Goal: Task Accomplishment & Management: Use online tool/utility

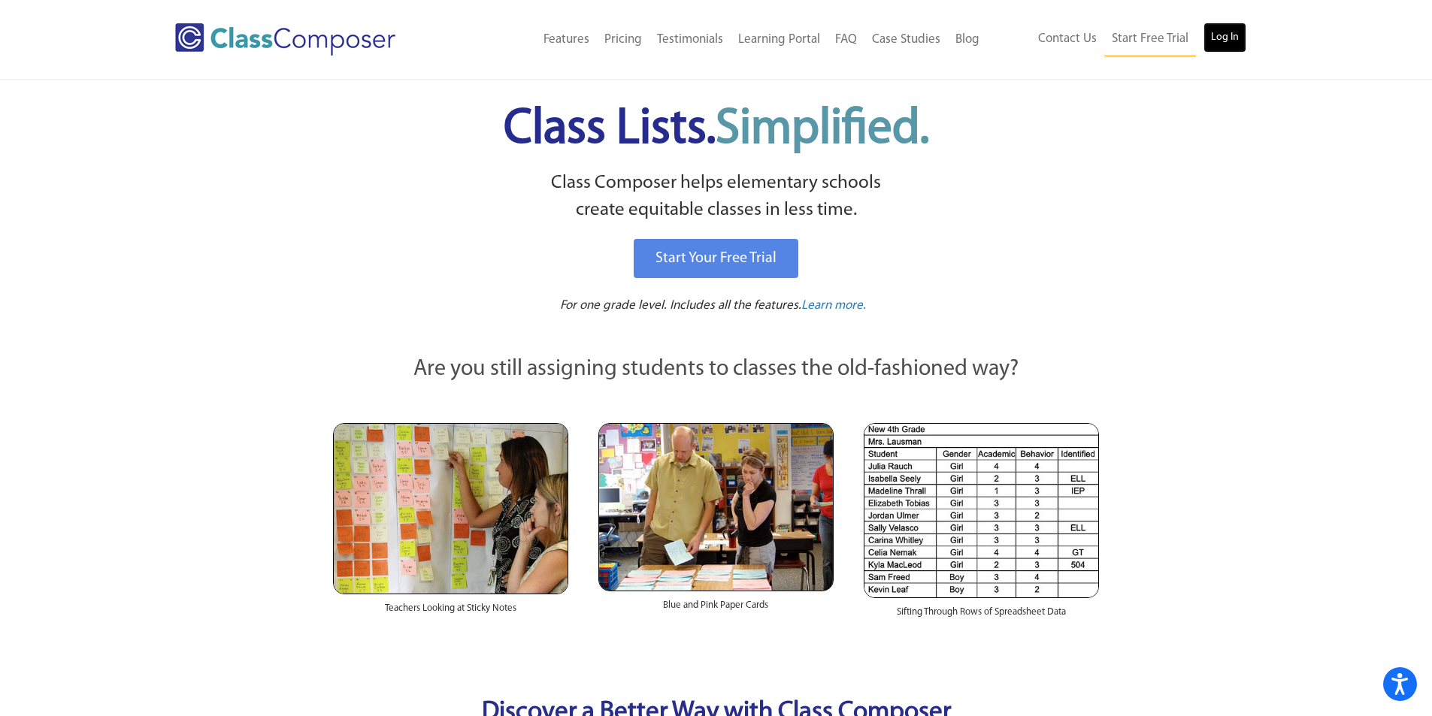
click at [1215, 41] on link "Log In" at bounding box center [1225, 38] width 43 height 30
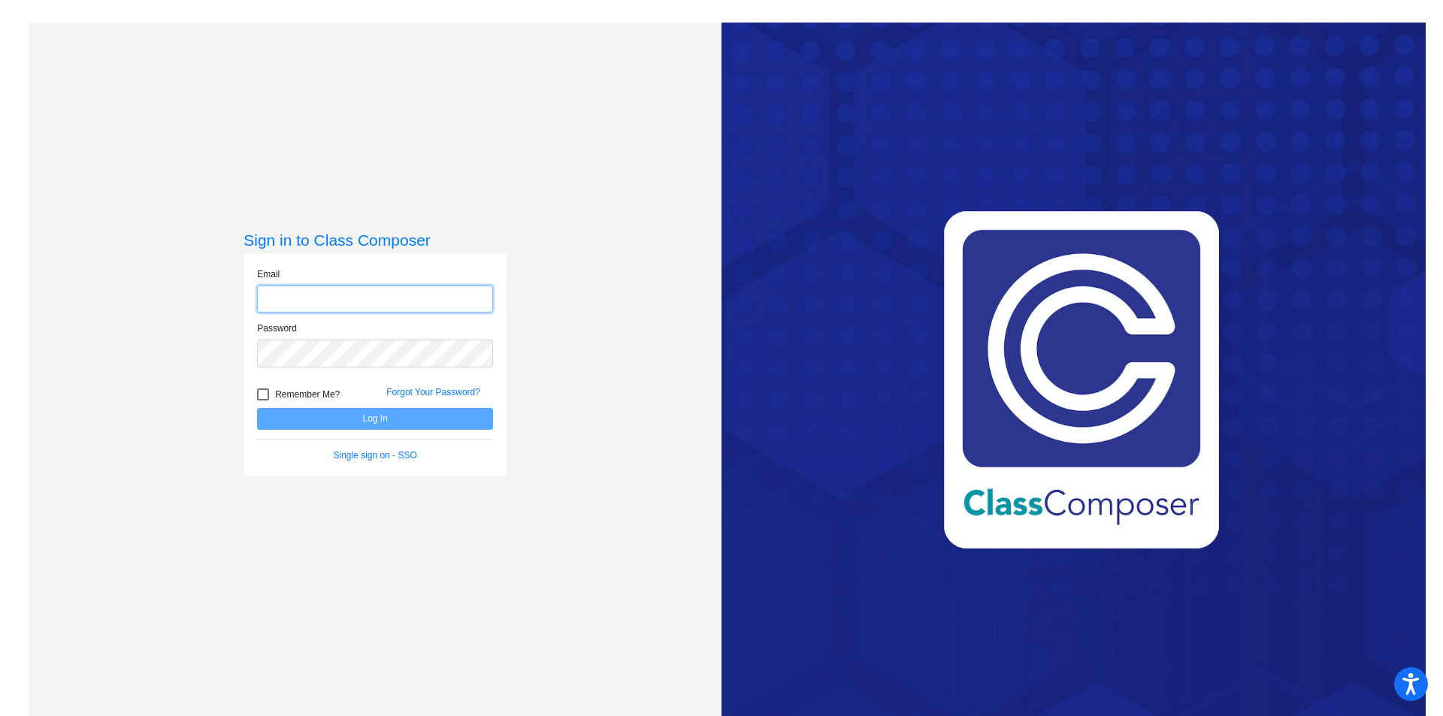
type input "[EMAIL_ADDRESS][DOMAIN_NAME]"
click at [350, 420] on button "Log In" at bounding box center [375, 419] width 236 height 22
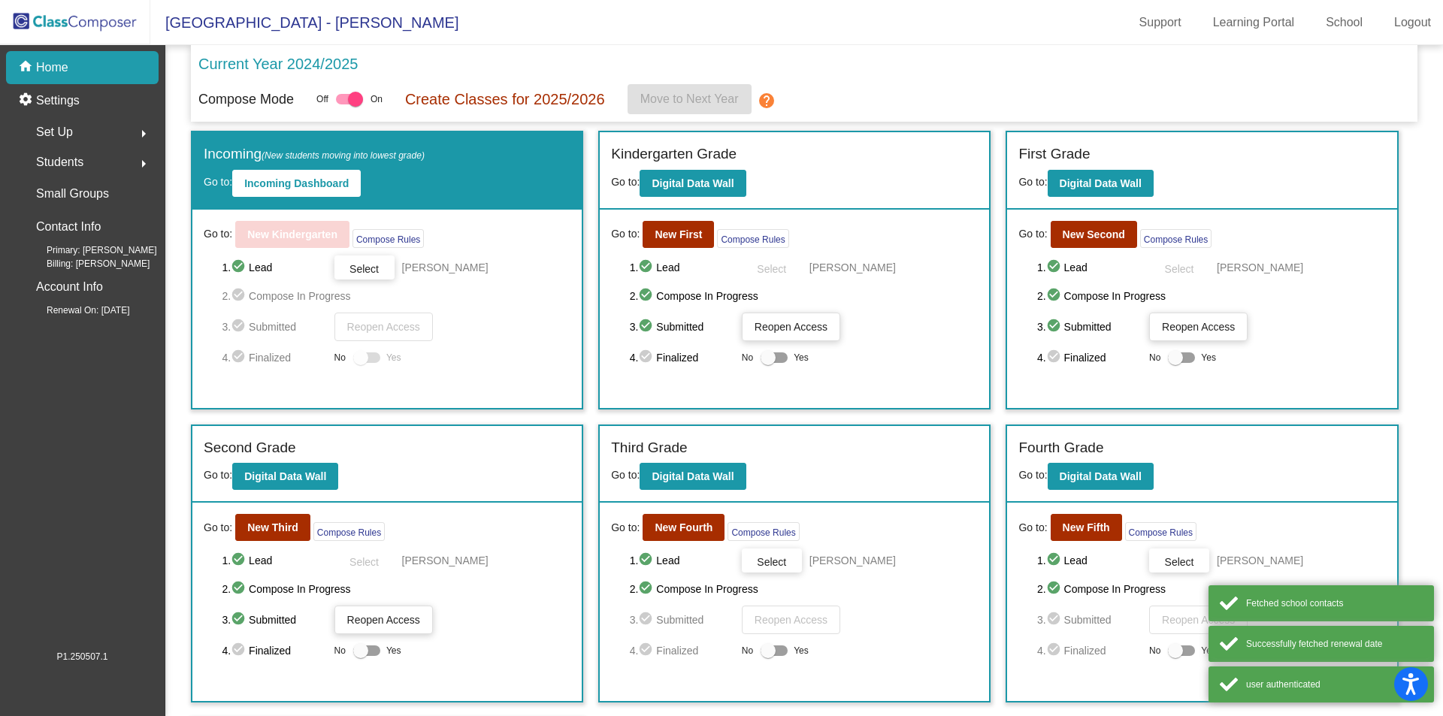
click at [1402, 414] on div "Incoming (New students moving into lowest grade) Go to: Incoming Dashboard Go t…" at bounding box center [804, 465] width 1227 height 668
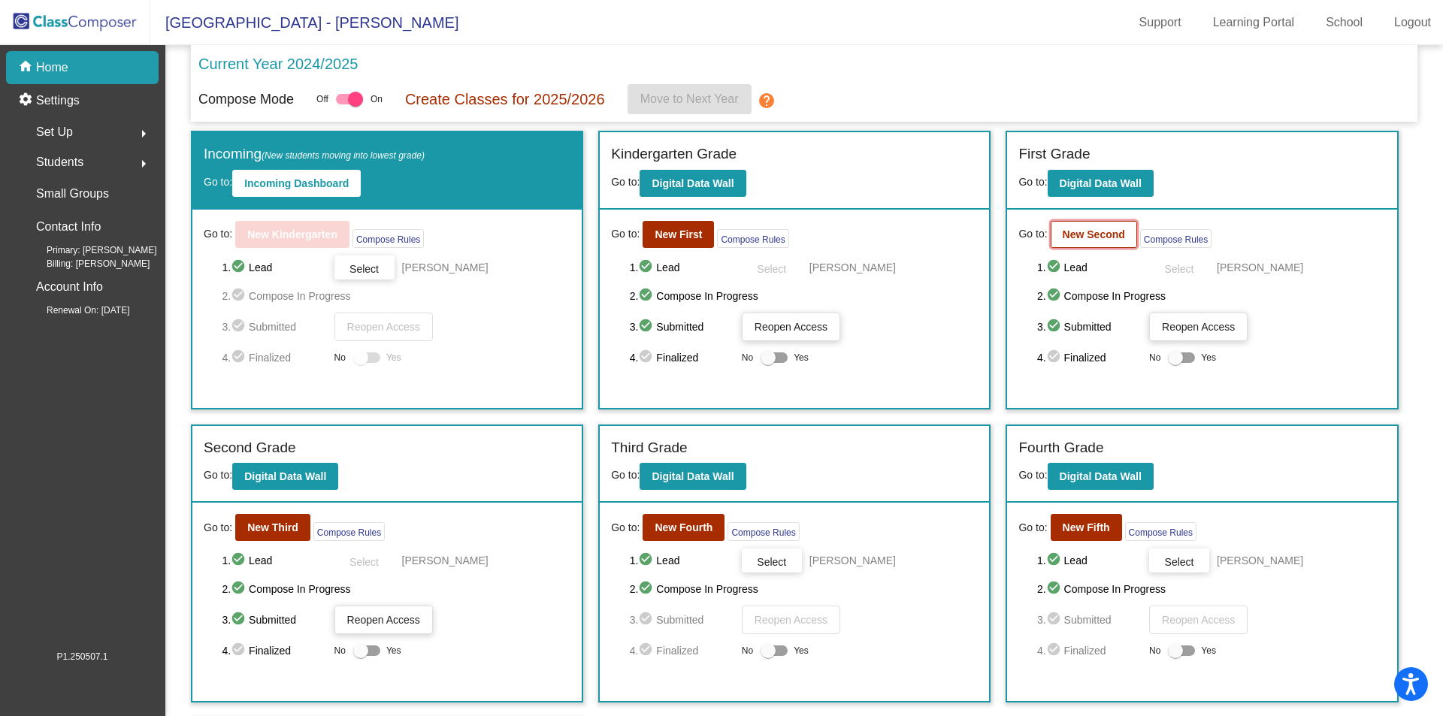
click at [1102, 239] on b "New Second" at bounding box center [1094, 235] width 62 height 12
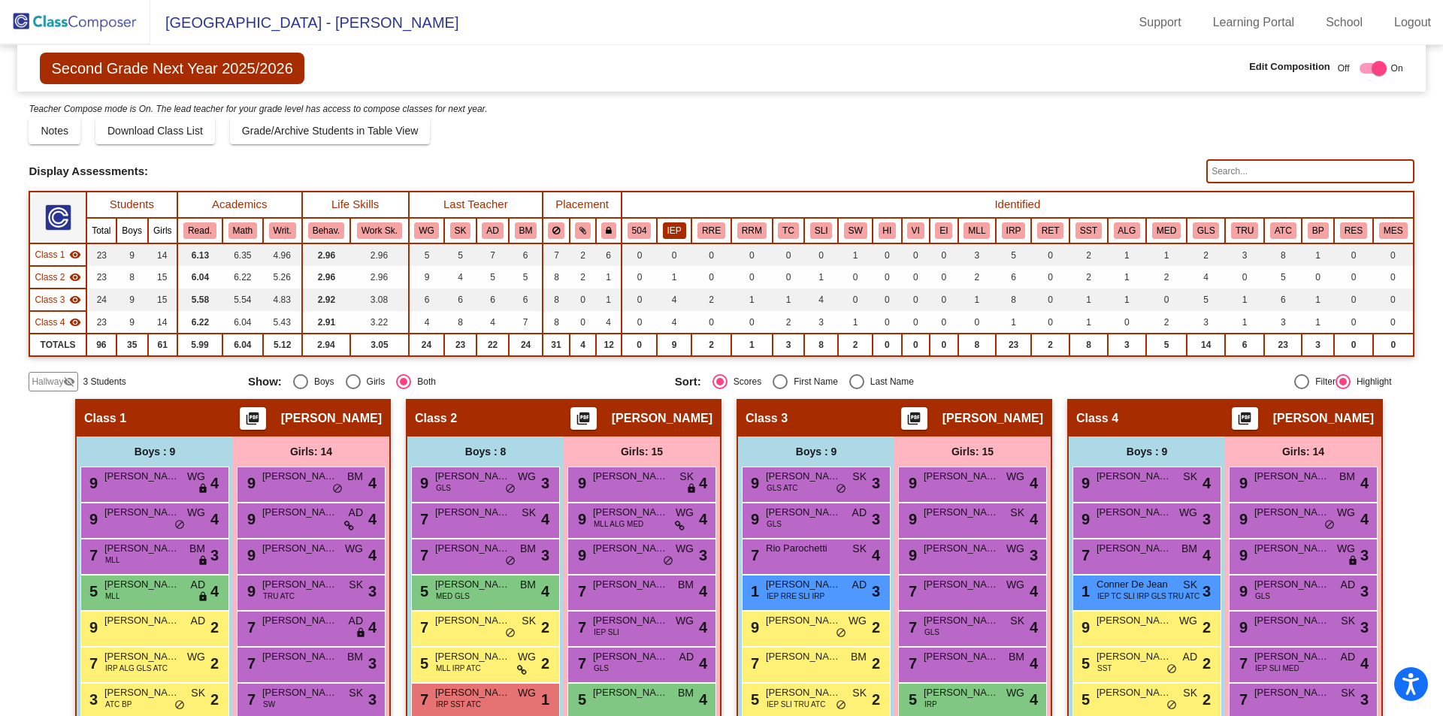
click at [676, 235] on button "IEP" at bounding box center [674, 231] width 23 height 17
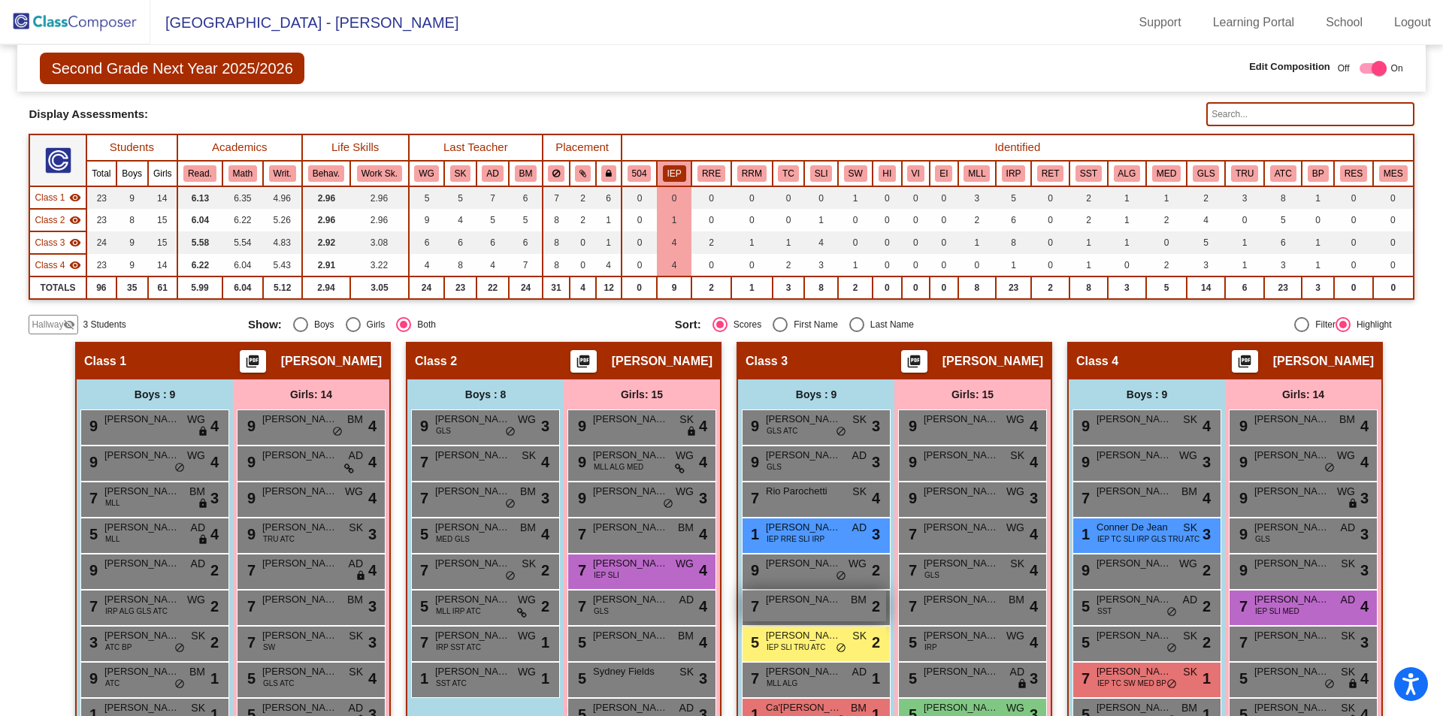
scroll to position [301, 0]
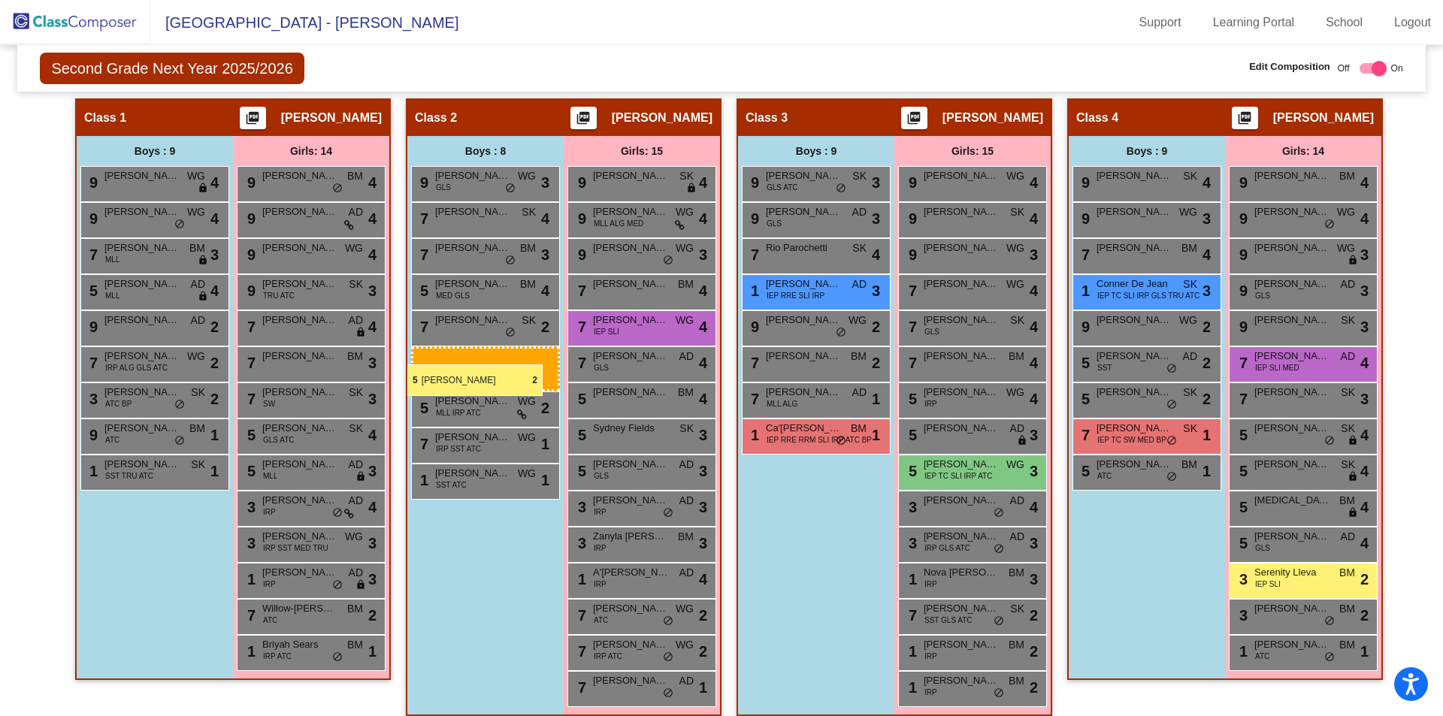
drag, startPoint x: 781, startPoint y: 408, endPoint x: 407, endPoint y: 364, distance: 376.3
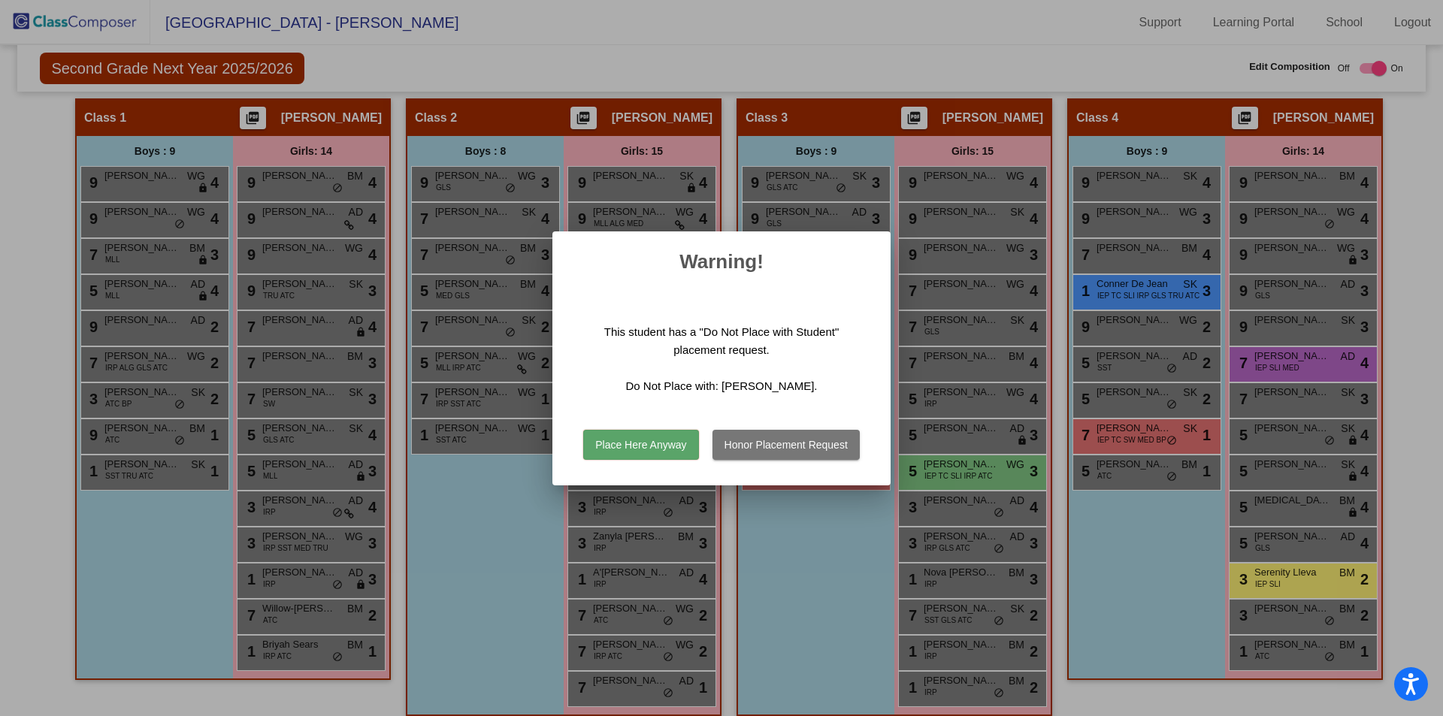
click at [654, 450] on button "Place Here Anyway" at bounding box center [640, 445] width 115 height 30
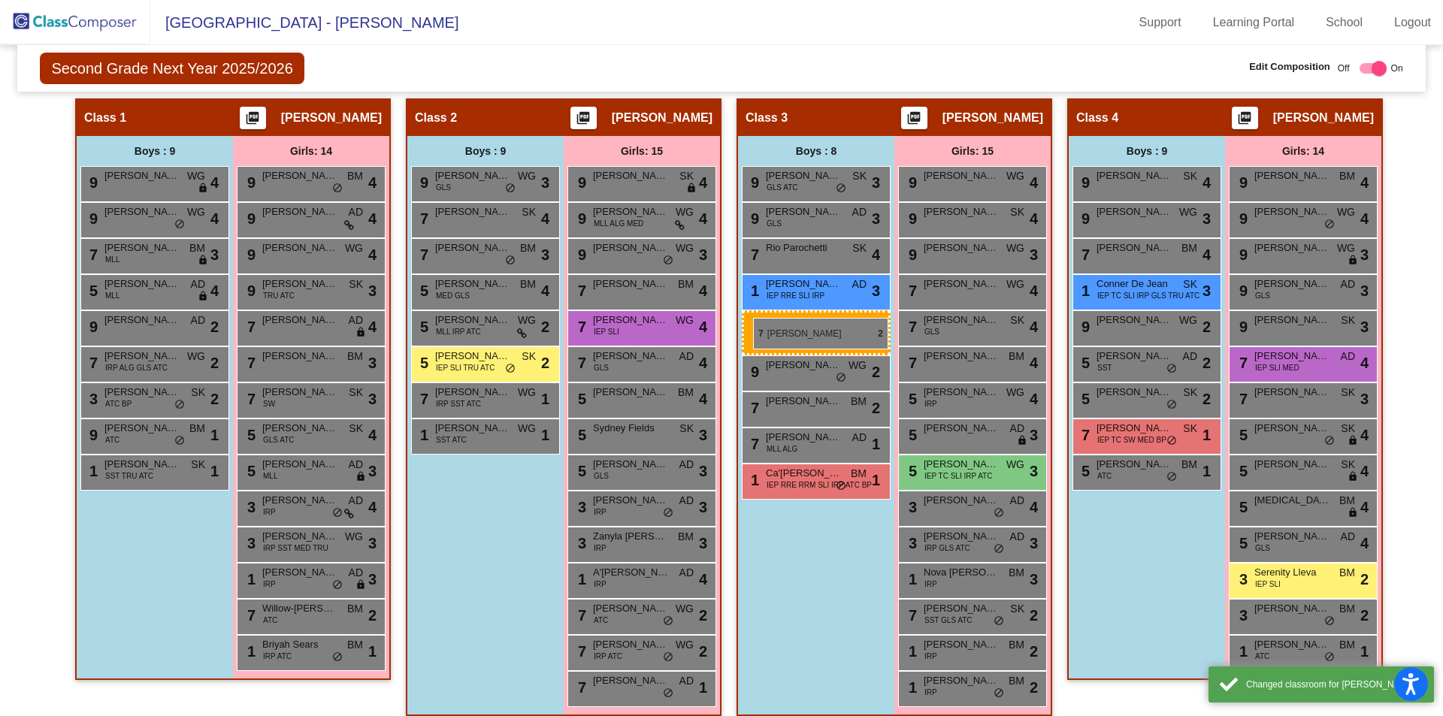
drag, startPoint x: 450, startPoint y: 332, endPoint x: 753, endPoint y: 318, distance: 303.3
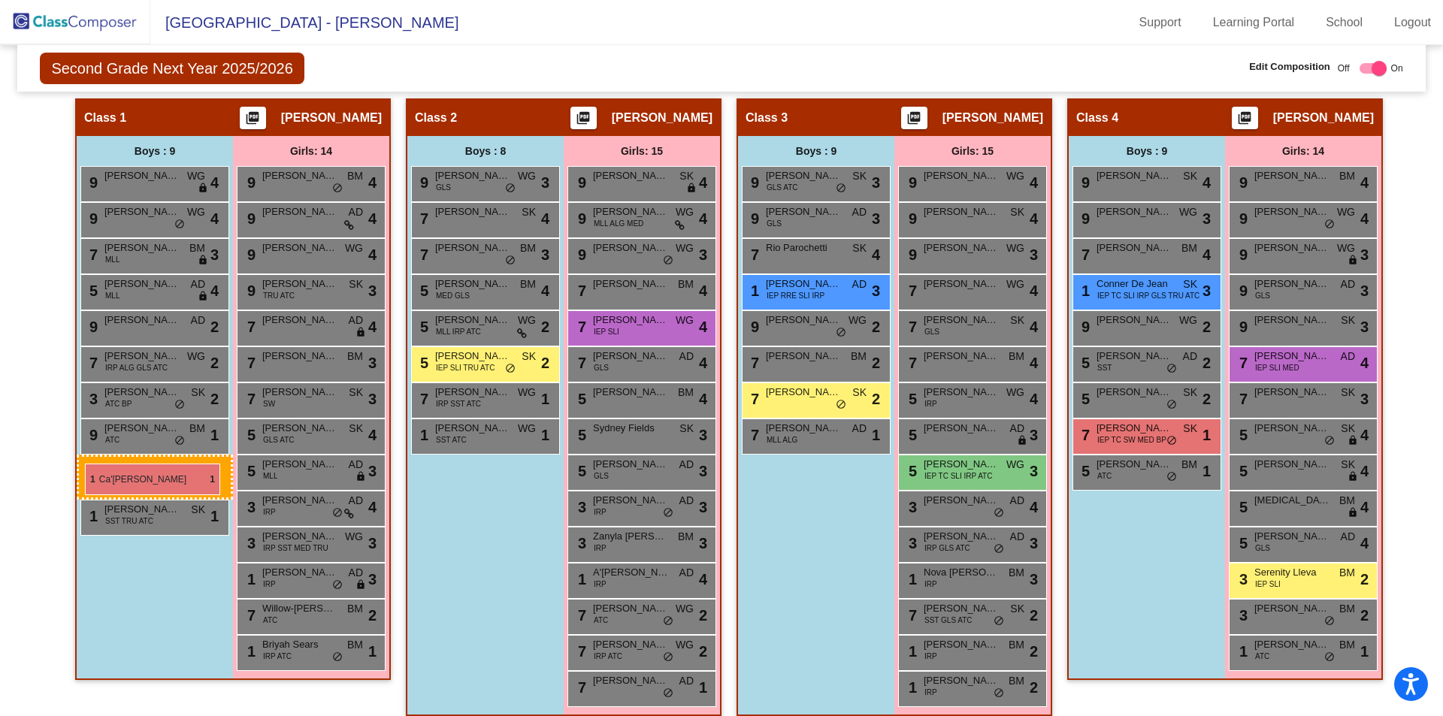
drag, startPoint x: 821, startPoint y: 479, endPoint x: 85, endPoint y: 464, distance: 736.2
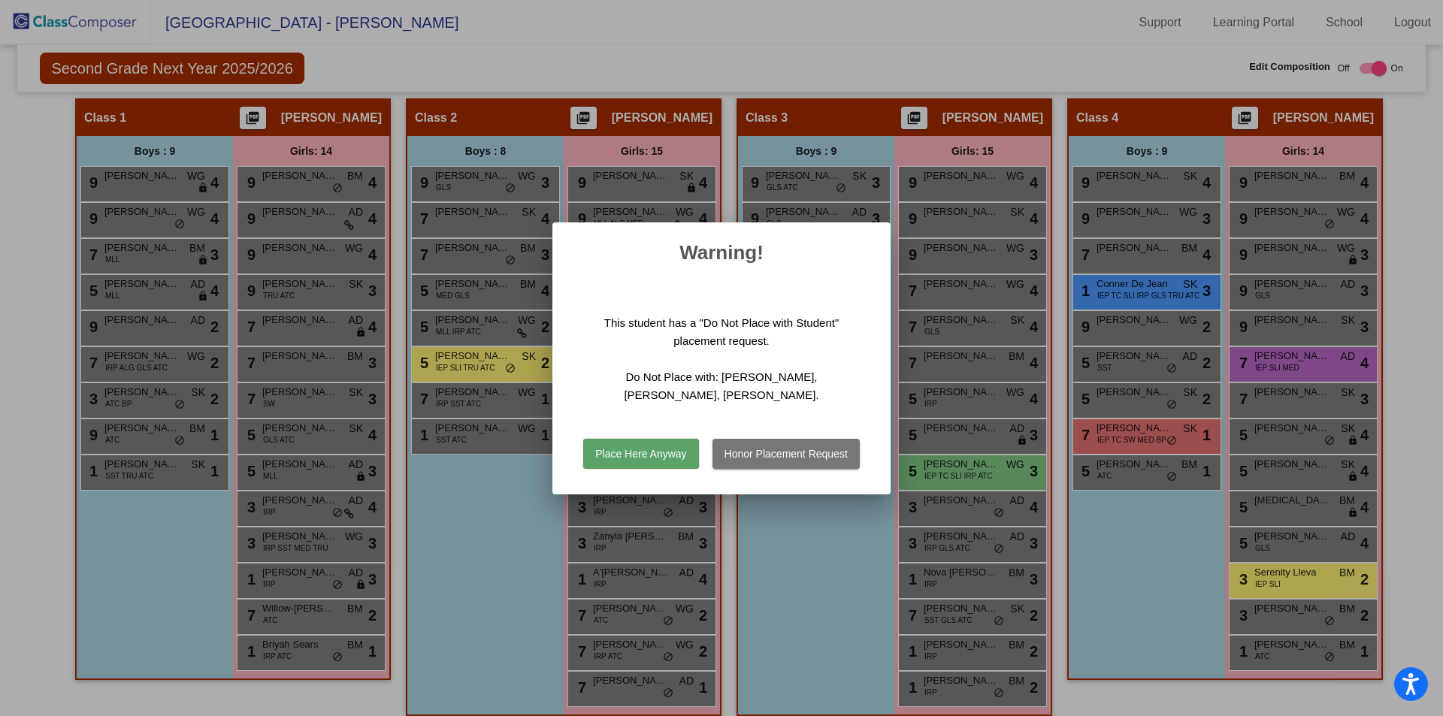
click at [646, 453] on button "Place Here Anyway" at bounding box center [640, 454] width 115 height 30
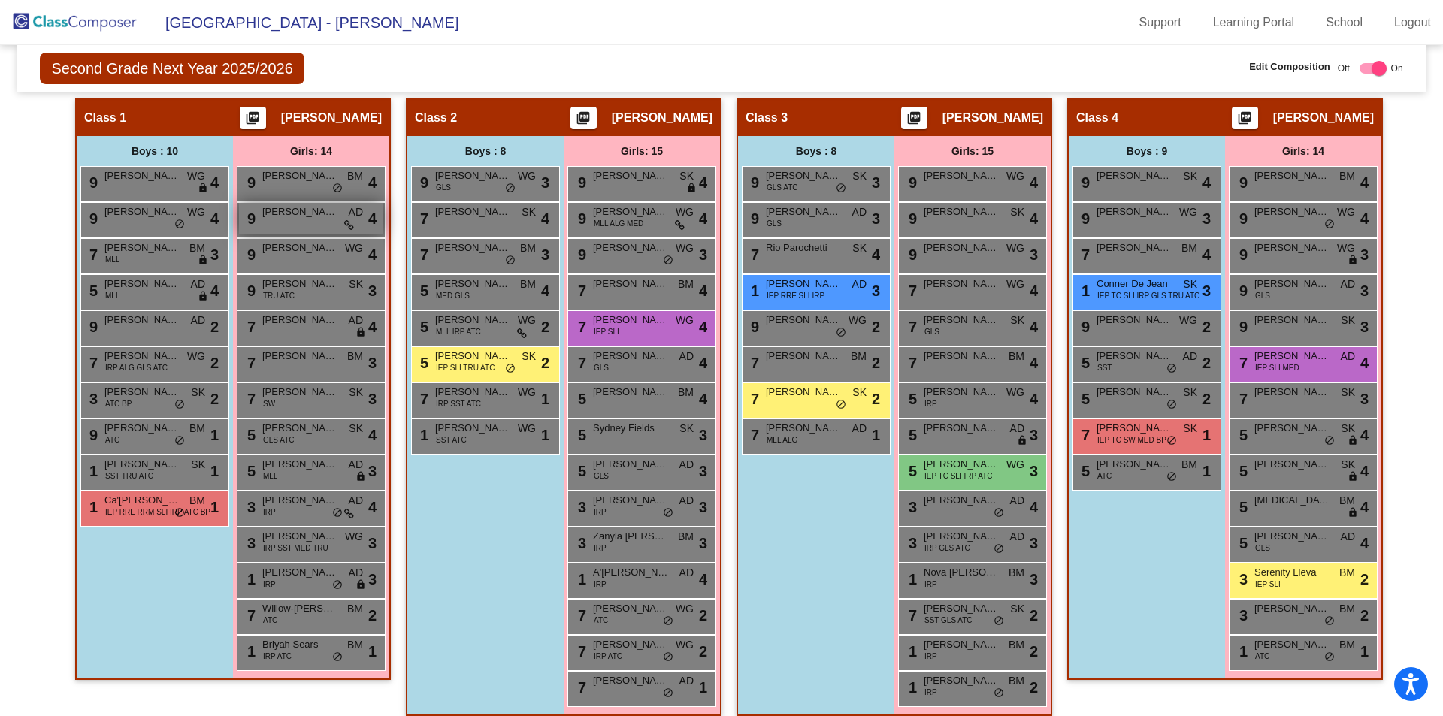
click at [310, 223] on div "9 Kinsley Hardy AD lock do_not_disturb_alt 4" at bounding box center [311, 218] width 144 height 31
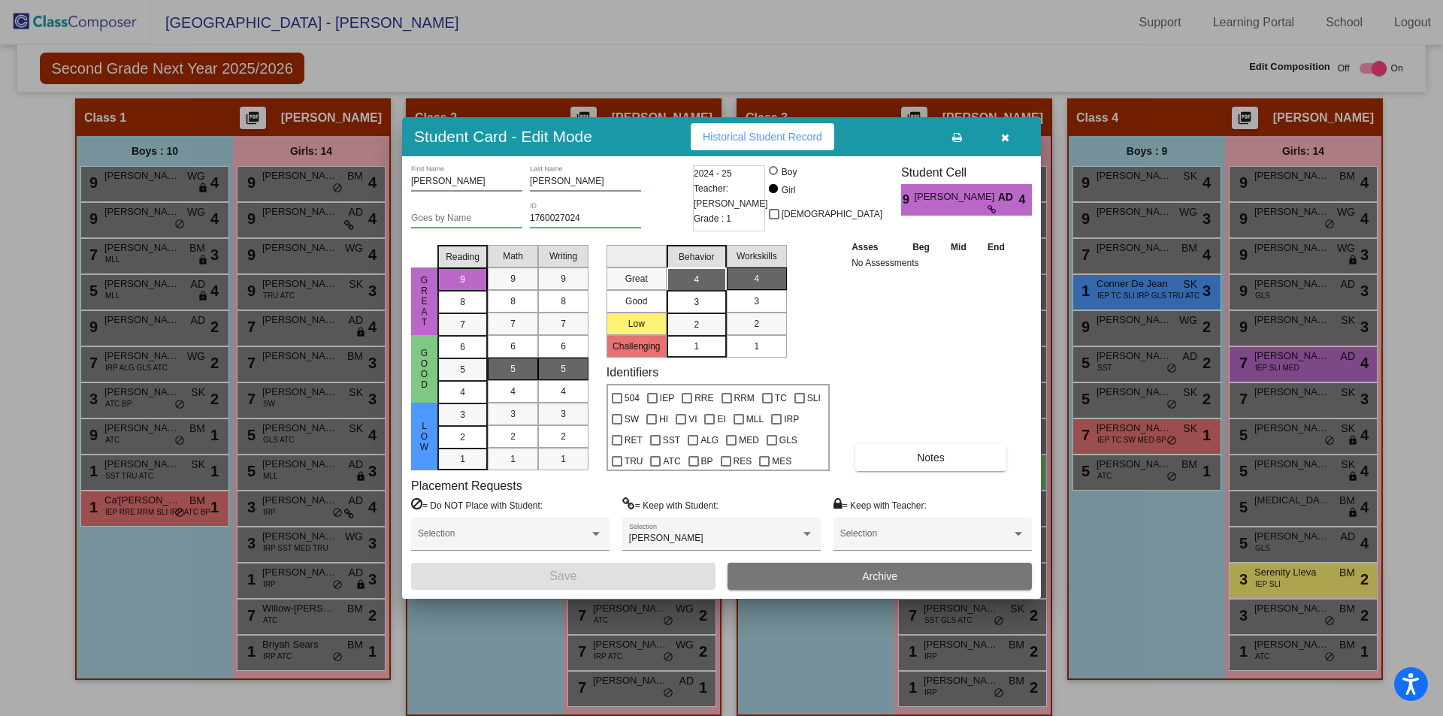
click at [925, 582] on button "Archive" at bounding box center [880, 576] width 304 height 27
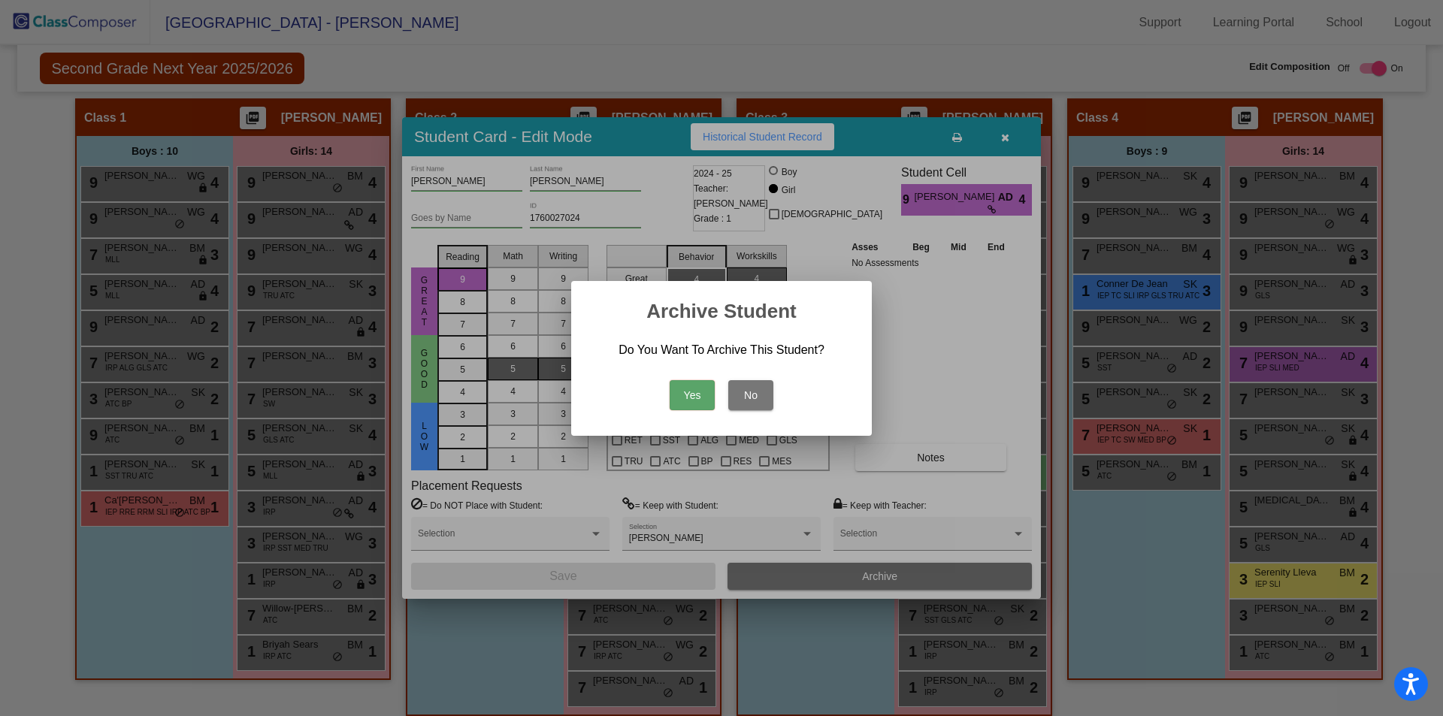
drag, startPoint x: 682, startPoint y: 392, endPoint x: 672, endPoint y: 389, distance: 10.0
click at [683, 392] on button "Yes" at bounding box center [692, 395] width 45 height 30
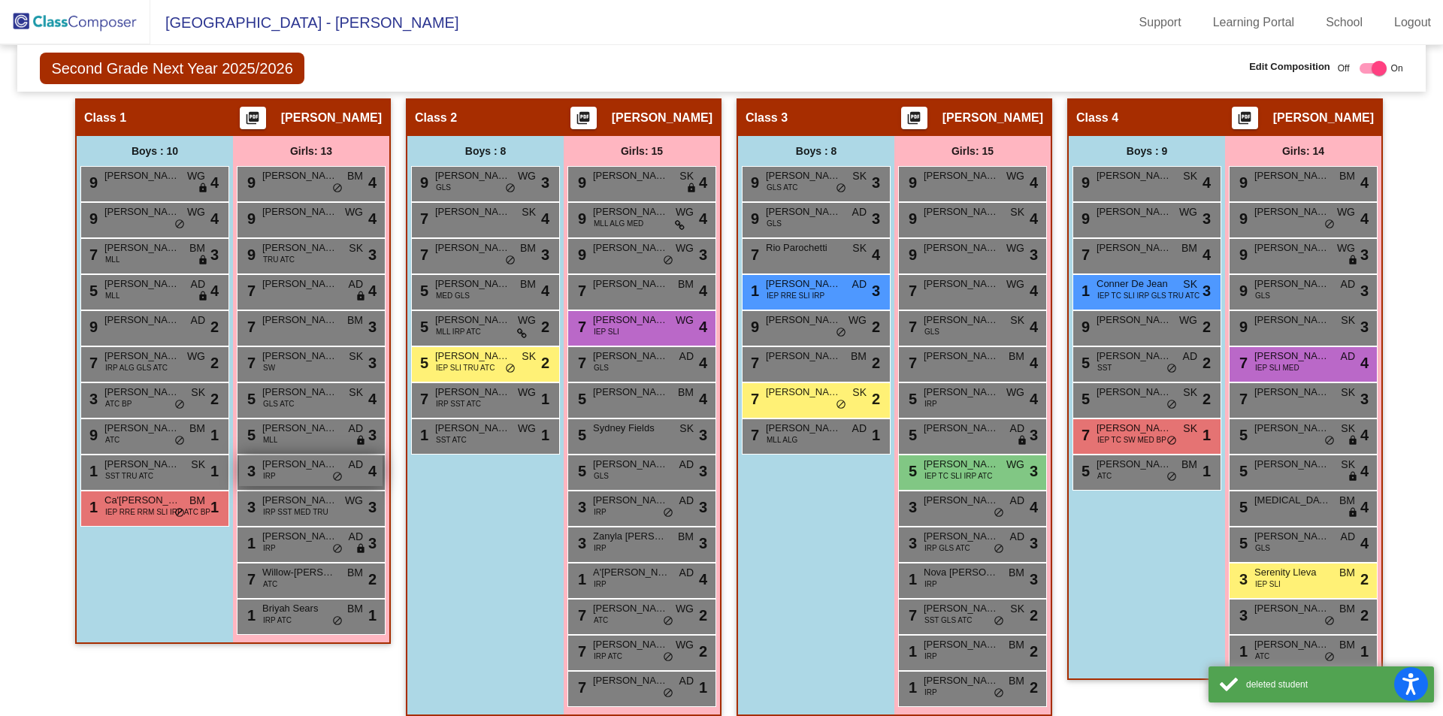
click at [308, 475] on div "3 Kayleigh Hardy IRP AD lock do_not_disturb_alt 4" at bounding box center [311, 471] width 144 height 31
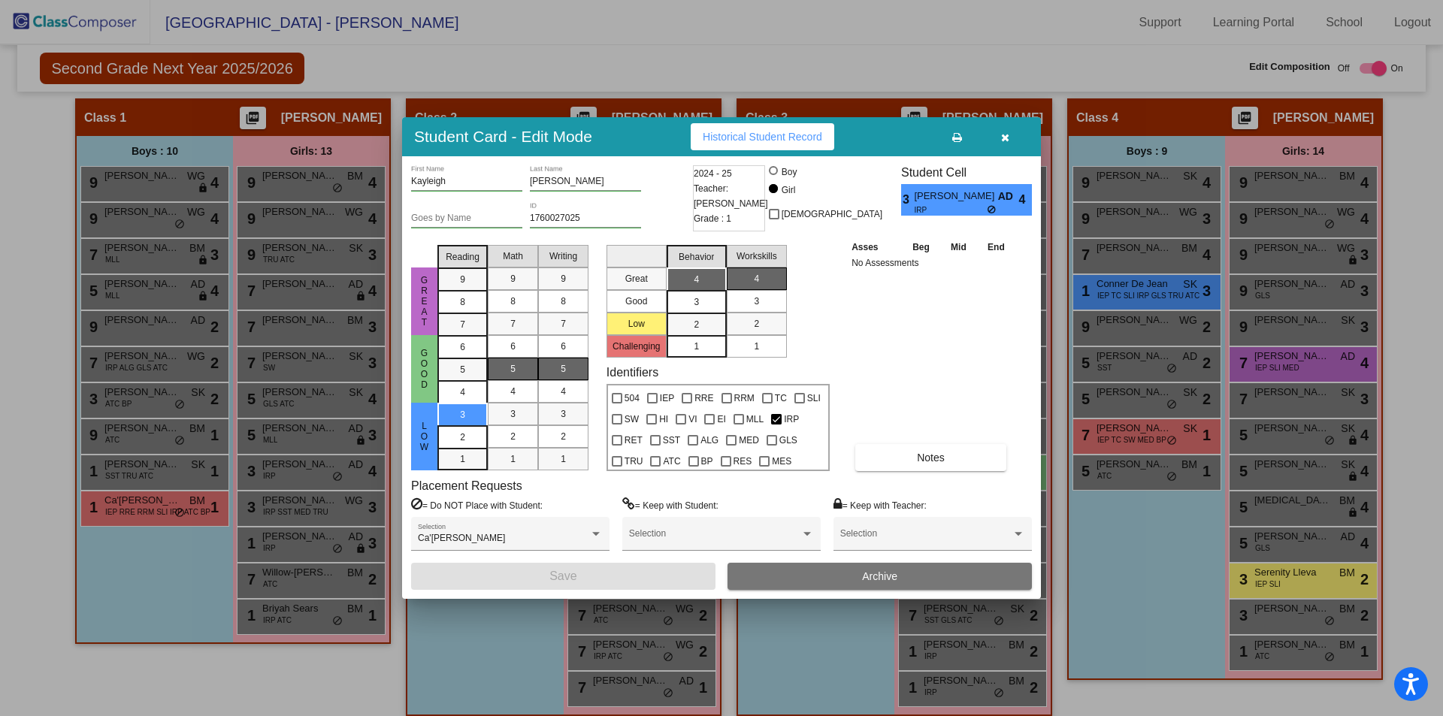
click at [821, 571] on button "Archive" at bounding box center [880, 576] width 304 height 27
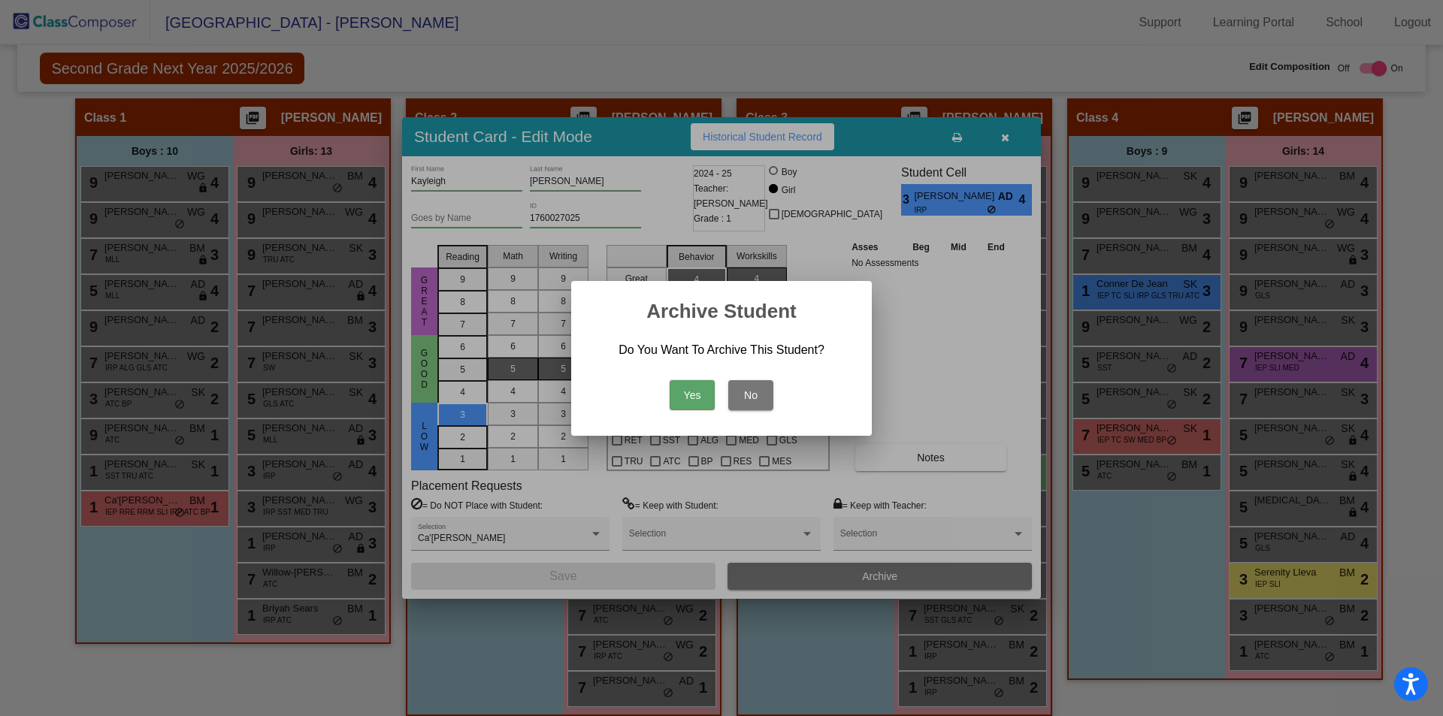
click at [691, 401] on button "Yes" at bounding box center [692, 395] width 45 height 30
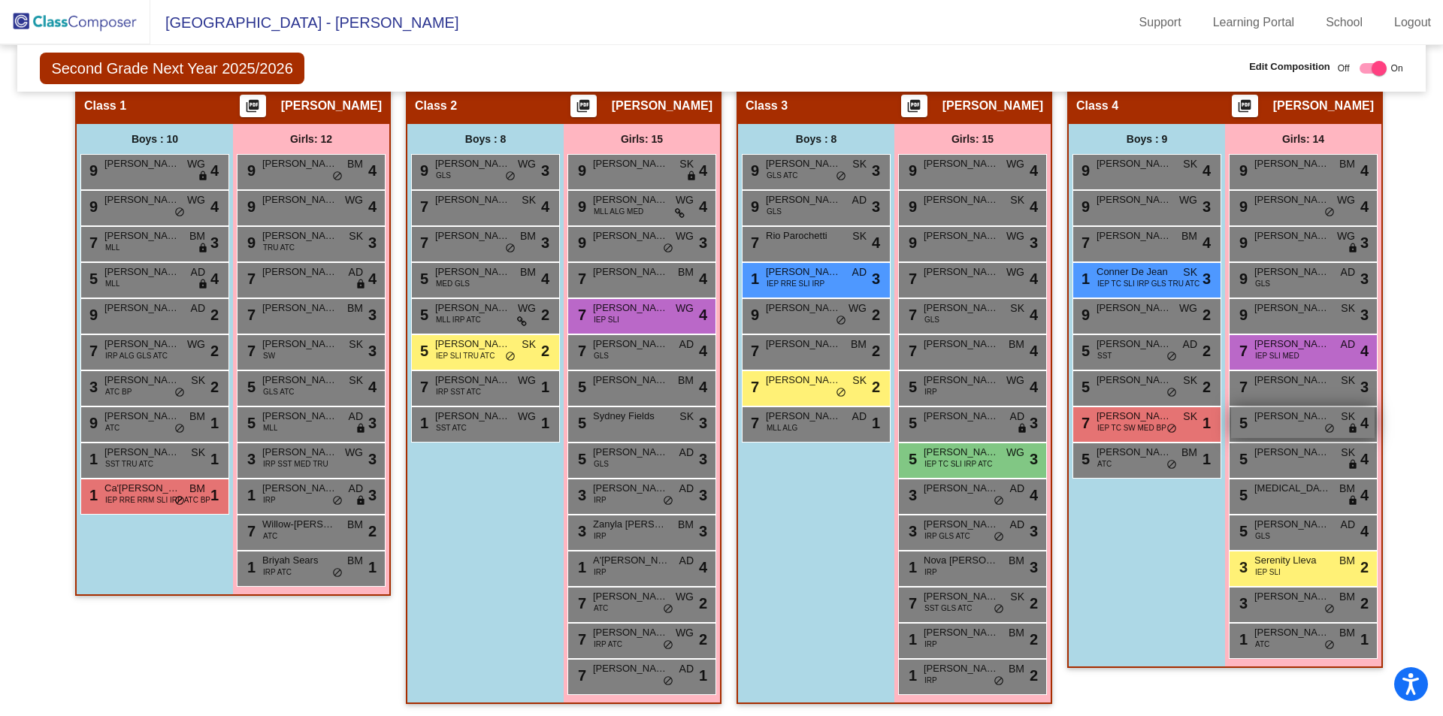
scroll to position [316, 0]
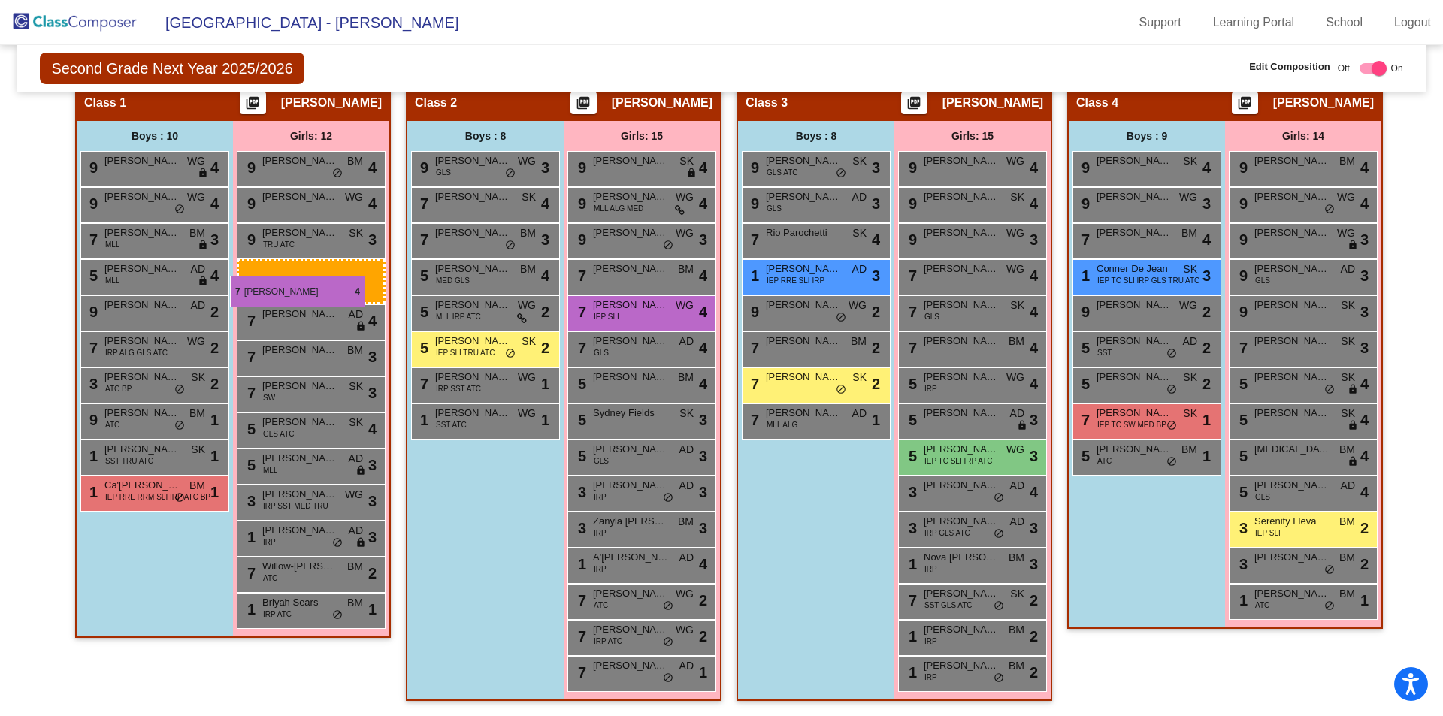
drag, startPoint x: 1311, startPoint y: 354, endPoint x: 230, endPoint y: 277, distance: 1083.8
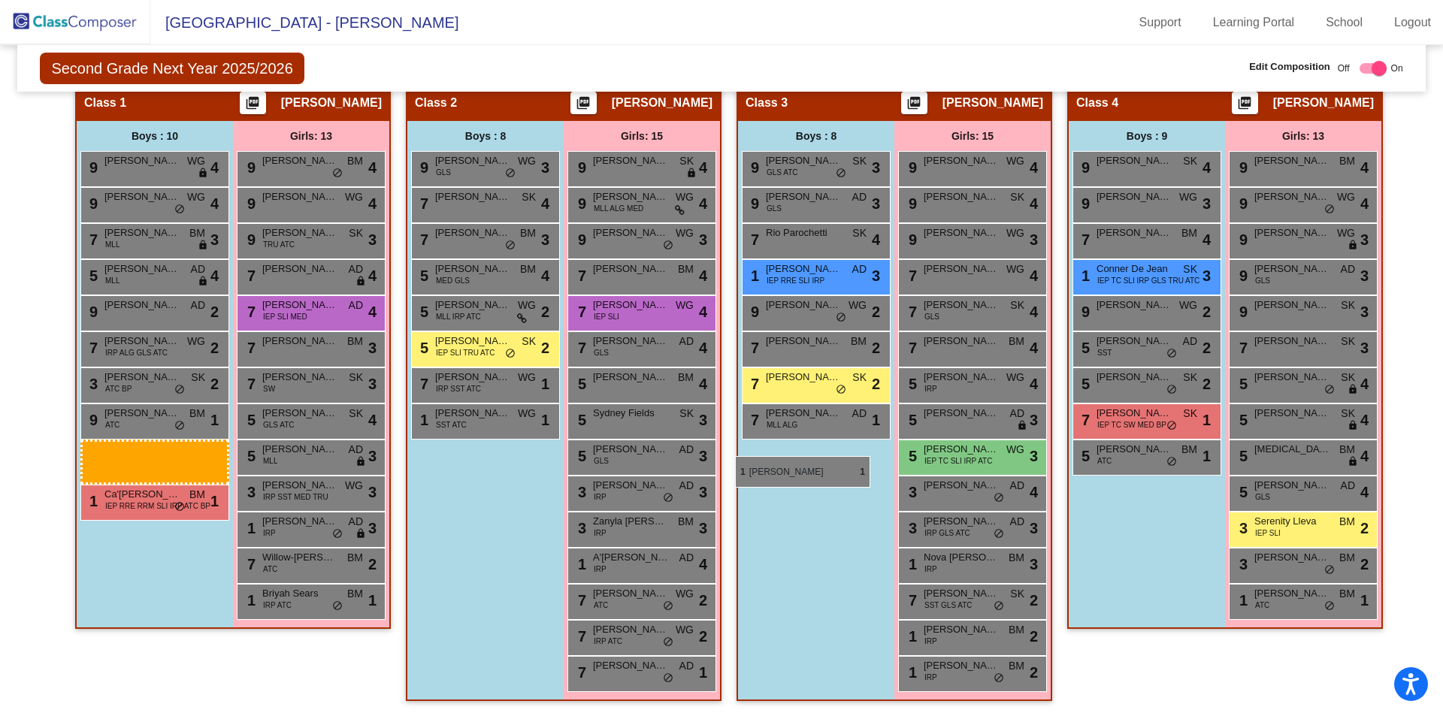
drag, startPoint x: 157, startPoint y: 454, endPoint x: 737, endPoint y: 441, distance: 579.8
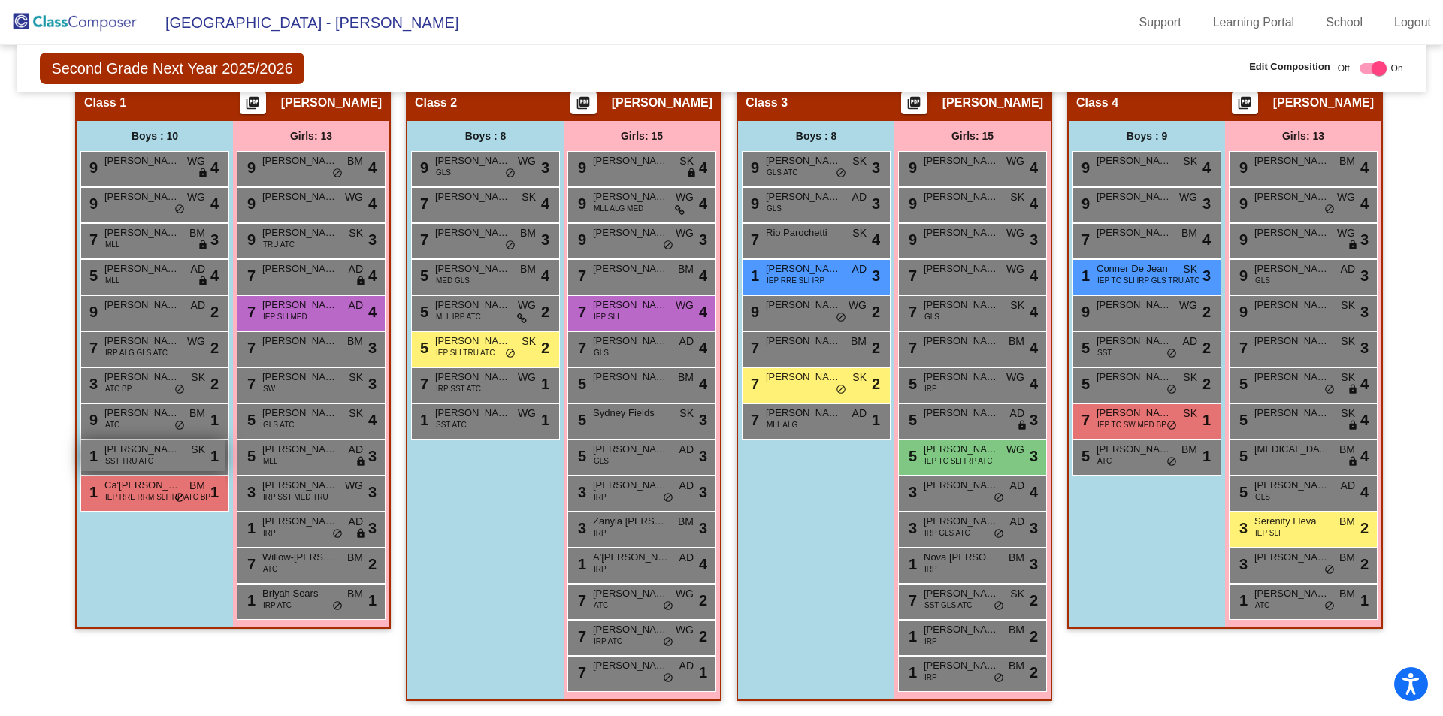
click at [158, 447] on span "Horace Banks" at bounding box center [141, 449] width 75 height 15
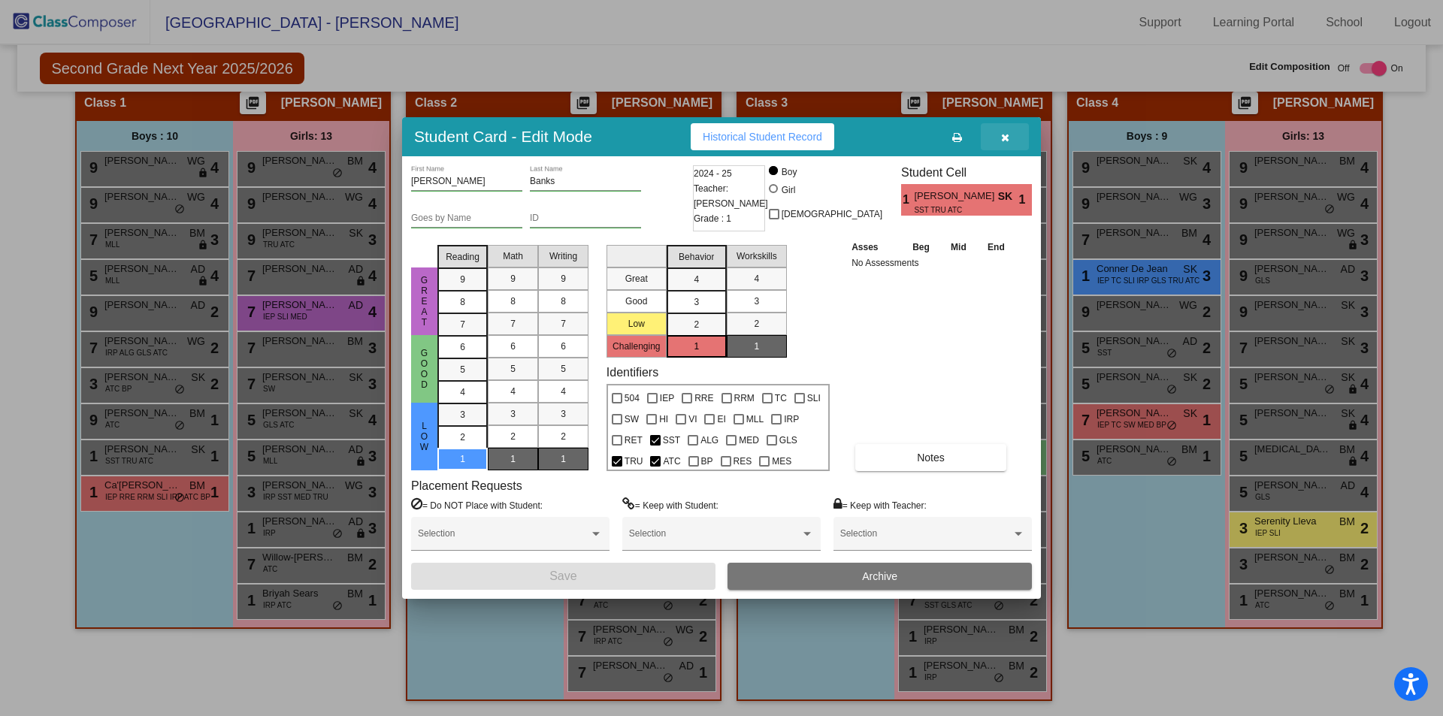
click at [1004, 141] on icon "button" at bounding box center [1005, 137] width 8 height 11
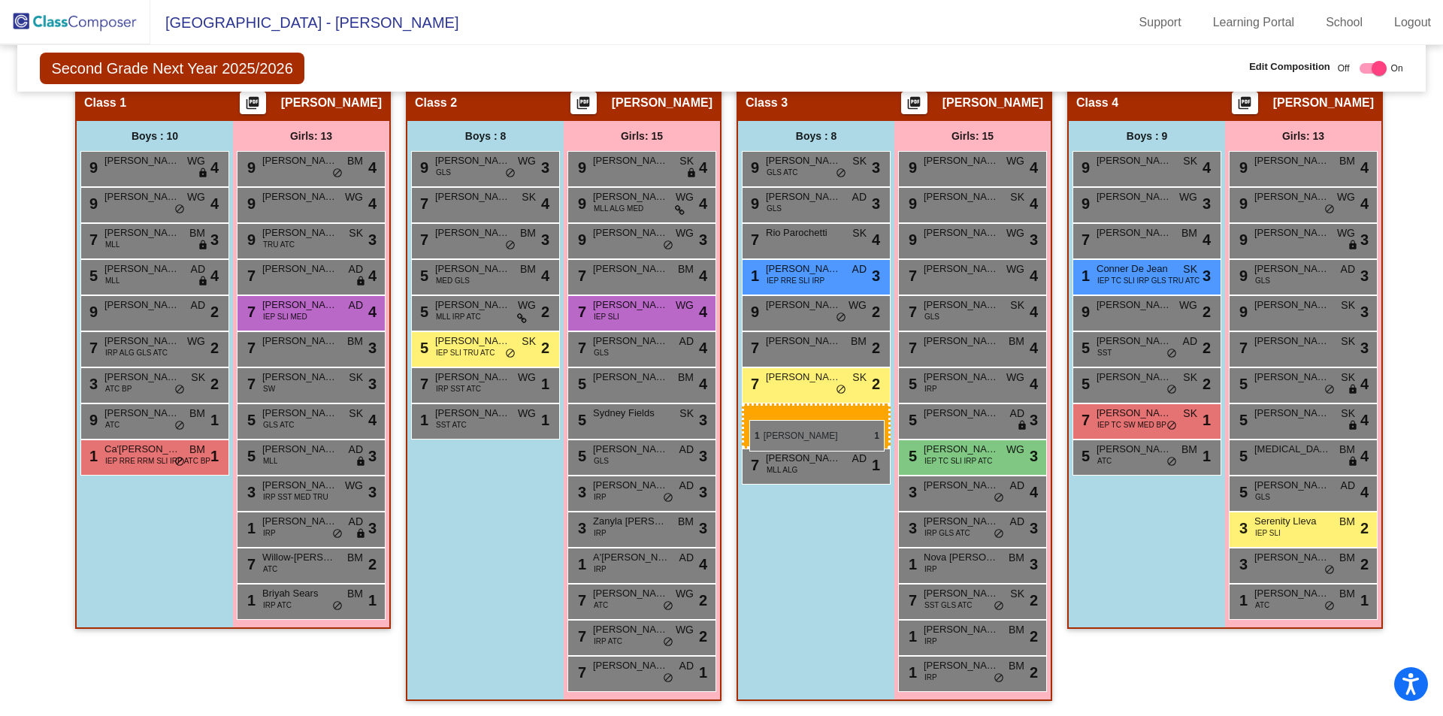
drag, startPoint x: 129, startPoint y: 449, endPoint x: 750, endPoint y: 420, distance: 620.9
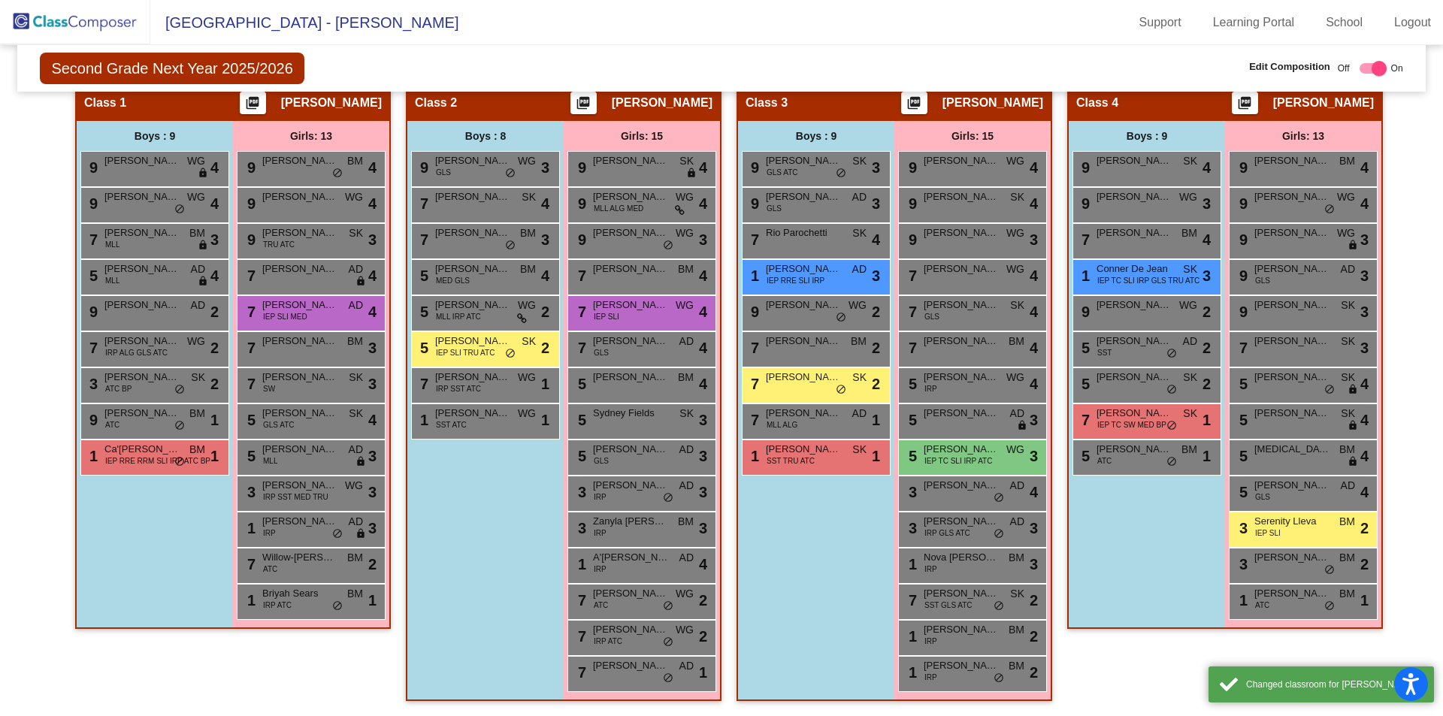
click at [0, 0] on div "Boys : 9 9 Jacob Qosaj GLS ATC SK lock do_not_disturb_alt 3 9 Giorgio Marchese …" at bounding box center [0, 0] width 0 height 0
drag, startPoint x: 768, startPoint y: 560, endPoint x: 801, endPoint y: 492, distance: 76.0
click at [0, 0] on div "Boys : 9 9 Jacob Qosaj GLS ATC SK lock do_not_disturb_alt 3 9 Giorgio Marchese …" at bounding box center [0, 0] width 0 height 0
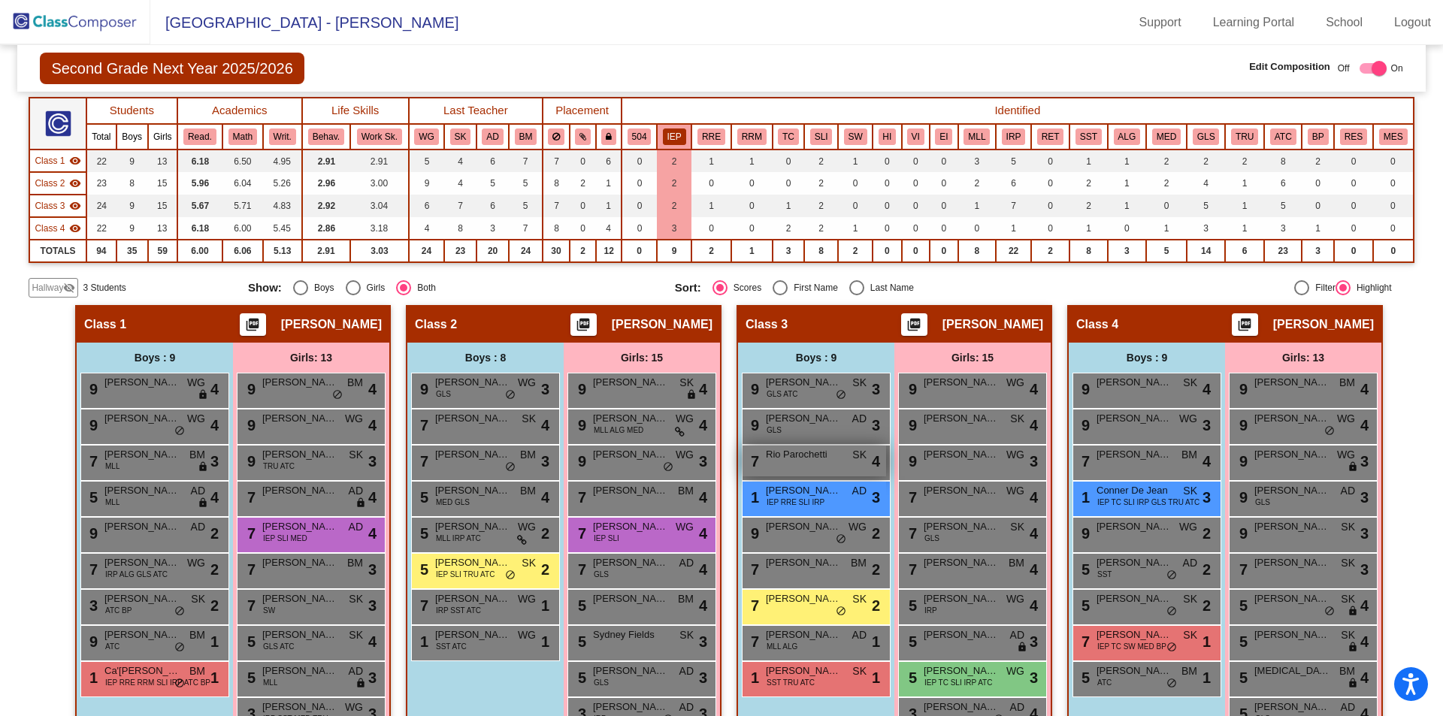
scroll to position [226, 0]
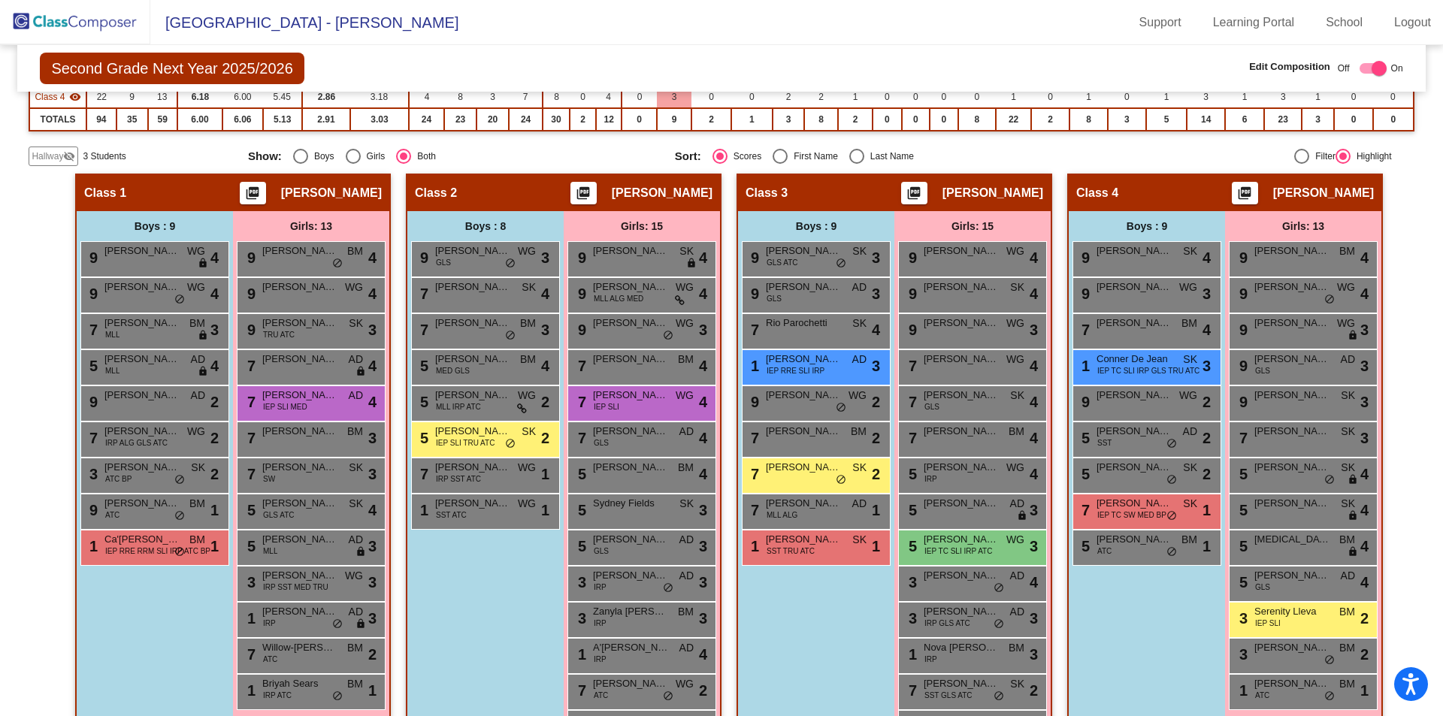
click at [0, 0] on div "Boys : 9 9 Jacob Qosaj GLS ATC SK lock do_not_disturb_alt 3 9 Giorgio Marchese …" at bounding box center [0, 0] width 0 height 0
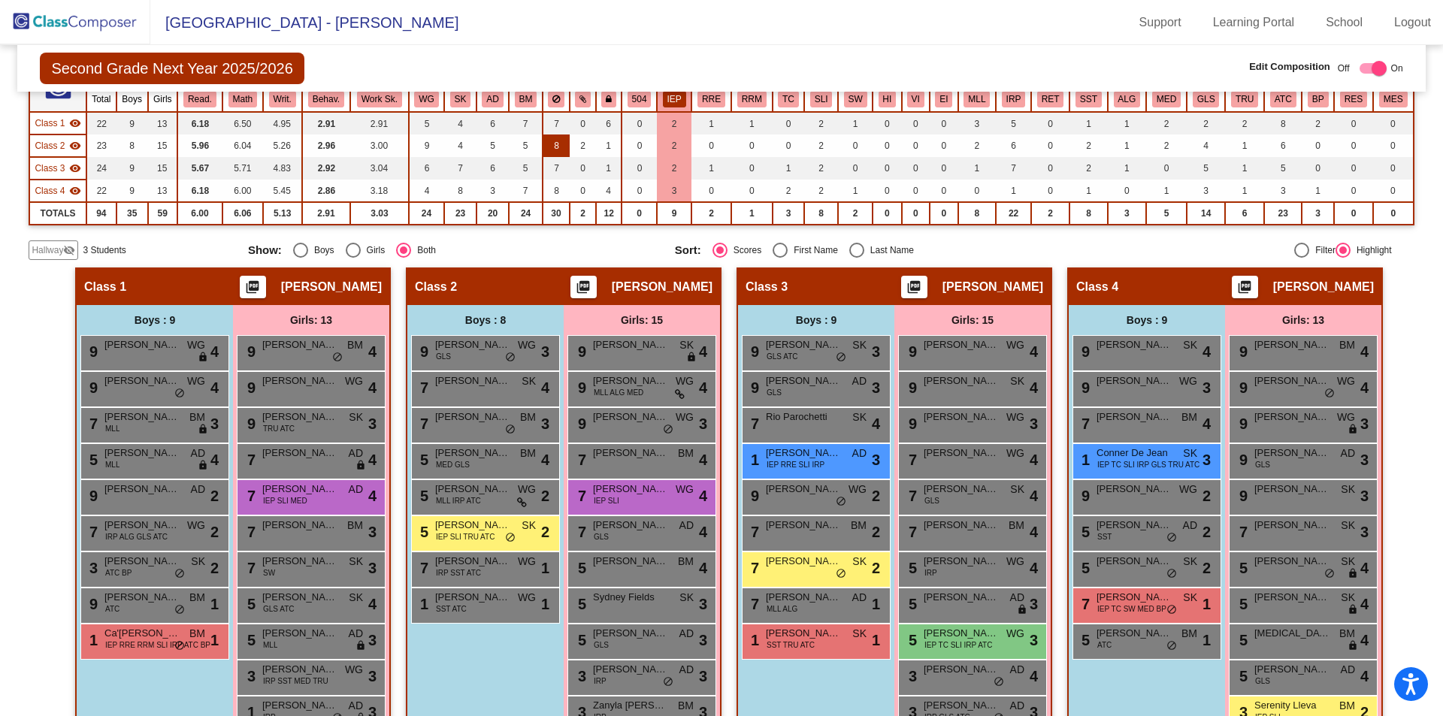
scroll to position [0, 0]
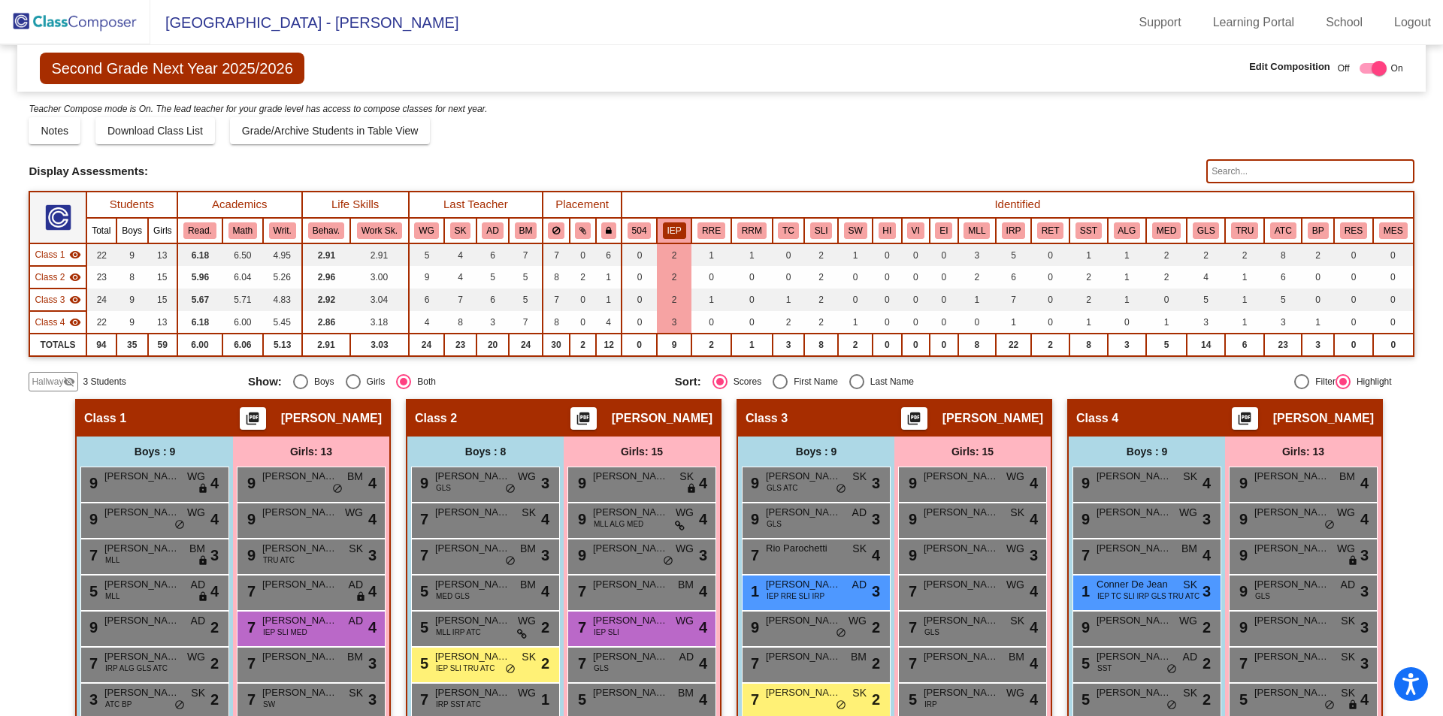
click at [674, 235] on button "IEP" at bounding box center [674, 231] width 23 height 17
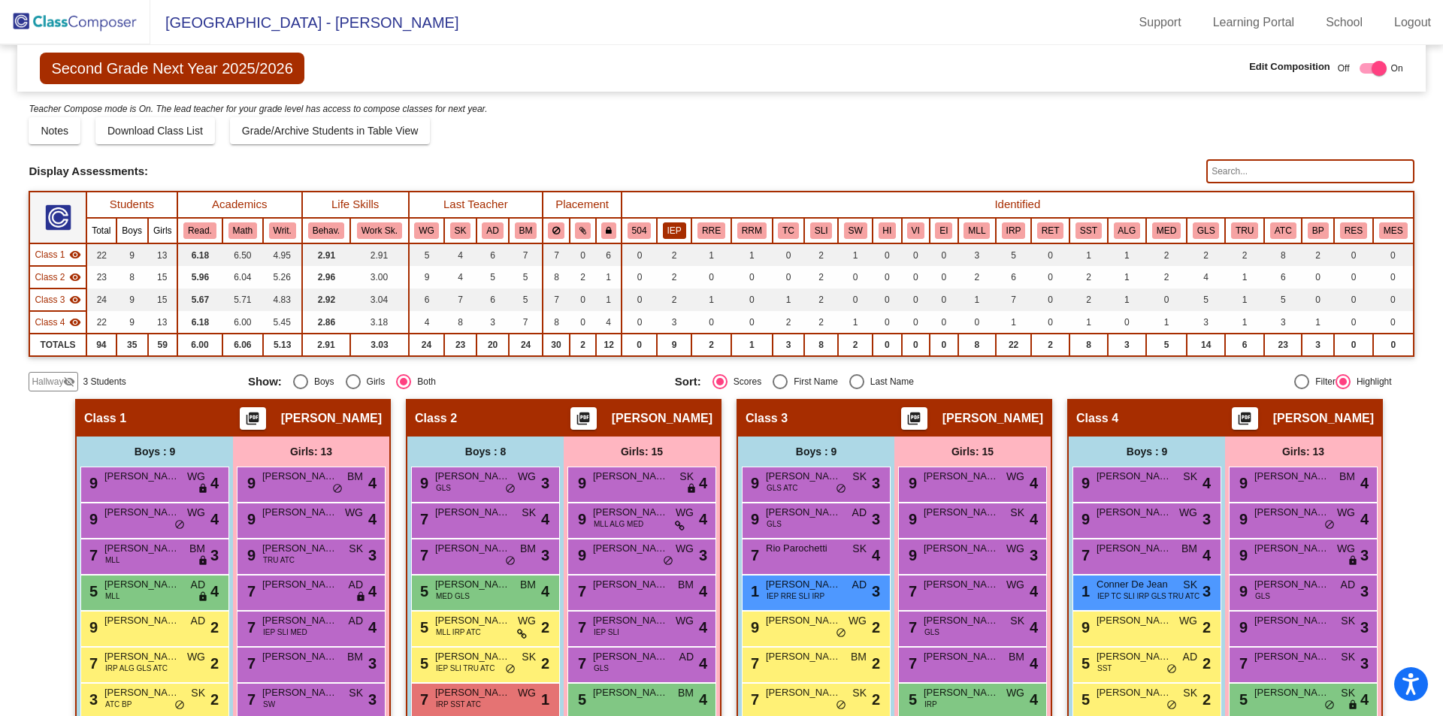
click at [674, 232] on button "IEP" at bounding box center [674, 231] width 23 height 17
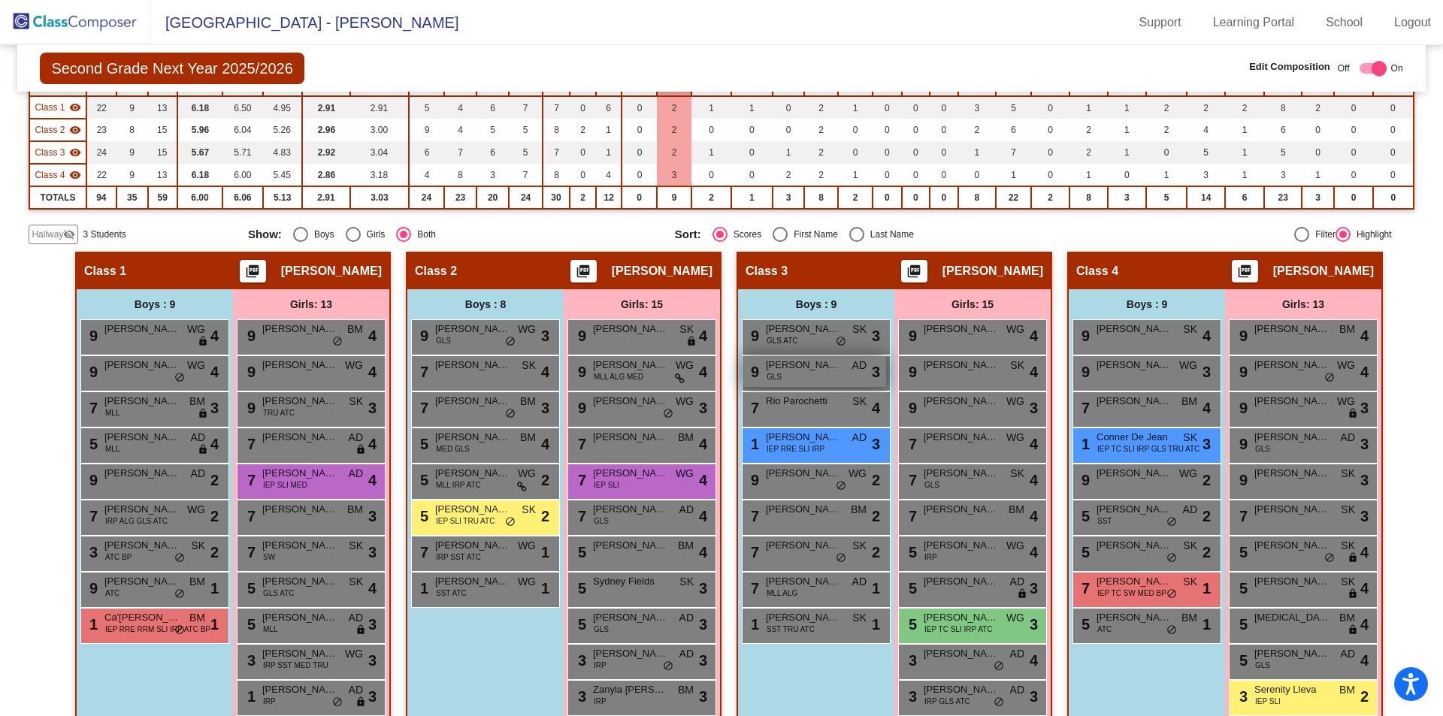
scroll to position [301, 0]
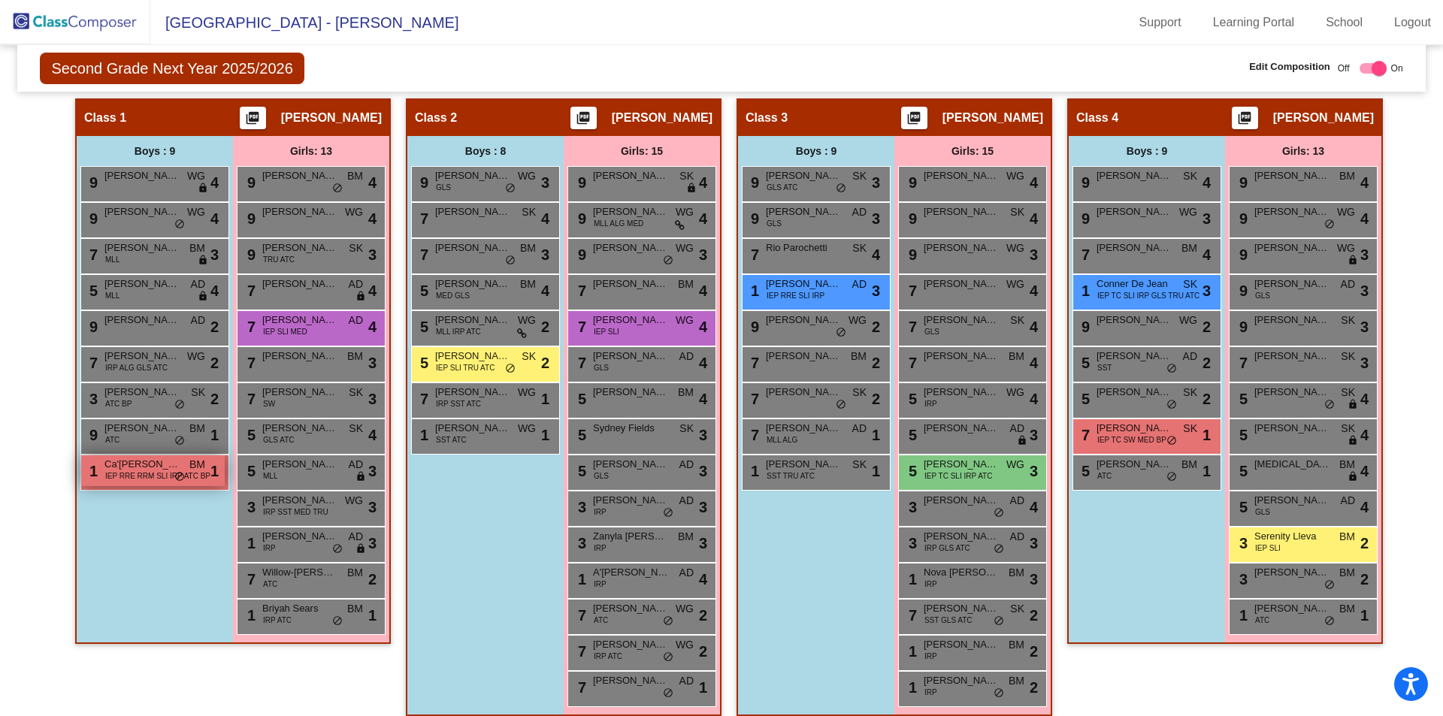
click at [150, 471] on span "IEP RRE RRM SLI IRP ATC BP" at bounding box center [157, 476] width 105 height 11
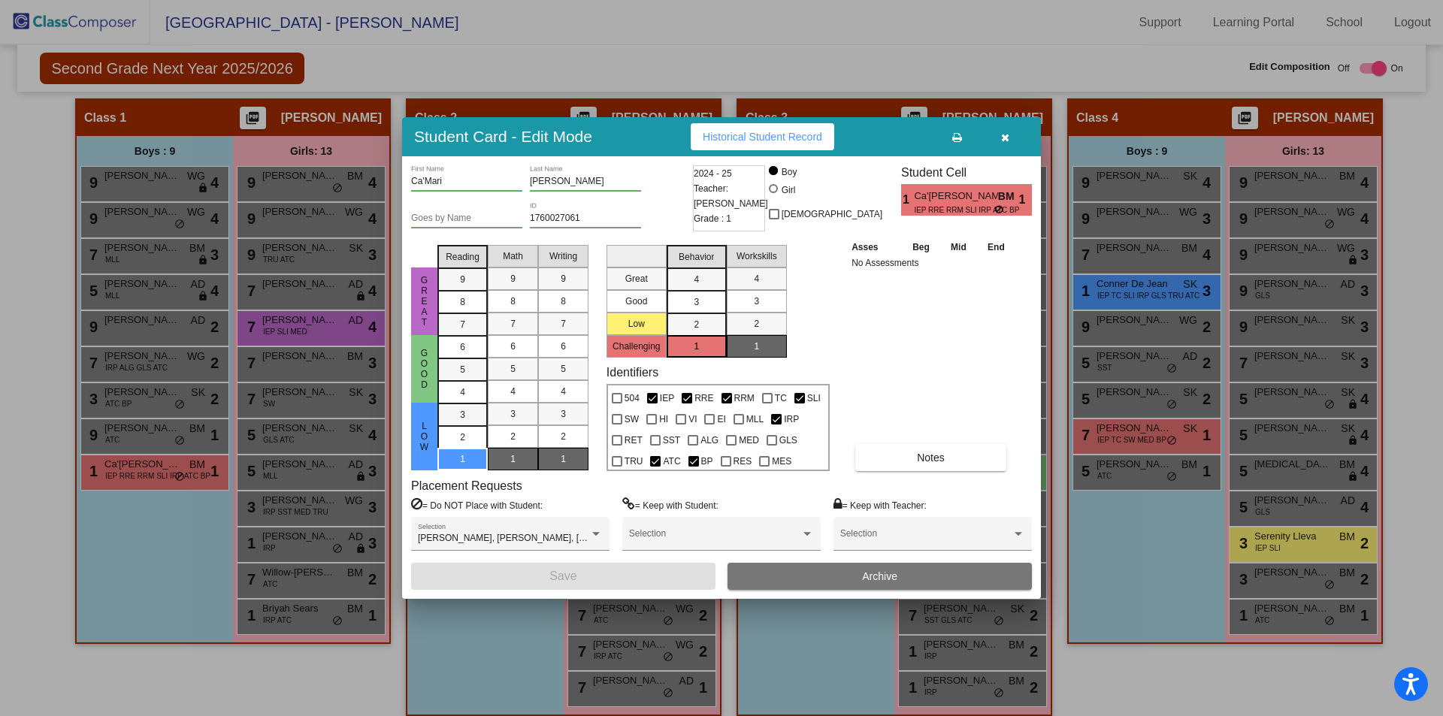
click at [195, 686] on div at bounding box center [721, 358] width 1443 height 716
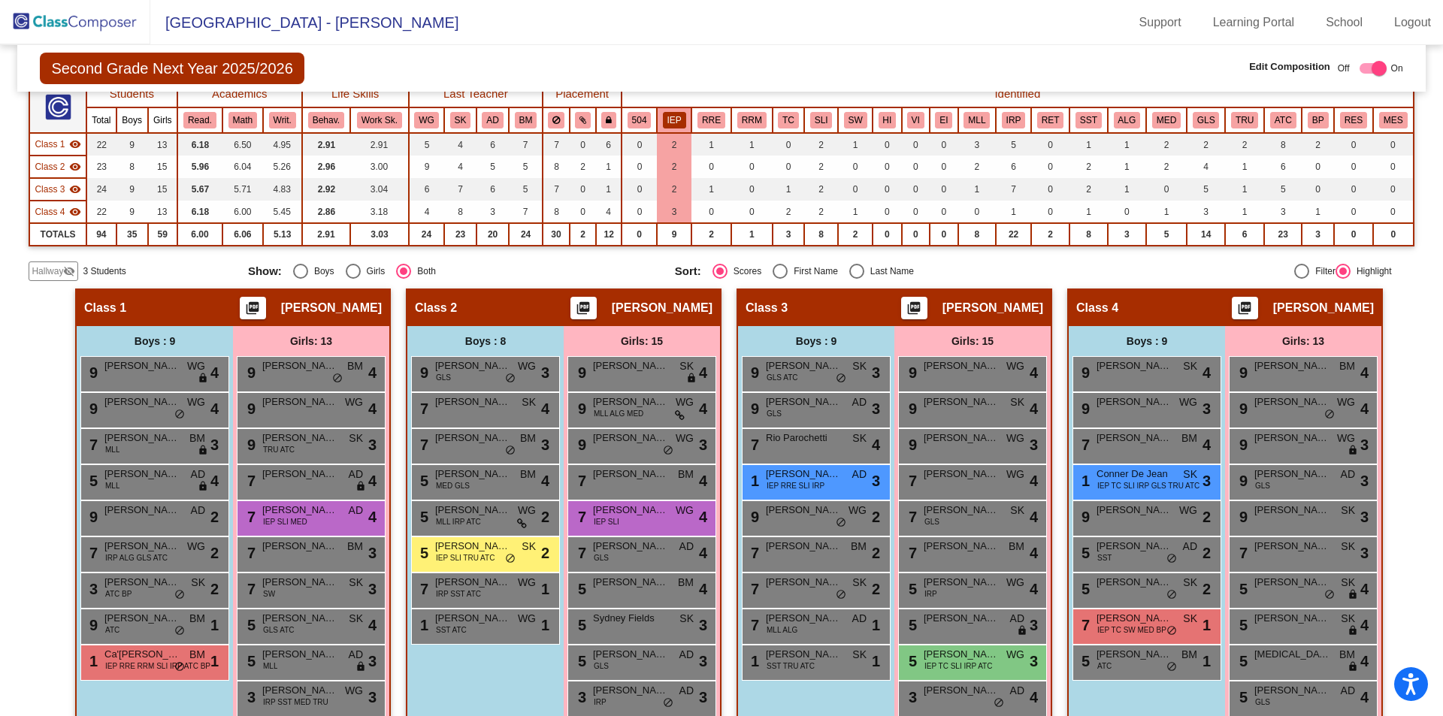
scroll to position [0, 0]
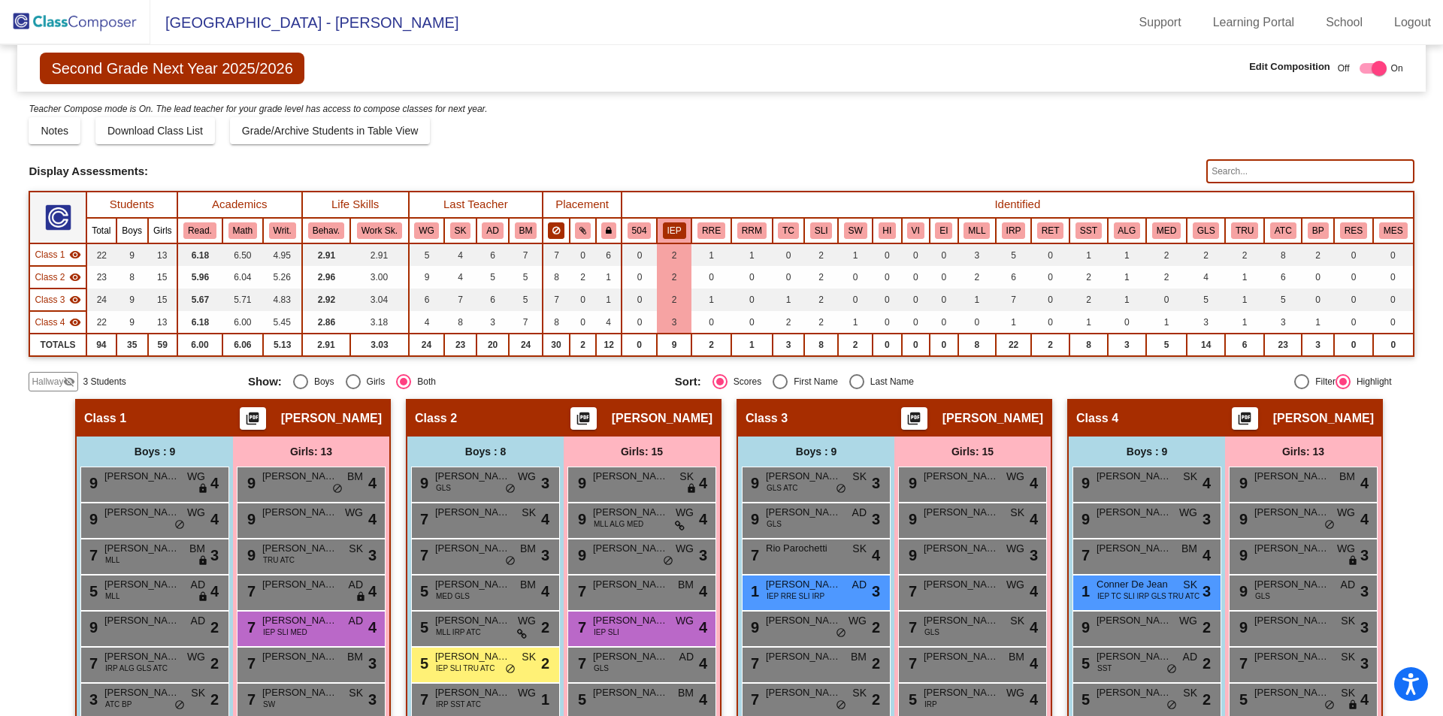
click at [562, 229] on button at bounding box center [556, 231] width 17 height 17
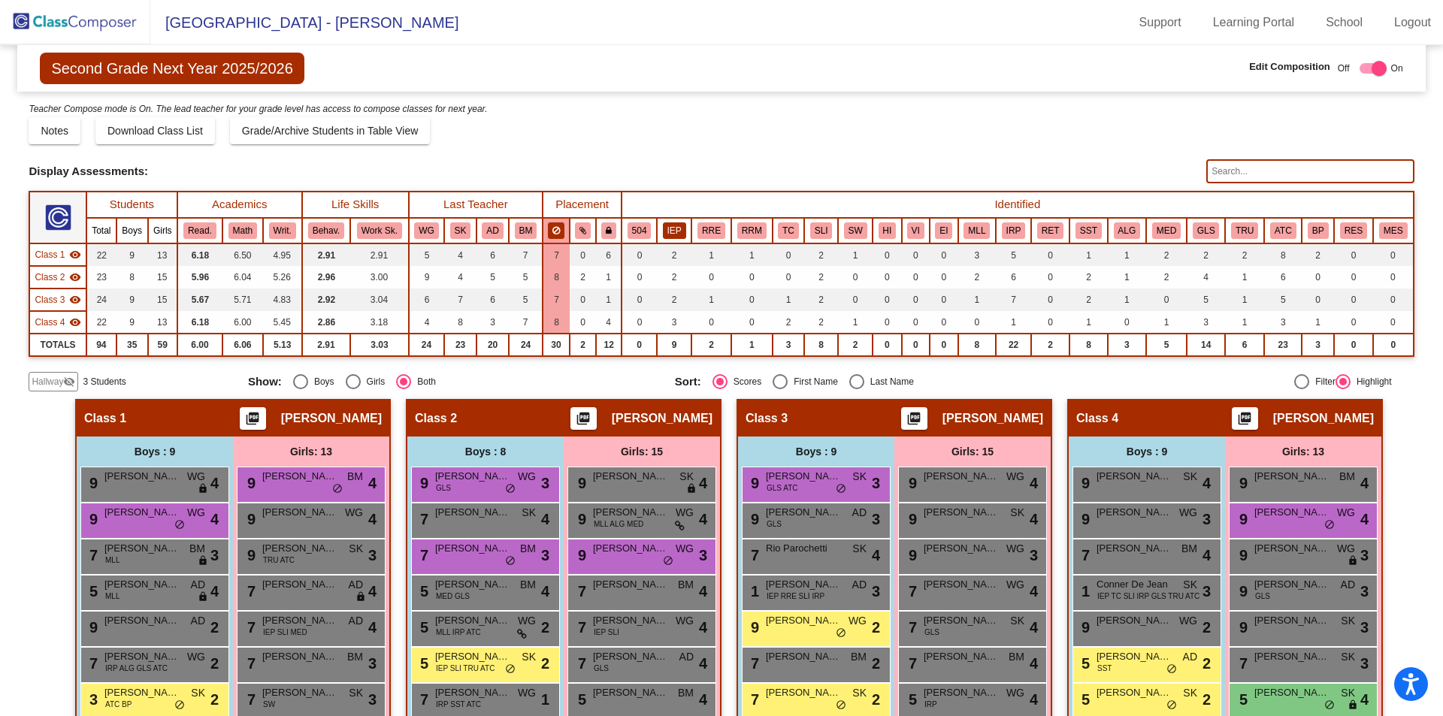
click at [666, 233] on button "IEP" at bounding box center [674, 231] width 23 height 17
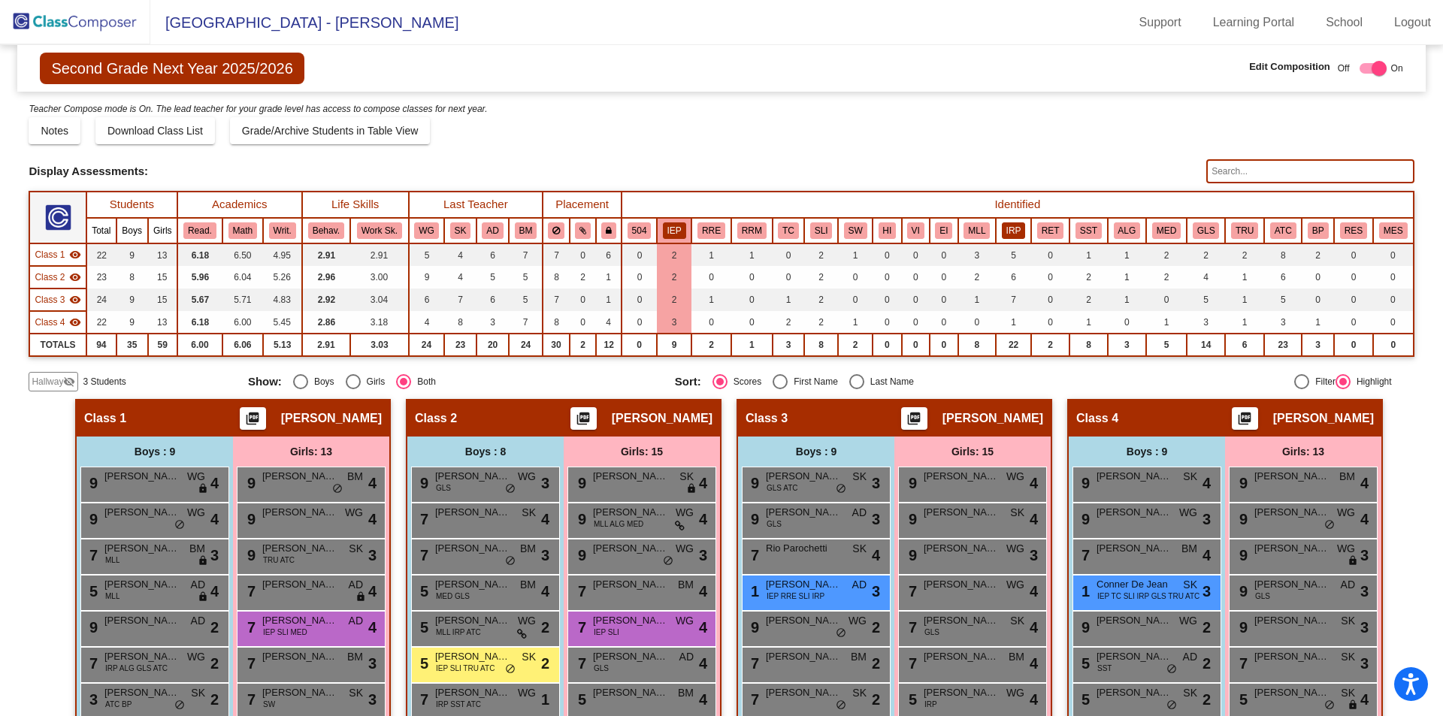
click at [1014, 234] on button "IRP" at bounding box center [1014, 231] width 24 height 17
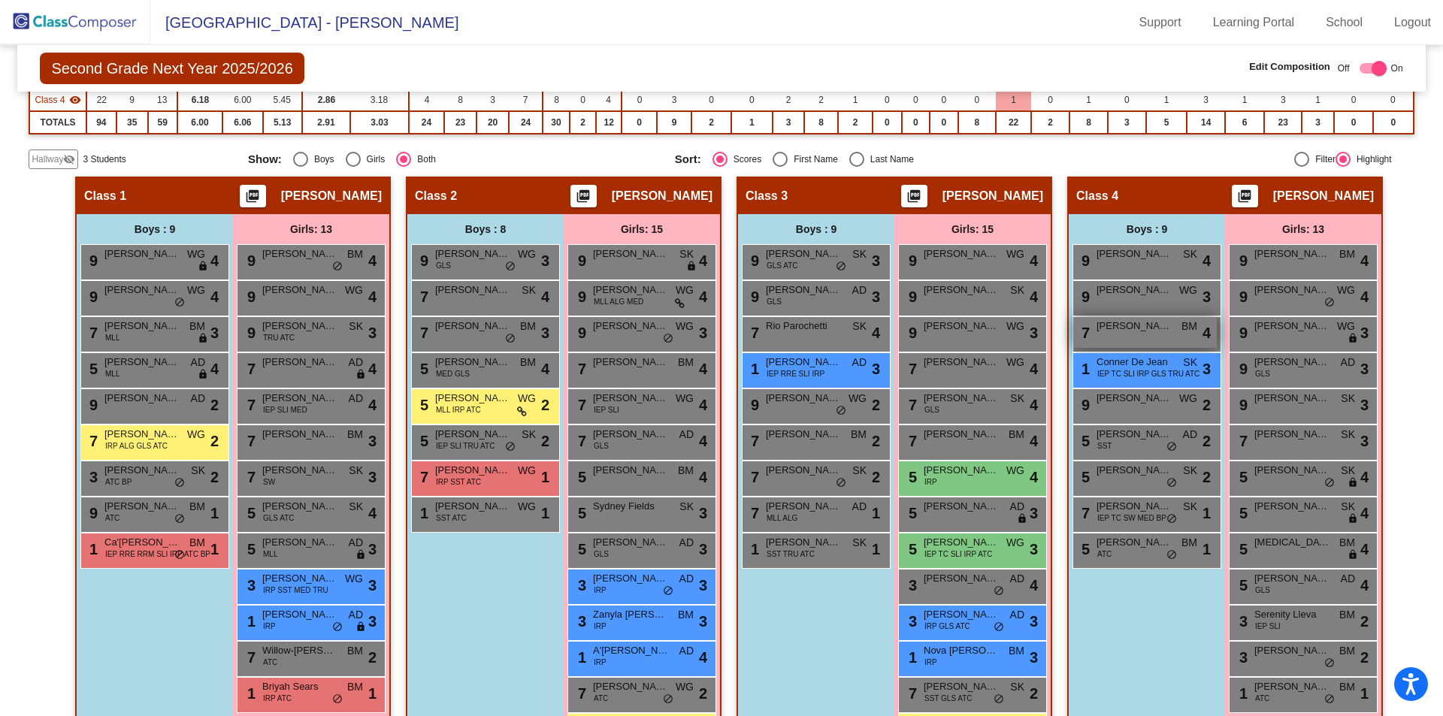
scroll to position [316, 0]
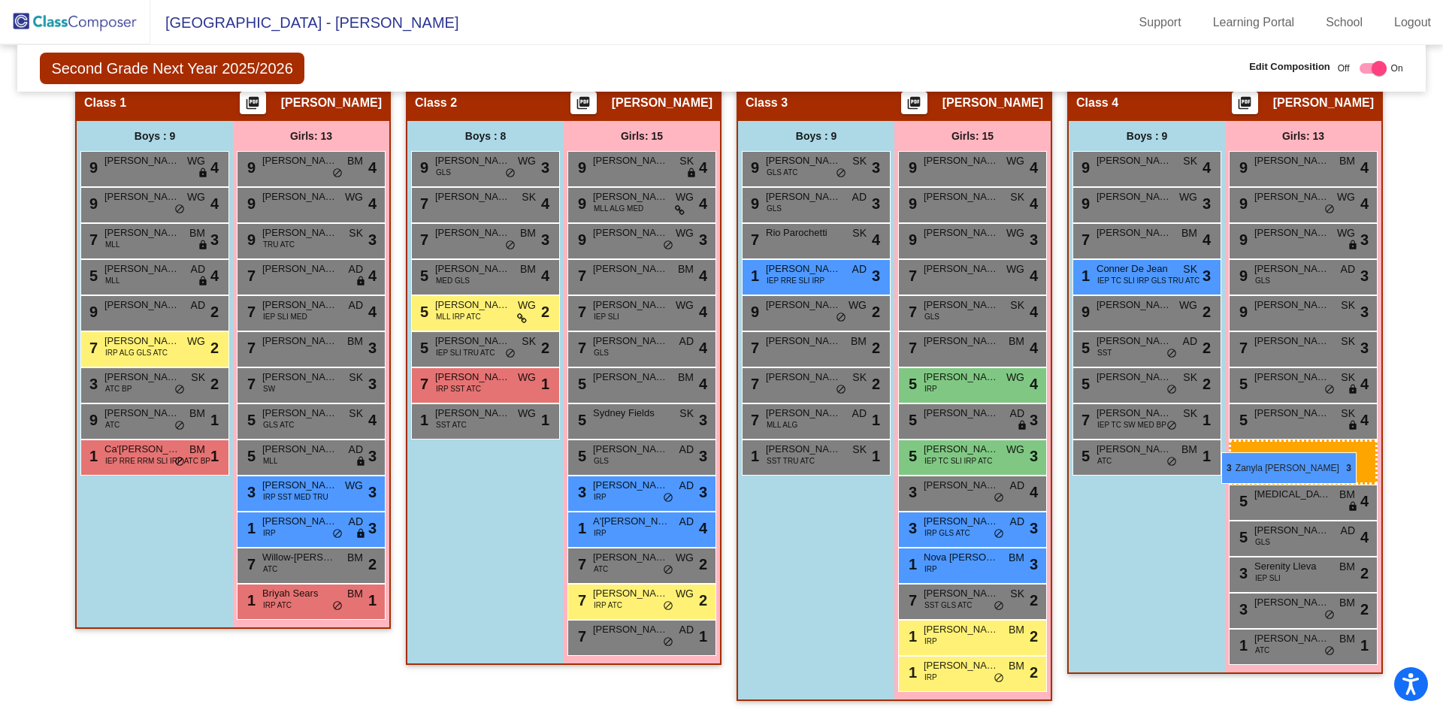
drag, startPoint x: 612, startPoint y: 528, endPoint x: 1226, endPoint y: 451, distance: 619.0
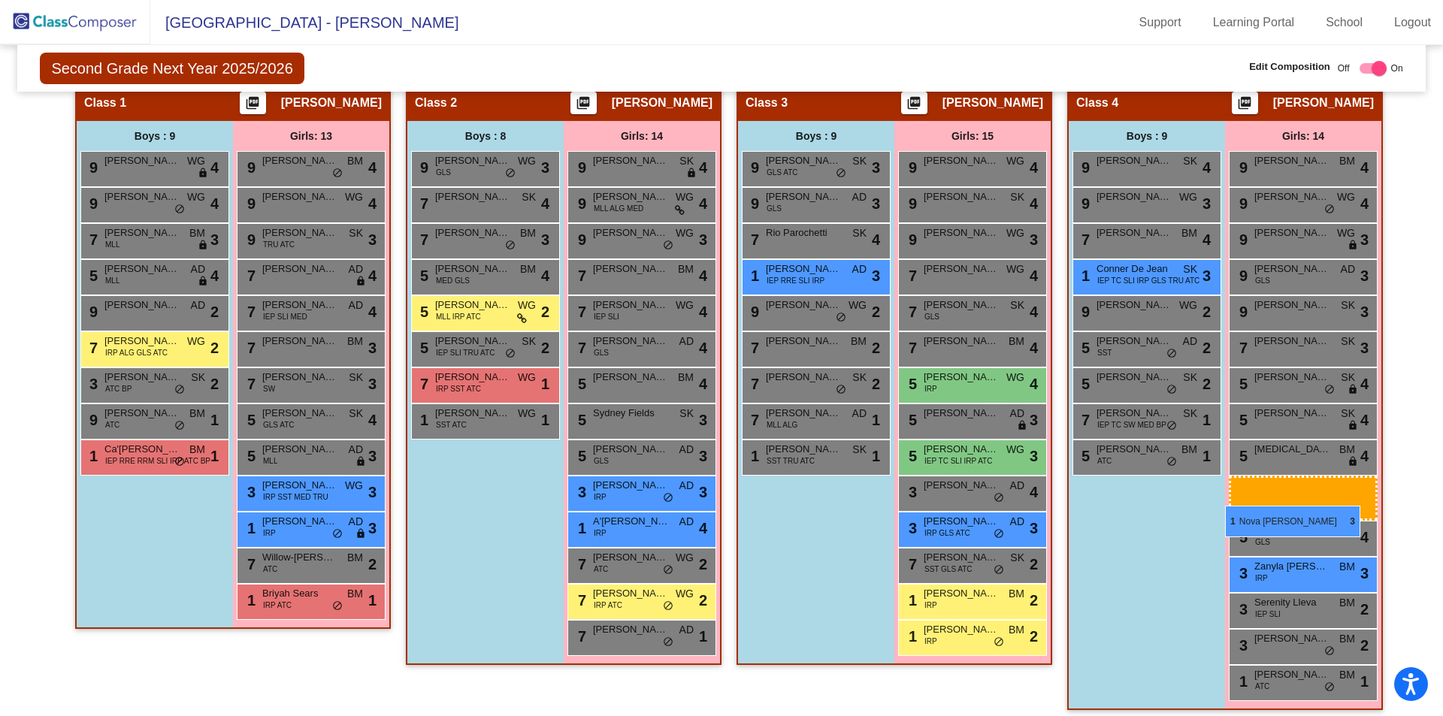
drag, startPoint x: 965, startPoint y: 575, endPoint x: 1225, endPoint y: 506, distance: 269.2
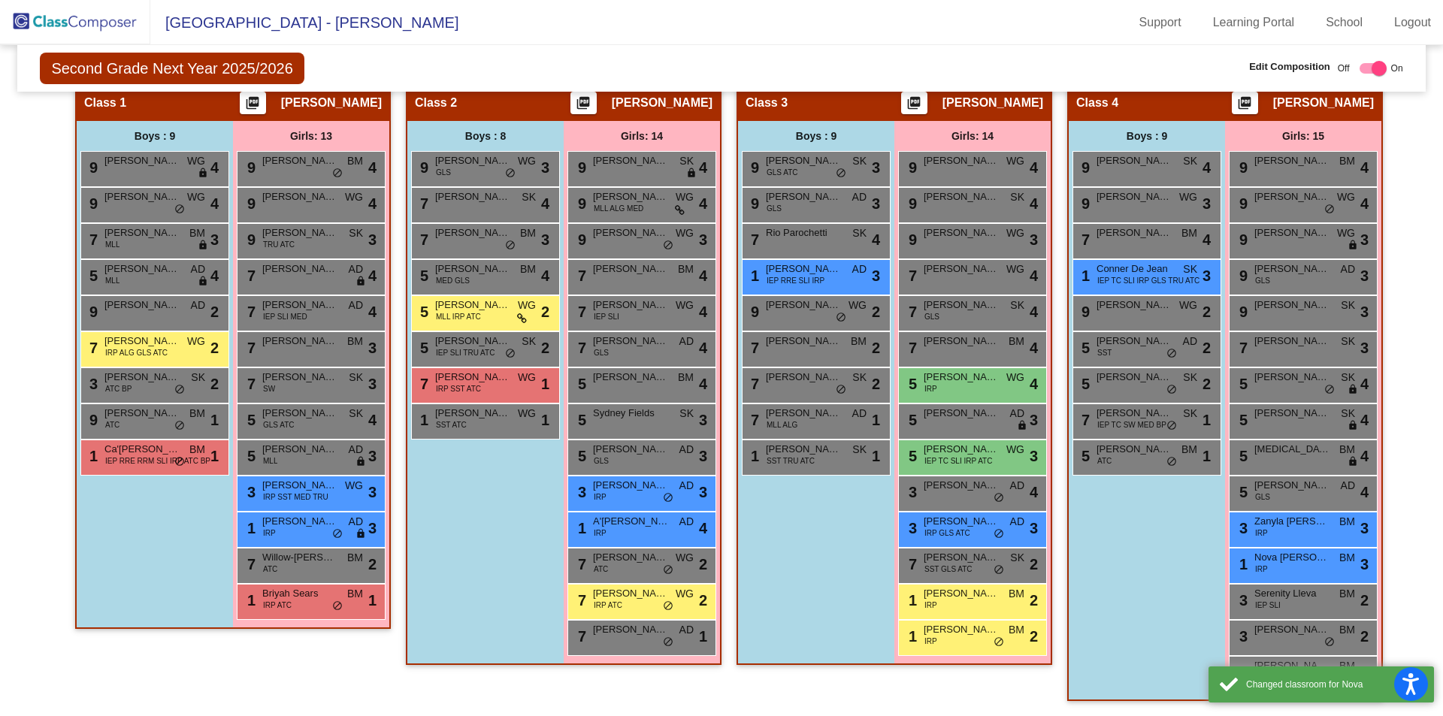
click at [0, 0] on div "Boys : 9 9 Gabriel Ortega SK lock do_not_disturb_alt 4 9 Keith Sherman WG lock …" at bounding box center [0, 0] width 0 height 0
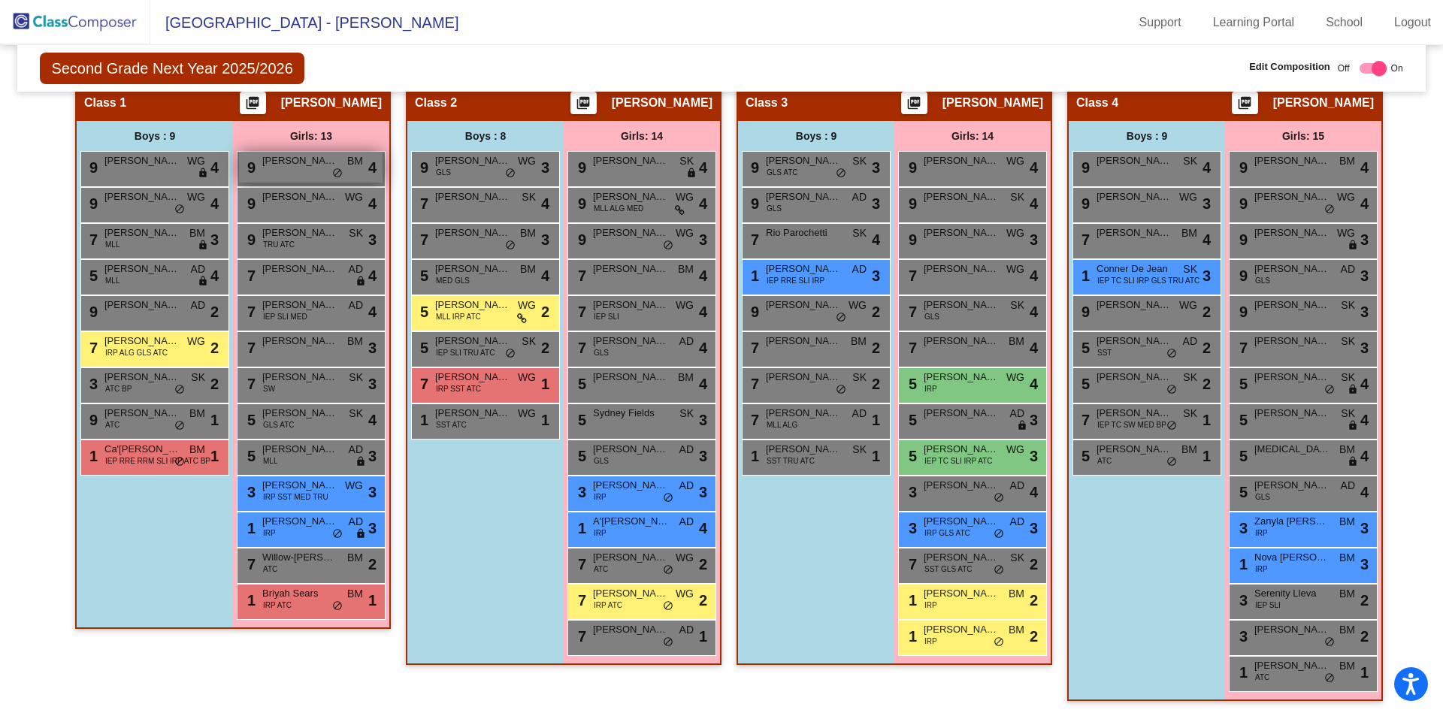
click at [332, 182] on div "9 Gianna DiCicco BM lock do_not_disturb_alt 4" at bounding box center [311, 167] width 144 height 31
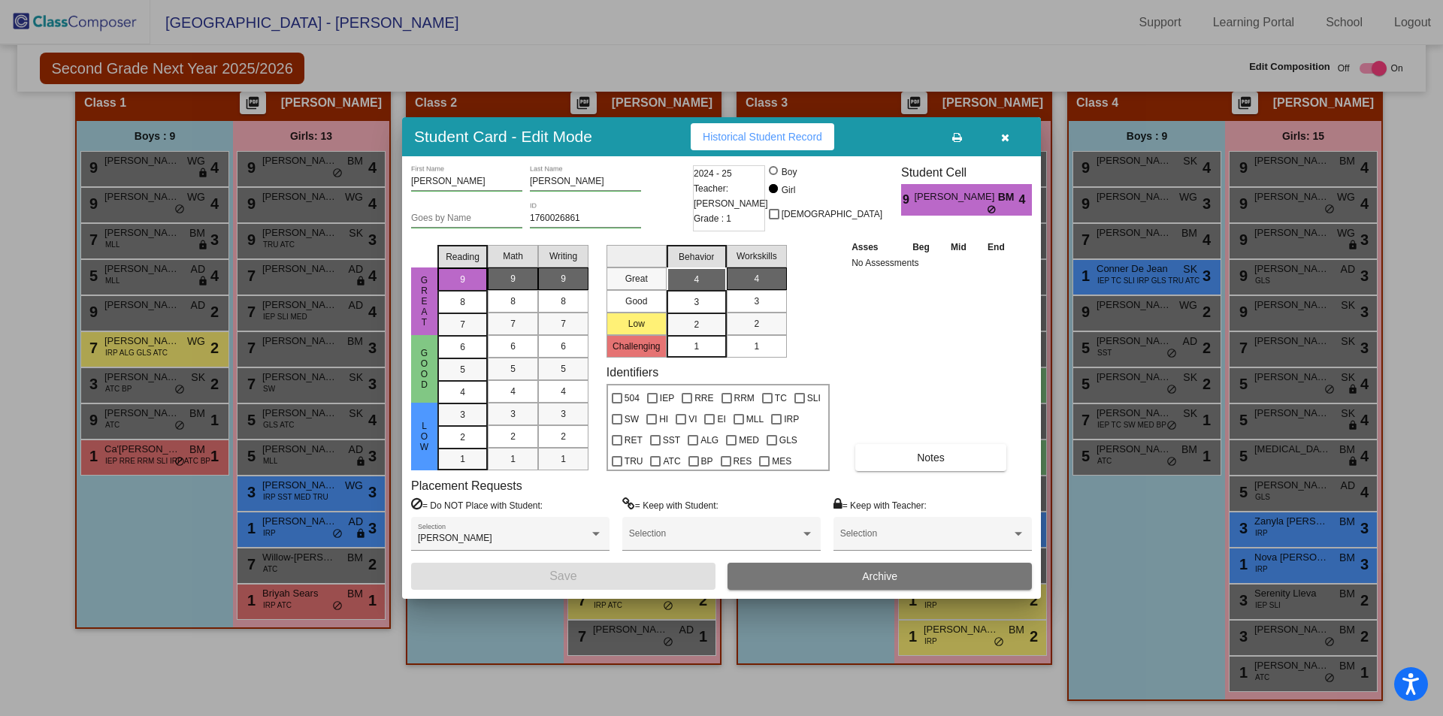
click at [804, 628] on div at bounding box center [721, 358] width 1443 height 716
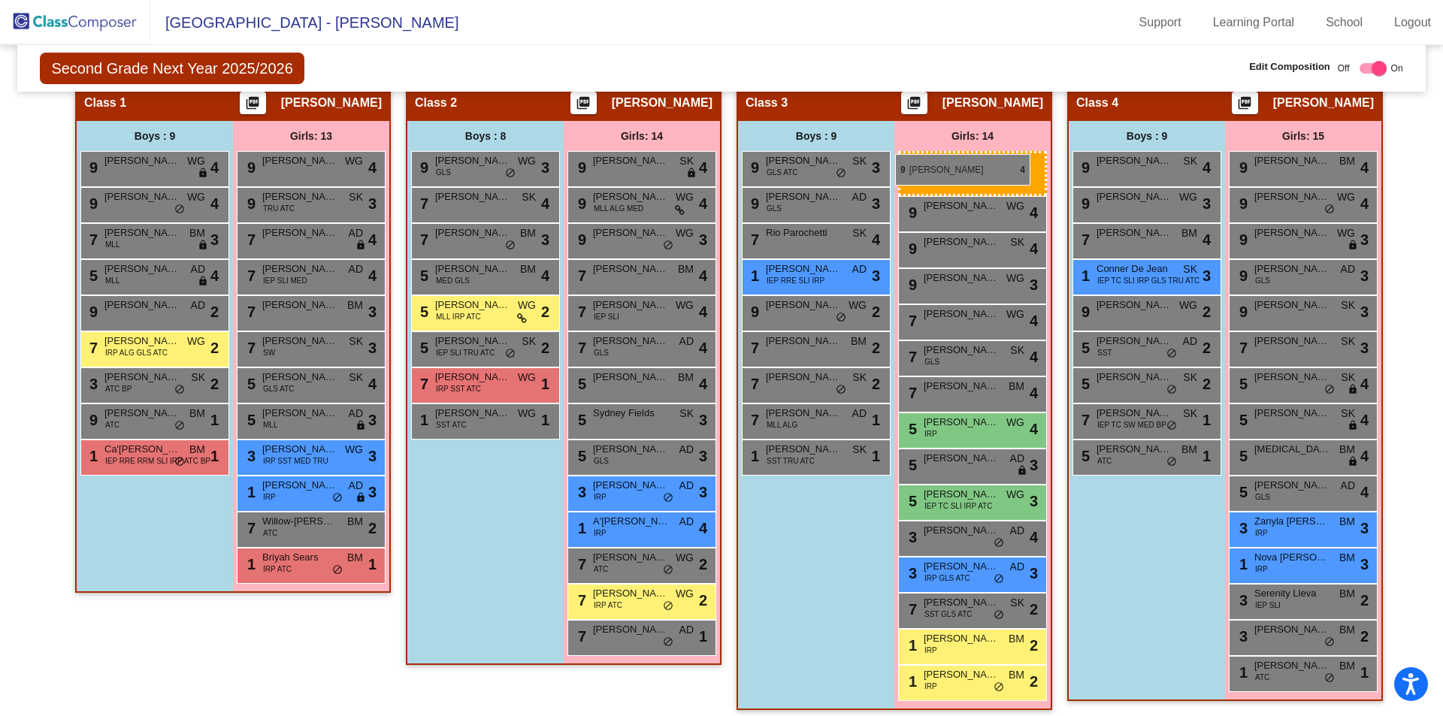
drag, startPoint x: 295, startPoint y: 170, endPoint x: 893, endPoint y: 155, distance: 597.9
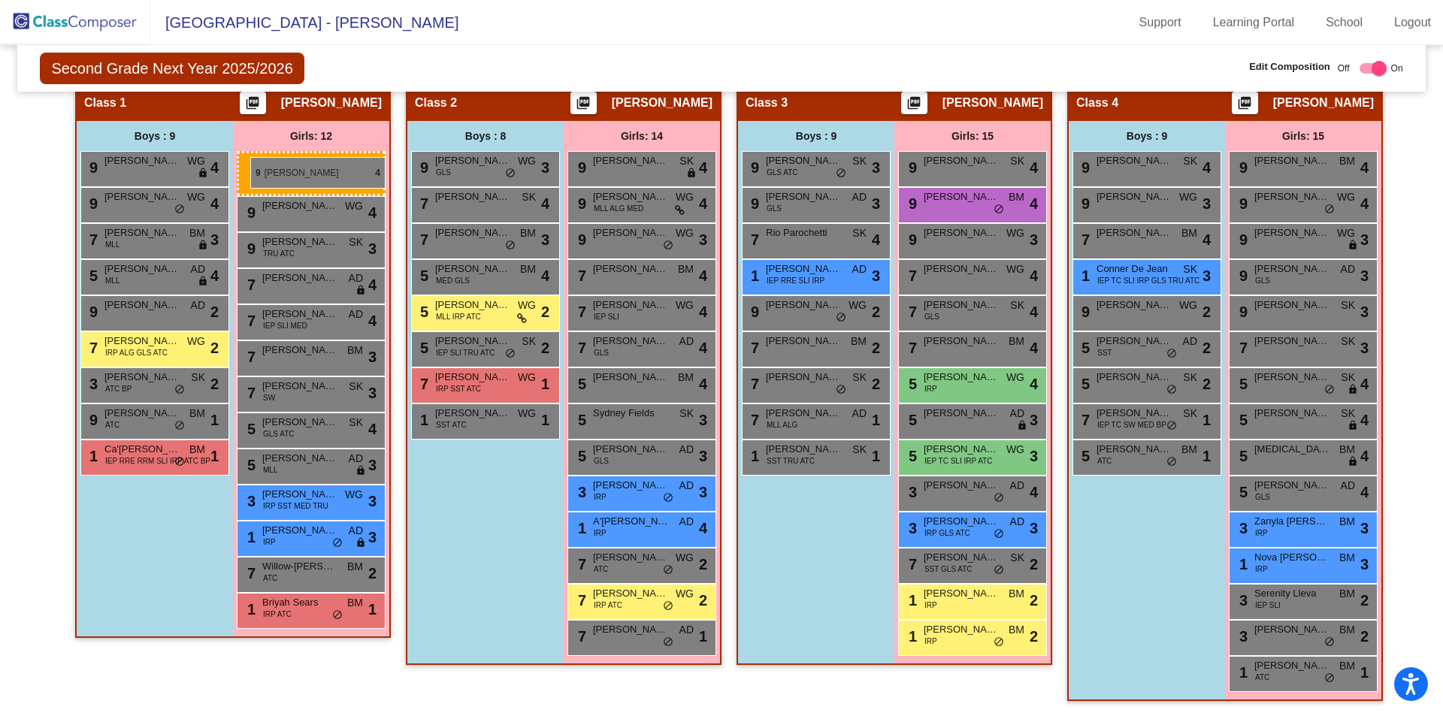
drag, startPoint x: 955, startPoint y: 171, endPoint x: 250, endPoint y: 157, distance: 704.6
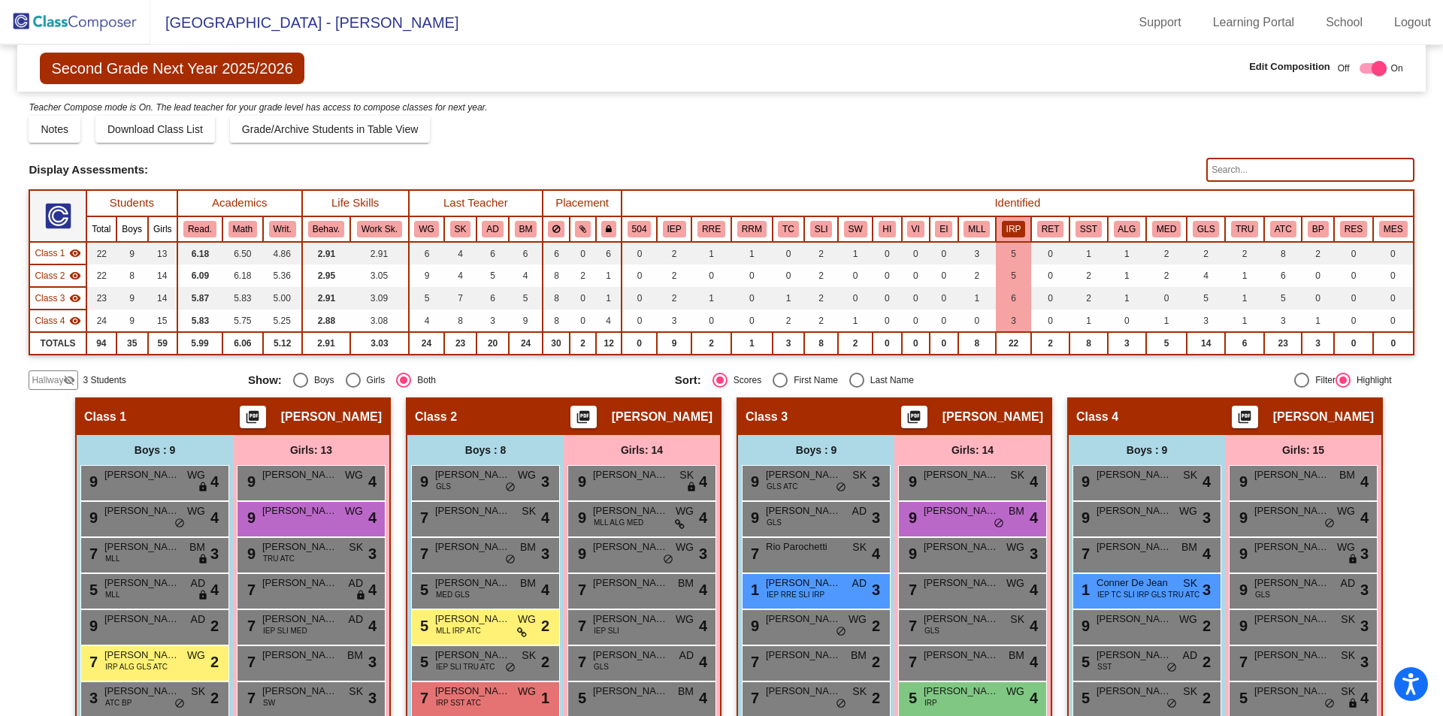
scroll to position [0, 0]
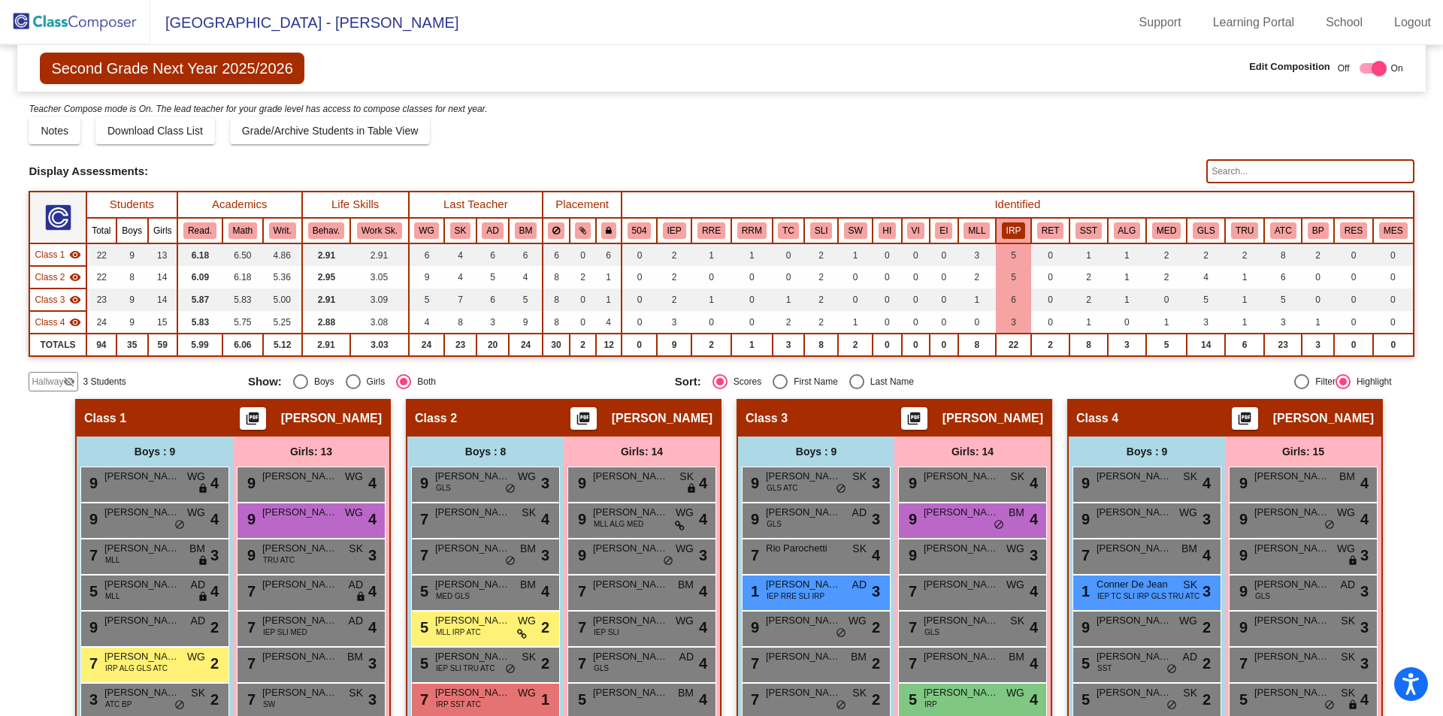
click at [1004, 225] on button "IRP" at bounding box center [1014, 231] width 24 height 17
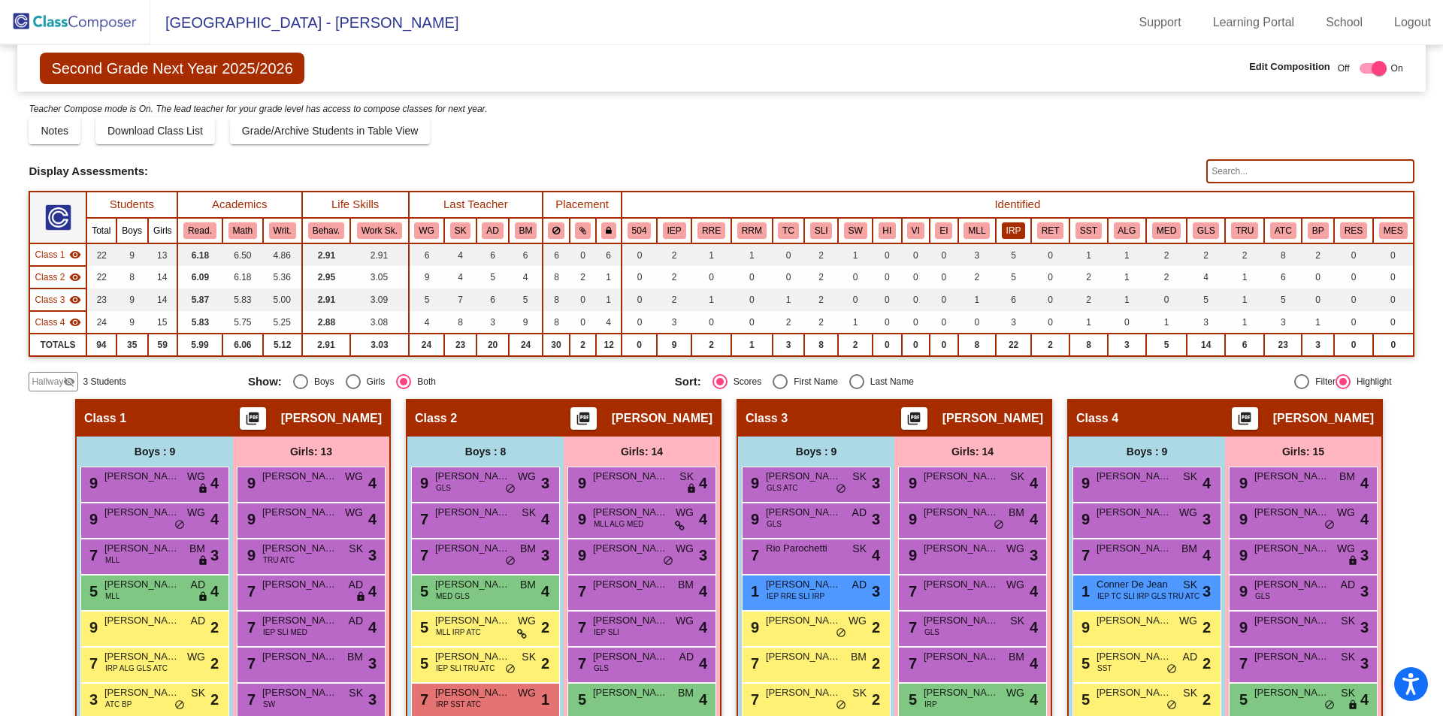
click at [1004, 225] on button "IRP" at bounding box center [1014, 231] width 24 height 17
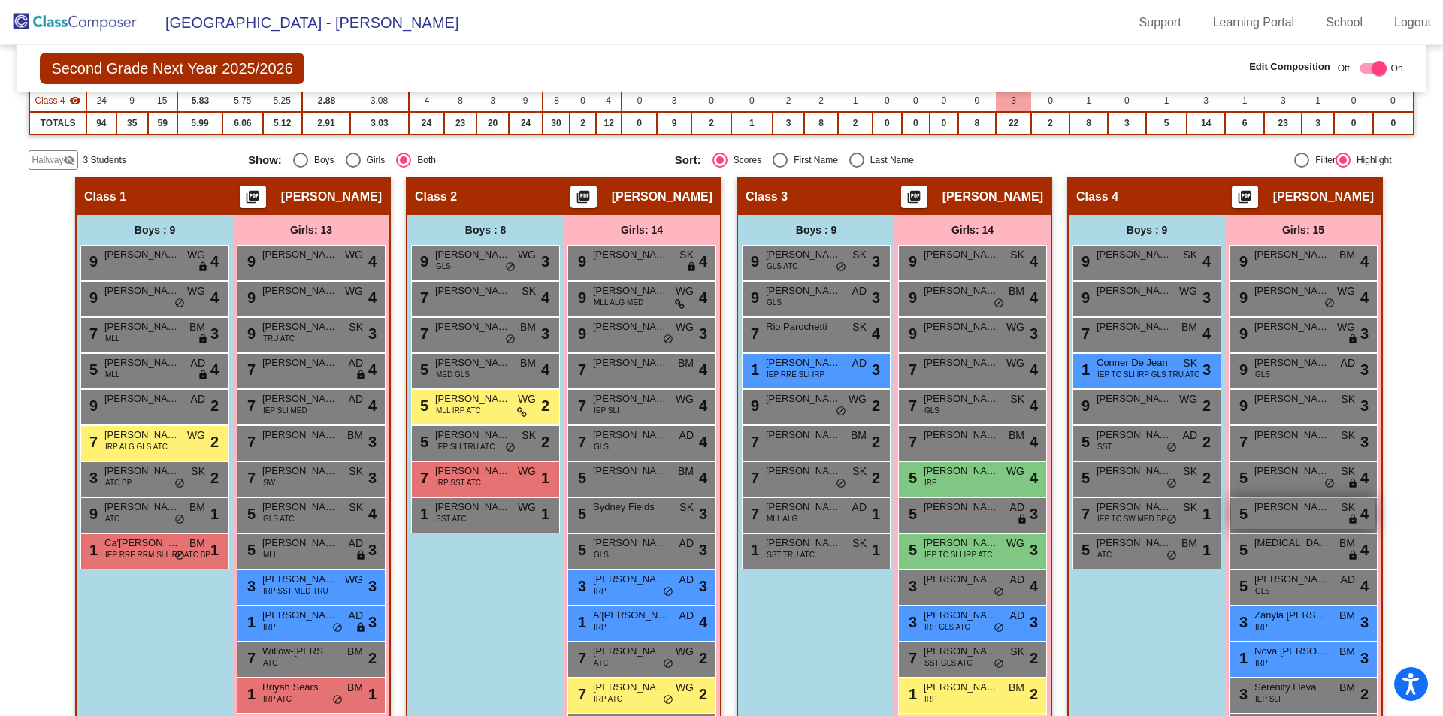
scroll to position [316, 0]
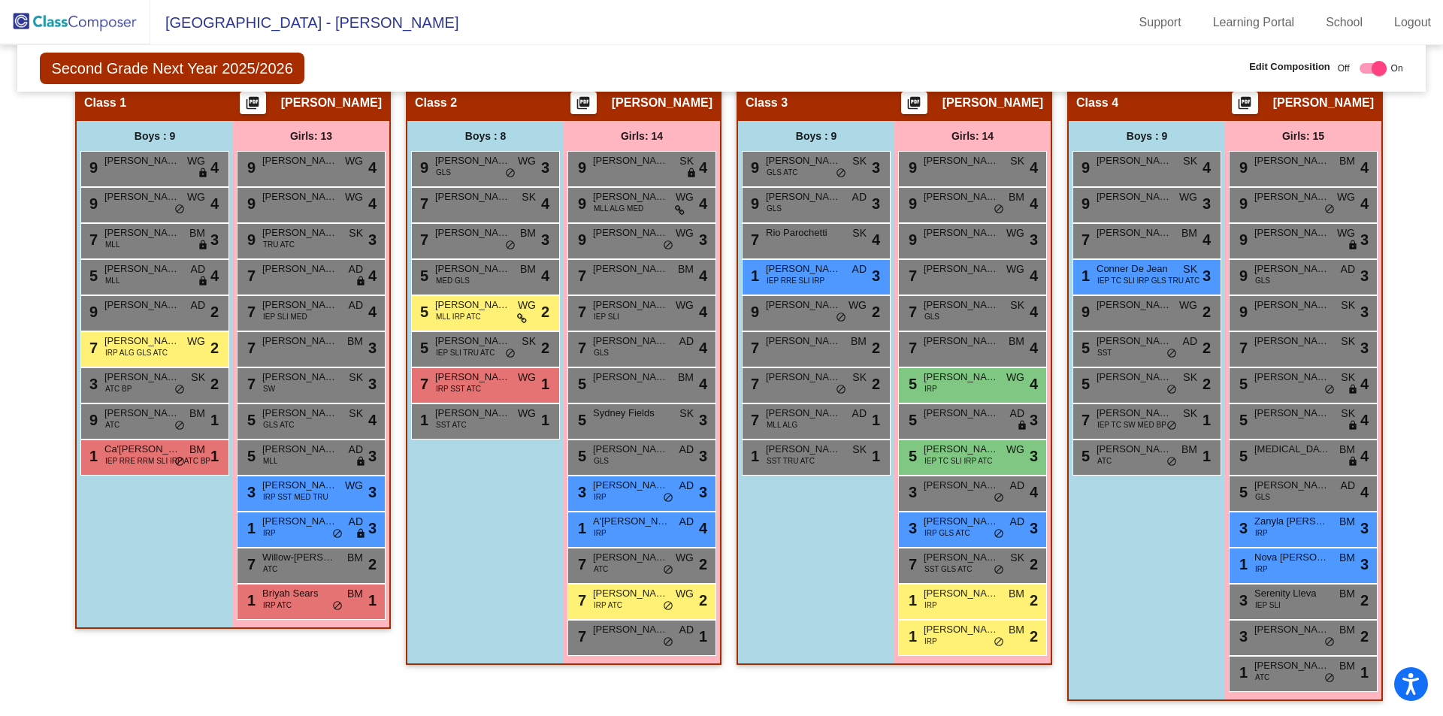
click at [0, 0] on div "Boys : 9 9 Gabriel Ortega SK lock do_not_disturb_alt 4 9 Keith Sherman WG lock …" at bounding box center [0, 0] width 0 height 0
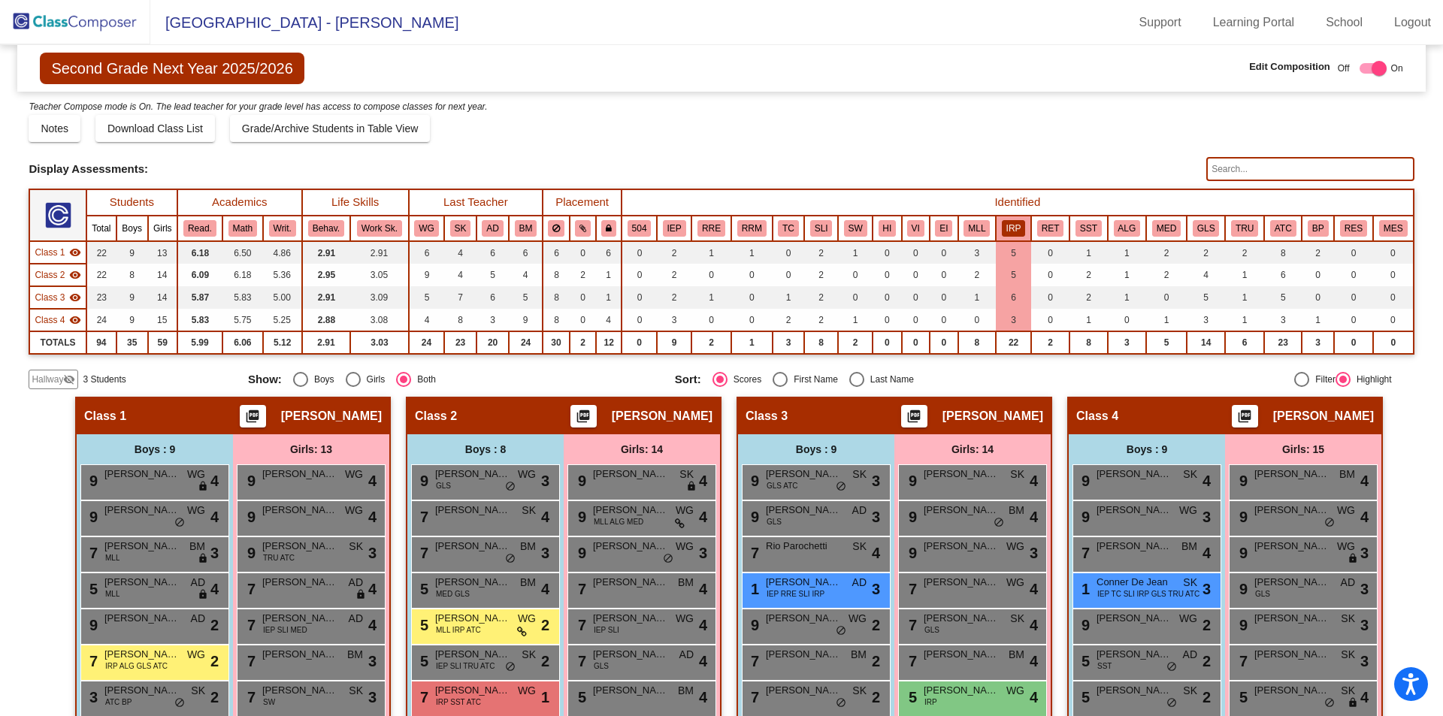
scroll to position [0, 0]
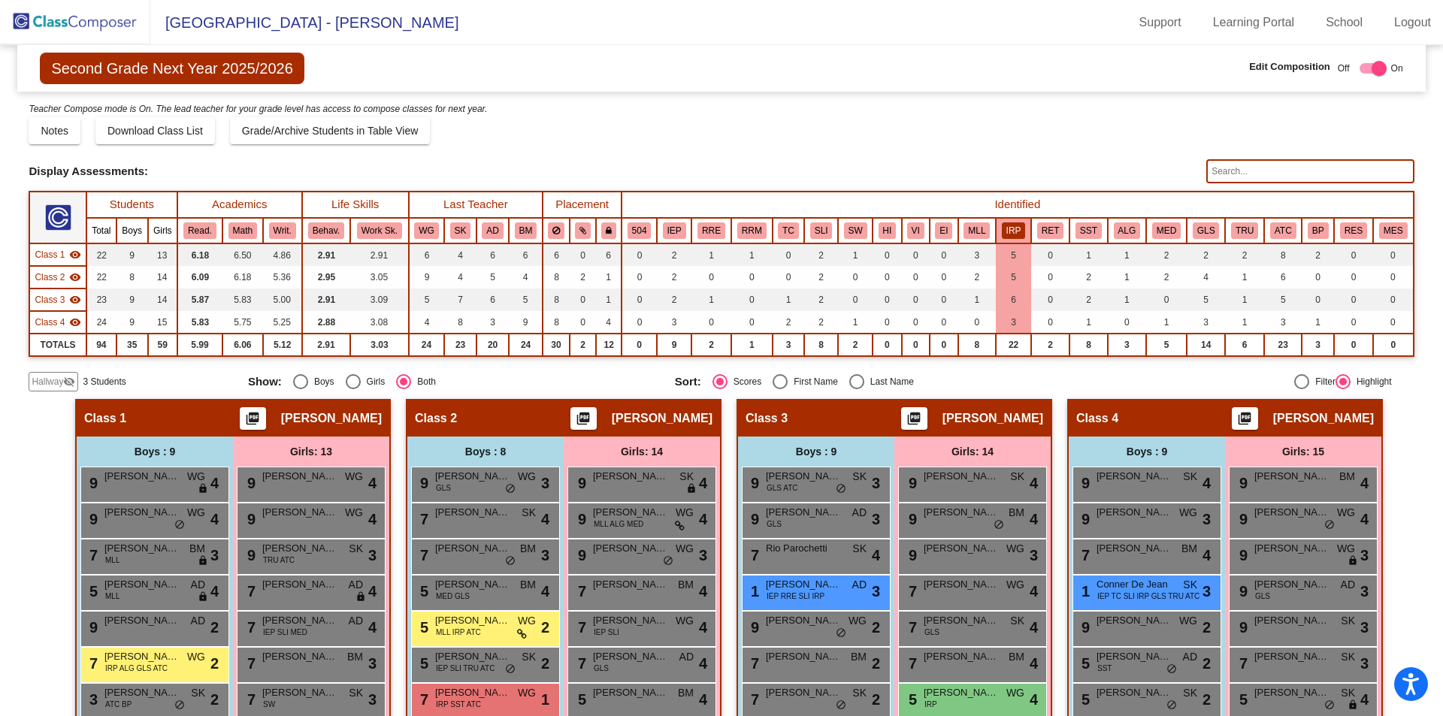
click at [80, 29] on img at bounding box center [75, 22] width 150 height 44
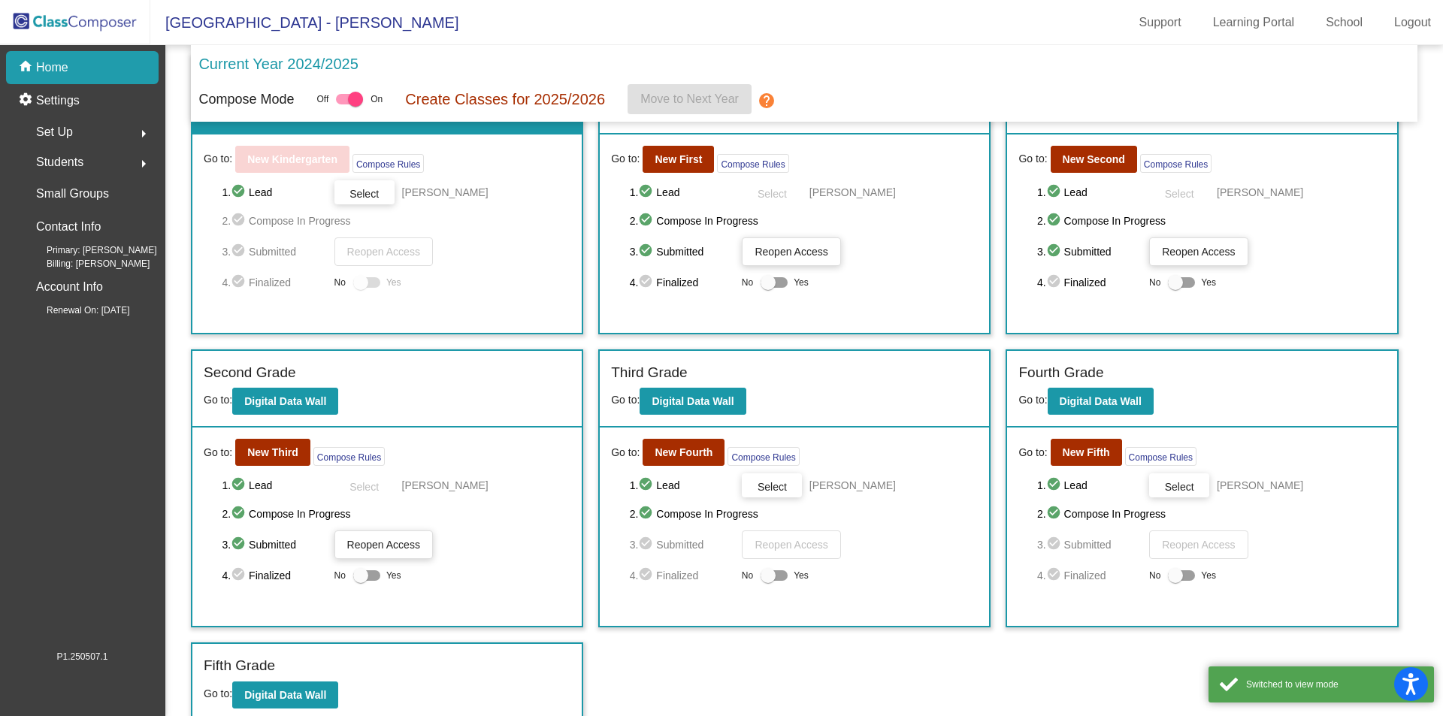
scroll to position [82, 0]
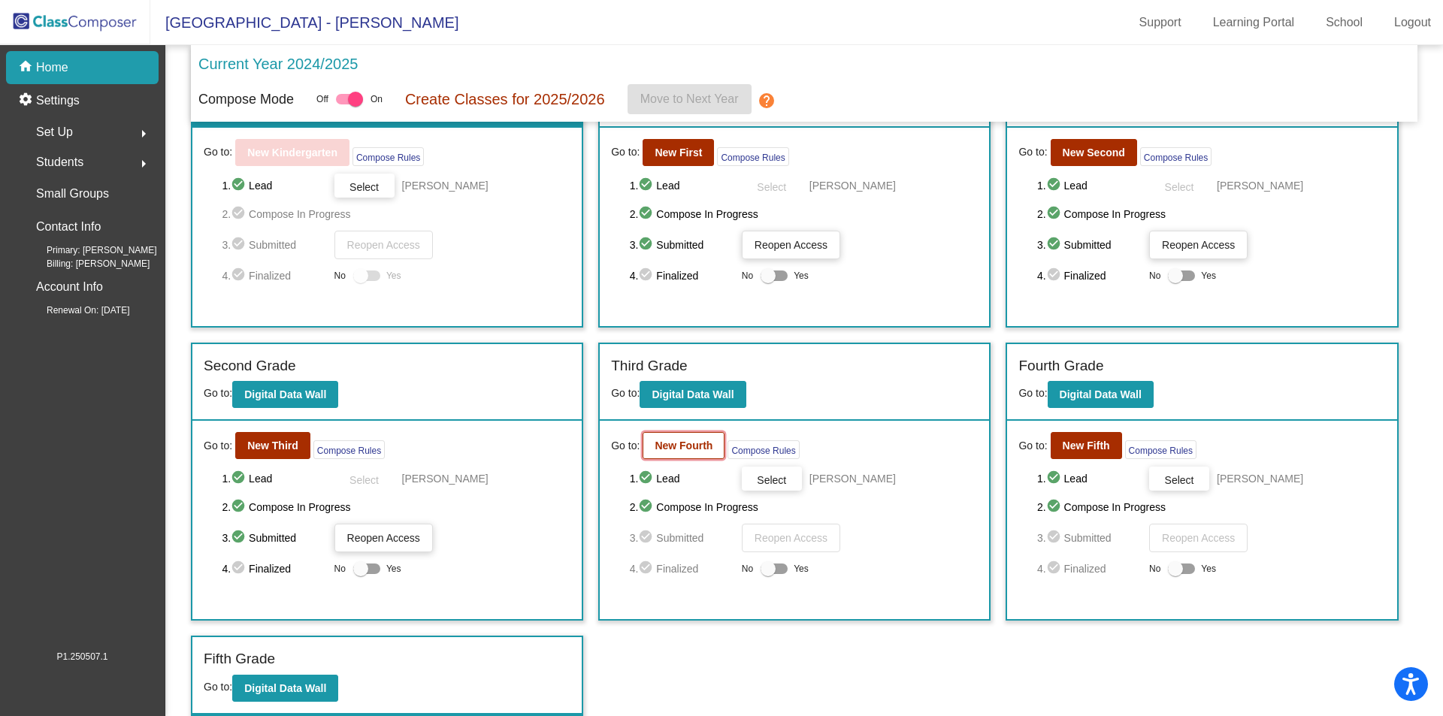
click at [685, 458] on button "New Fourth" at bounding box center [684, 445] width 82 height 27
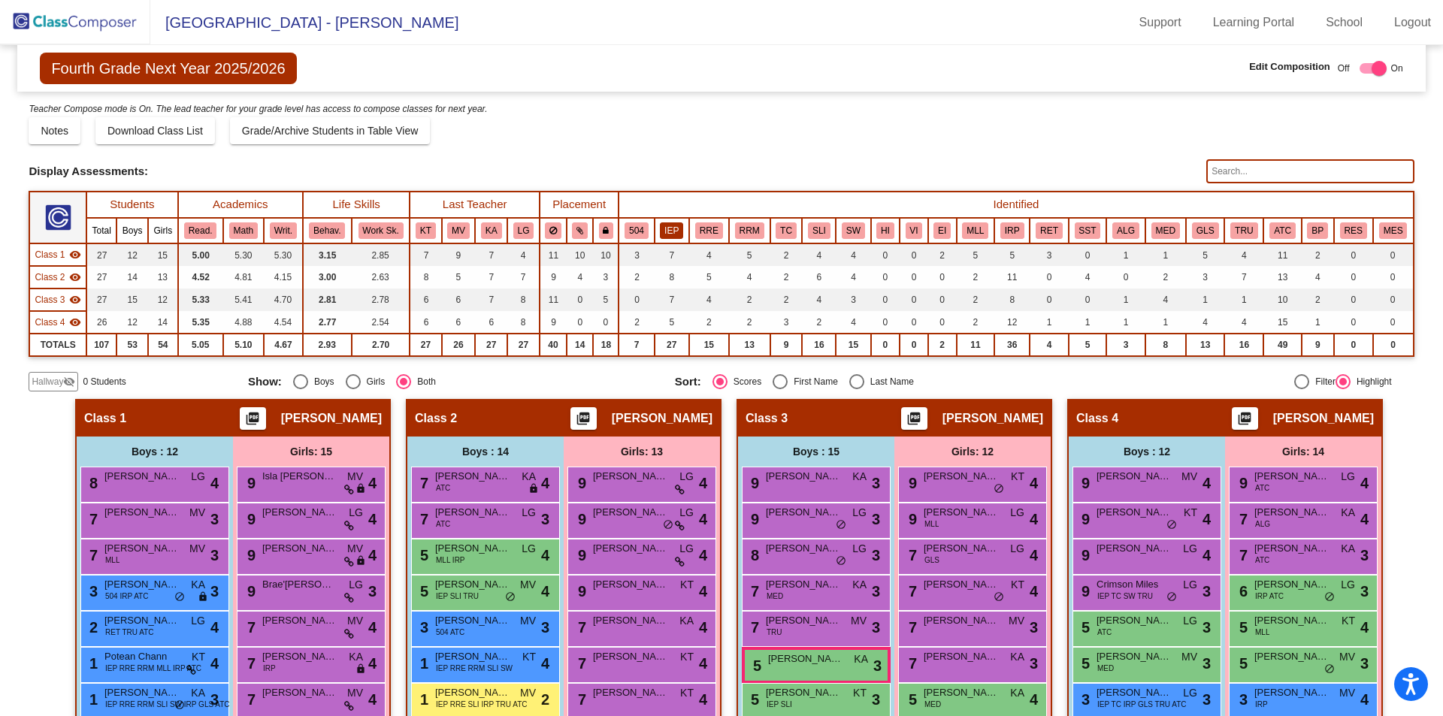
click at [672, 233] on button "IEP" at bounding box center [671, 231] width 23 height 17
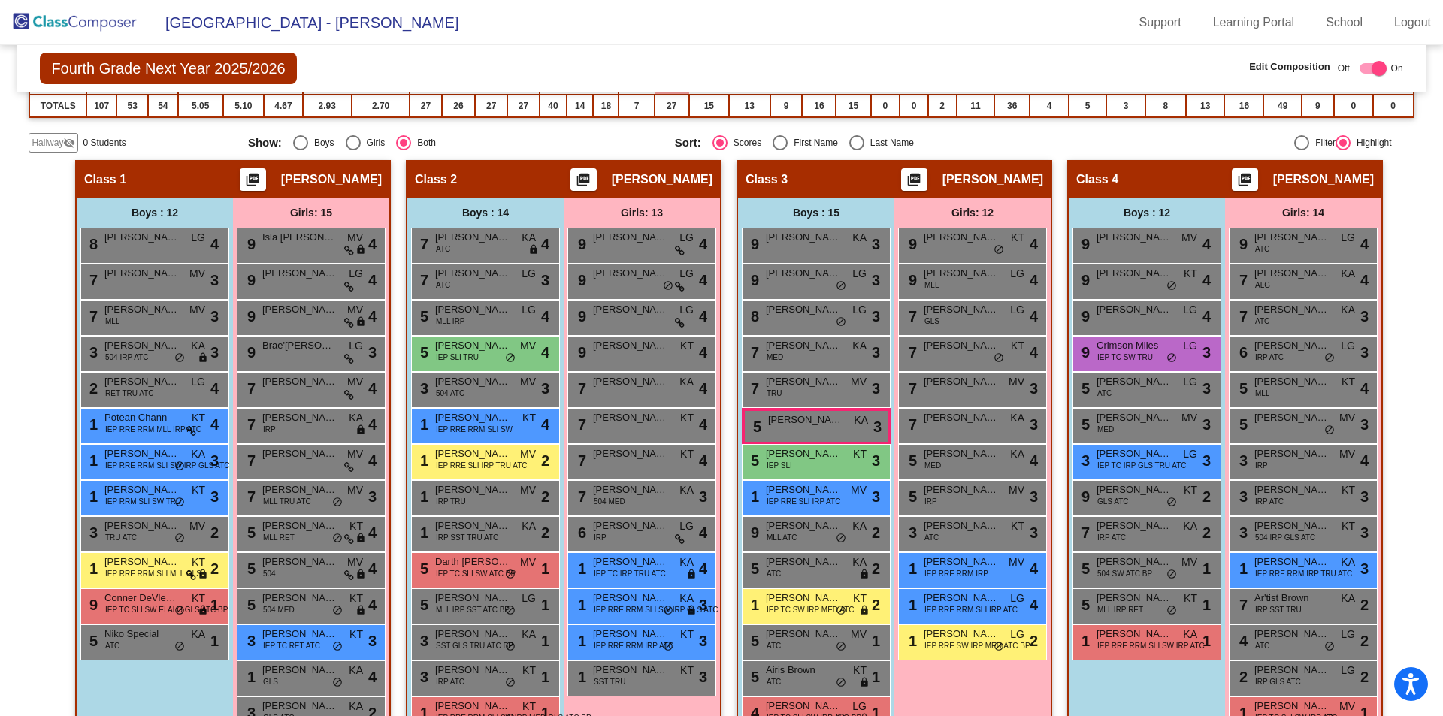
scroll to position [90, 0]
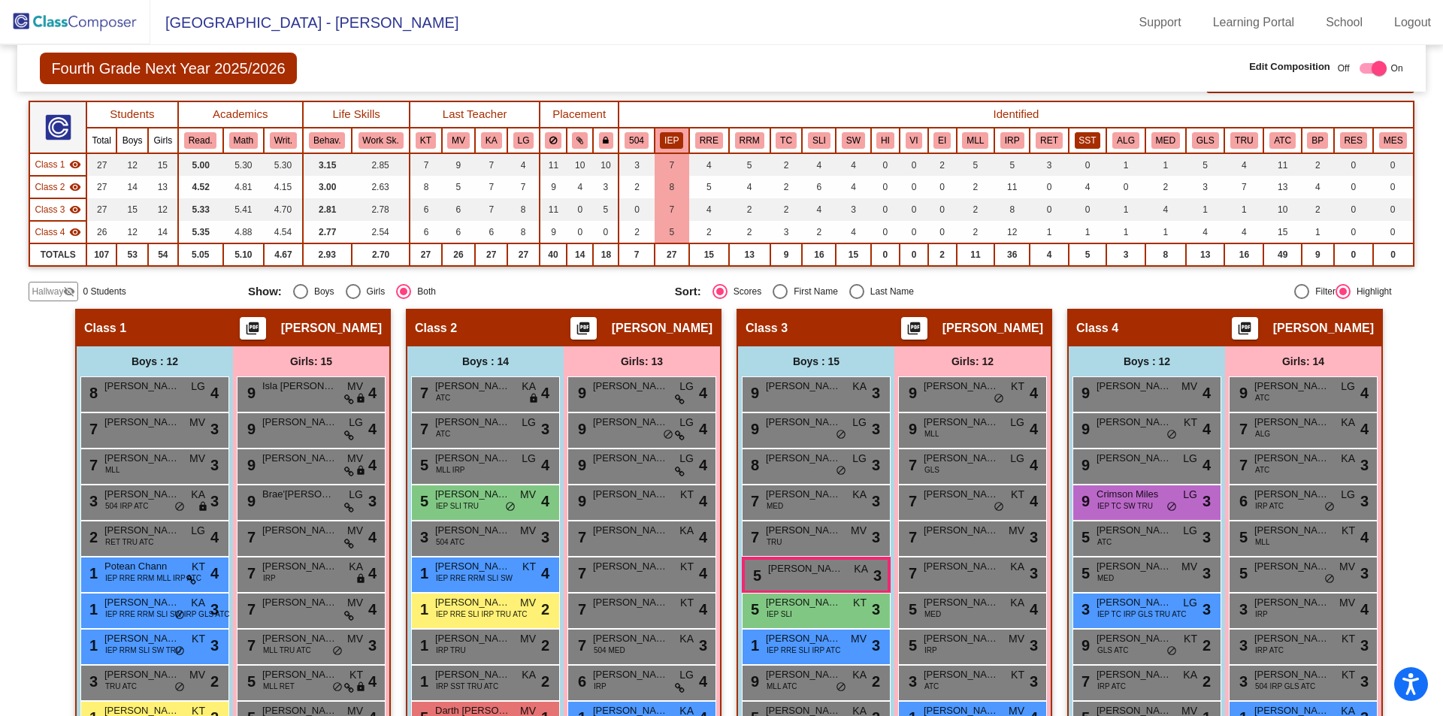
click at [1075, 137] on button "SST" at bounding box center [1088, 140] width 26 height 17
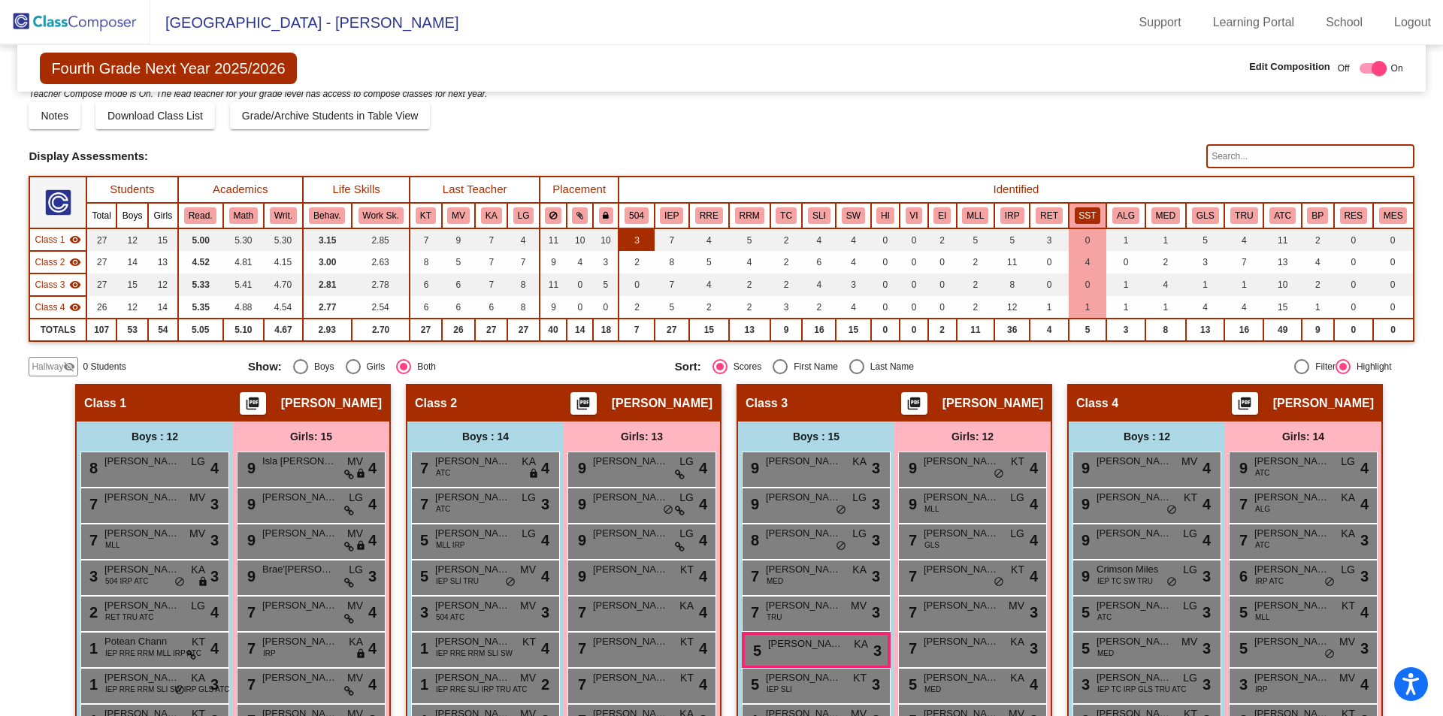
scroll to position [0, 0]
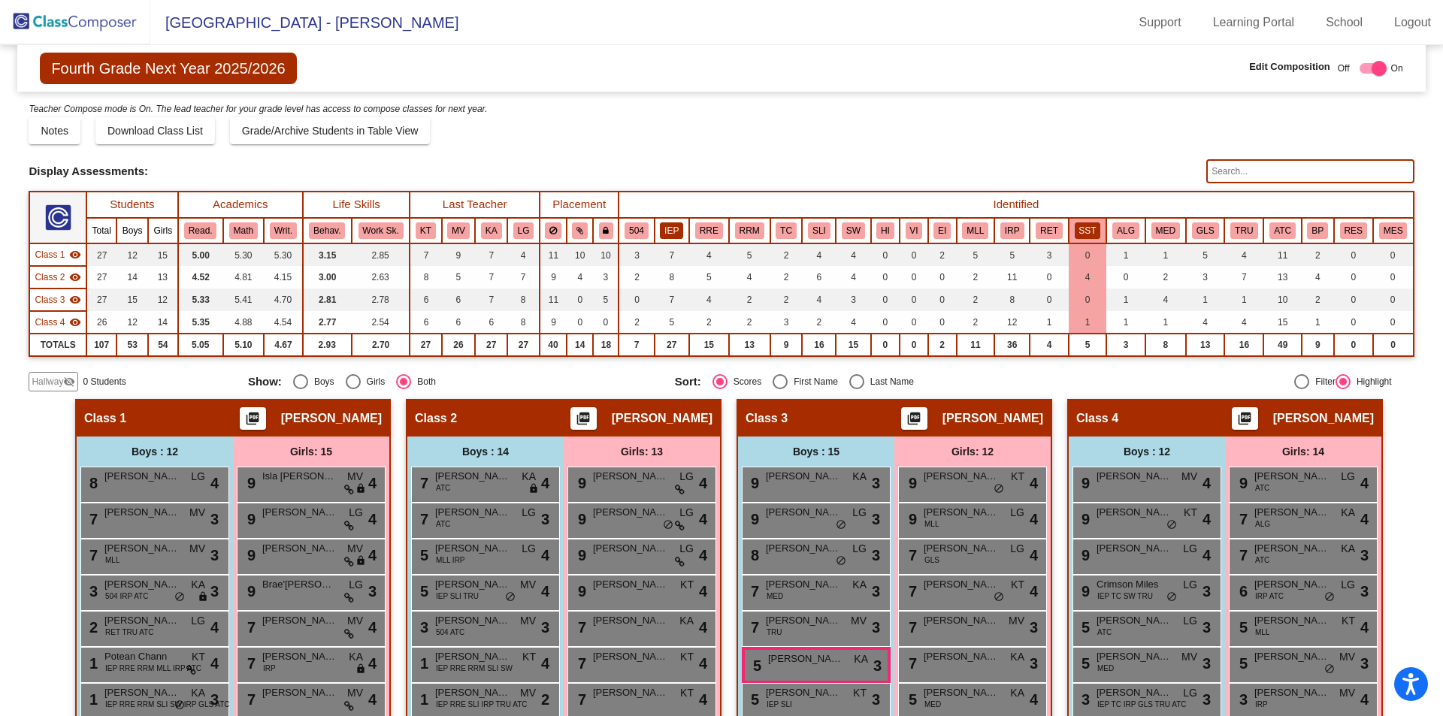
click at [671, 228] on button "IEP" at bounding box center [671, 231] width 23 height 17
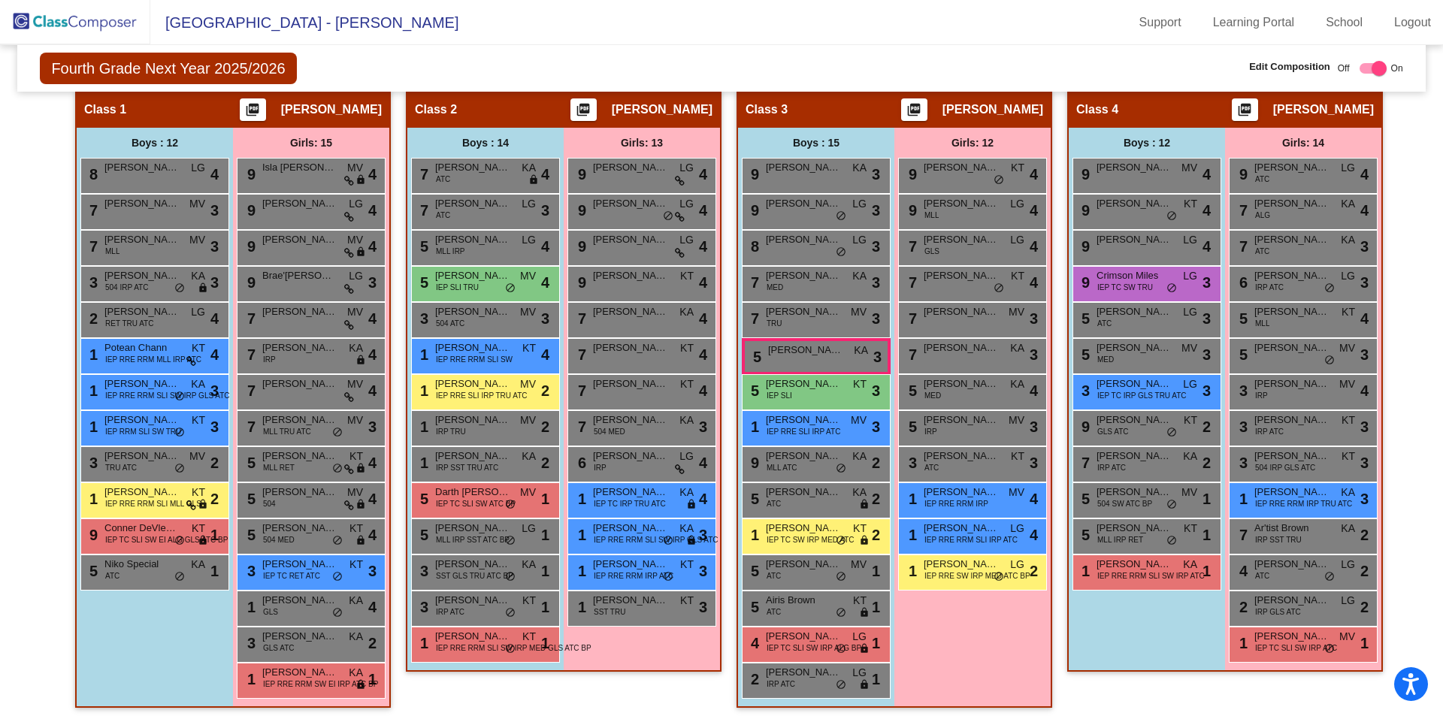
scroll to position [316, 0]
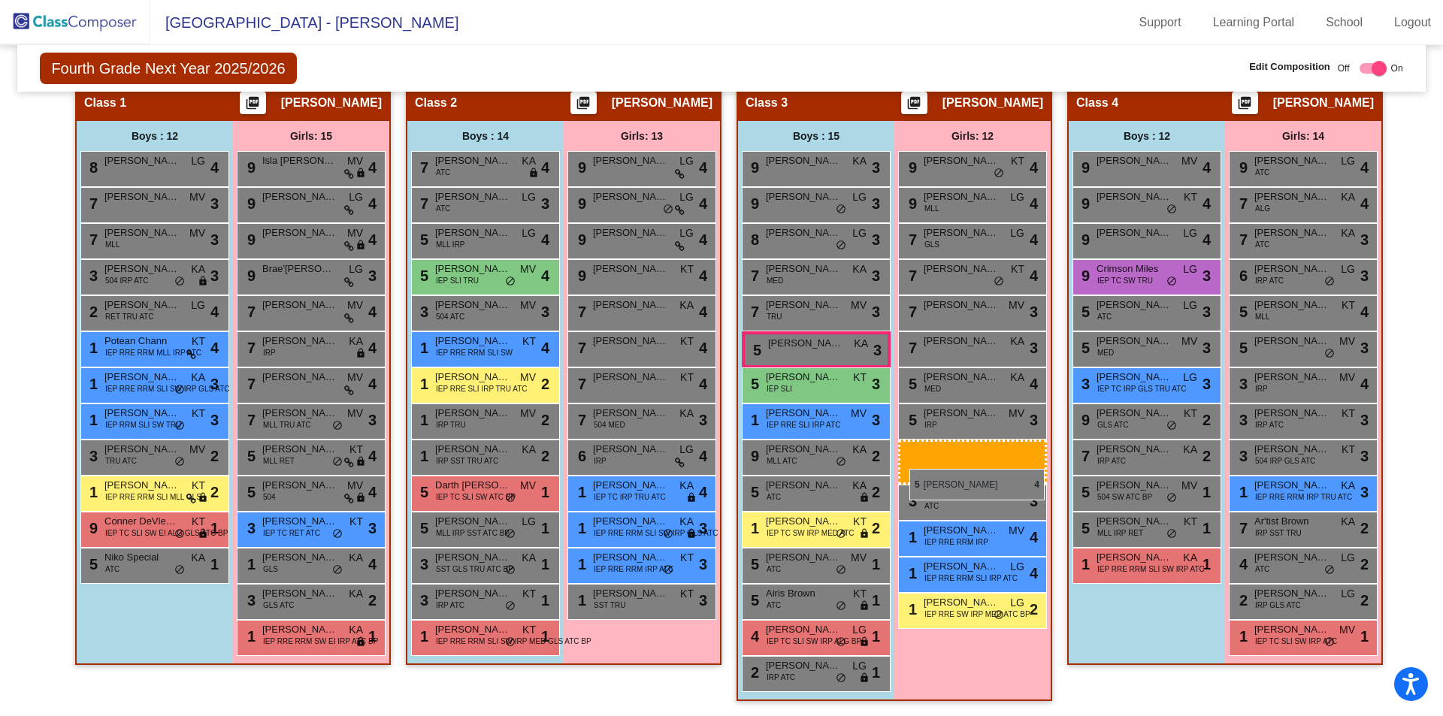
drag, startPoint x: 285, startPoint y: 536, endPoint x: 910, endPoint y: 469, distance: 628.3
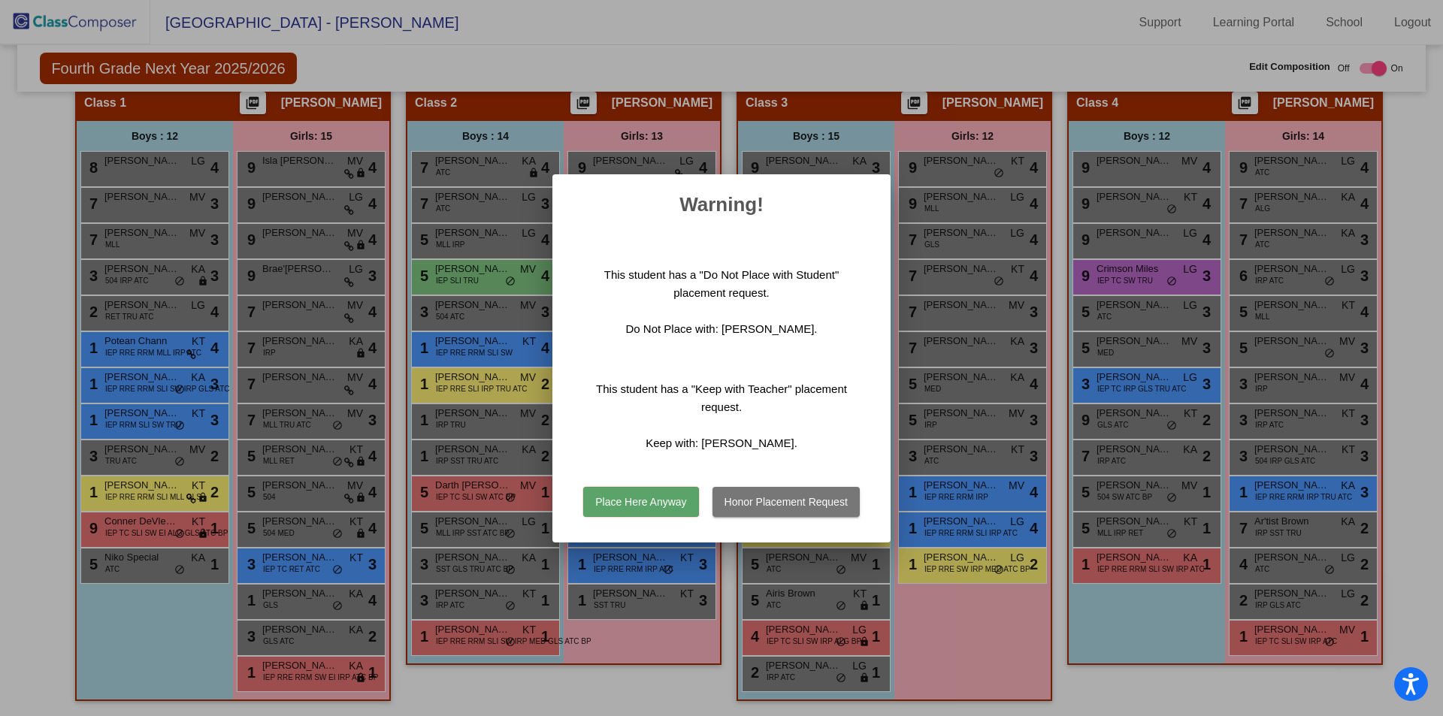
click at [664, 505] on button "Place Here Anyway" at bounding box center [640, 502] width 115 height 30
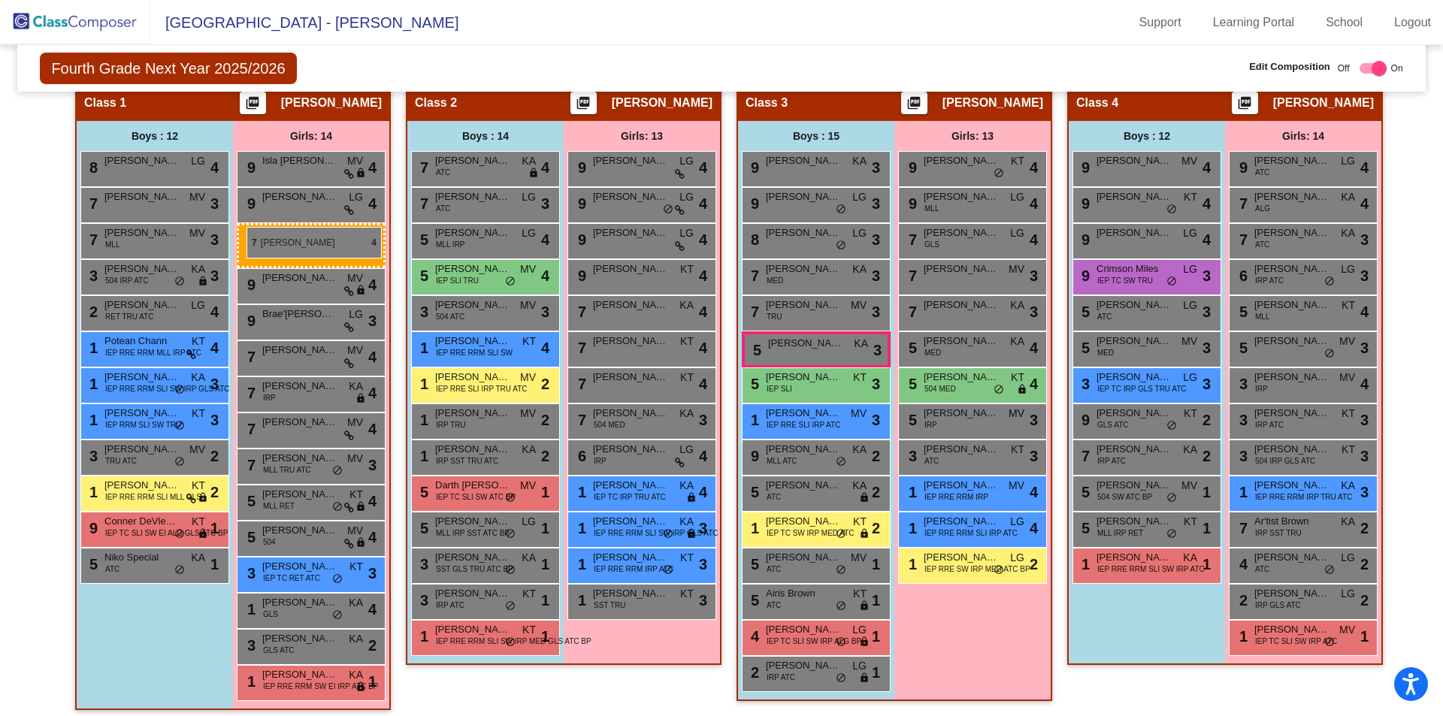
drag, startPoint x: 940, startPoint y: 281, endPoint x: 247, endPoint y: 227, distance: 696.0
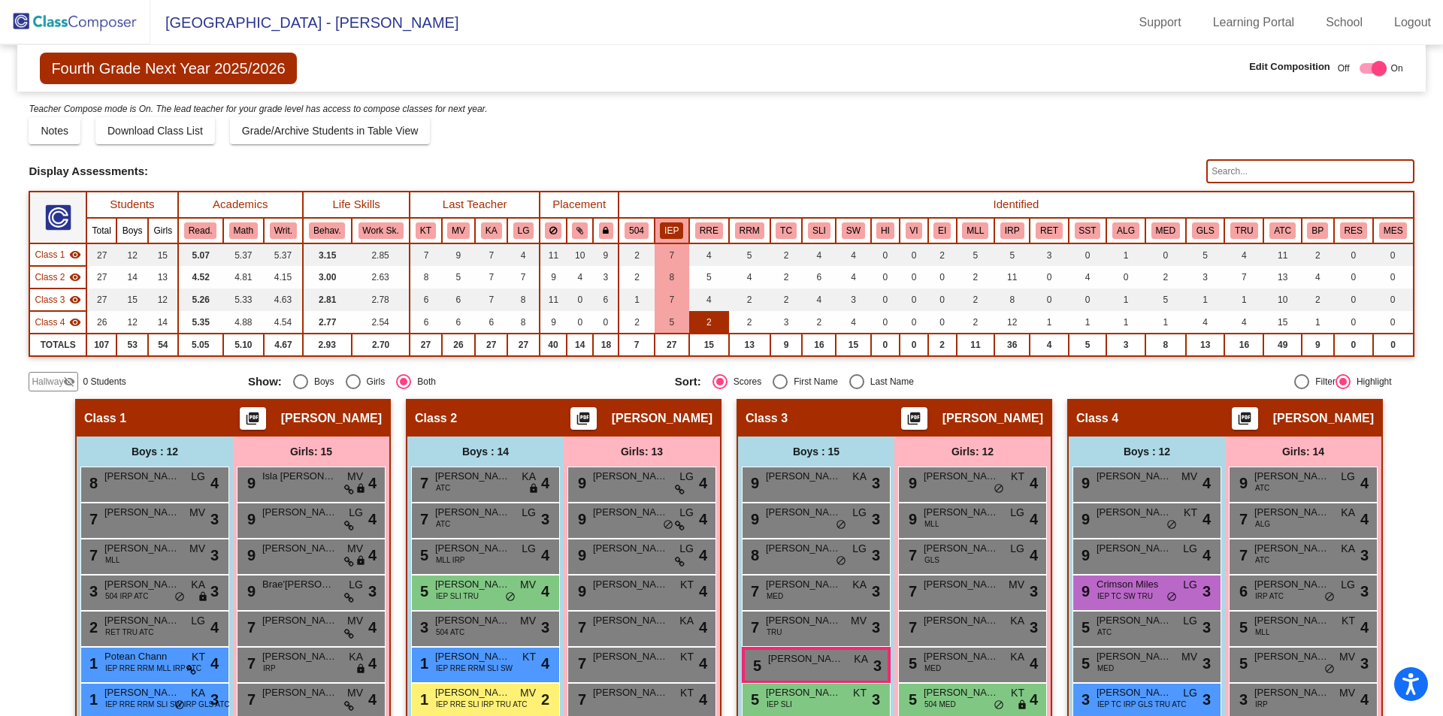
scroll to position [75, 0]
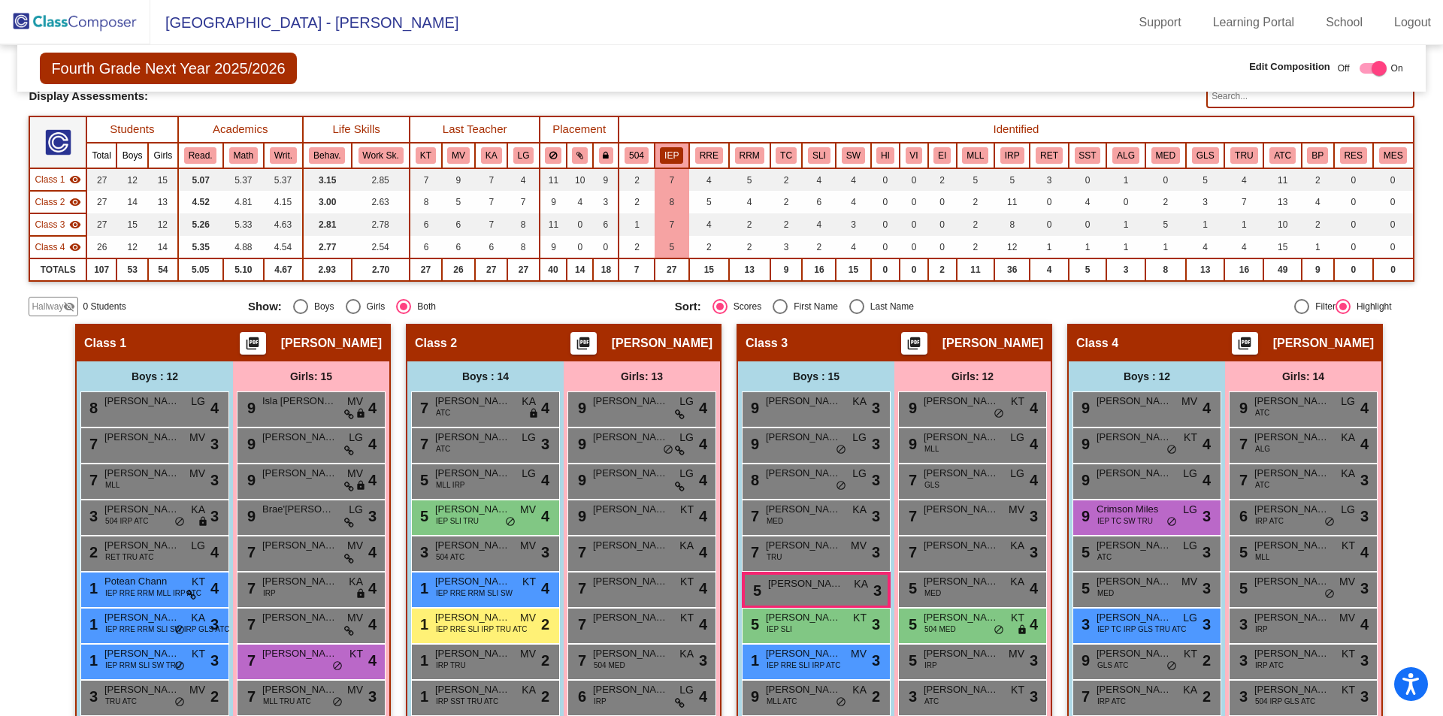
click at [683, 157] on th "IEP" at bounding box center [672, 156] width 35 height 26
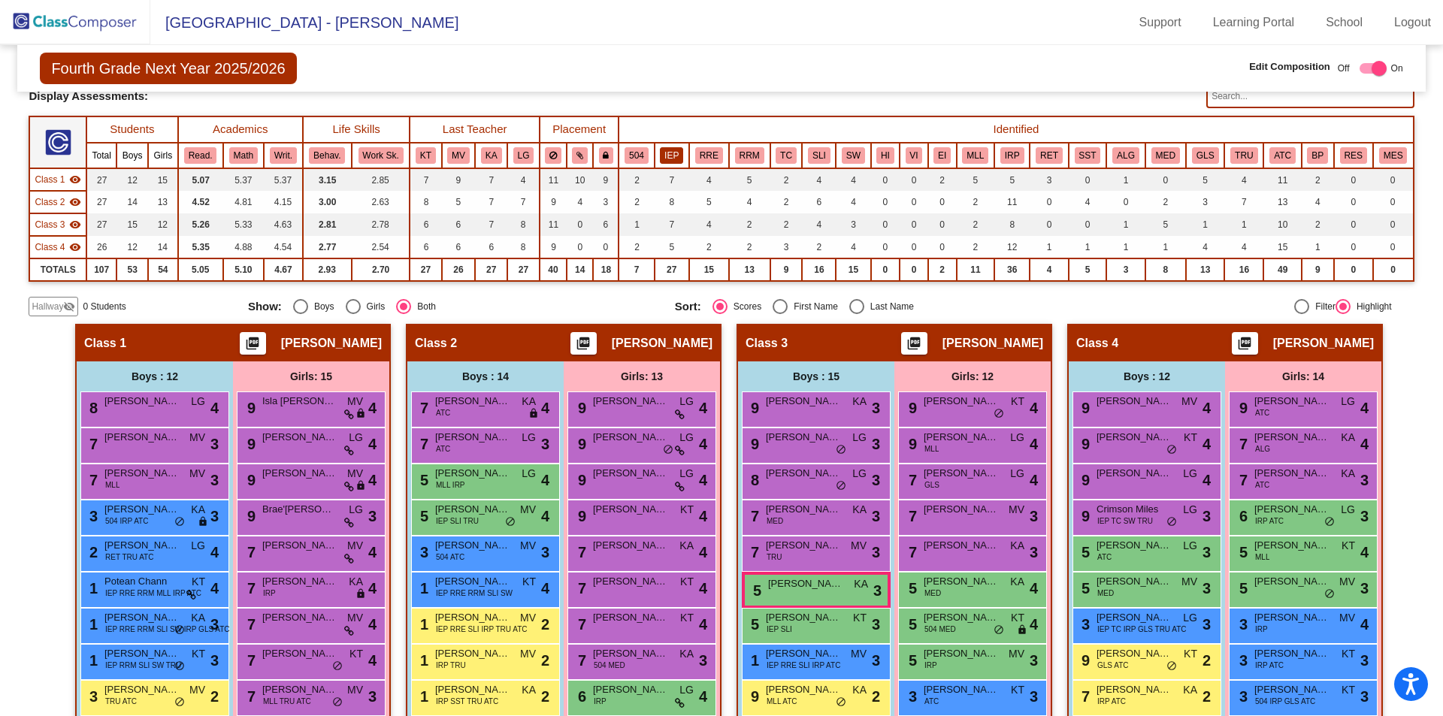
click at [680, 157] on button "IEP" at bounding box center [671, 155] width 23 height 17
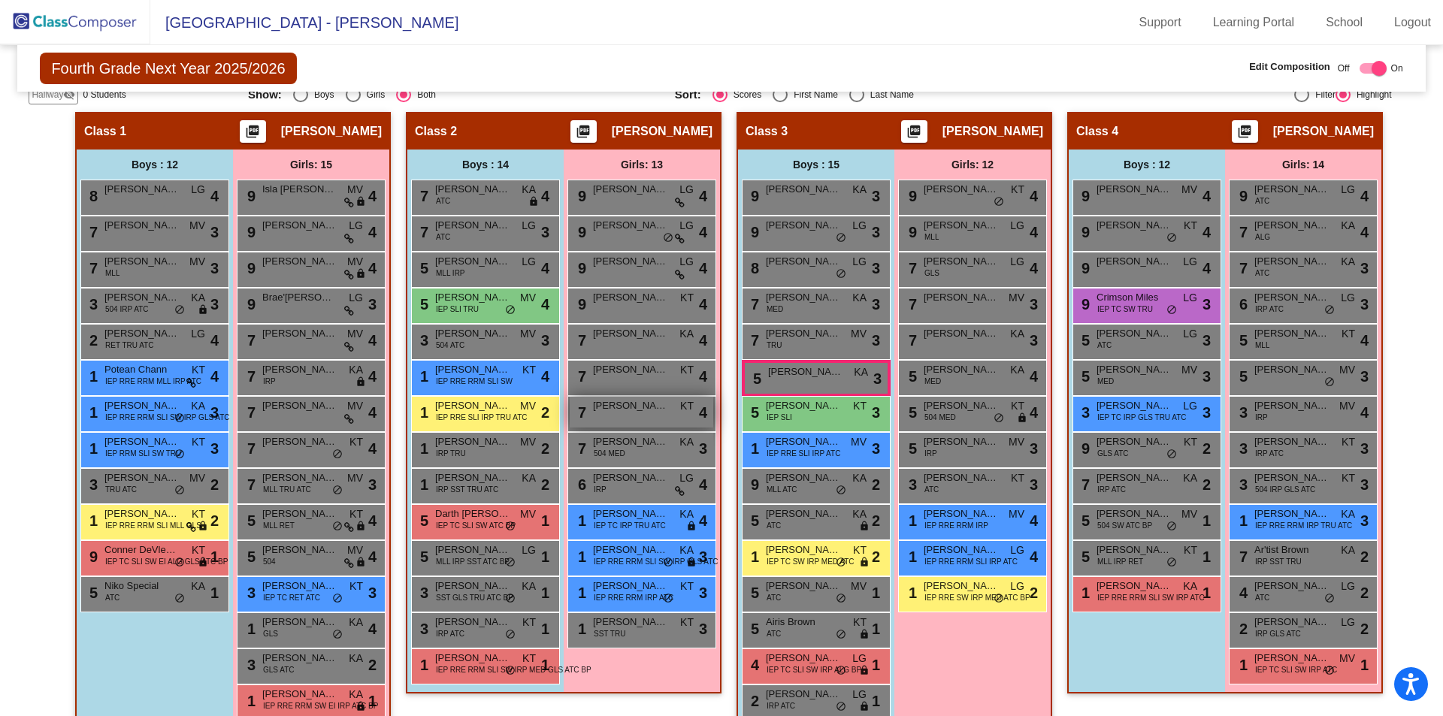
scroll to position [301, 0]
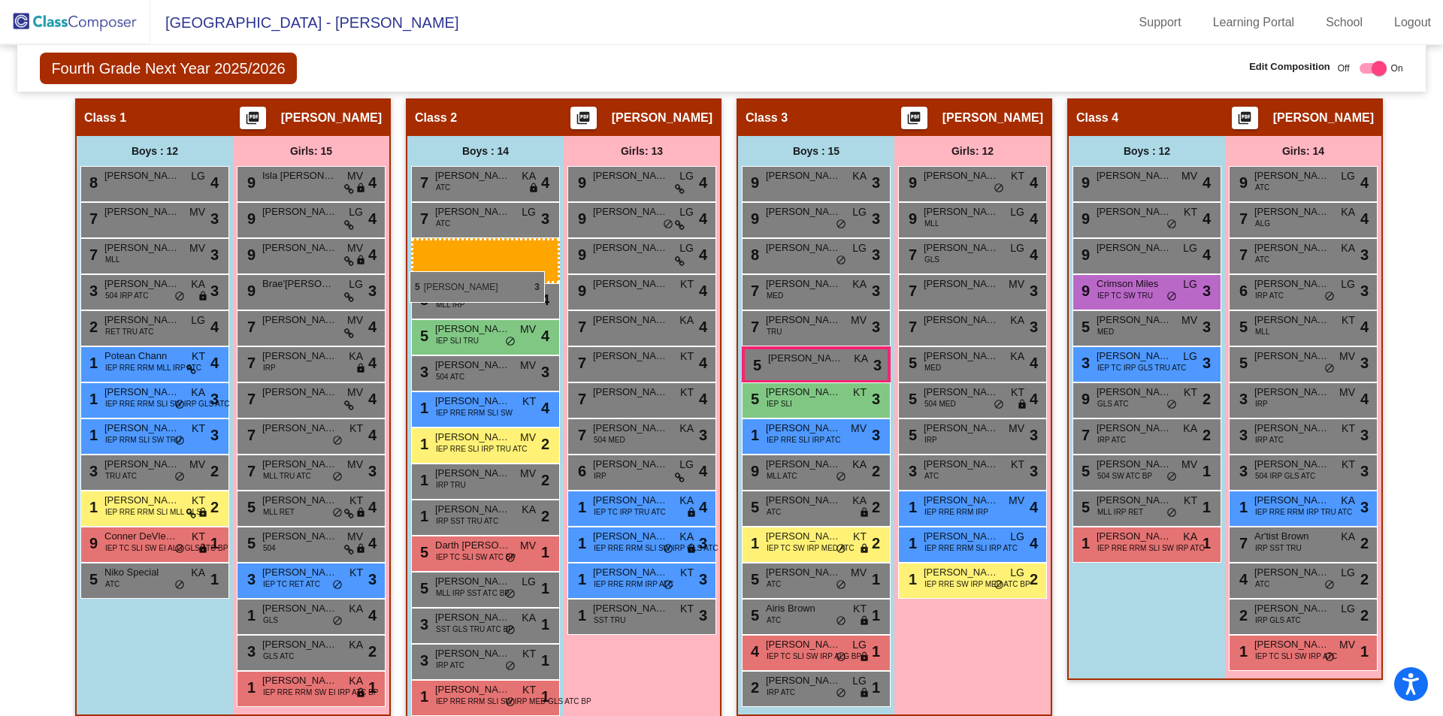
drag, startPoint x: 1134, startPoint y: 337, endPoint x: 410, endPoint y: 271, distance: 727.7
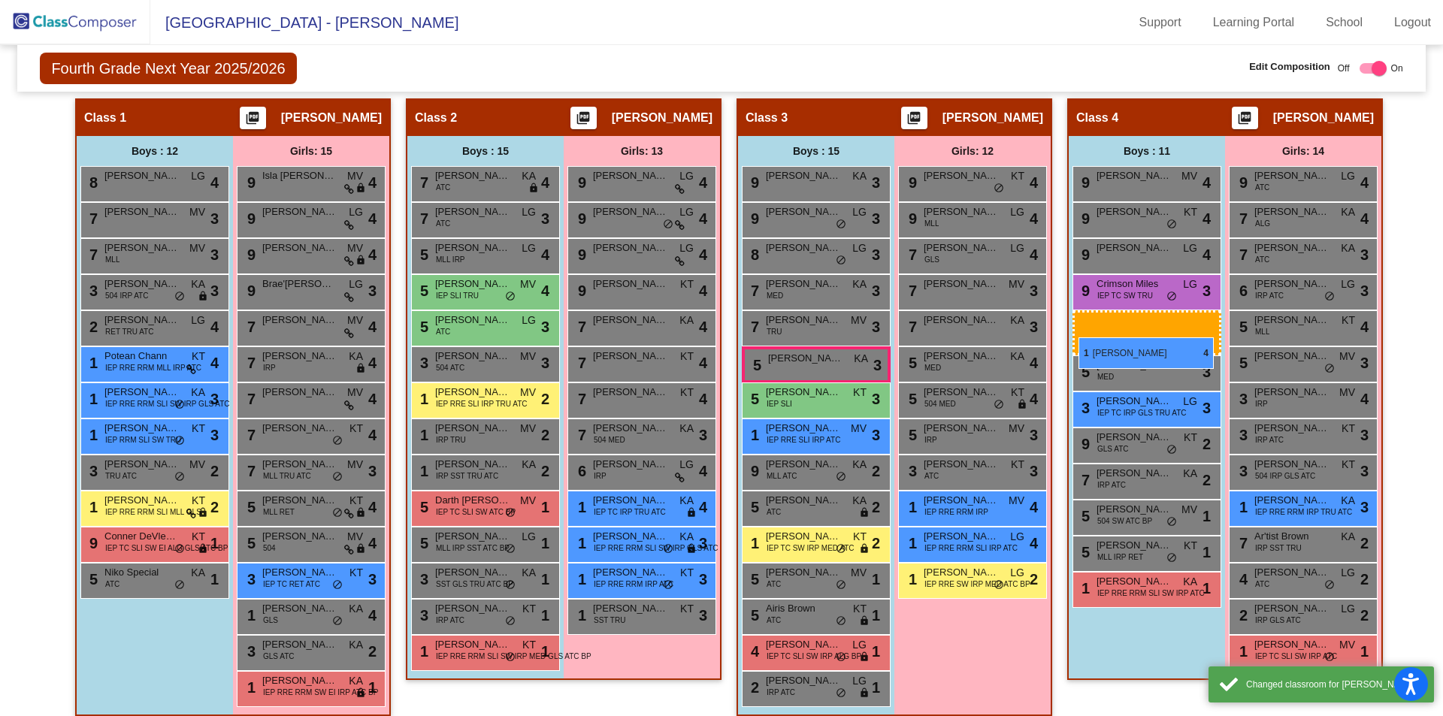
drag, startPoint x: 492, startPoint y: 401, endPoint x: 1079, endPoint y: 338, distance: 589.8
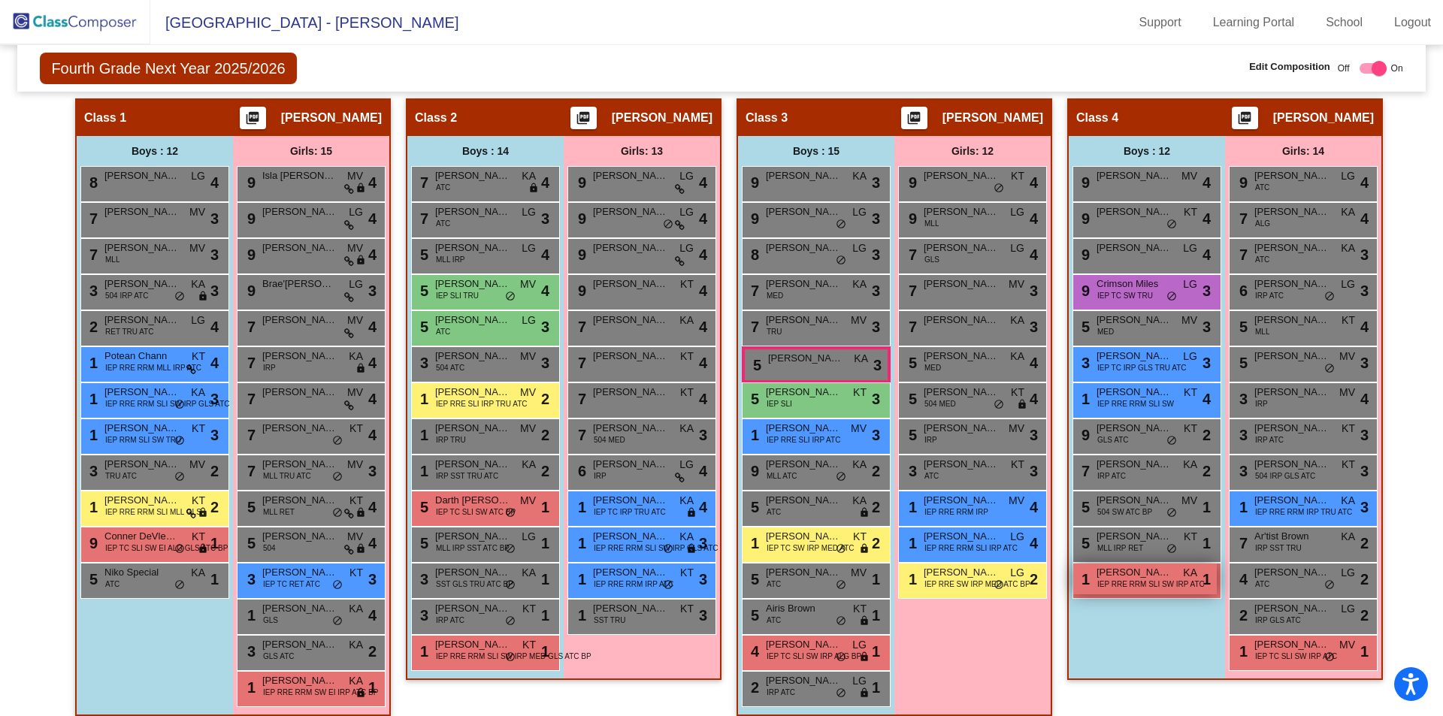
scroll to position [316, 0]
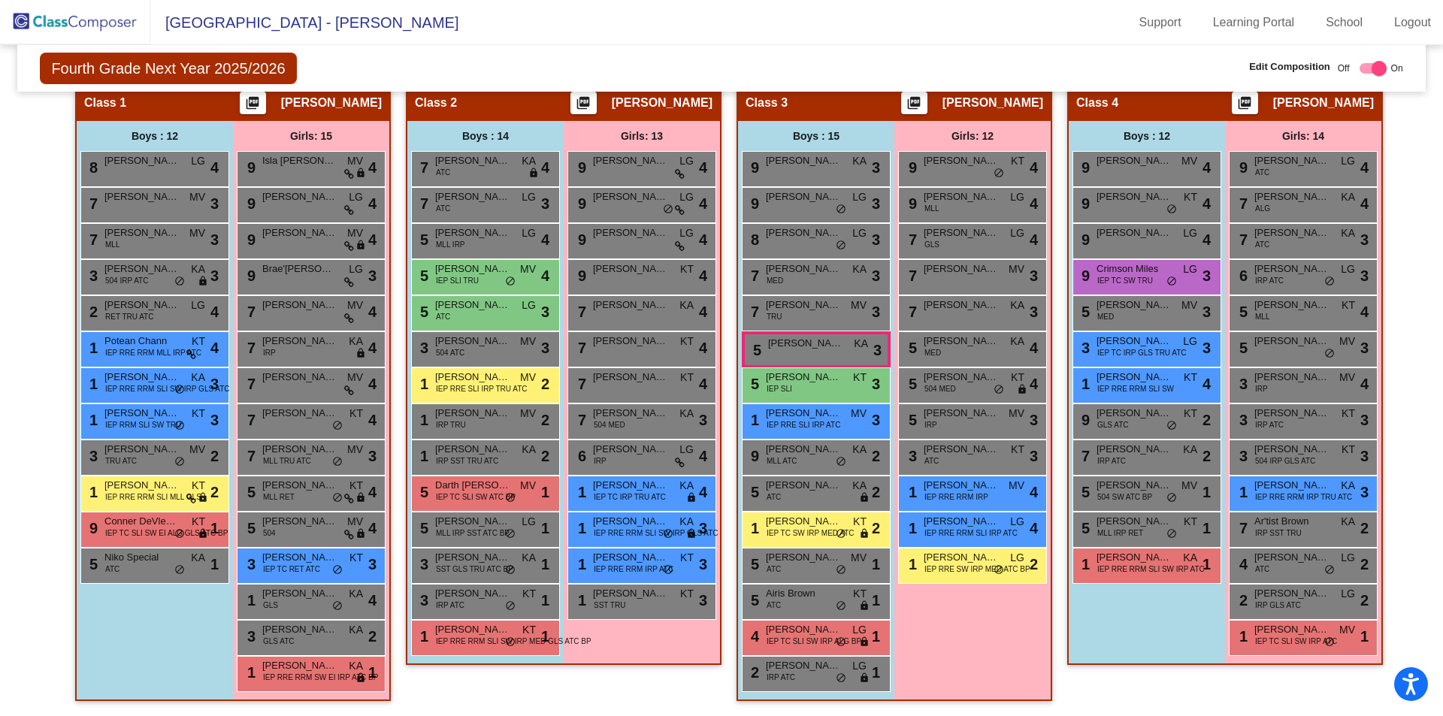
click at [0, 0] on div "Girls: 12 9 Sloane Taber KT lock do_not_disturb_alt 4 9 Aliviria Iantha MLL LG …" at bounding box center [0, 0] width 0 height 0
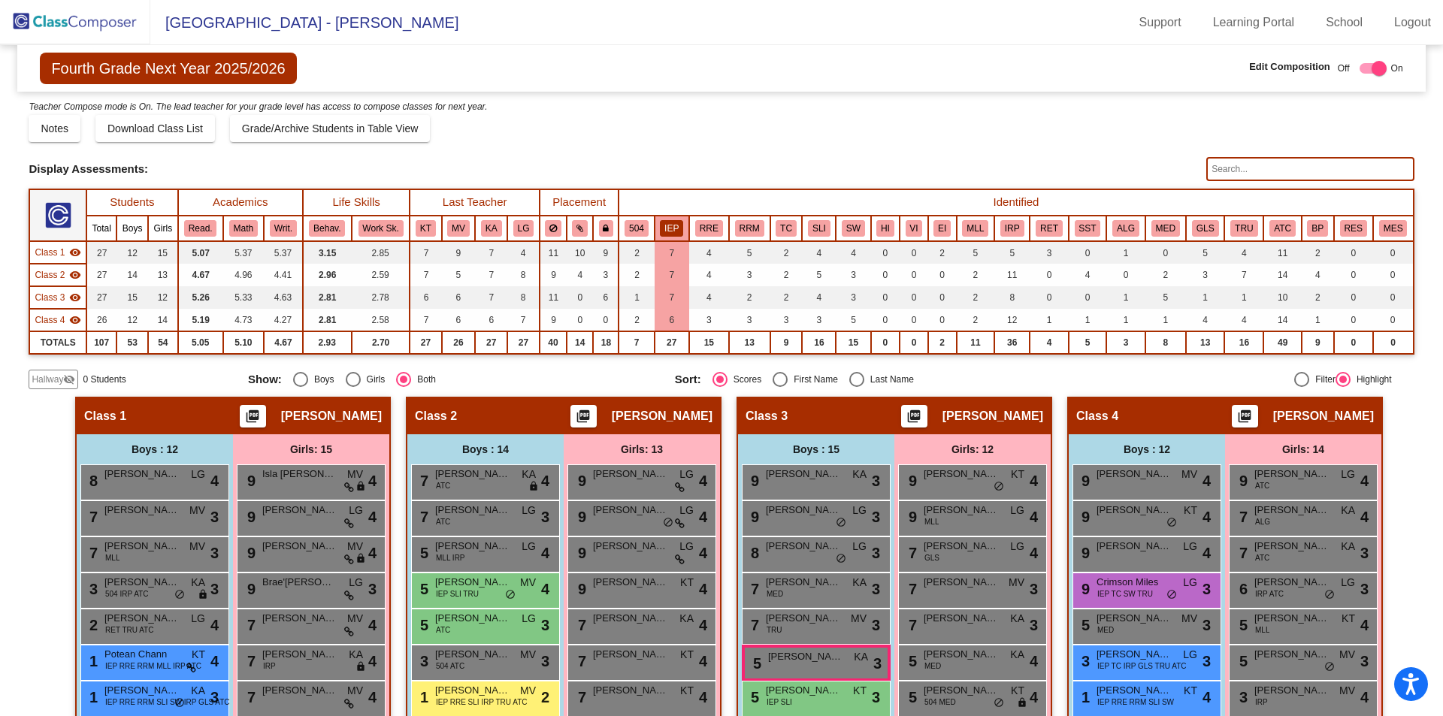
scroll to position [0, 0]
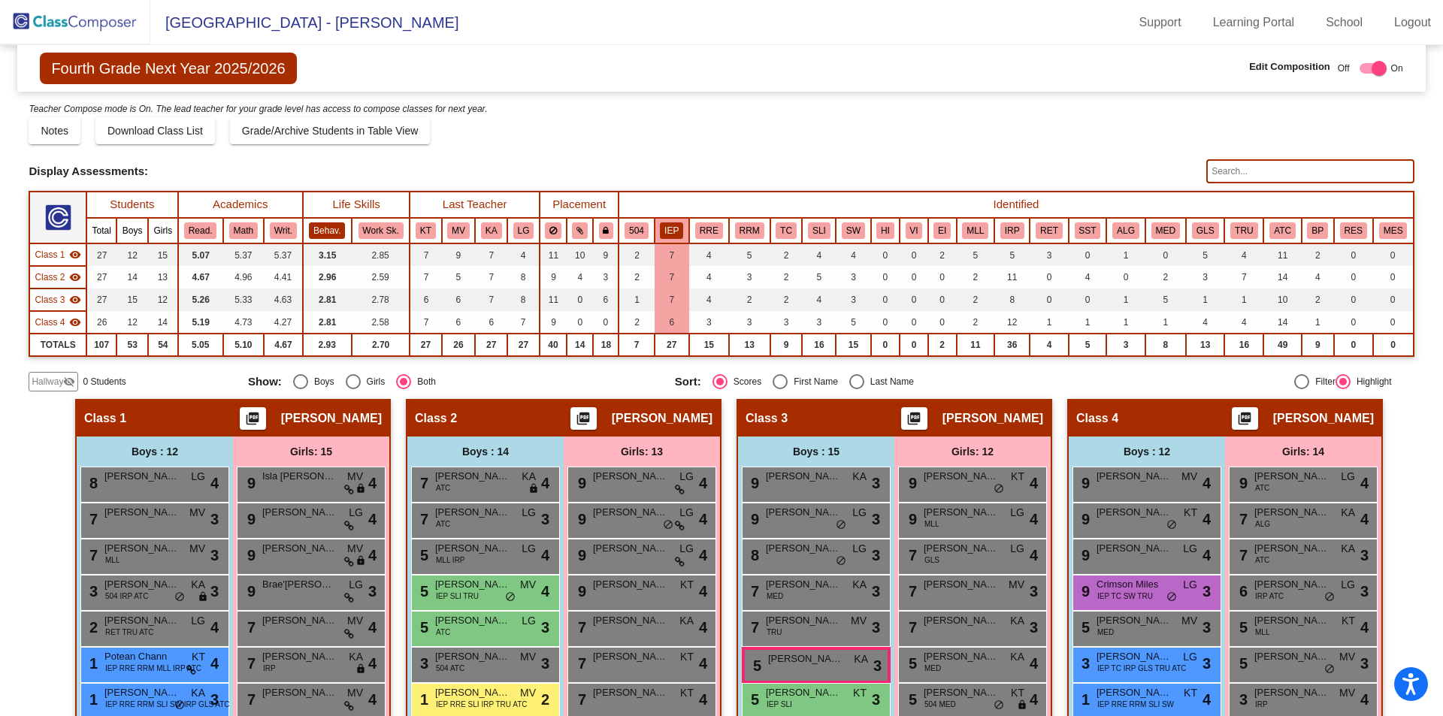
click at [335, 232] on button "Behav." at bounding box center [327, 231] width 36 height 17
click at [671, 228] on button "IEP" at bounding box center [671, 231] width 23 height 17
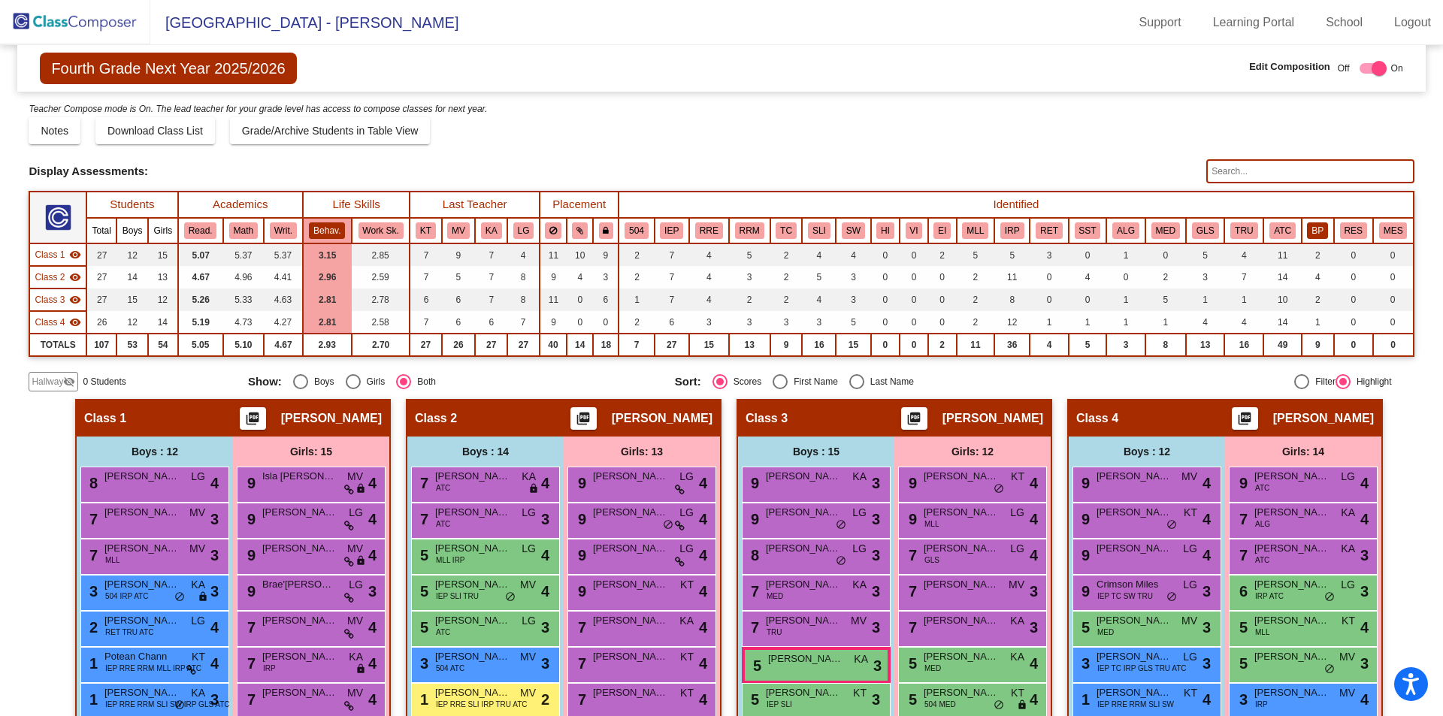
click at [1307, 233] on button "BP" at bounding box center [1317, 231] width 21 height 17
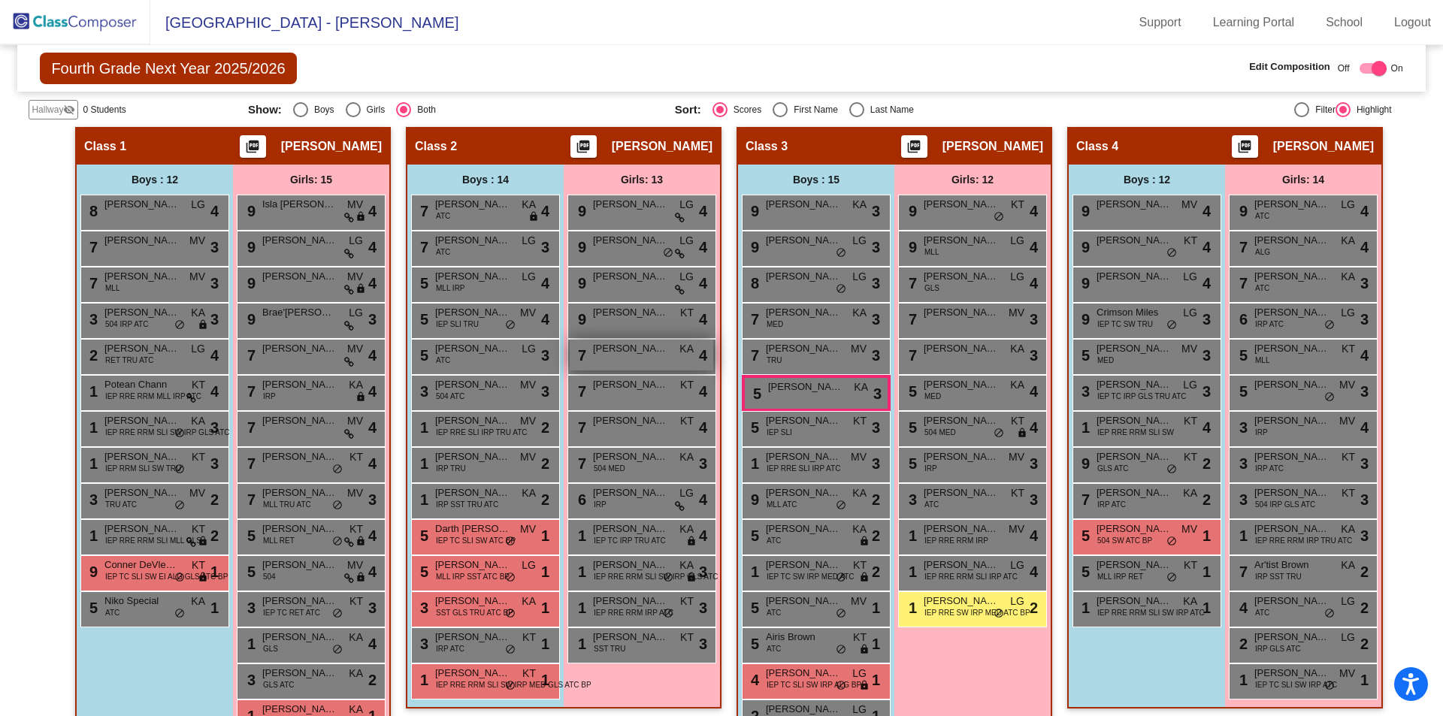
scroll to position [316, 0]
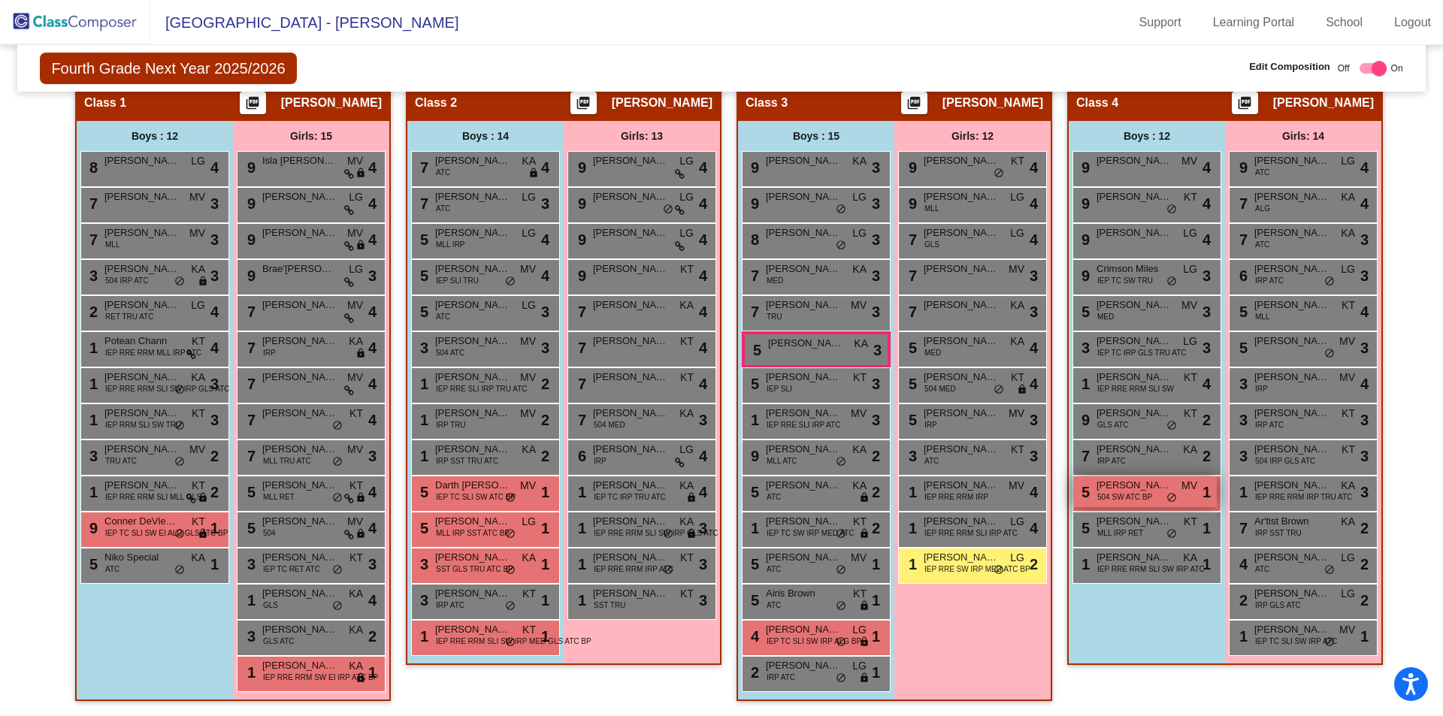
click at [1104, 493] on span "504 SW ATC BP" at bounding box center [1125, 497] width 55 height 11
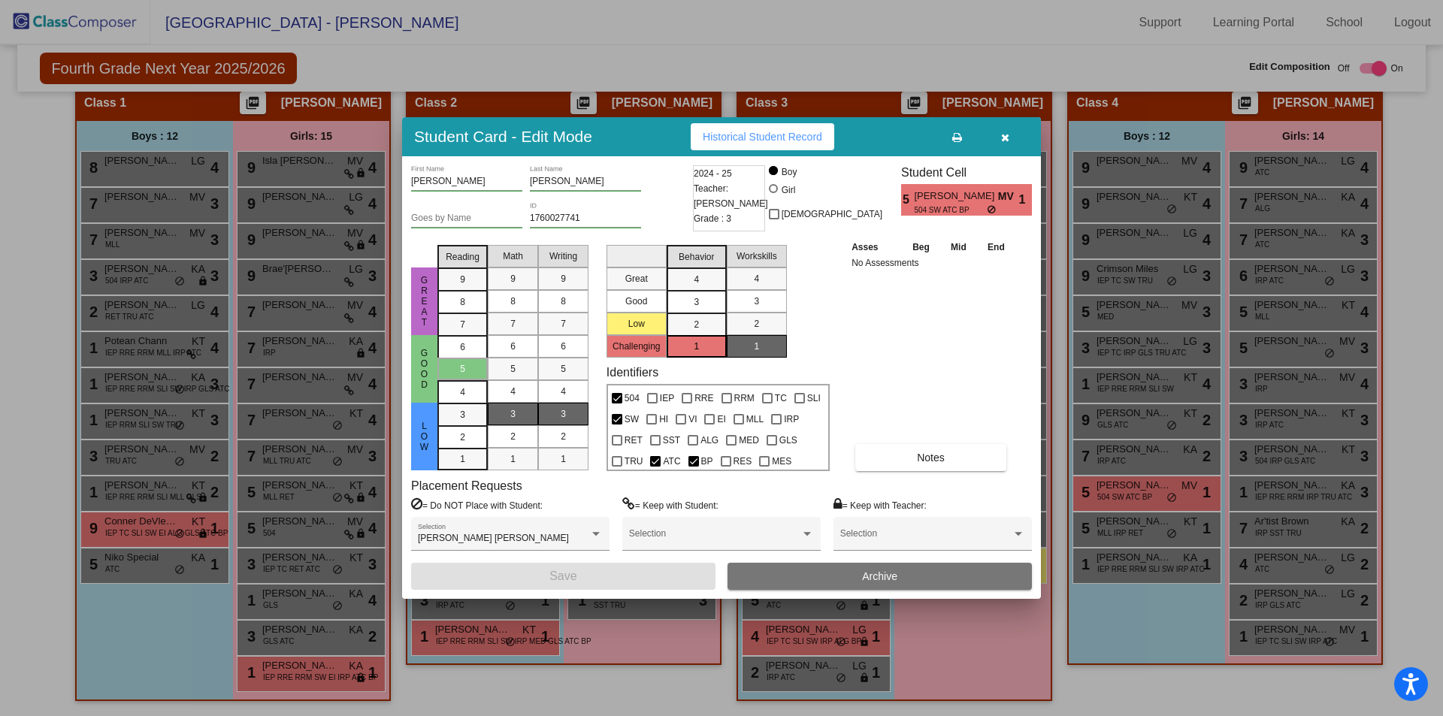
click at [1095, 614] on div at bounding box center [721, 358] width 1443 height 716
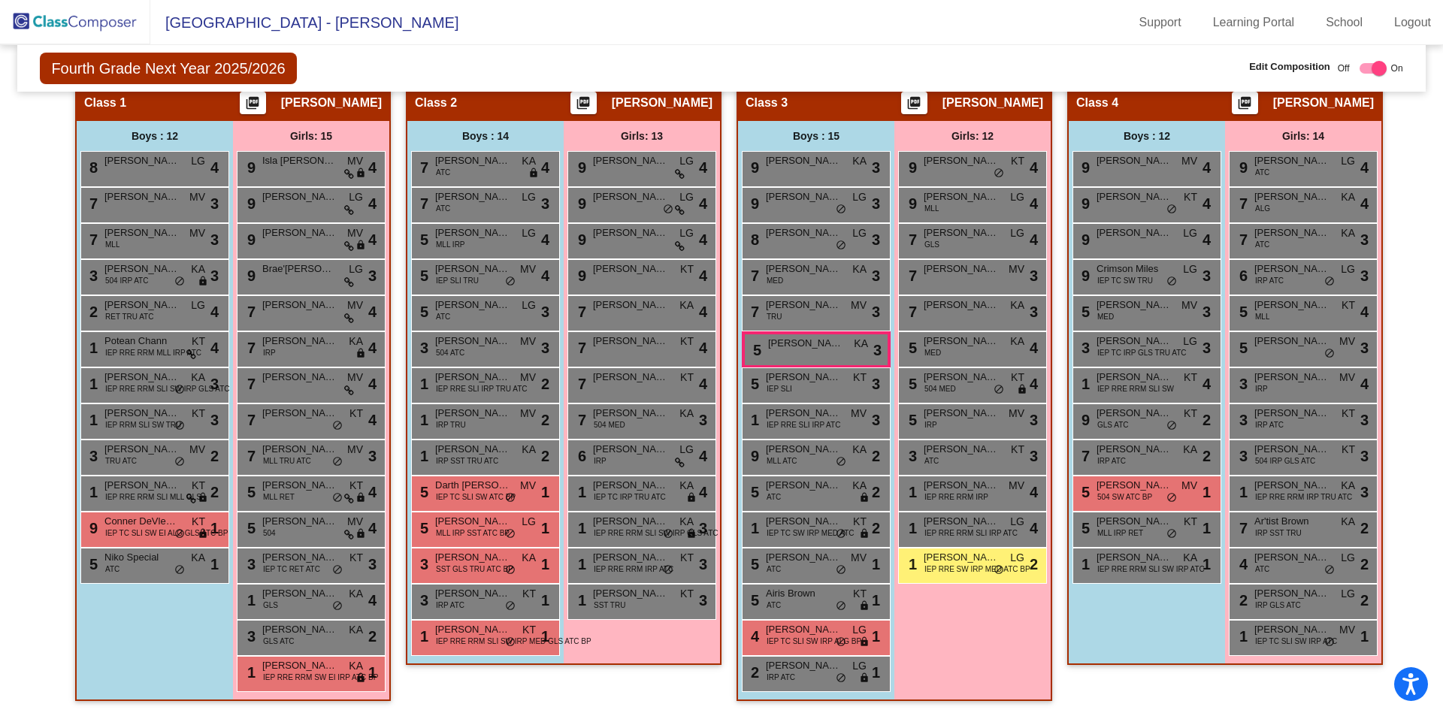
drag, startPoint x: 1137, startPoint y: 496, endPoint x: 1101, endPoint y: 601, distance: 111.0
click at [0, 0] on div "Boys : 12 9 Giovanni Damron MV lock do_not_disturb_alt 4 9 Charlie Mordan KT lo…" at bounding box center [0, 0] width 0 height 0
click at [0, 0] on div "Girls: 12 9 Sloane Taber KT lock do_not_disturb_alt 4 9 Aliviria Iantha MLL LG …" at bounding box center [0, 0] width 0 height 0
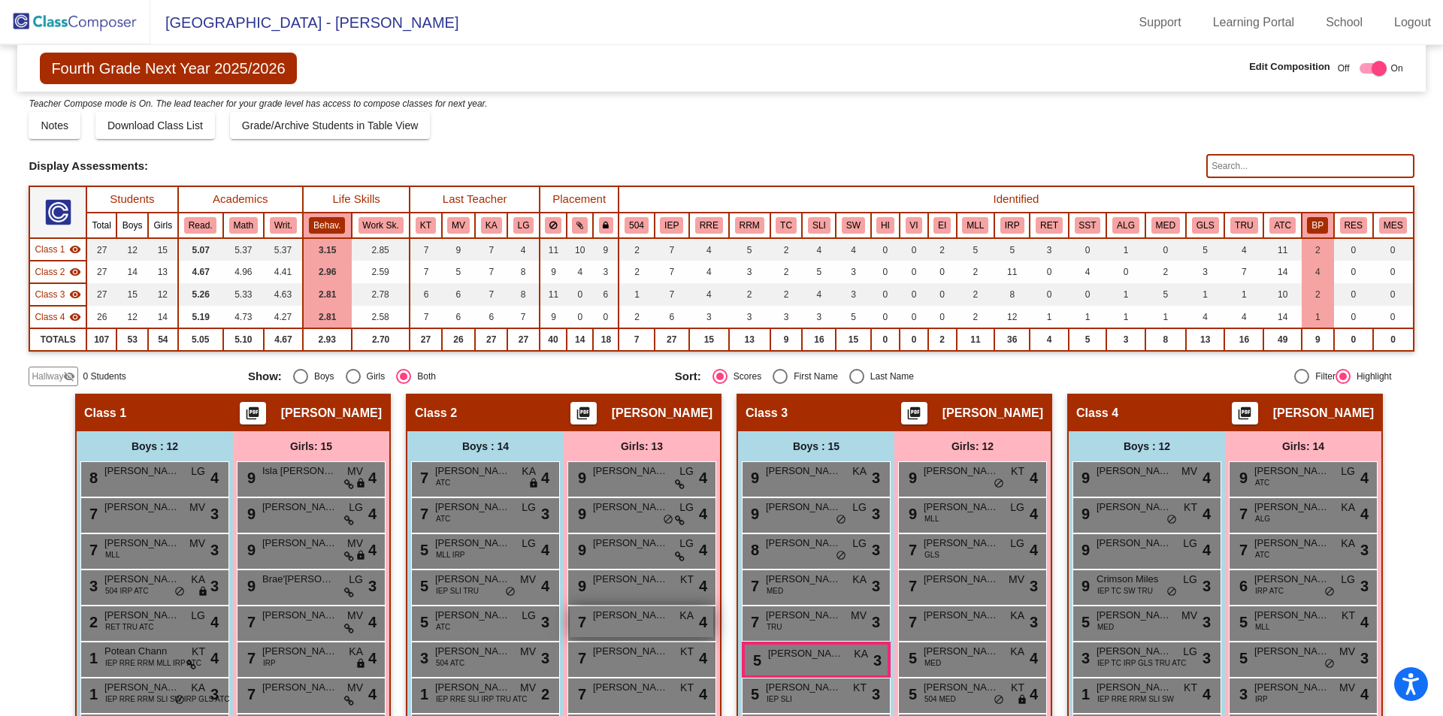
scroll to position [0, 0]
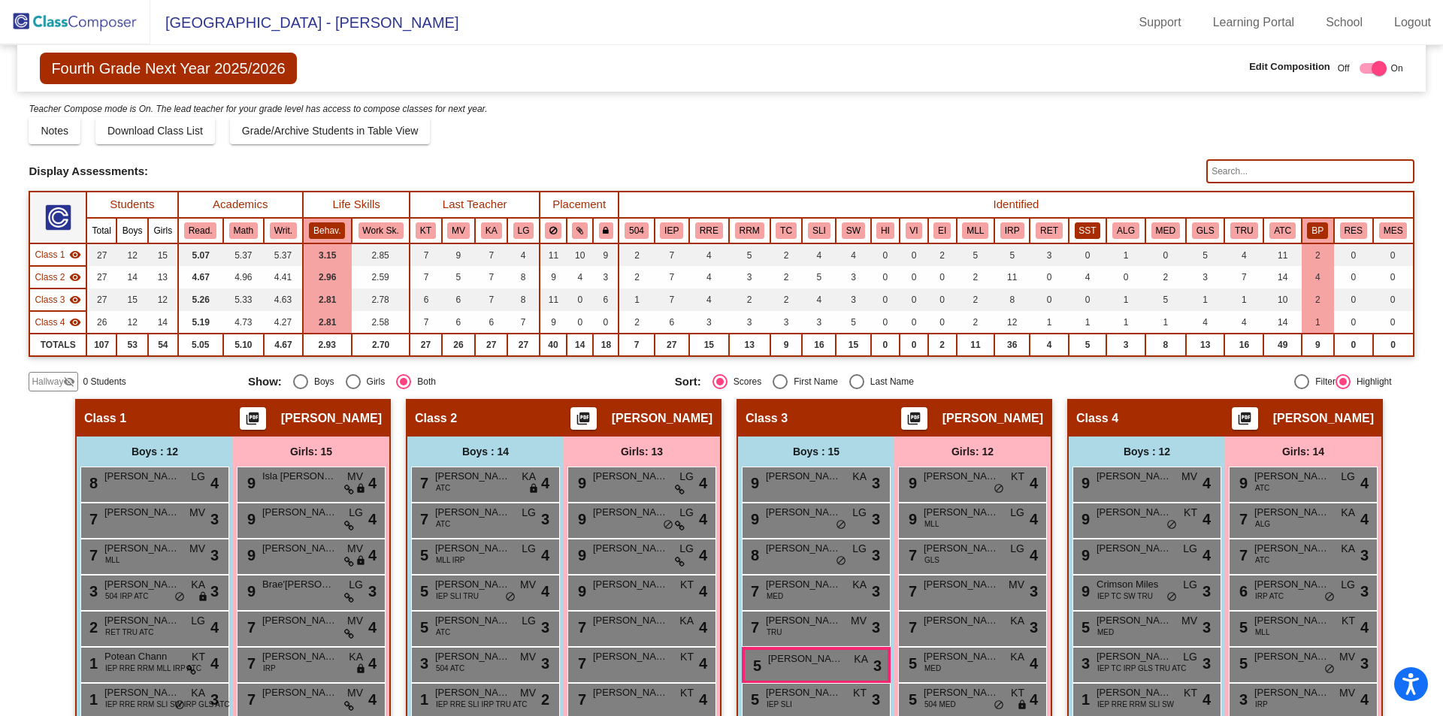
click at [1079, 235] on button "SST" at bounding box center [1088, 231] width 26 height 17
click at [337, 223] on button "Behav." at bounding box center [327, 231] width 36 height 17
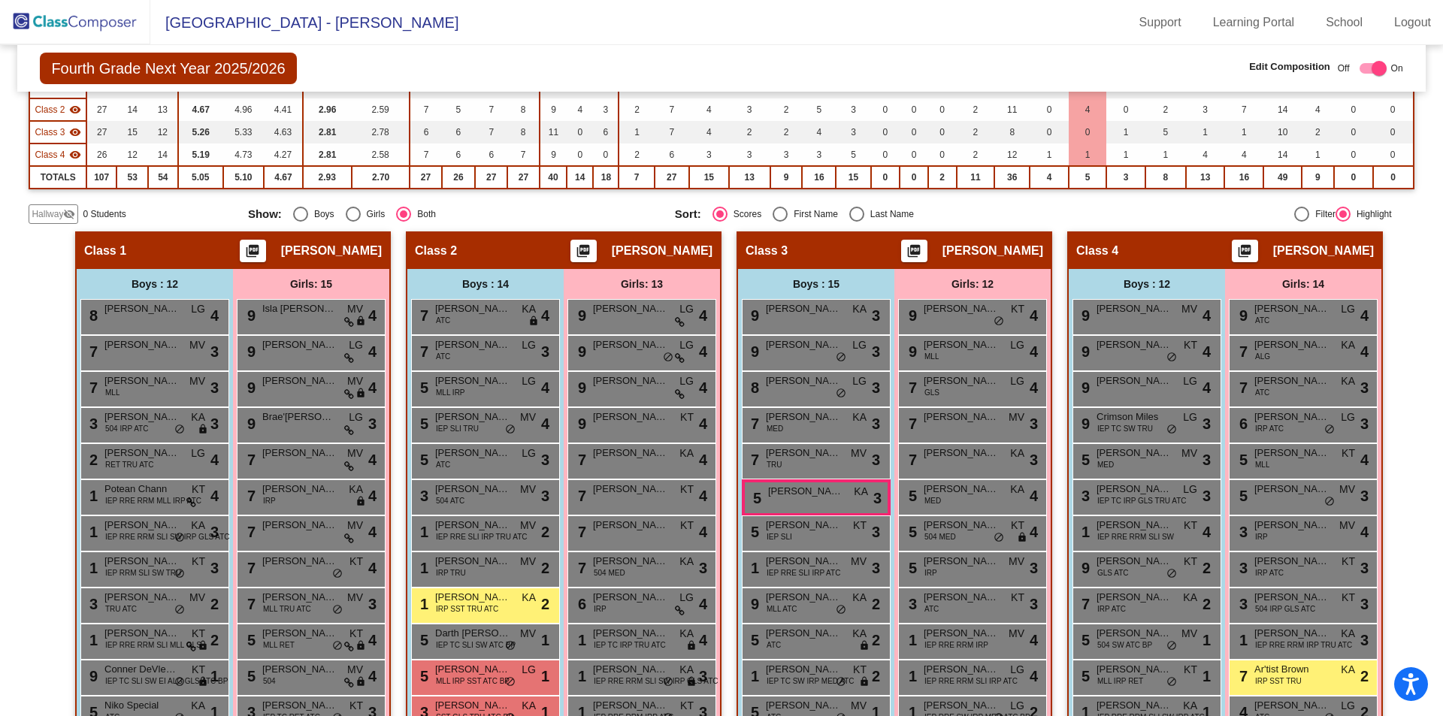
scroll to position [316, 0]
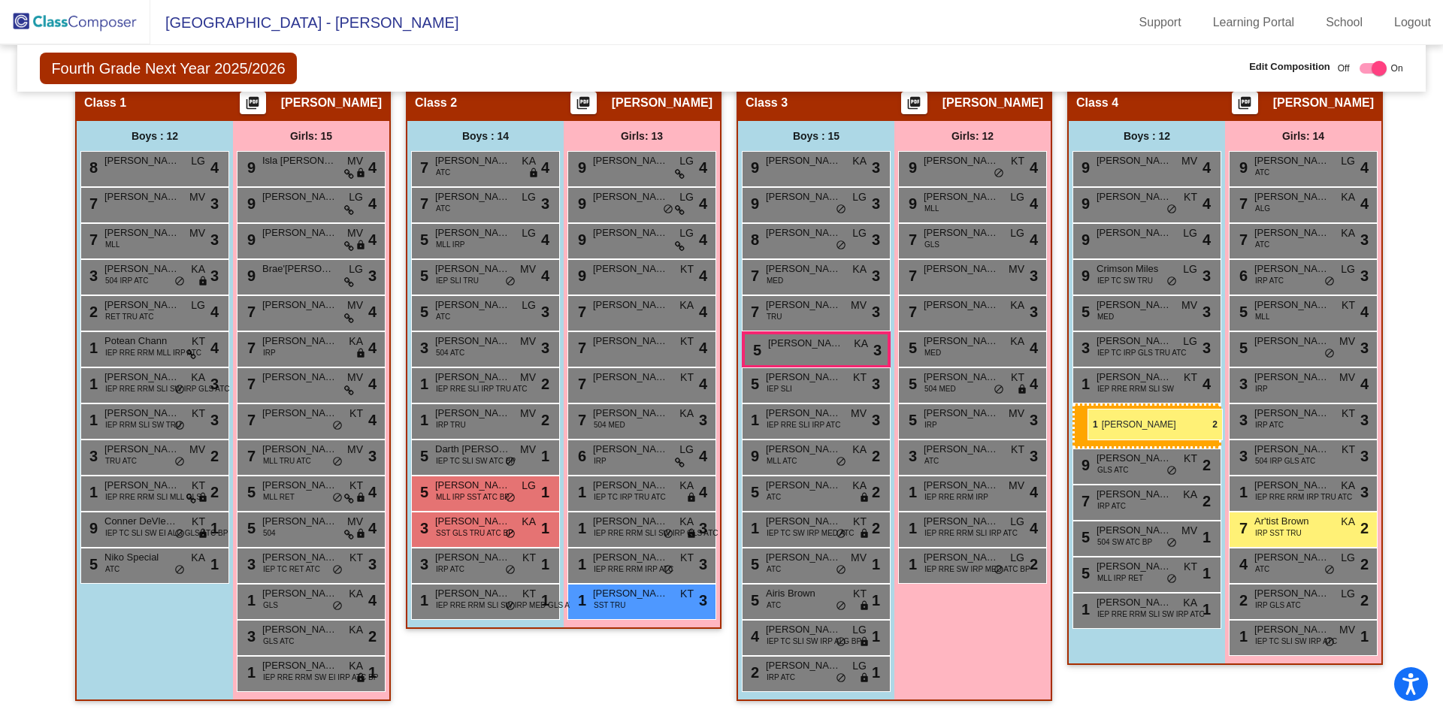
drag, startPoint x: 467, startPoint y: 456, endPoint x: 1088, endPoint y: 409, distance: 622.8
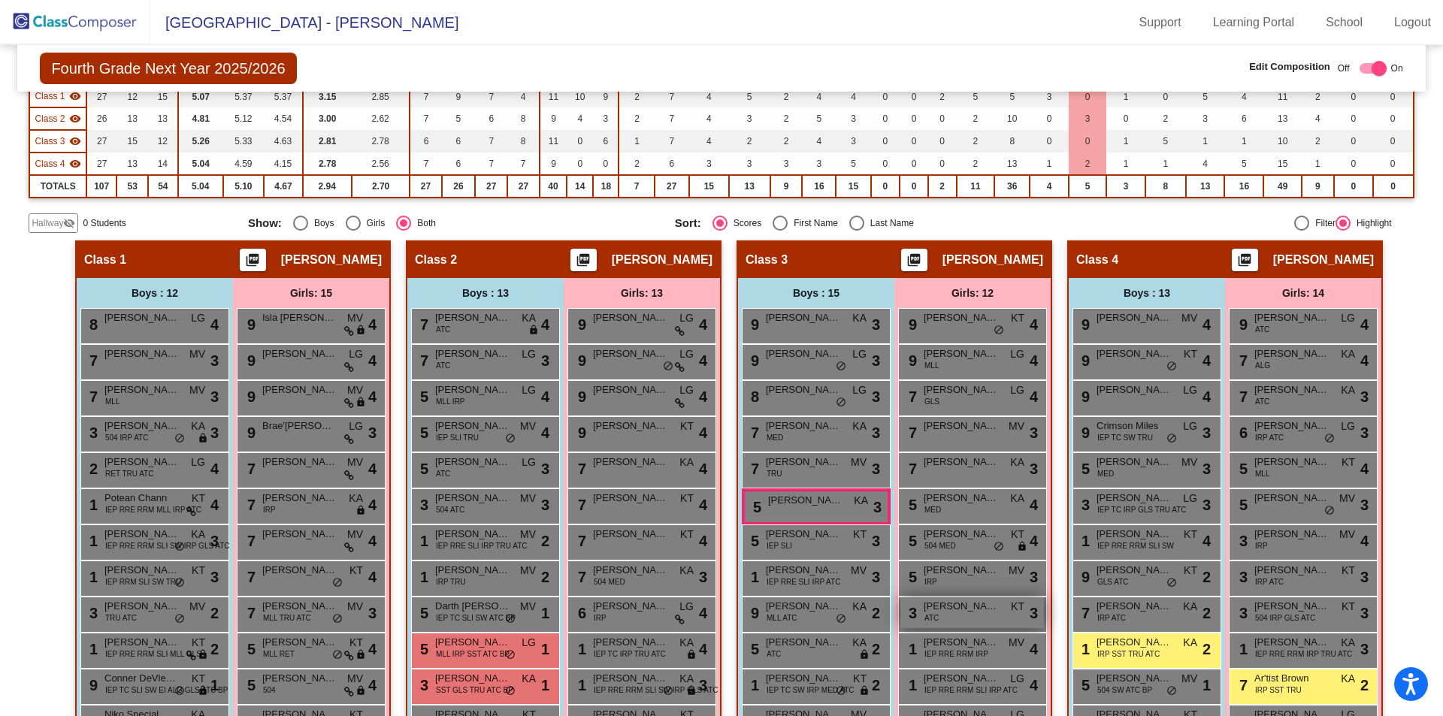
scroll to position [241, 0]
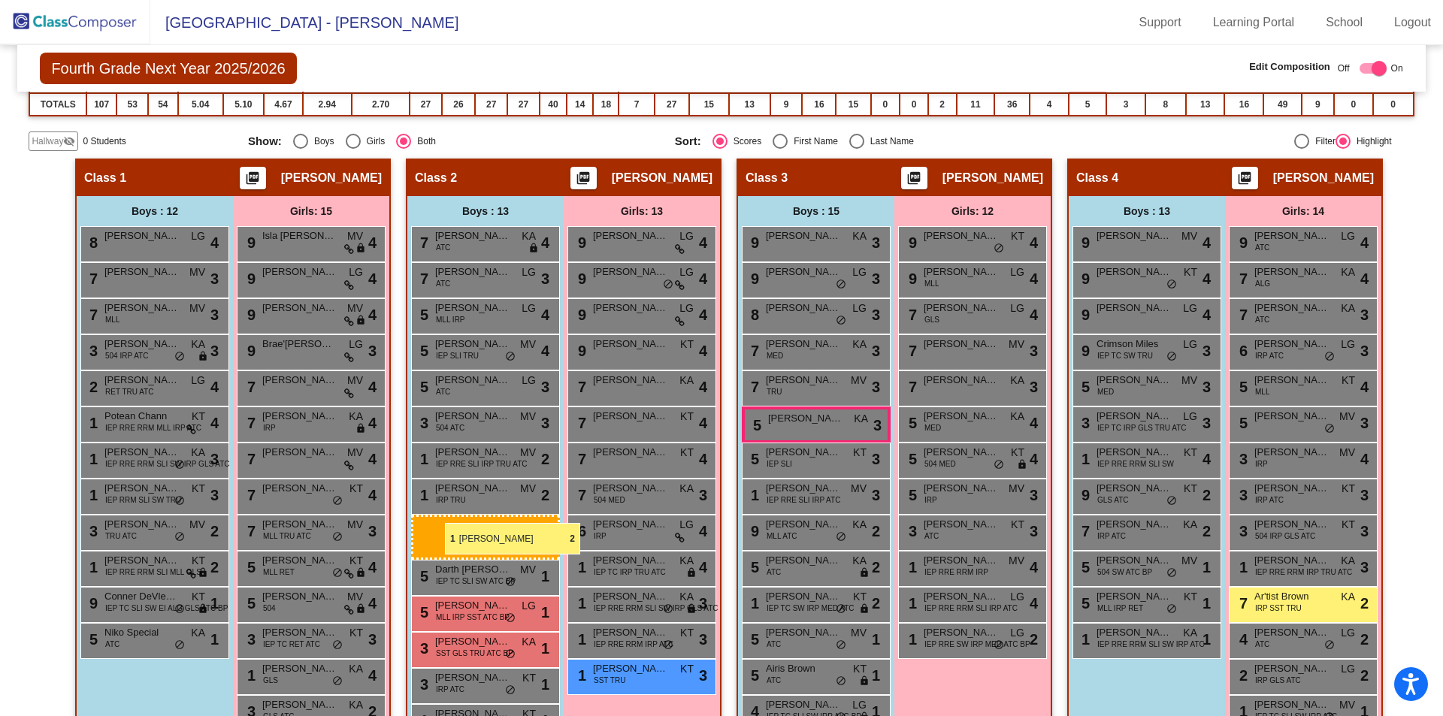
drag, startPoint x: 1122, startPoint y: 564, endPoint x: 406, endPoint y: 513, distance: 718.3
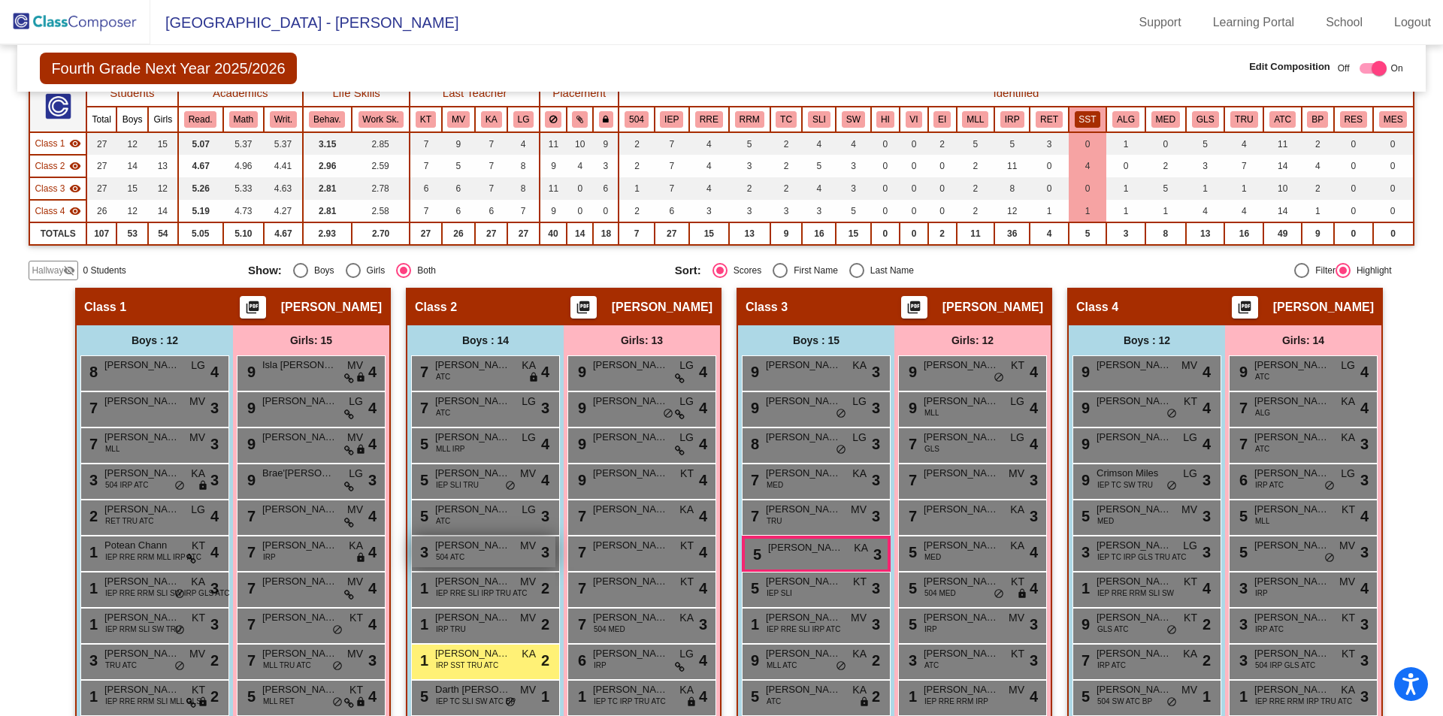
scroll to position [165, 0]
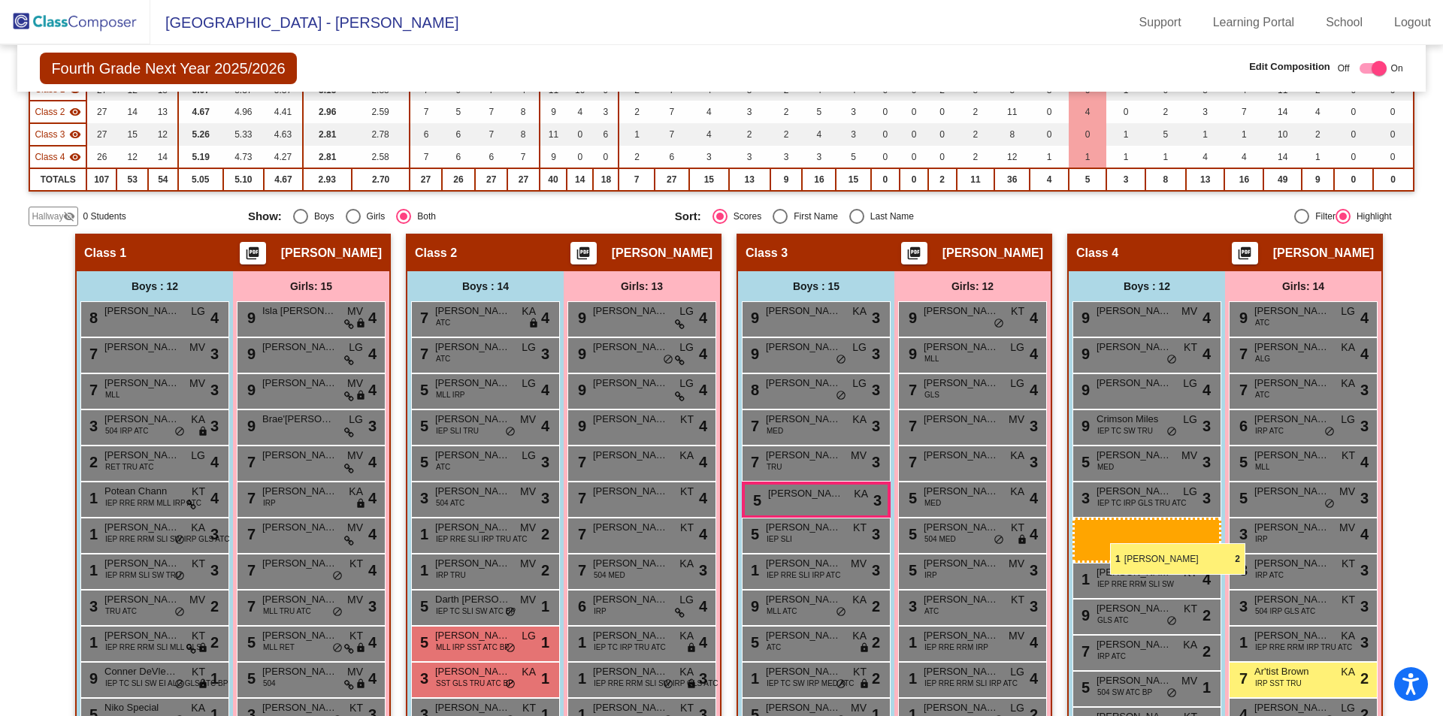
drag, startPoint x: 432, startPoint y: 601, endPoint x: 1110, endPoint y: 544, distance: 681.3
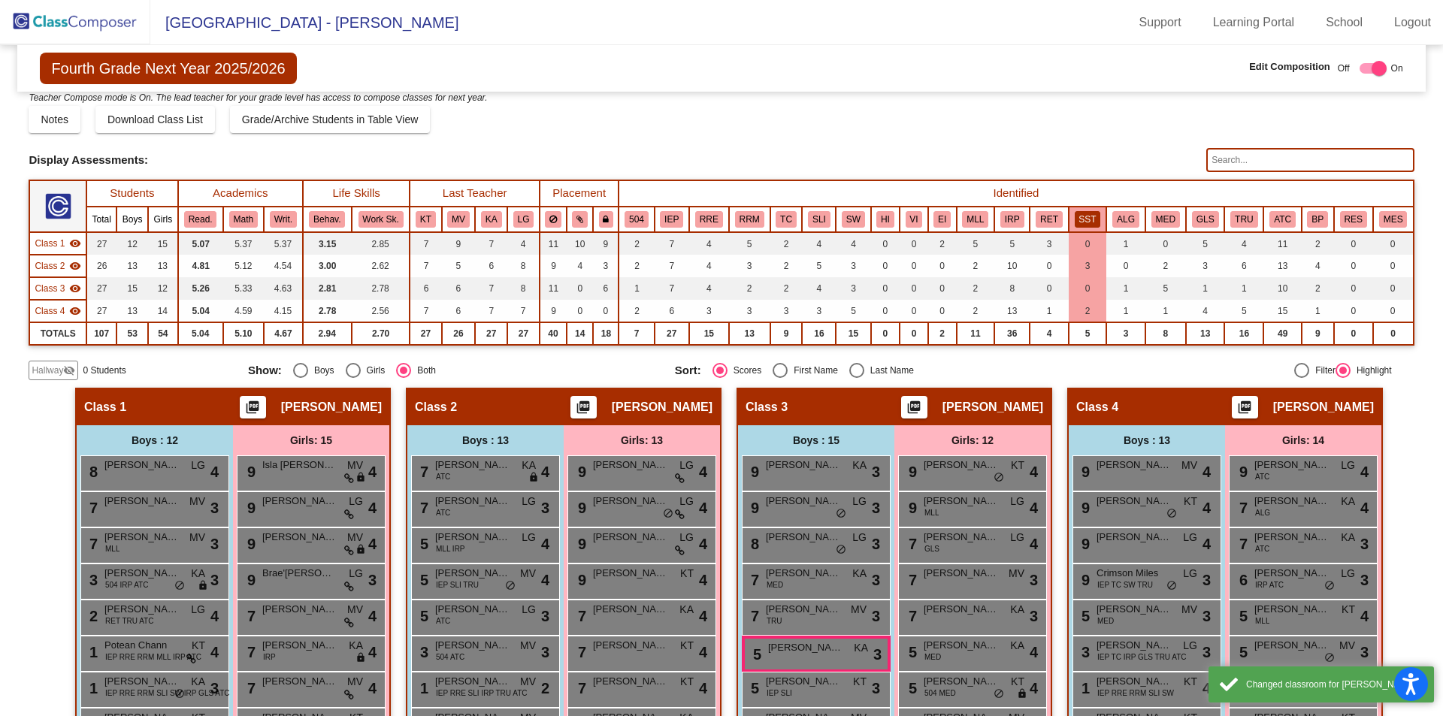
scroll to position [0, 0]
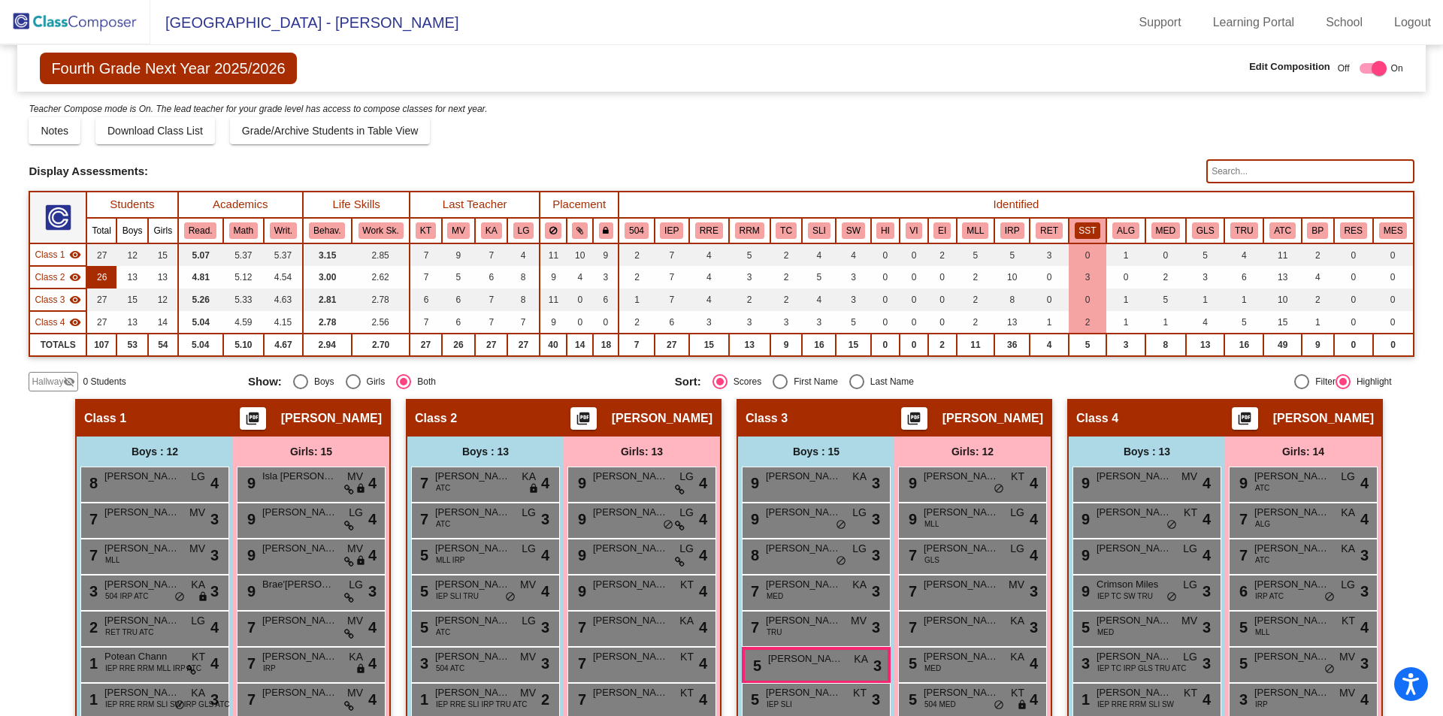
click at [105, 287] on td "26" at bounding box center [101, 277] width 30 height 23
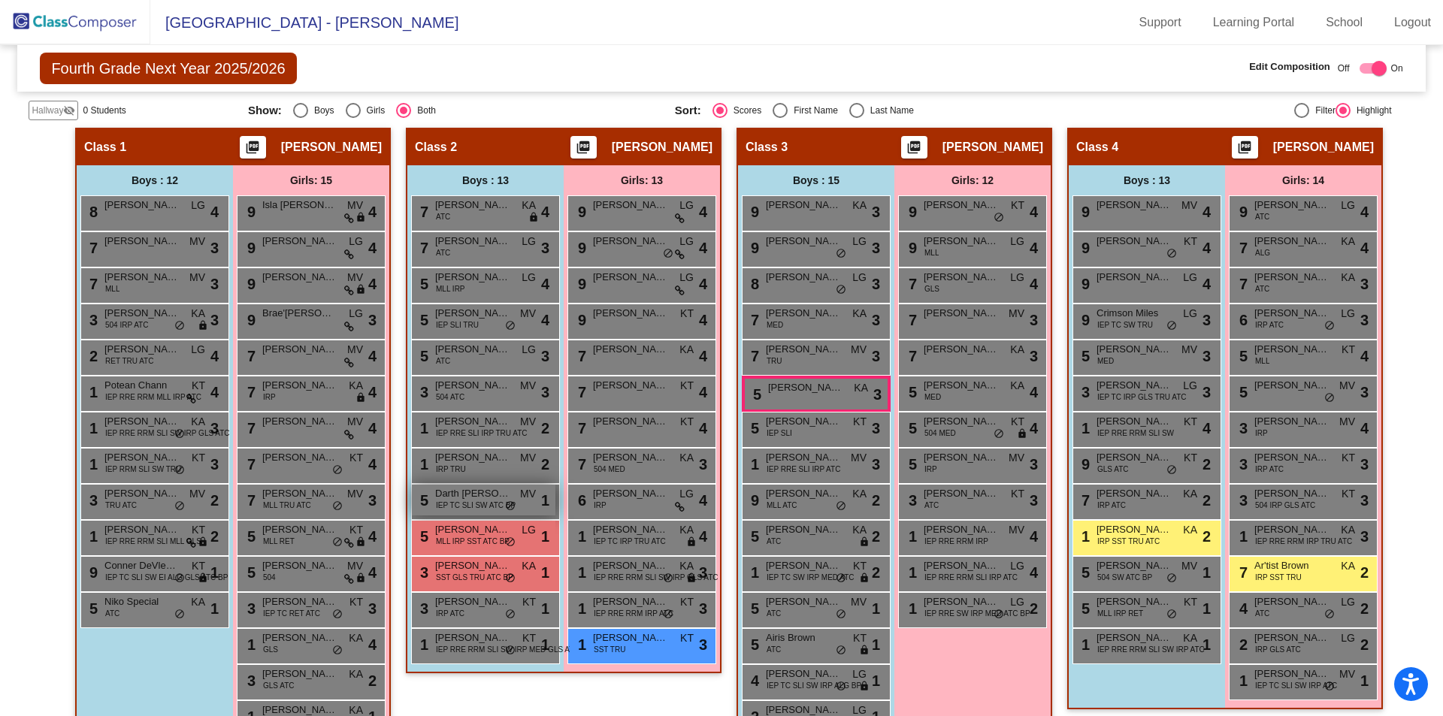
scroll to position [316, 0]
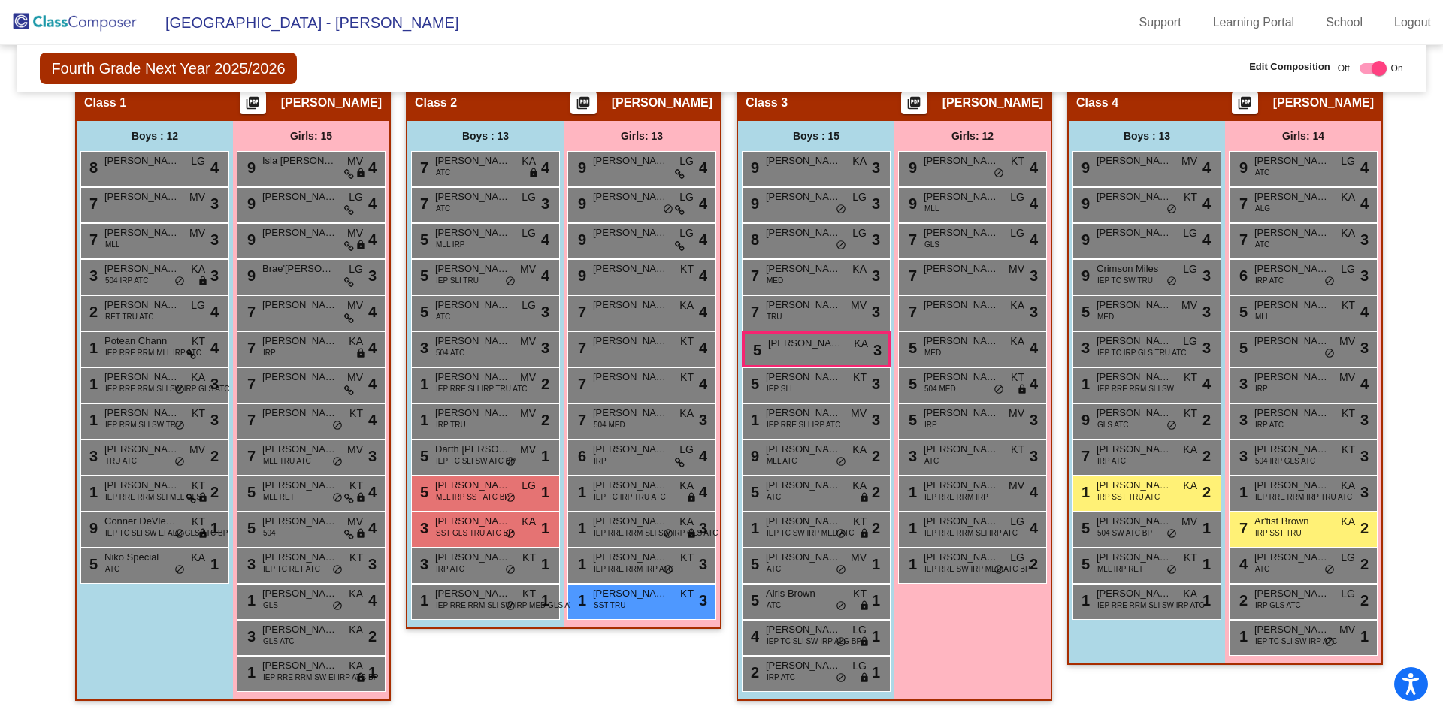
click at [611, 684] on div "Class 2 picture_as_pdf Monica Rumball Add Student First Name Last Name Student …" at bounding box center [564, 399] width 316 height 633
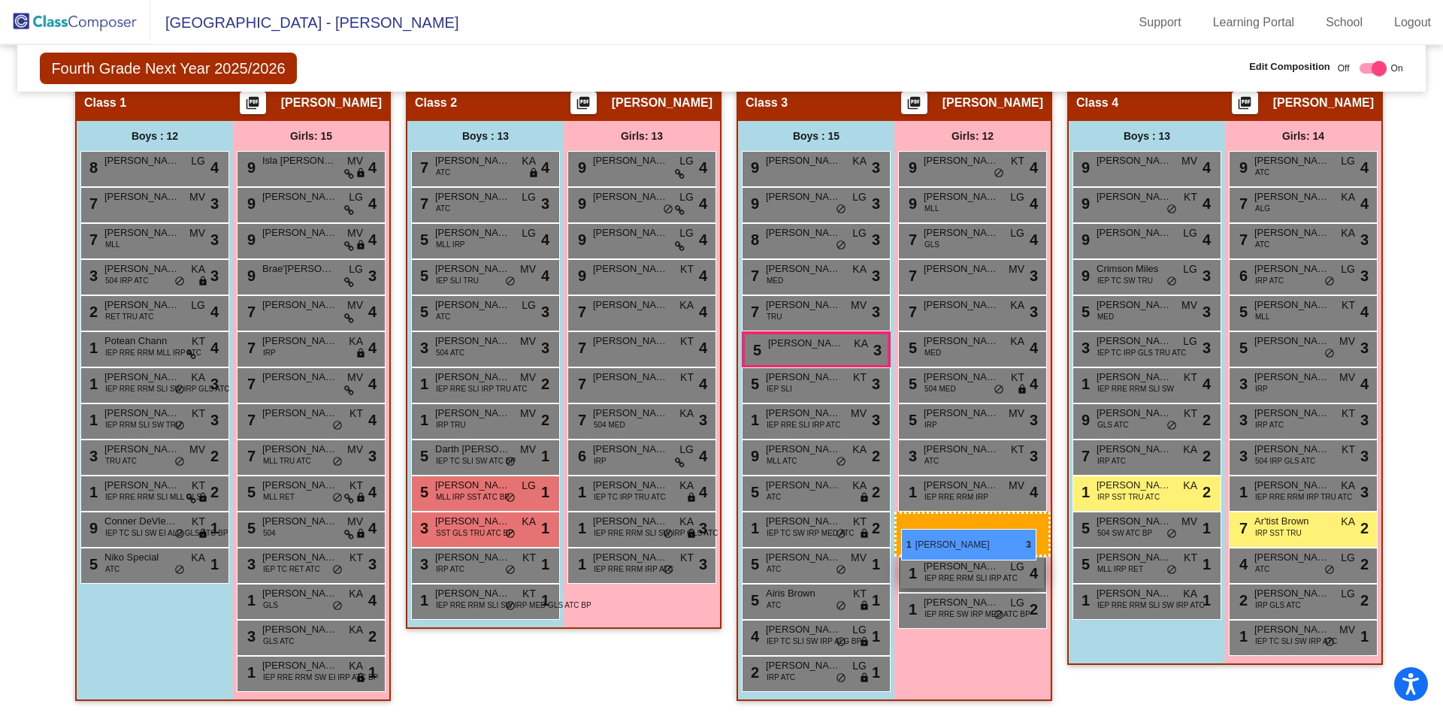
drag, startPoint x: 668, startPoint y: 598, endPoint x: 904, endPoint y: 531, distance: 244.8
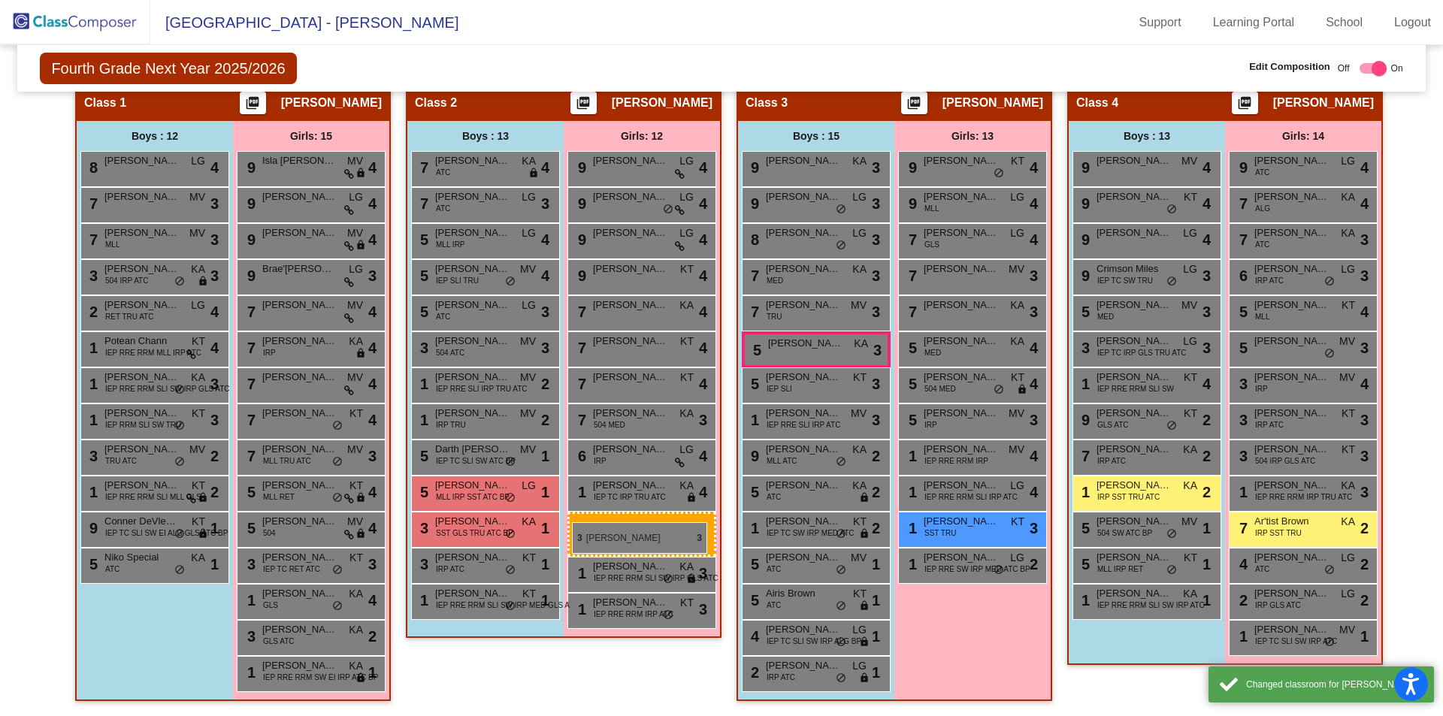
drag, startPoint x: 931, startPoint y: 459, endPoint x: 572, endPoint y: 522, distance: 365.0
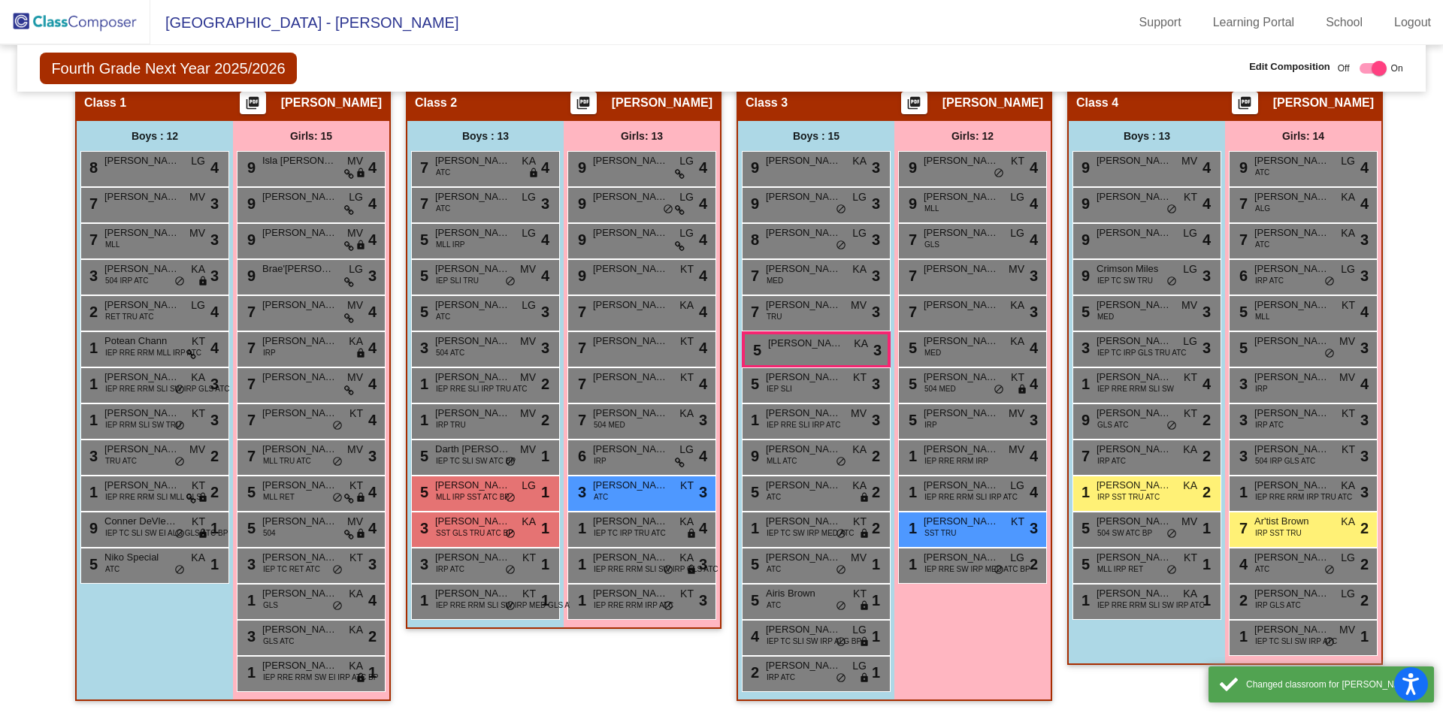
click at [579, 636] on app-classroom "Class 2 picture_as_pdf Monica Rumball Add Student First Name Last Name Student …" at bounding box center [564, 363] width 316 height 561
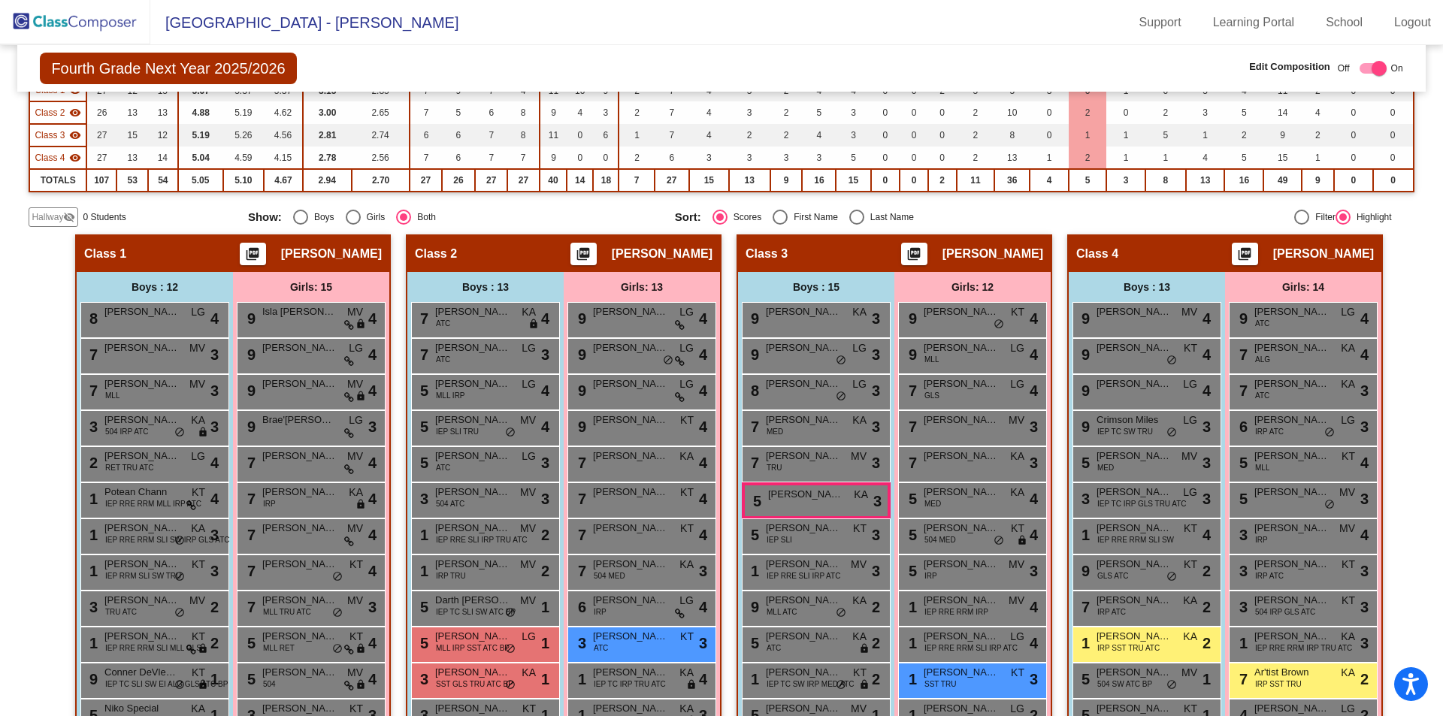
scroll to position [15, 0]
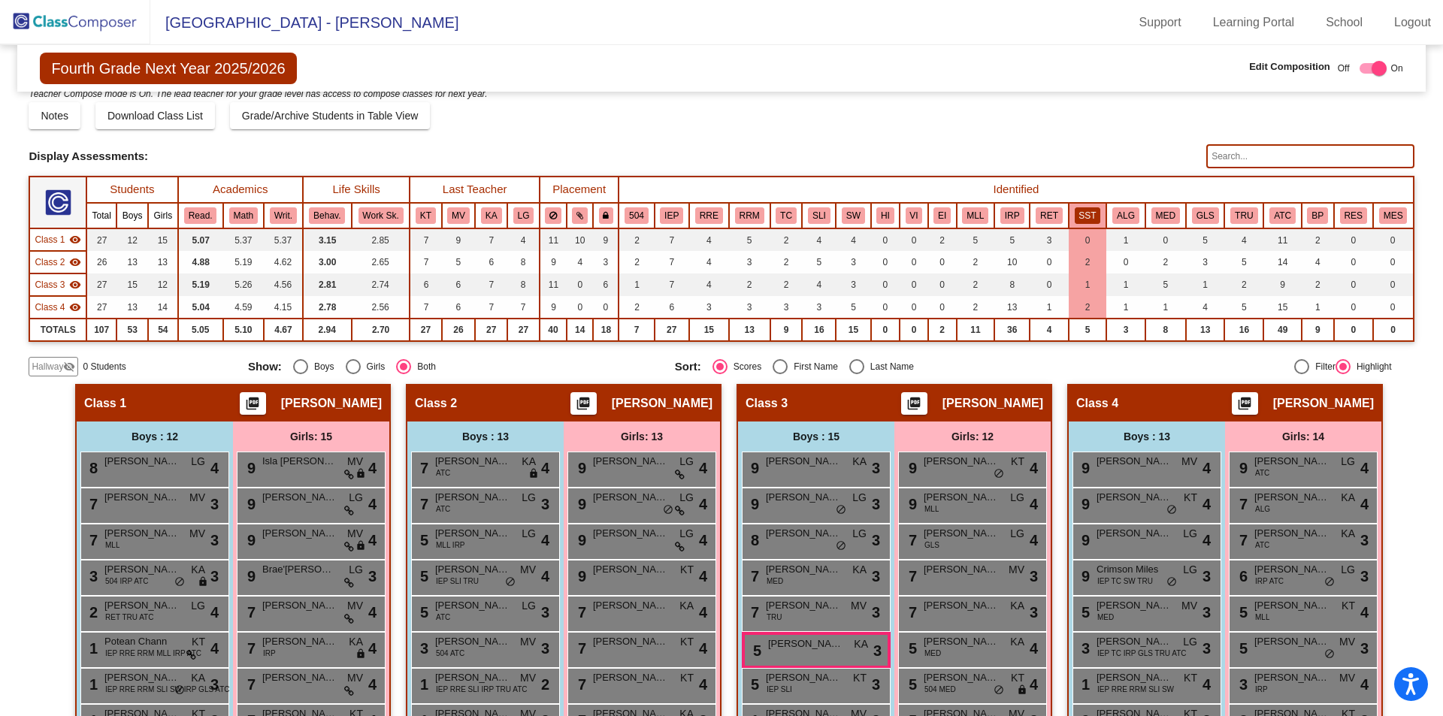
click at [1077, 210] on button "SST" at bounding box center [1088, 215] width 26 height 17
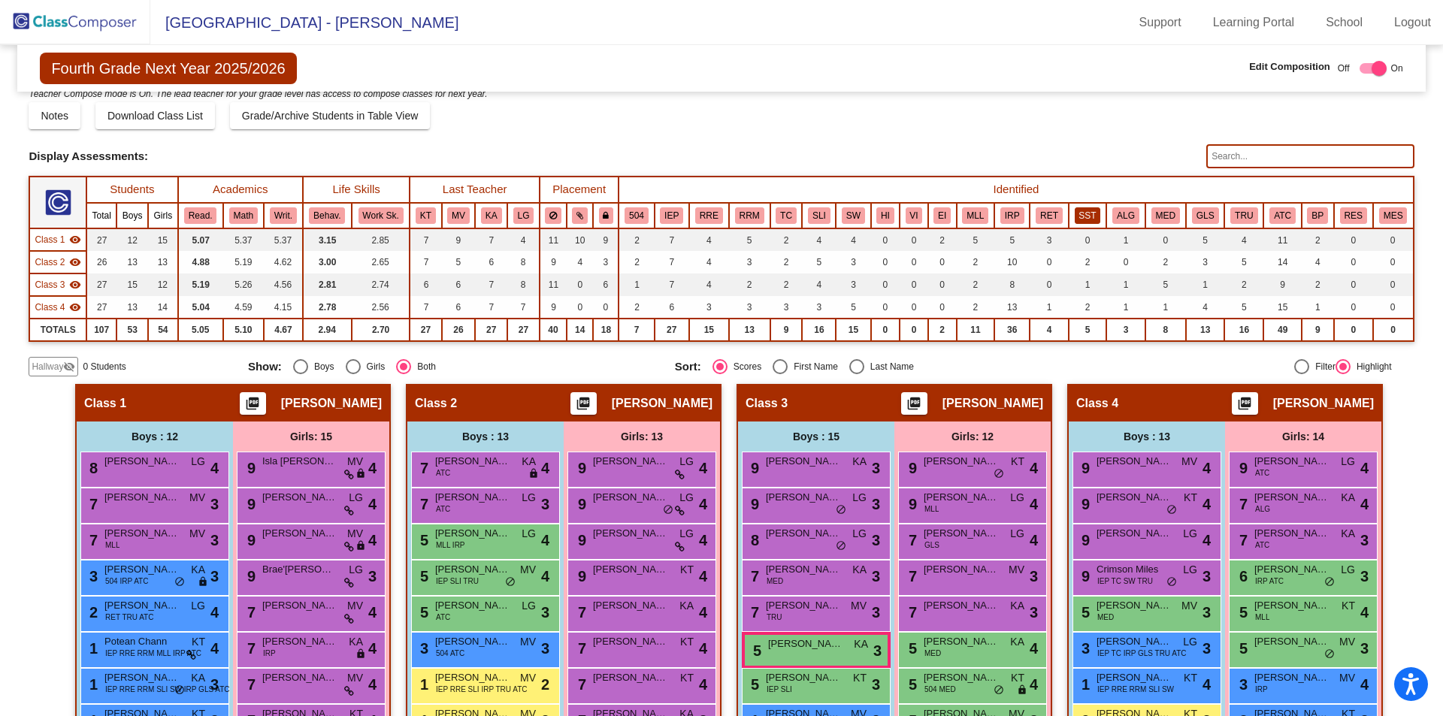
click at [1077, 210] on button "SST" at bounding box center [1088, 215] width 26 height 17
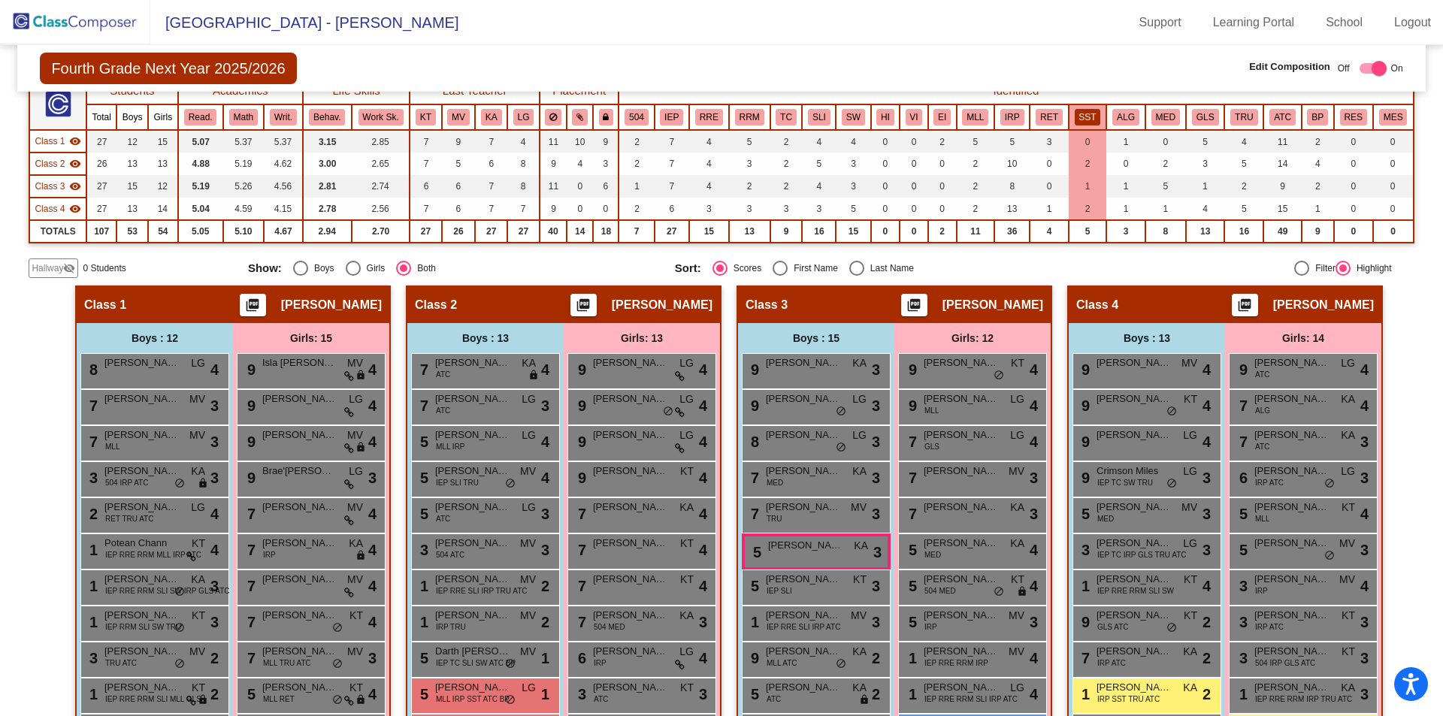
scroll to position [0, 0]
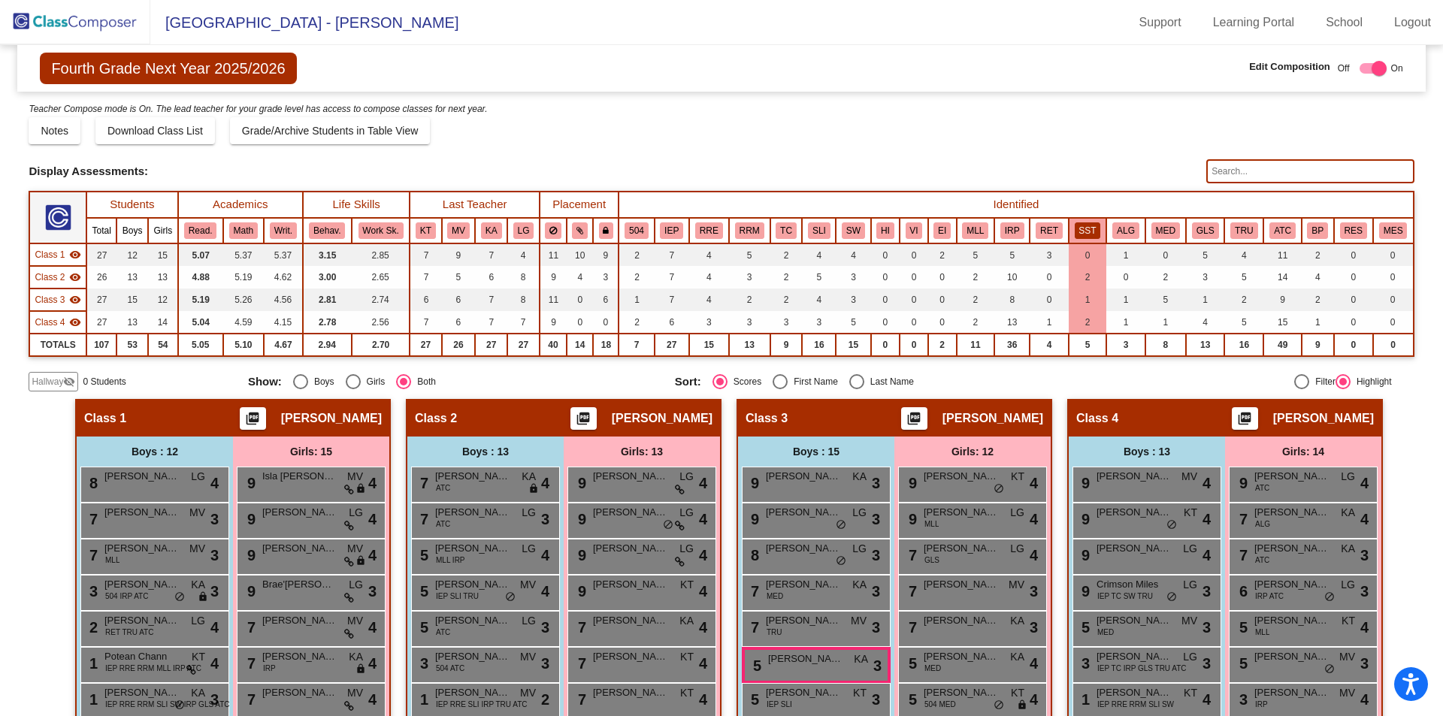
drag, startPoint x: 1084, startPoint y: 259, endPoint x: 977, endPoint y: 366, distance: 151.5
click at [977, 366] on div "Display Scores for Years: 2023 - 2024 2024 - 2025 Grade/Archive Students in Tab…" at bounding box center [722, 246] width 1386 height 291
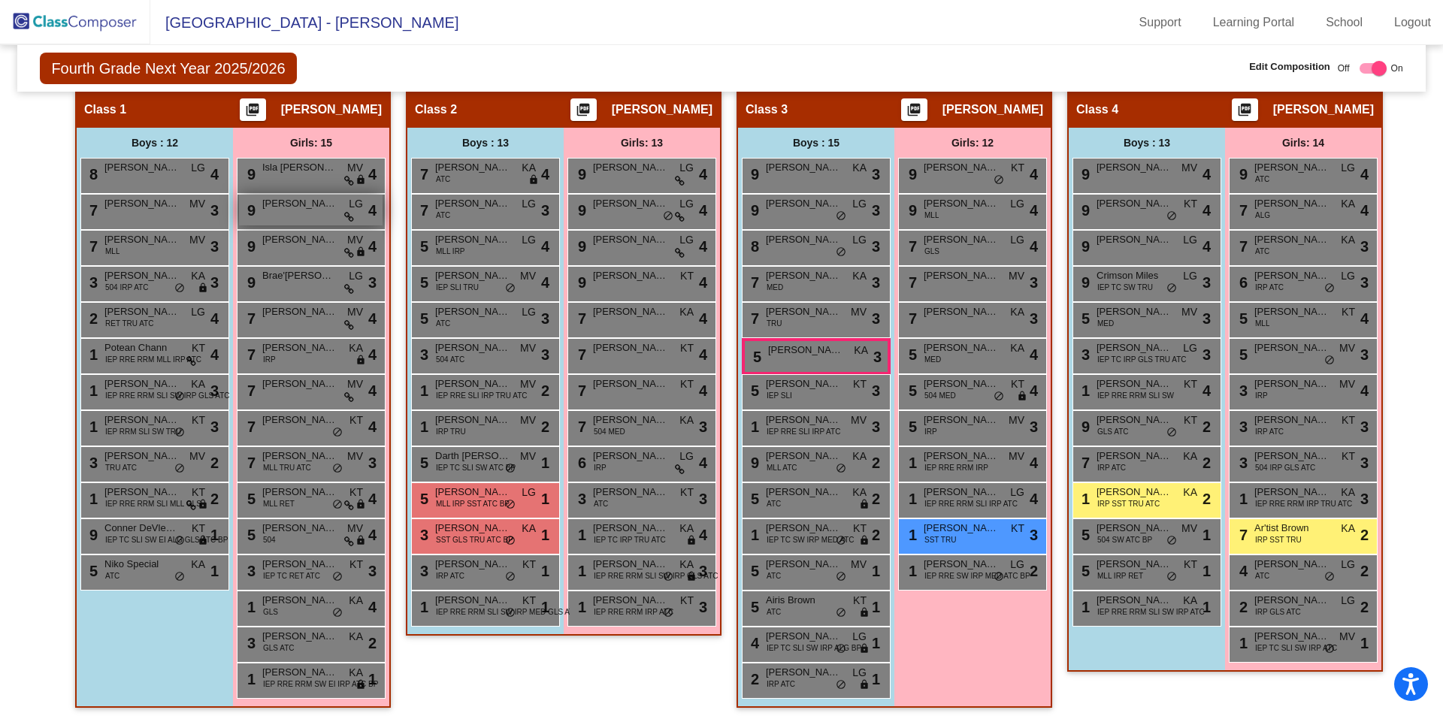
scroll to position [316, 0]
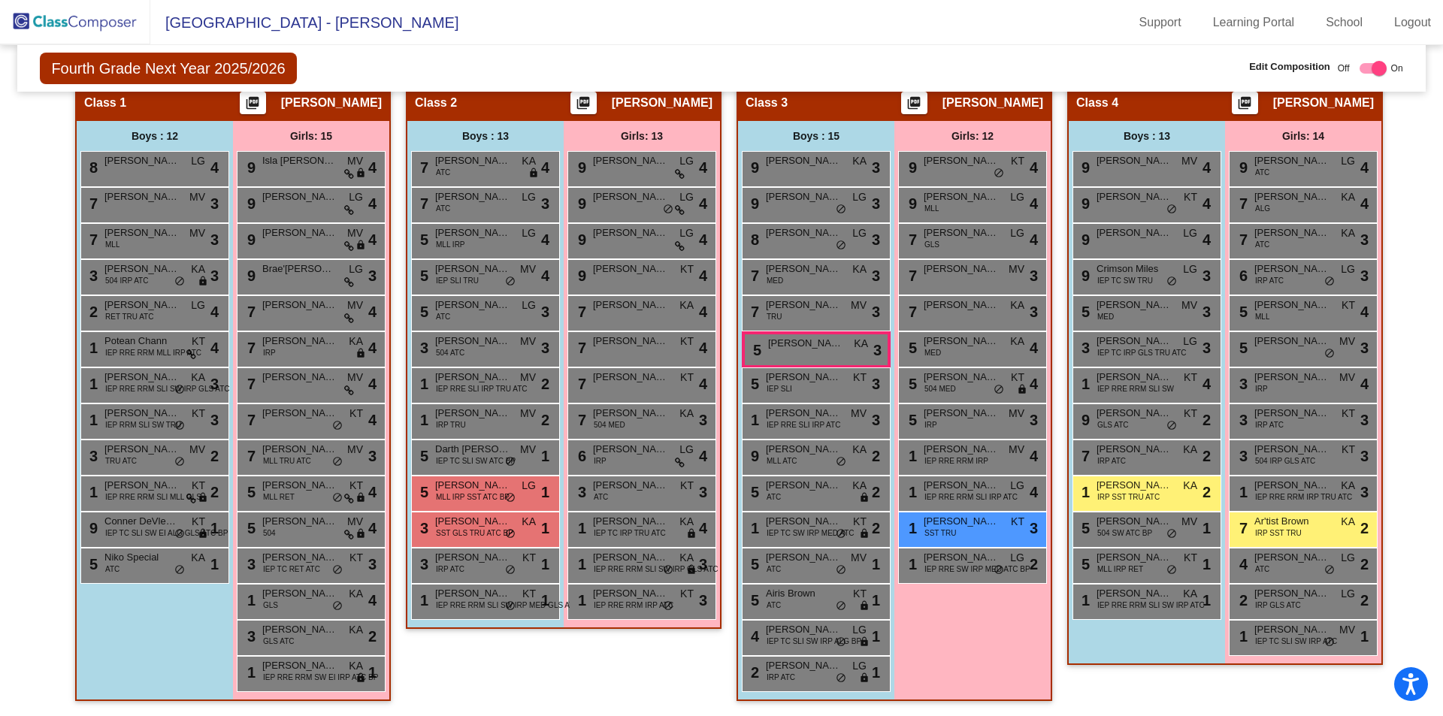
click at [0, 0] on div "Boys : 12 8 Jason Milner LG lock do_not_disturb_alt 4 7 Gunnar Fissette MV lock…" at bounding box center [0, 0] width 0 height 0
drag, startPoint x: 1165, startPoint y: 673, endPoint x: 1114, endPoint y: 633, distance: 64.2
click at [0, 0] on div "Boys : 13 9 Giovanni Damron MV lock do_not_disturb_alt 4 9 Charlie Mordan KT lo…" at bounding box center [0, 0] width 0 height 0
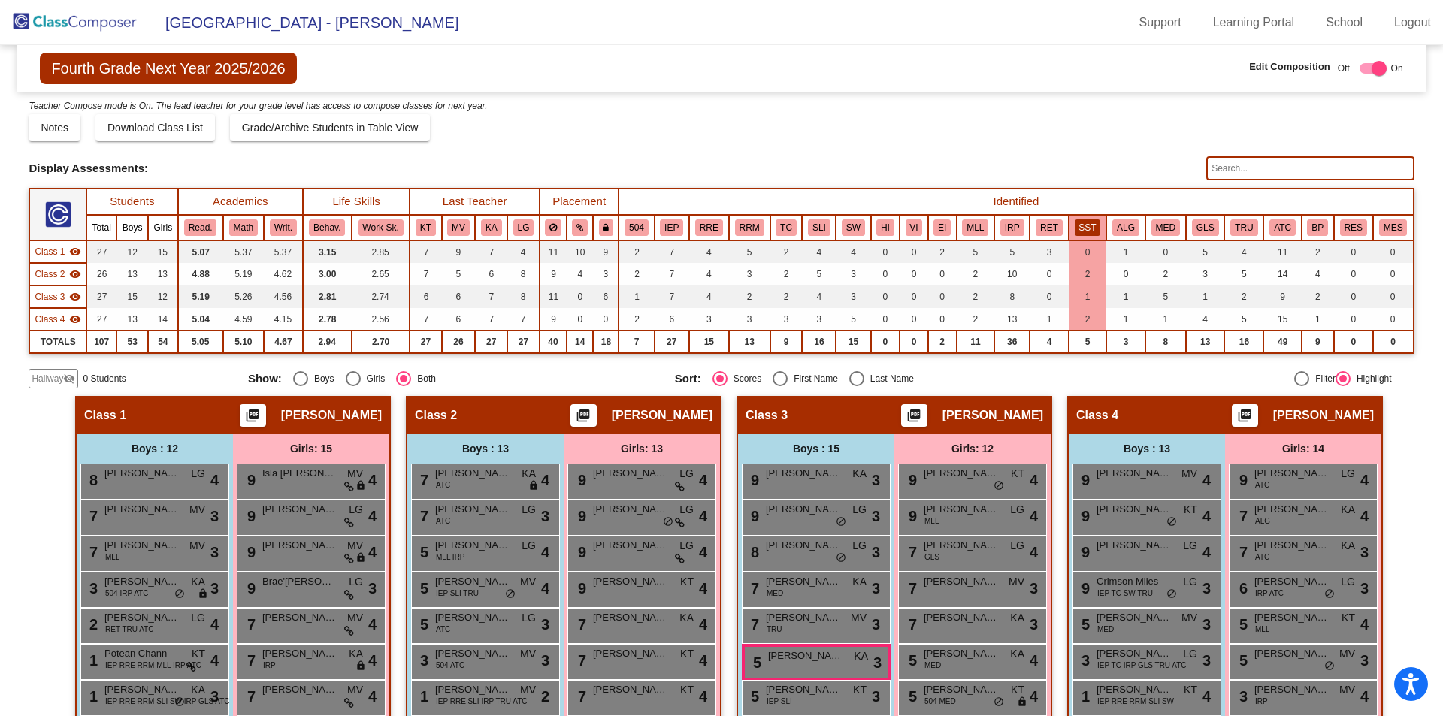
scroll to position [0, 0]
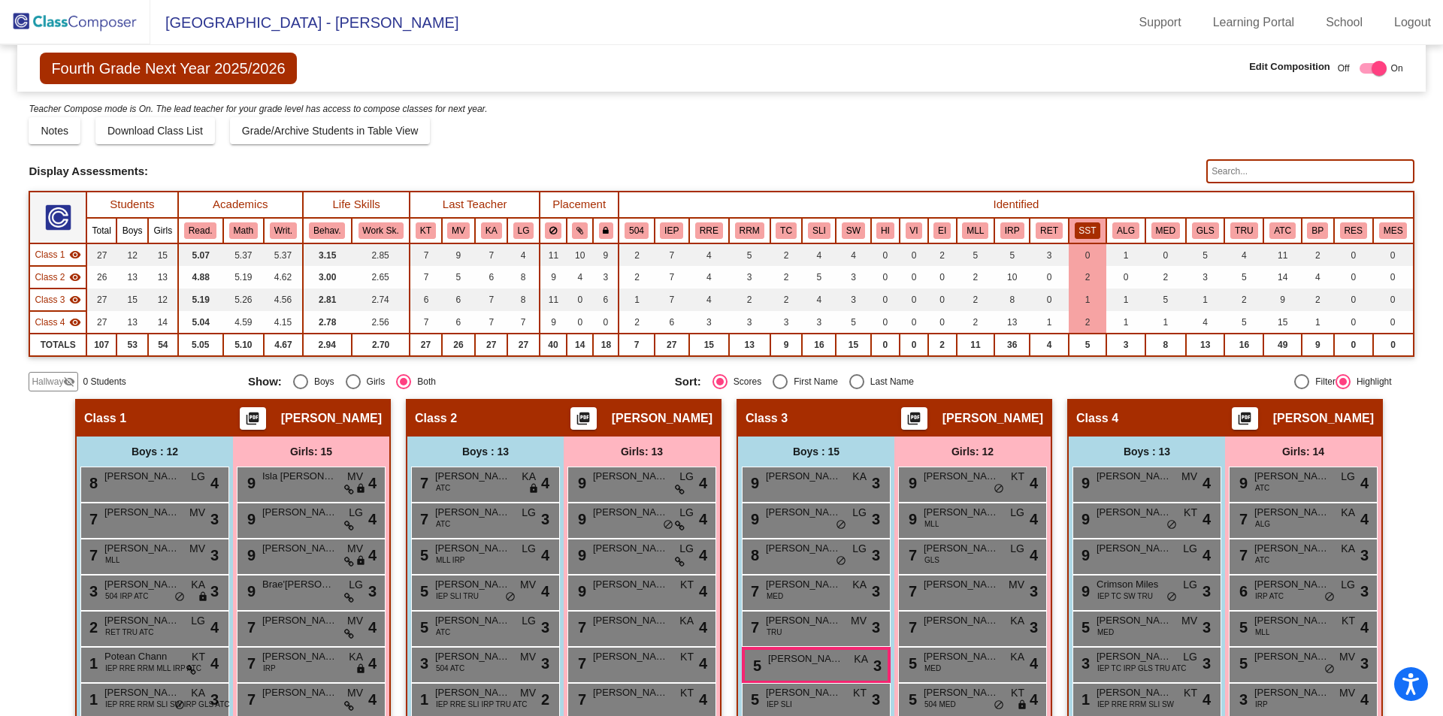
click at [219, 65] on span "Fourth Grade Next Year 2025/2026" at bounding box center [168, 69] width 256 height 32
click at [50, 8] on img at bounding box center [75, 22] width 150 height 44
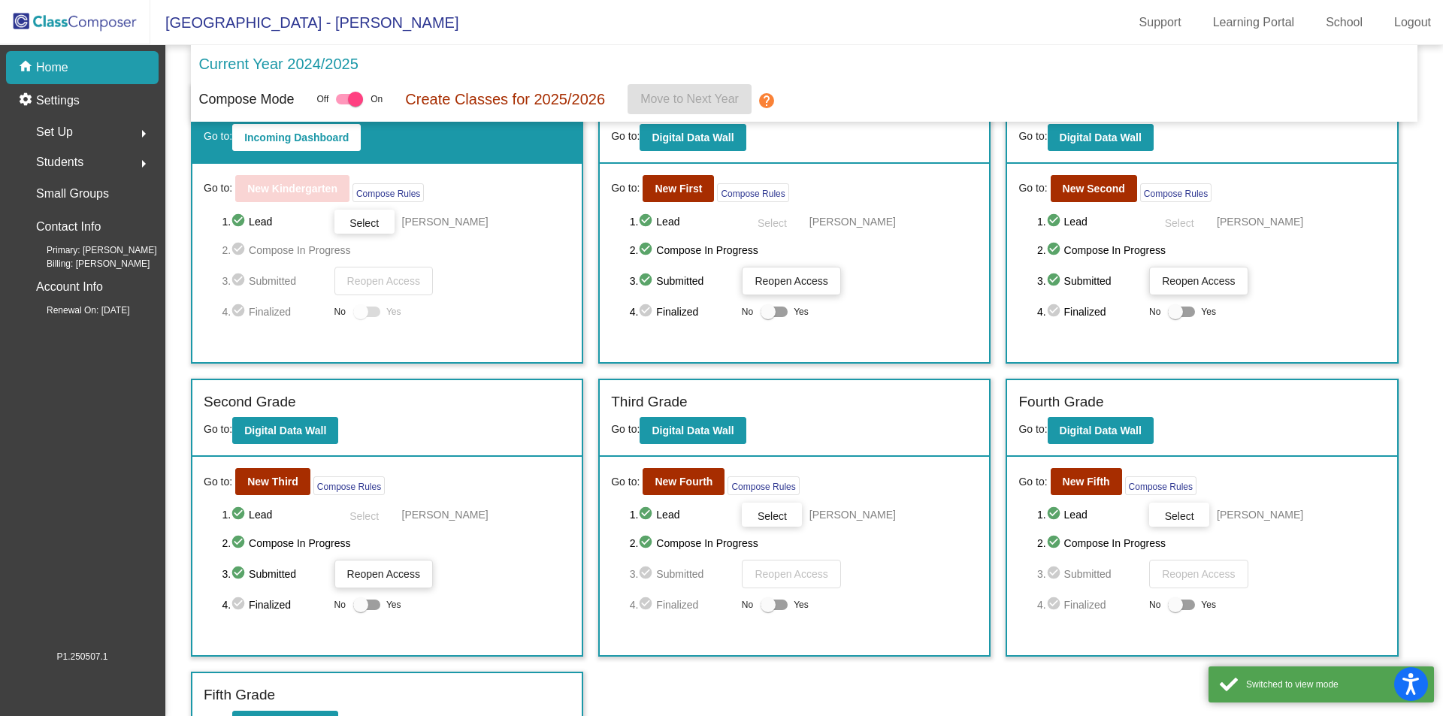
scroll to position [82, 0]
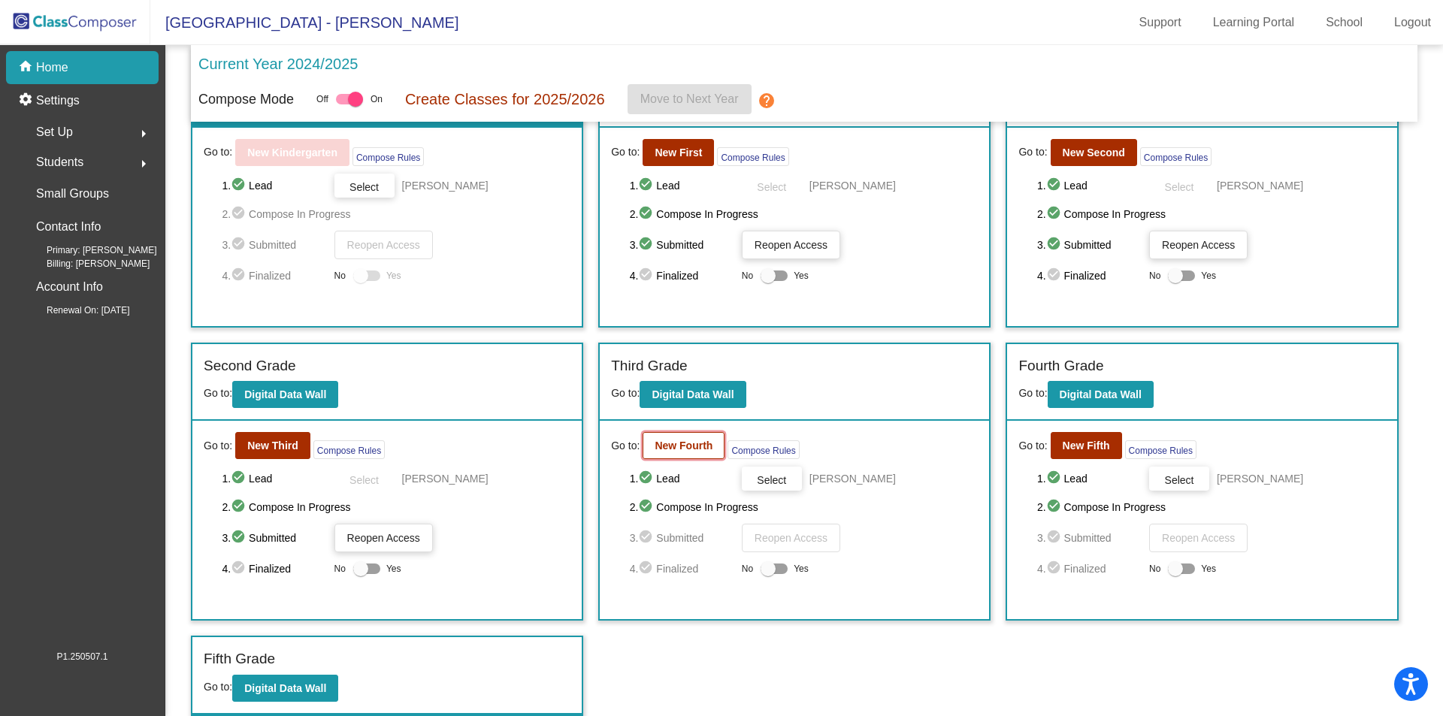
click at [661, 447] on b "New Fourth" at bounding box center [684, 446] width 58 height 12
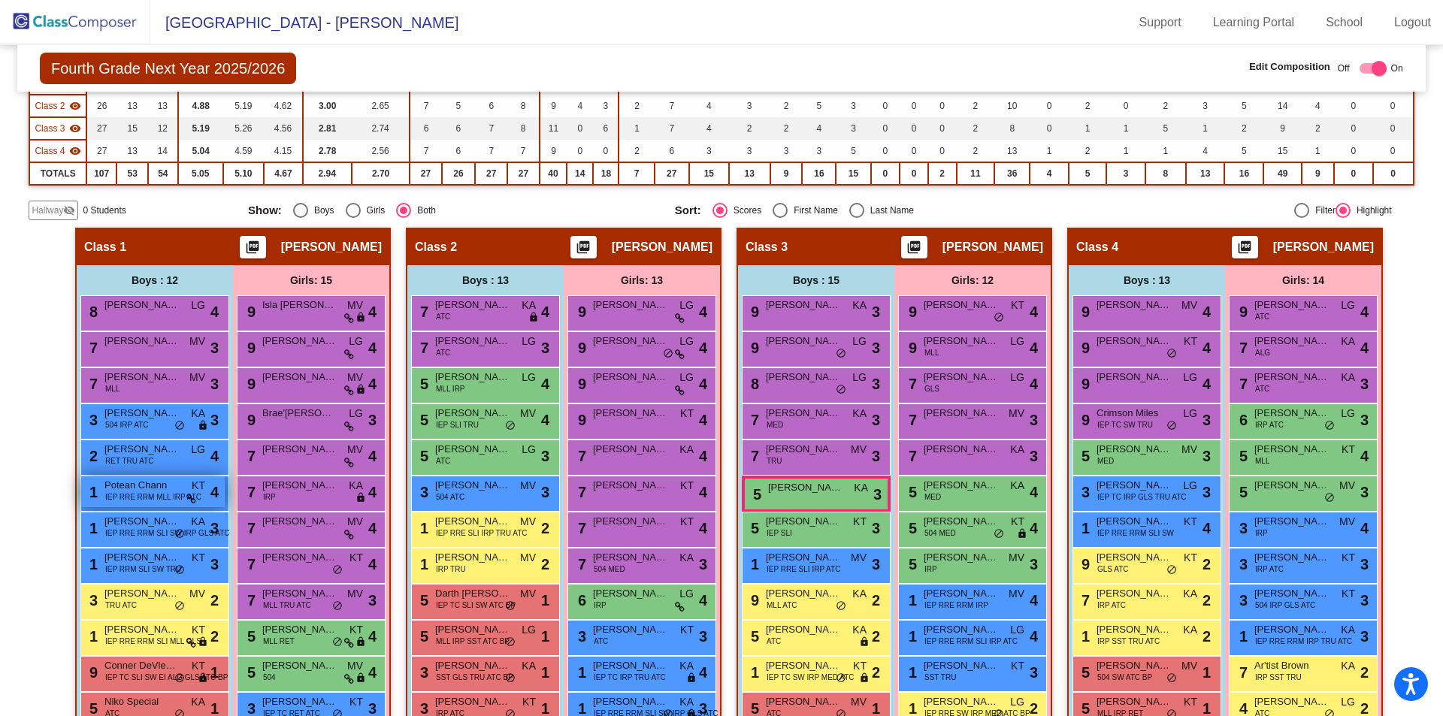
scroll to position [301, 0]
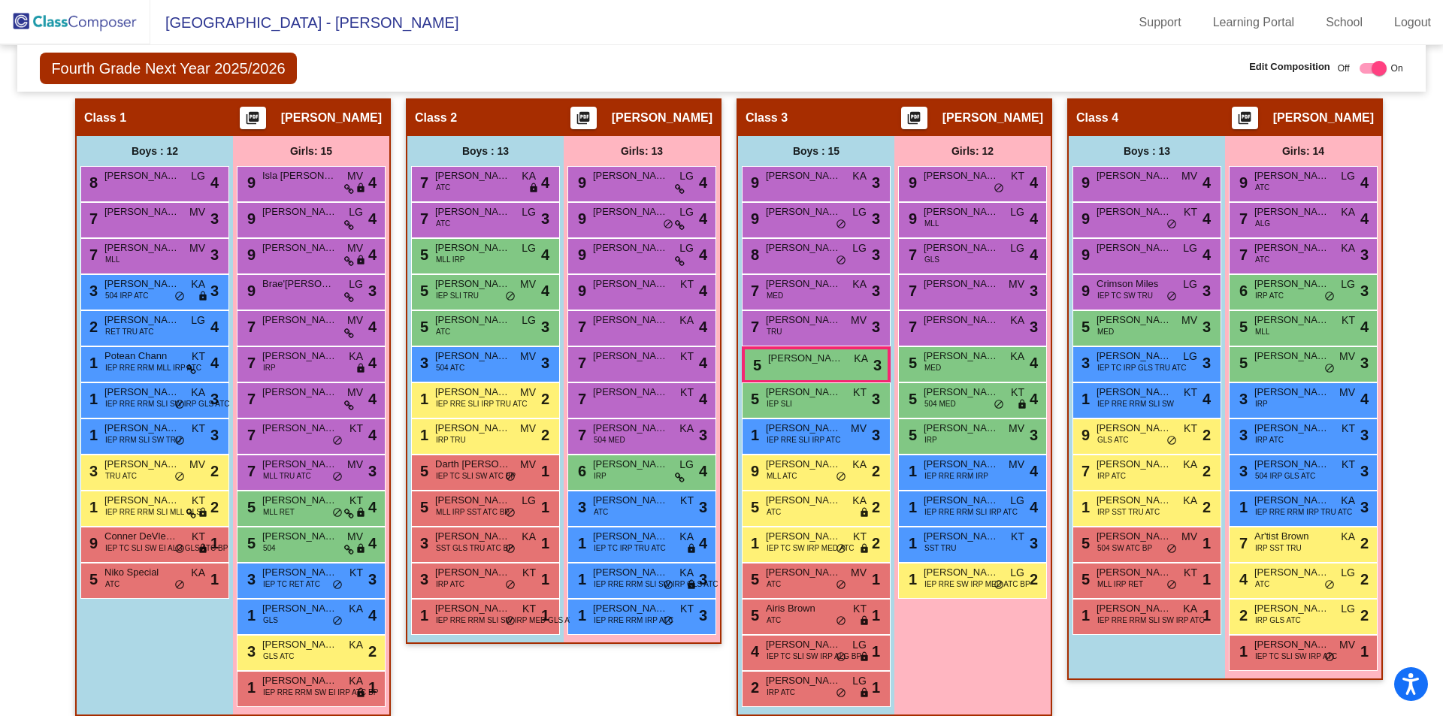
click at [0, 0] on div "Boys : 12 8 Jason Milner LG lock do_not_disturb_alt 4 7 Gunnar Fissette MV lock…" at bounding box center [0, 0] width 0 height 0
drag, startPoint x: 133, startPoint y: 640, endPoint x: 129, endPoint y: 656, distance: 16.4
click at [0, 0] on div "Boys : 12 8 Jason Milner LG lock do_not_disturb_alt 4 7 Gunnar Fissette MV lock…" at bounding box center [0, 0] width 0 height 0
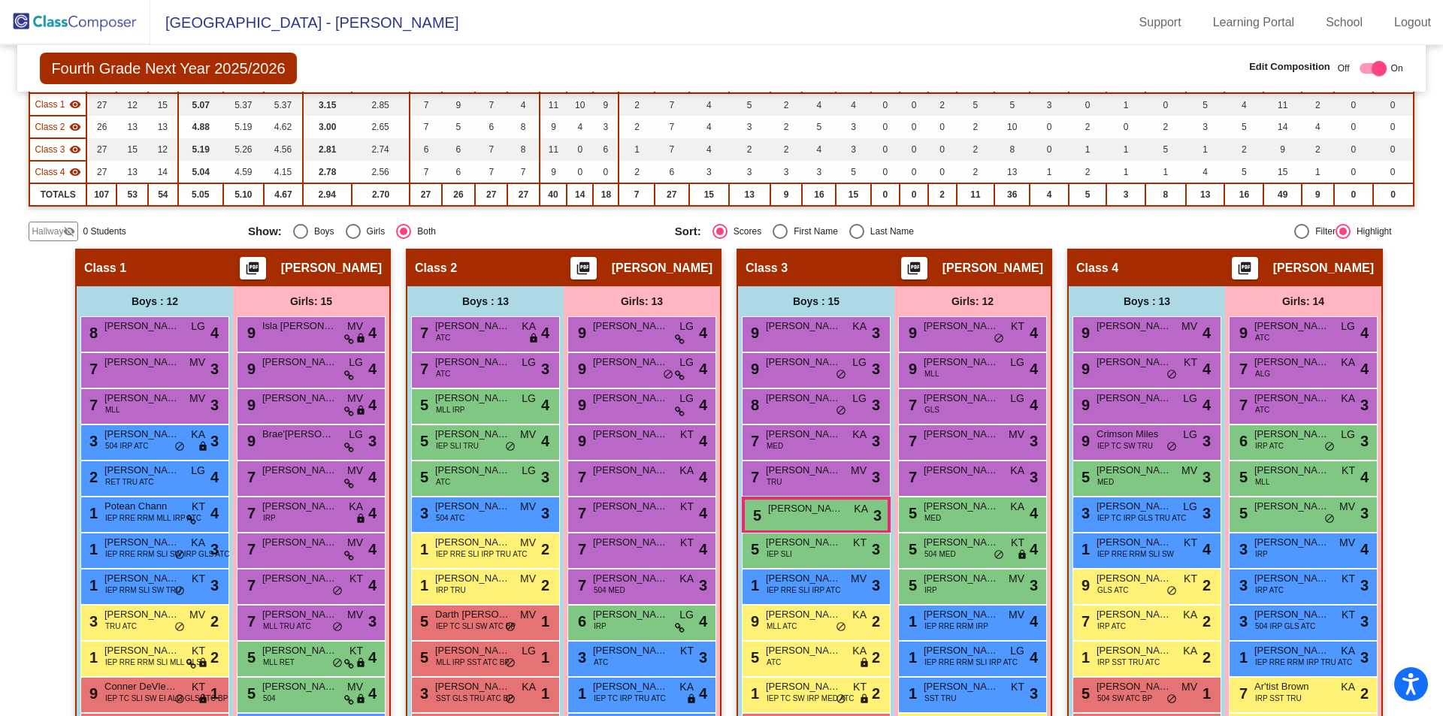
click at [0, 0] on div "Girls: 15" at bounding box center [0, 0] width 0 height 0
click at [0, 0] on div "Boys : 12" at bounding box center [0, 0] width 0 height 0
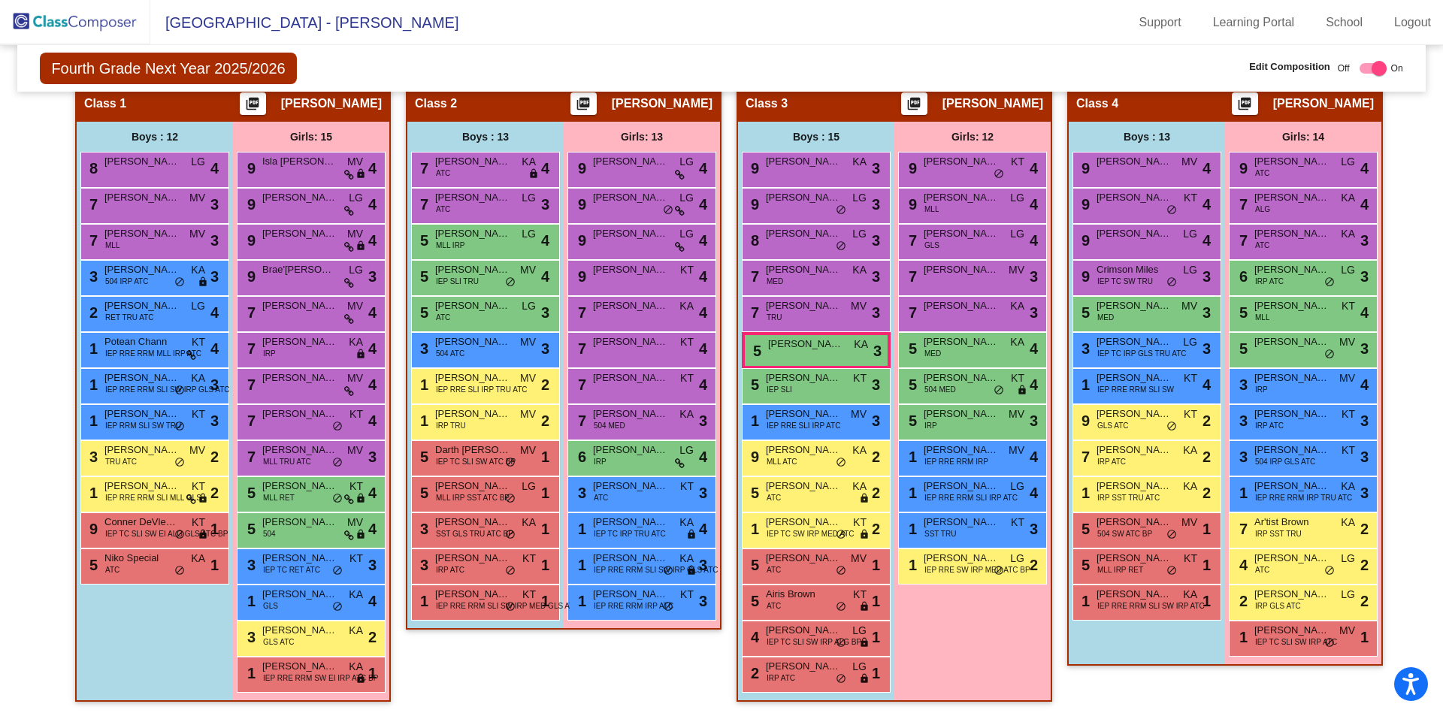
scroll to position [316, 0]
click at [489, 670] on div "Class 2 picture_as_pdf Monica Rumball Add Student First Name Last Name Student …" at bounding box center [564, 399] width 316 height 633
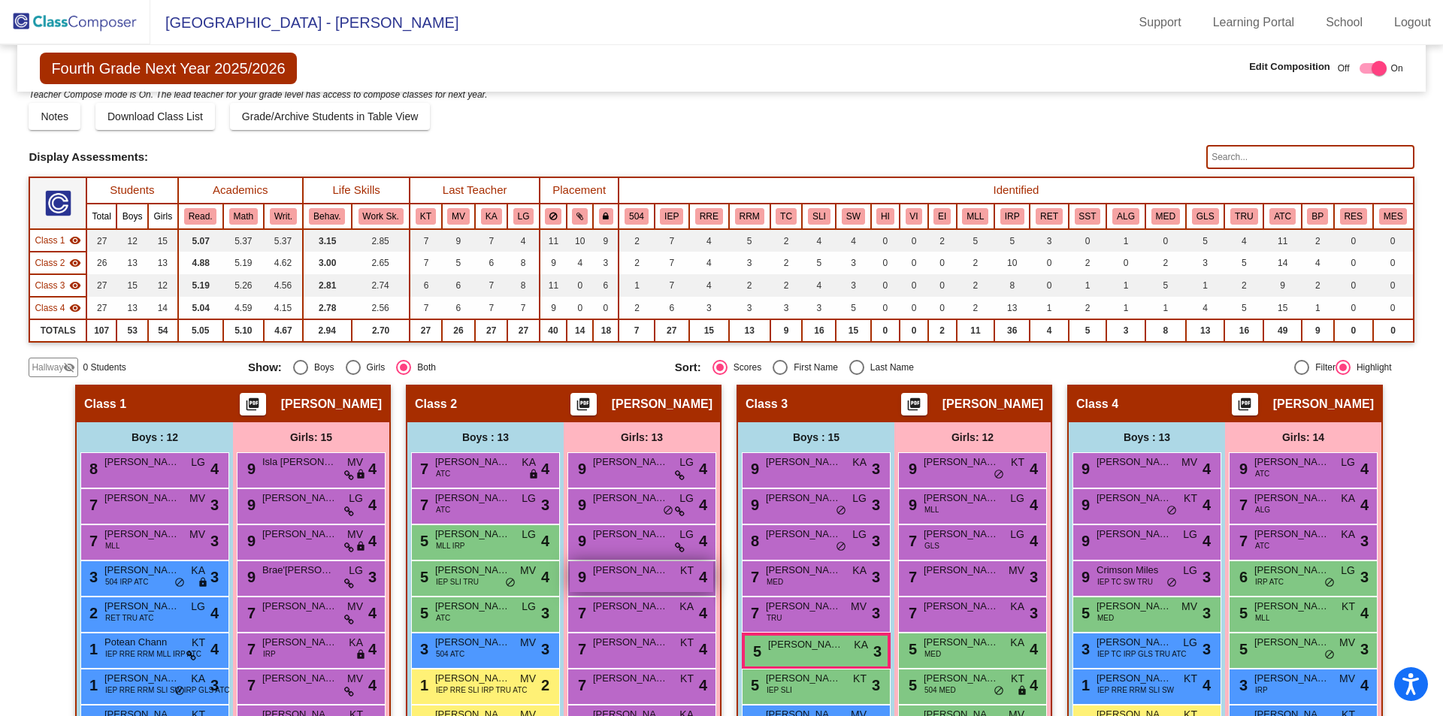
scroll to position [0, 0]
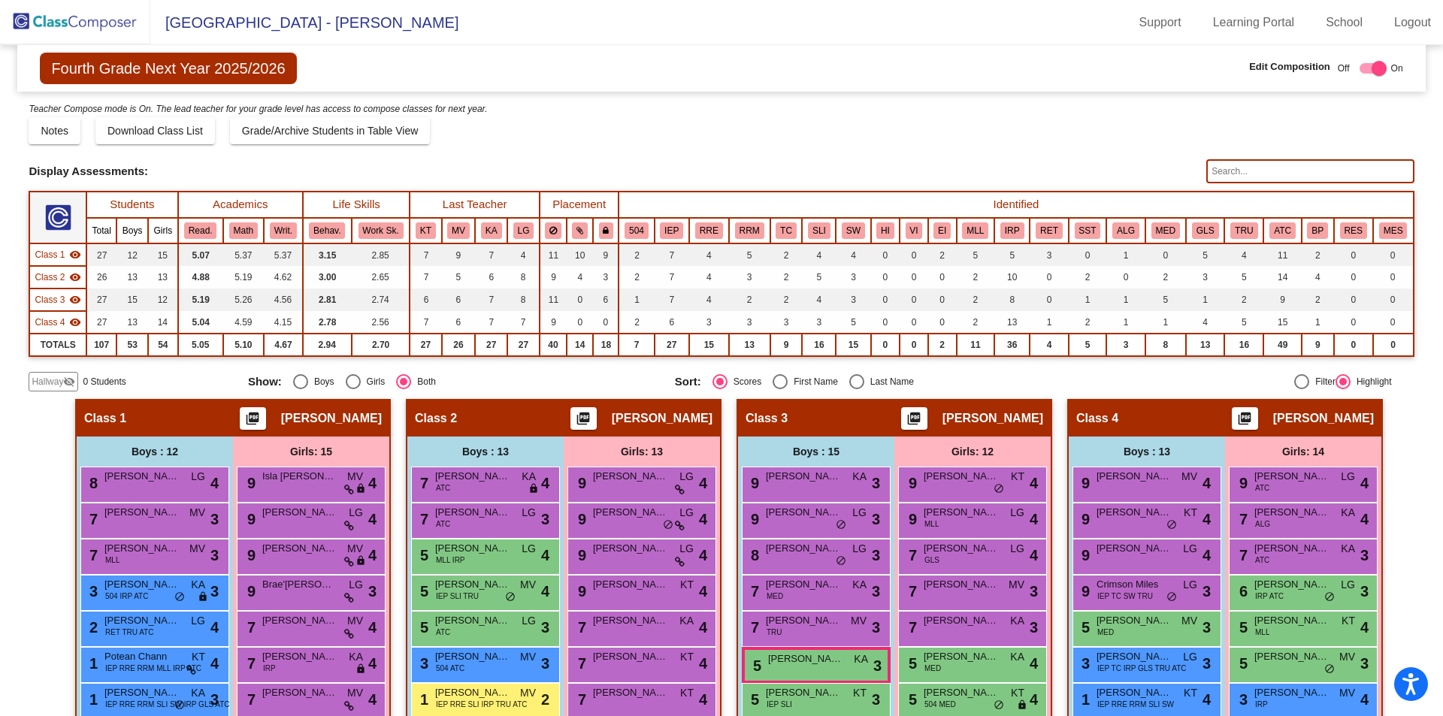
click at [99, 17] on img at bounding box center [75, 22] width 150 height 44
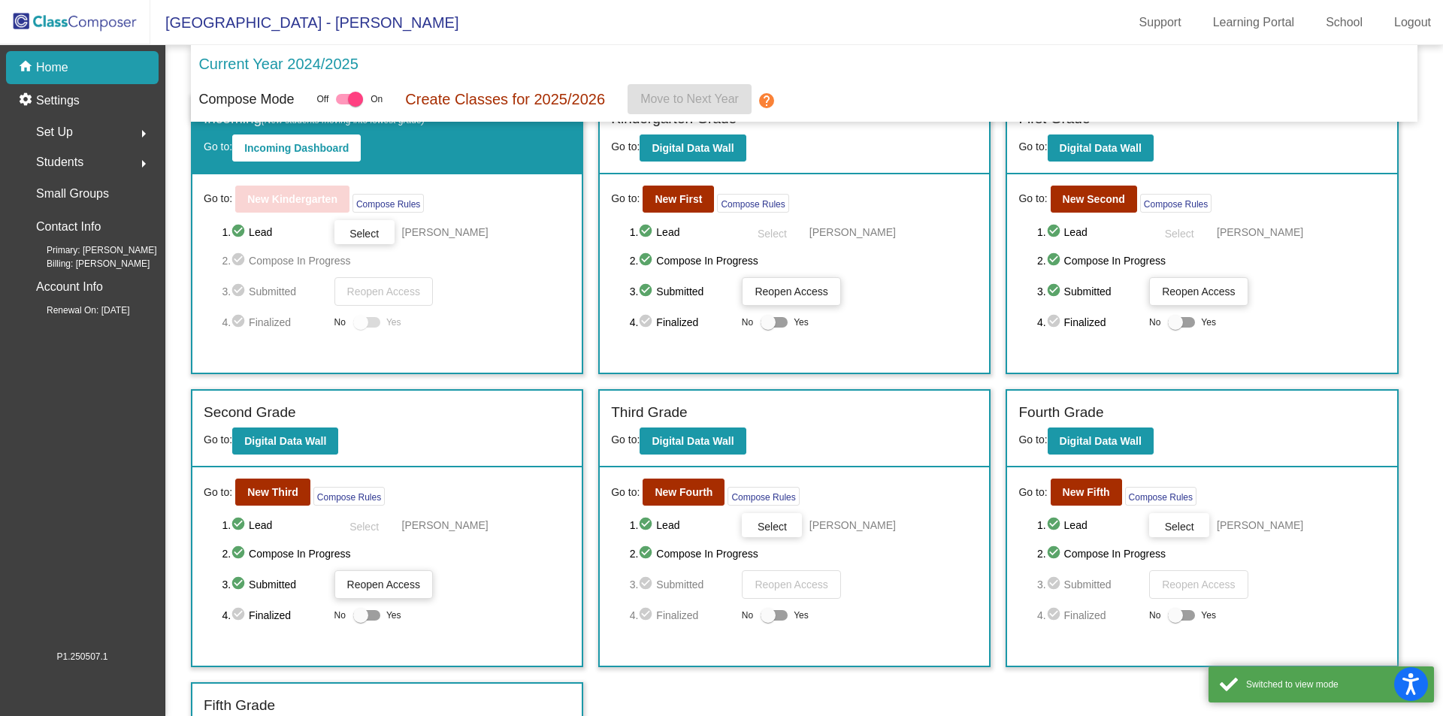
scroll to position [82, 0]
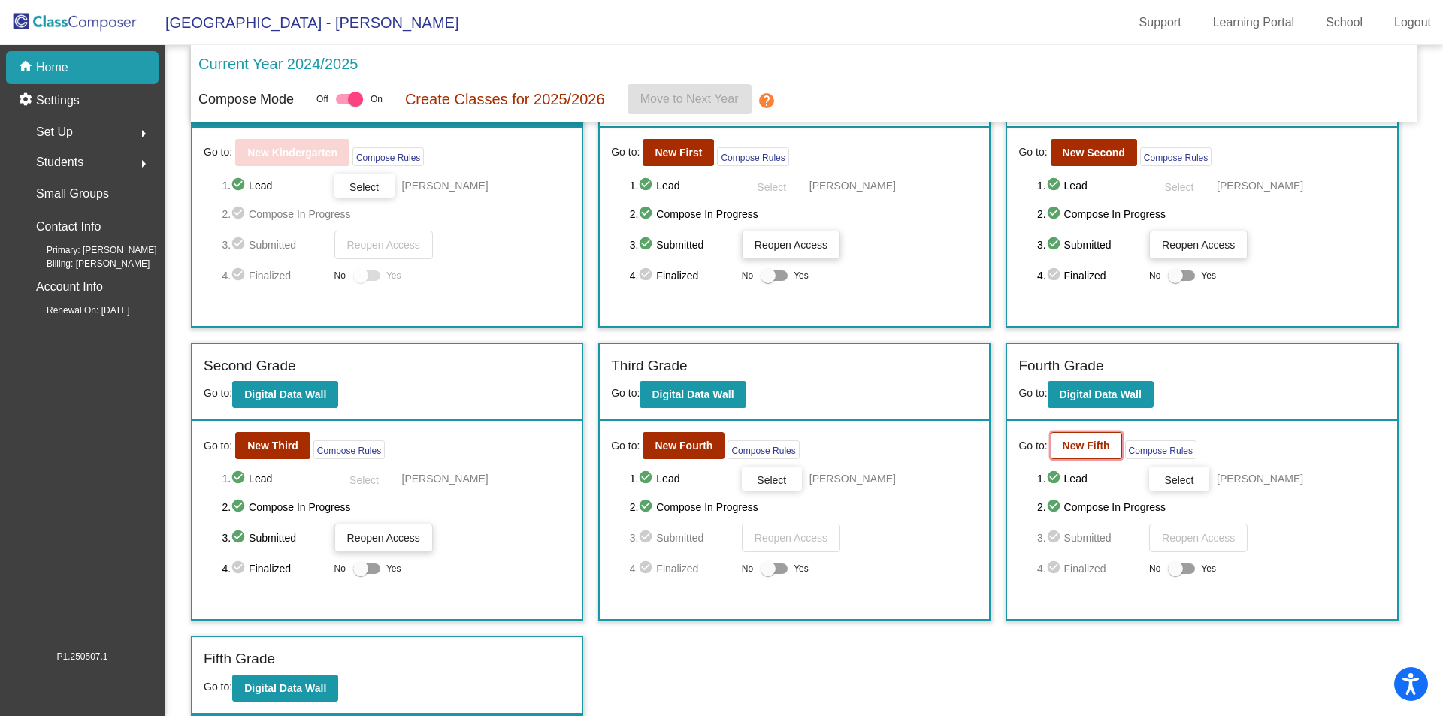
click at [1092, 454] on button "New Fifth" at bounding box center [1086, 445] width 71 height 27
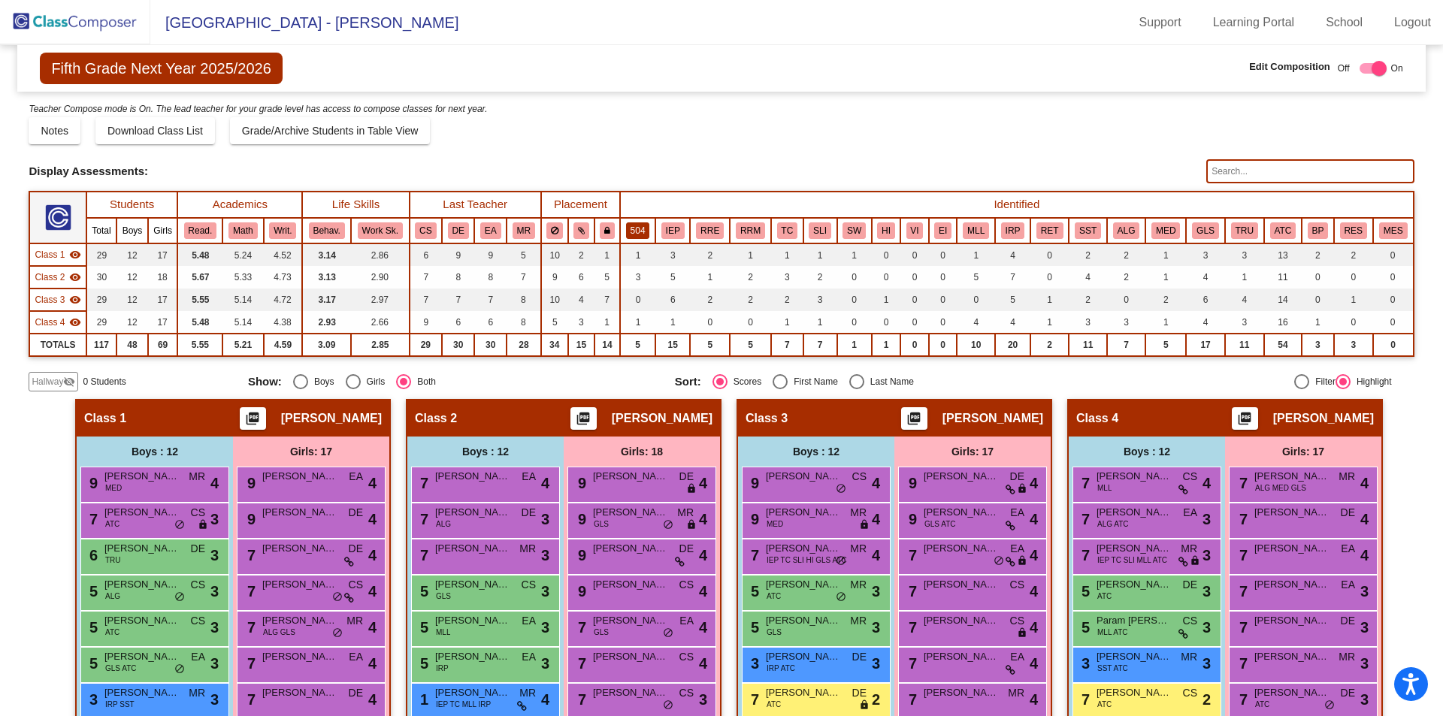
click at [638, 234] on button "504" at bounding box center [638, 231] width 24 height 17
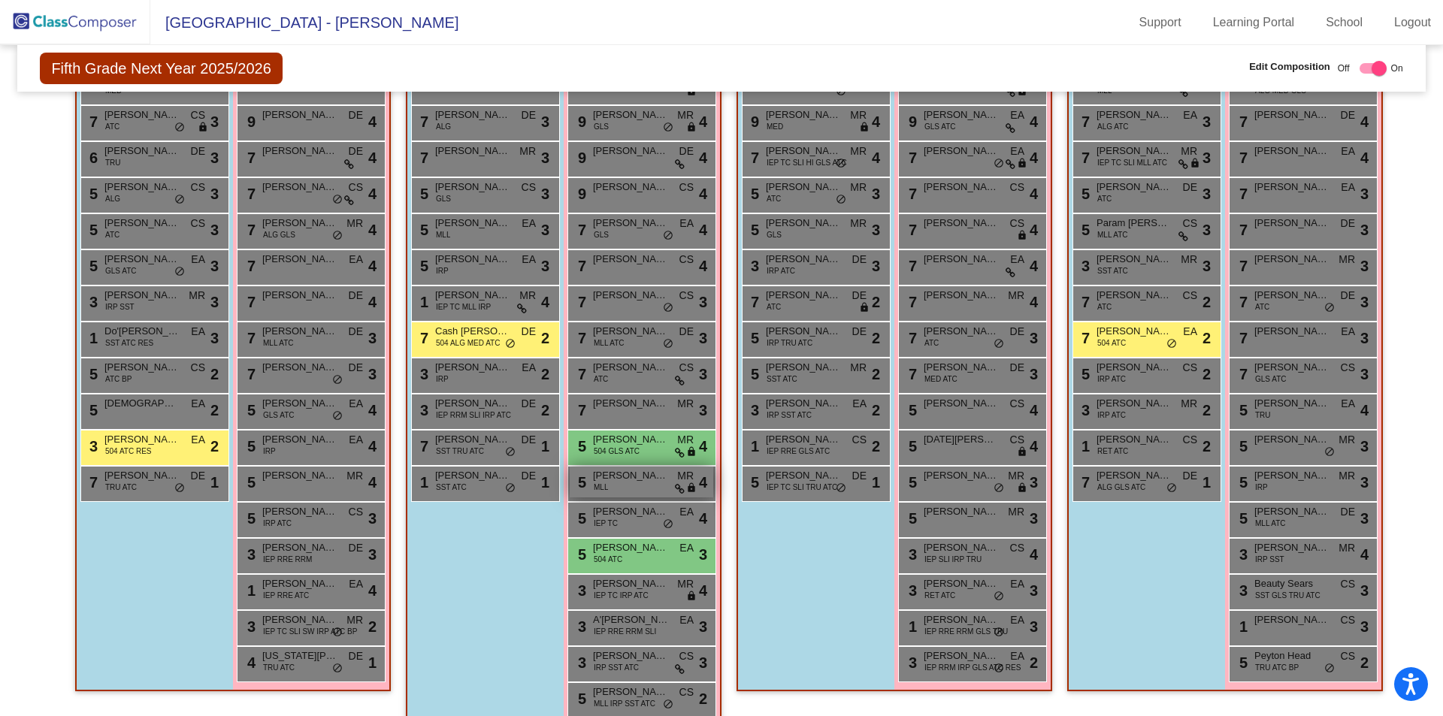
scroll to position [424, 0]
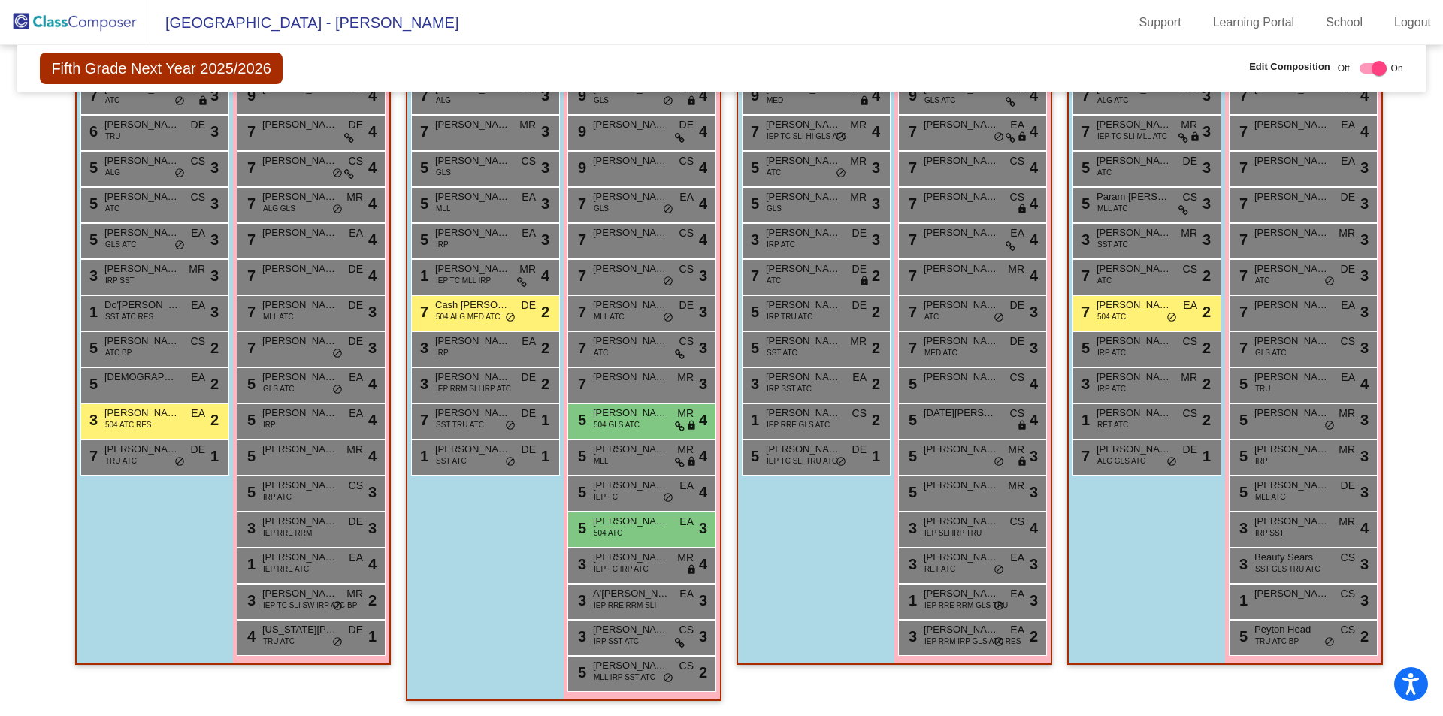
click at [0, 0] on div "Boys : 12 7 Bryson Malpass EA lock do_not_disturb_alt 4 7 Timothy Hanson ALG DE…" at bounding box center [0, 0] width 0 height 0
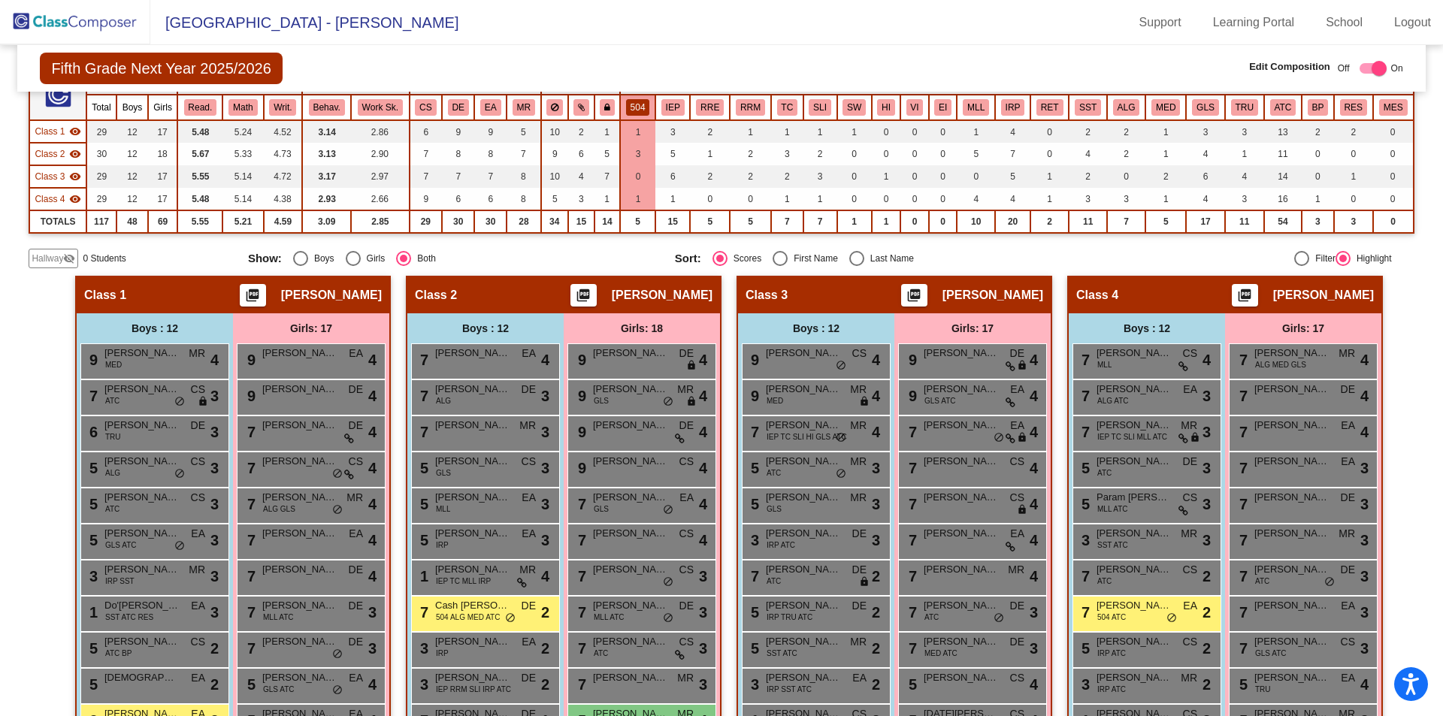
click at [656, 107] on th "IEP" at bounding box center [673, 108] width 35 height 26
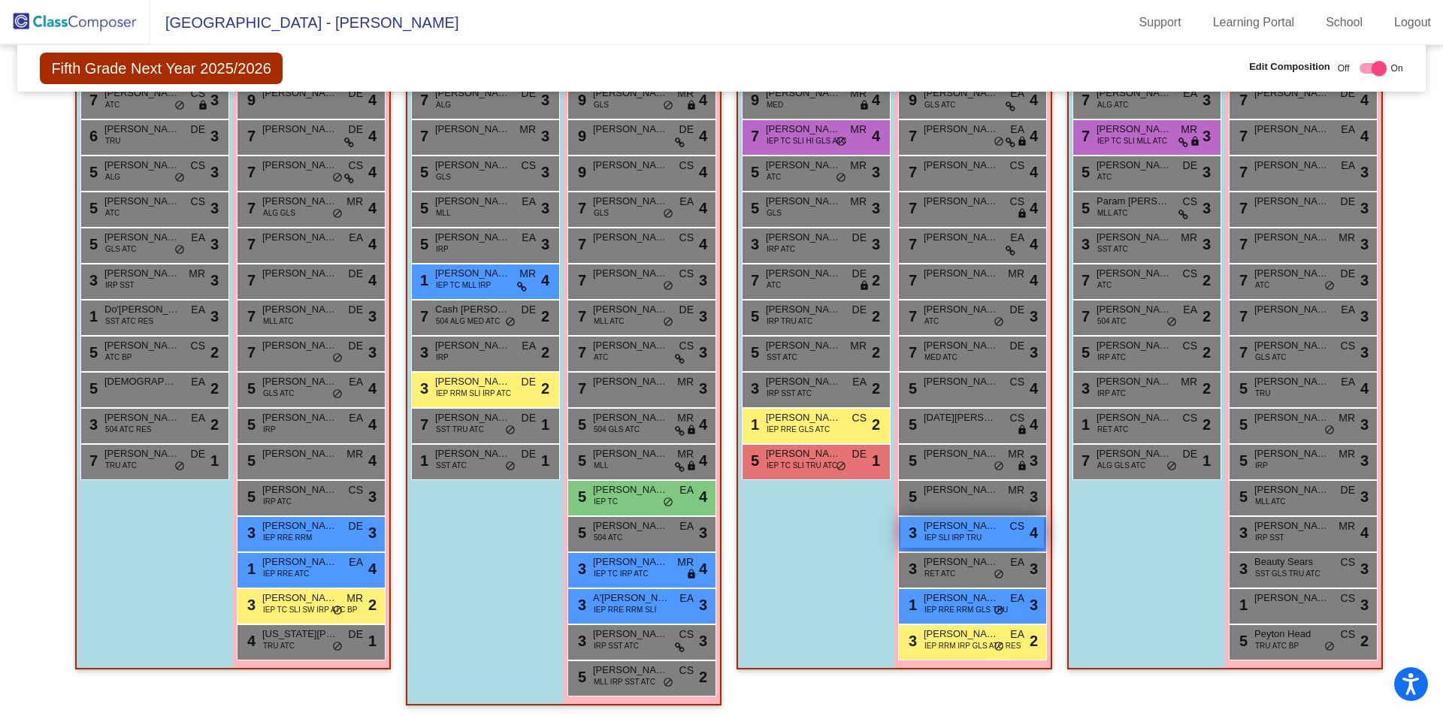
scroll to position [424, 0]
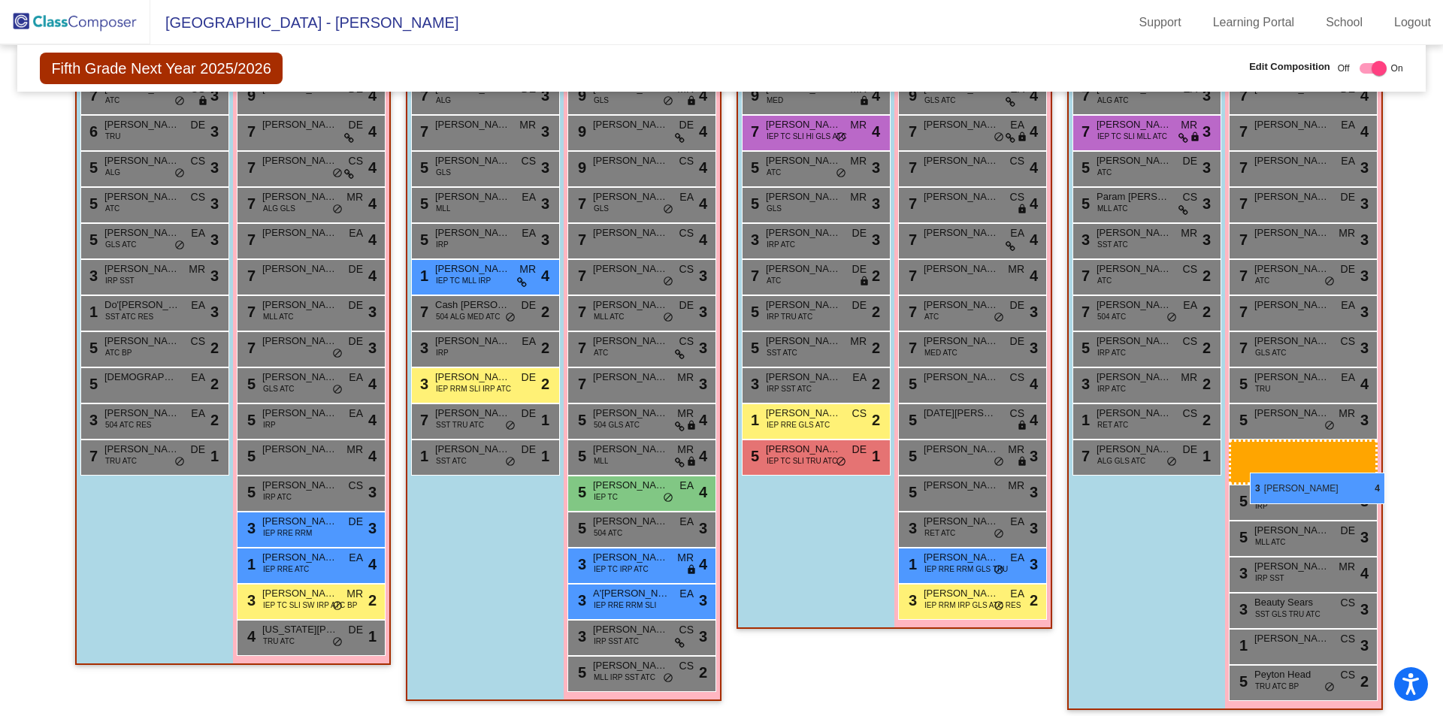
drag, startPoint x: 974, startPoint y: 529, endPoint x: 1234, endPoint y: 463, distance: 268.4
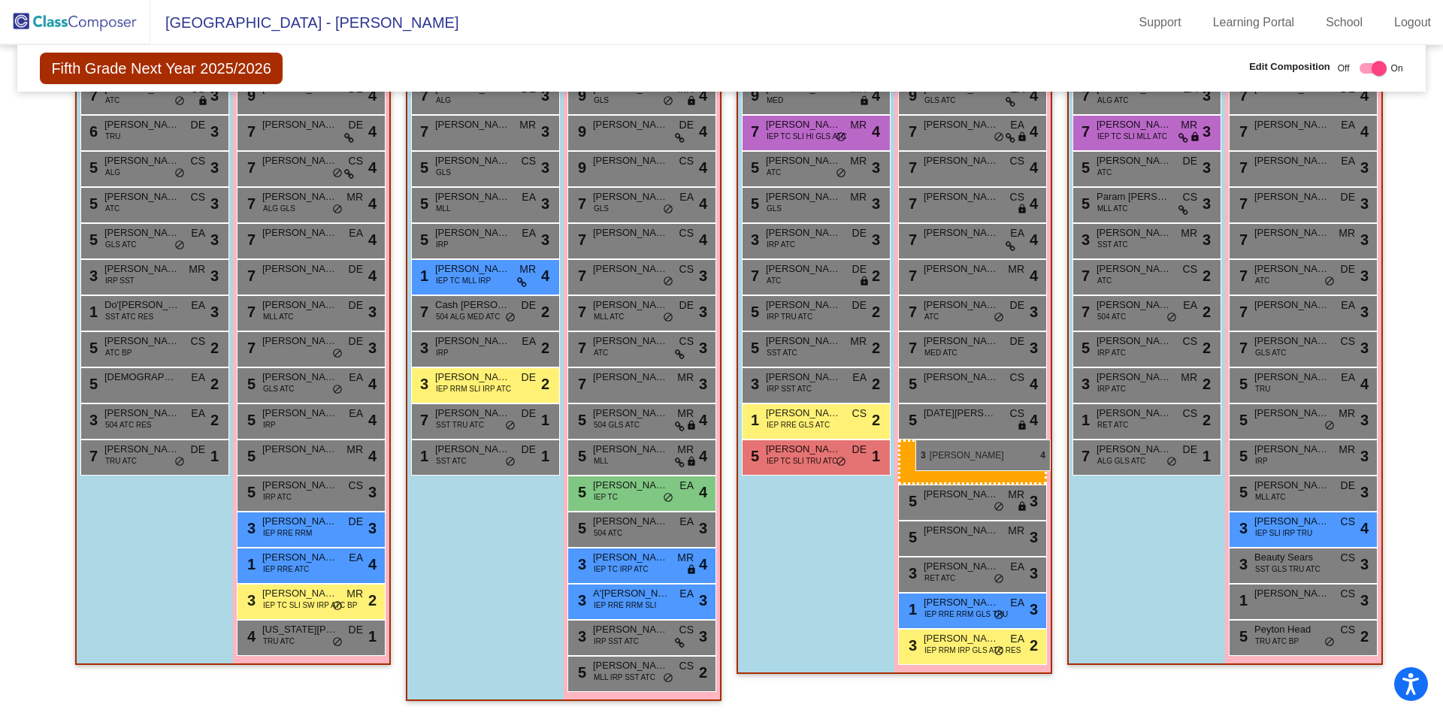
drag, startPoint x: 1283, startPoint y: 521, endPoint x: 916, endPoint y: 440, distance: 375.8
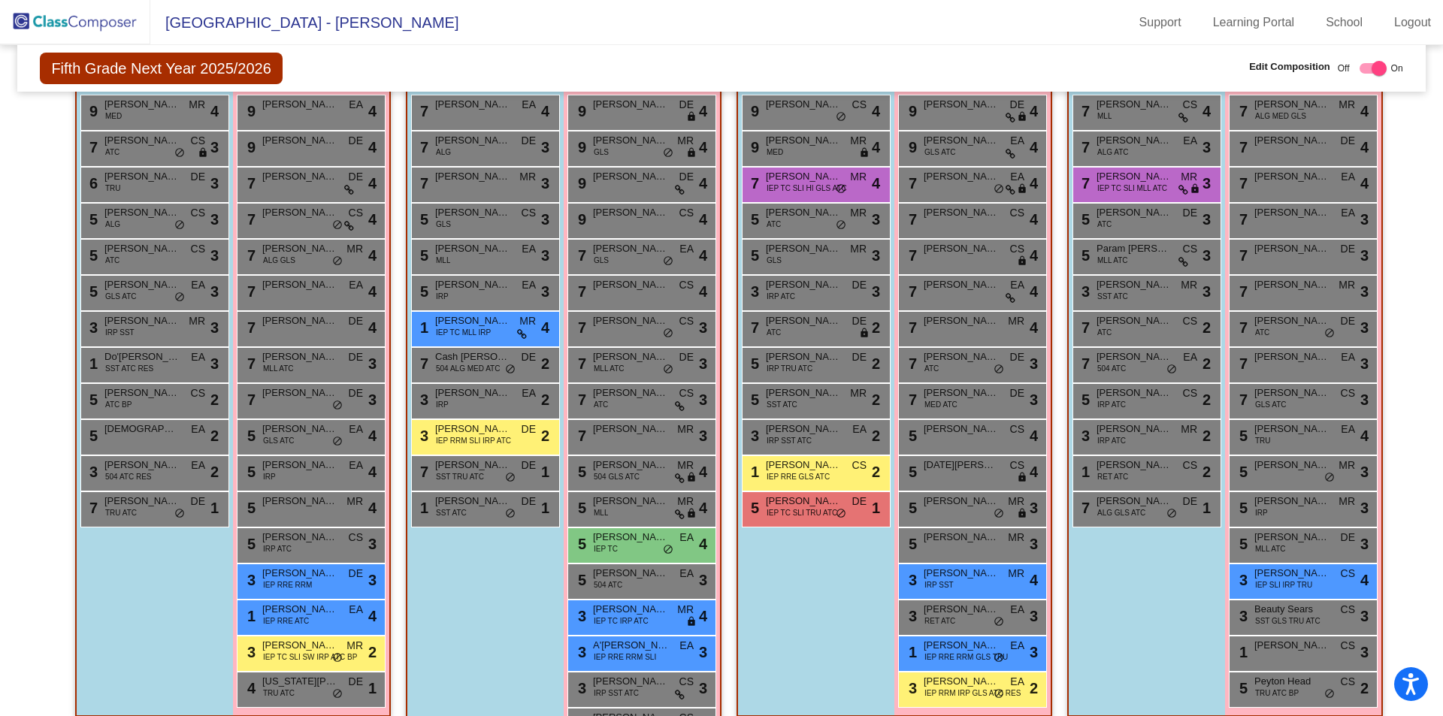
scroll to position [349, 0]
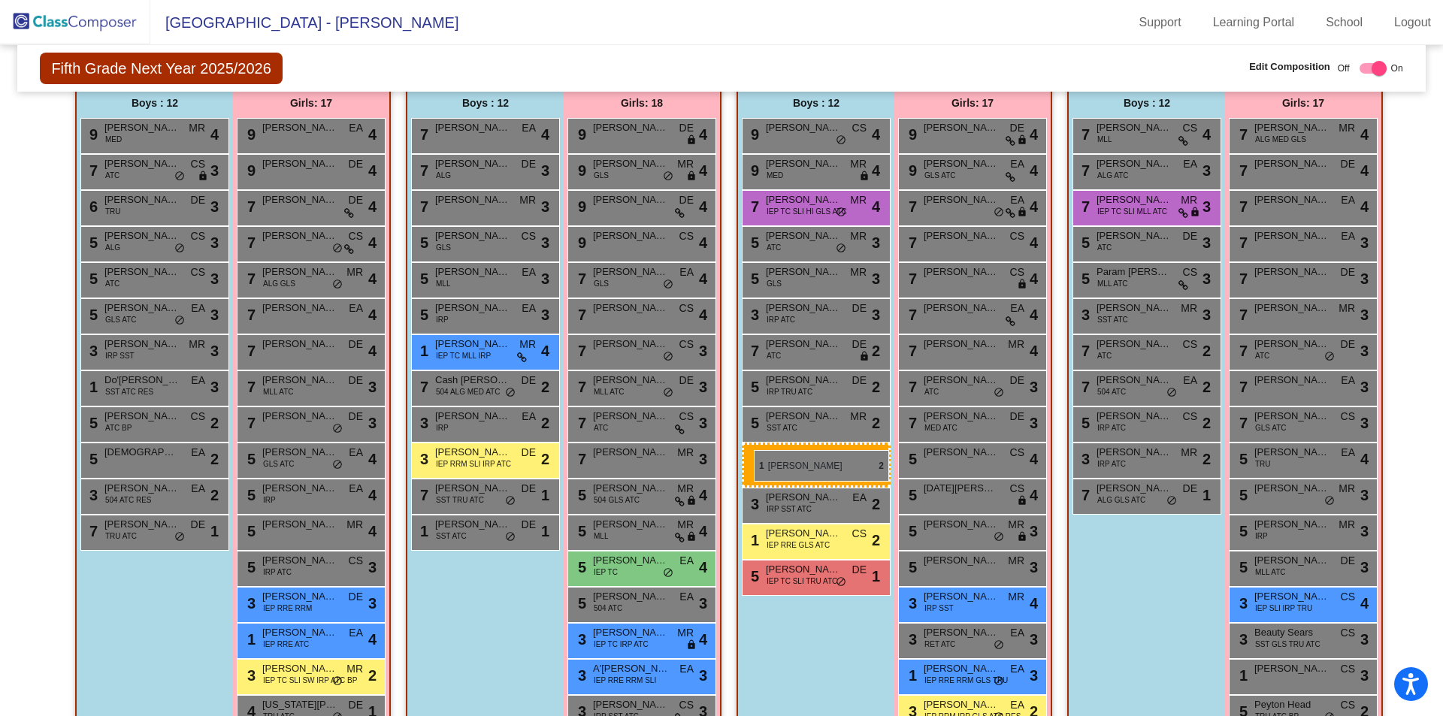
drag, startPoint x: 1152, startPoint y: 492, endPoint x: 753, endPoint y: 450, distance: 400.7
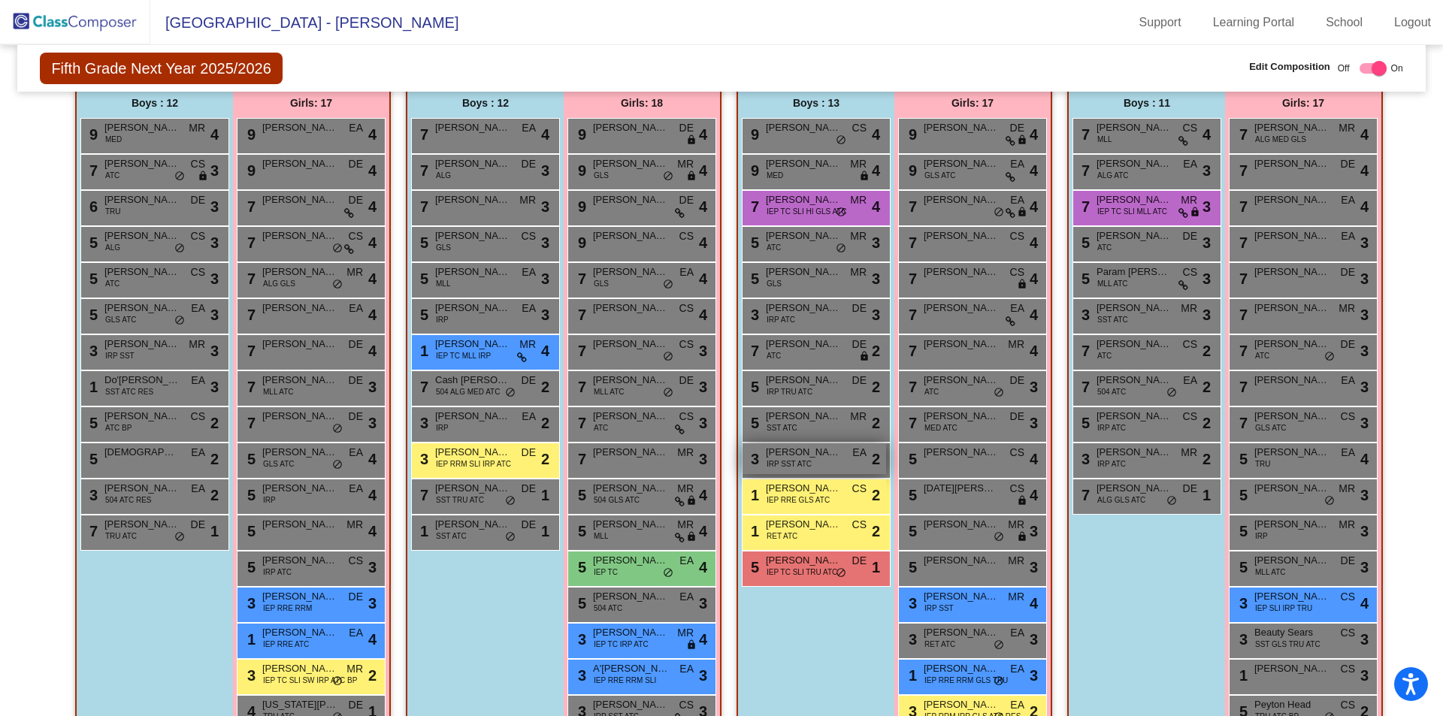
click at [753, 450] on div "3 Jayden Doroslovac-Balthrop IRP SST ATC EA lock do_not_disturb_alt 2" at bounding box center [815, 459] width 144 height 31
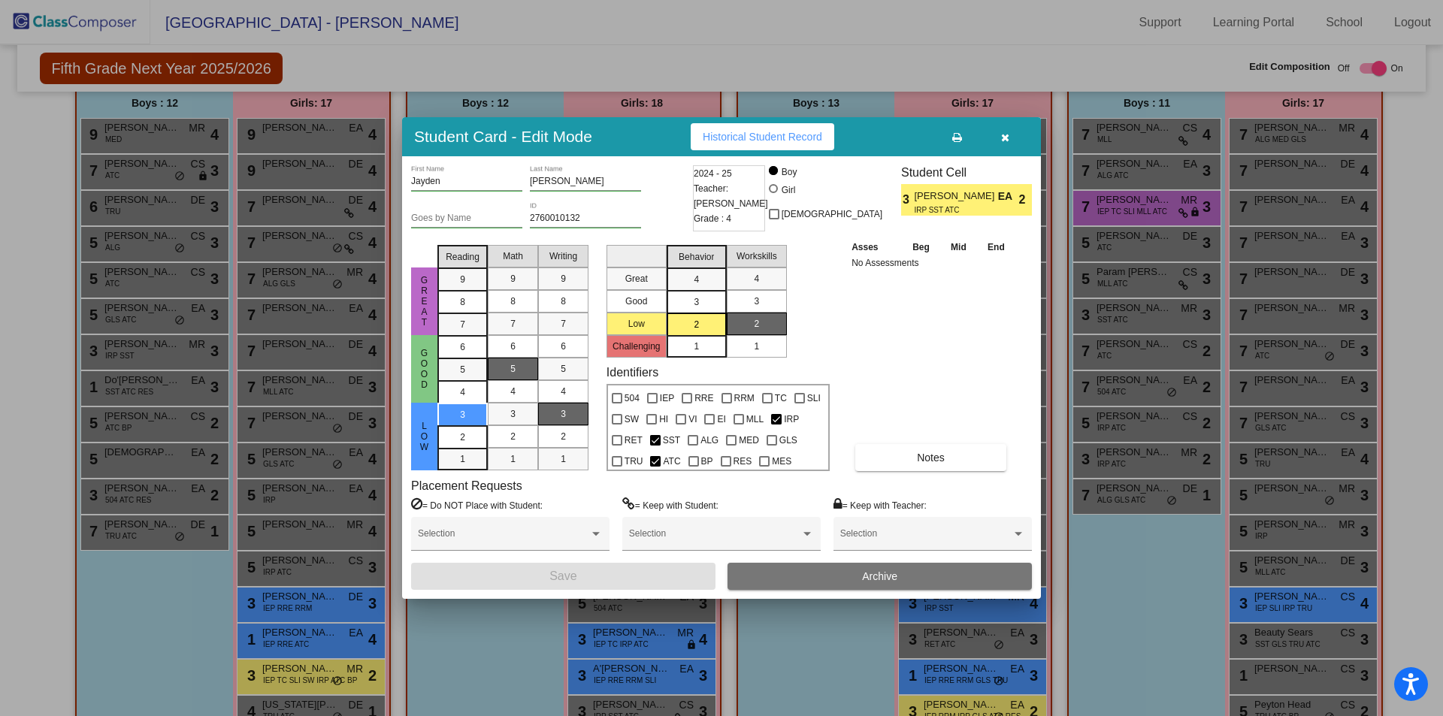
click at [1007, 141] on icon "button" at bounding box center [1005, 137] width 8 height 11
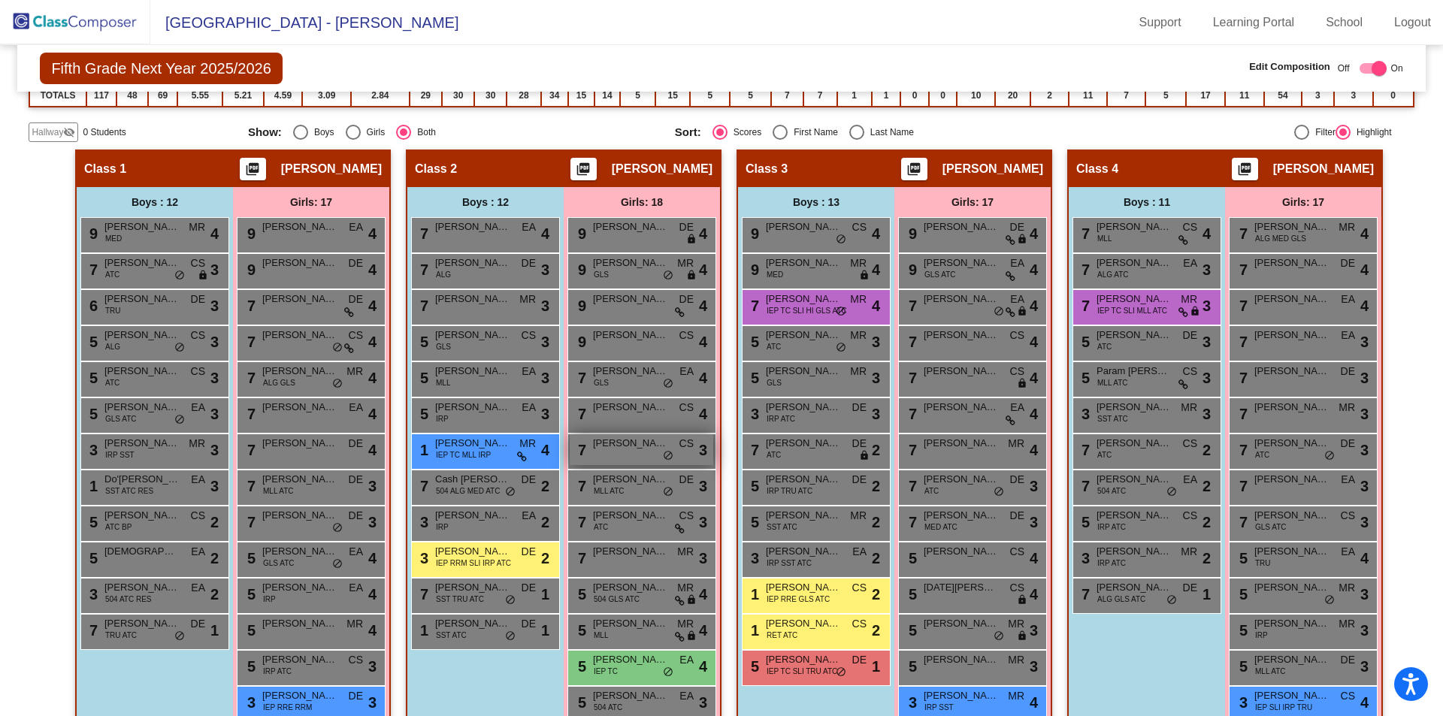
scroll to position [48, 0]
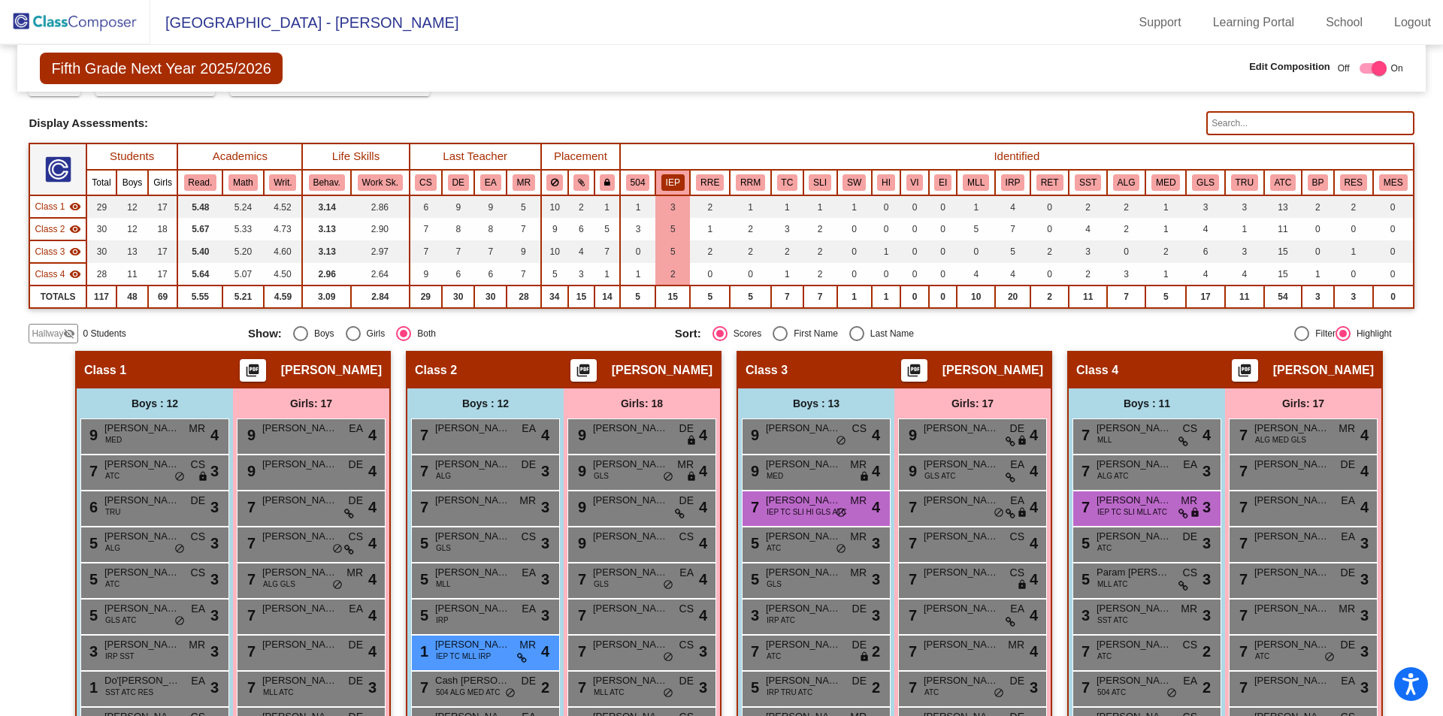
click at [673, 182] on button "IEP" at bounding box center [673, 182] width 23 height 17
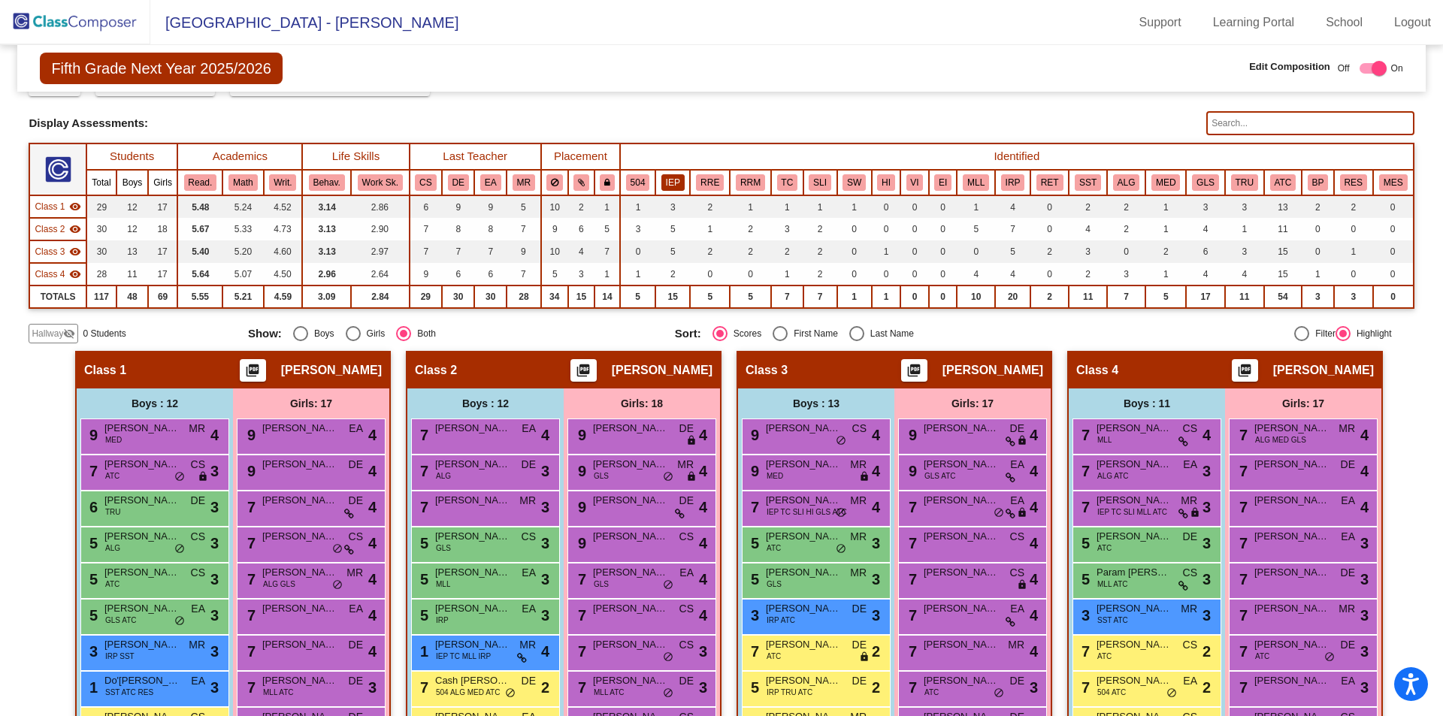
click at [673, 182] on button "IEP" at bounding box center [673, 182] width 23 height 17
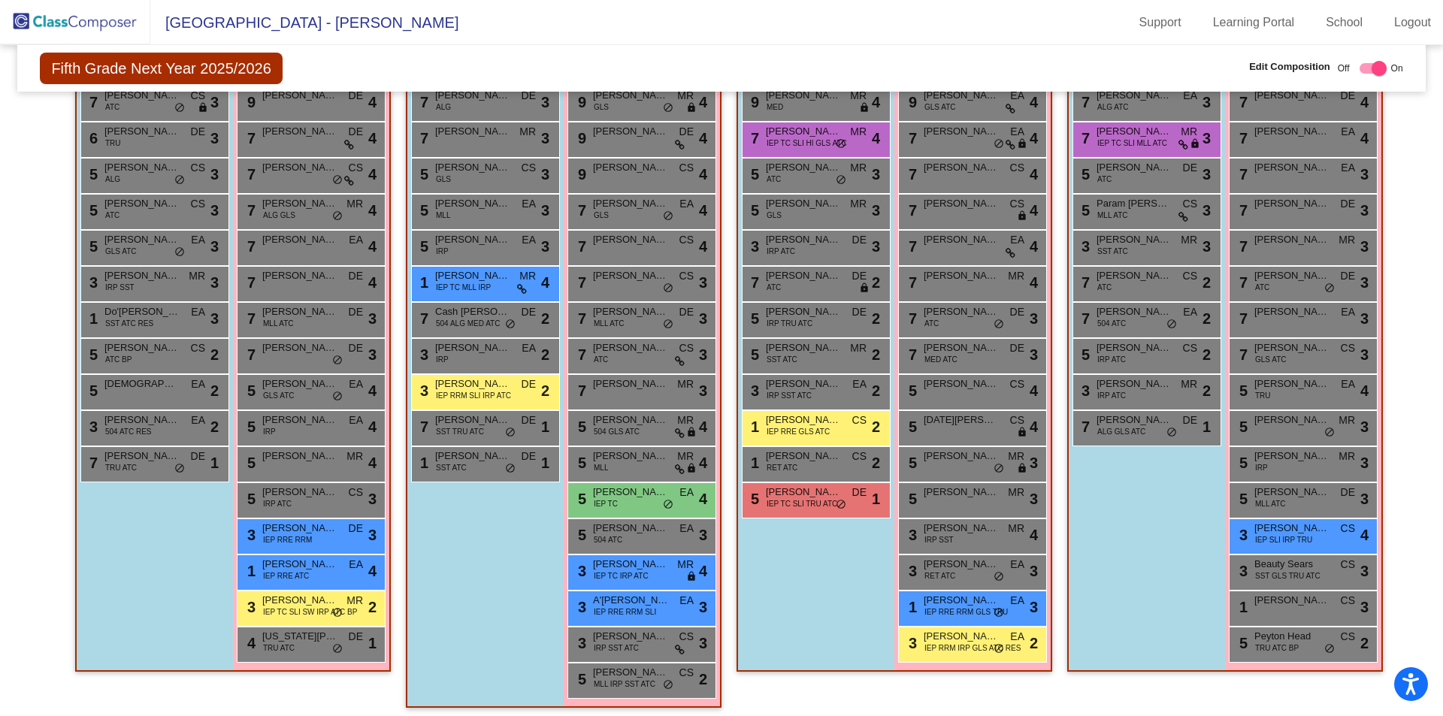
scroll to position [424, 0]
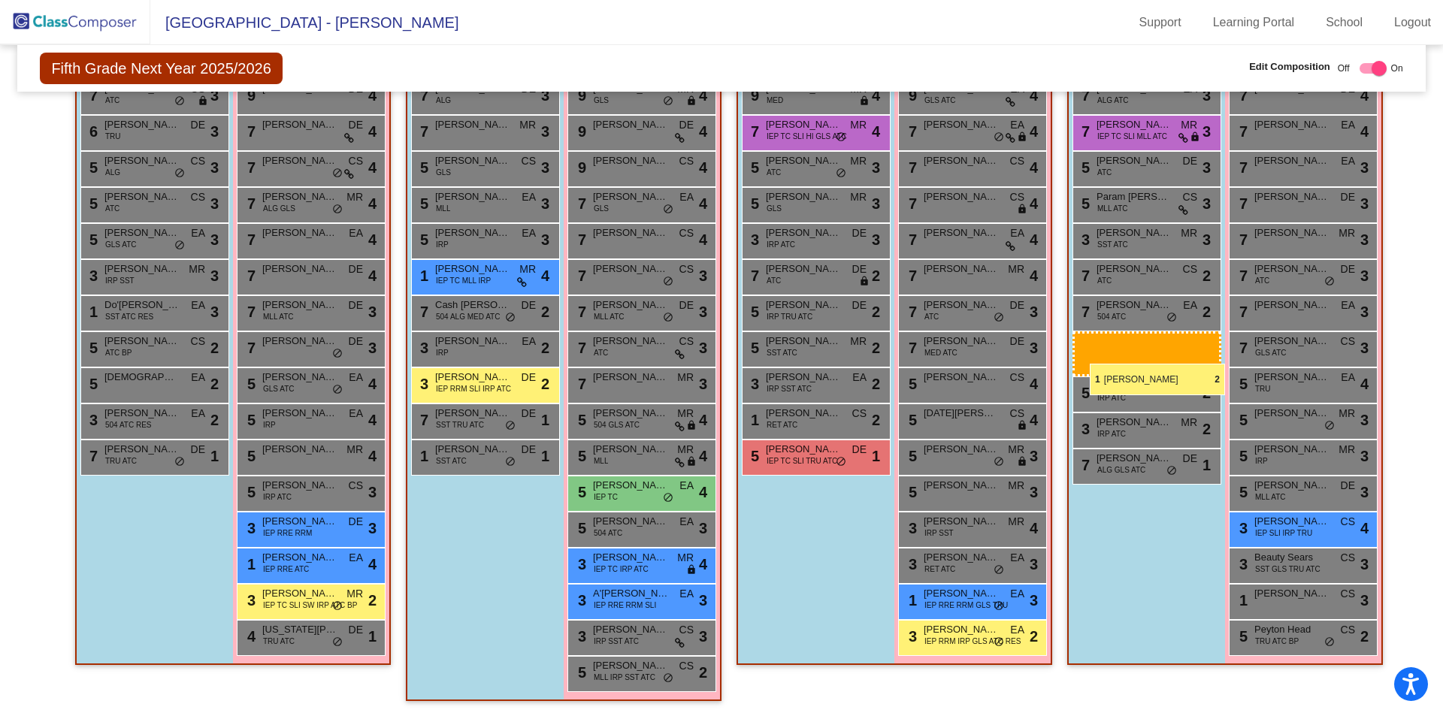
drag, startPoint x: 814, startPoint y: 419, endPoint x: 1090, endPoint y: 364, distance: 281.3
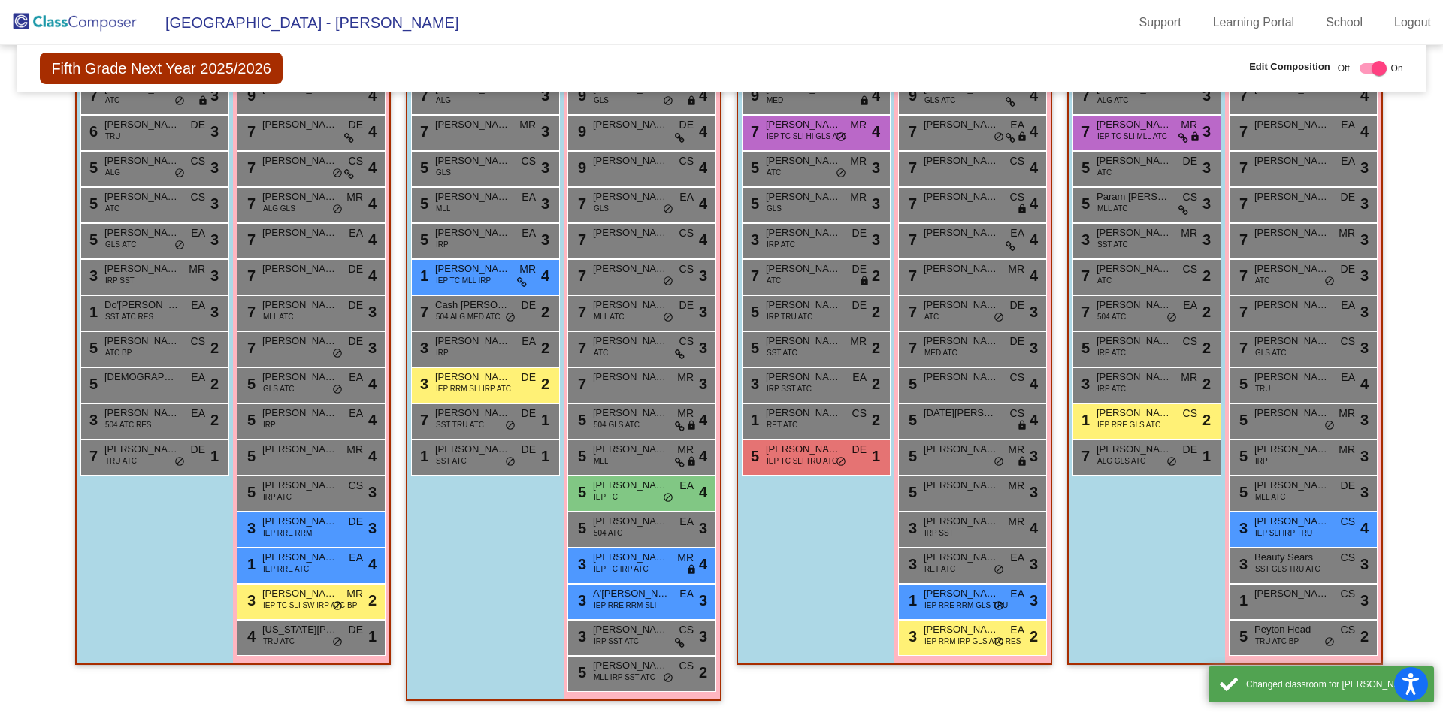
click at [0, 0] on div "Boys : 12 7 Domenic Tunaj MLL CS lock do_not_disturb_alt 4 7 Aidan Smith ALG AT…" at bounding box center [0, 0] width 0 height 0
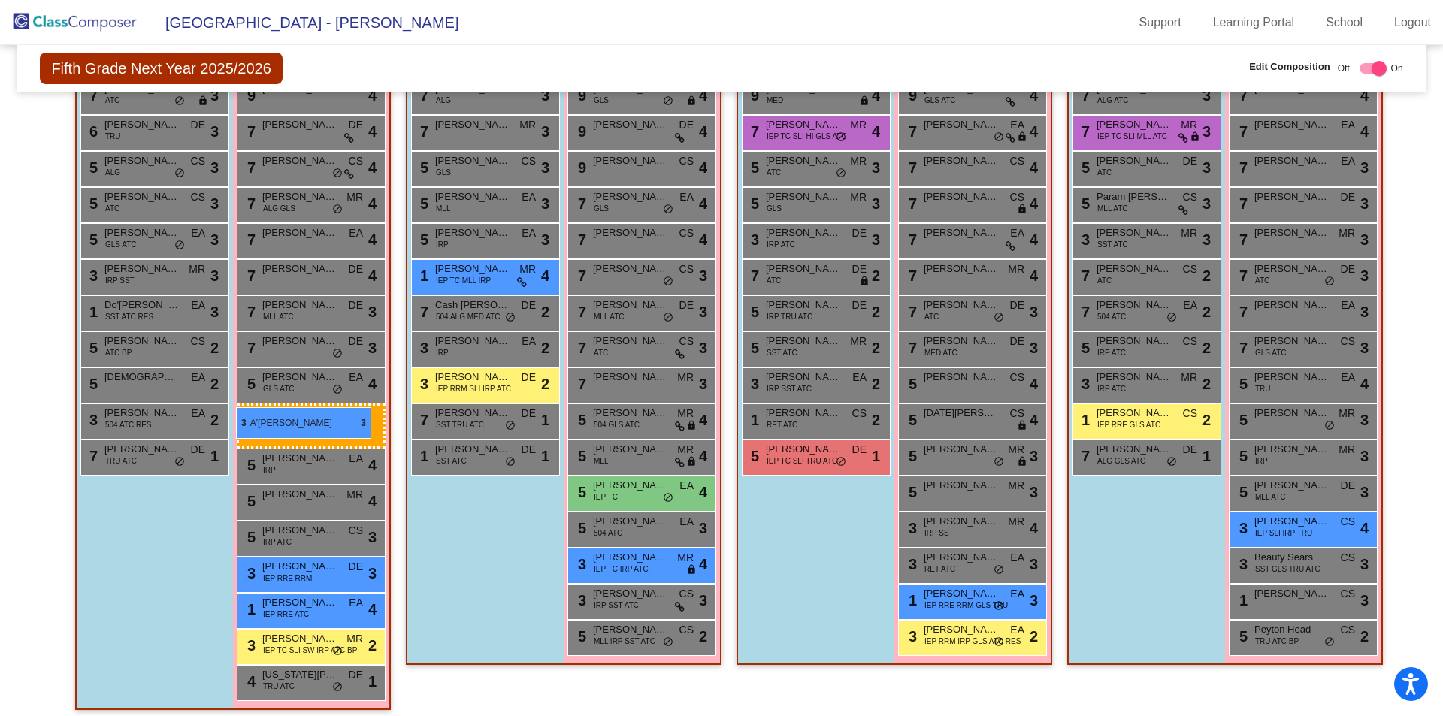
drag, startPoint x: 620, startPoint y: 600, endPoint x: 236, endPoint y: 407, distance: 429.7
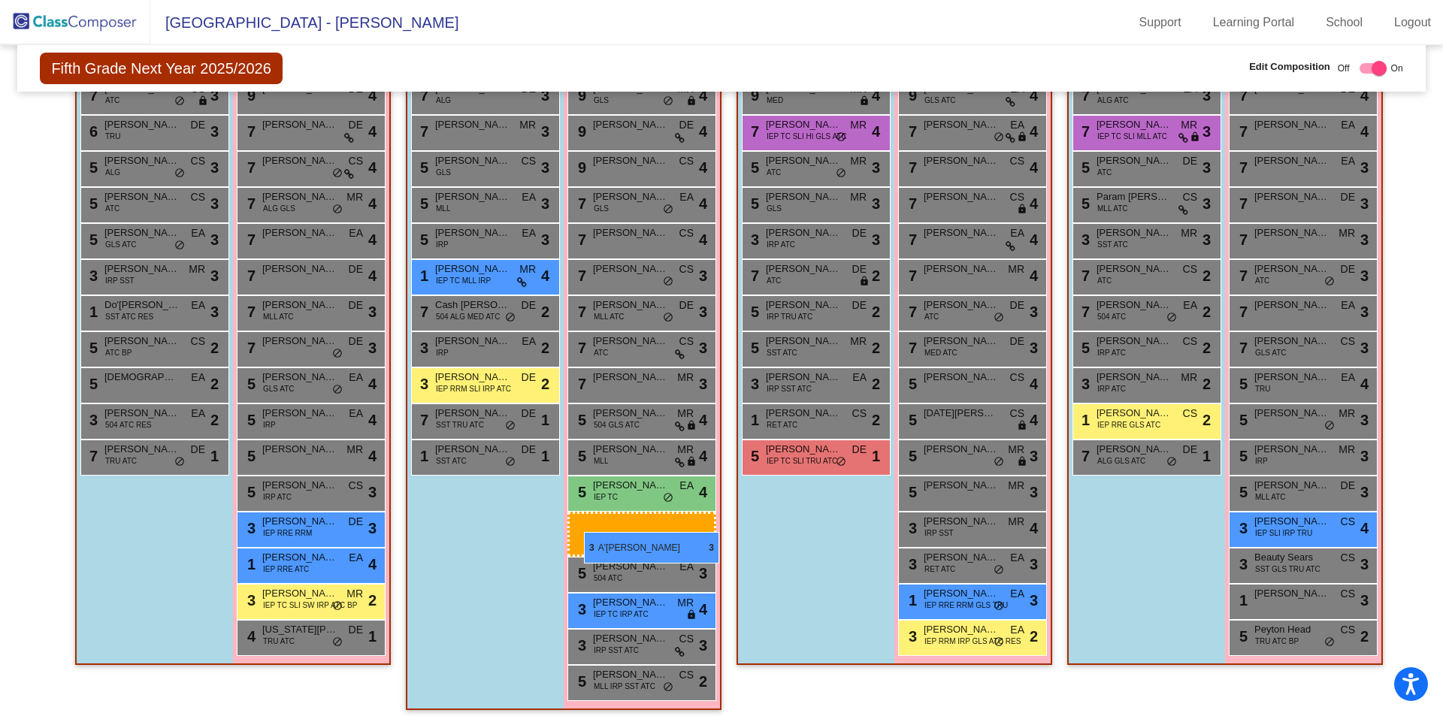
drag, startPoint x: 299, startPoint y: 563, endPoint x: 584, endPoint y: 532, distance: 286.6
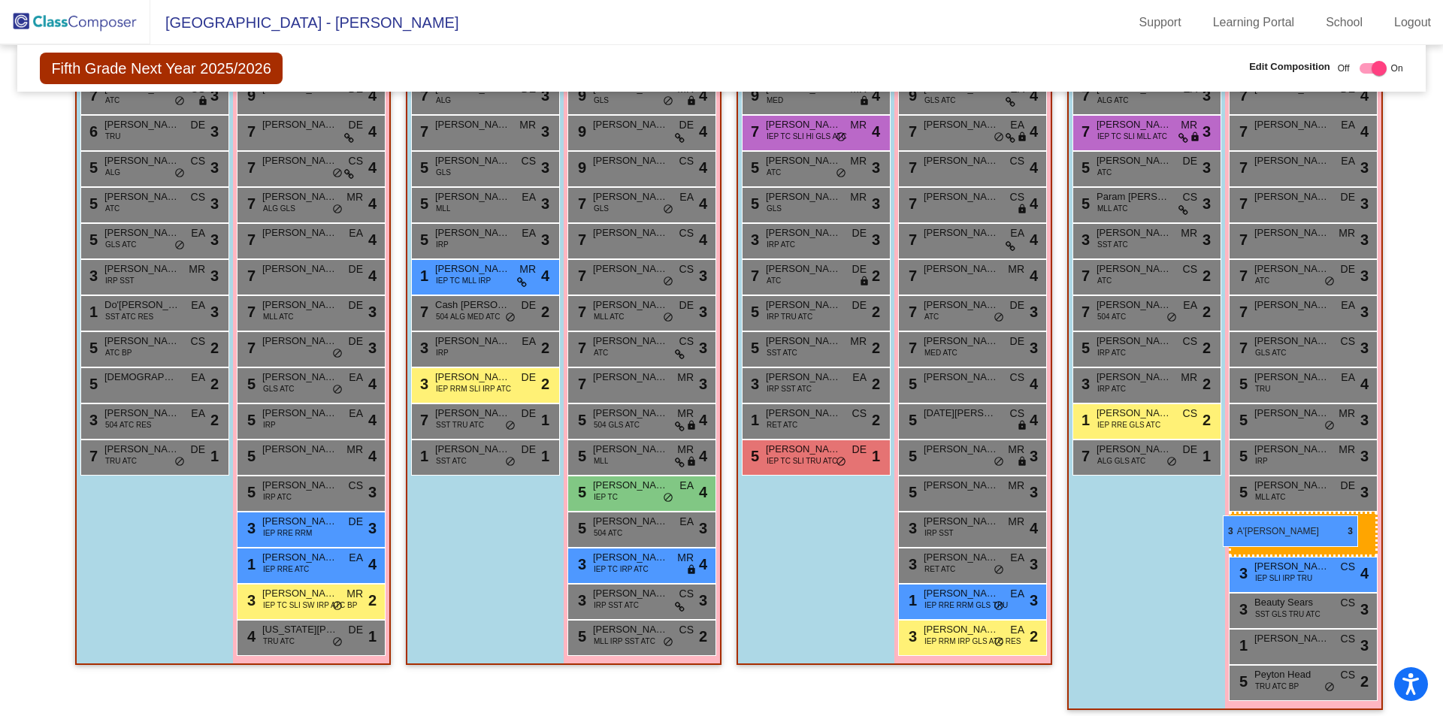
drag, startPoint x: 601, startPoint y: 644, endPoint x: 1223, endPoint y: 516, distance: 634.9
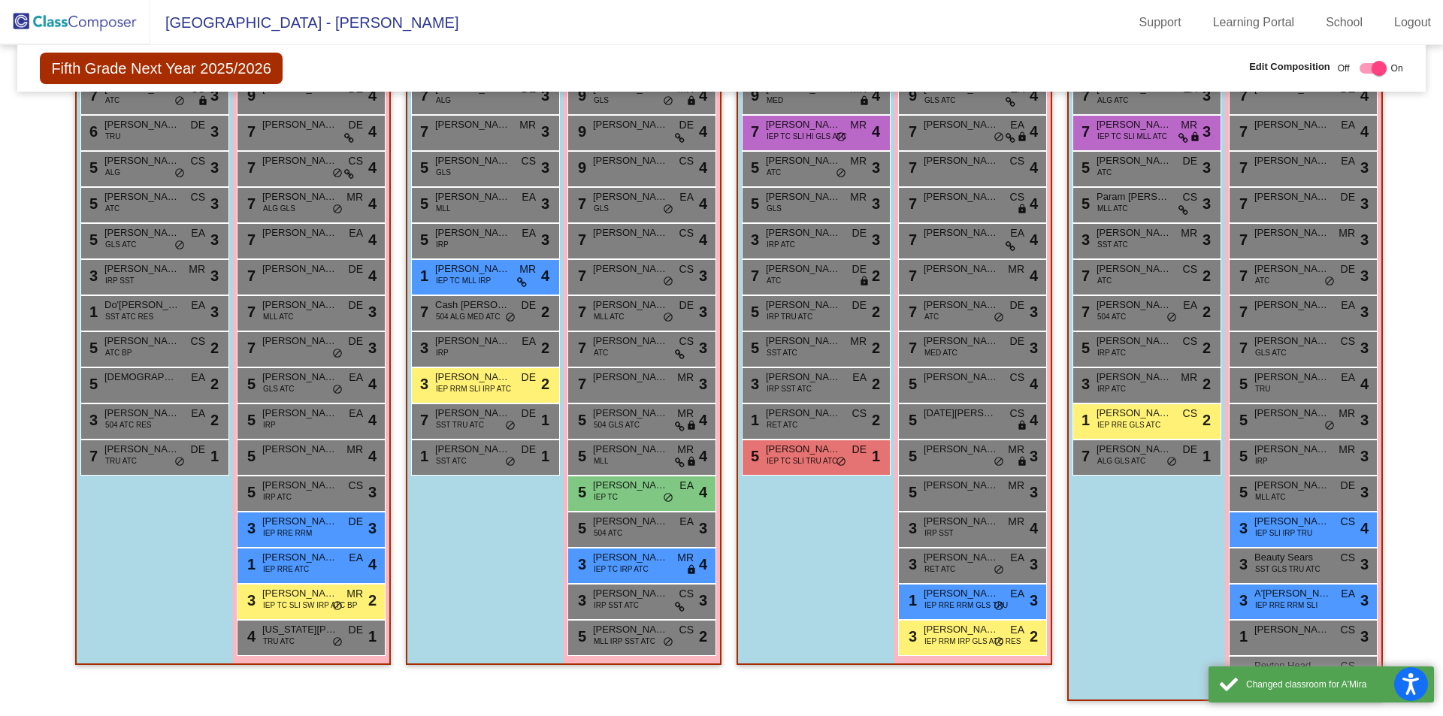
scroll to position [349, 0]
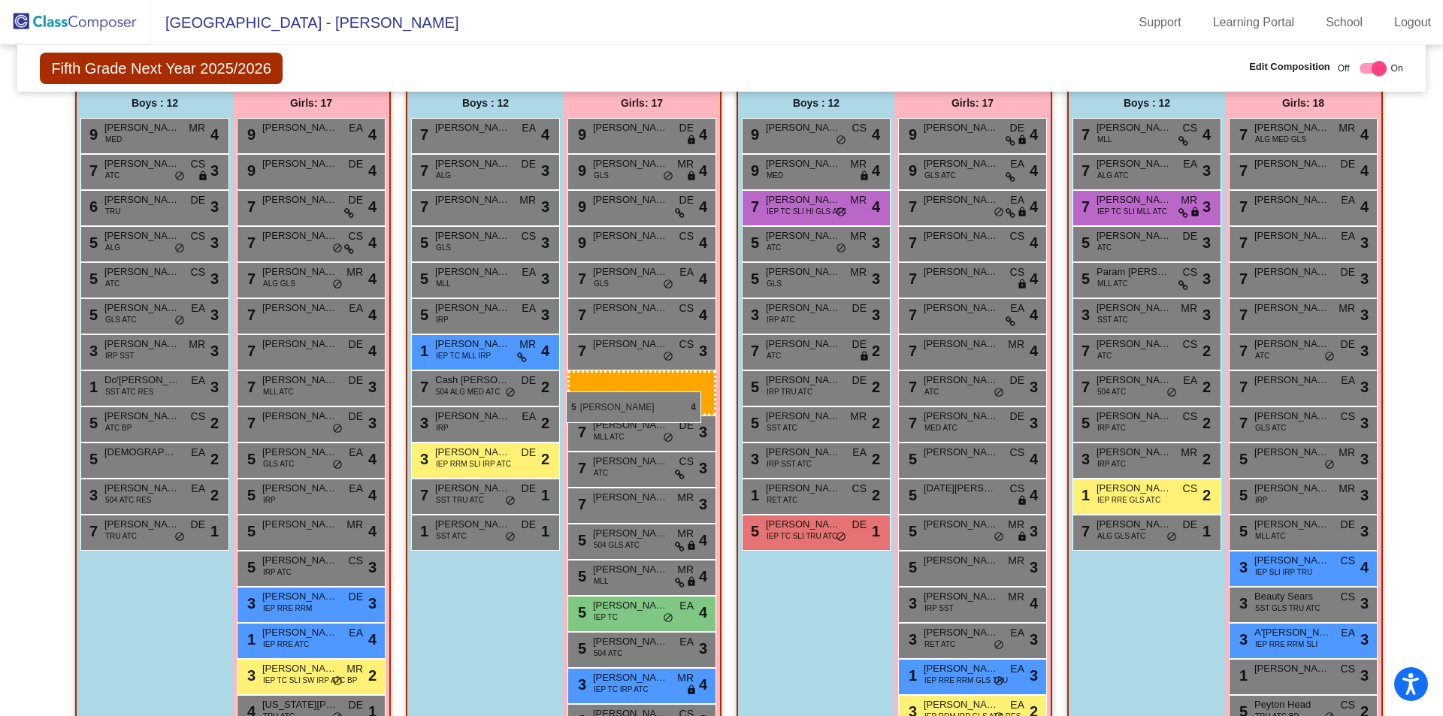
drag, startPoint x: 1272, startPoint y: 462, endPoint x: 571, endPoint y: 380, distance: 706.1
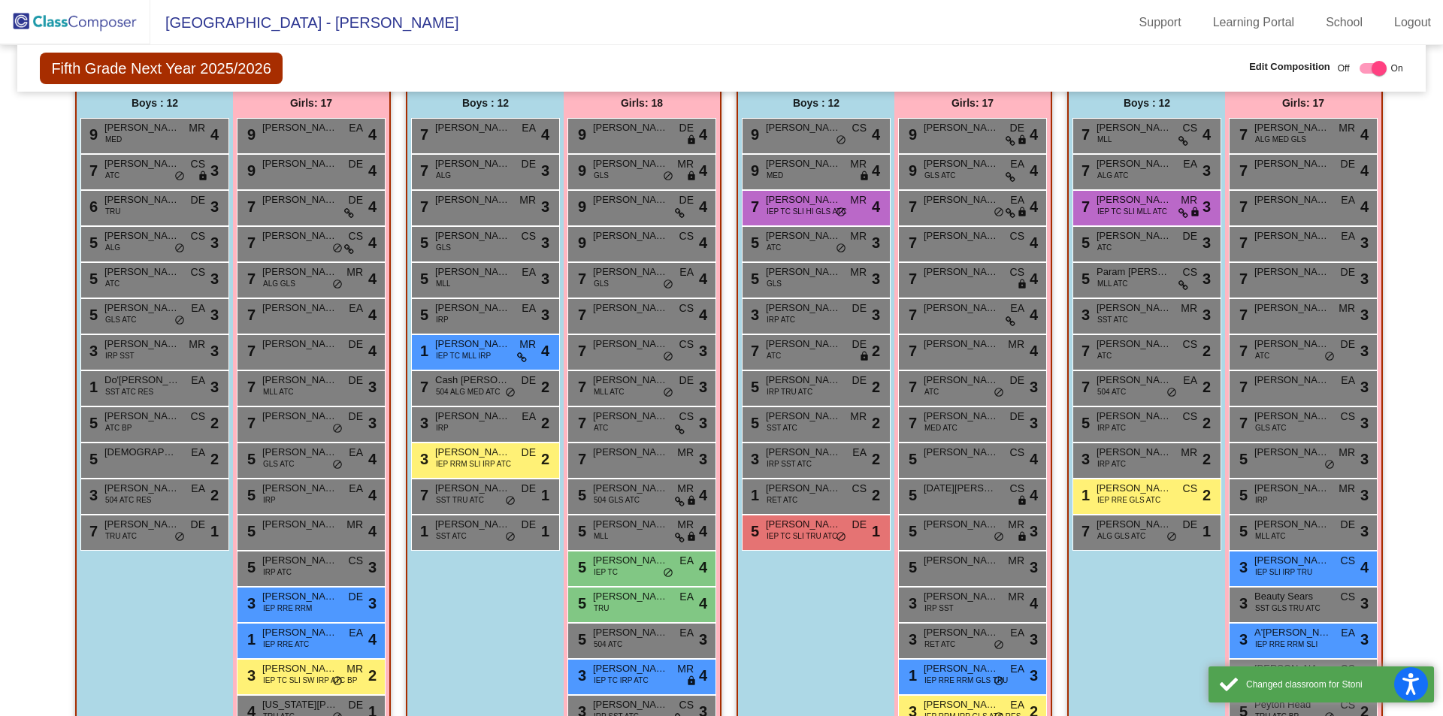
click at [0, 0] on div "Boys : 12 7 Bryson Malpass EA lock do_not_disturb_alt 4 7 Timothy Hanson ALG DE…" at bounding box center [0, 0] width 0 height 0
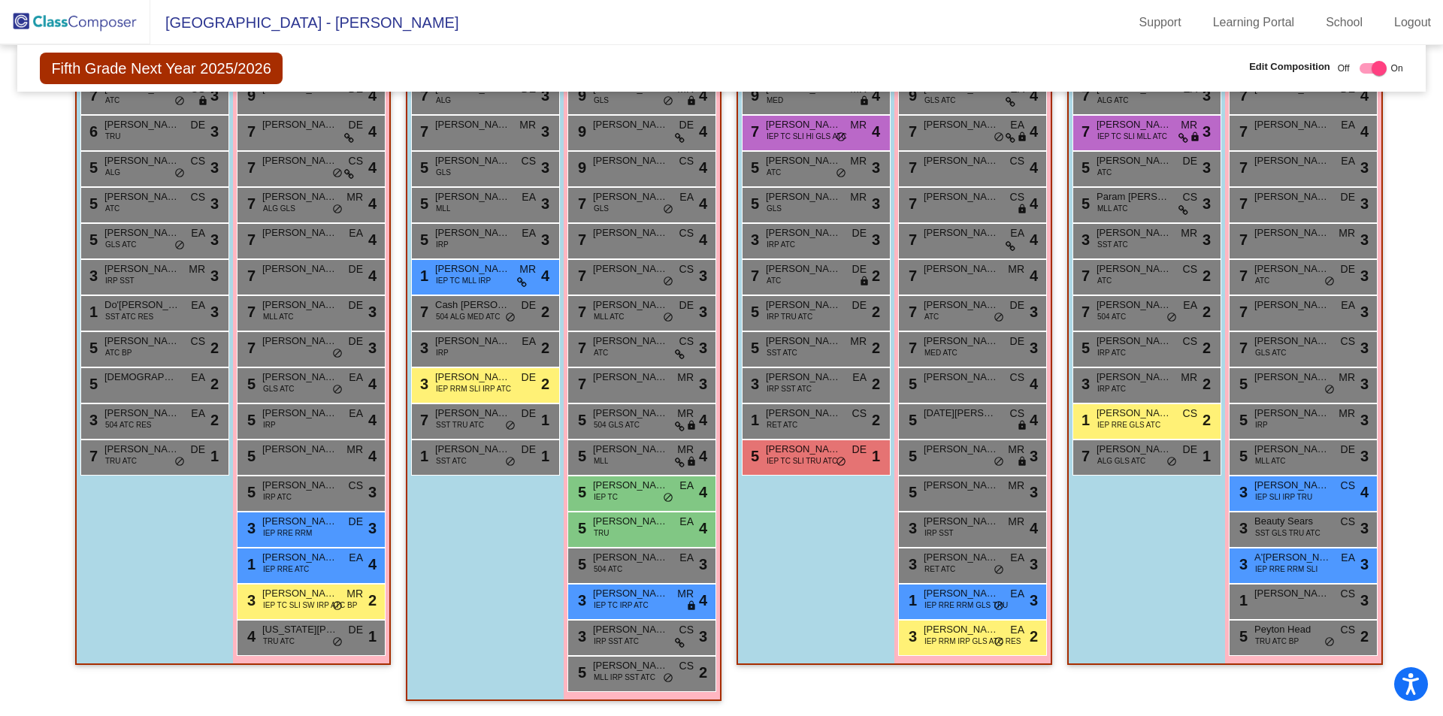
scroll to position [0, 0]
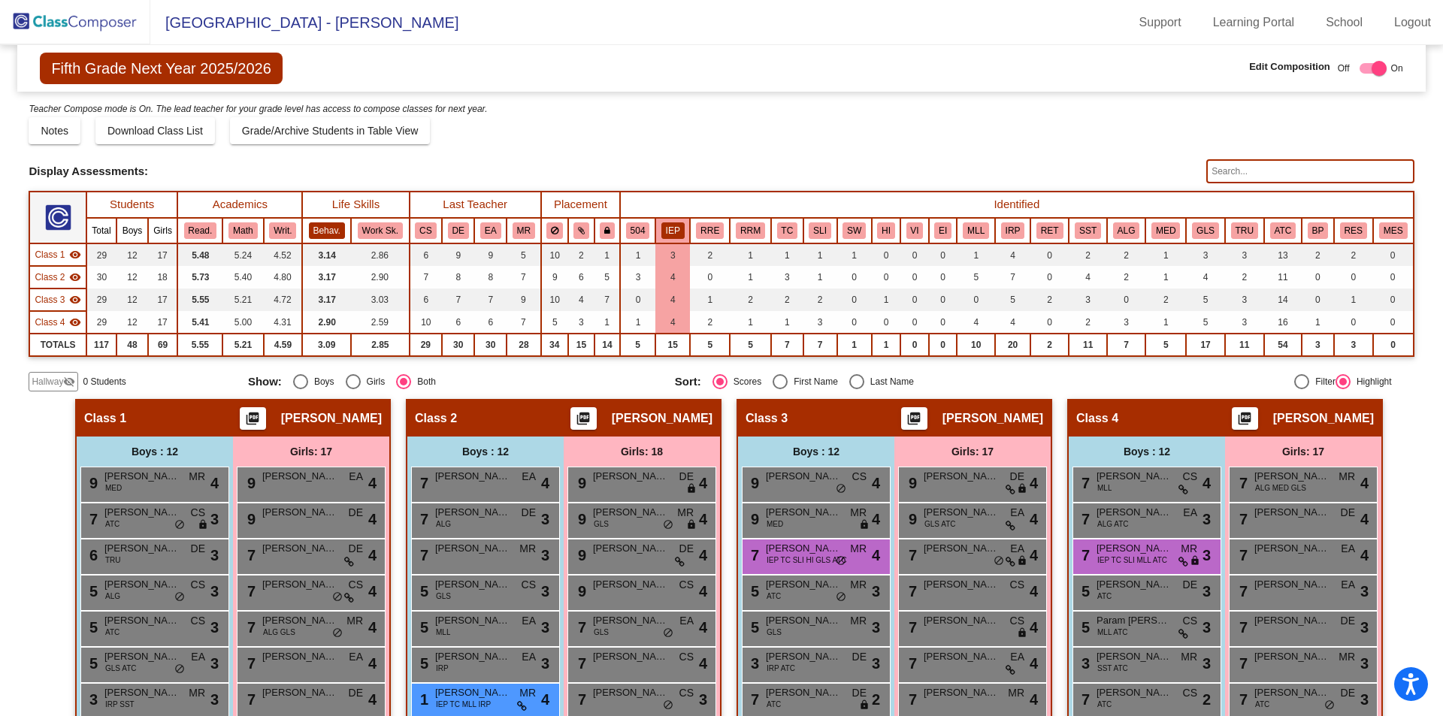
click at [313, 228] on button "Behav." at bounding box center [327, 231] width 36 height 17
click at [656, 238] on th "IEP" at bounding box center [673, 231] width 35 height 26
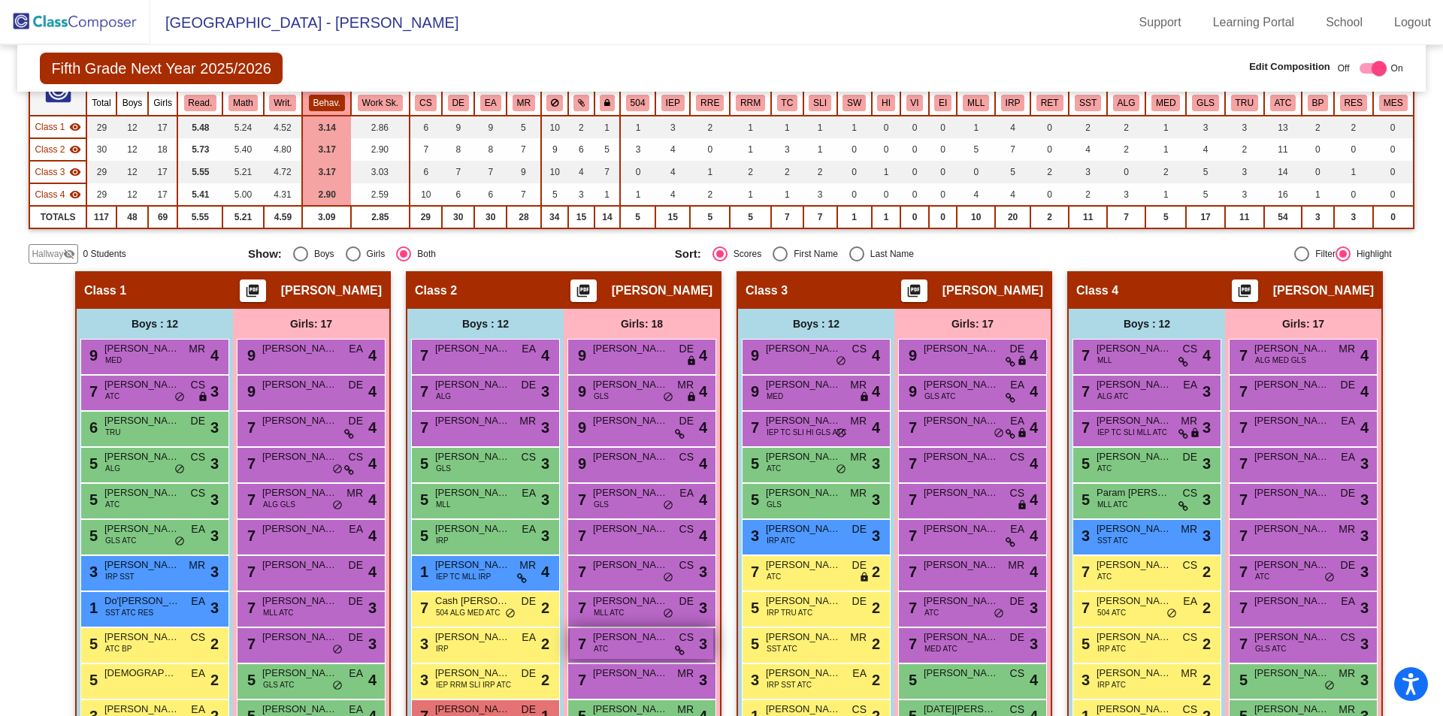
scroll to position [376, 0]
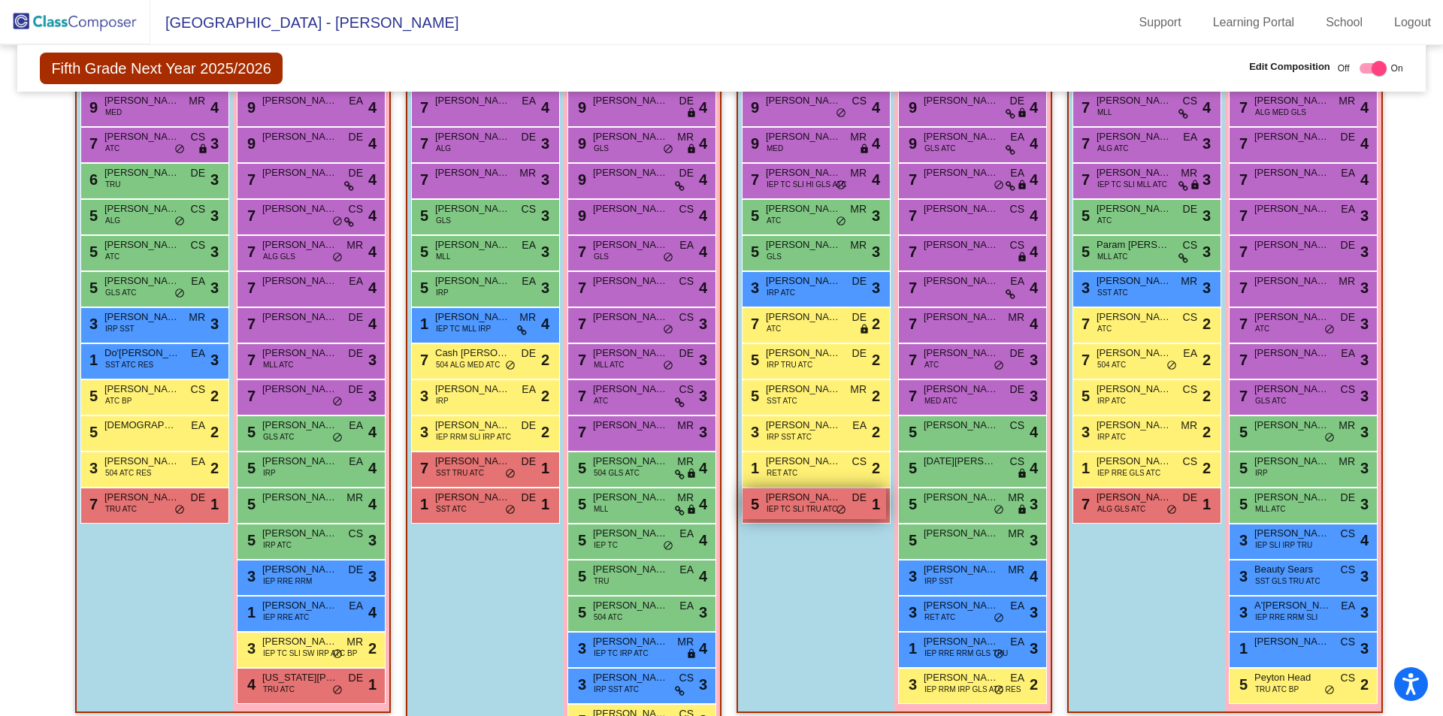
drag, startPoint x: 793, startPoint y: 503, endPoint x: 777, endPoint y: 507, distance: 16.4
click at [777, 507] on span "IEP TC SLI TRU ATC" at bounding box center [802, 509] width 71 height 11
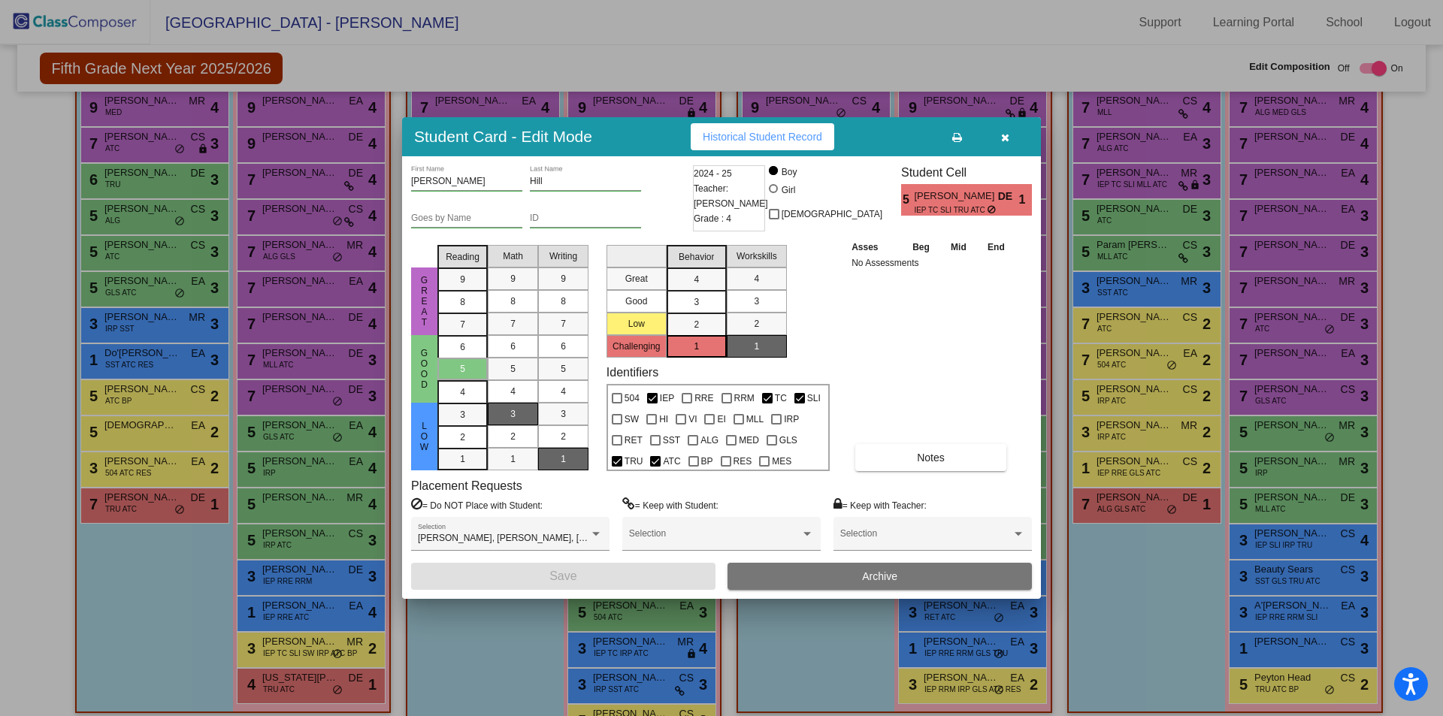
click at [895, 572] on span "Archive" at bounding box center [879, 577] width 35 height 12
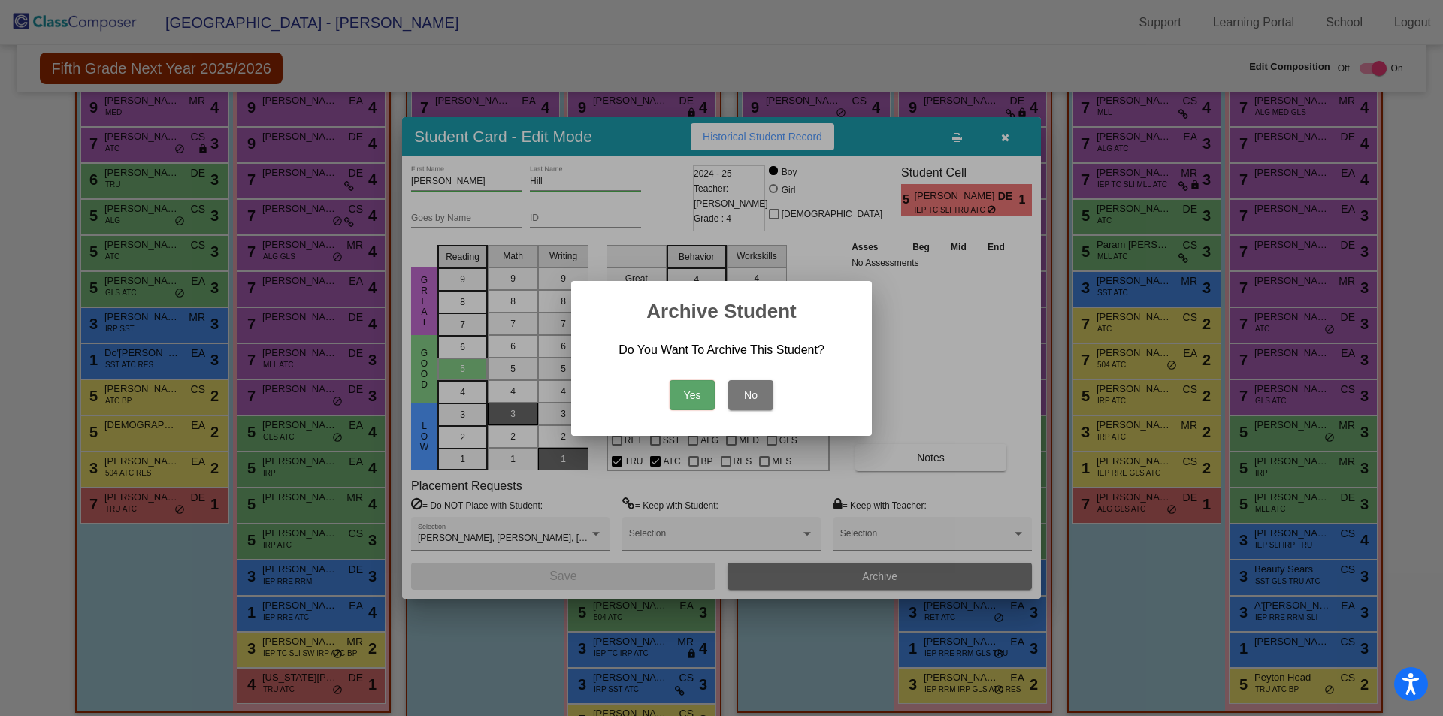
click at [691, 399] on button "Yes" at bounding box center [692, 395] width 45 height 30
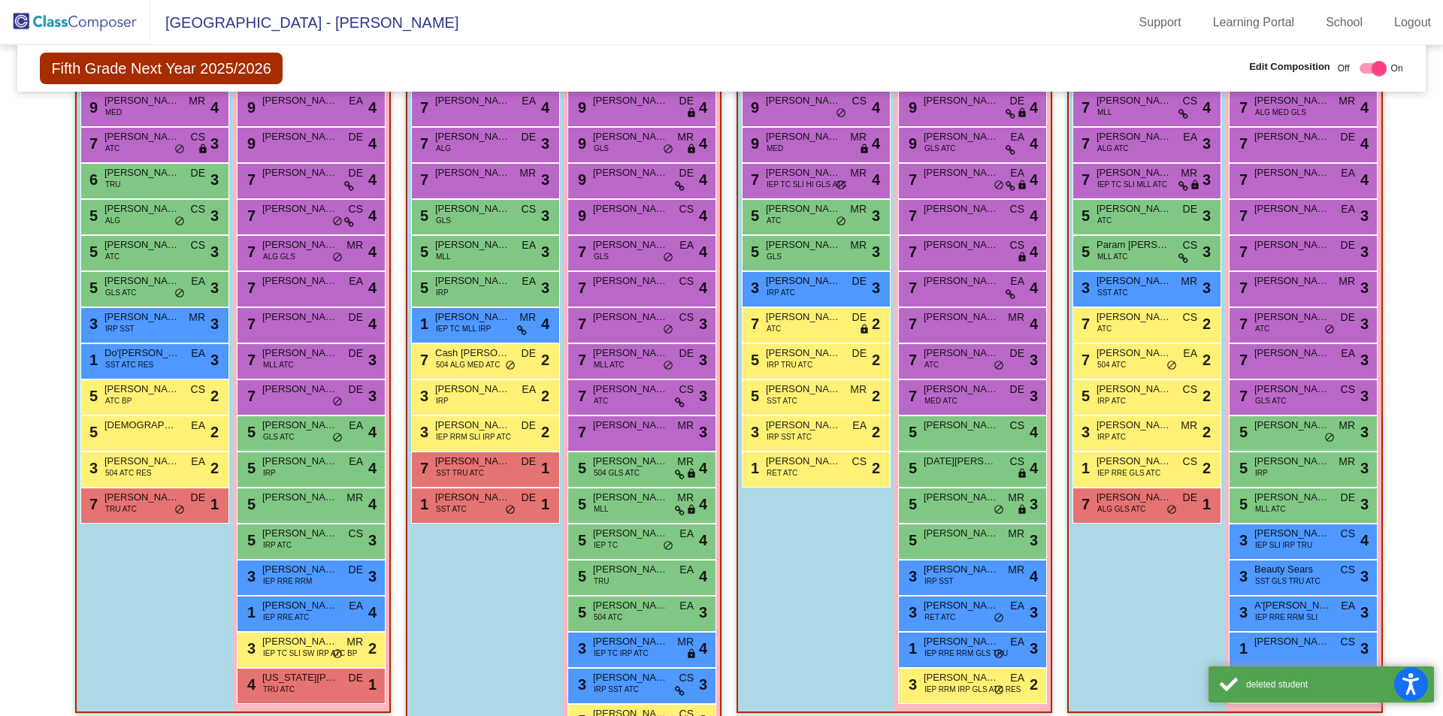
click at [0, 0] on div "Boys : 11 9 Sawyer Mihalko CS lock do_not_disturb_alt 4 9 Carter DeSantes MED M…" at bounding box center [0, 0] width 0 height 0
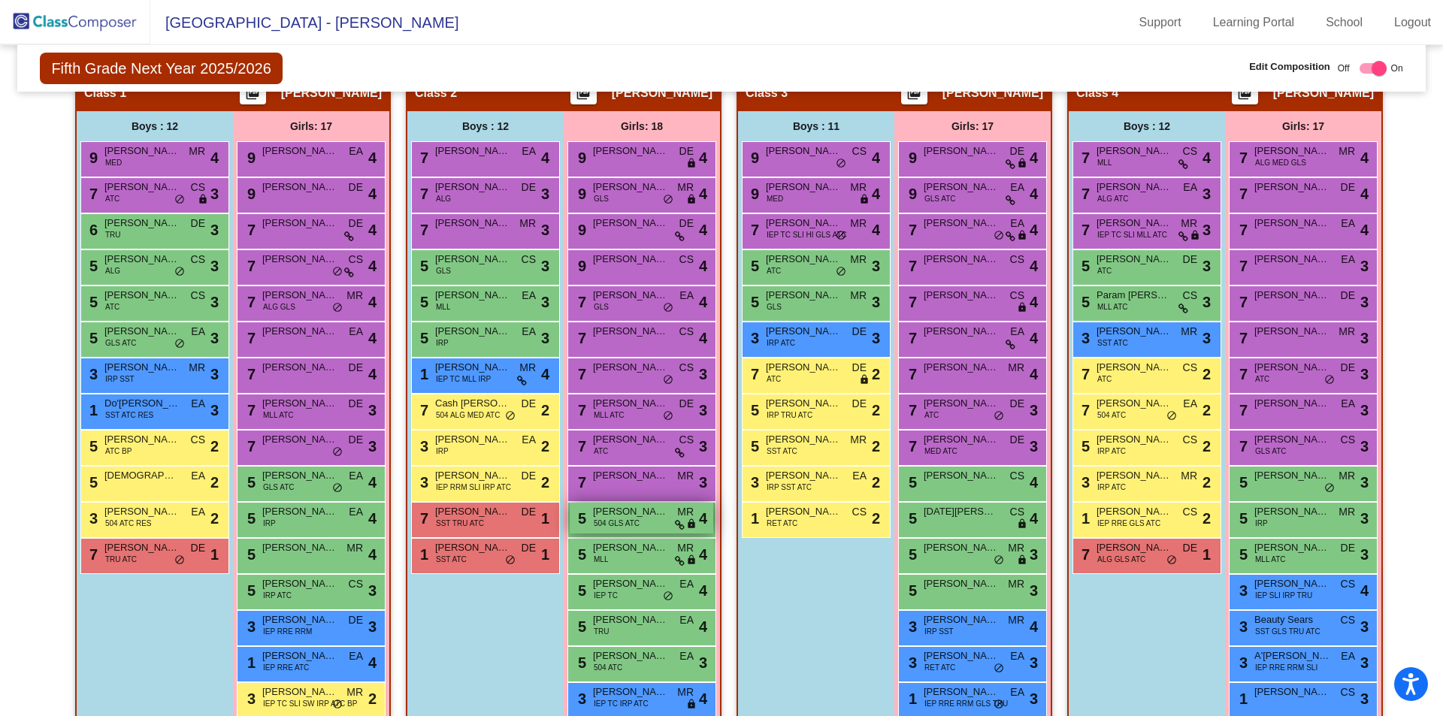
scroll to position [301, 0]
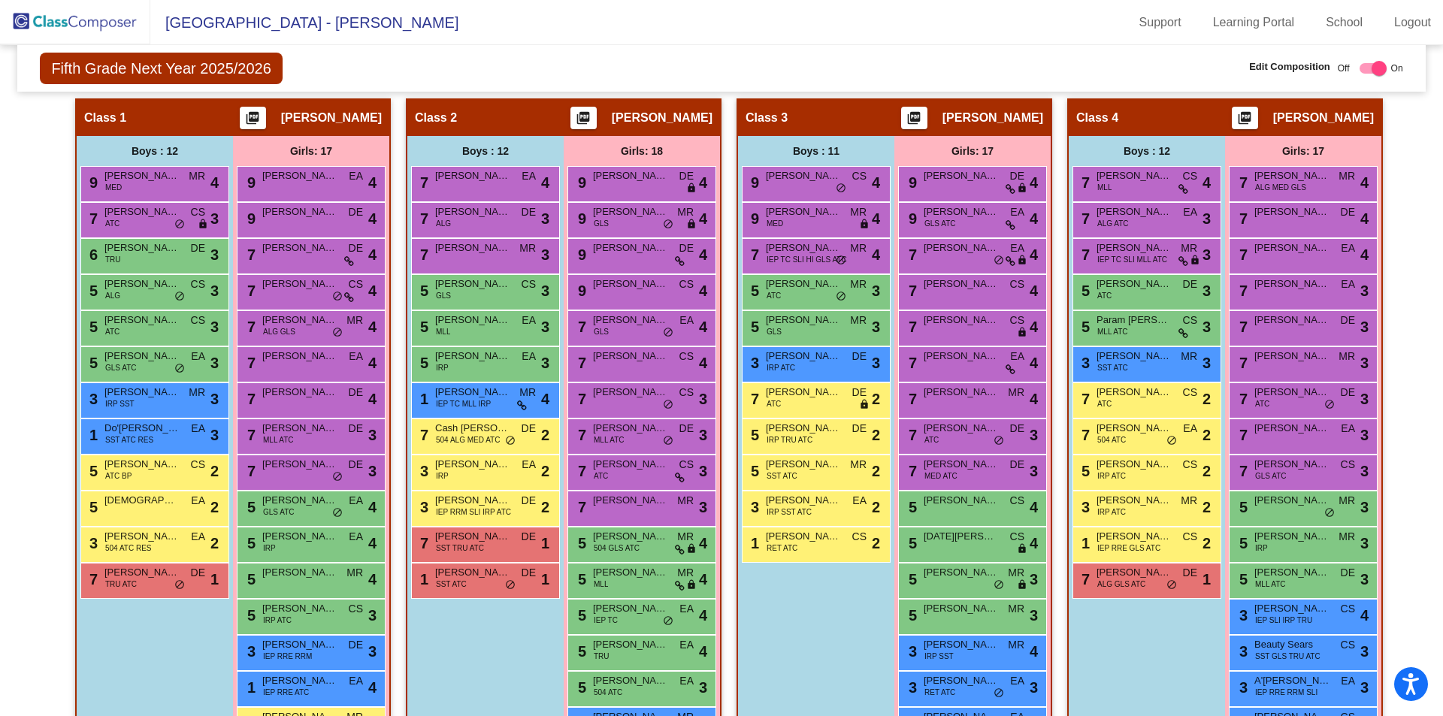
click at [0, 0] on div "Boys : 12 7 Bryson Malpass EA lock do_not_disturb_alt 4 7 Timothy Hanson ALG DE…" at bounding box center [0, 0] width 0 height 0
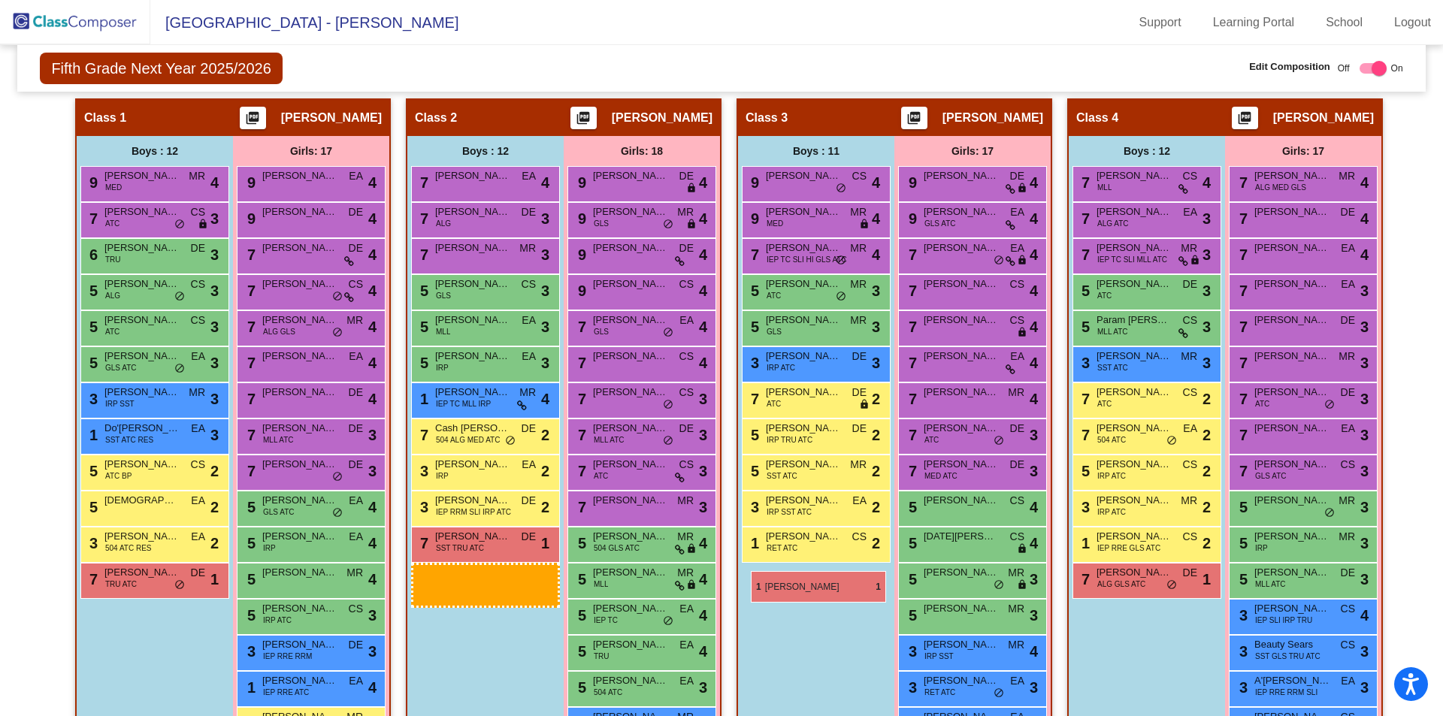
drag, startPoint x: 435, startPoint y: 587, endPoint x: 751, endPoint y: 571, distance: 316.1
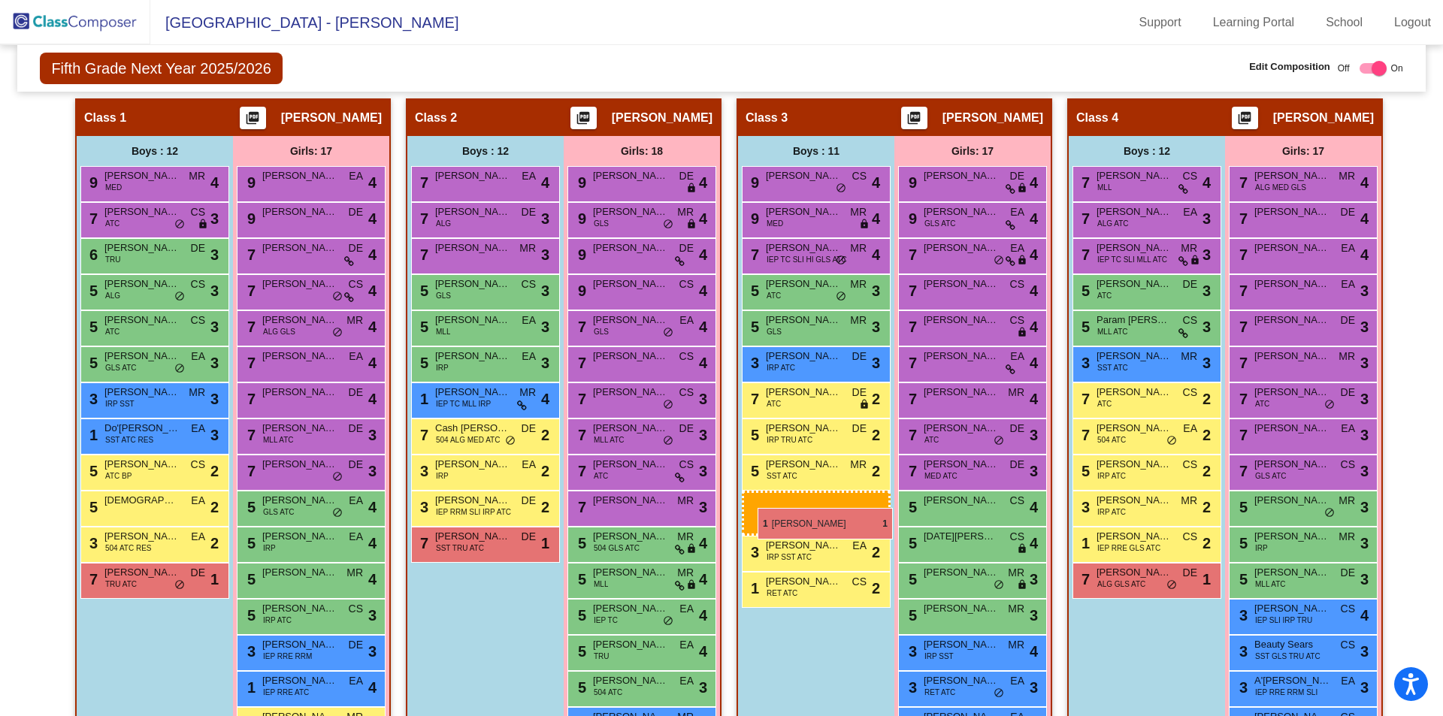
drag, startPoint x: 479, startPoint y: 589, endPoint x: 758, endPoint y: 508, distance: 290.3
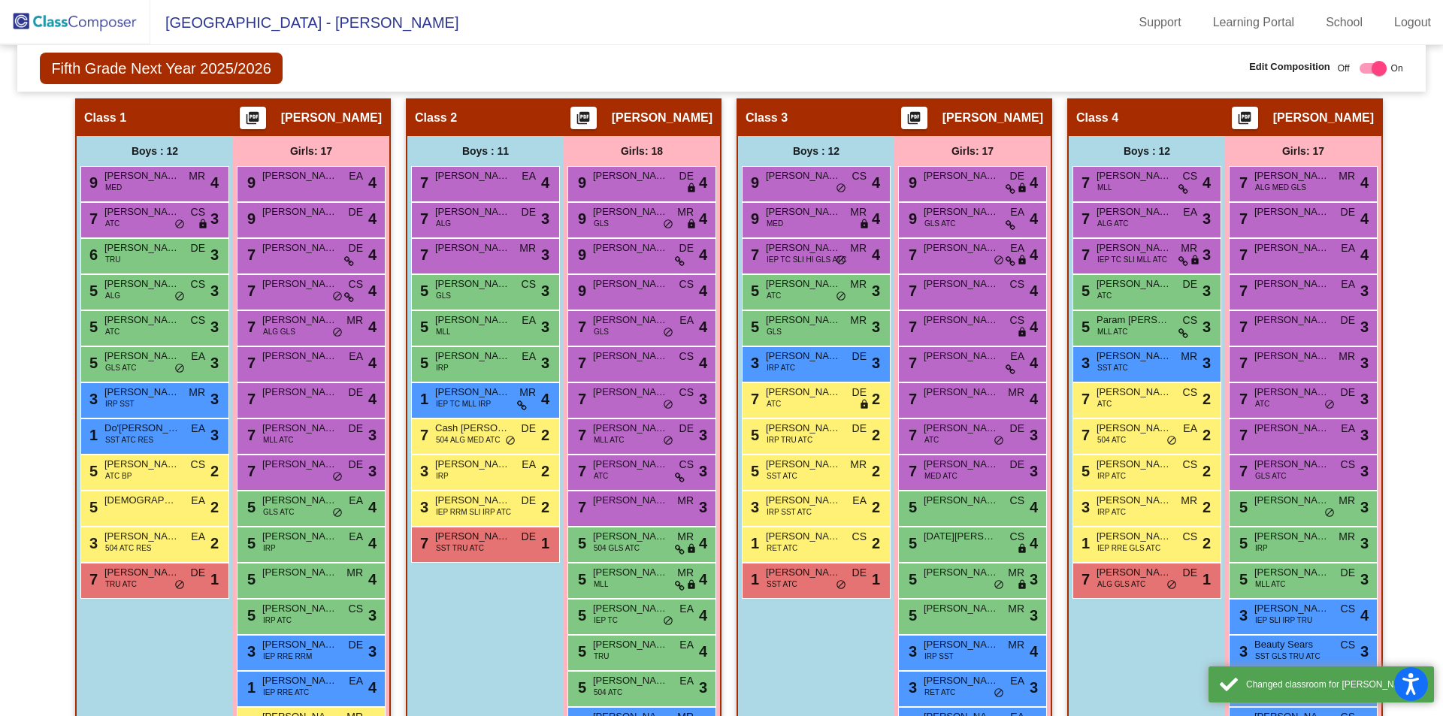
click at [0, 0] on div "Boys : 12 9 Sawyer Mihalko CS lock do_not_disturb_alt 4 9 Carter DeSantes MED M…" at bounding box center [0, 0] width 0 height 0
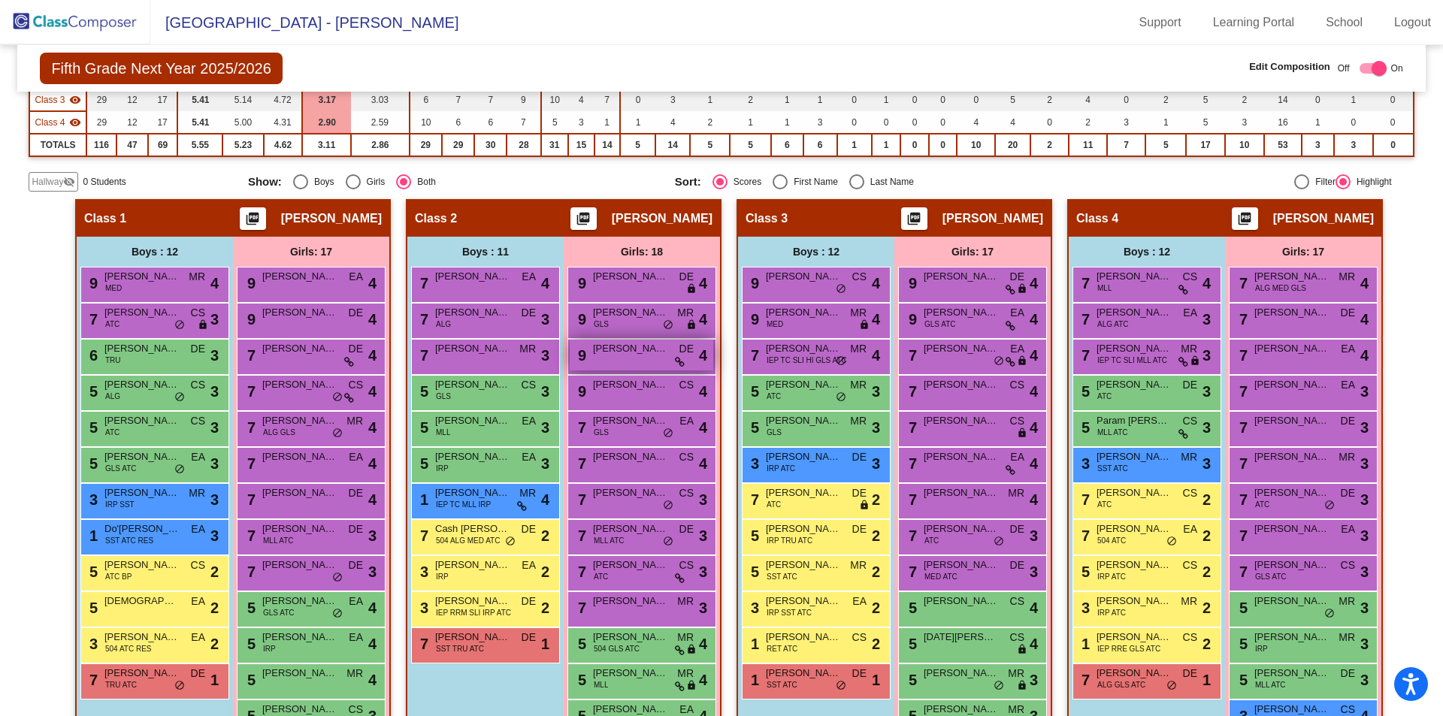
scroll to position [226, 0]
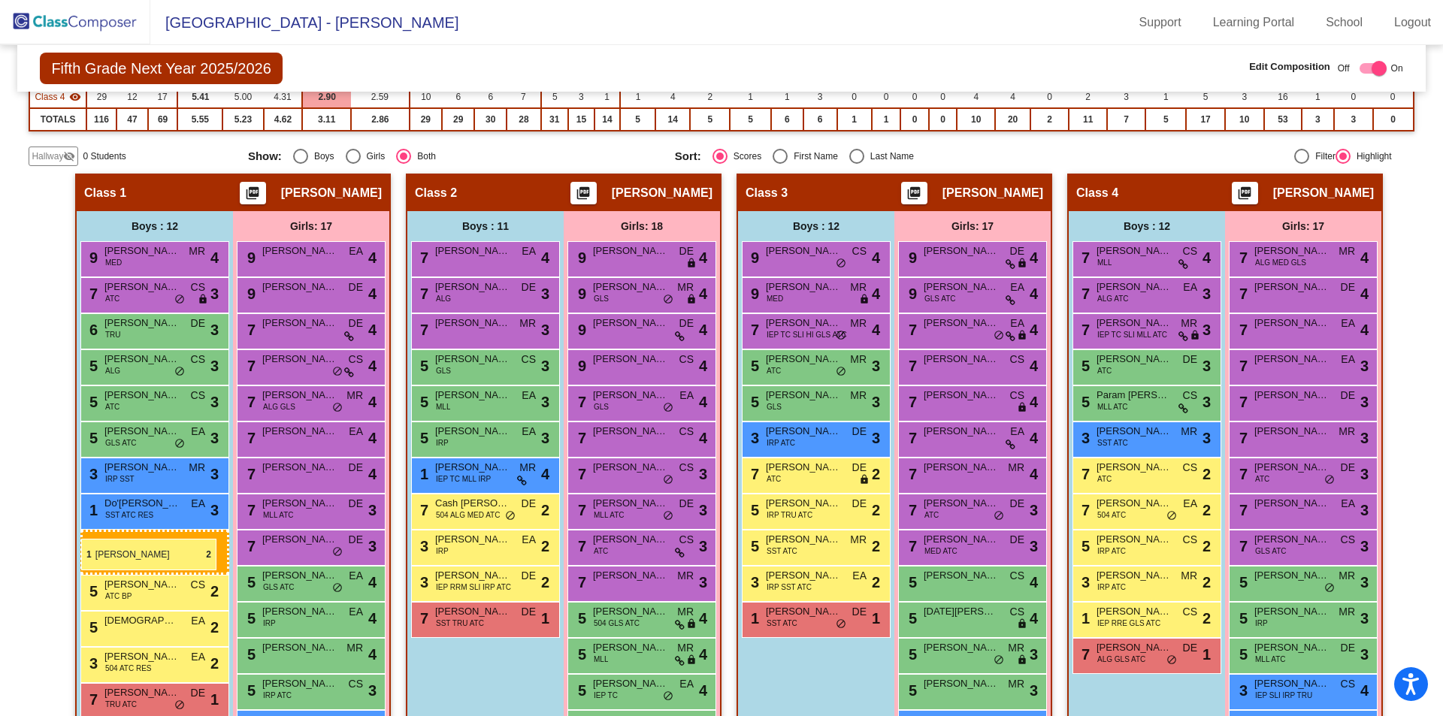
drag, startPoint x: 813, startPoint y: 620, endPoint x: 81, endPoint y: 539, distance: 736.7
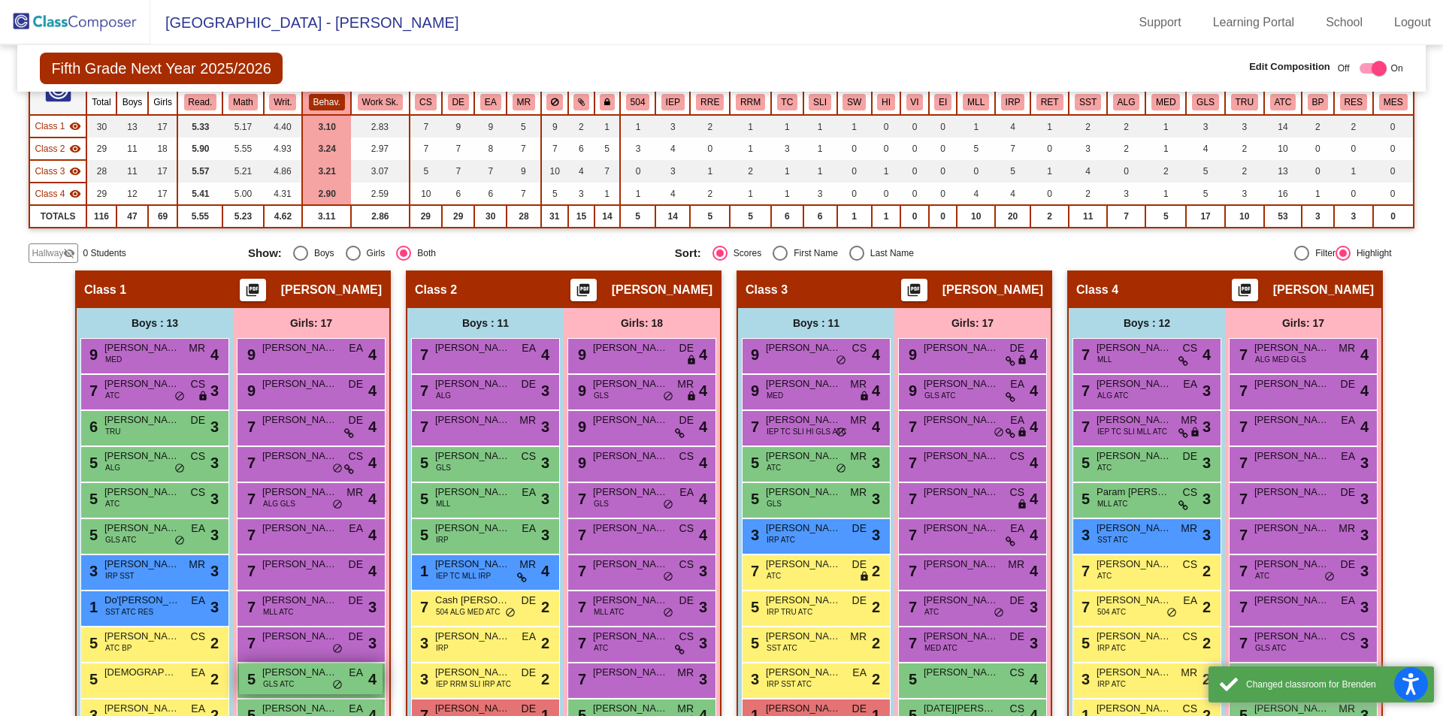
scroll to position [0, 0]
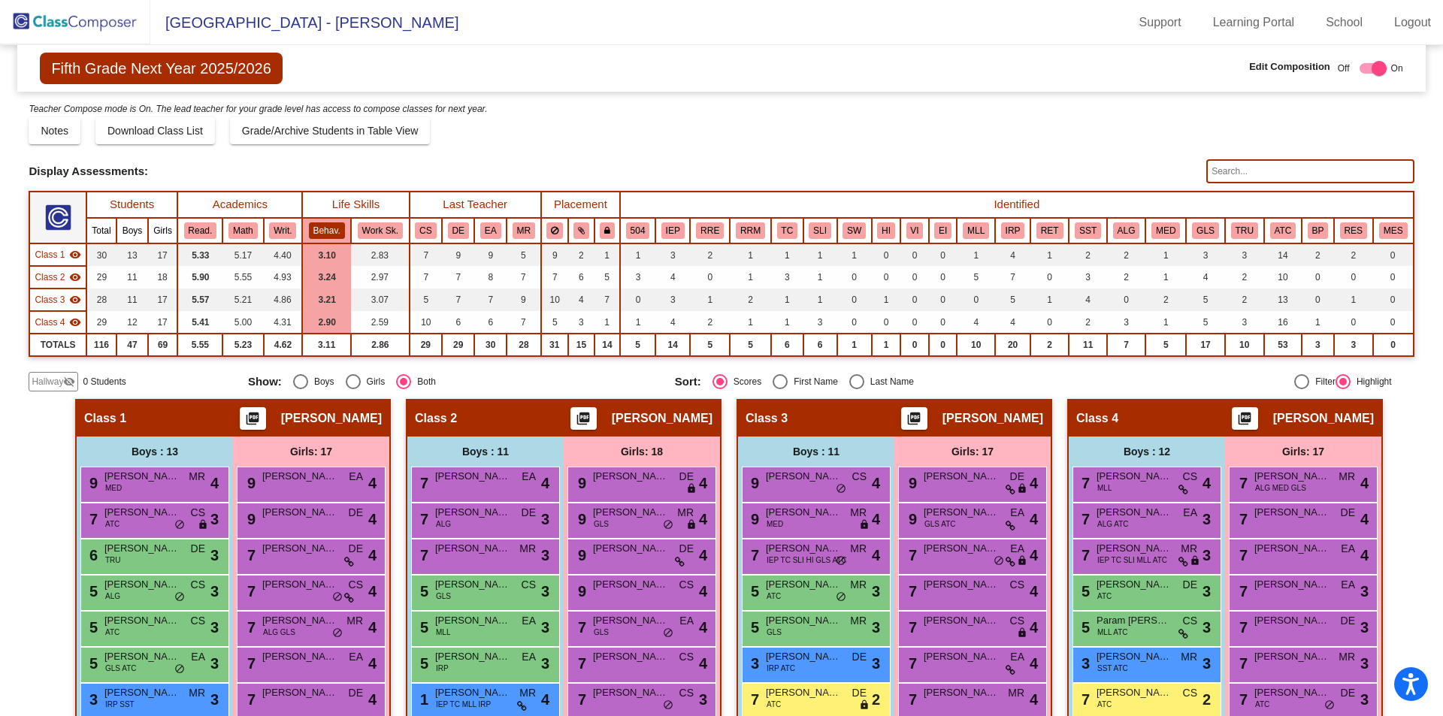
click at [481, 381] on mat-radio-group "Show: Boys Girls Both" at bounding box center [456, 381] width 416 height 15
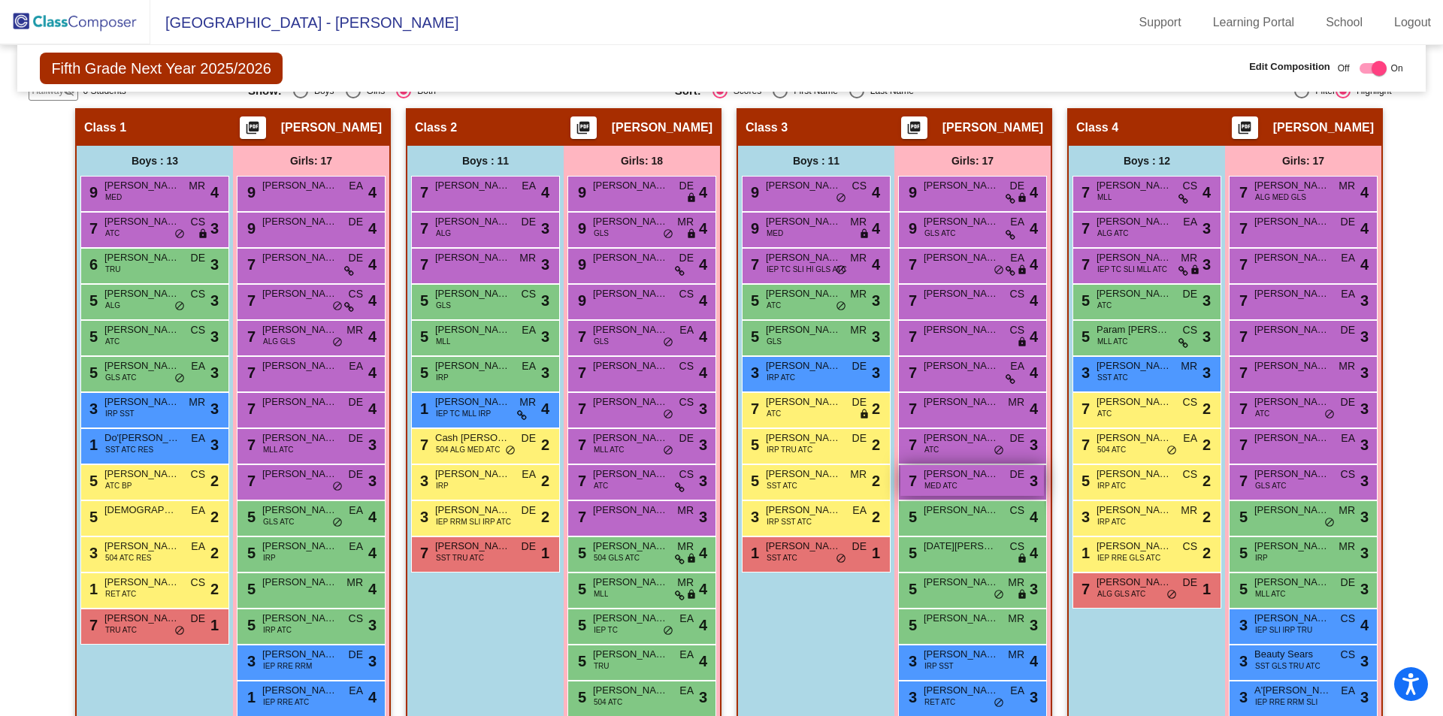
scroll to position [301, 0]
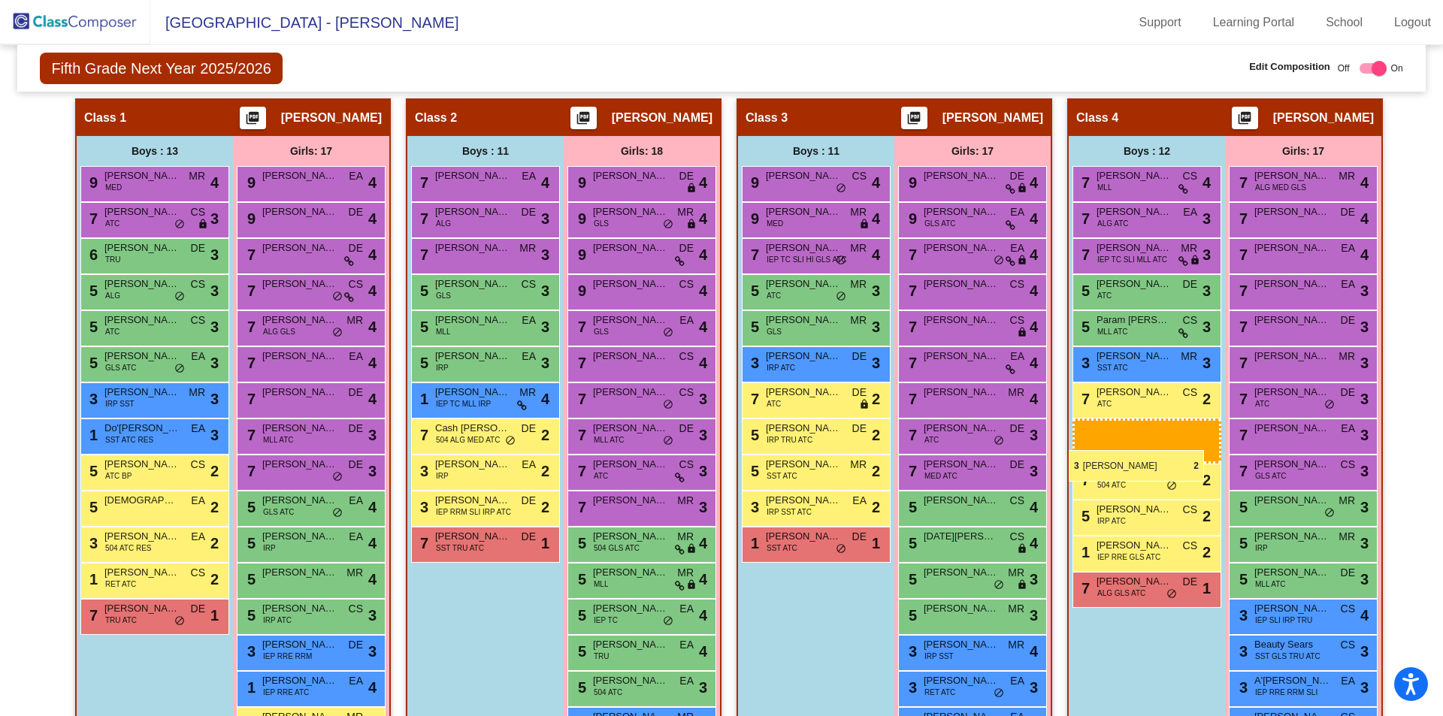
drag, startPoint x: 1121, startPoint y: 516, endPoint x: 1069, endPoint y: 446, distance: 87.1
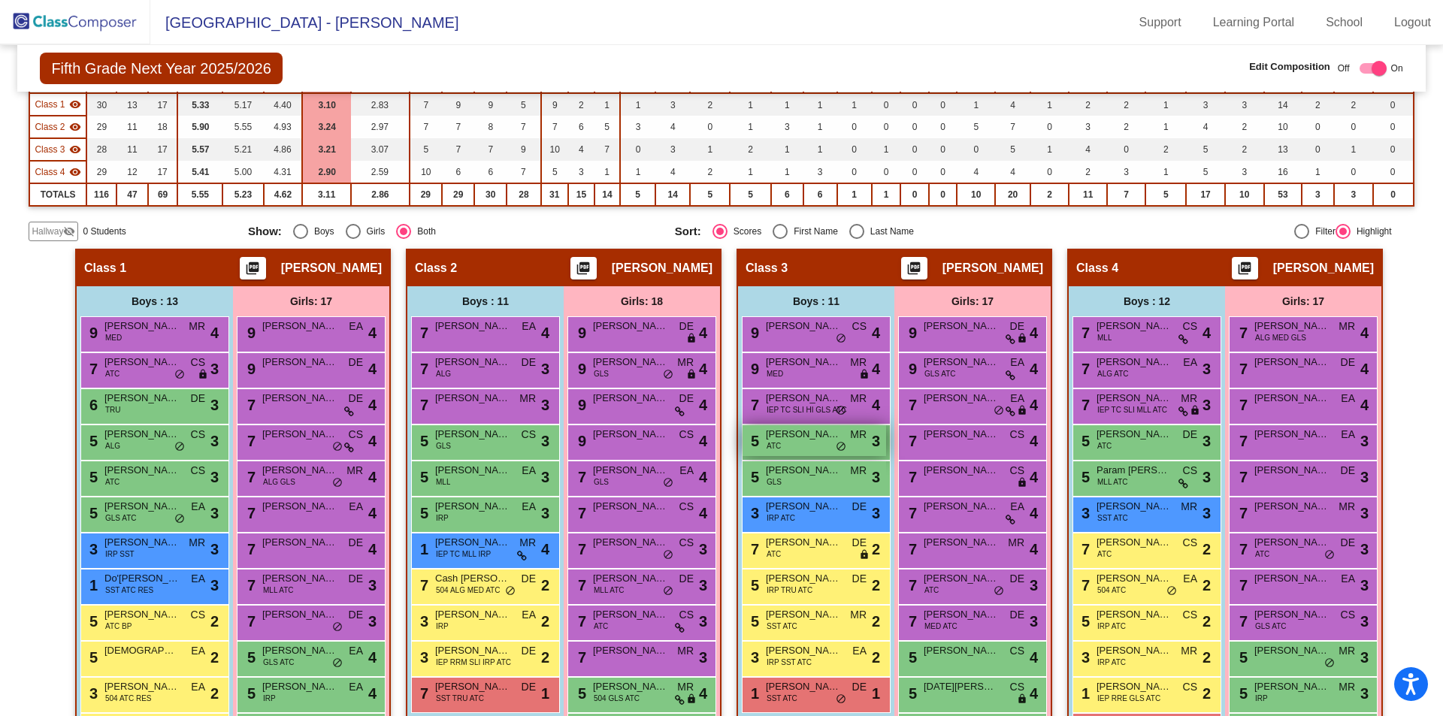
scroll to position [0, 0]
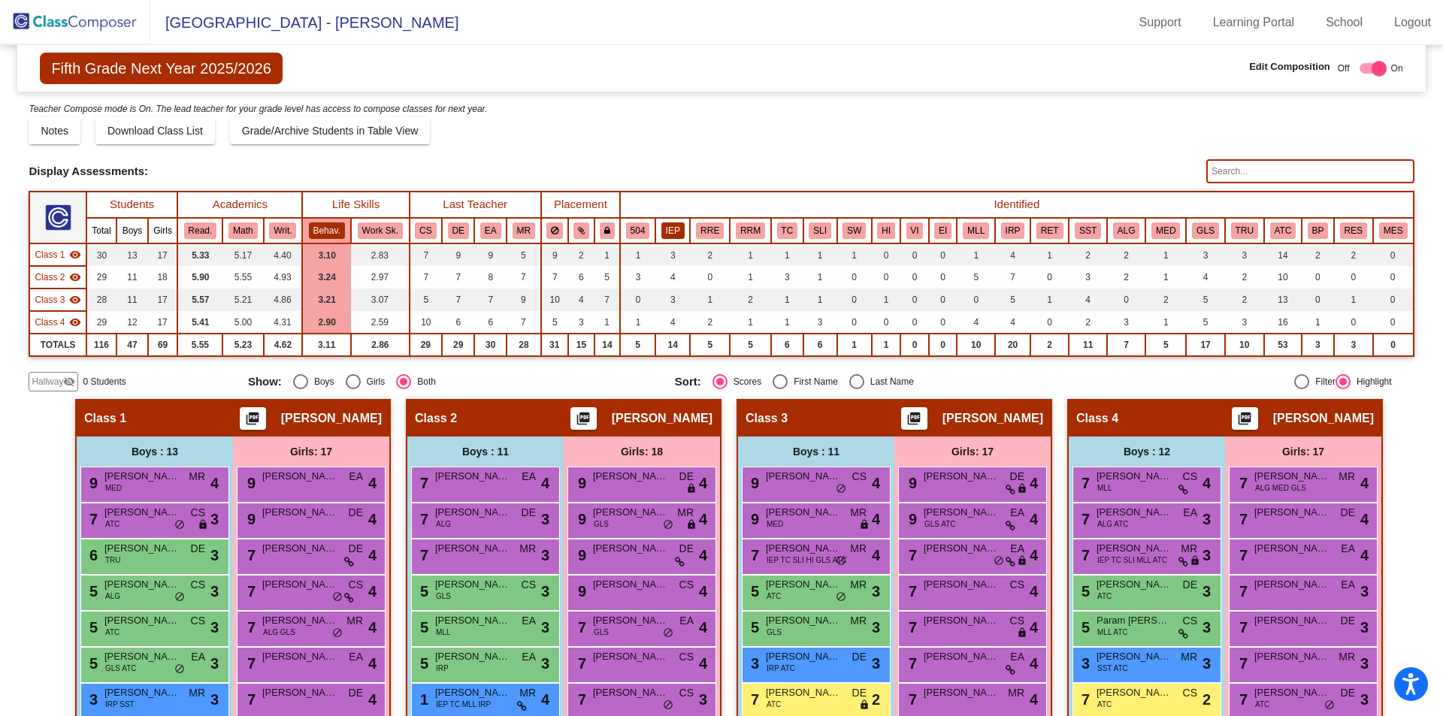
click at [673, 229] on button "IEP" at bounding box center [673, 231] width 23 height 17
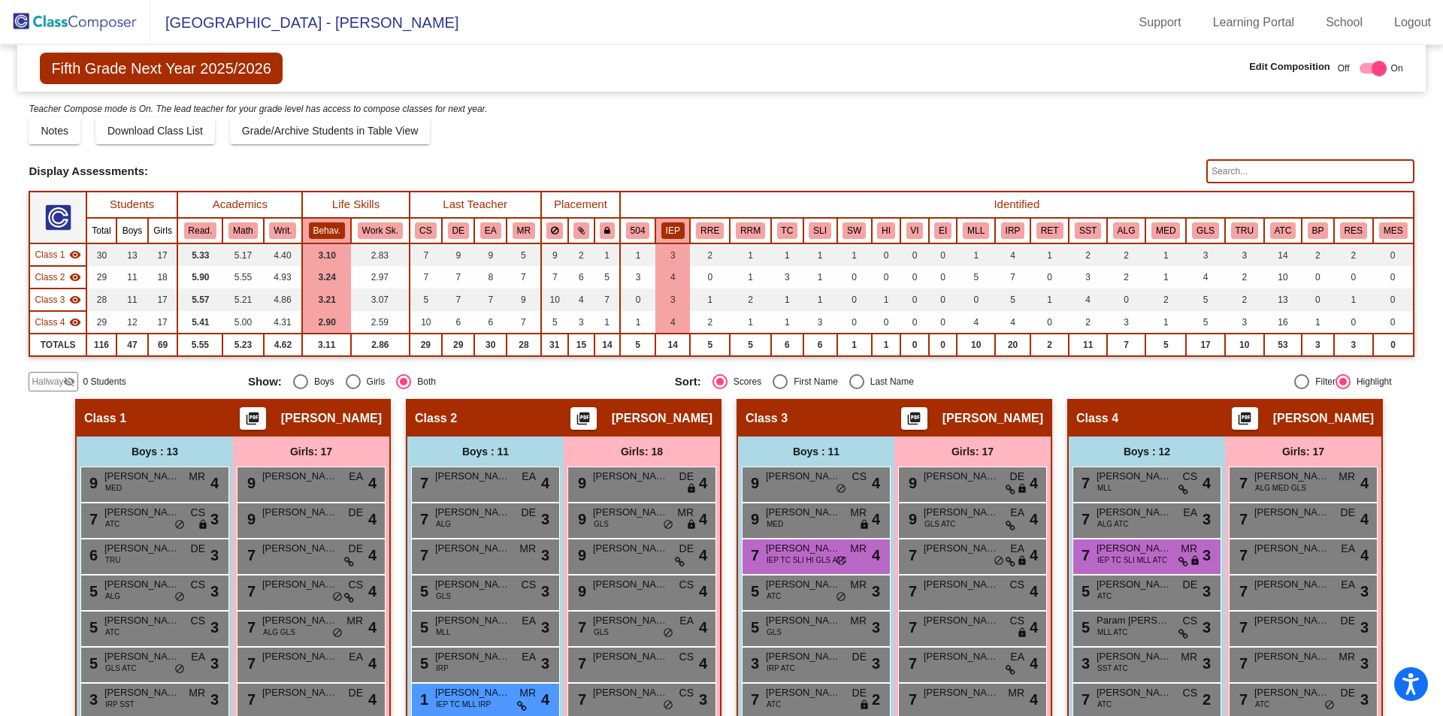
click at [668, 230] on button "IEP" at bounding box center [673, 231] width 23 height 17
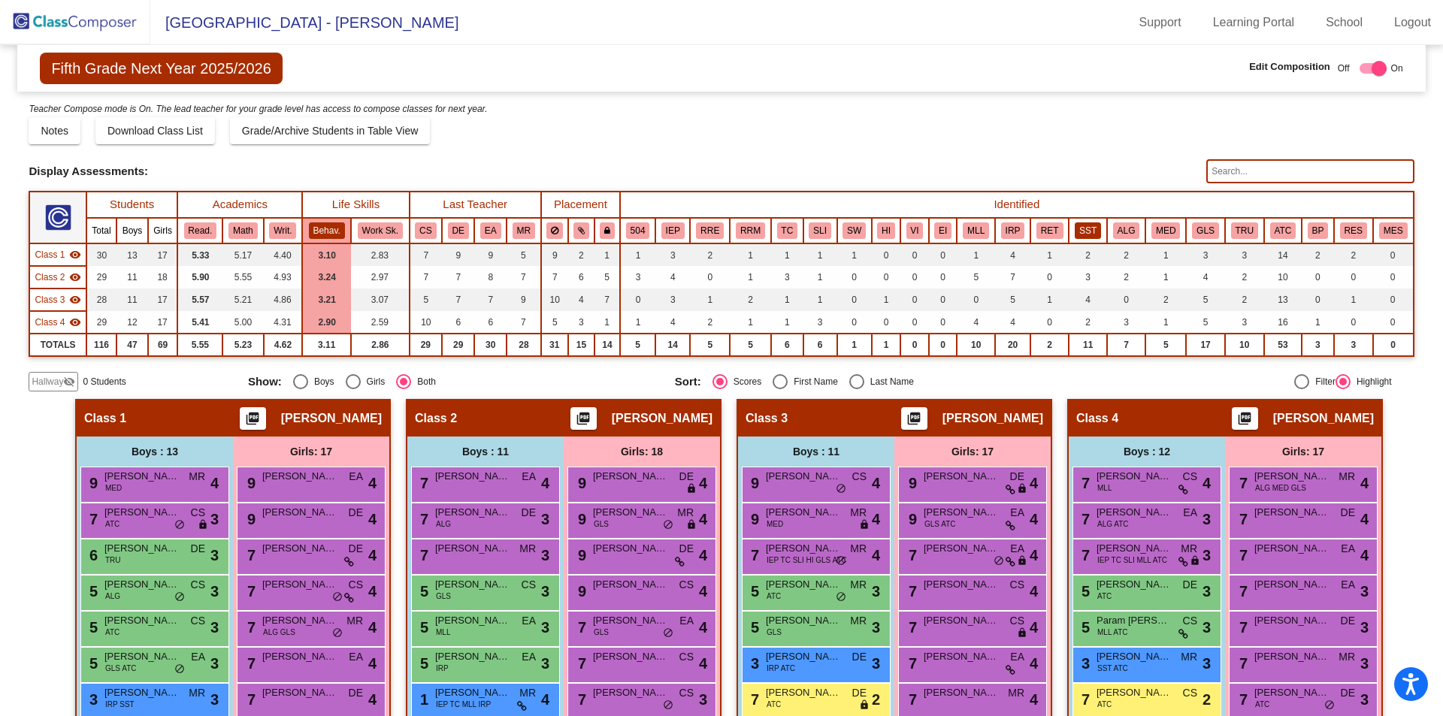
click at [1080, 230] on button "SST" at bounding box center [1088, 231] width 26 height 17
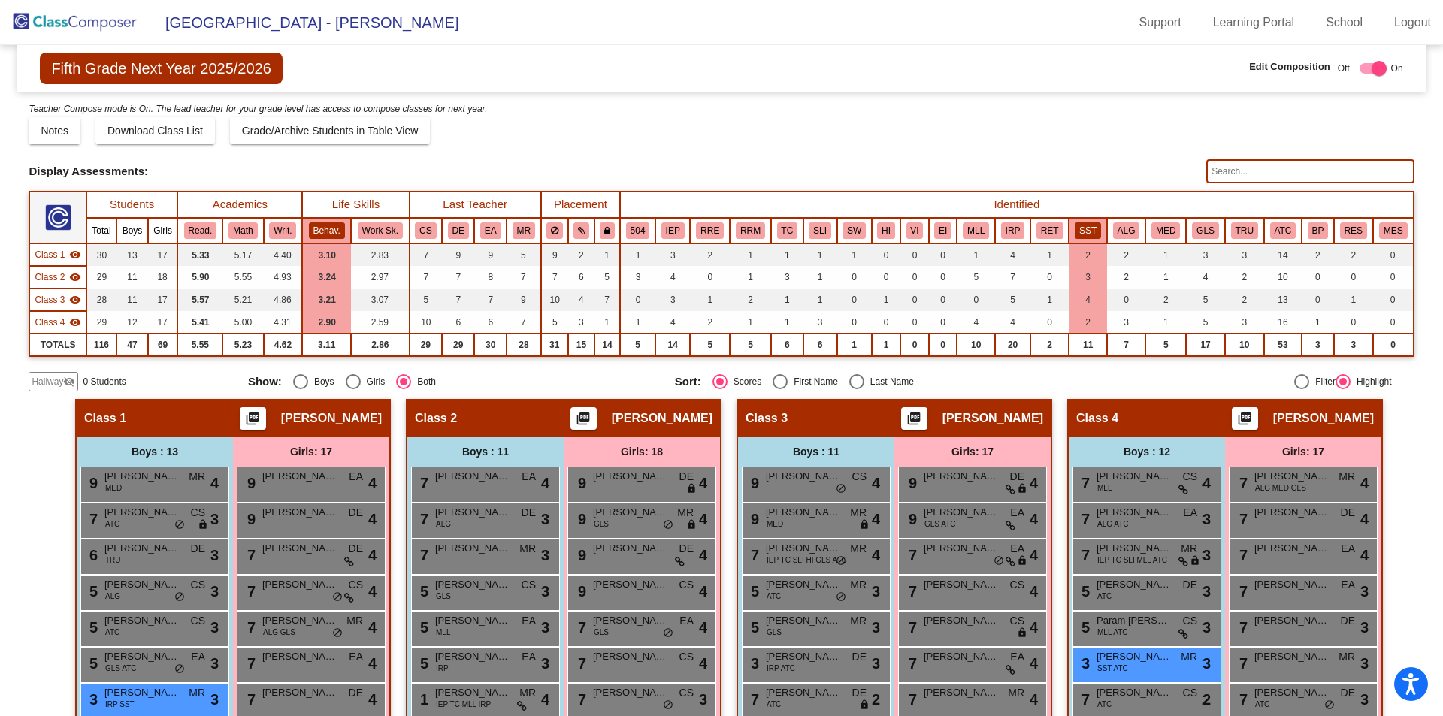
click at [1082, 237] on button "SST" at bounding box center [1088, 231] width 26 height 17
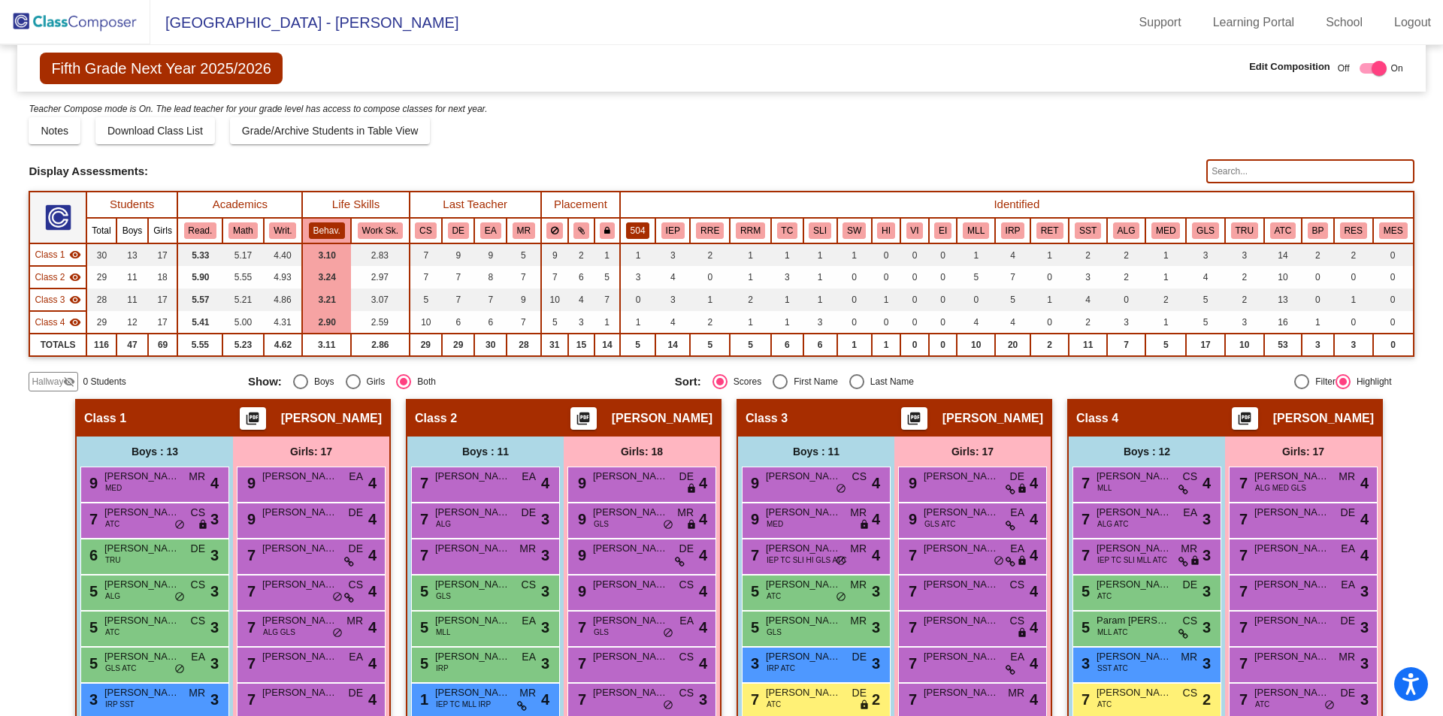
click at [644, 233] on button "504" at bounding box center [638, 231] width 24 height 17
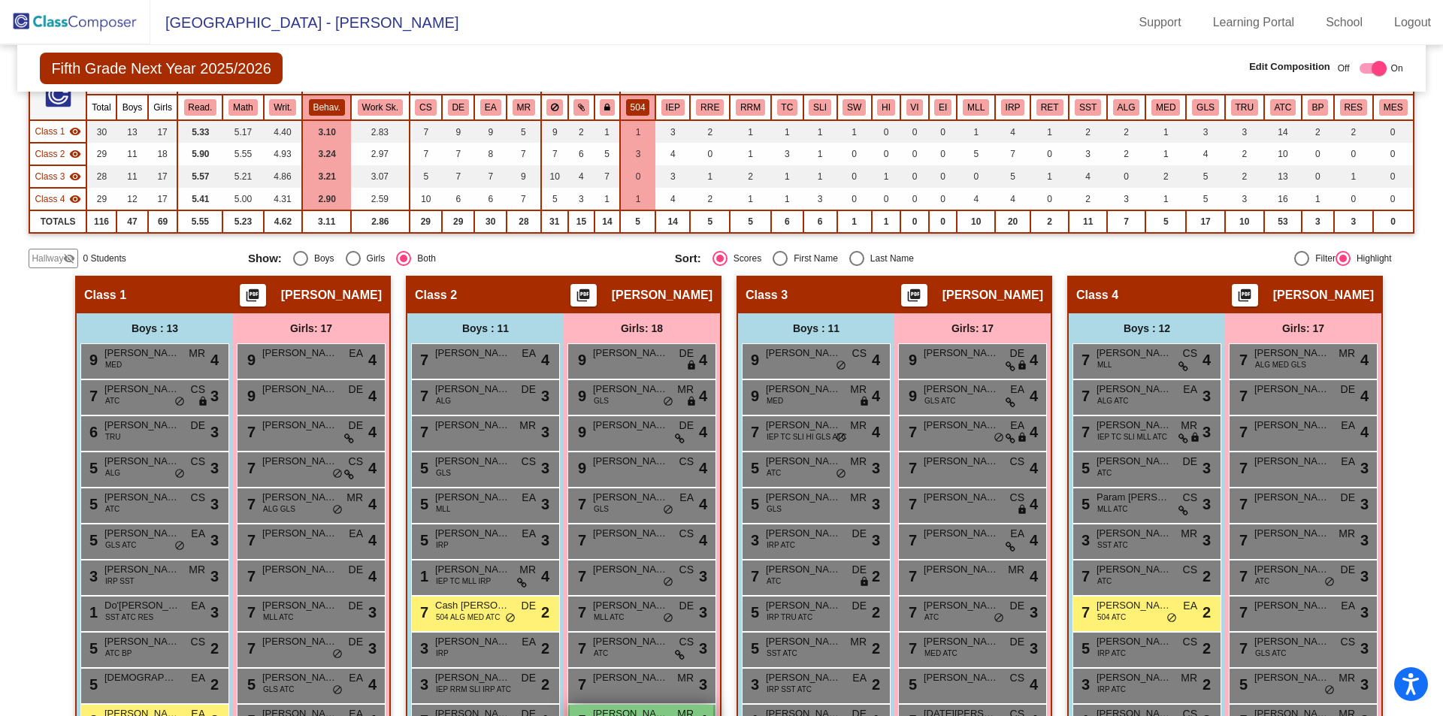
scroll to position [424, 0]
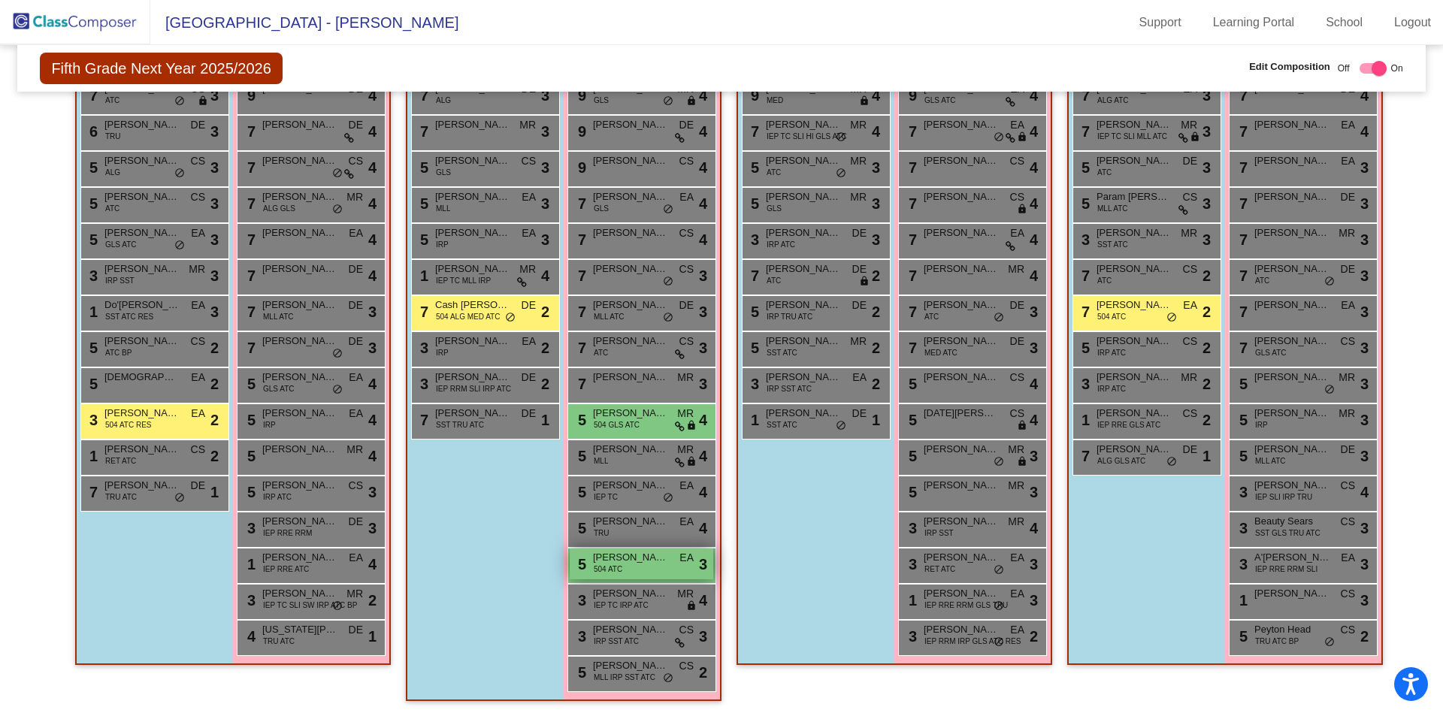
drag, startPoint x: 660, startPoint y: 554, endPoint x: 662, endPoint y: 565, distance: 11.4
click at [662, 565] on div "5 Peyton Crechiolo 504 ATC EA lock do_not_disturb_alt 3" at bounding box center [642, 564] width 144 height 31
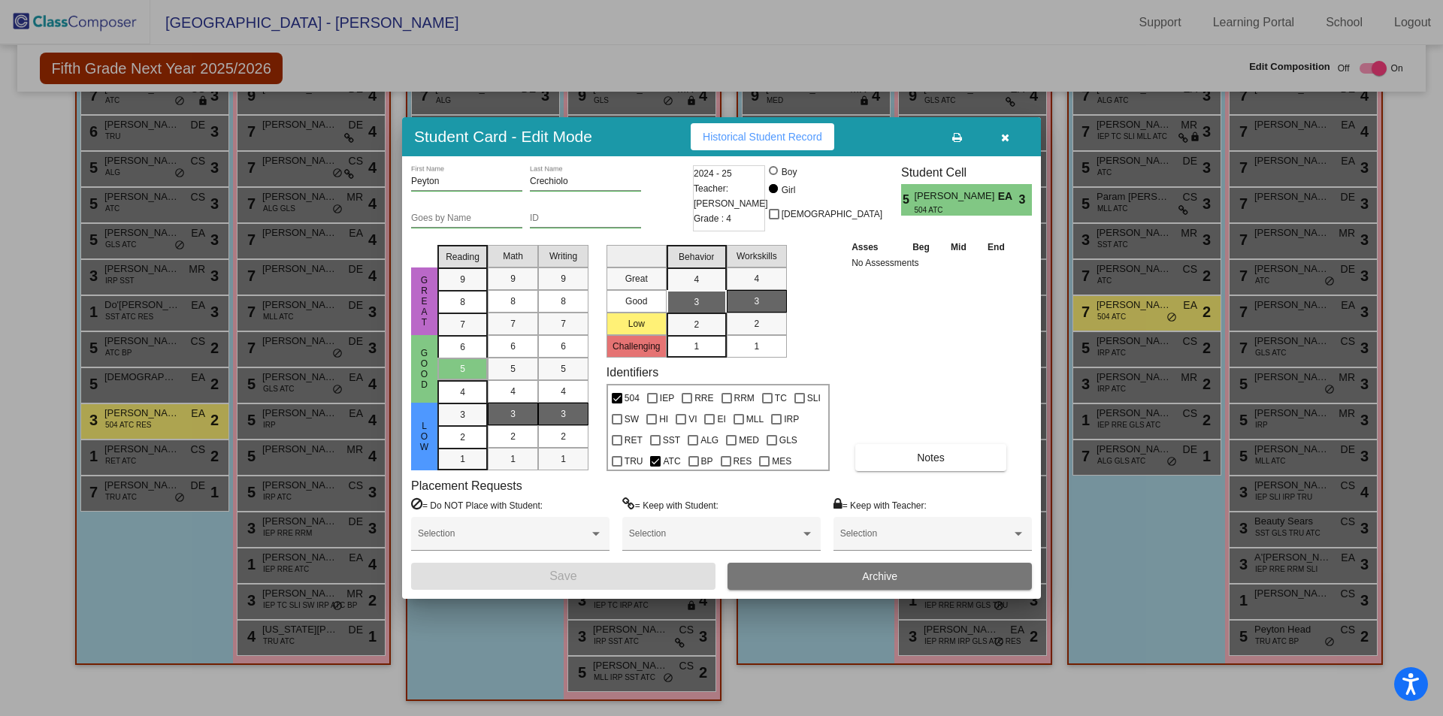
click at [818, 579] on button "Archive" at bounding box center [880, 576] width 304 height 27
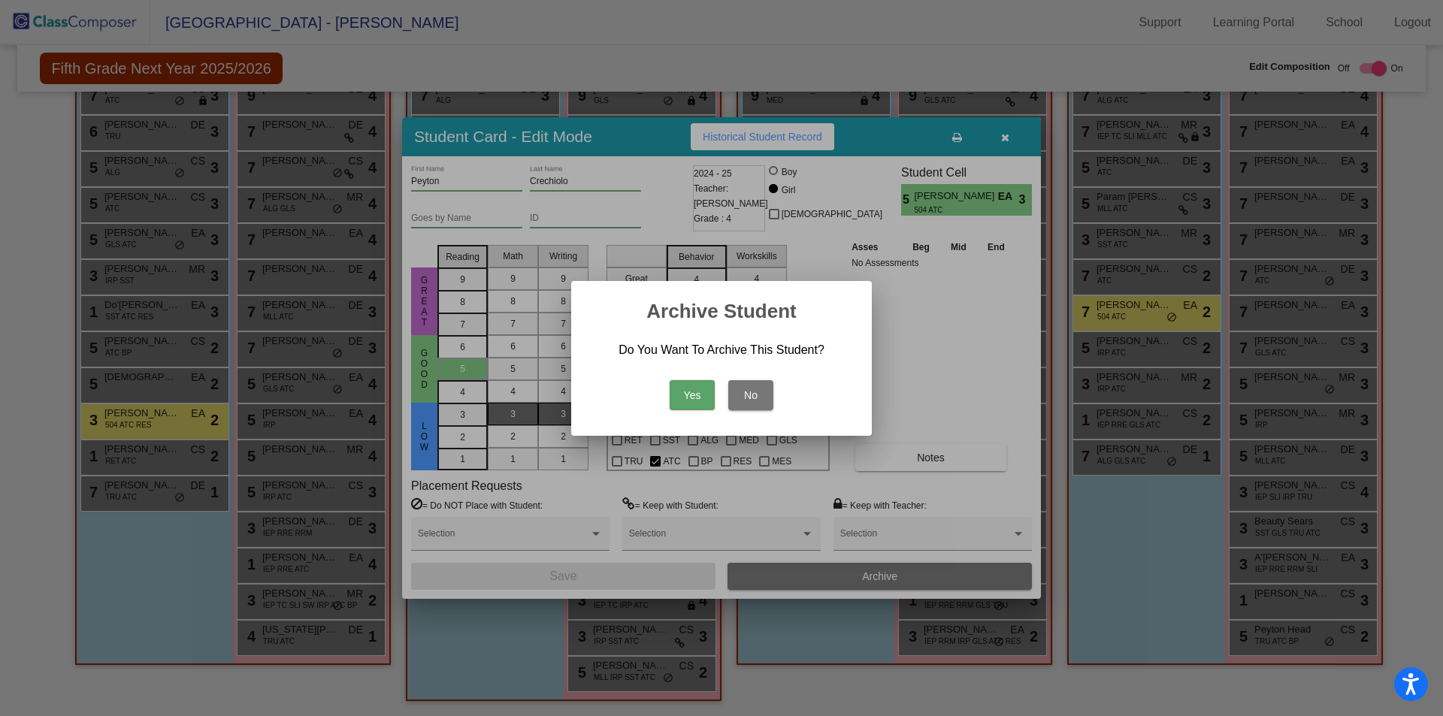
click at [684, 396] on button "Yes" at bounding box center [692, 395] width 45 height 30
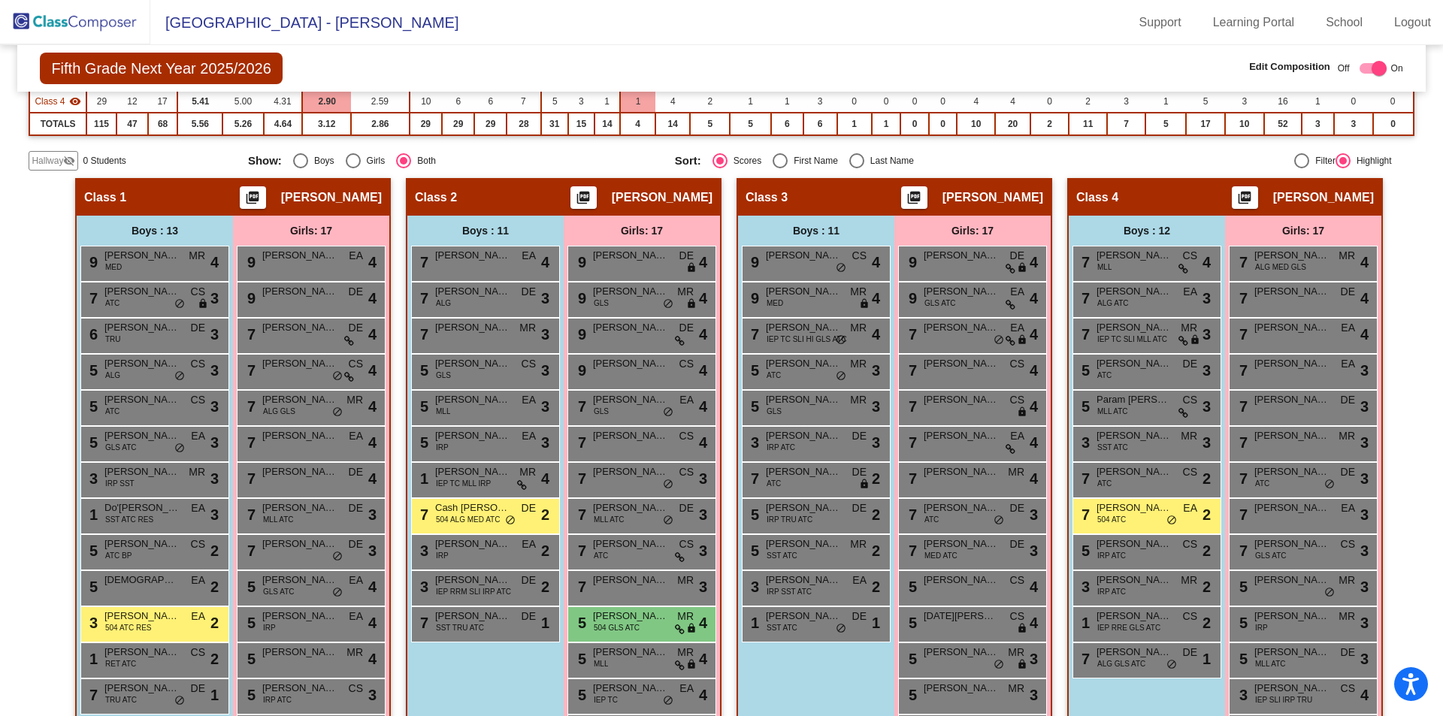
scroll to position [226, 0]
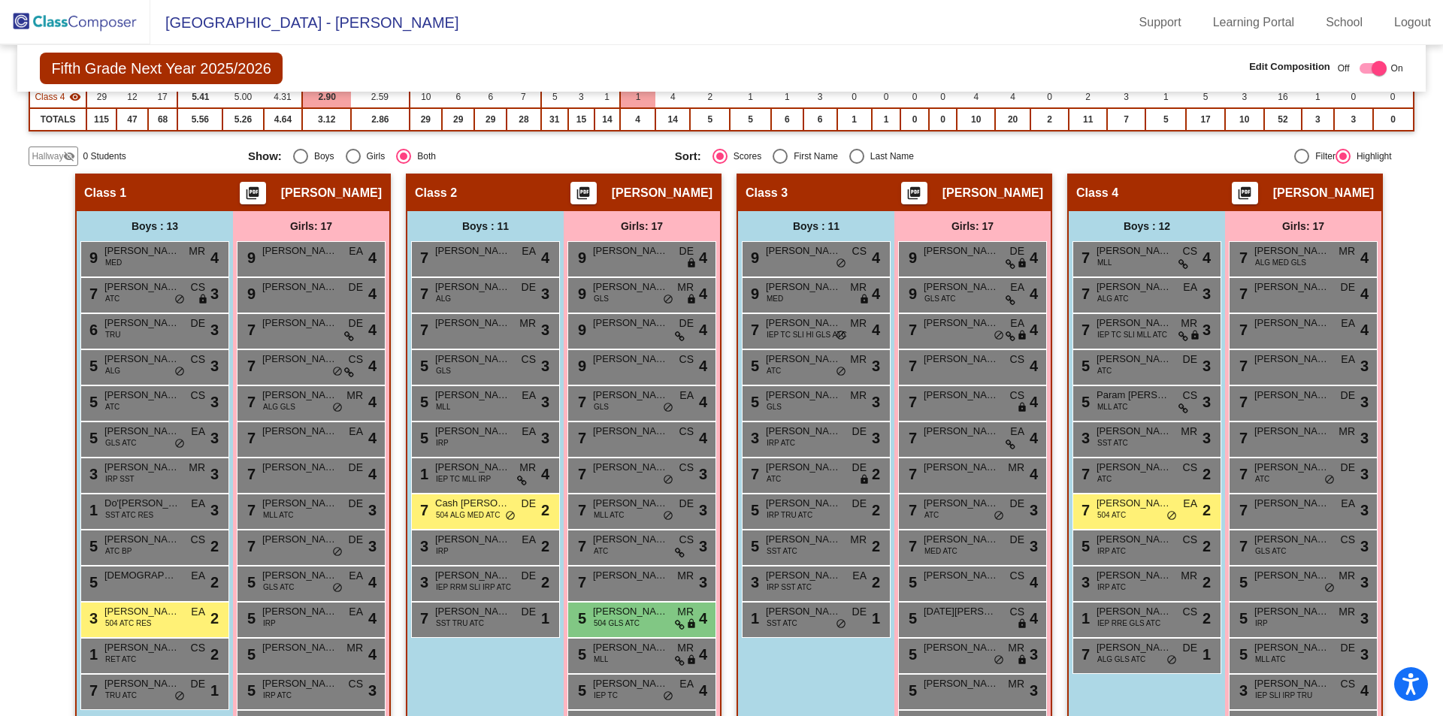
click at [0, 0] on div "Boys : 11 9 Sawyer Mihalko CS lock do_not_disturb_alt 4 9 Carter DeSantes MED M…" at bounding box center [0, 0] width 0 height 0
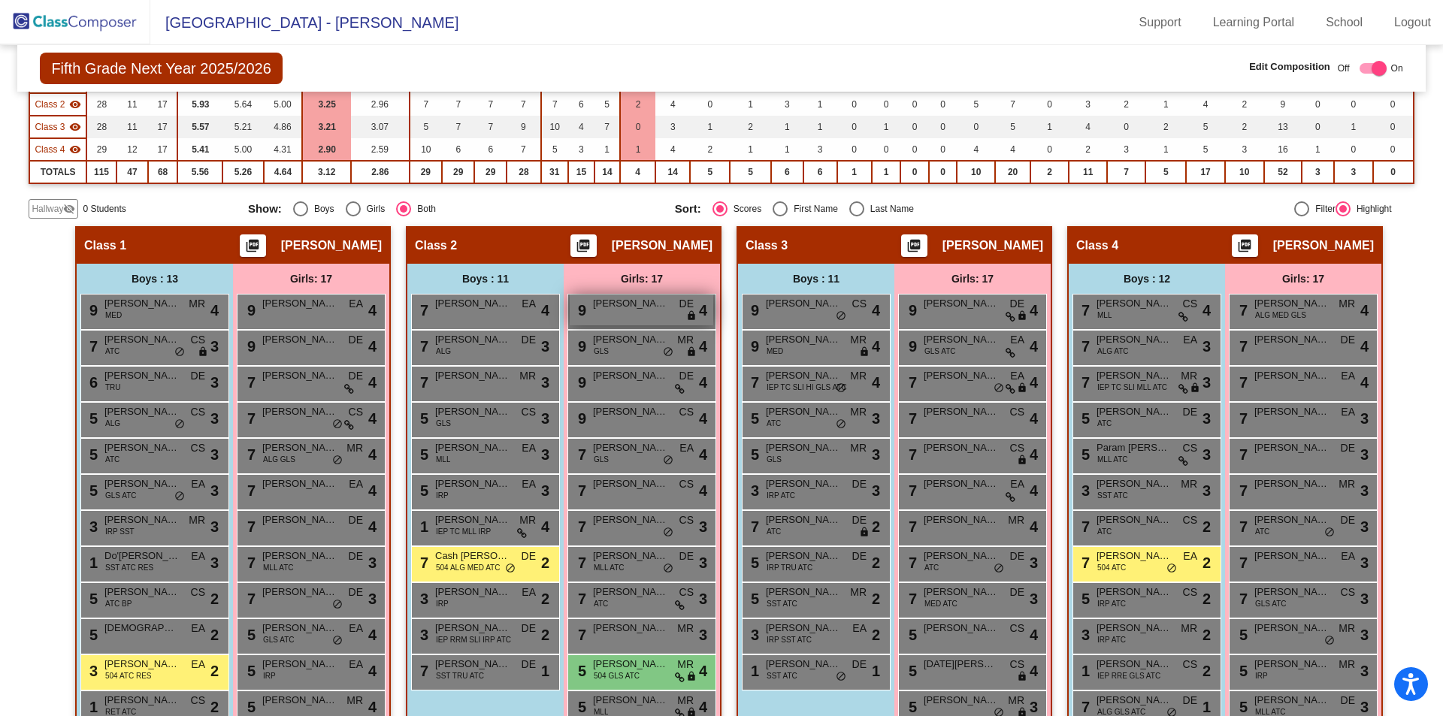
scroll to position [75, 0]
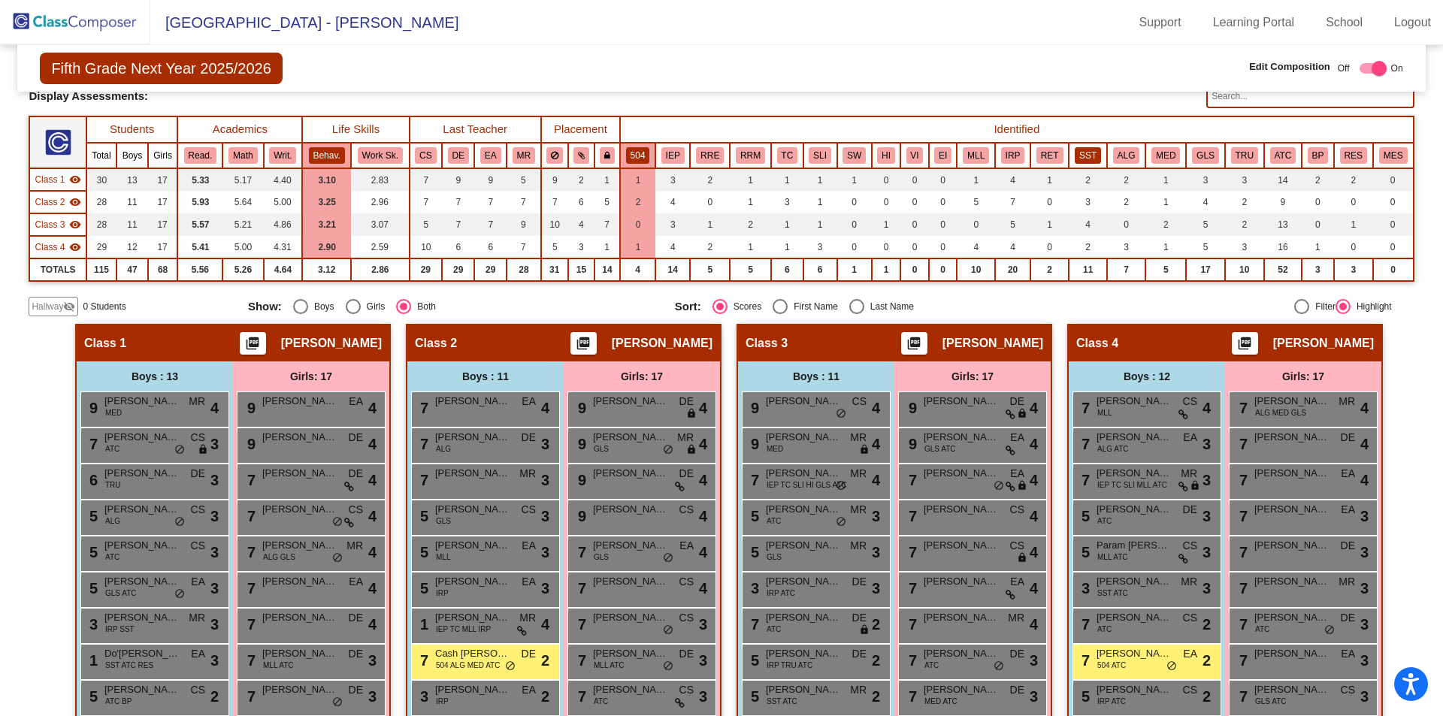
click at [1080, 156] on button "SST" at bounding box center [1088, 155] width 26 height 17
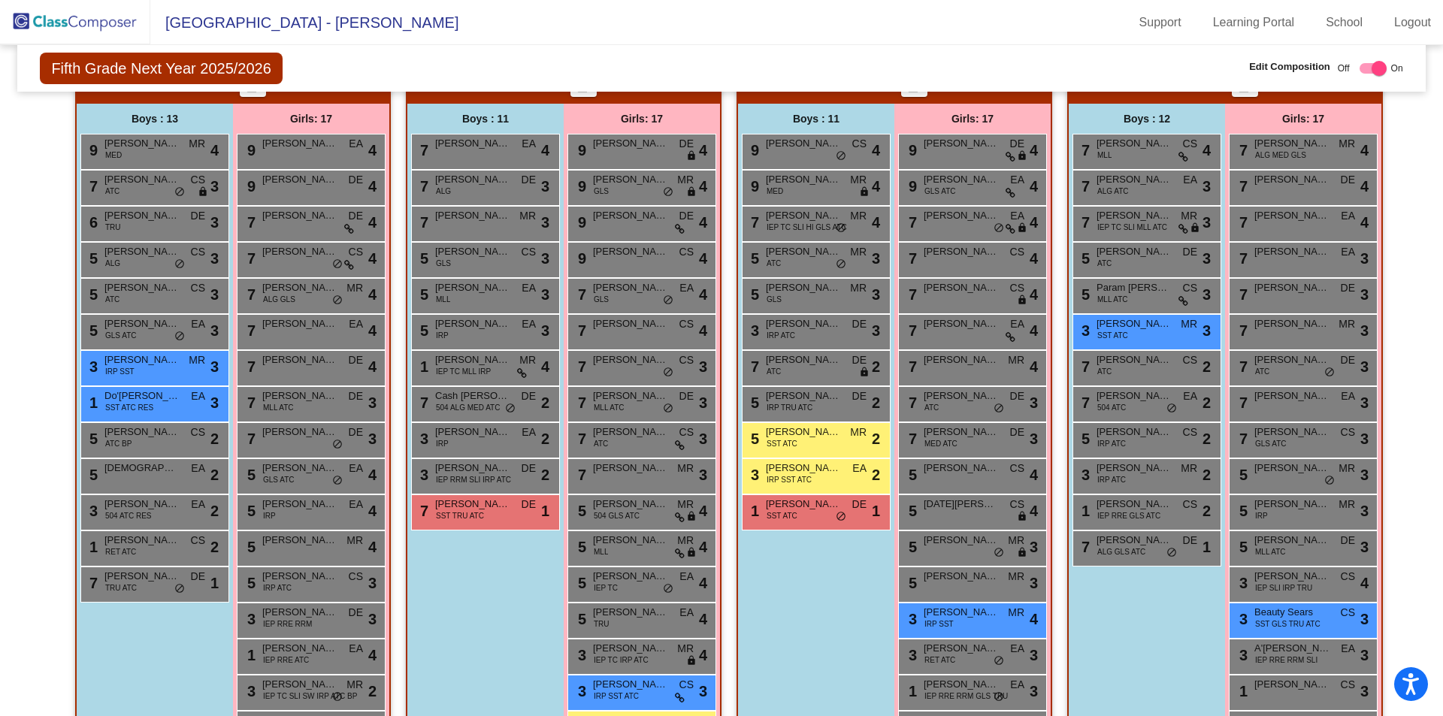
scroll to position [388, 0]
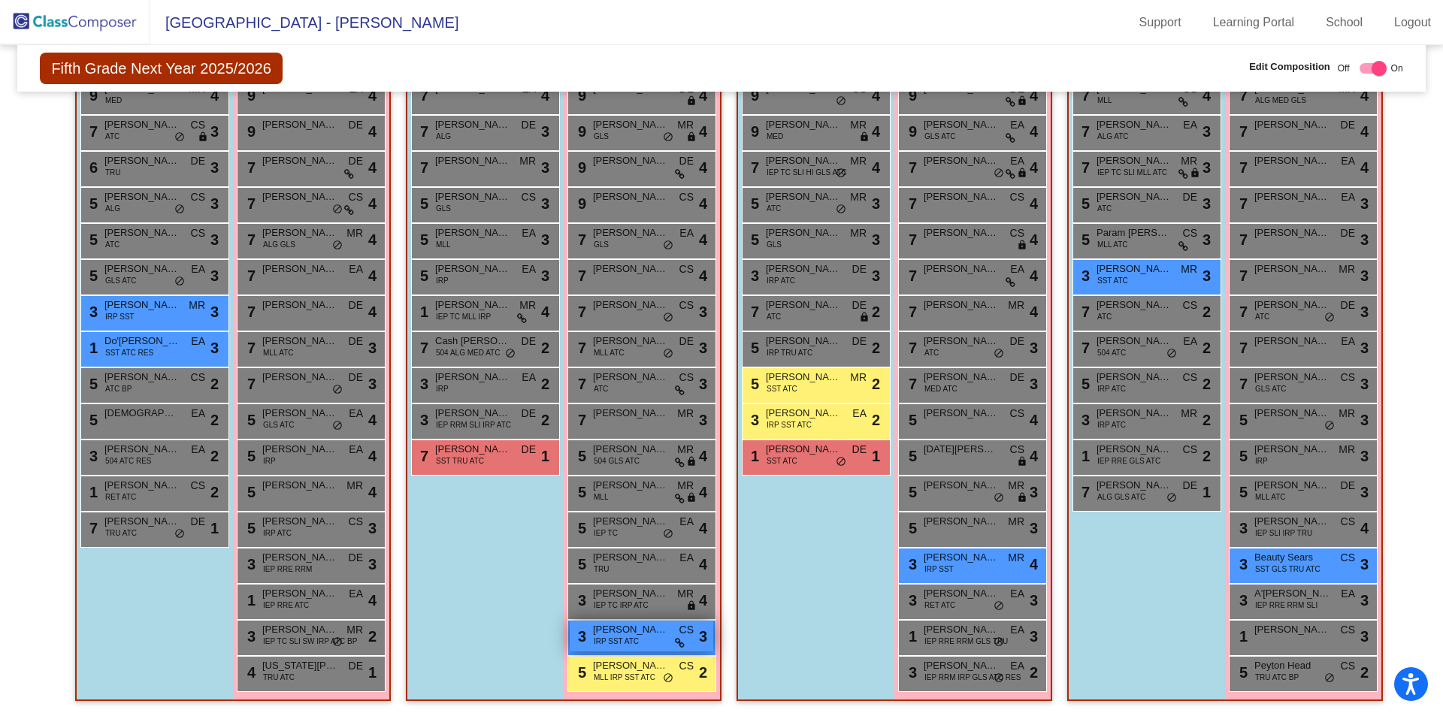
click at [640, 643] on div "3 Angelina Girgenti IRP SST ATC CS lock do_not_disturb_alt 3" at bounding box center [642, 636] width 144 height 31
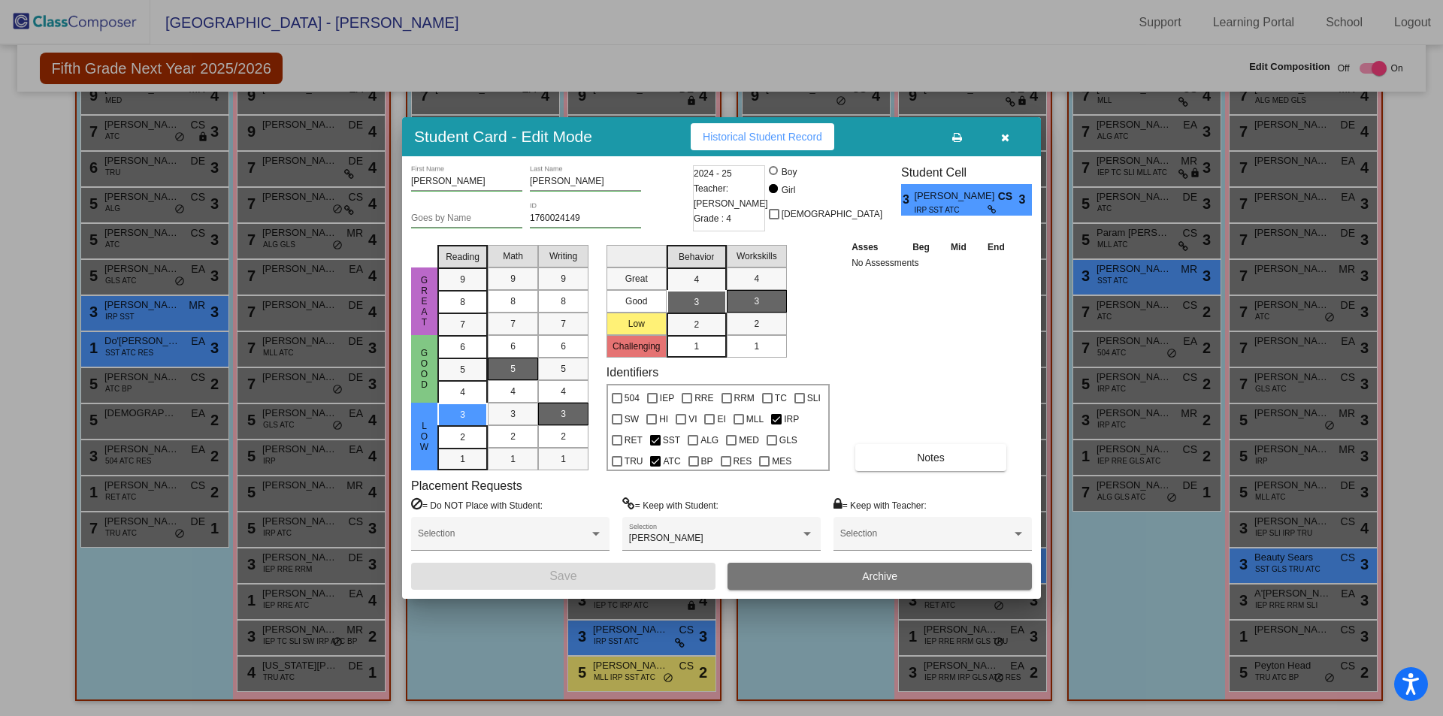
click at [1007, 140] on icon "button" at bounding box center [1005, 137] width 8 height 11
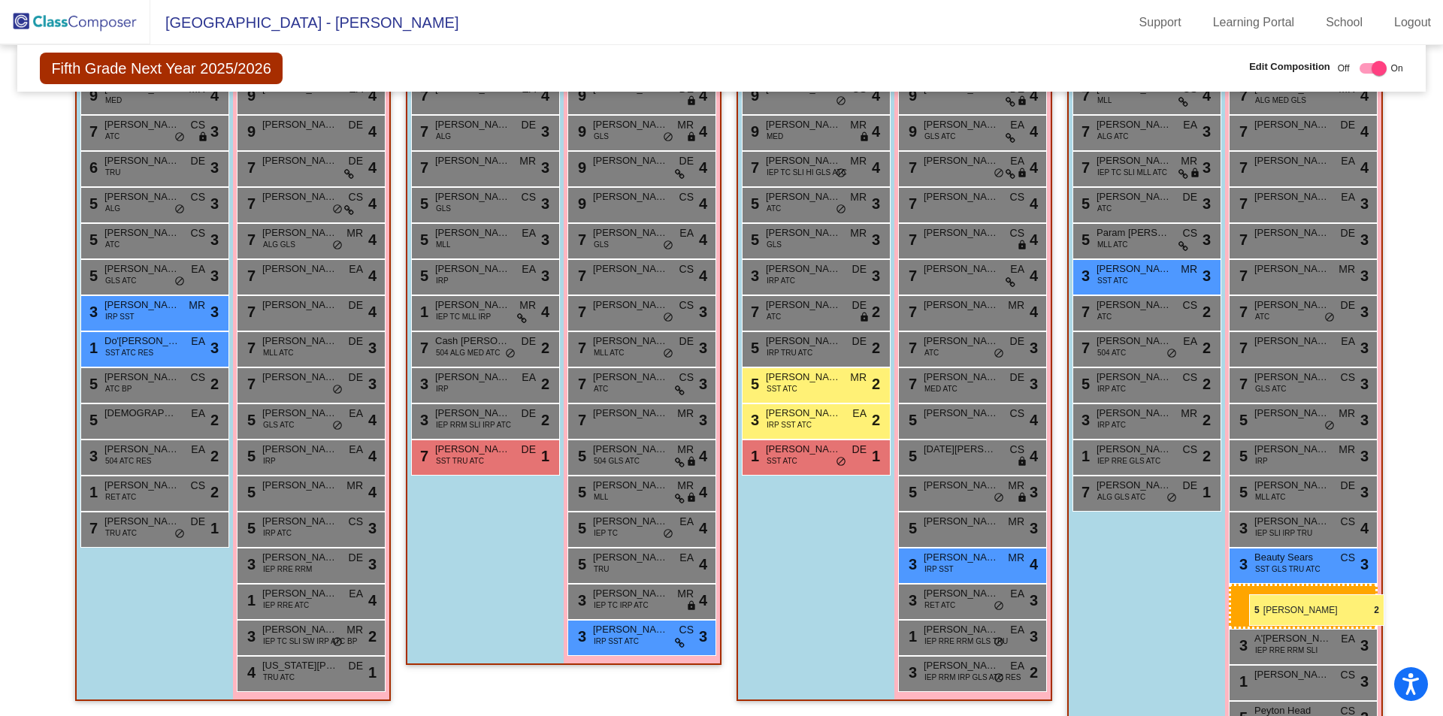
drag, startPoint x: 631, startPoint y: 668, endPoint x: 1170, endPoint y: 625, distance: 540.7
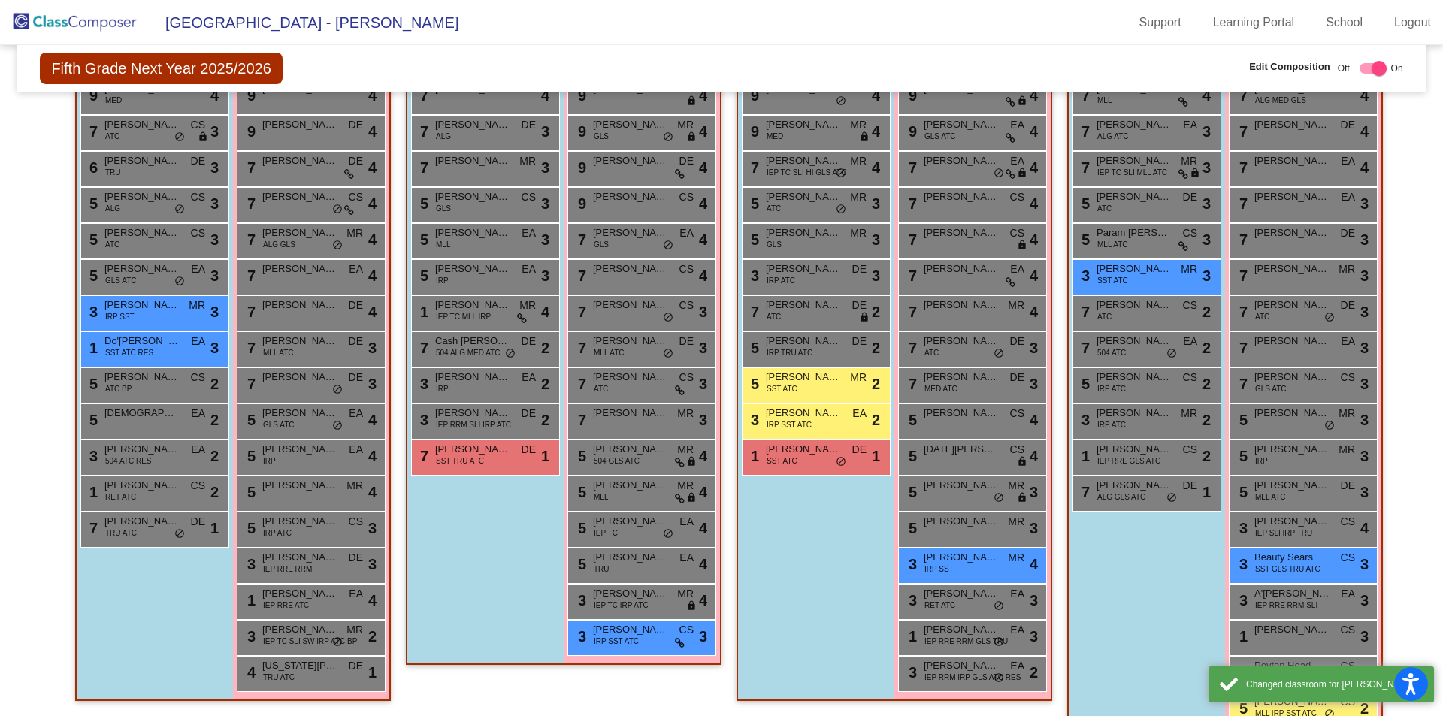
click at [0, 0] on div "Boys : 12 7 Domenic Tunaj MLL CS lock do_not_disturb_alt 4 7 Aidan Smith ALG AT…" at bounding box center [0, 0] width 0 height 0
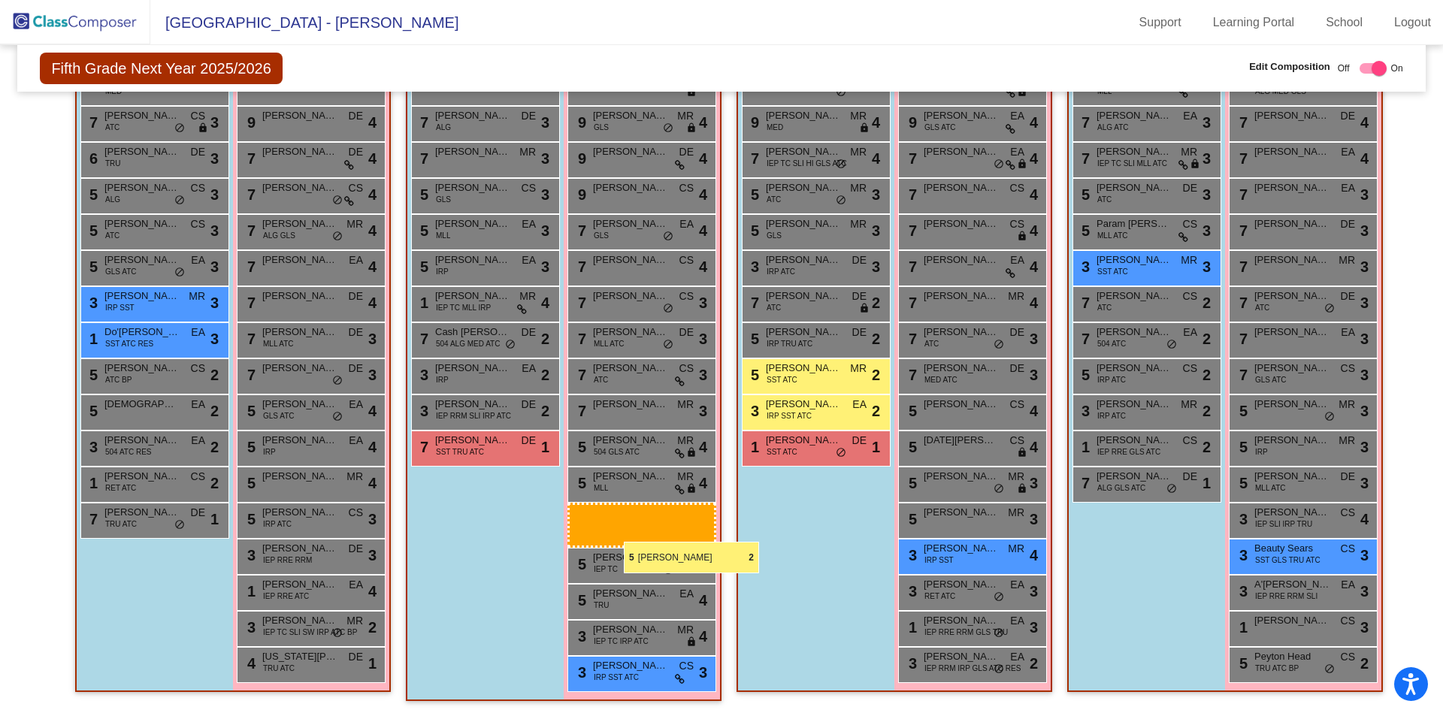
scroll to position [433, 0]
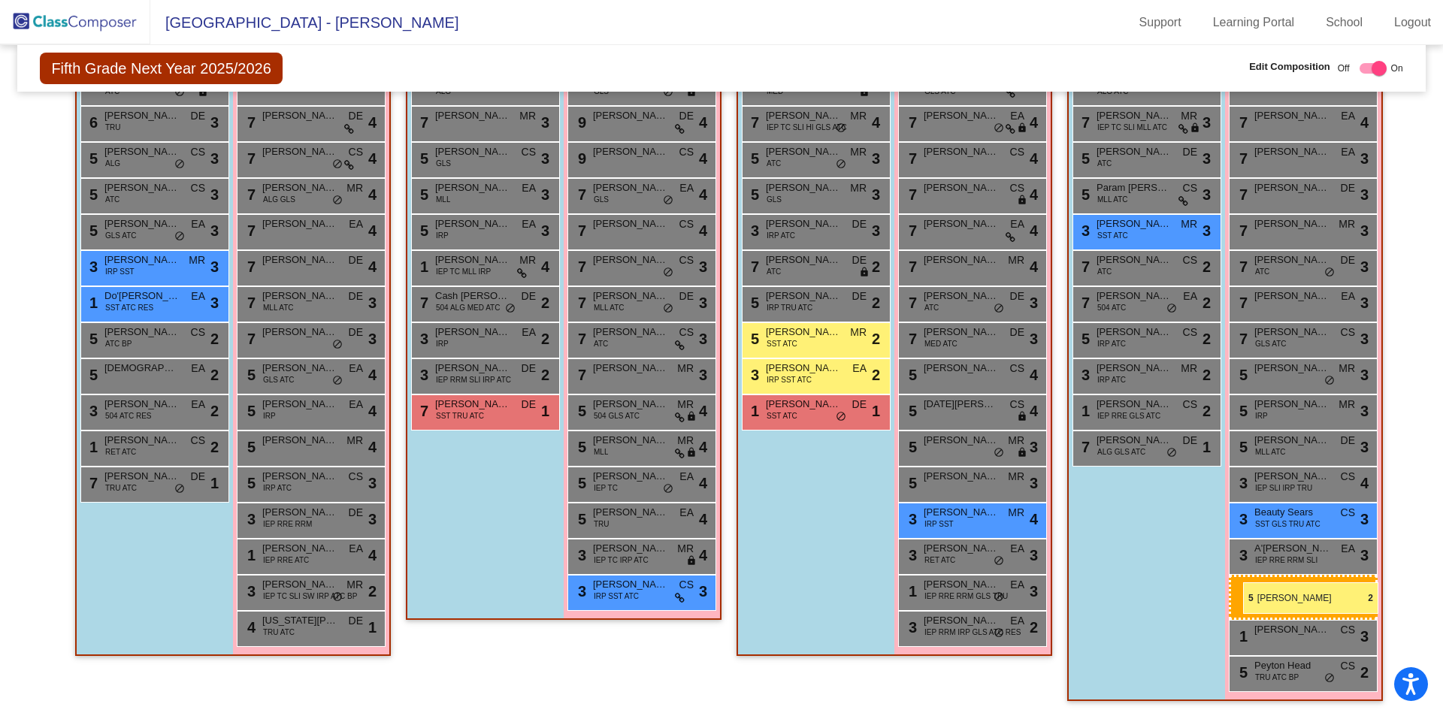
drag, startPoint x: 1291, startPoint y: 688, endPoint x: 1243, endPoint y: 583, distance: 115.4
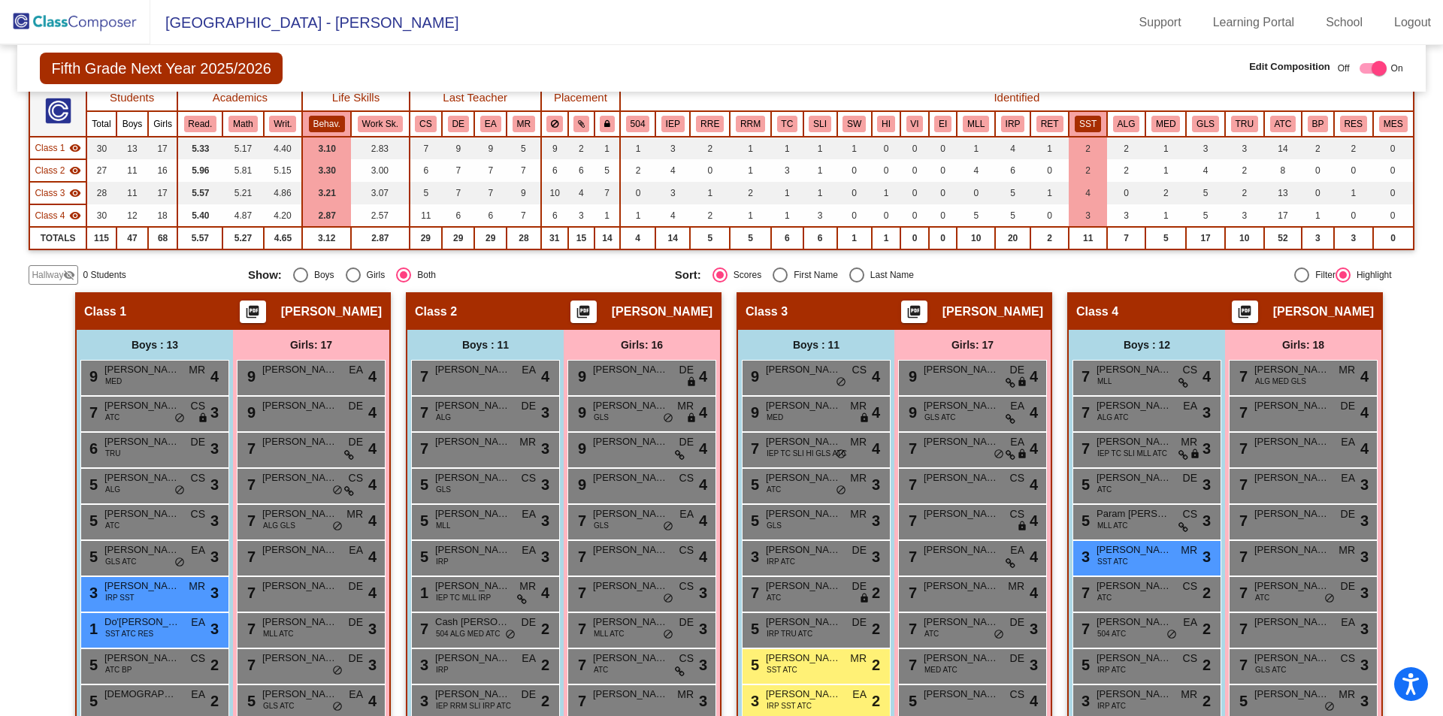
scroll to position [48, 0]
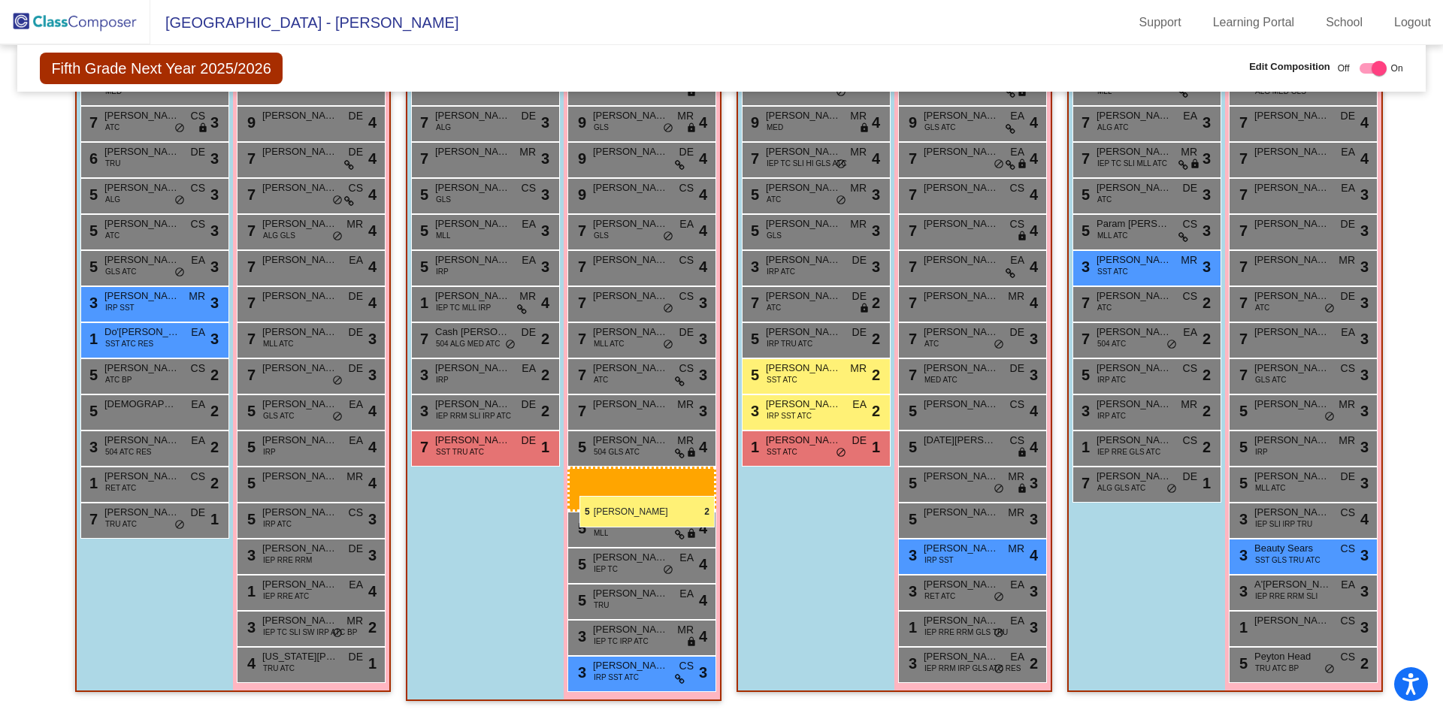
drag, startPoint x: 1281, startPoint y: 674, endPoint x: 581, endPoint y: 503, distance: 720.6
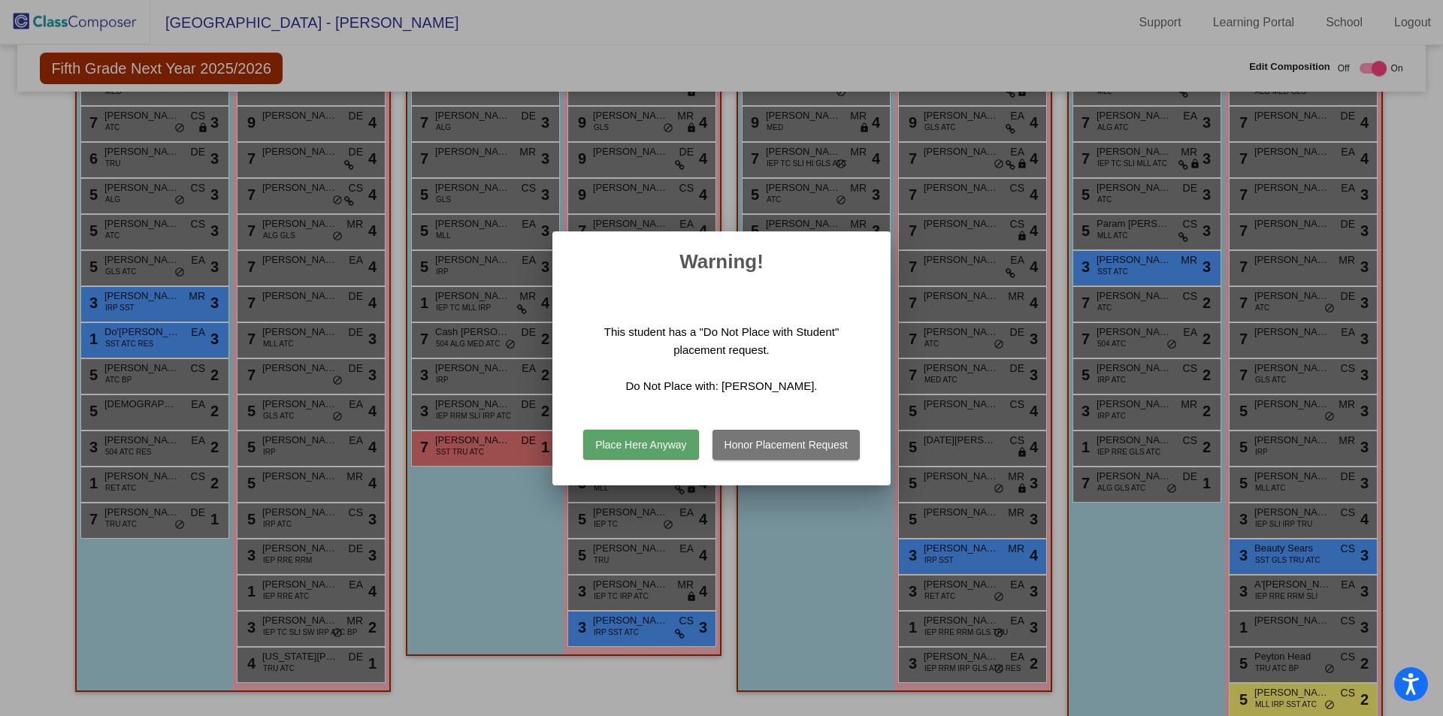
scroll to position [424, 0]
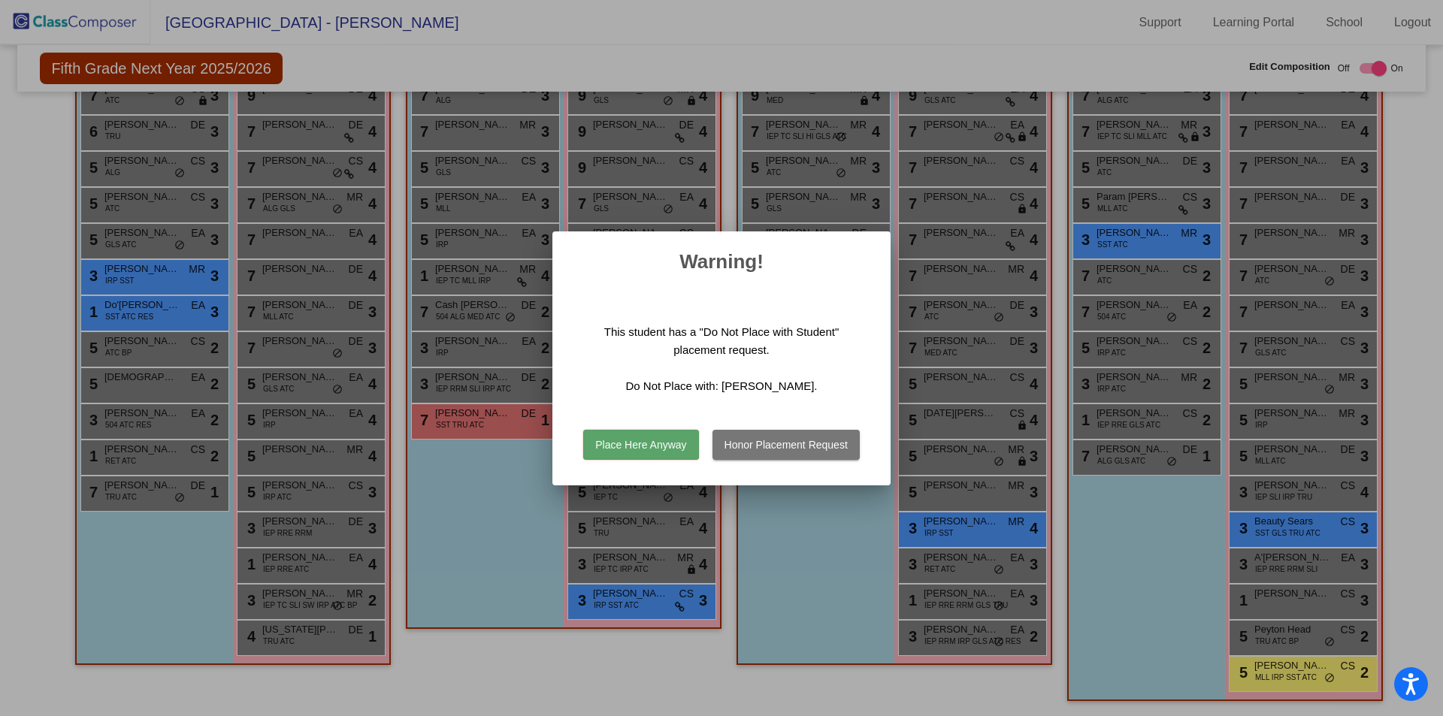
click at [665, 453] on button "Place Here Anyway" at bounding box center [640, 445] width 115 height 30
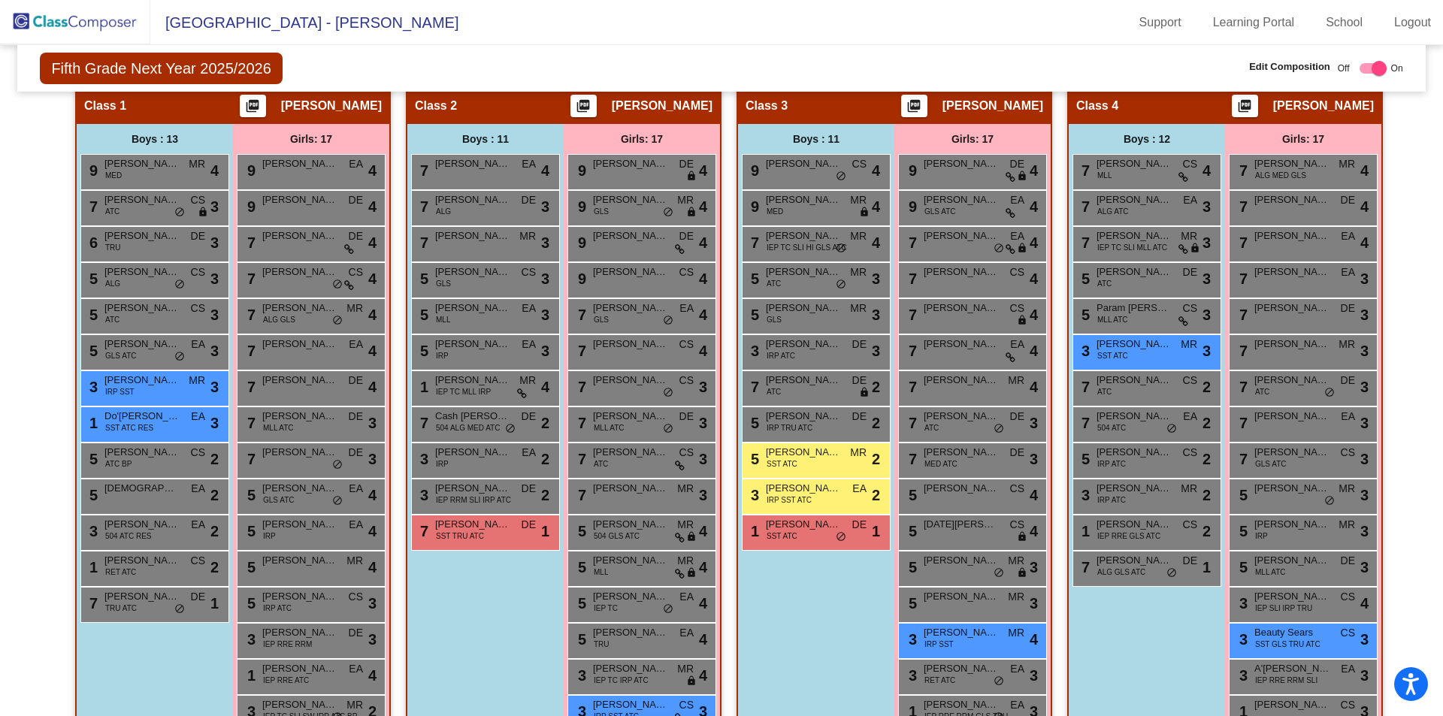
scroll to position [388, 0]
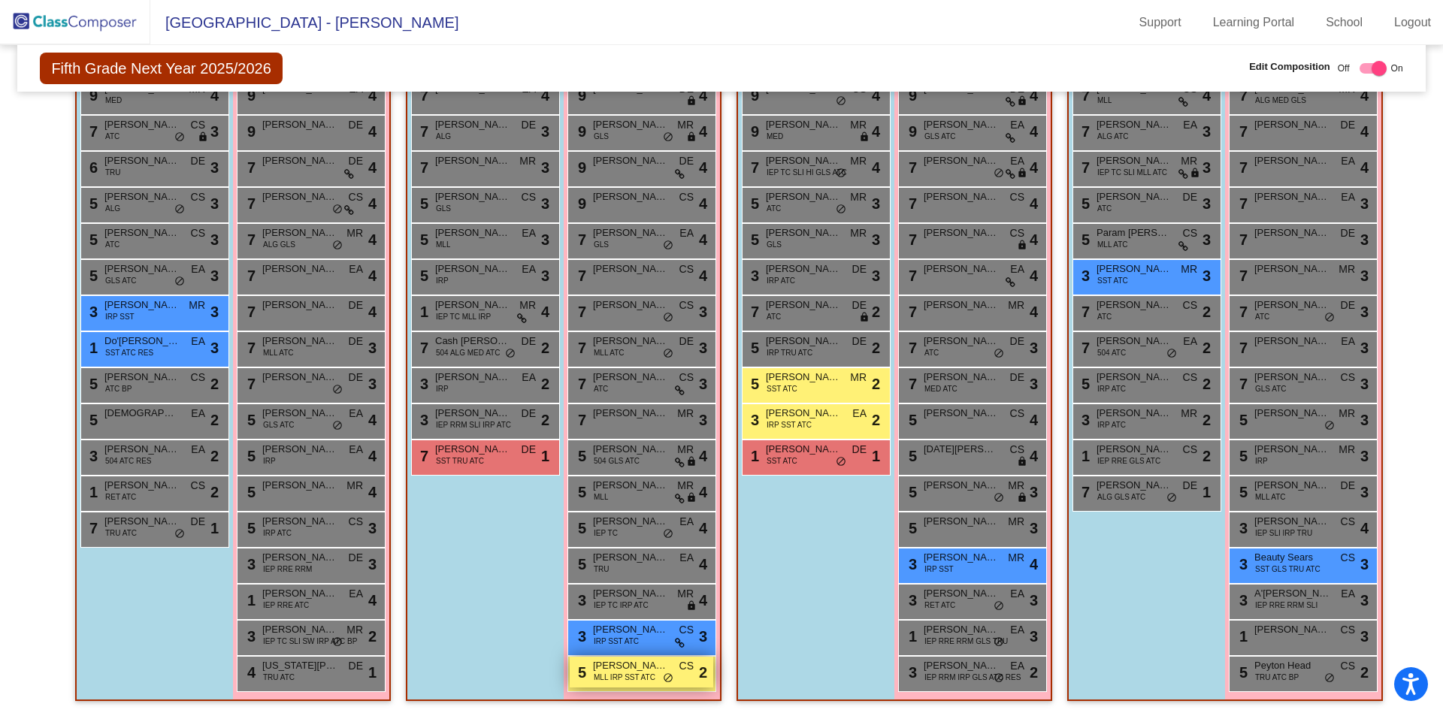
click at [687, 679] on div "5 Aliana Khammi MLL IRP SST ATC CS lock do_not_disturb_alt 2" at bounding box center [642, 672] width 144 height 31
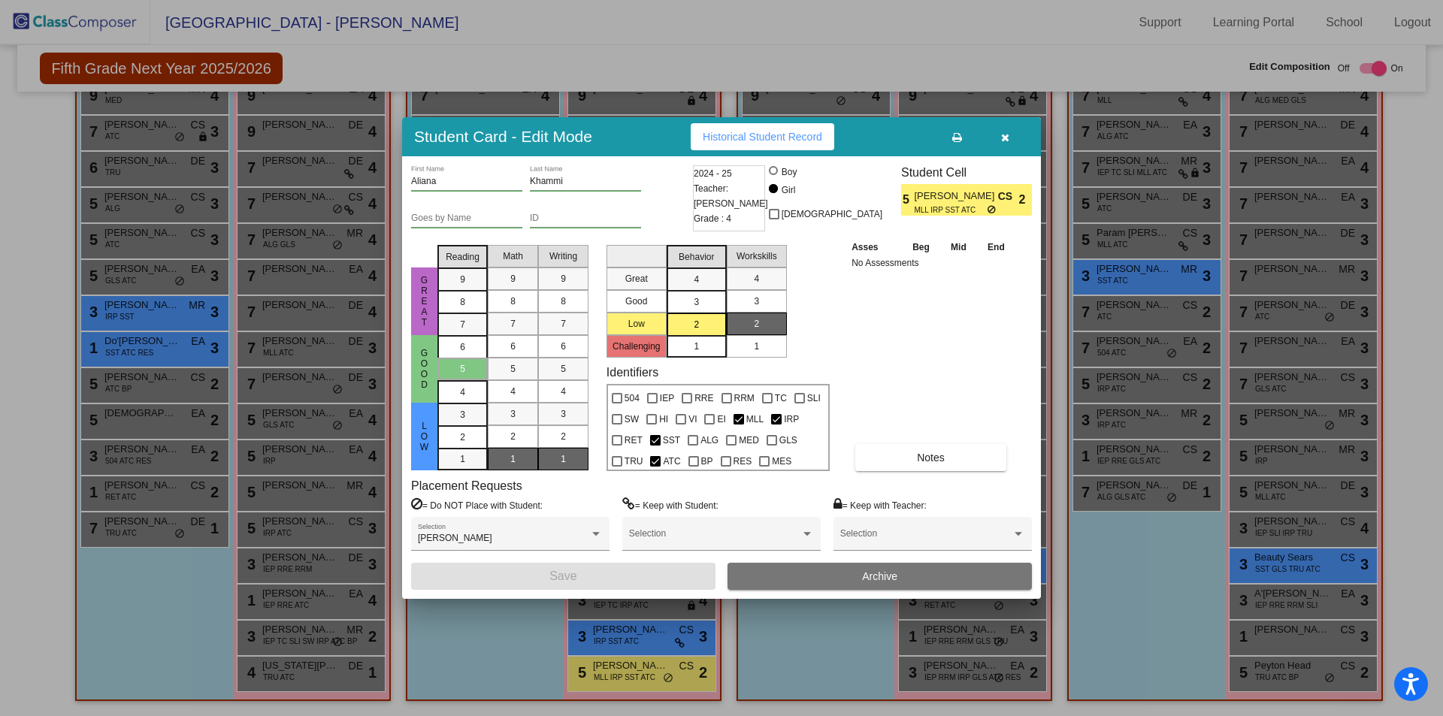
click at [998, 143] on button "button" at bounding box center [1005, 136] width 48 height 27
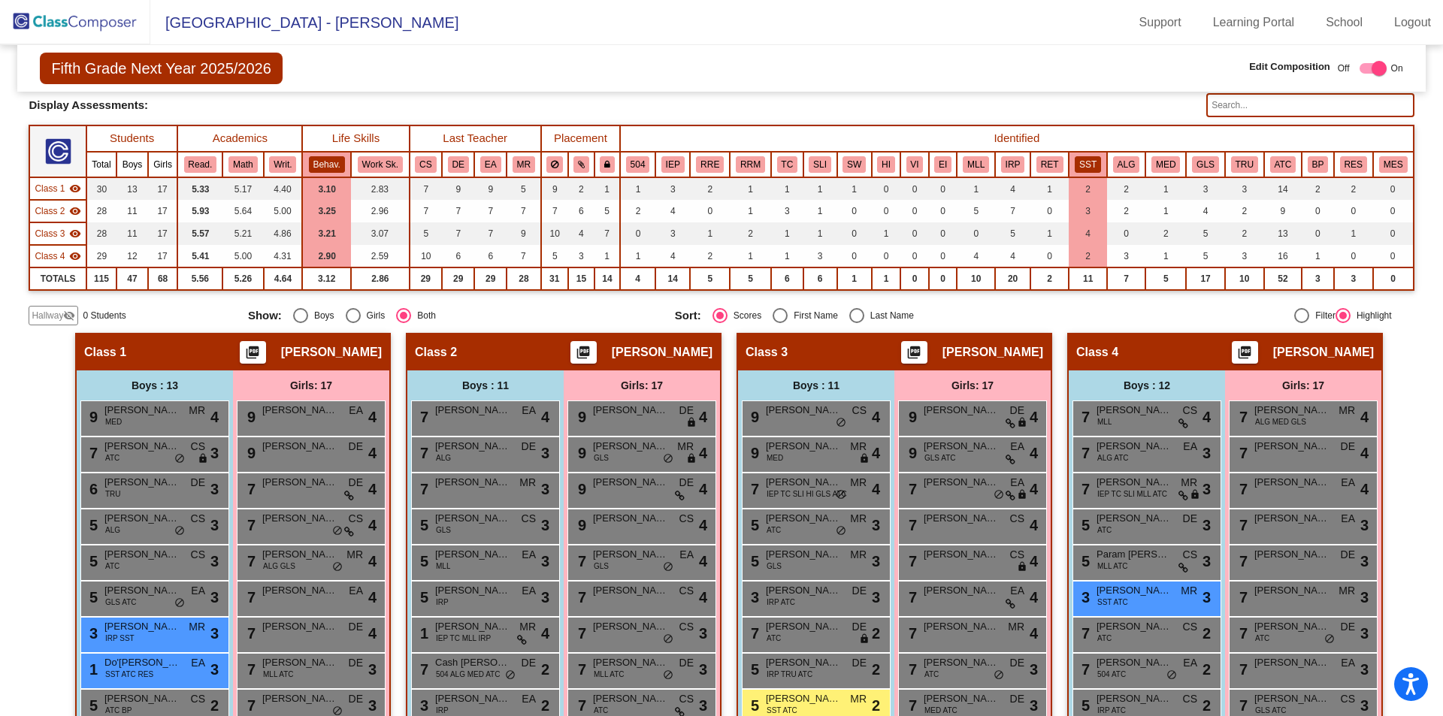
scroll to position [0, 0]
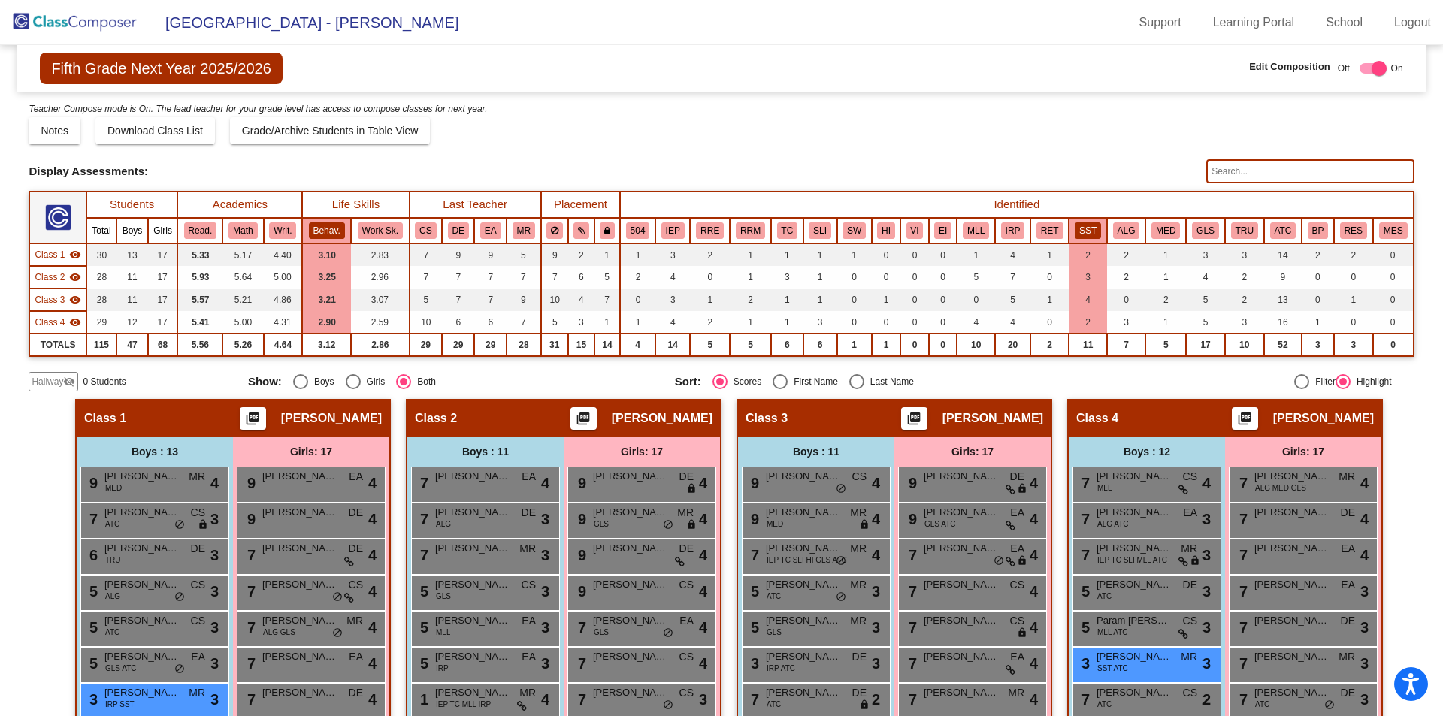
click at [338, 221] on th "Behav." at bounding box center [326, 231] width 49 height 26
click at [160, 205] on th "Students" at bounding box center [131, 205] width 91 height 26
click at [1075, 237] on button "SST" at bounding box center [1088, 231] width 26 height 17
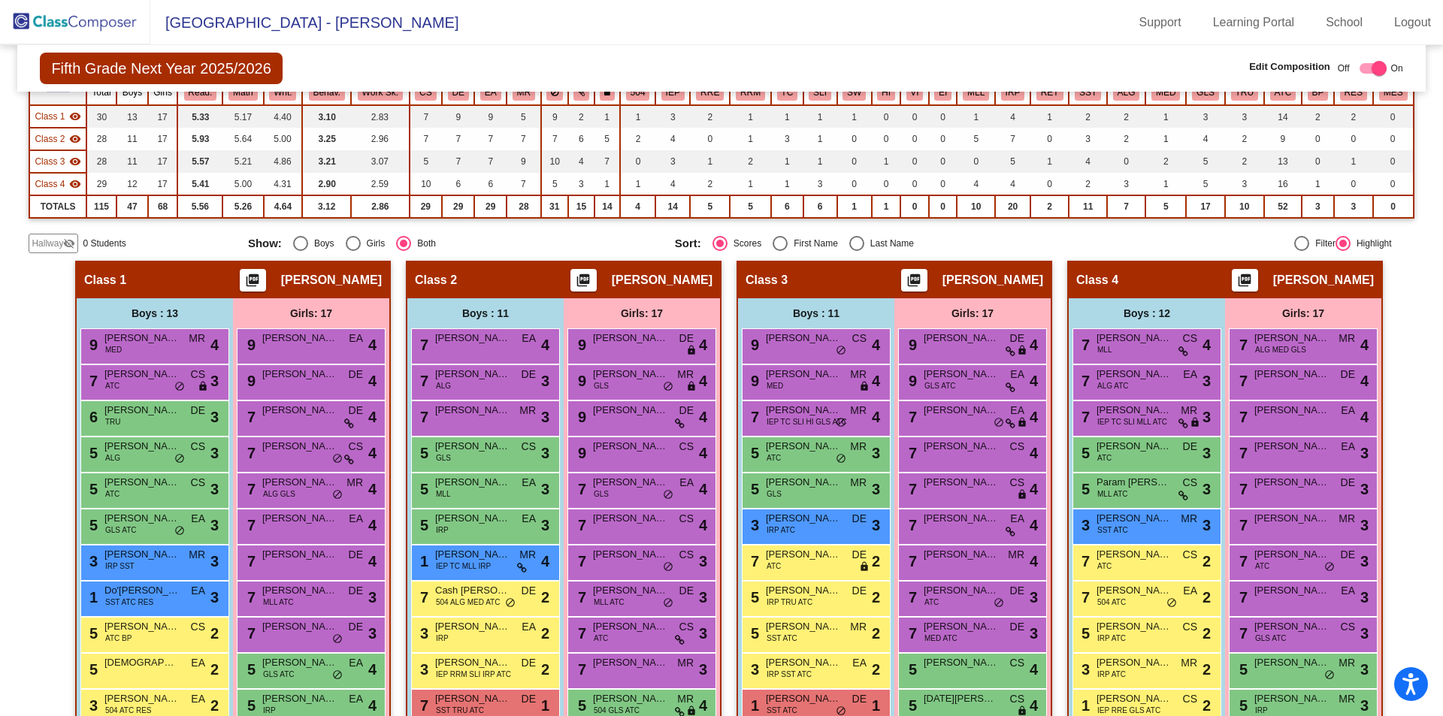
scroll to position [226, 0]
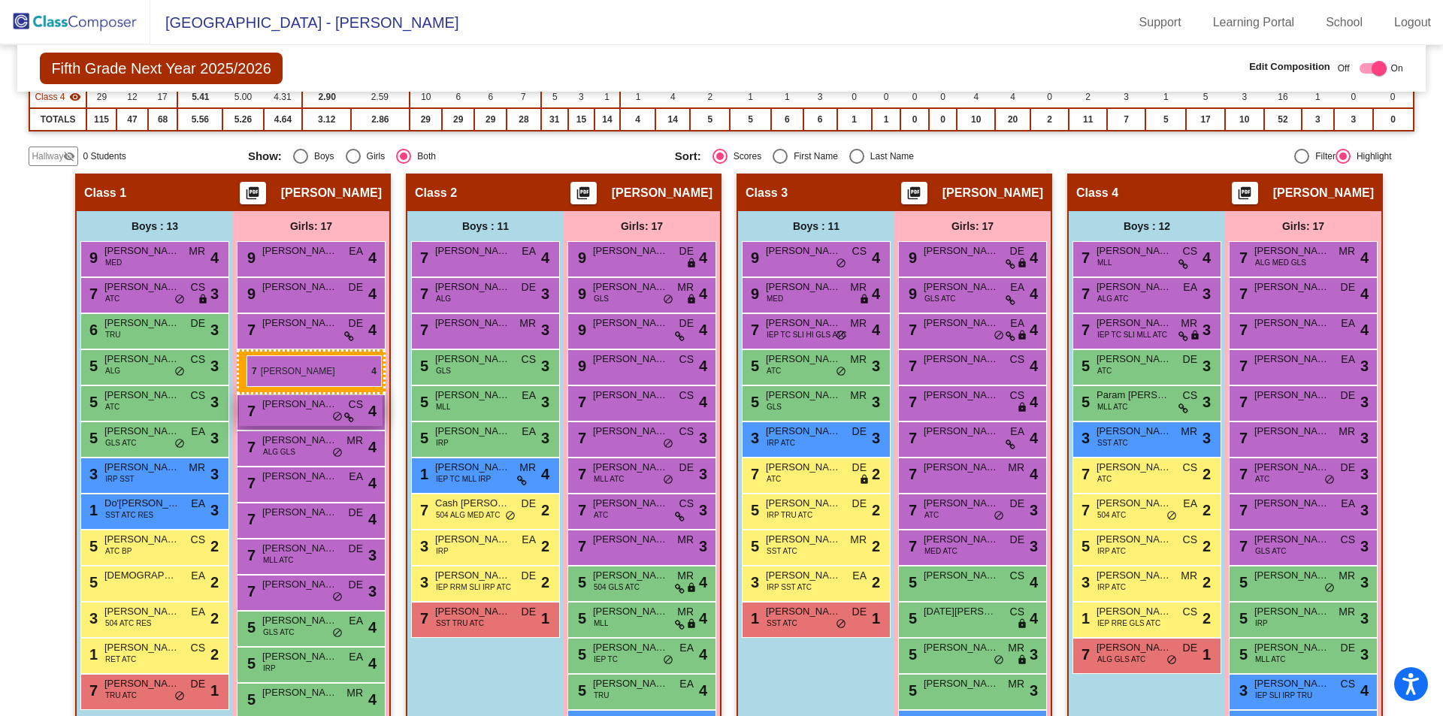
drag, startPoint x: 599, startPoint y: 410, endPoint x: 240, endPoint y: 353, distance: 363.9
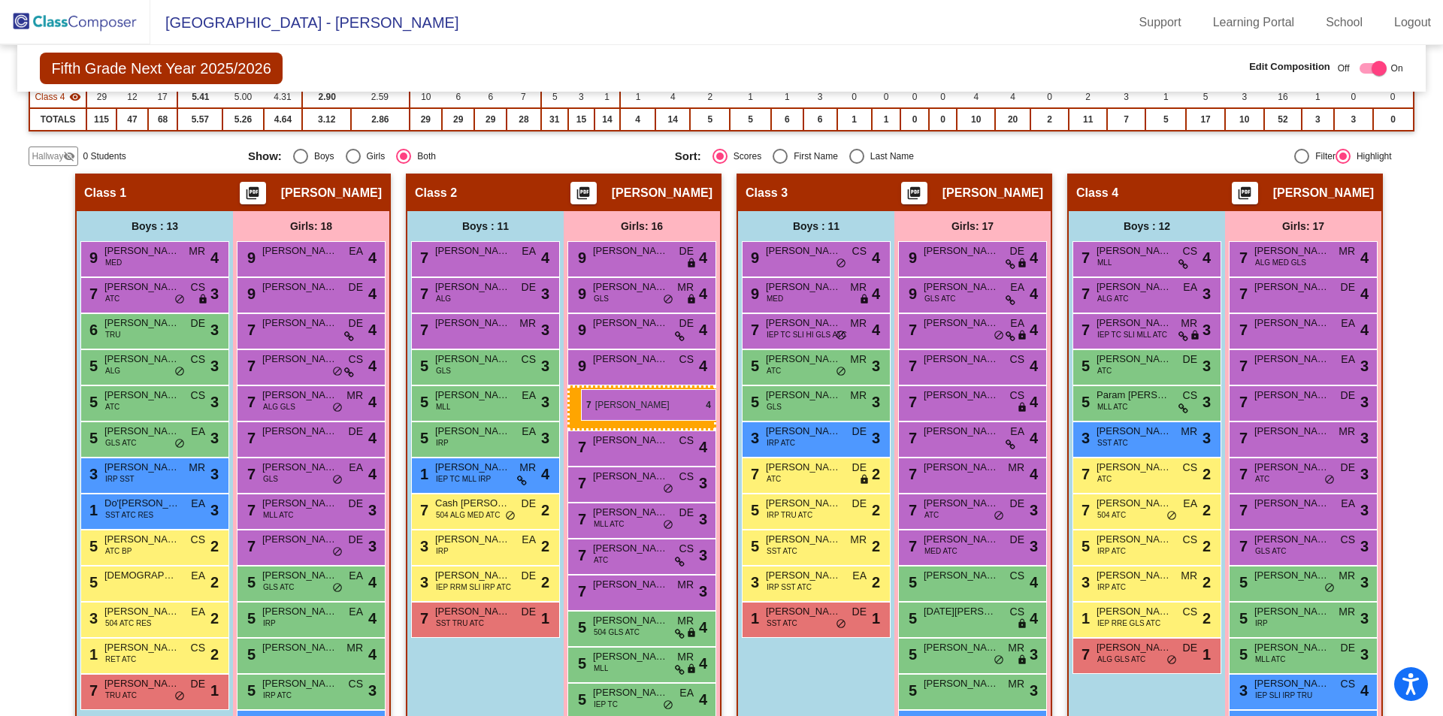
drag, startPoint x: 277, startPoint y: 447, endPoint x: 581, endPoint y: 389, distance: 309.2
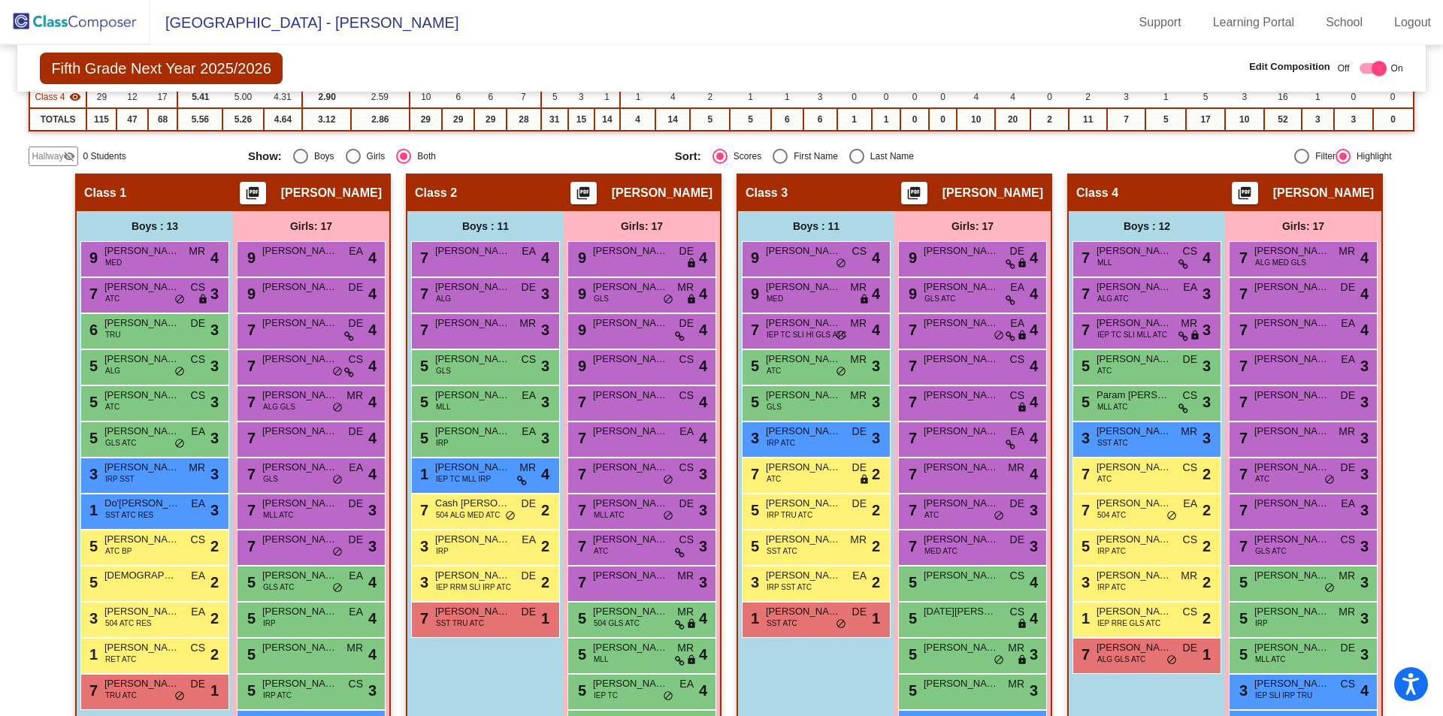
click at [1013, 168] on div "Fifth Grade Next Year 2025/2026 Edit Composition Off On Incoming Digital Data W…" at bounding box center [722, 349] width 1386 height 1059
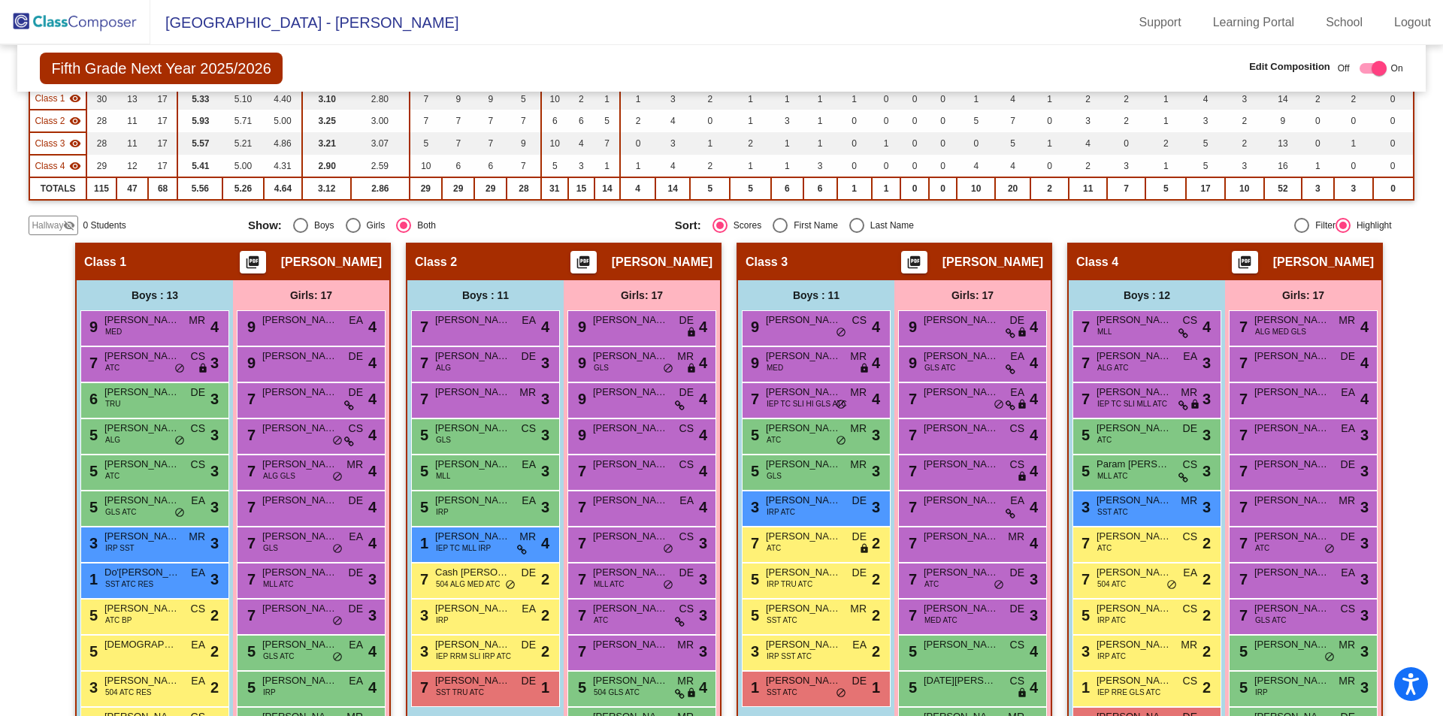
scroll to position [12, 0]
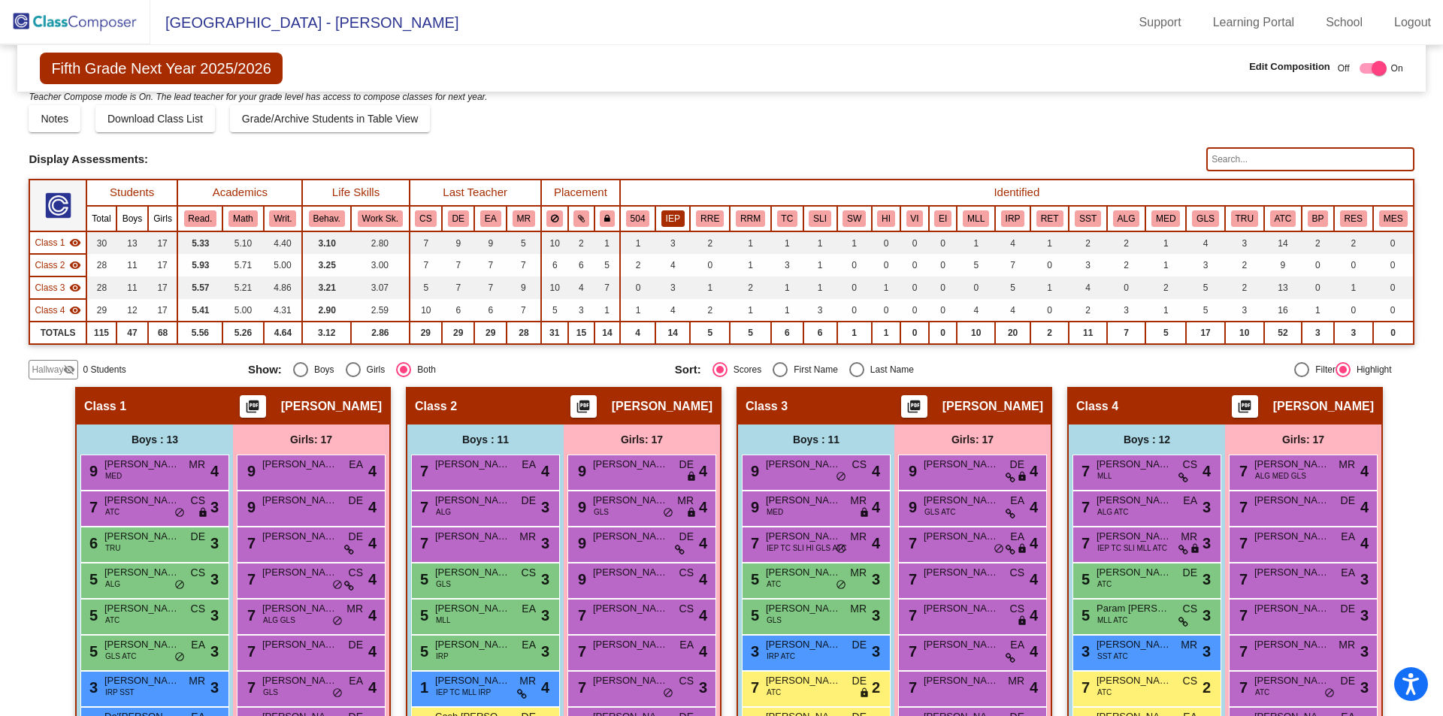
click at [671, 221] on button "IEP" at bounding box center [673, 219] width 23 height 17
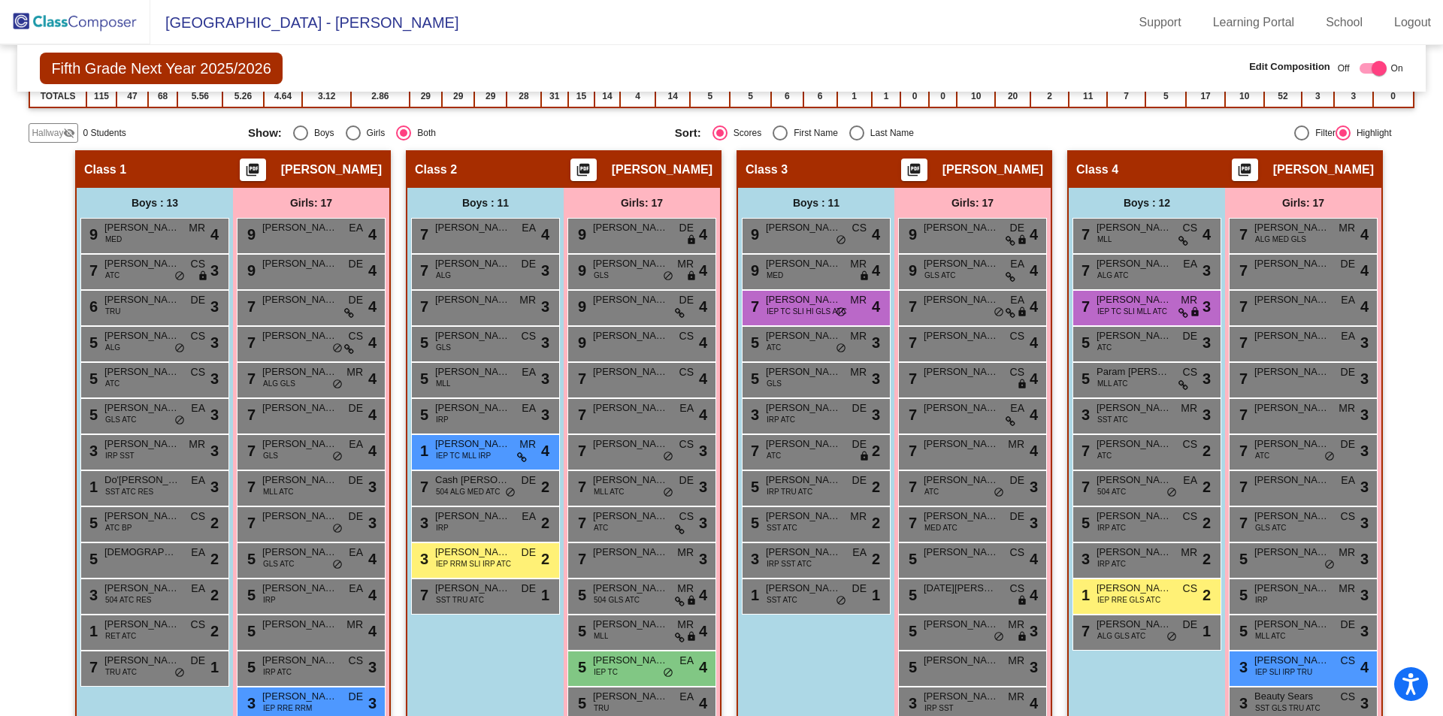
scroll to position [162, 0]
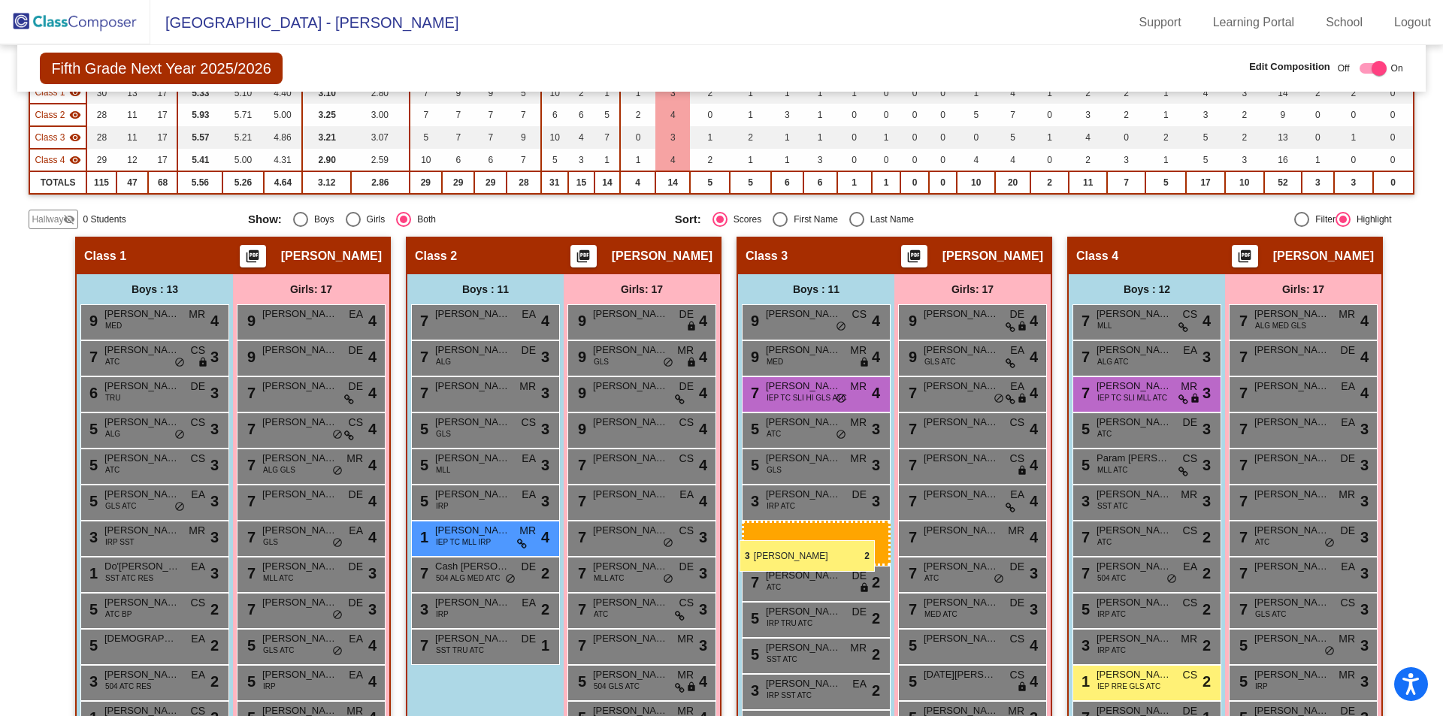
drag, startPoint x: 507, startPoint y: 635, endPoint x: 740, endPoint y: 541, distance: 250.9
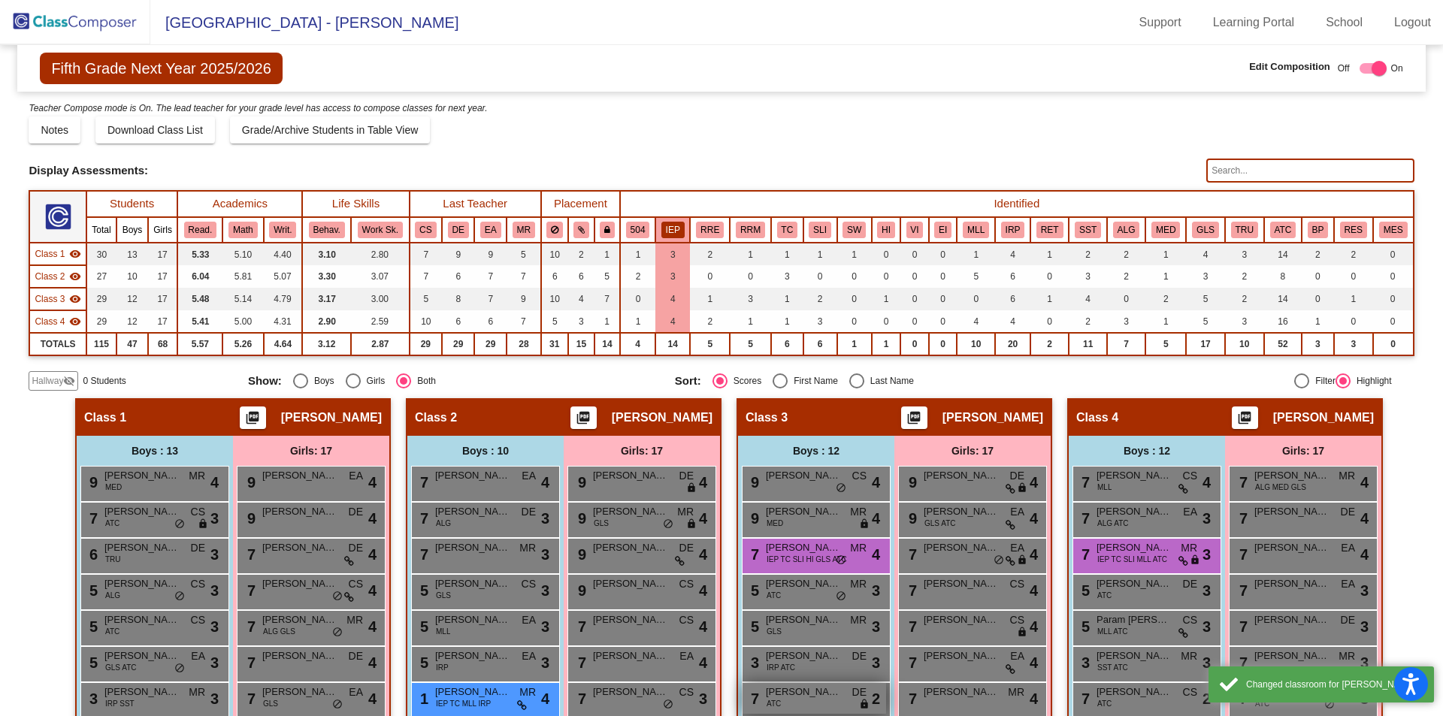
scroll to position [0, 0]
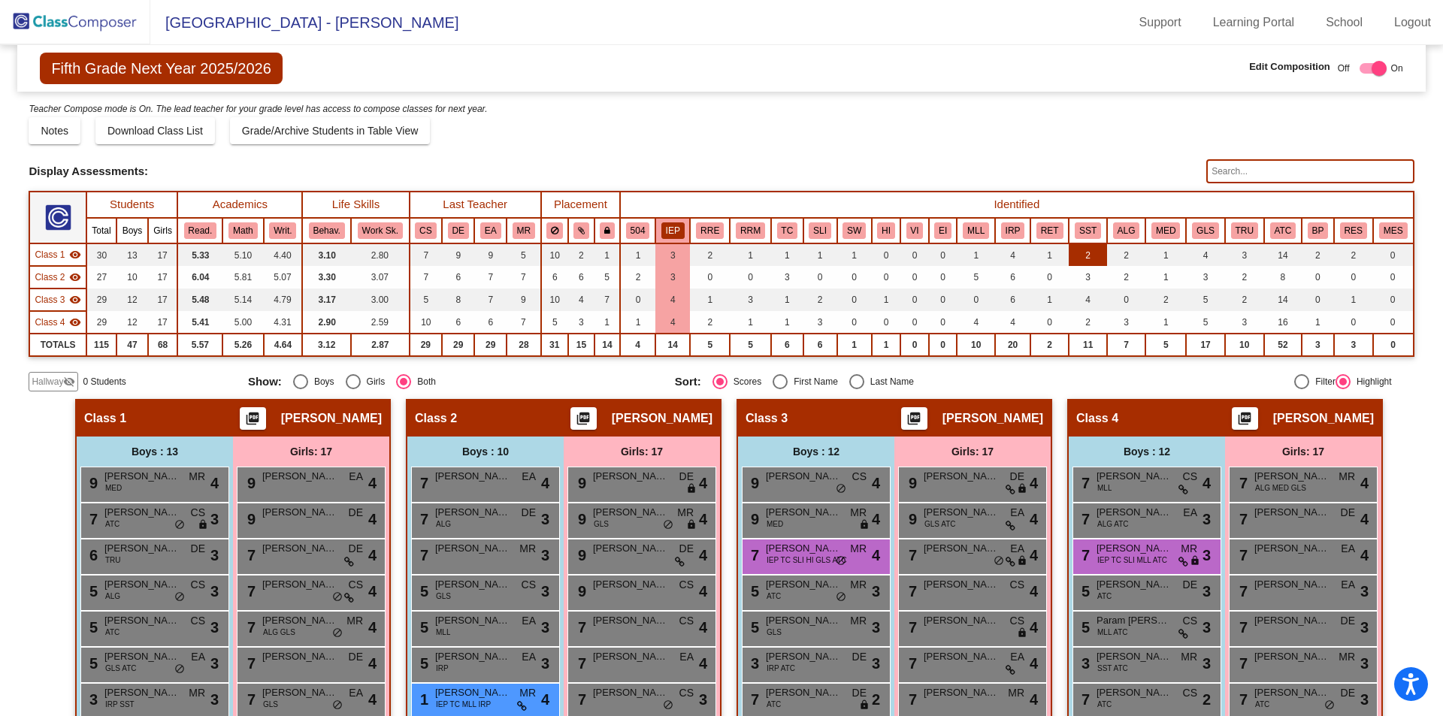
click at [1092, 244] on td "2" at bounding box center [1088, 255] width 38 height 23
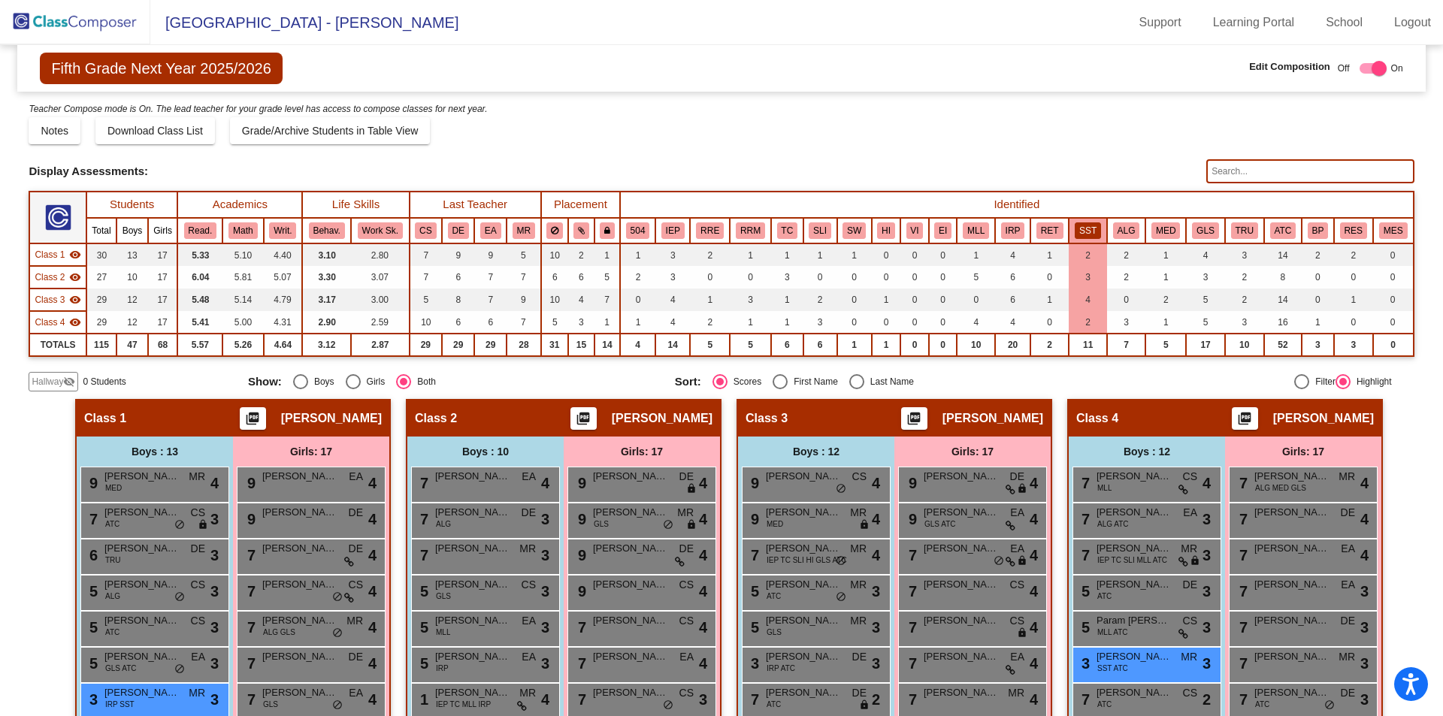
click at [1081, 231] on button "SST" at bounding box center [1088, 231] width 26 height 17
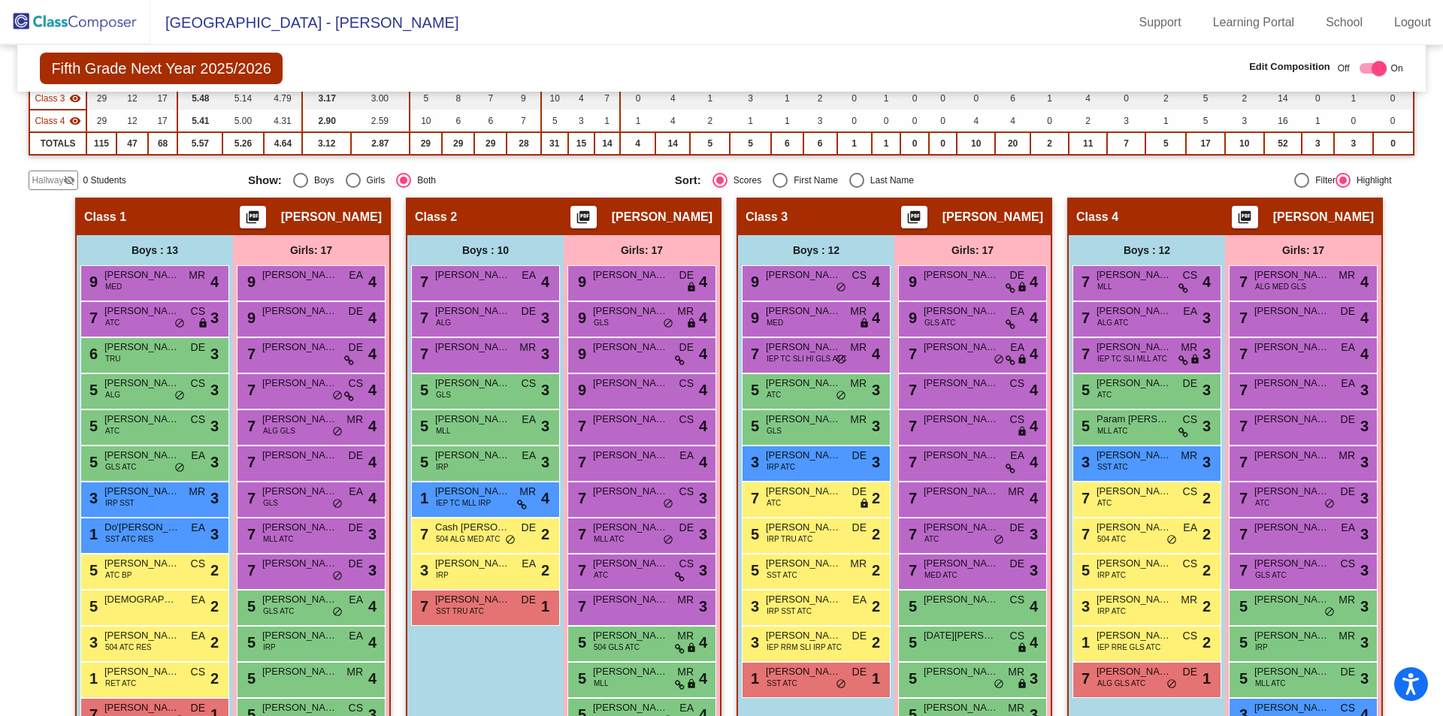
scroll to position [238, 0]
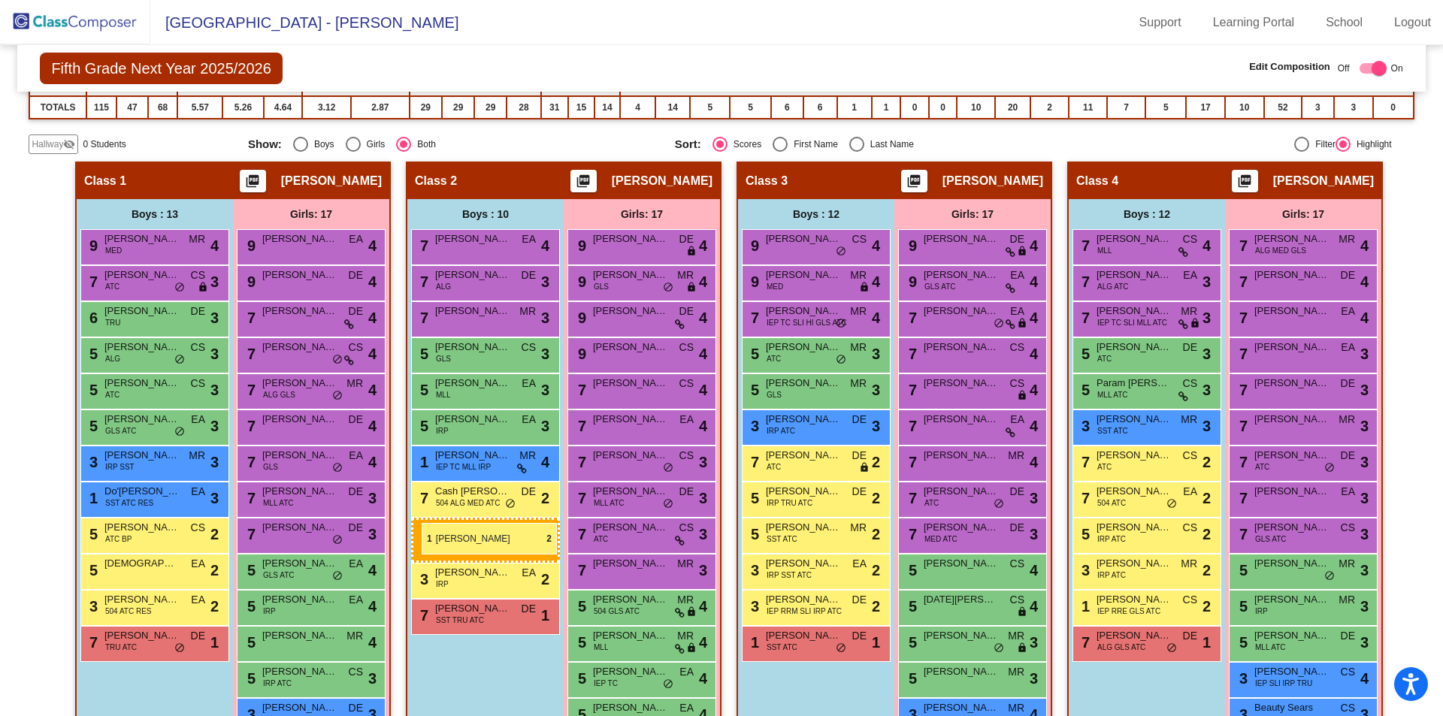
drag, startPoint x: 142, startPoint y: 641, endPoint x: 422, endPoint y: 523, distance: 303.6
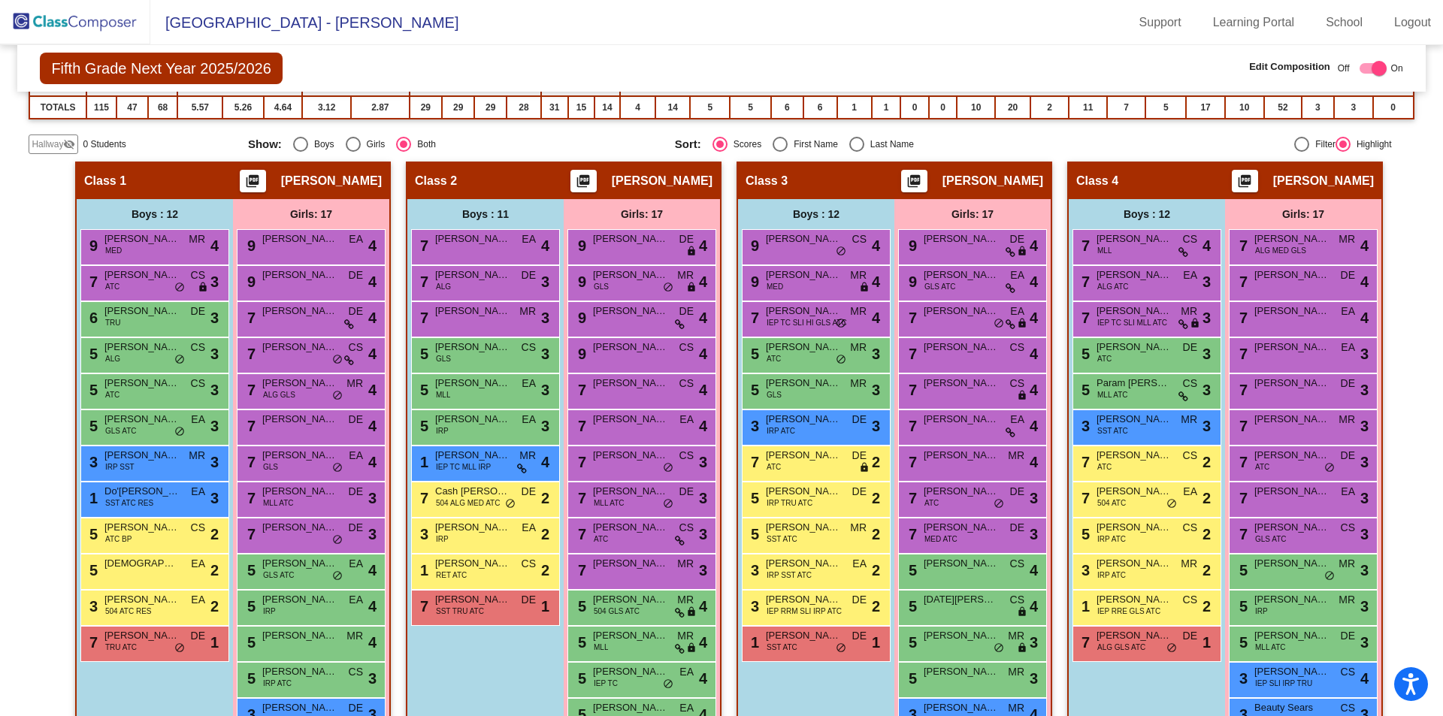
click at [0, 0] on div "Boys : 11 7 Bryson Malpass EA lock do_not_disturb_alt 4 7 Timothy Hanson ALG DE…" at bounding box center [0, 0] width 0 height 0
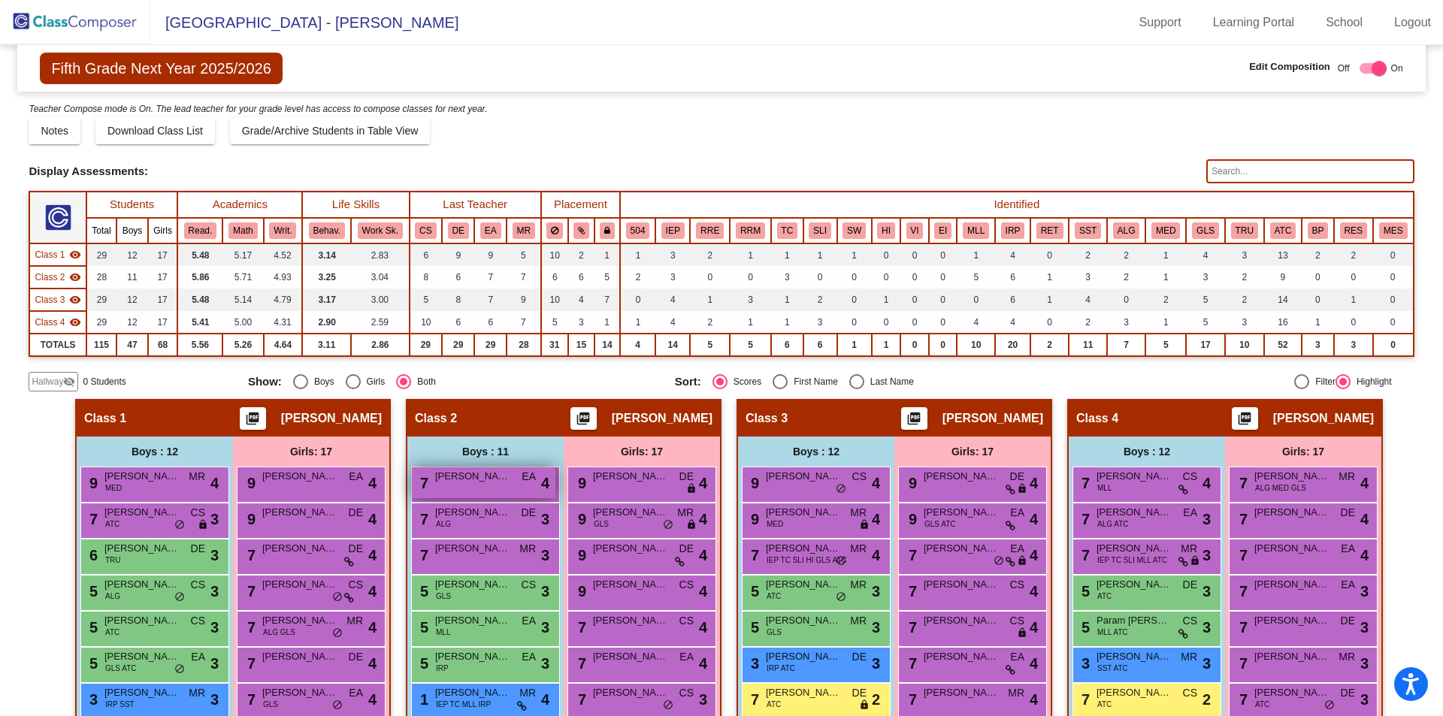
scroll to position [150, 0]
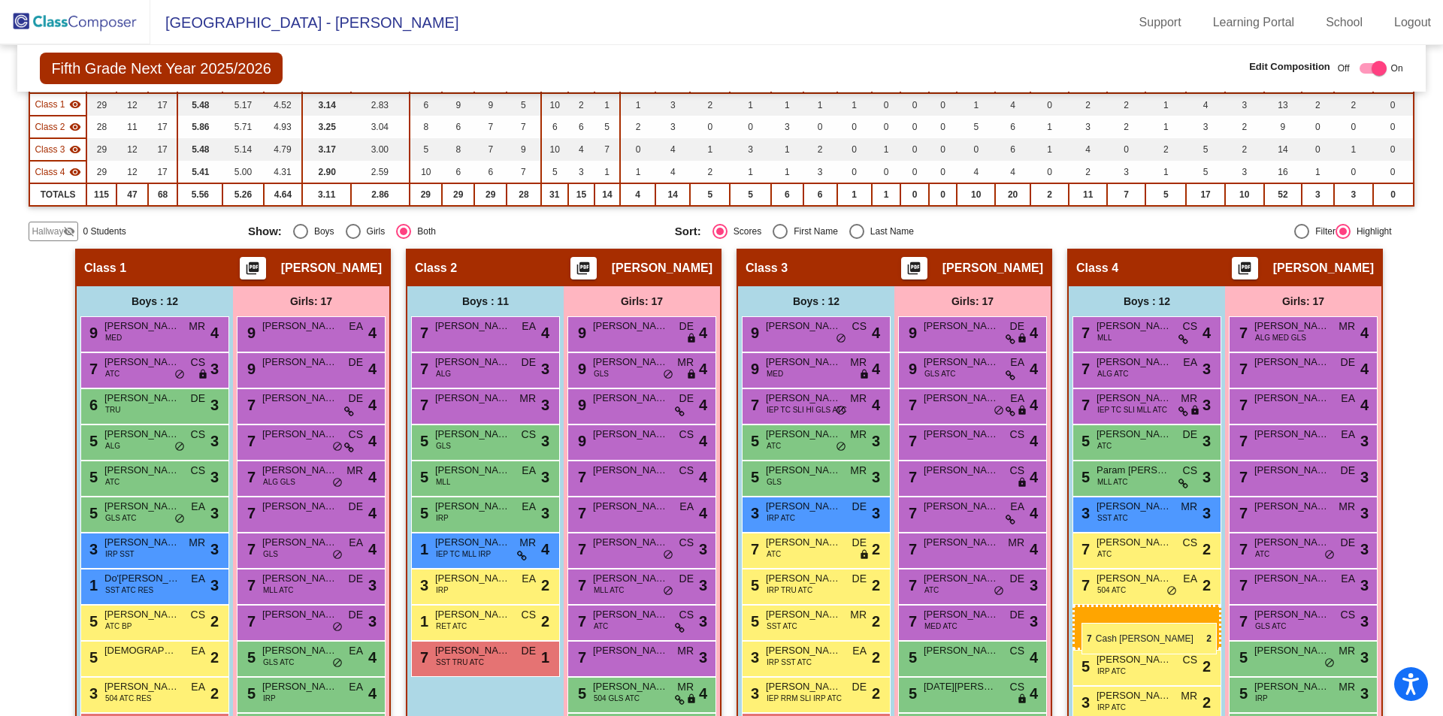
drag, startPoint x: 458, startPoint y: 585, endPoint x: 1082, endPoint y: 623, distance: 625.2
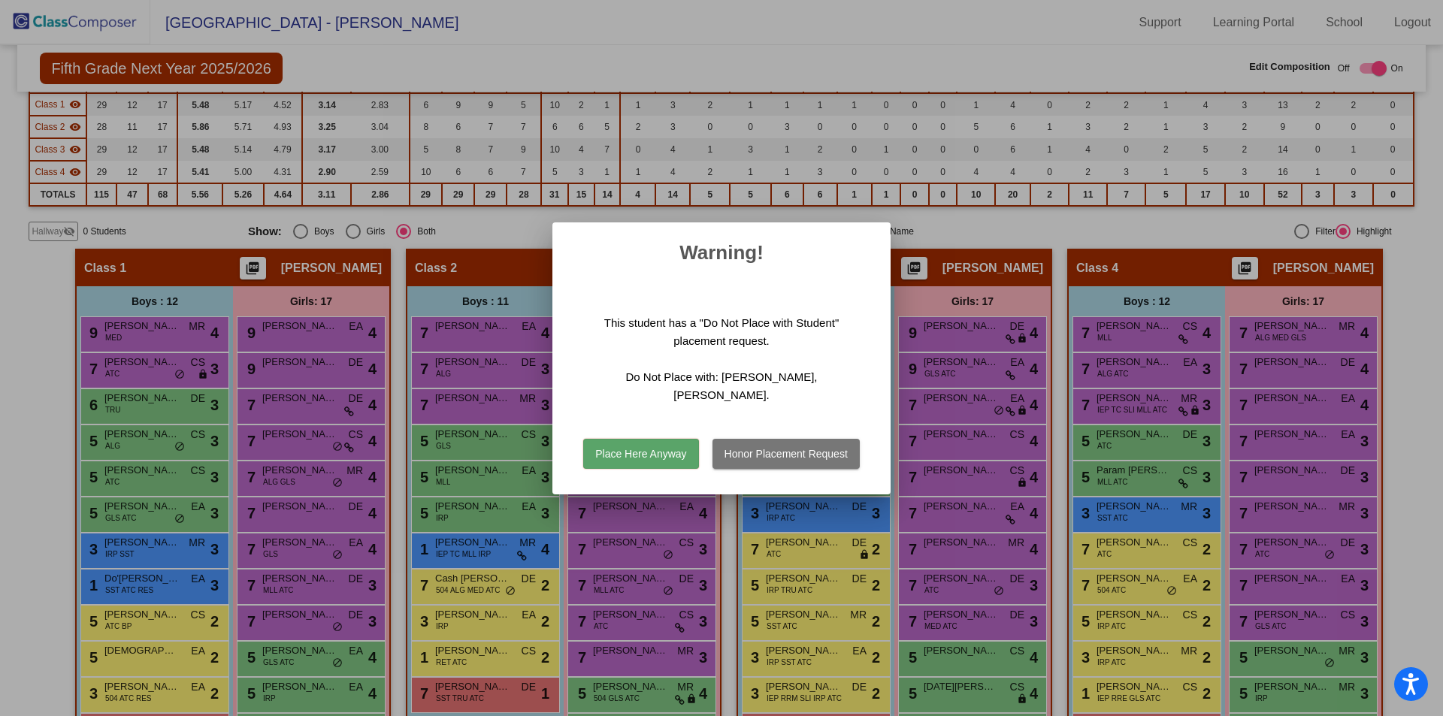
click at [780, 443] on button "Honor Placement Request" at bounding box center [786, 454] width 147 height 30
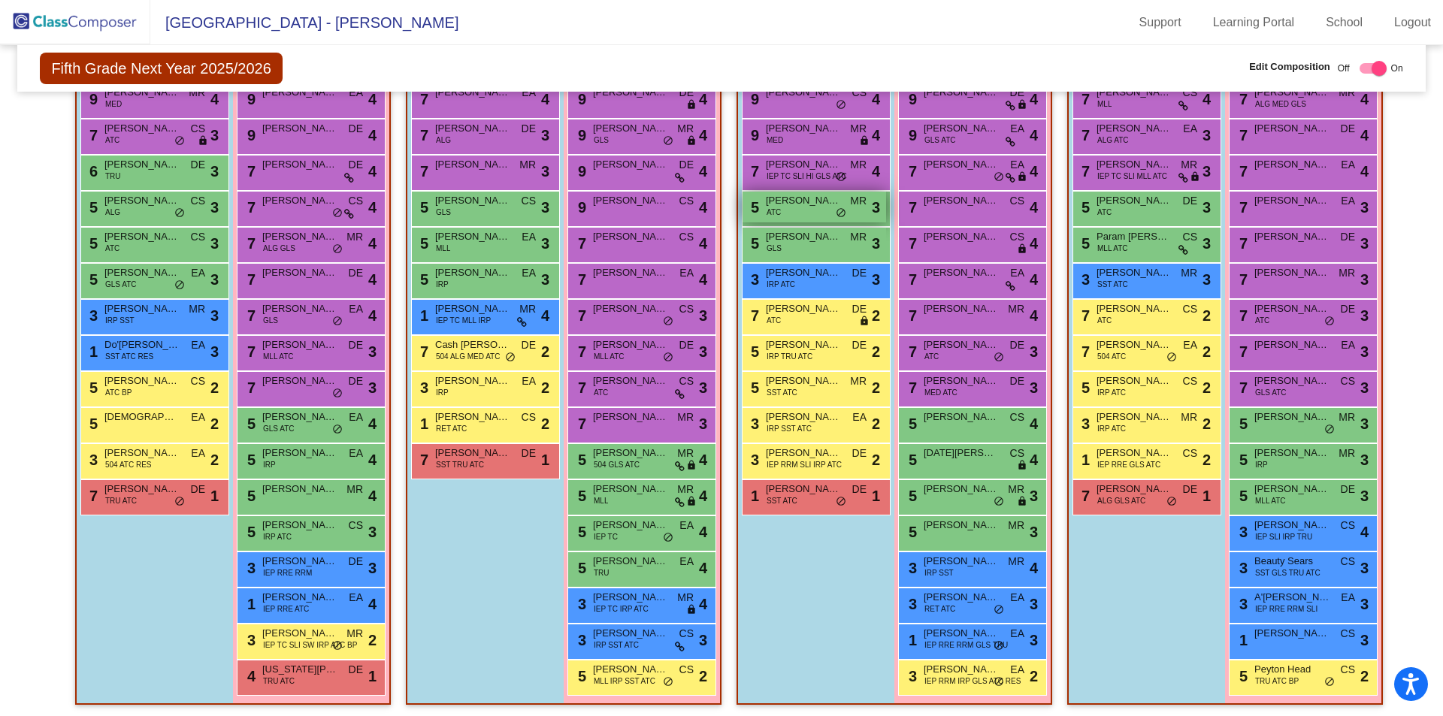
scroll to position [388, 0]
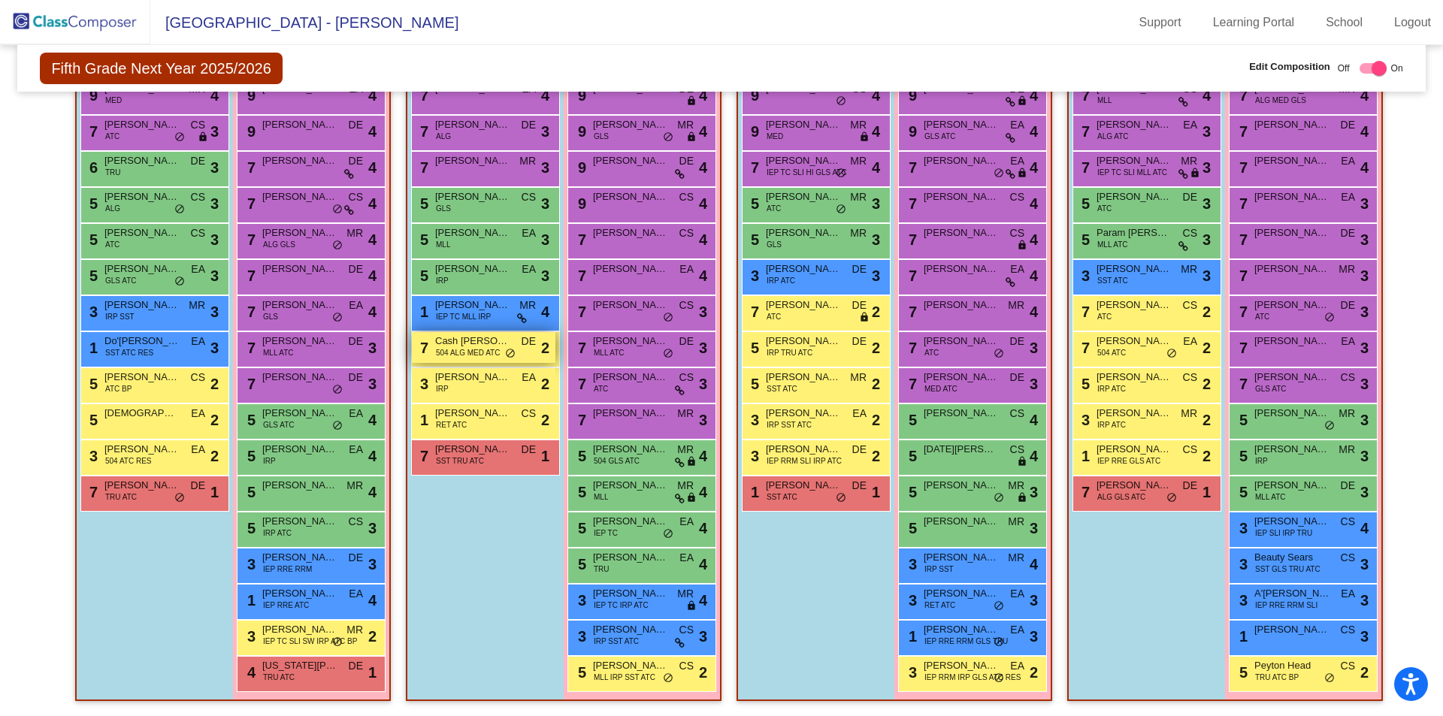
click at [470, 332] on div "7 Cash Boik 504 ALG MED ATC DE lock do_not_disturb_alt 2" at bounding box center [485, 350] width 149 height 36
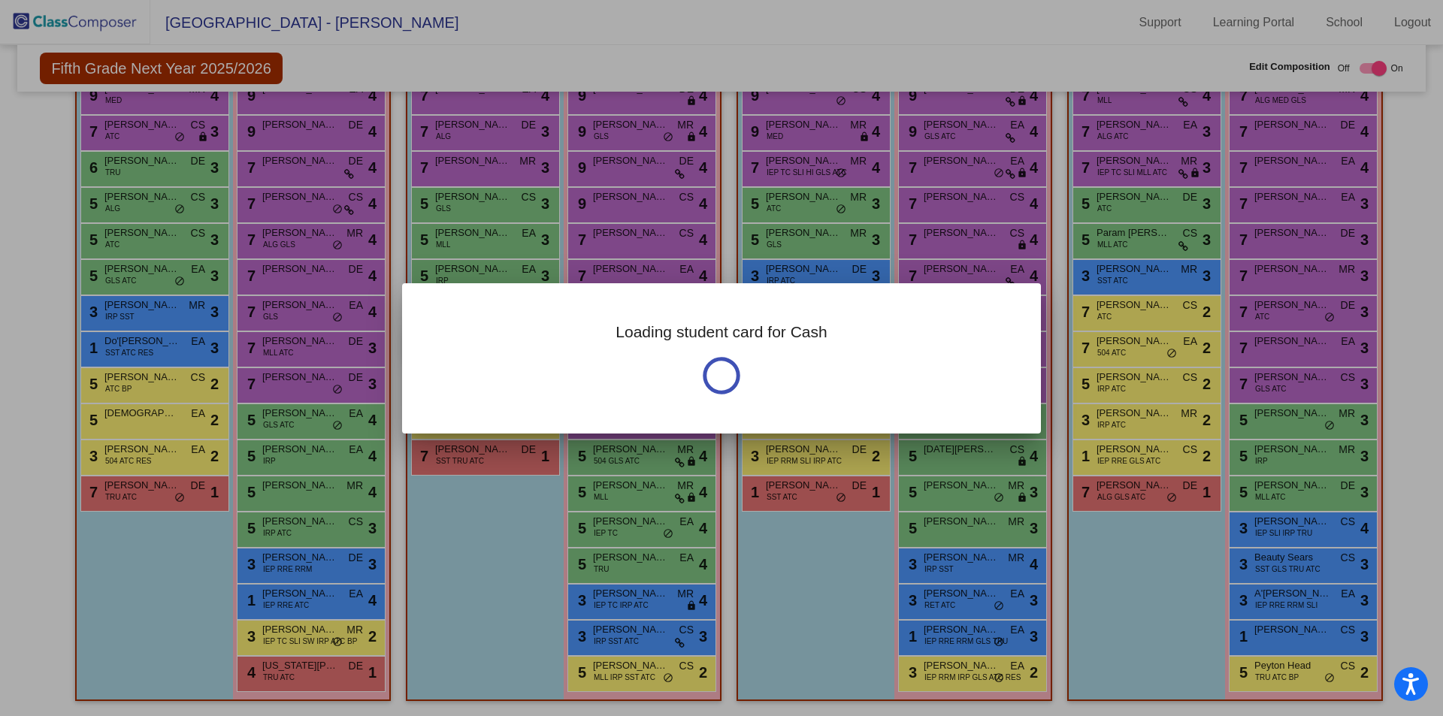
click at [469, 335] on div "Loading student card for Cash" at bounding box center [721, 358] width 639 height 150
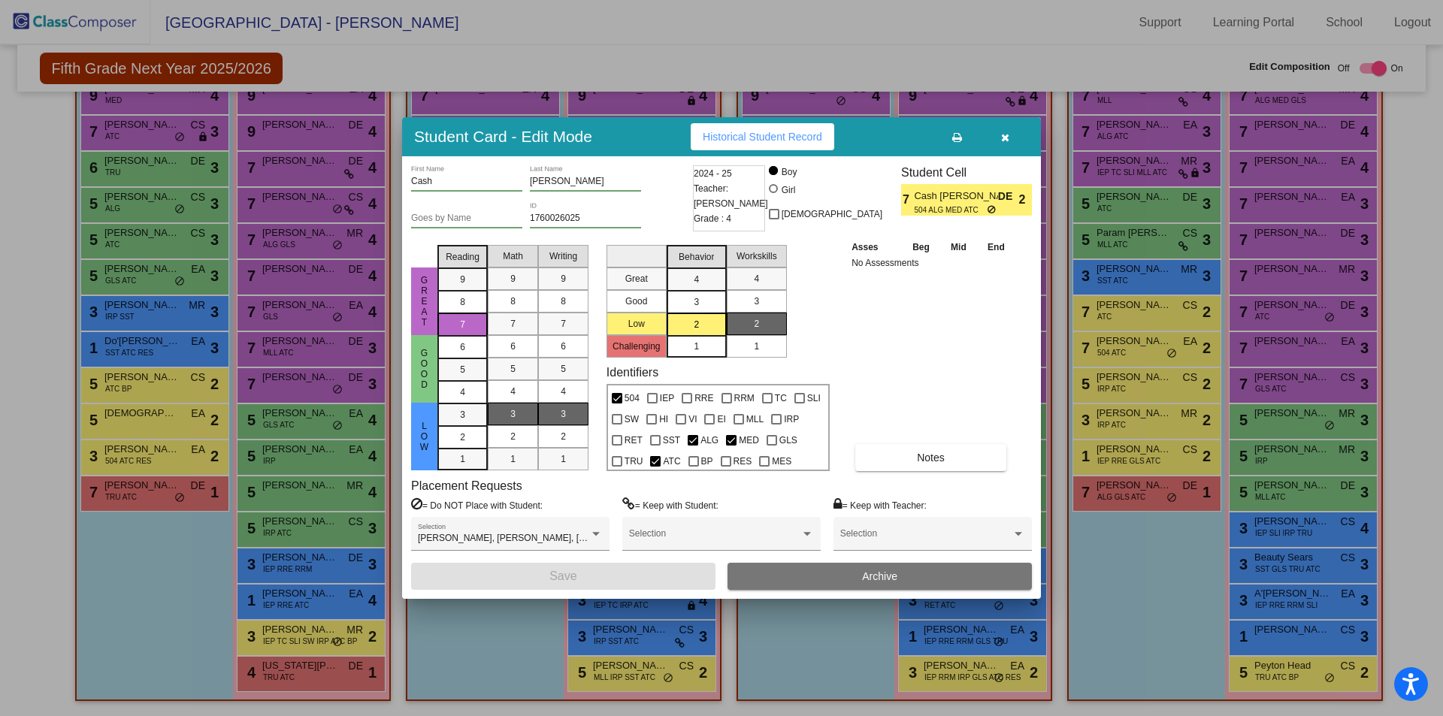
click at [1008, 144] on button "button" at bounding box center [1005, 136] width 48 height 27
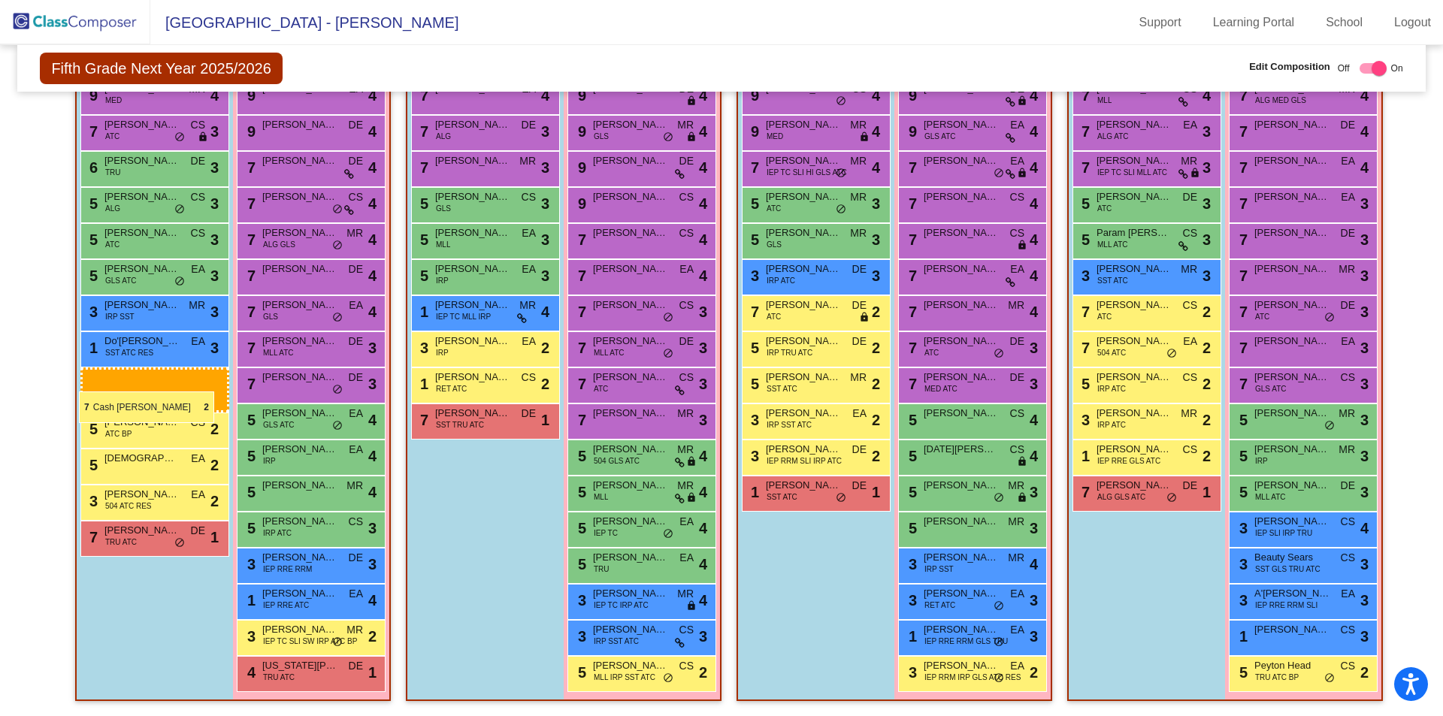
drag, startPoint x: 482, startPoint y: 336, endPoint x: 71, endPoint y: 370, distance: 412.6
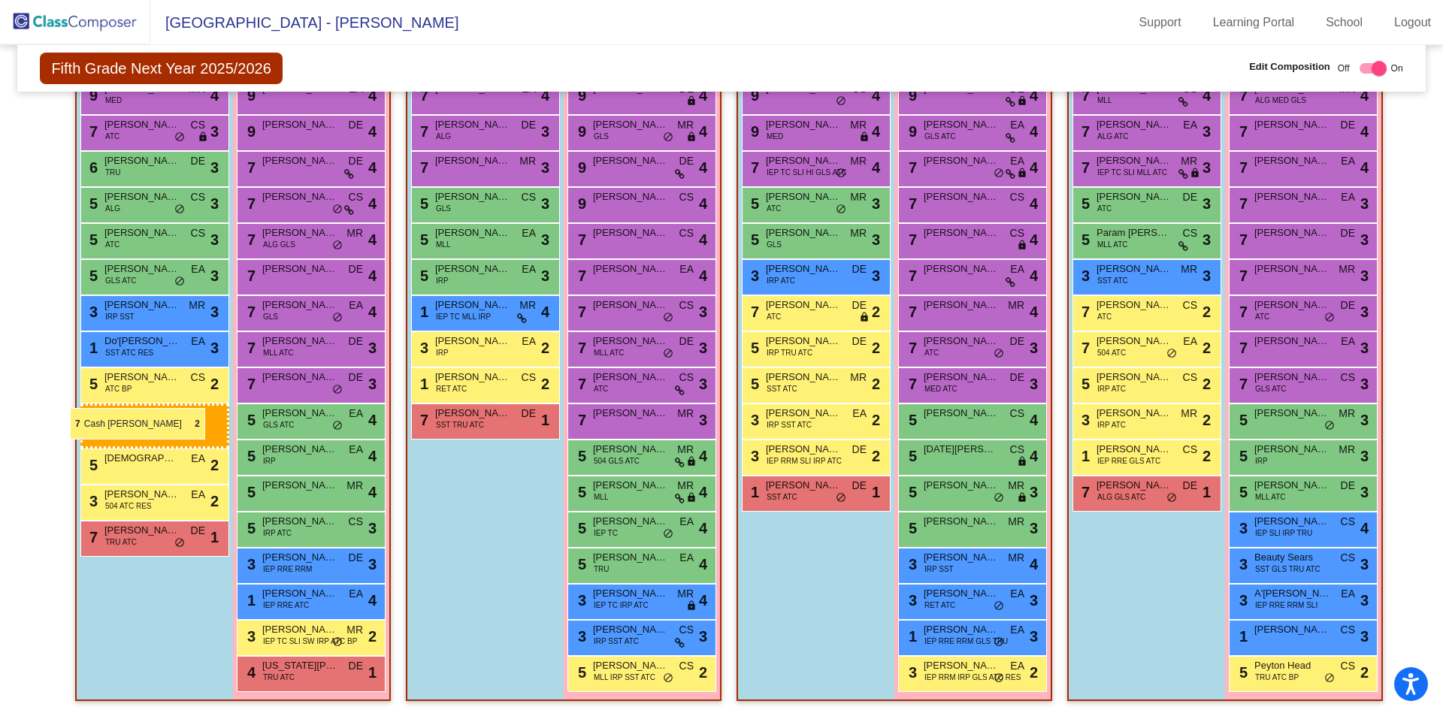
drag, startPoint x: 468, startPoint y: 345, endPoint x: 70, endPoint y: 408, distance: 403.4
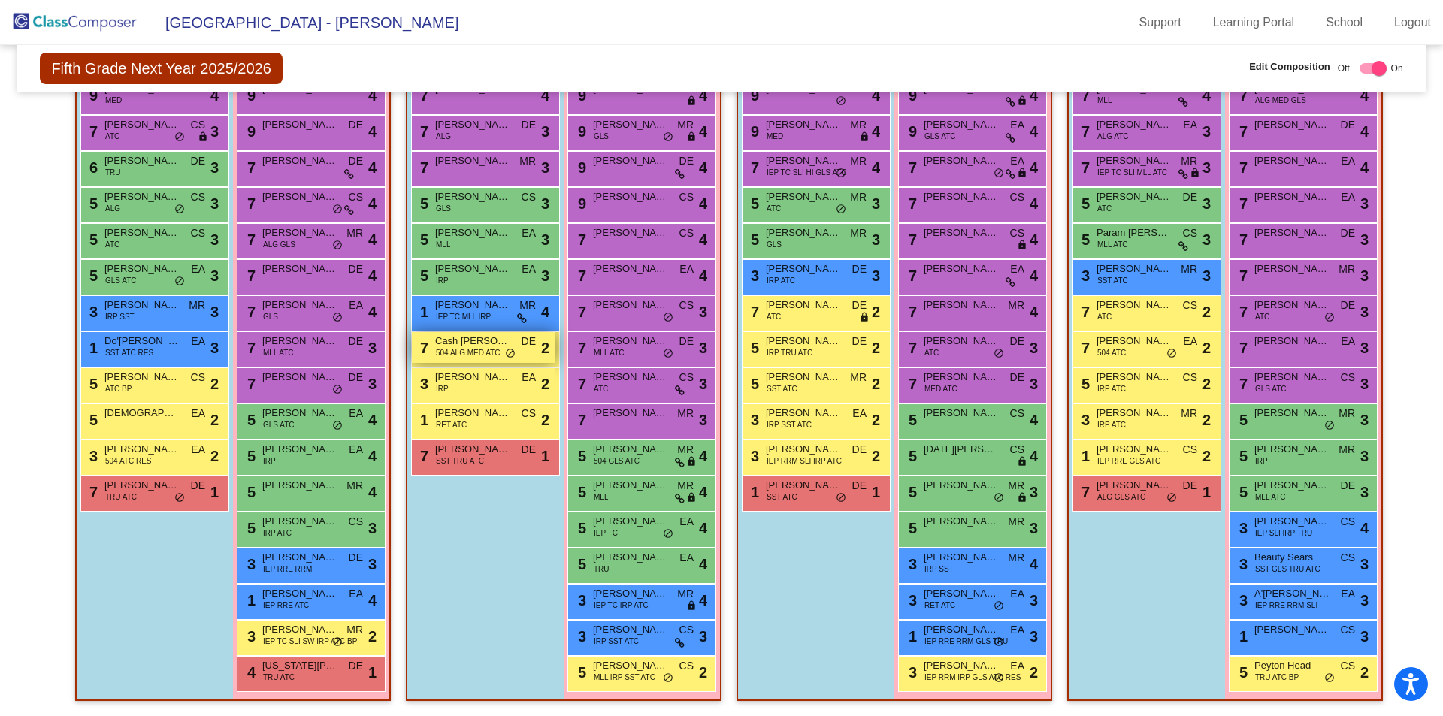
click at [473, 355] on span "504 ALG MED ATC" at bounding box center [468, 352] width 64 height 11
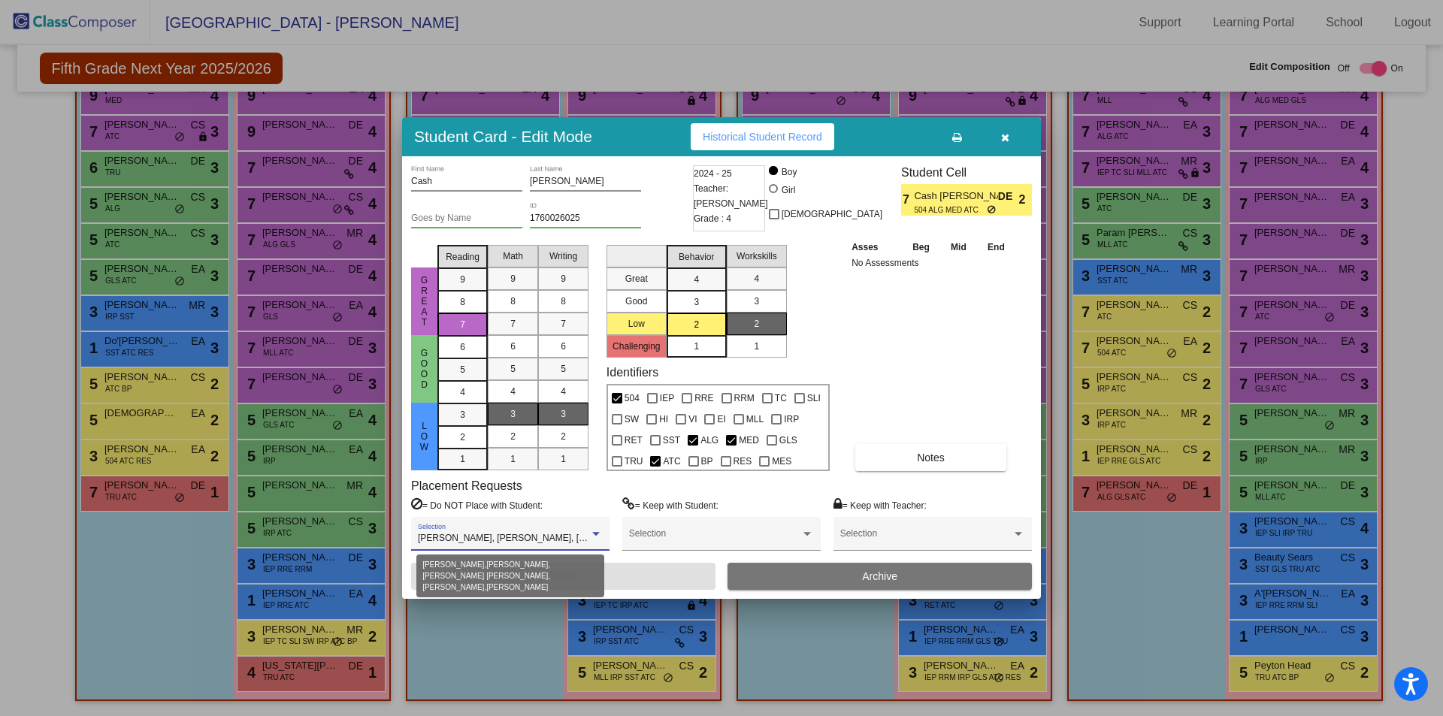
click at [598, 535] on div at bounding box center [596, 534] width 8 height 4
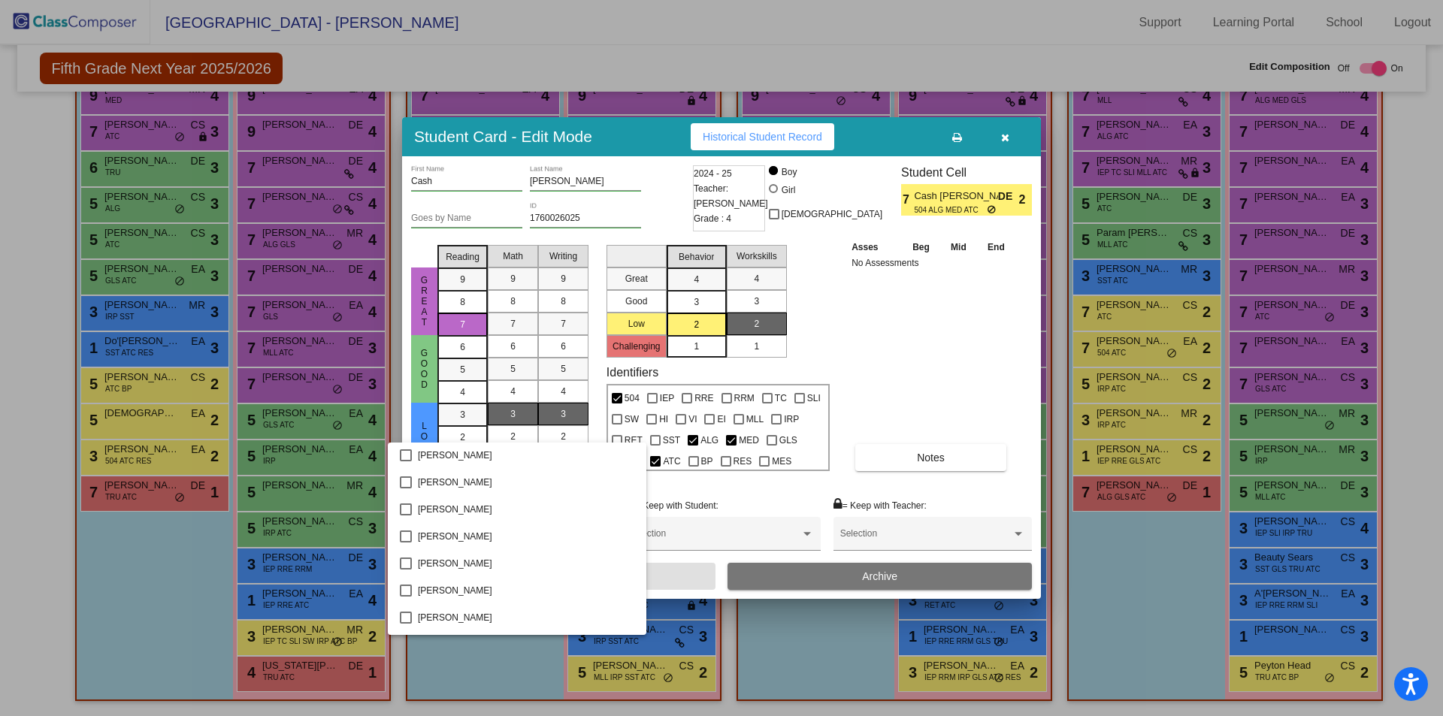
scroll to position [2947, 0]
click at [474, 671] on div at bounding box center [721, 358] width 1443 height 716
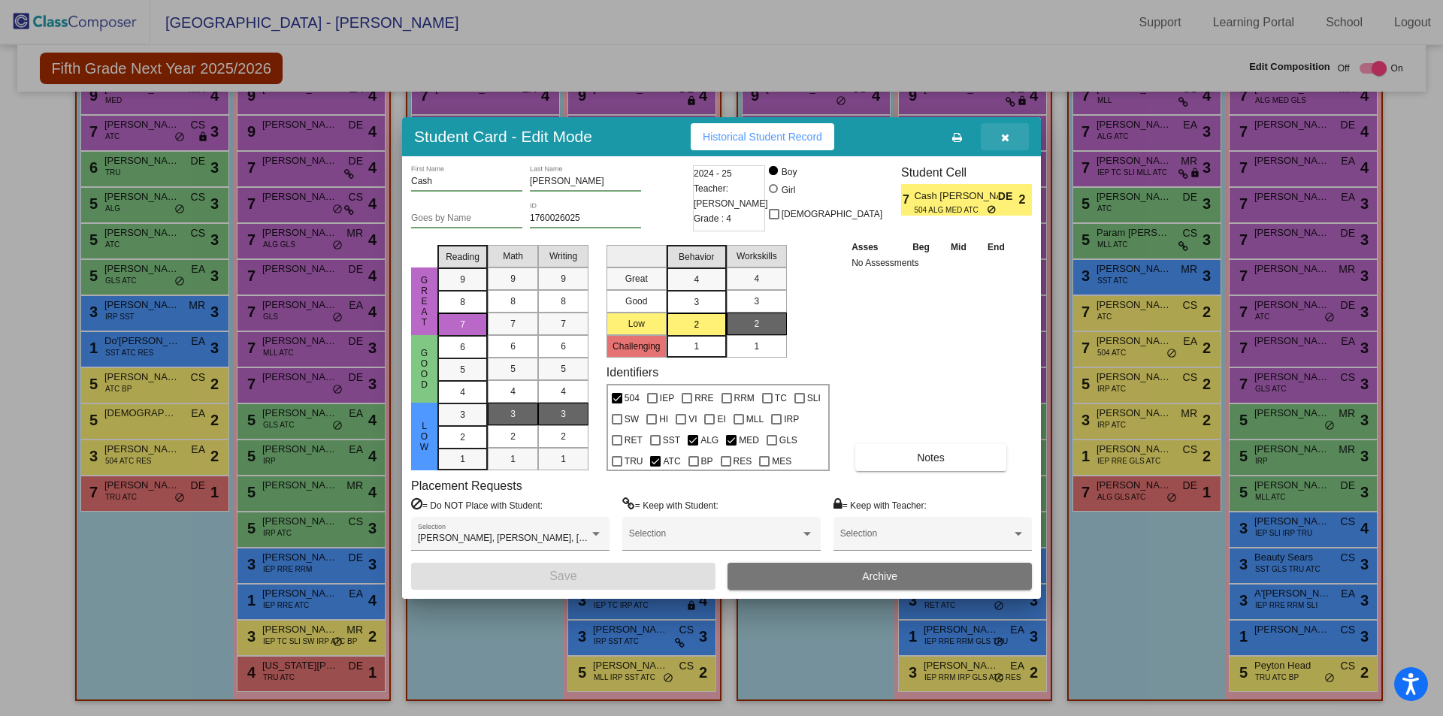
click at [1007, 136] on icon "button" at bounding box center [1005, 137] width 8 height 11
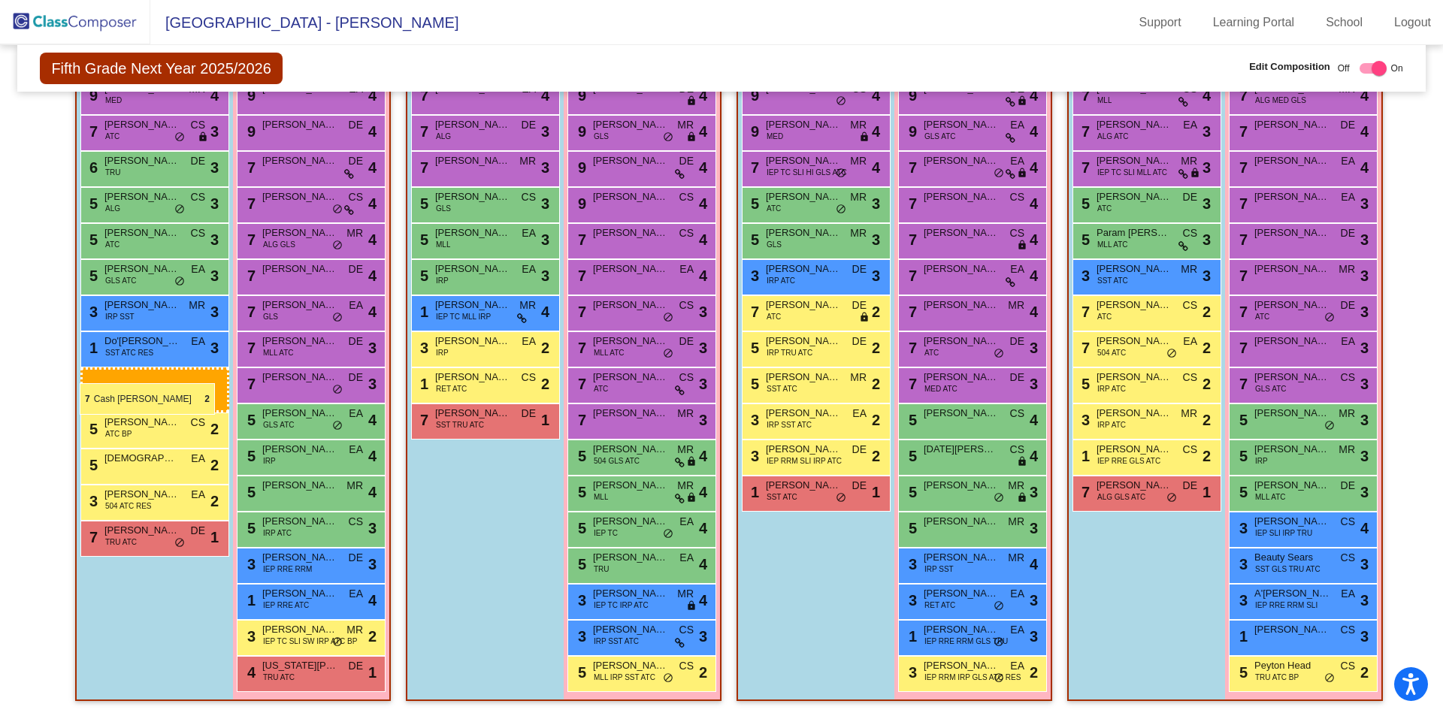
drag, startPoint x: 459, startPoint y: 340, endPoint x: 80, endPoint y: 383, distance: 381.4
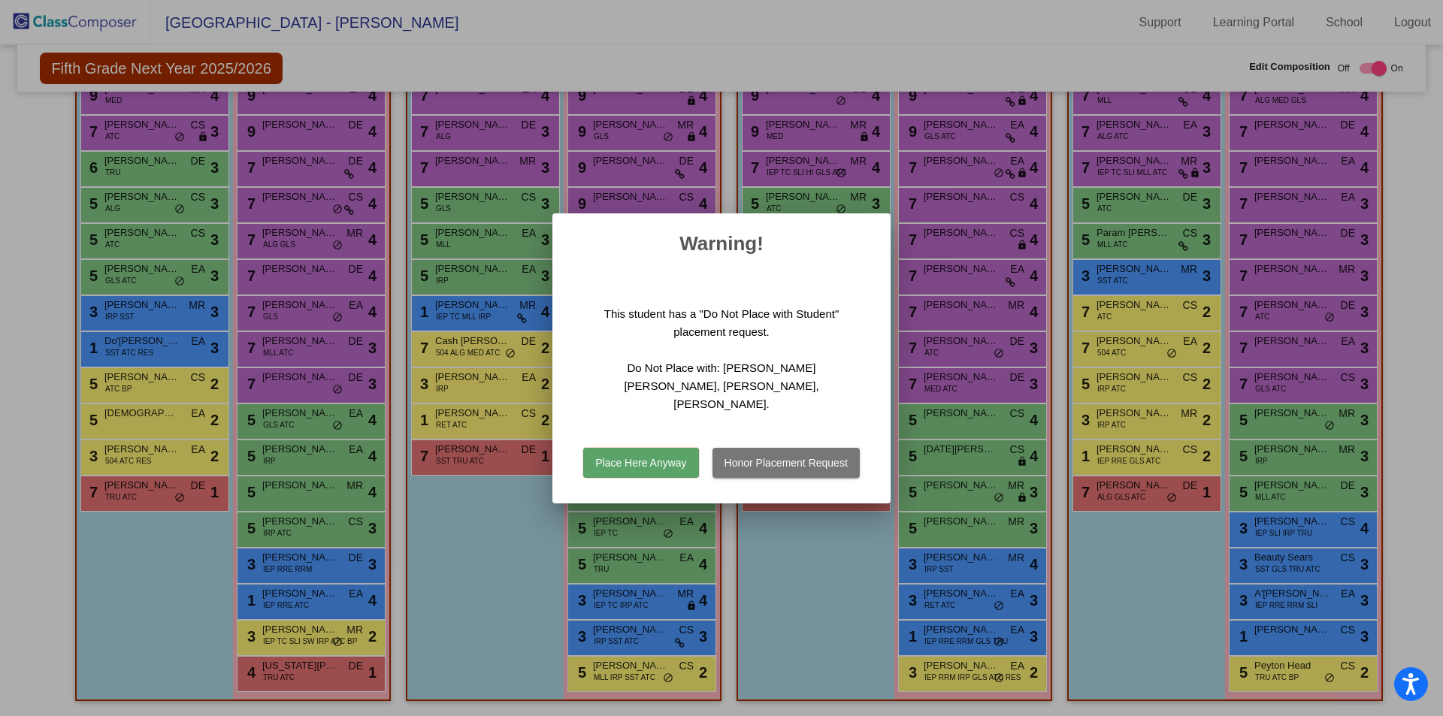
click at [660, 456] on button "Place Here Anyway" at bounding box center [640, 463] width 115 height 30
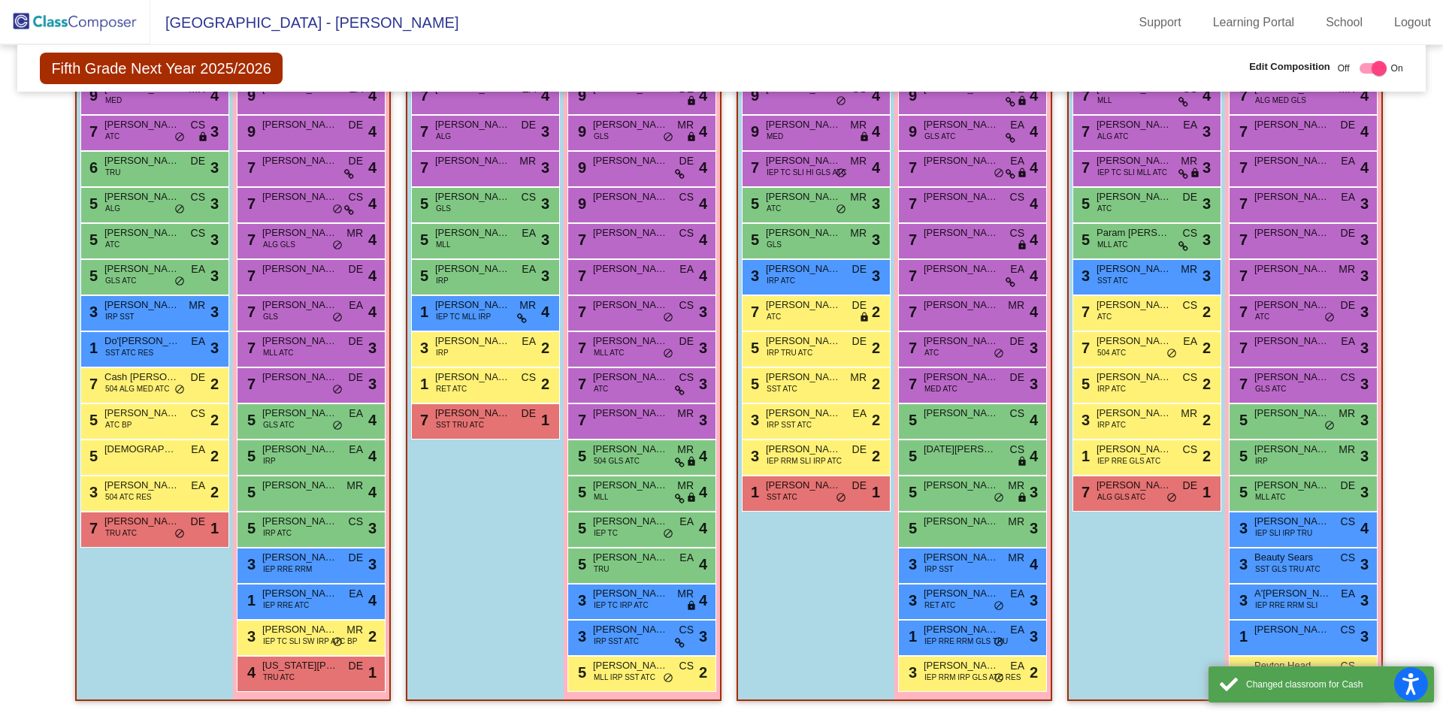
click at [0, 0] on div "Boys : 10 7 Bryson Malpass EA lock do_not_disturb_alt 4 7 Timothy Hanson ALG DE…" at bounding box center [0, 0] width 0 height 0
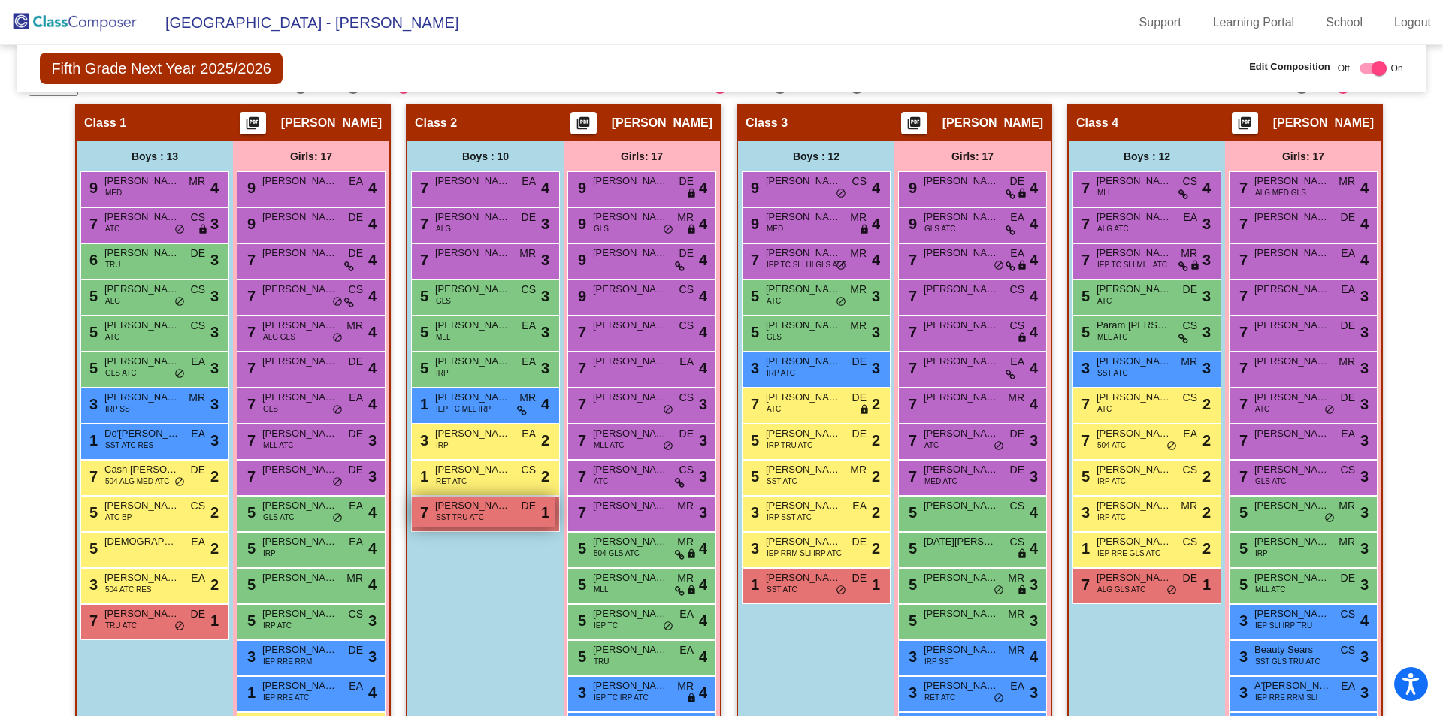
scroll to position [388, 0]
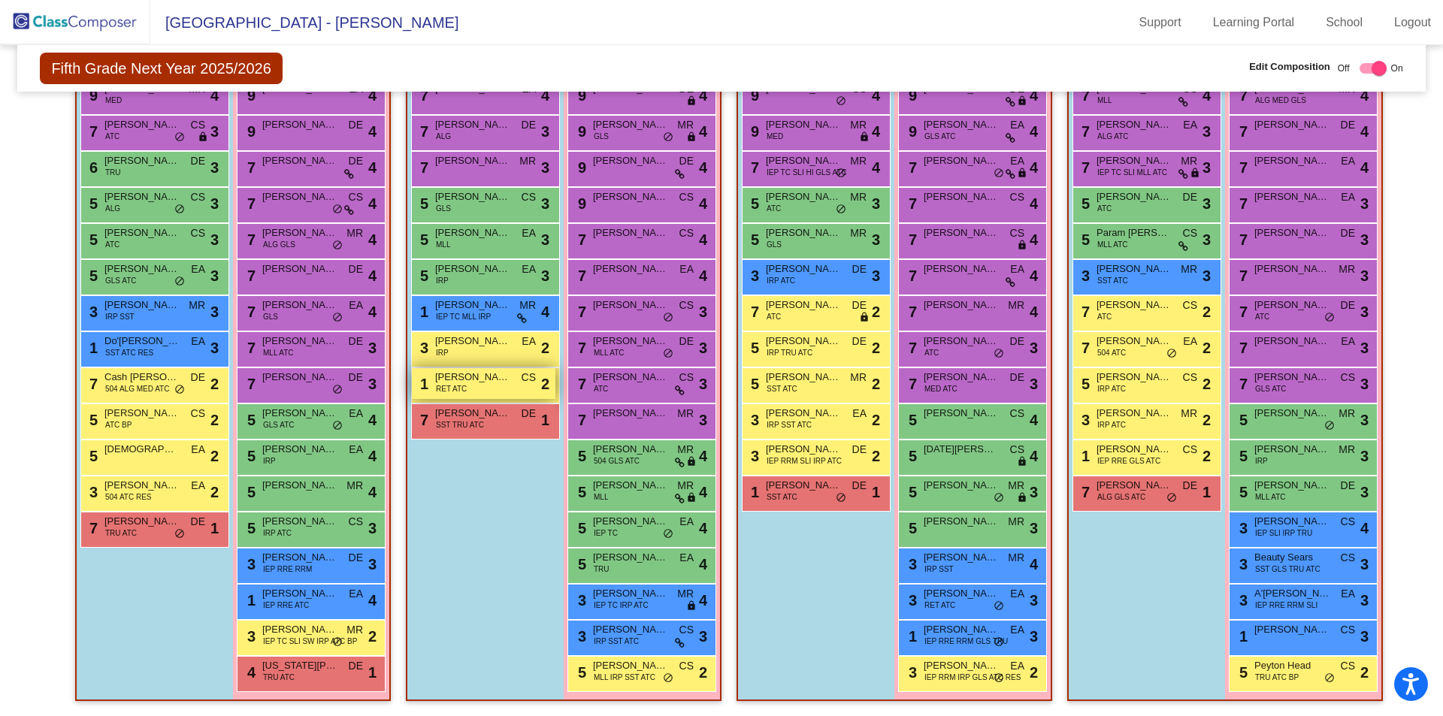
click at [483, 386] on div "1 Brenden Compton RET ATC CS lock do_not_disturb_alt 2" at bounding box center [484, 383] width 144 height 31
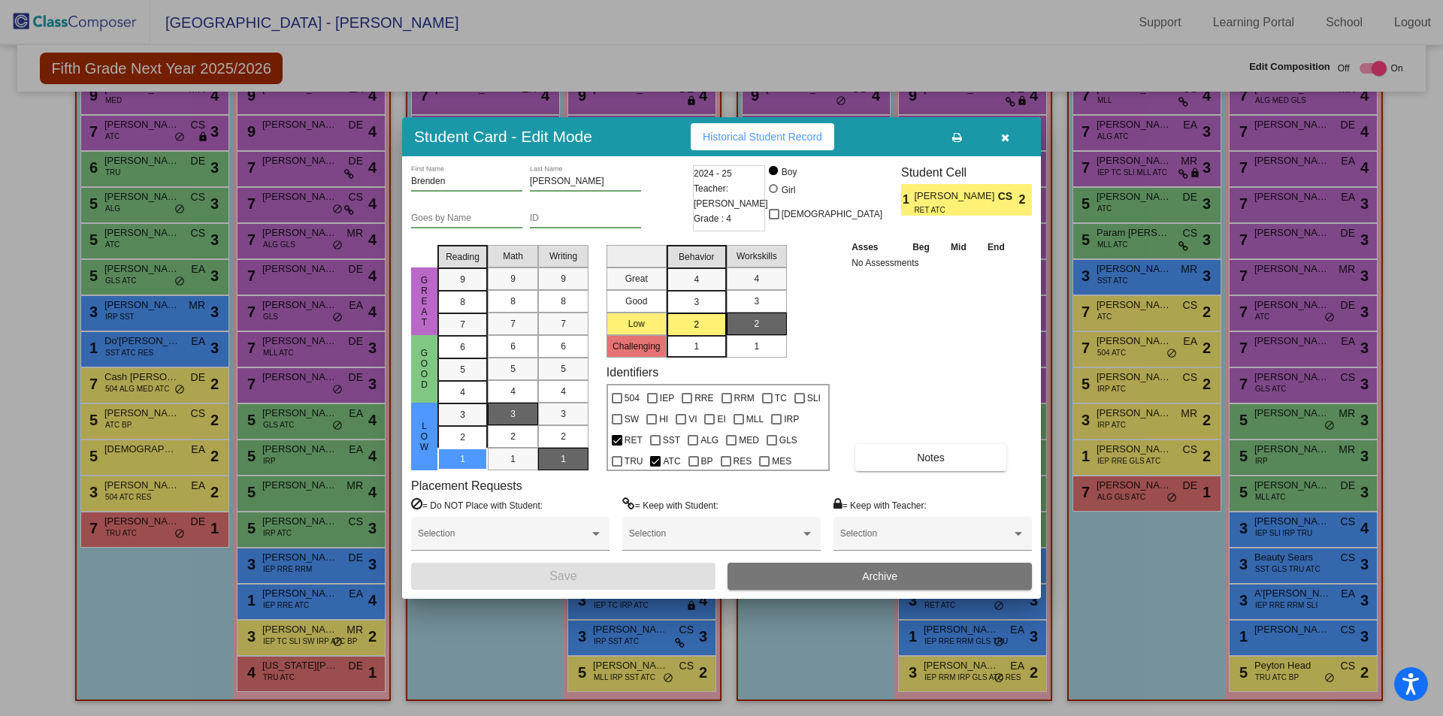
click at [1000, 144] on button "button" at bounding box center [1005, 136] width 48 height 27
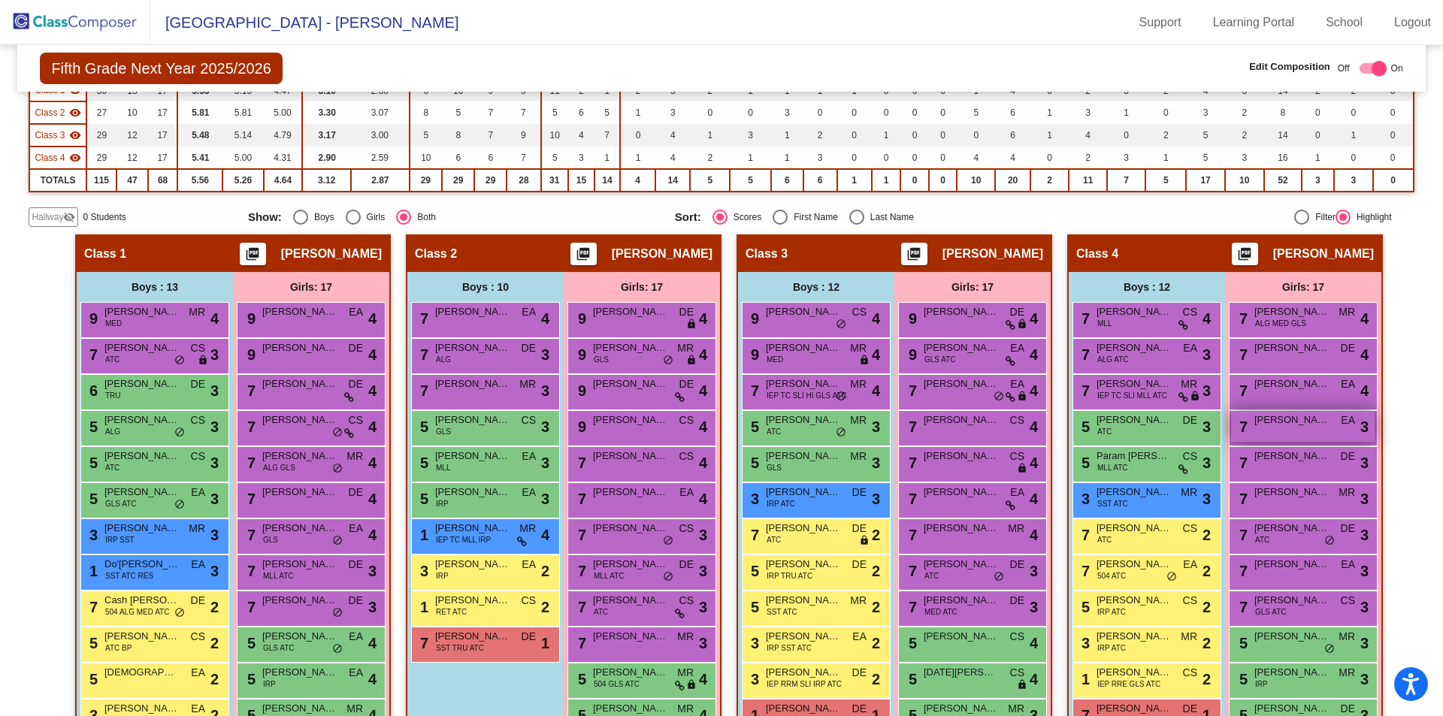
scroll to position [238, 0]
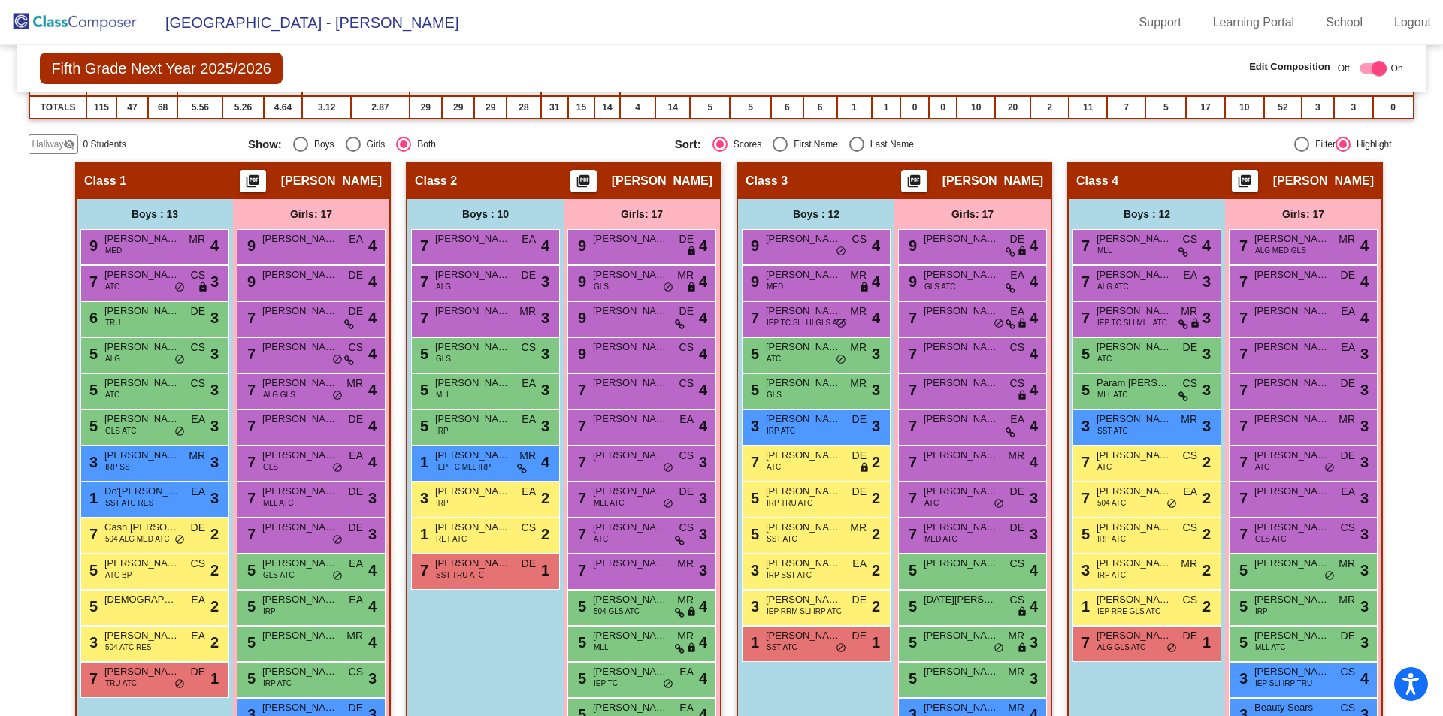
drag, startPoint x: 1096, startPoint y: 432, endPoint x: 1151, endPoint y: 669, distance: 243.8
click at [0, 0] on div "Boys : 12 7 Domenic Tunaj MLL CS lock do_not_disturb_alt 4 7 Aidan Smith ALG AT…" at bounding box center [0, 0] width 0 height 0
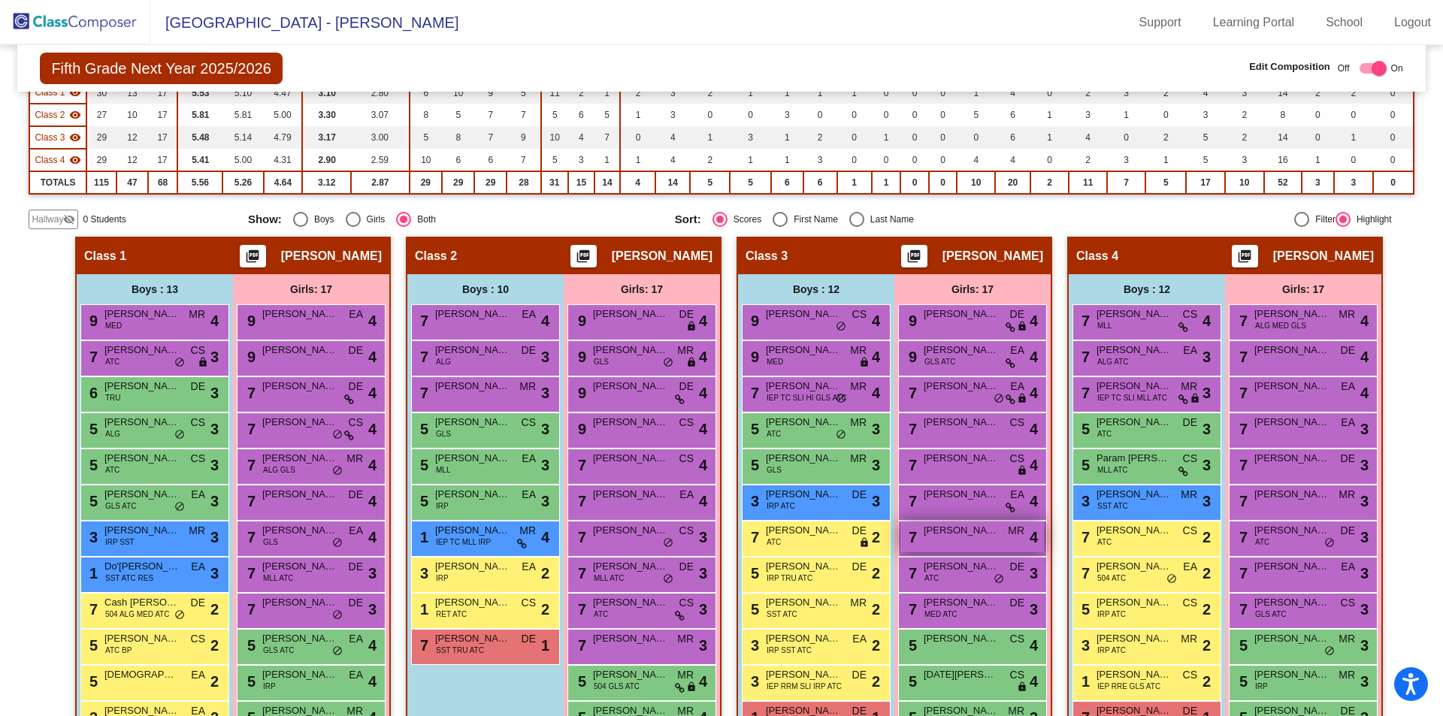
scroll to position [388, 0]
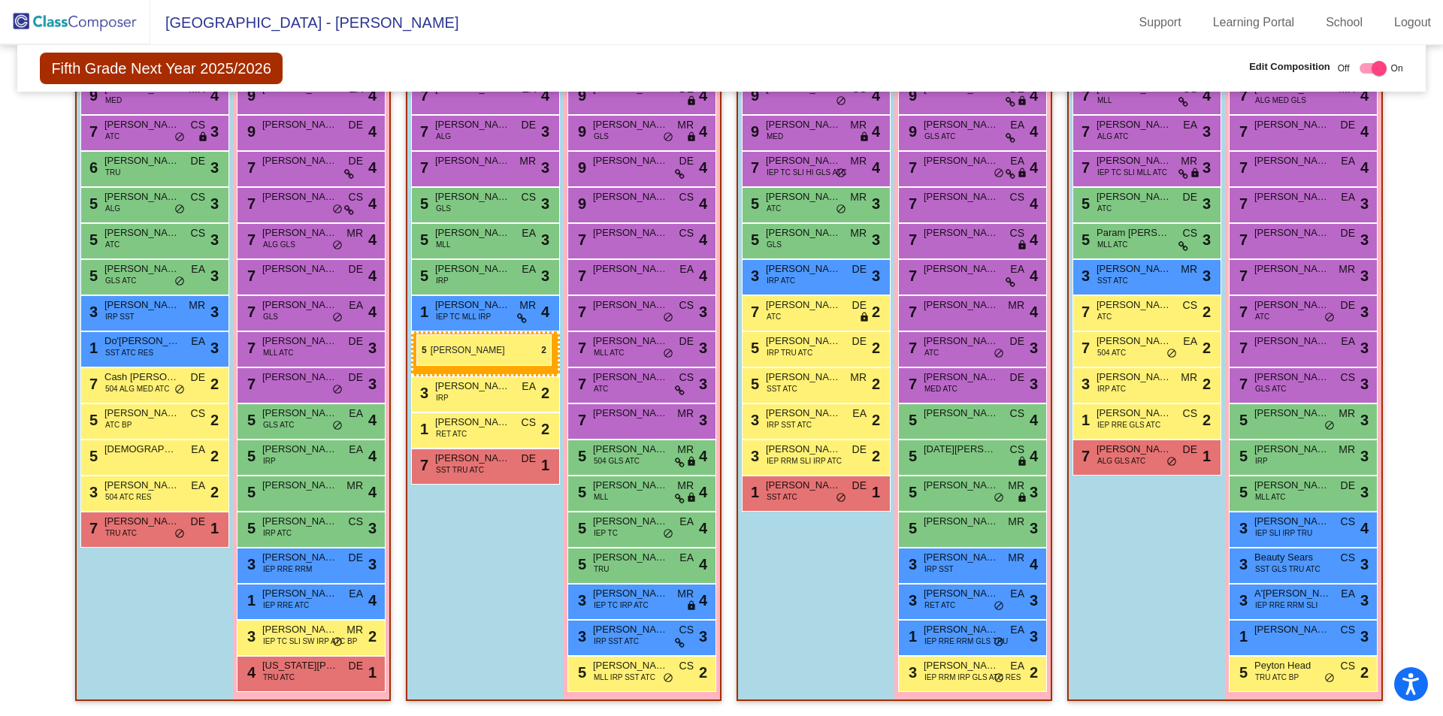
drag, startPoint x: 1147, startPoint y: 392, endPoint x: 414, endPoint y: 336, distance: 735.1
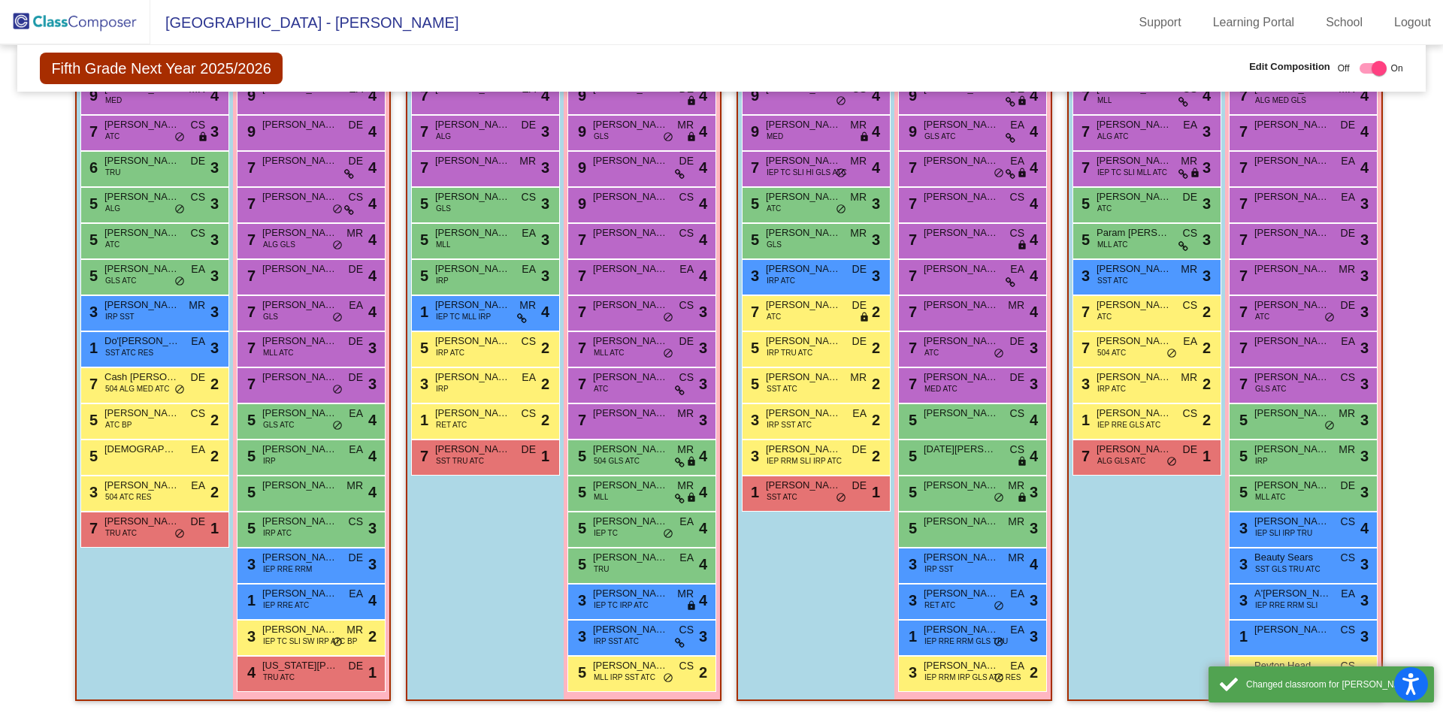
click at [0, 0] on div "Boys : 11 7 Bryson Malpass EA lock do_not_disturb_alt 4 7 Timothy Hanson ALG DE…" at bounding box center [0, 0] width 0 height 0
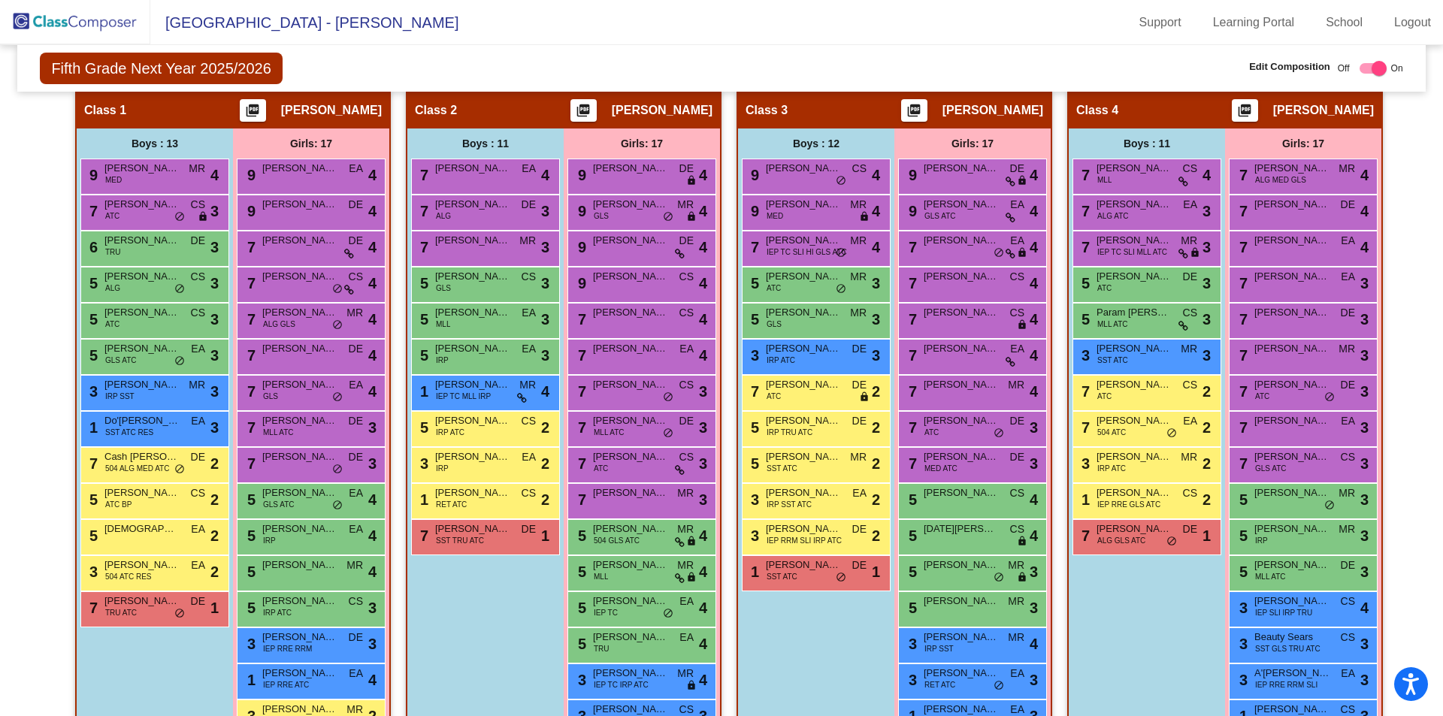
scroll to position [313, 0]
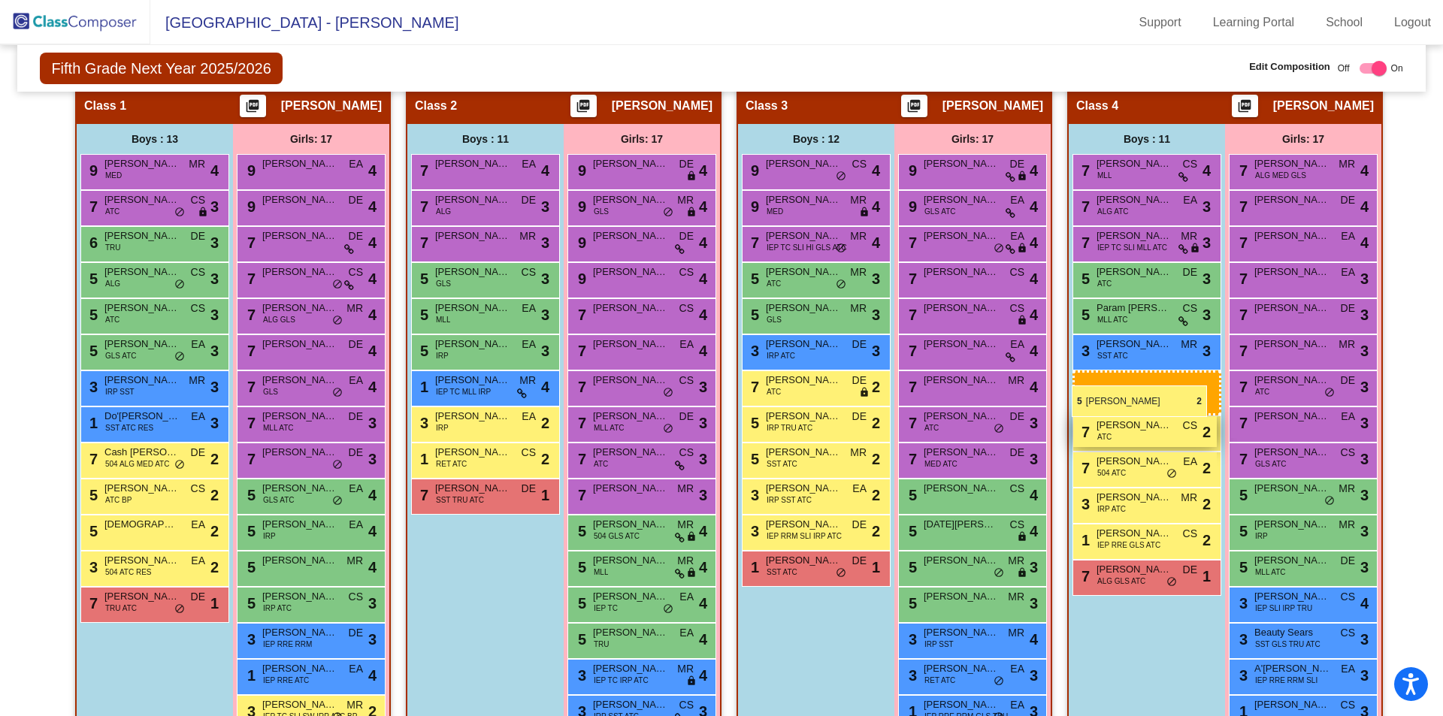
drag, startPoint x: 462, startPoint y: 430, endPoint x: 1071, endPoint y: 381, distance: 610.2
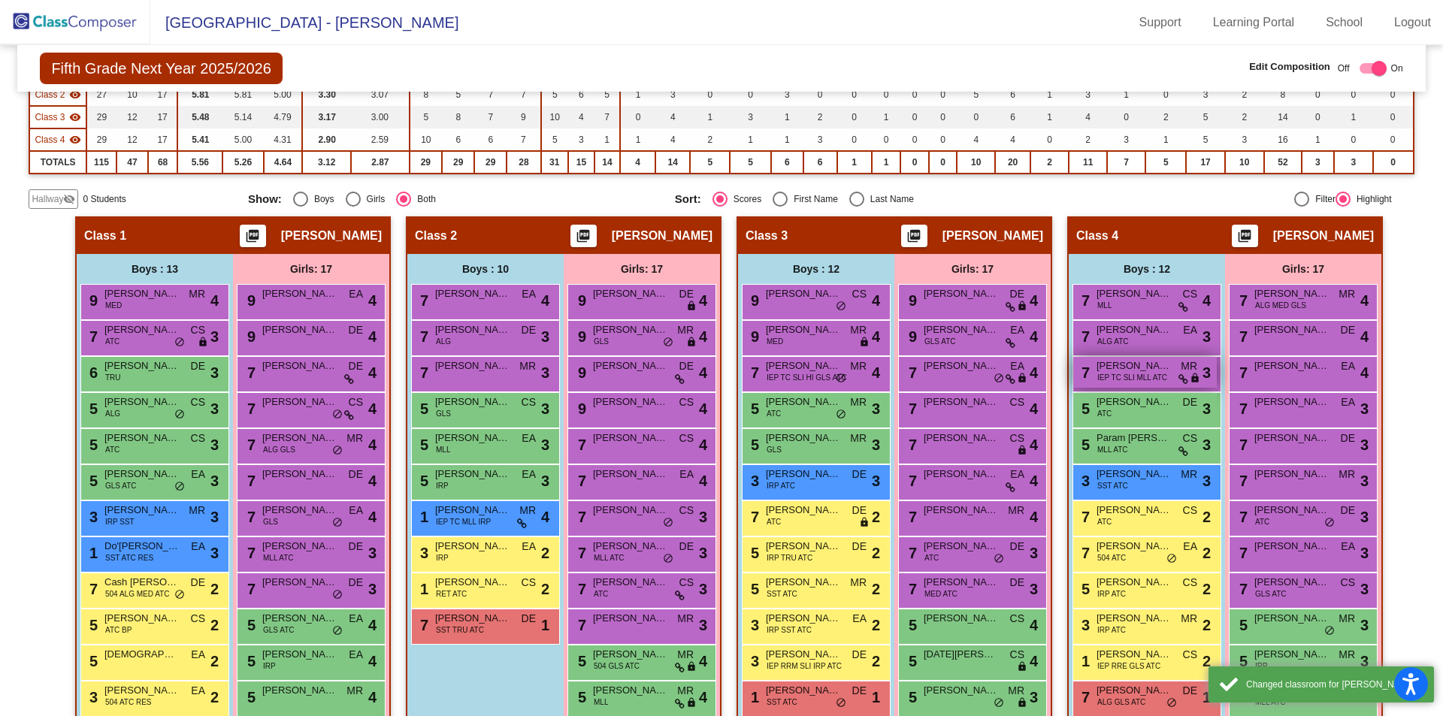
scroll to position [162, 0]
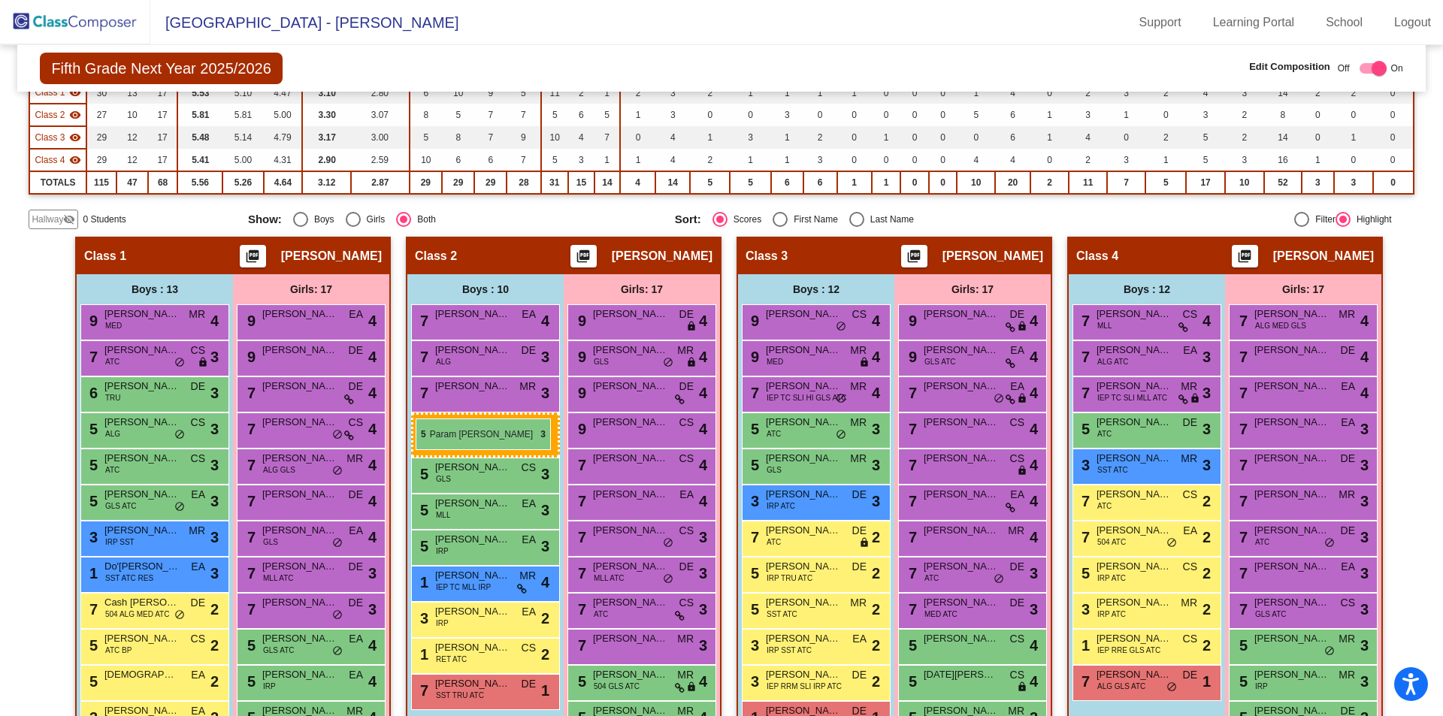
drag, startPoint x: 1132, startPoint y: 476, endPoint x: 416, endPoint y: 419, distance: 718.7
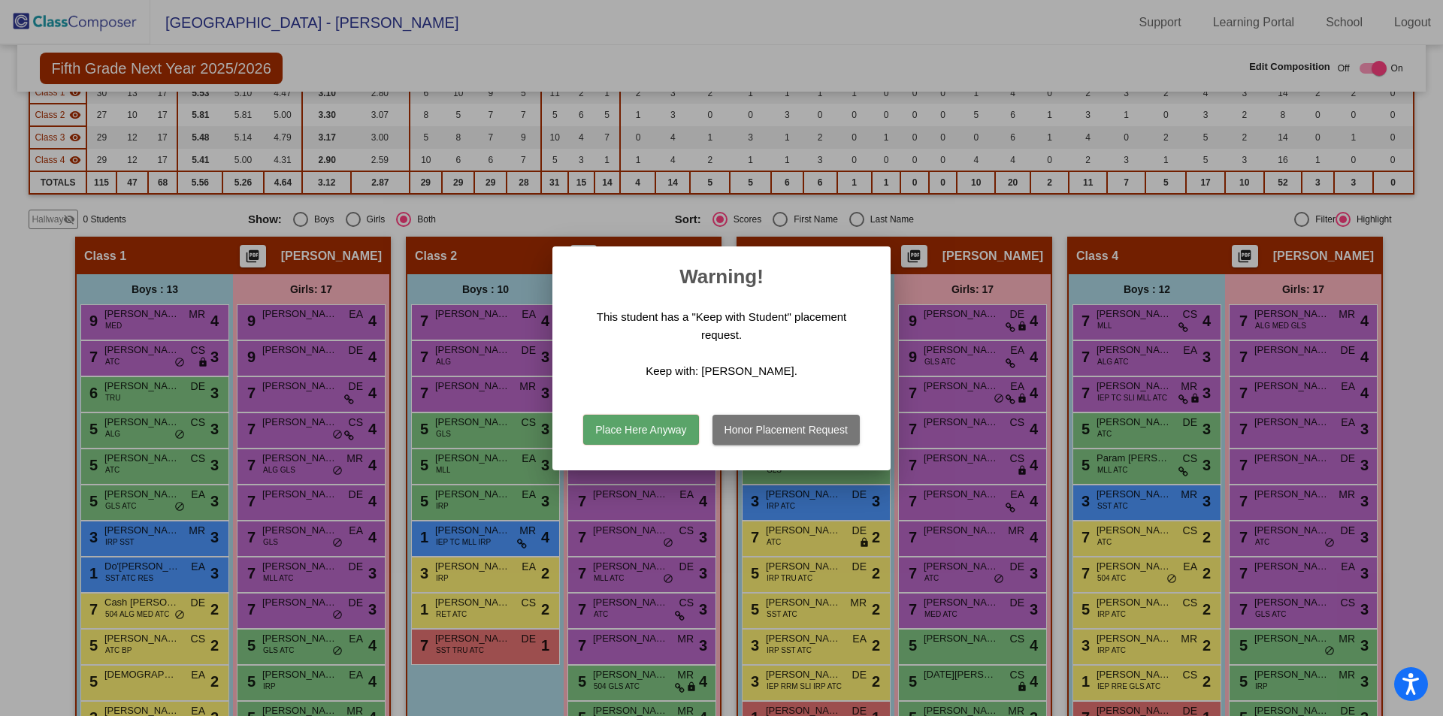
click at [764, 431] on button "Honor Placement Request" at bounding box center [786, 430] width 147 height 30
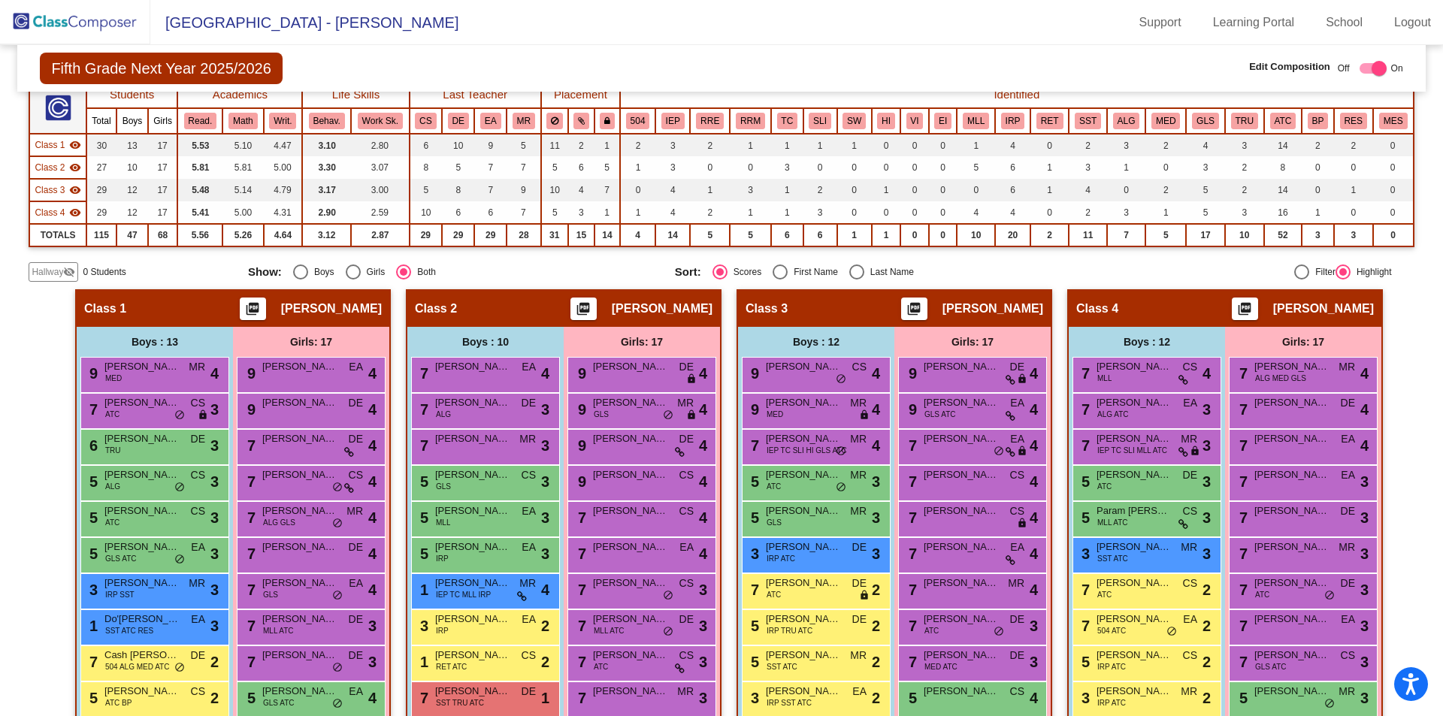
scroll to position [87, 0]
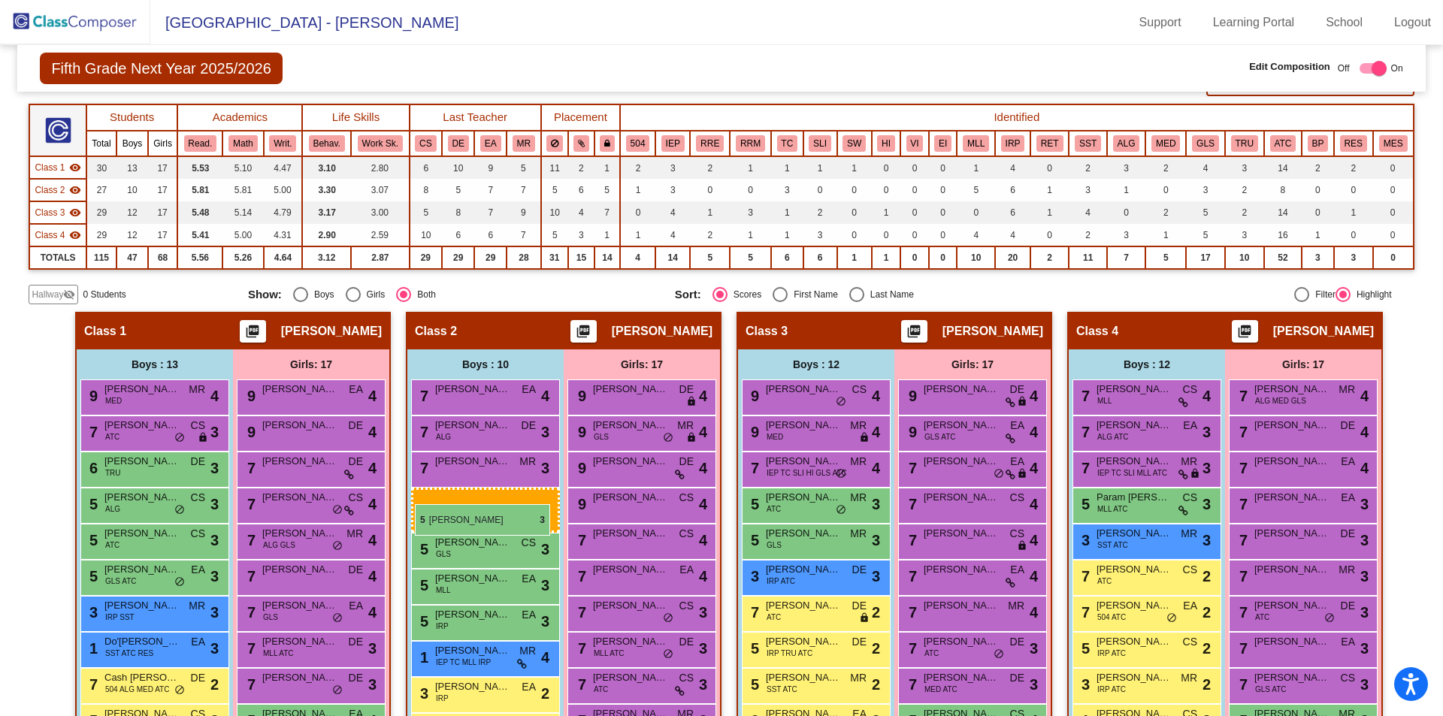
drag, startPoint x: 1120, startPoint y: 504, endPoint x: 408, endPoint y: 494, distance: 712.0
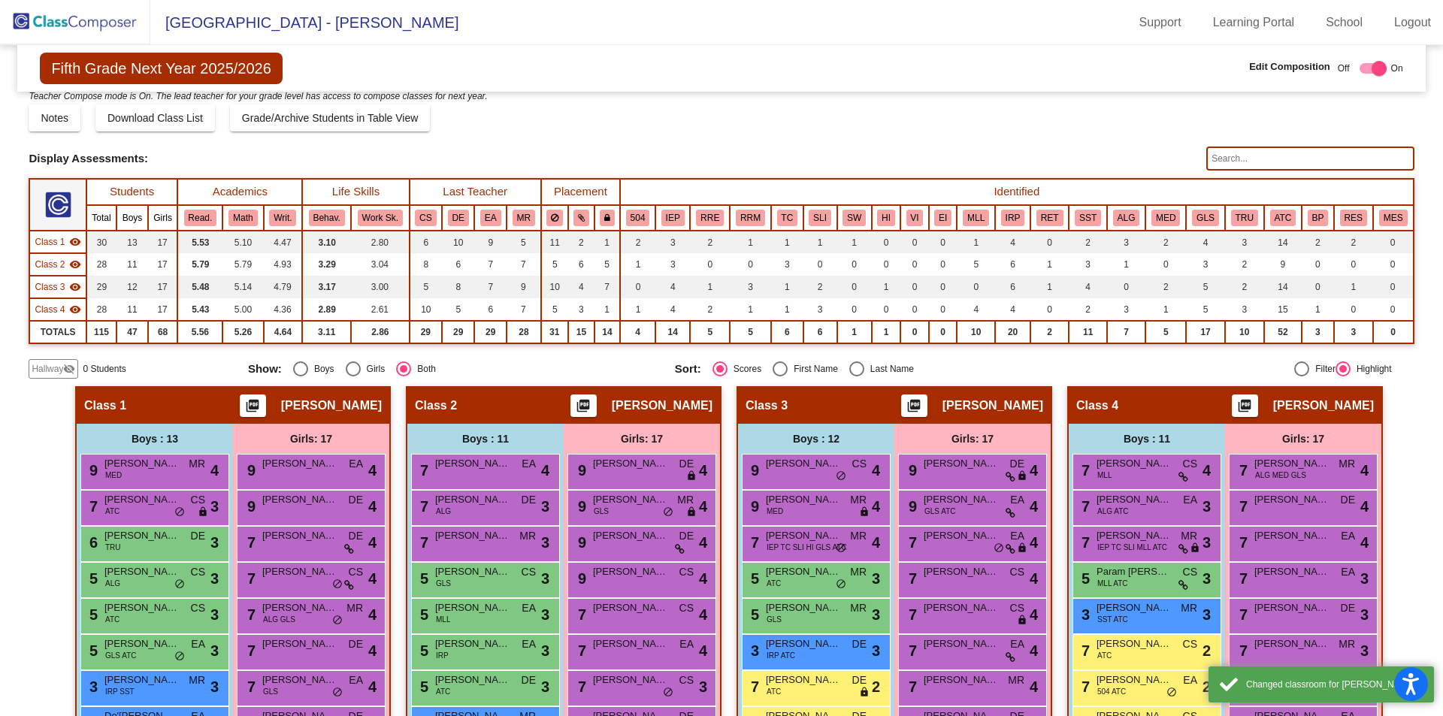
scroll to position [12, 0]
click at [504, 356] on div "Display Scores for Years: 2023 - 2024 2024 - 2025 Grade/Archive Students in Tab…" at bounding box center [722, 234] width 1386 height 291
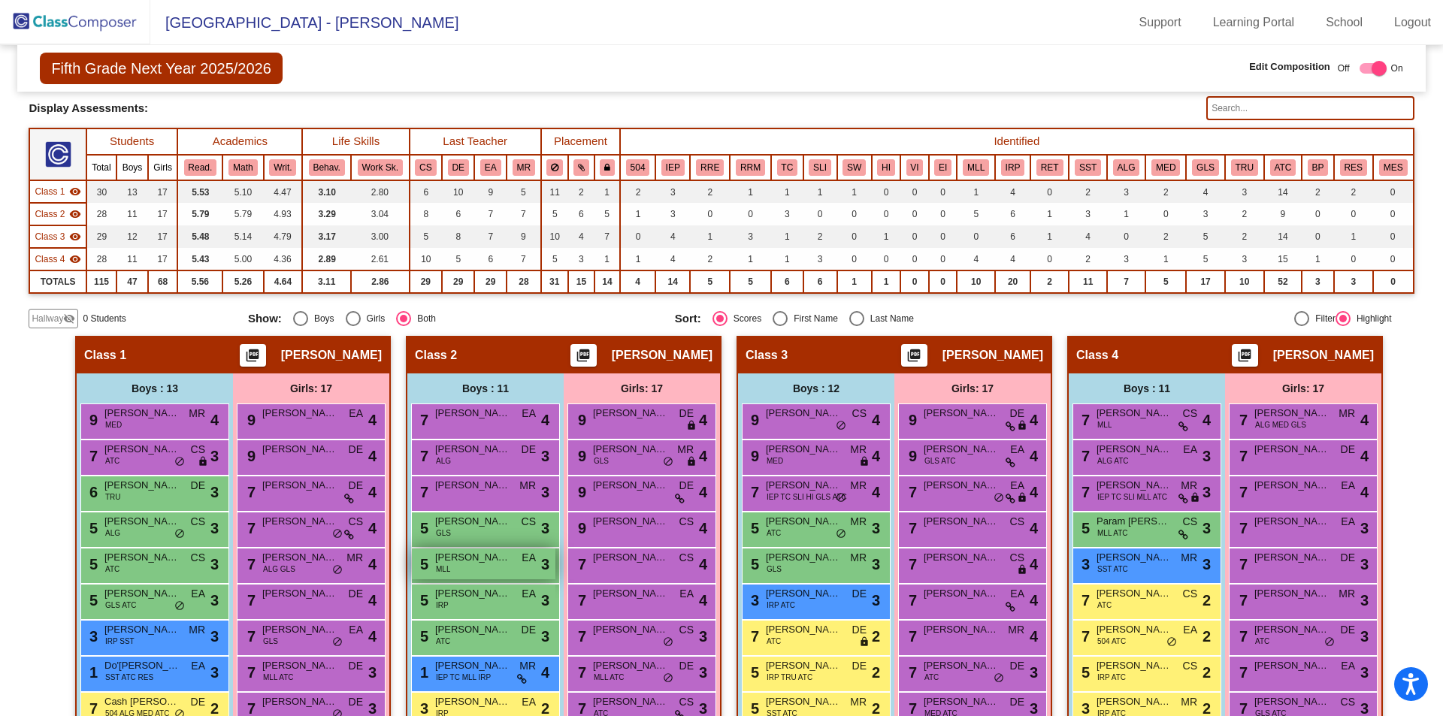
scroll to position [87, 0]
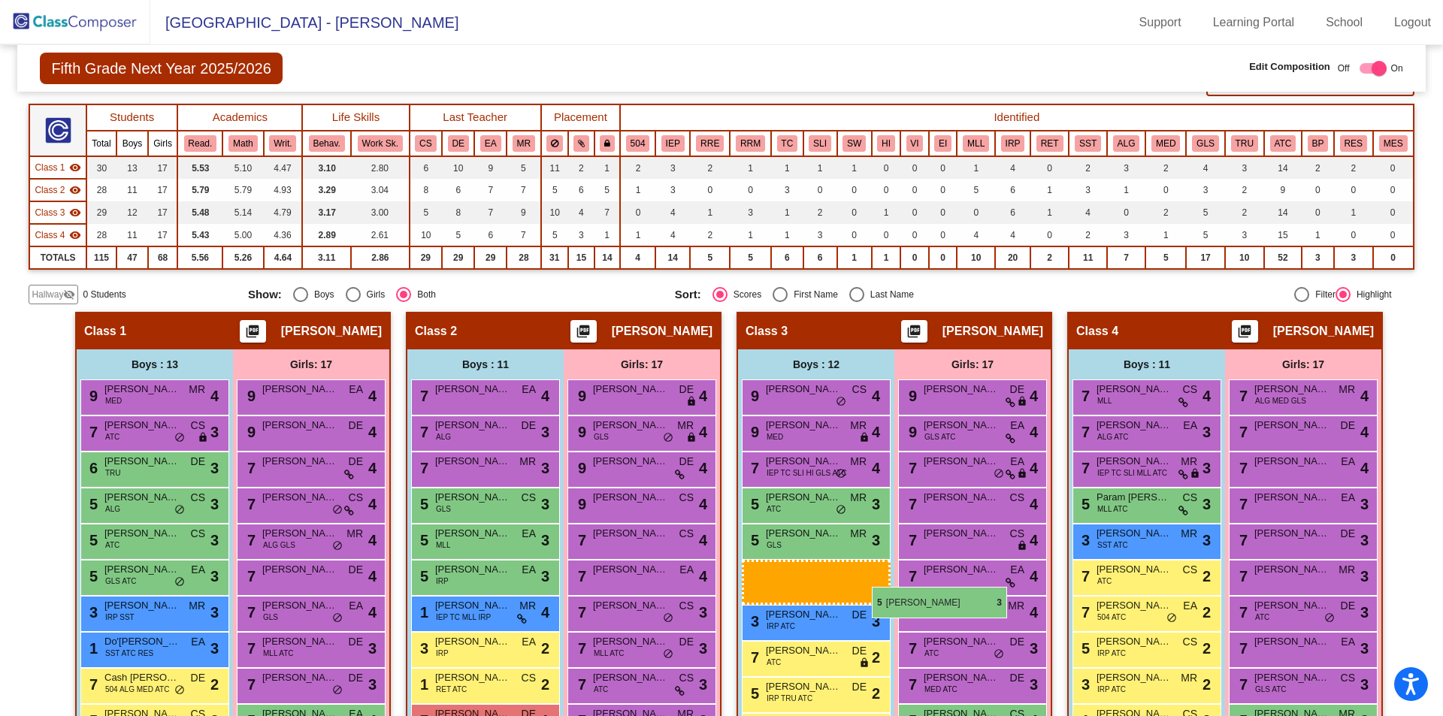
drag, startPoint x: 494, startPoint y: 611, endPoint x: 1120, endPoint y: 555, distance: 628.8
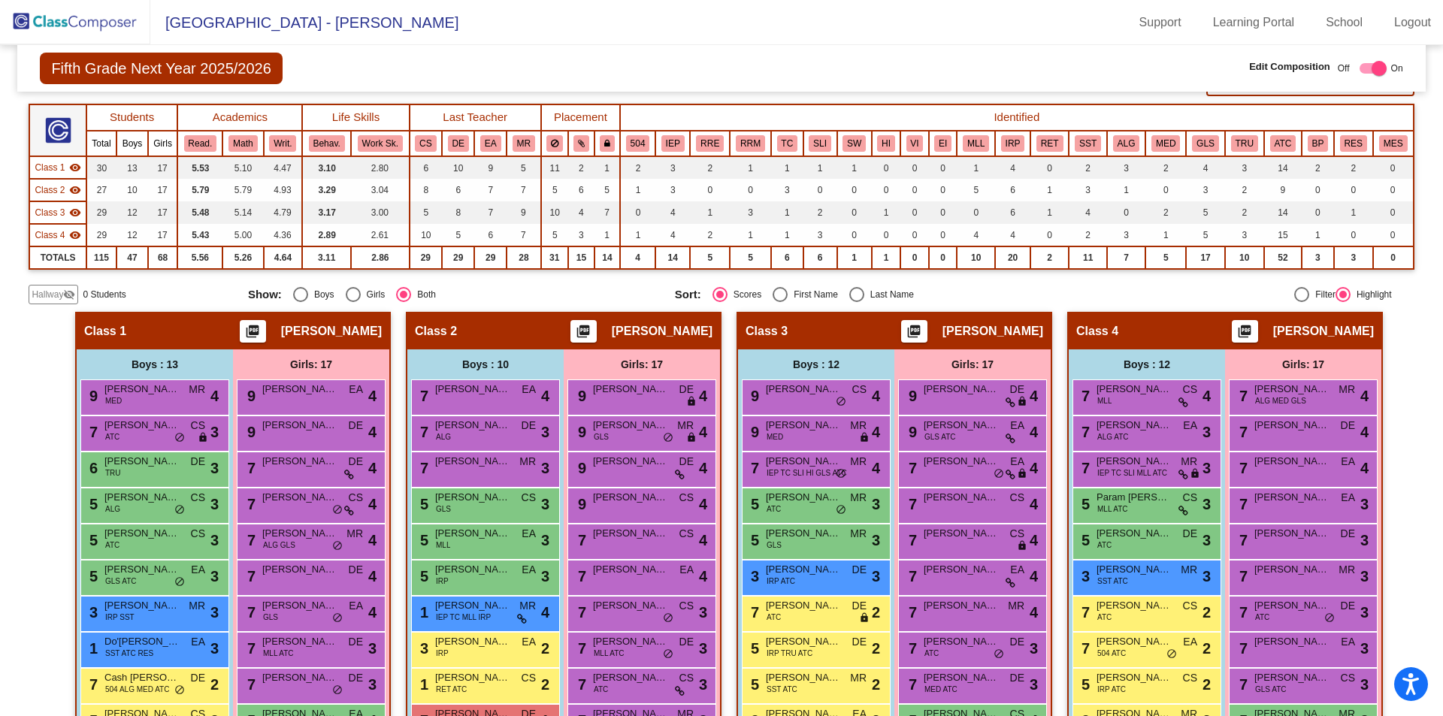
click at [1126, 556] on div "5 Evan Romancheck ATC DE lock do_not_disturb_alt 3" at bounding box center [1147, 542] width 149 height 36
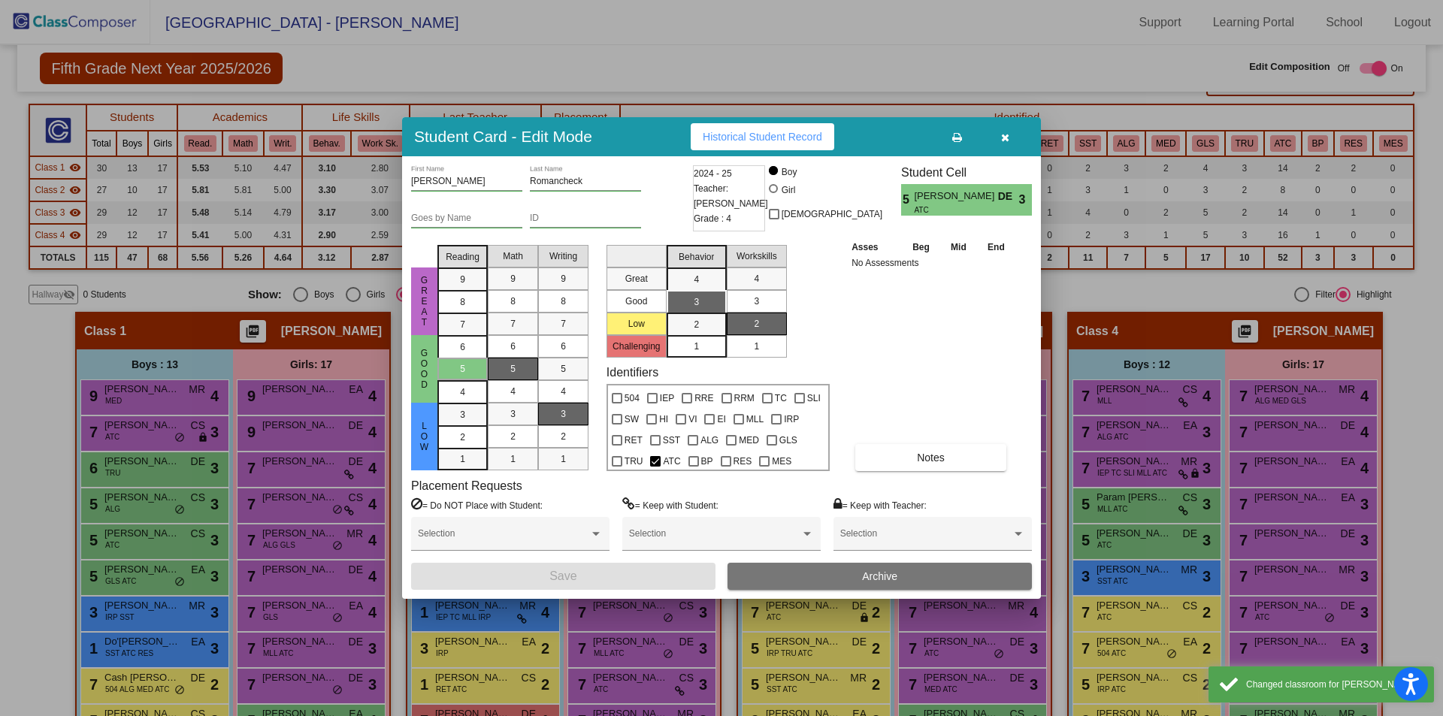
click at [1009, 141] on icon "button" at bounding box center [1005, 137] width 8 height 11
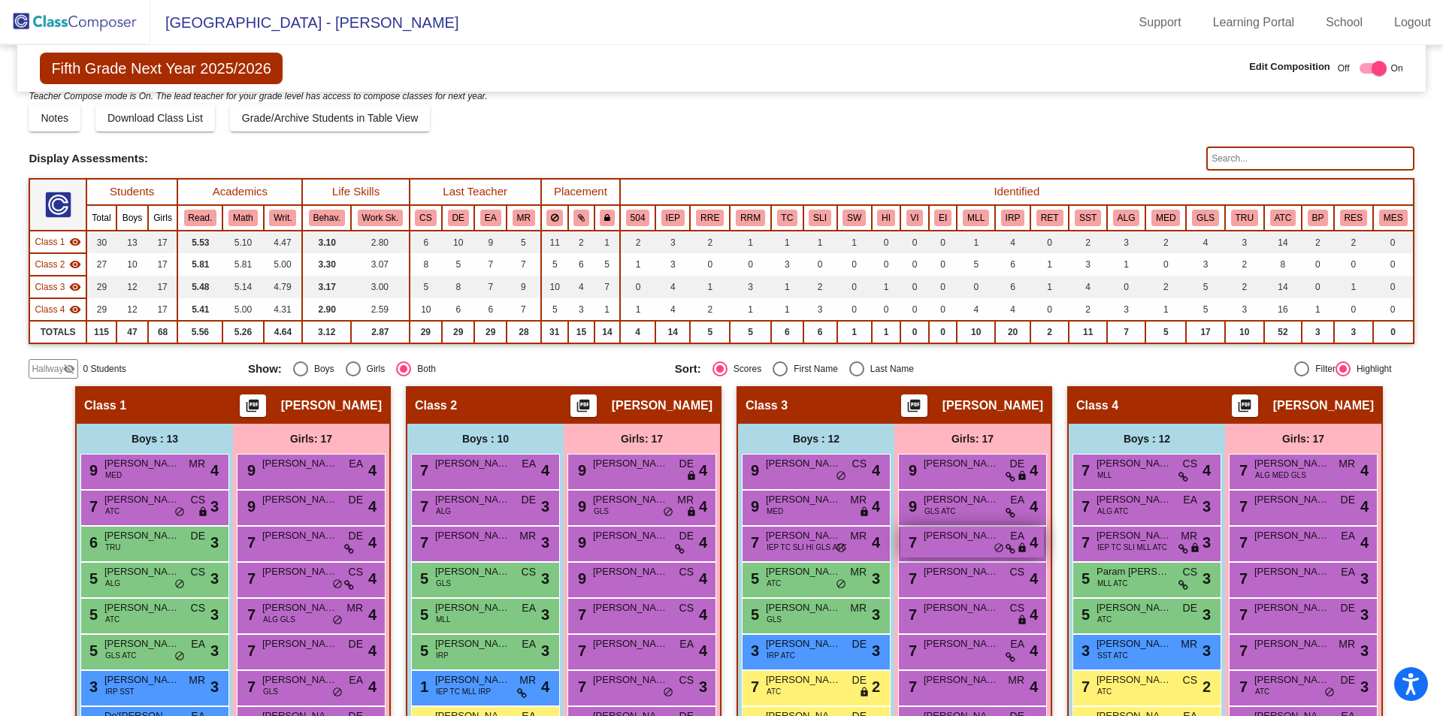
scroll to position [12, 0]
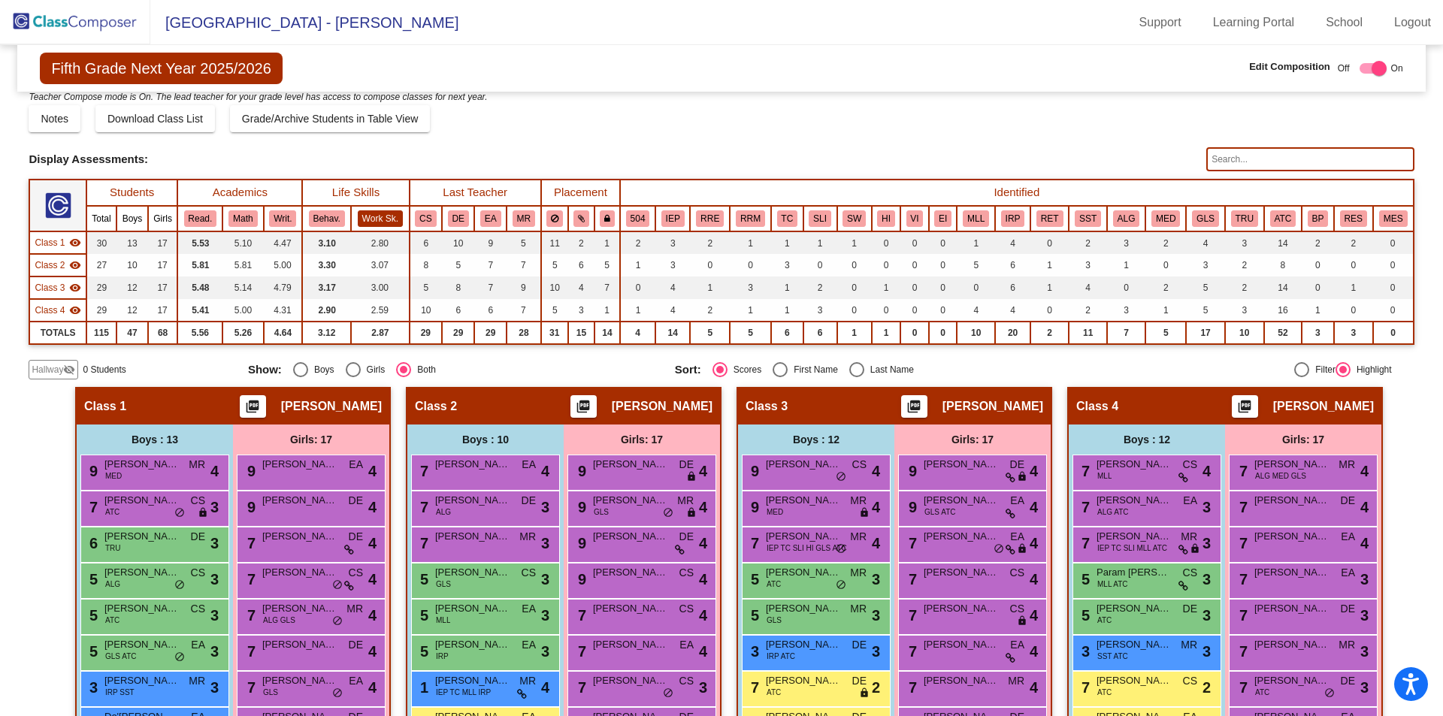
click at [380, 225] on button "Work Sk." at bounding box center [380, 219] width 45 height 17
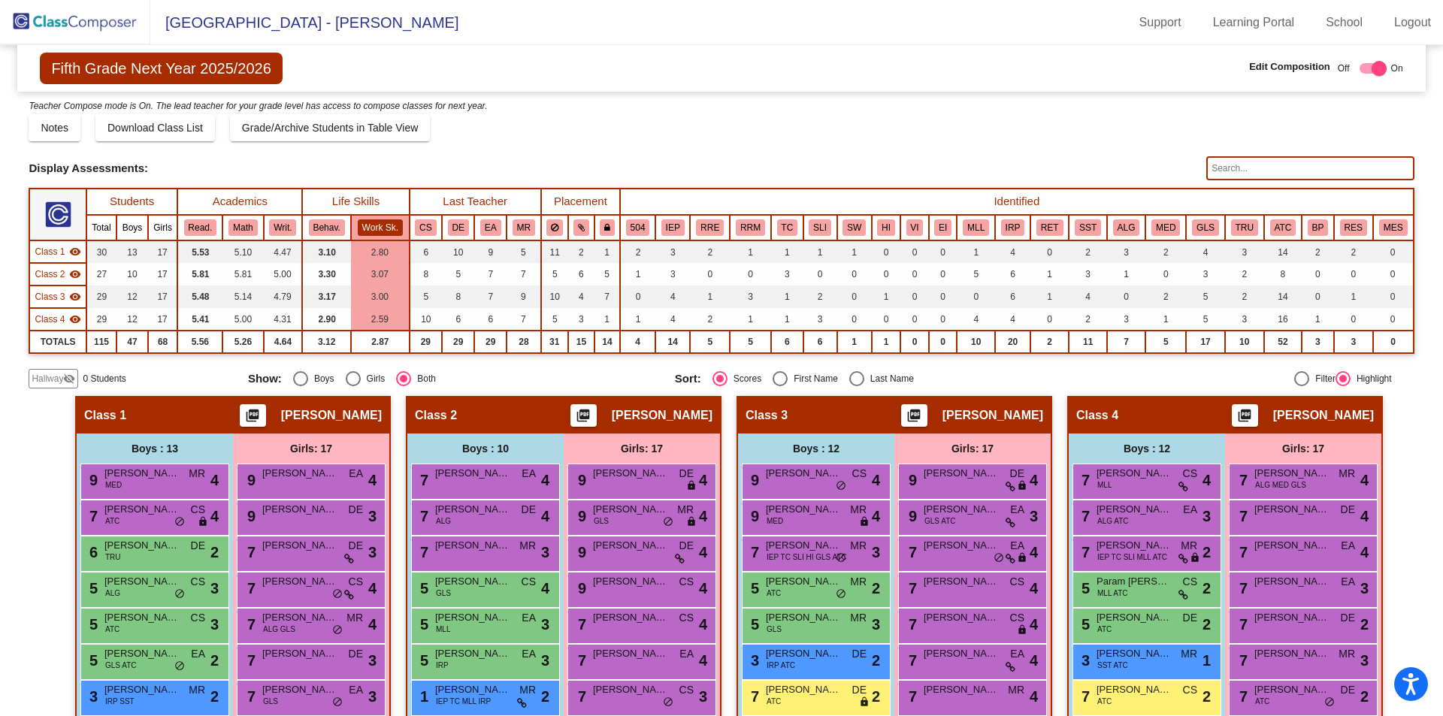
scroll to position [0, 0]
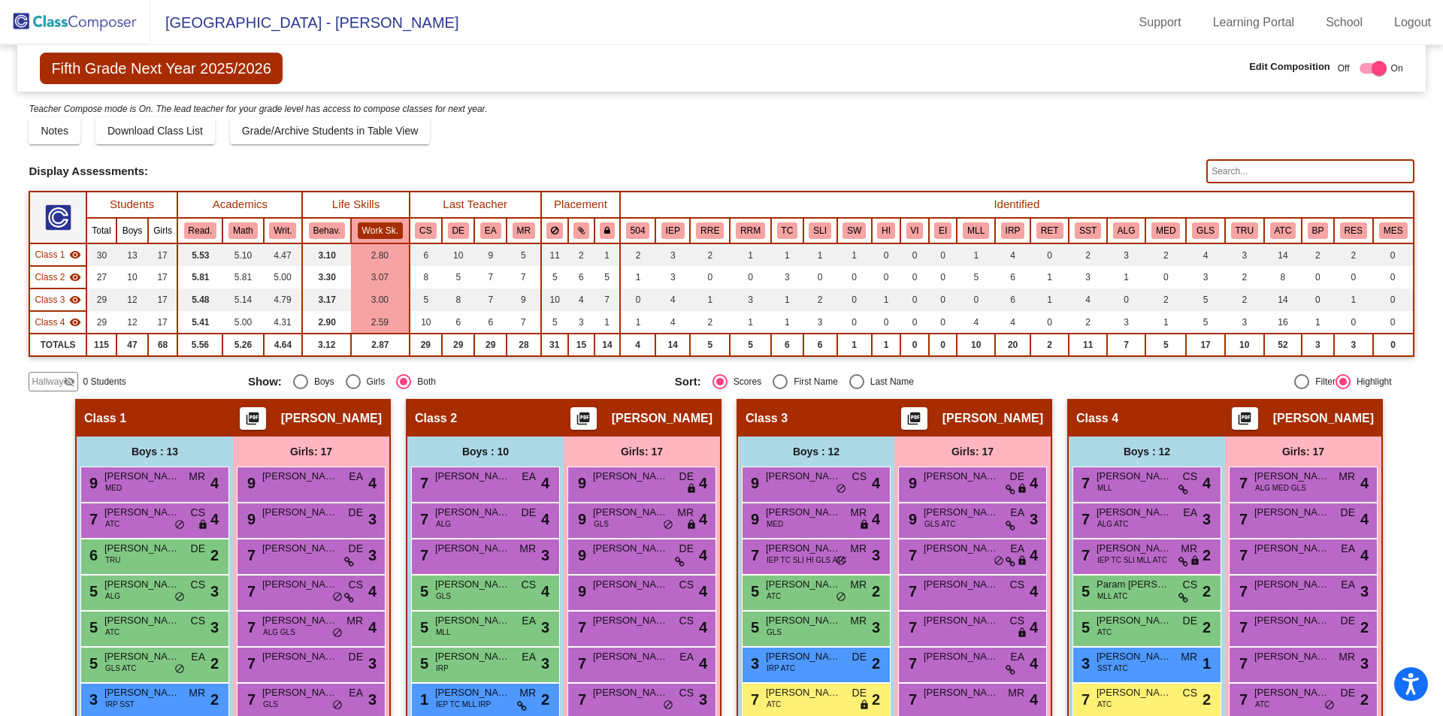
click at [359, 224] on button "Work Sk." at bounding box center [380, 231] width 45 height 17
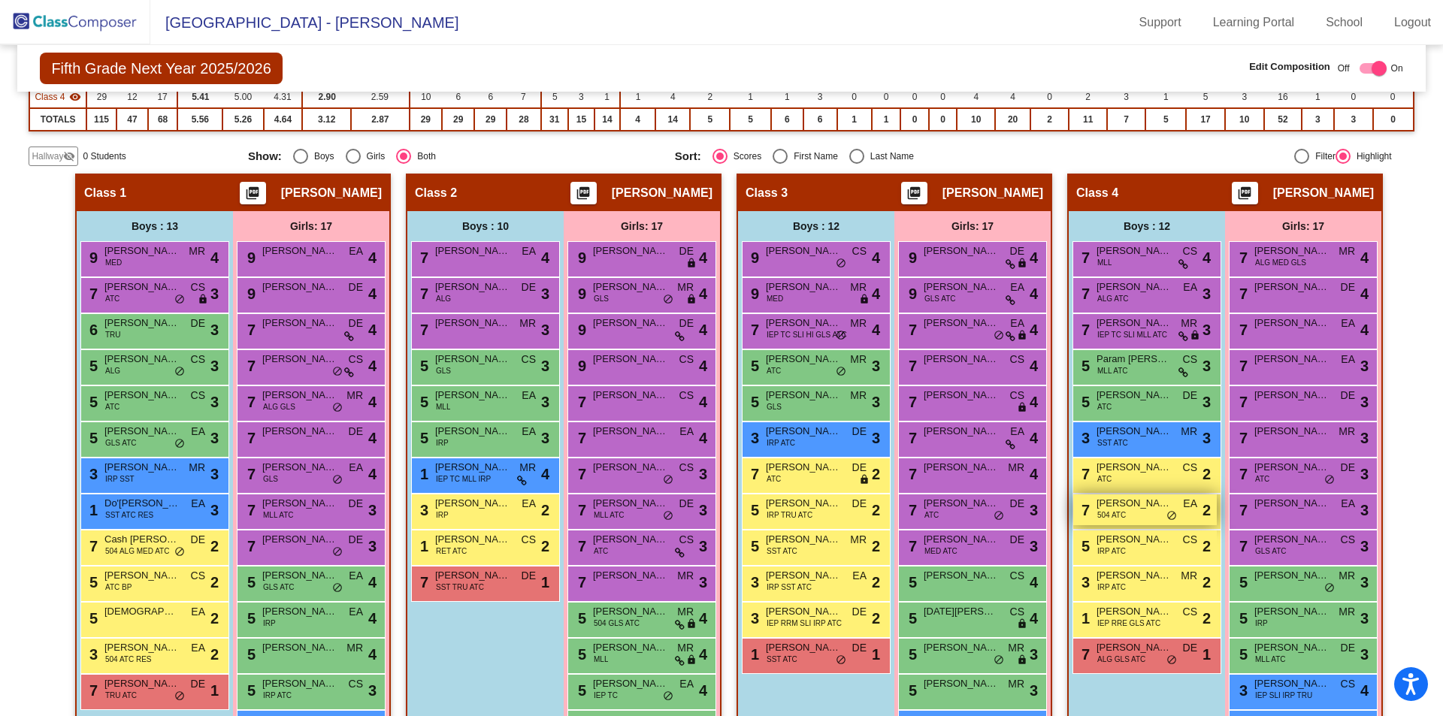
click at [1128, 518] on div "7 Miles Witkowski 504 ATC EA lock do_not_disturb_alt 2" at bounding box center [1146, 510] width 144 height 31
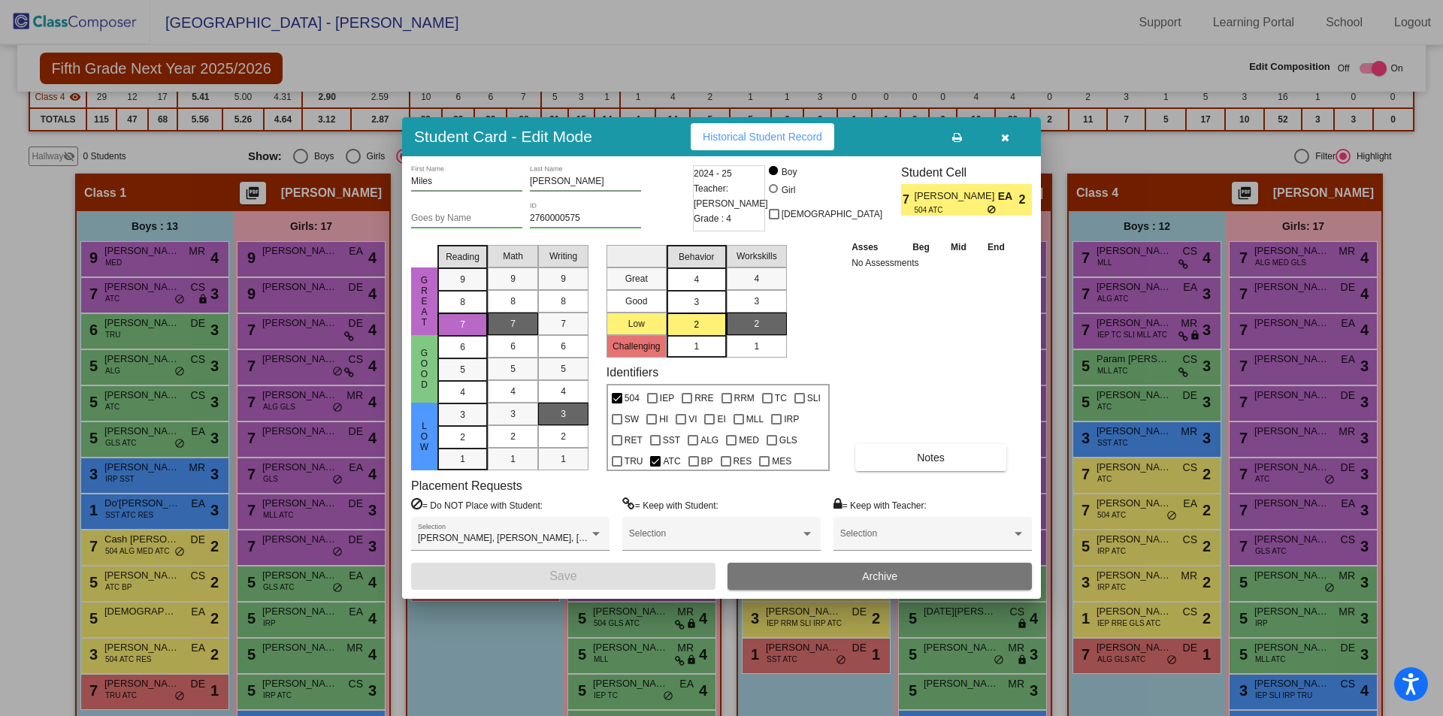
click at [691, 288] on div "4" at bounding box center [696, 279] width 29 height 23
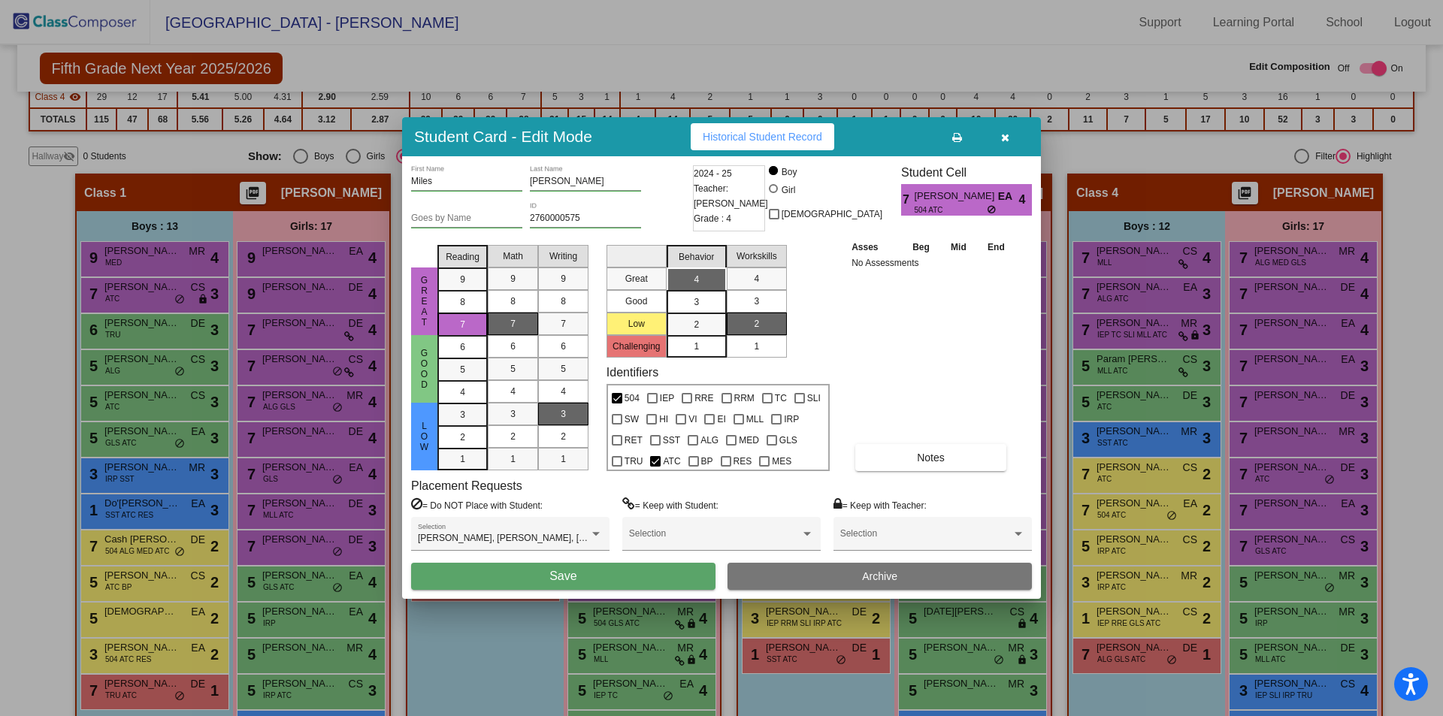
click at [691, 288] on div "4" at bounding box center [696, 279] width 29 height 23
click at [690, 291] on div "3" at bounding box center [696, 279] width 29 height 23
click at [686, 329] on div "2" at bounding box center [696, 324] width 29 height 23
click at [744, 307] on div "3" at bounding box center [756, 301] width 29 height 23
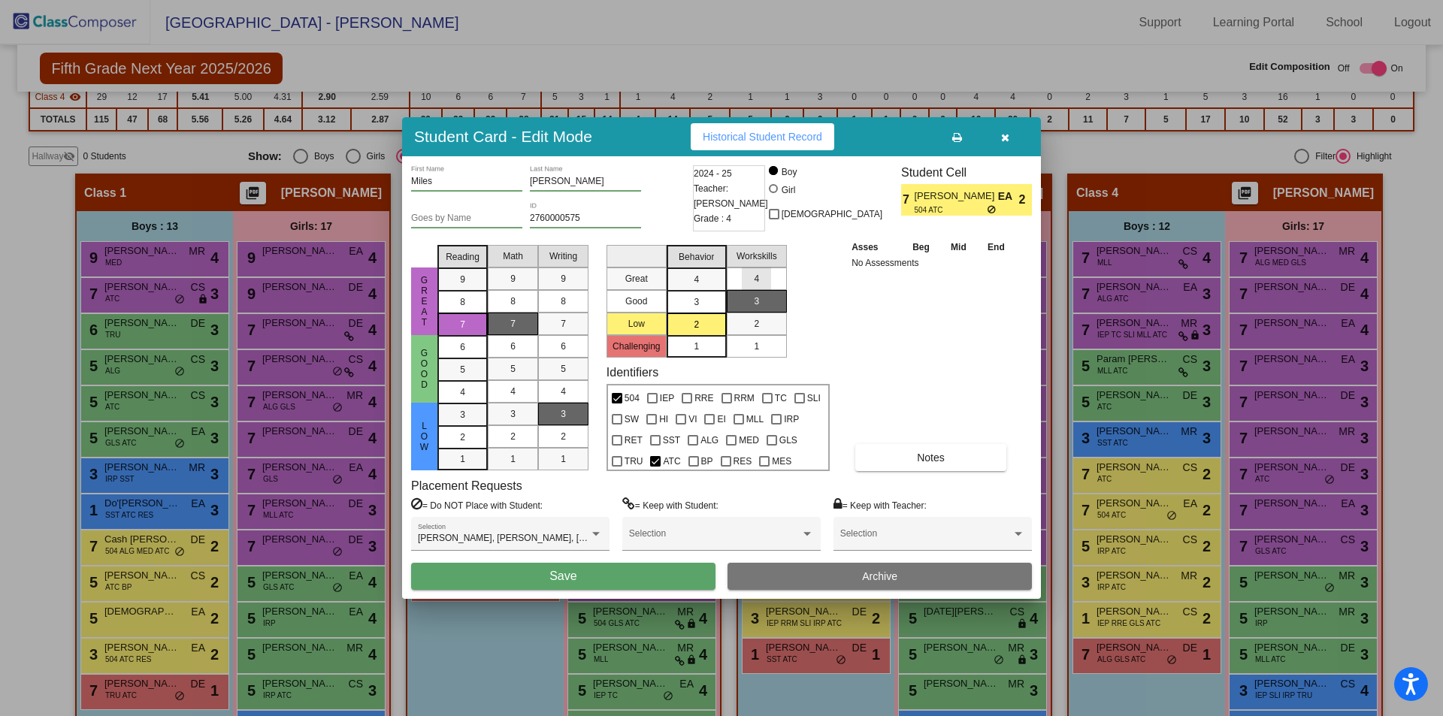
click at [753, 285] on div "4" at bounding box center [756, 279] width 29 height 23
click at [756, 317] on div "2" at bounding box center [756, 324] width 29 height 23
click at [683, 325] on div "2" at bounding box center [696, 324] width 29 height 23
click at [661, 569] on button "Save" at bounding box center [563, 576] width 304 height 27
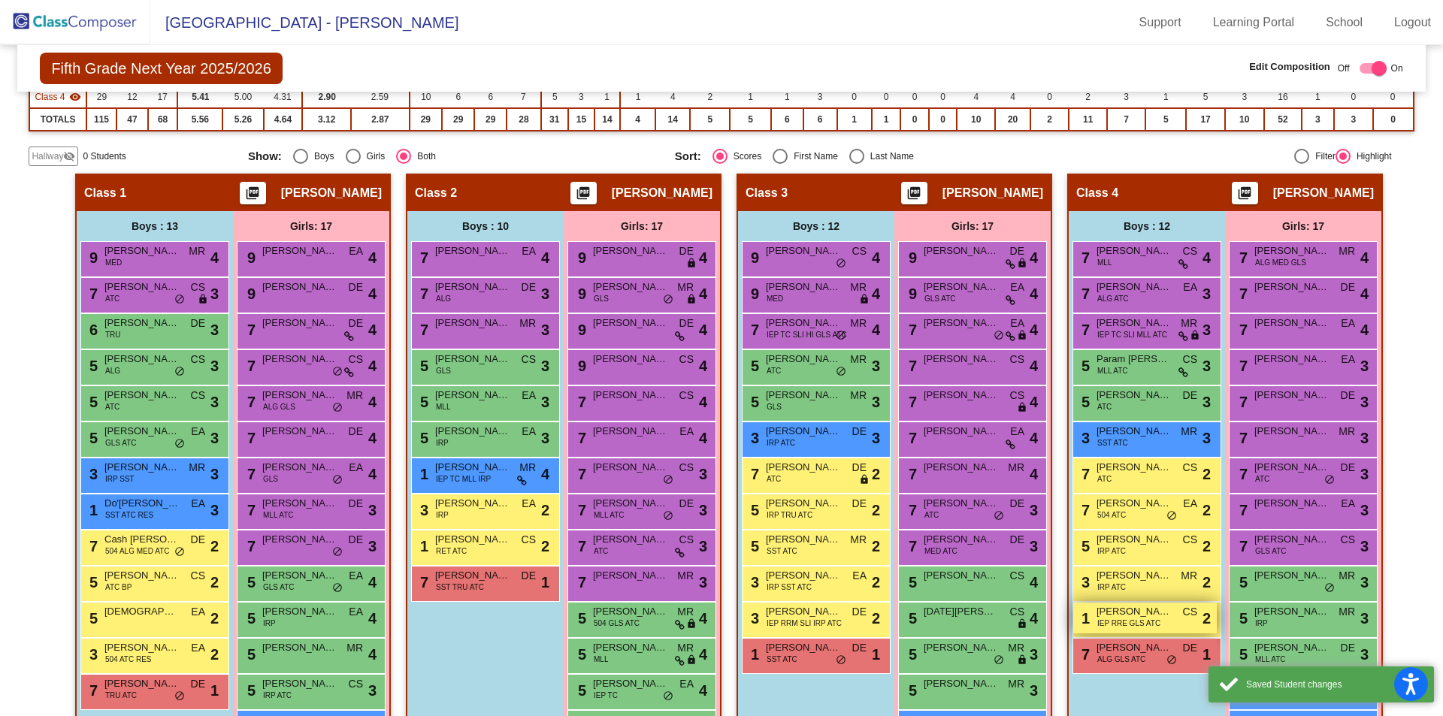
scroll to position [388, 0]
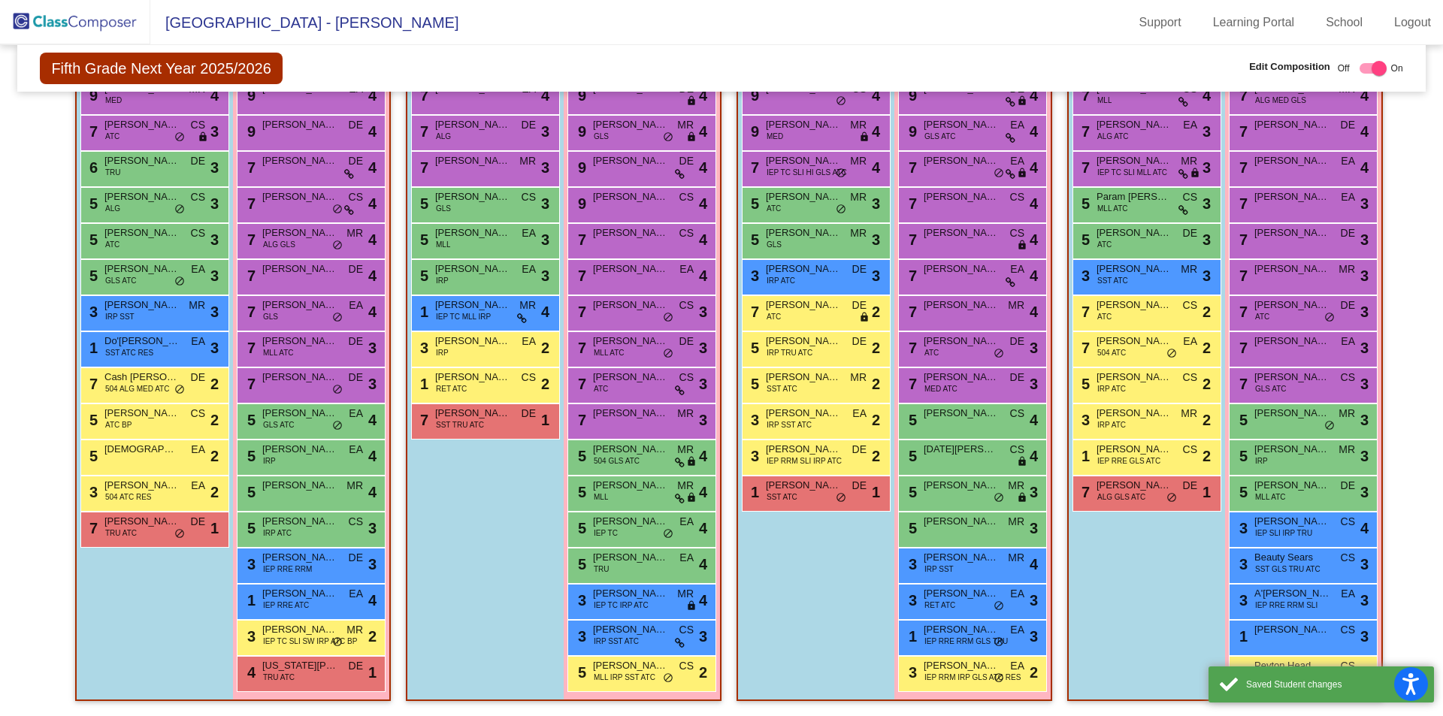
click at [0, 0] on div "Boys : 12 7 Domenic Tunaj MLL CS lock do_not_disturb_alt 4 7 Aidan Smith ALG AT…" at bounding box center [0, 0] width 0 height 0
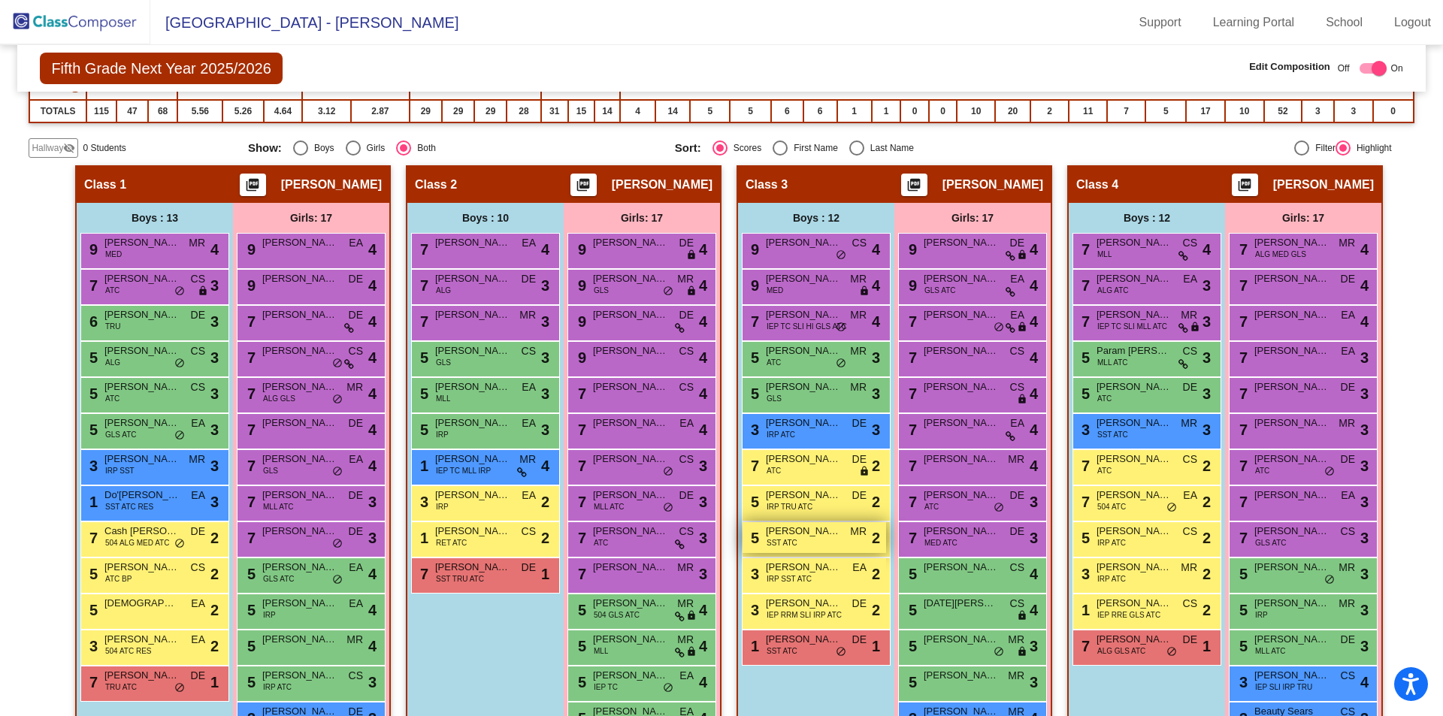
scroll to position [313, 0]
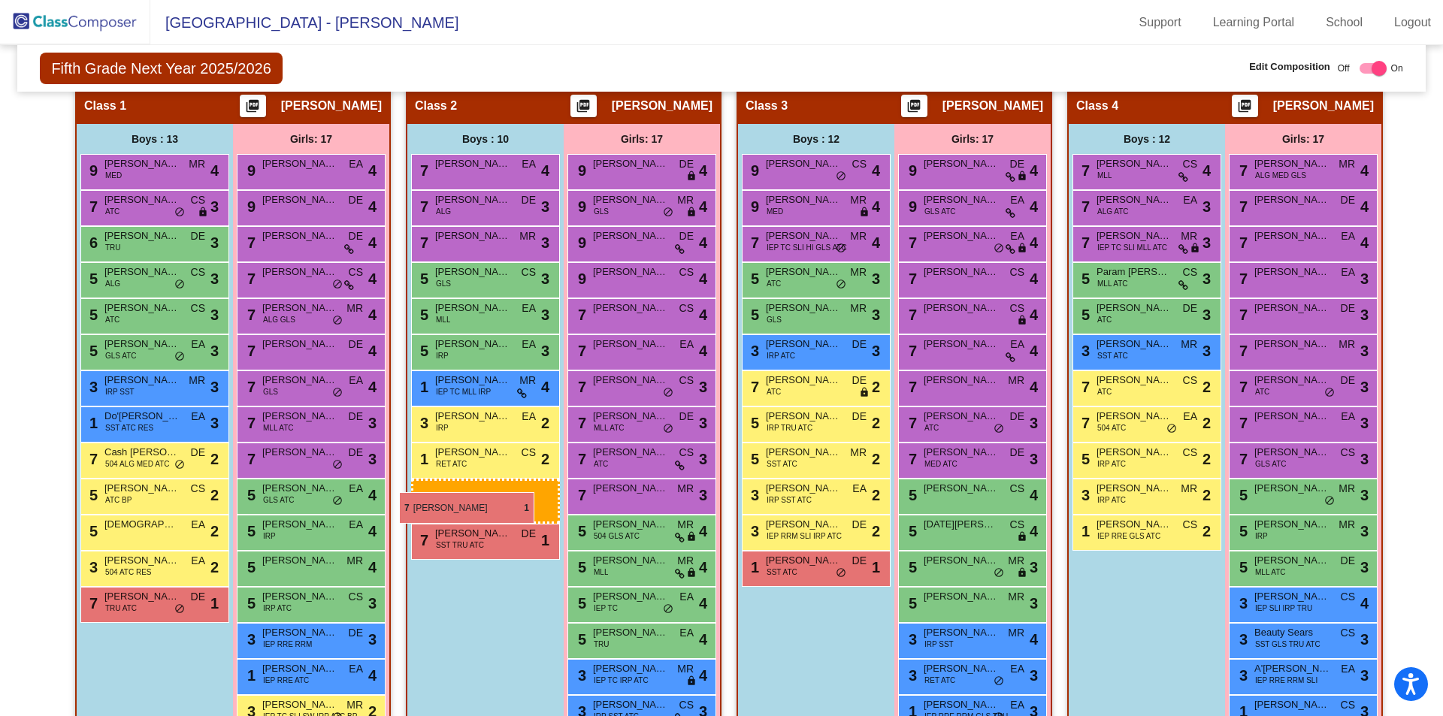
drag, startPoint x: 1126, startPoint y: 570, endPoint x: 400, endPoint y: 492, distance: 730.4
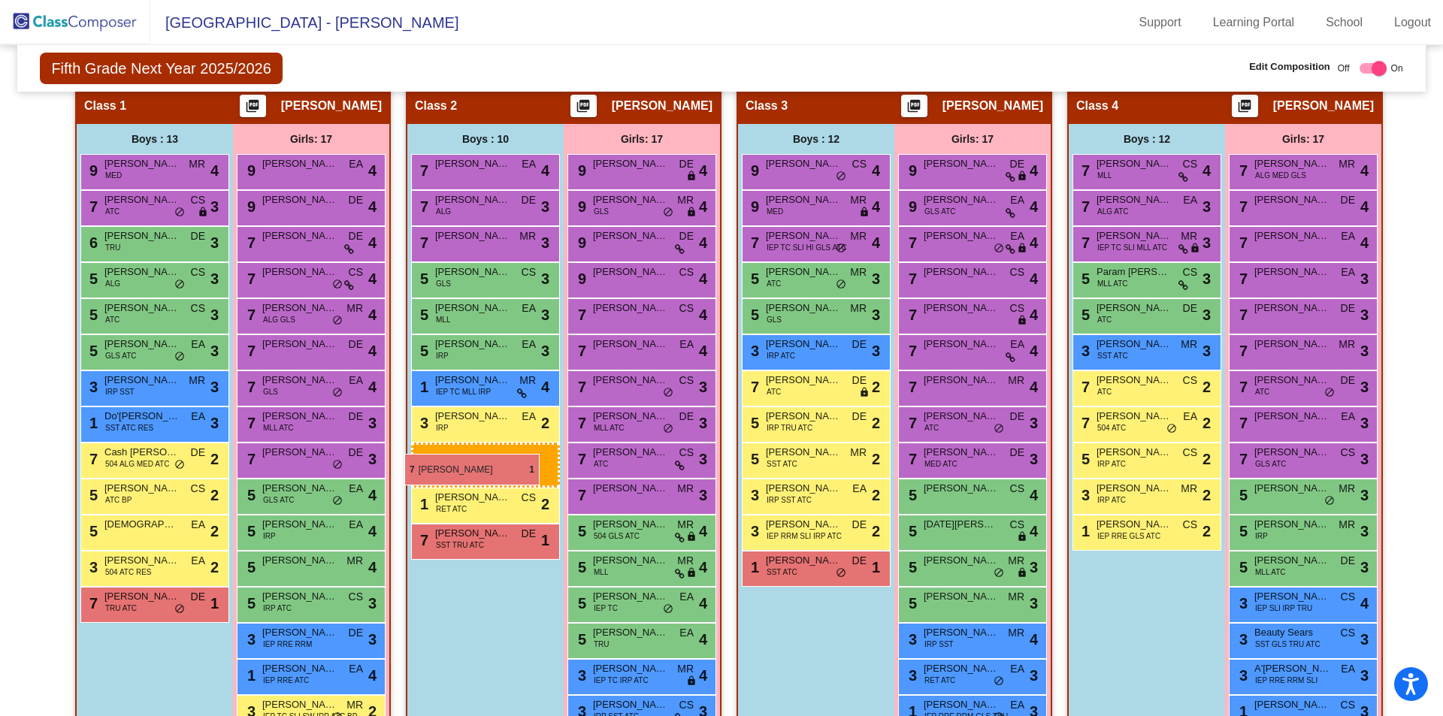
drag, startPoint x: 1180, startPoint y: 565, endPoint x: 404, endPoint y: 454, distance: 782.9
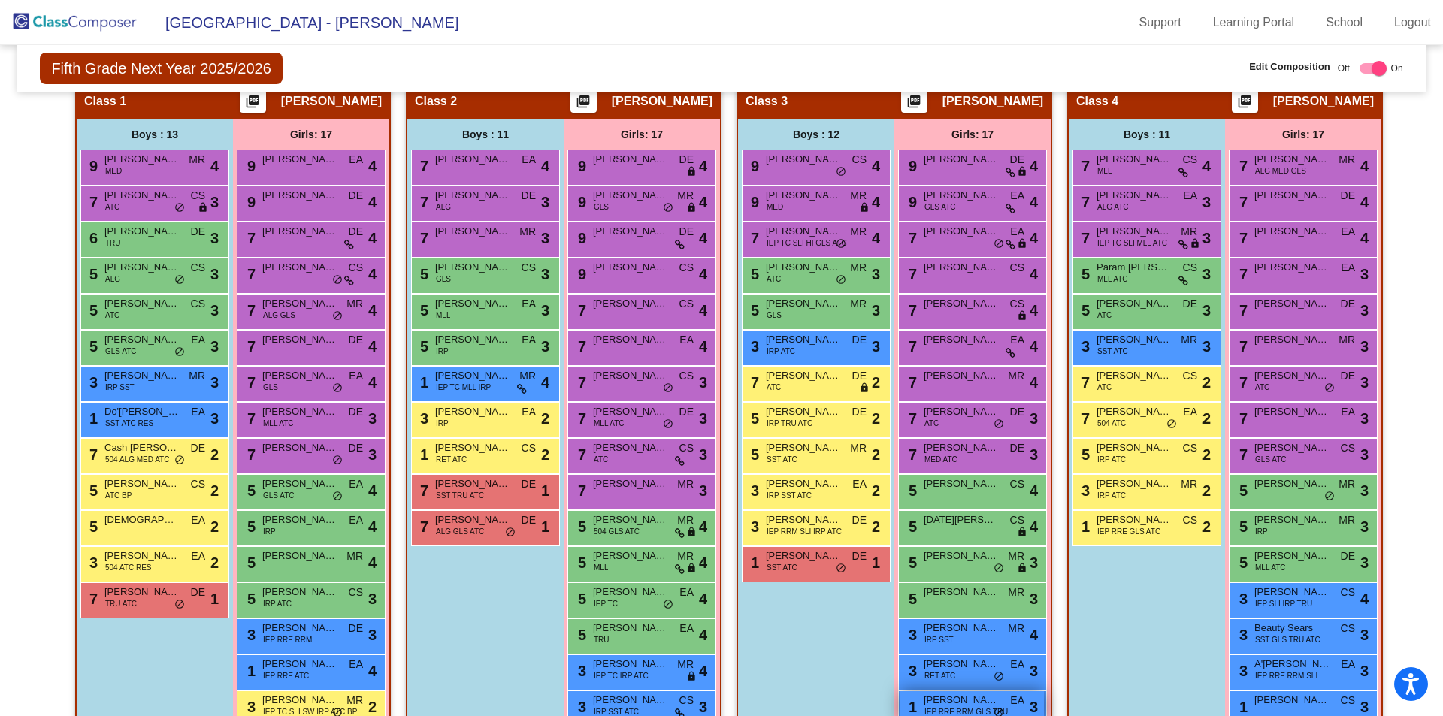
scroll to position [388, 0]
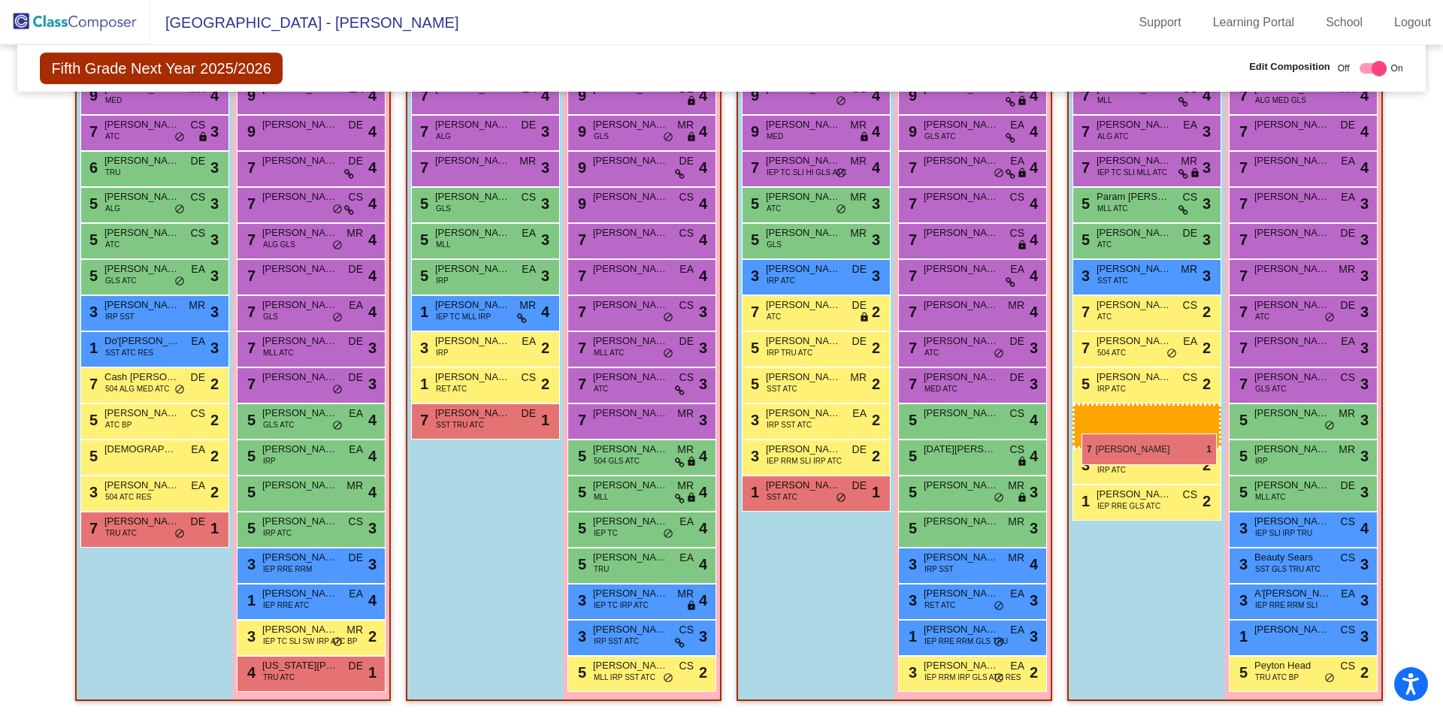
drag, startPoint x: 468, startPoint y: 450, endPoint x: 1077, endPoint y: 431, distance: 608.5
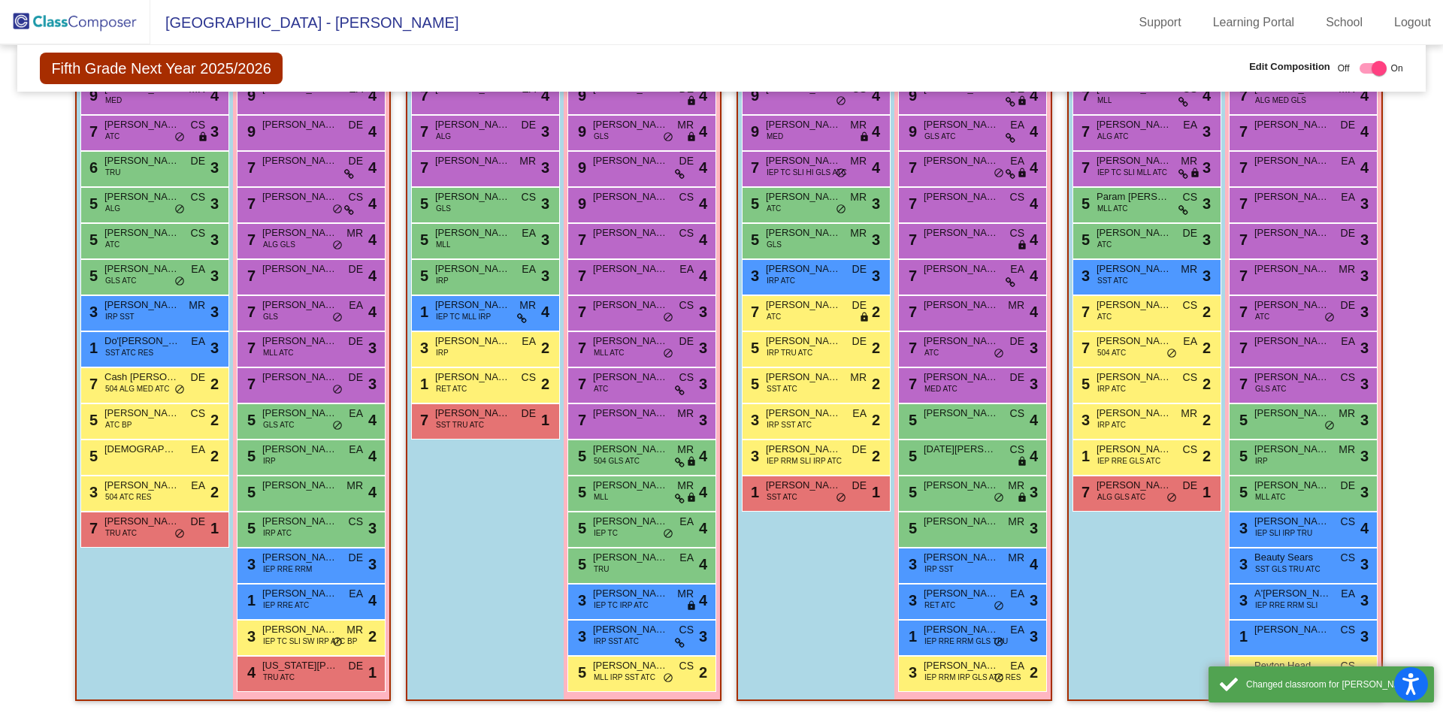
click at [0, 0] on div "Boys : 12 7 Domenic Tunaj MLL CS lock do_not_disturb_alt 4 7 Aidan Smith ALG AT…" at bounding box center [0, 0] width 0 height 0
click at [1310, 659] on span "Peyton Head" at bounding box center [1292, 666] width 75 height 15
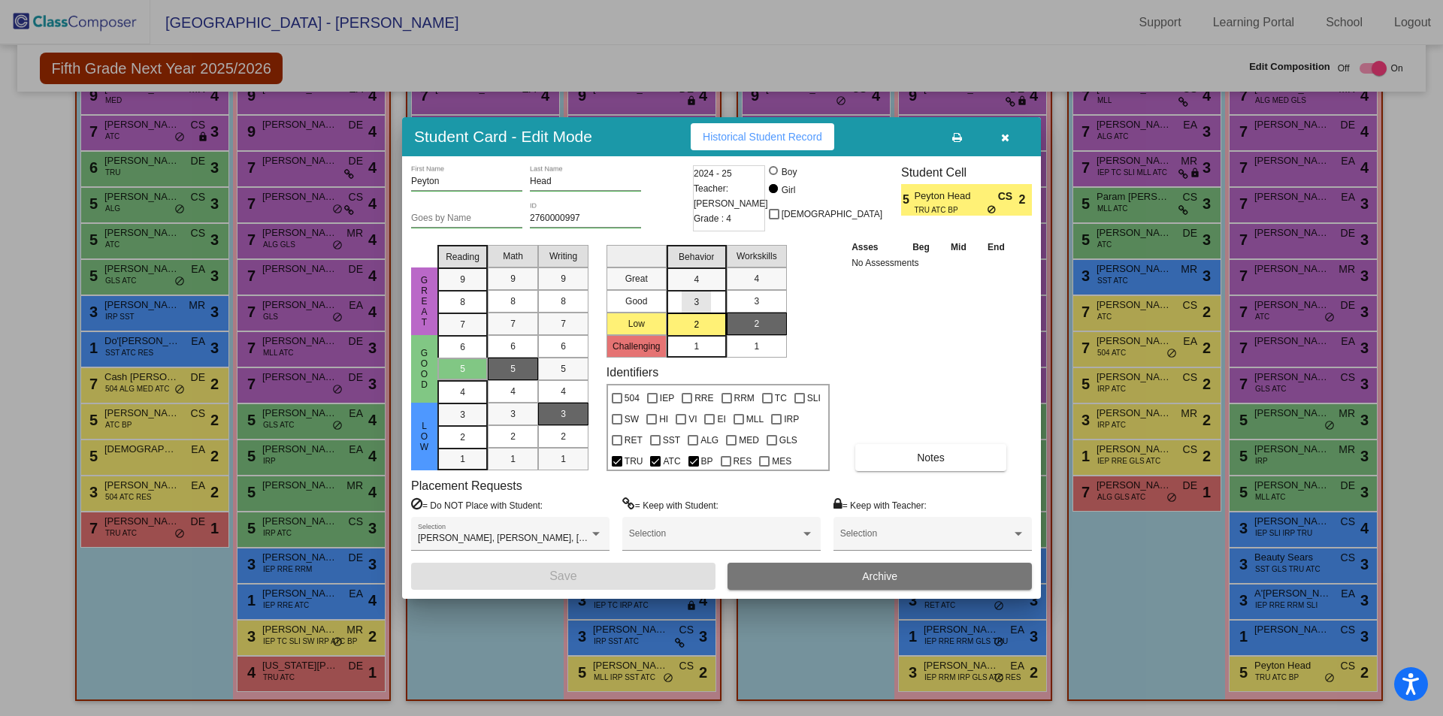
click at [712, 296] on mat-list-option "3" at bounding box center [697, 301] width 60 height 23
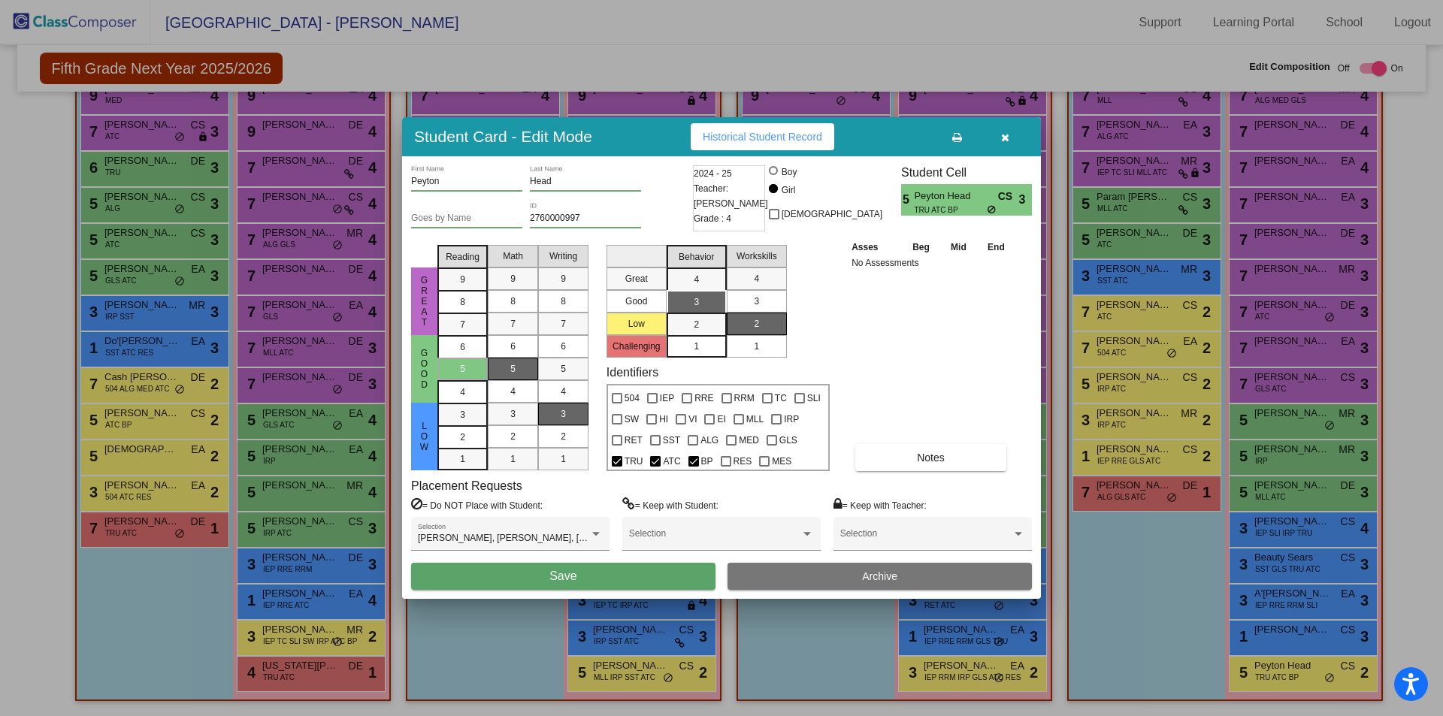
click at [571, 572] on span "Save" at bounding box center [563, 576] width 27 height 13
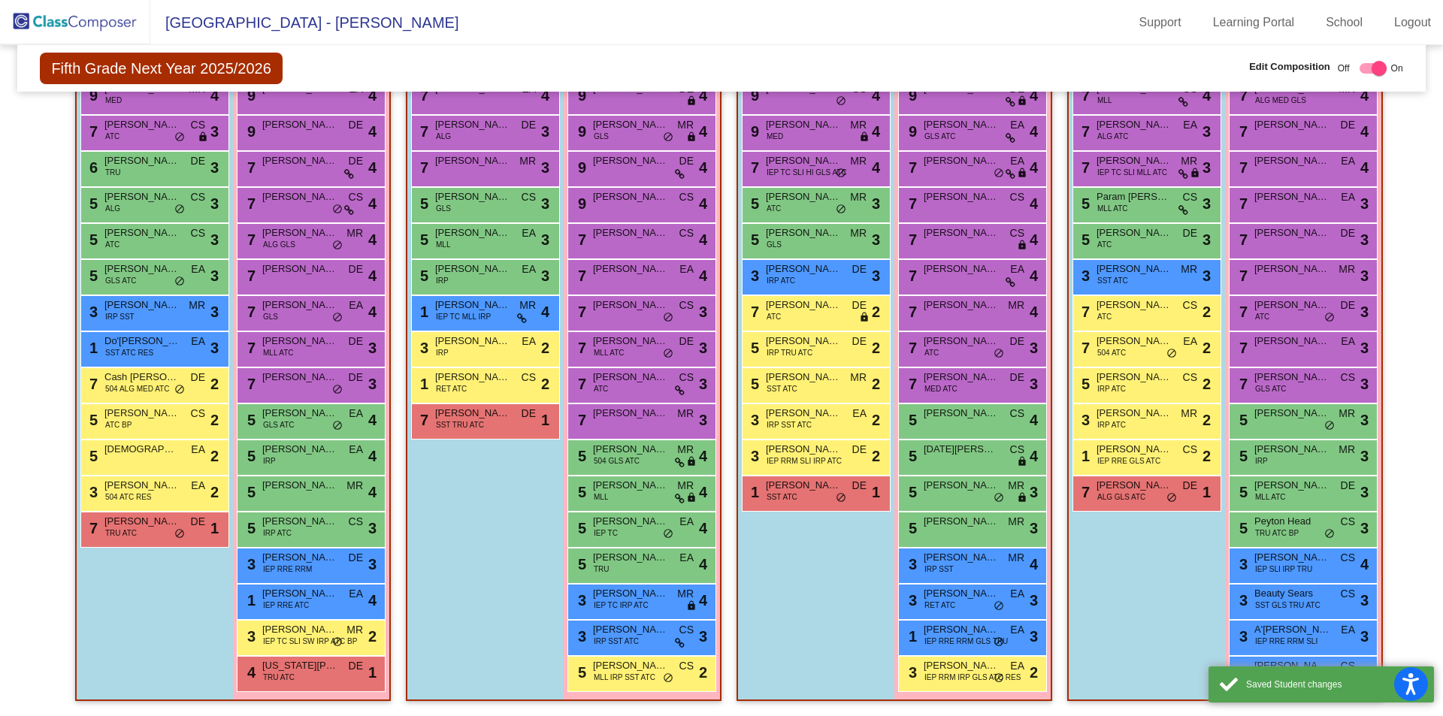
click at [0, 0] on div "Boys : 12 7 Domenic Tunaj MLL CS lock do_not_disturb_alt 4 7 Aidan Smith ALG AT…" at bounding box center [0, 0] width 0 height 0
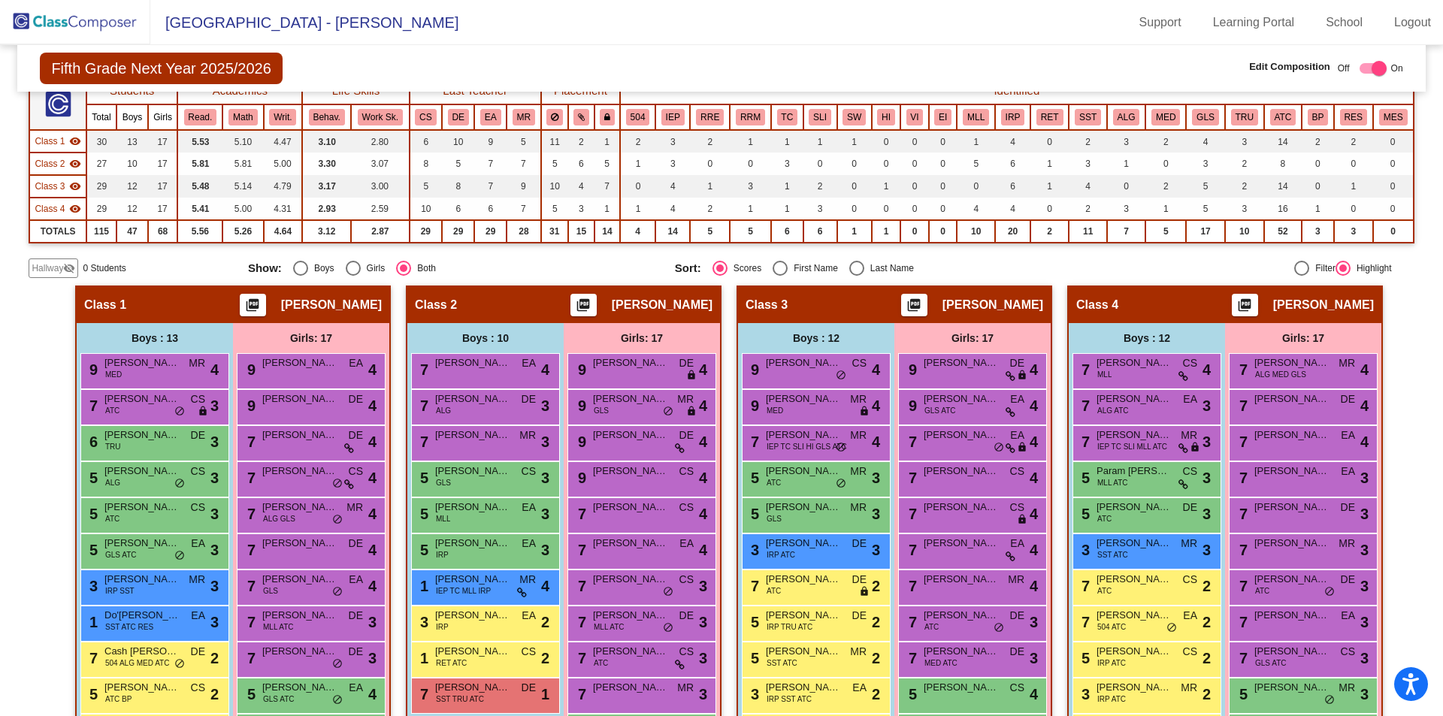
scroll to position [87, 0]
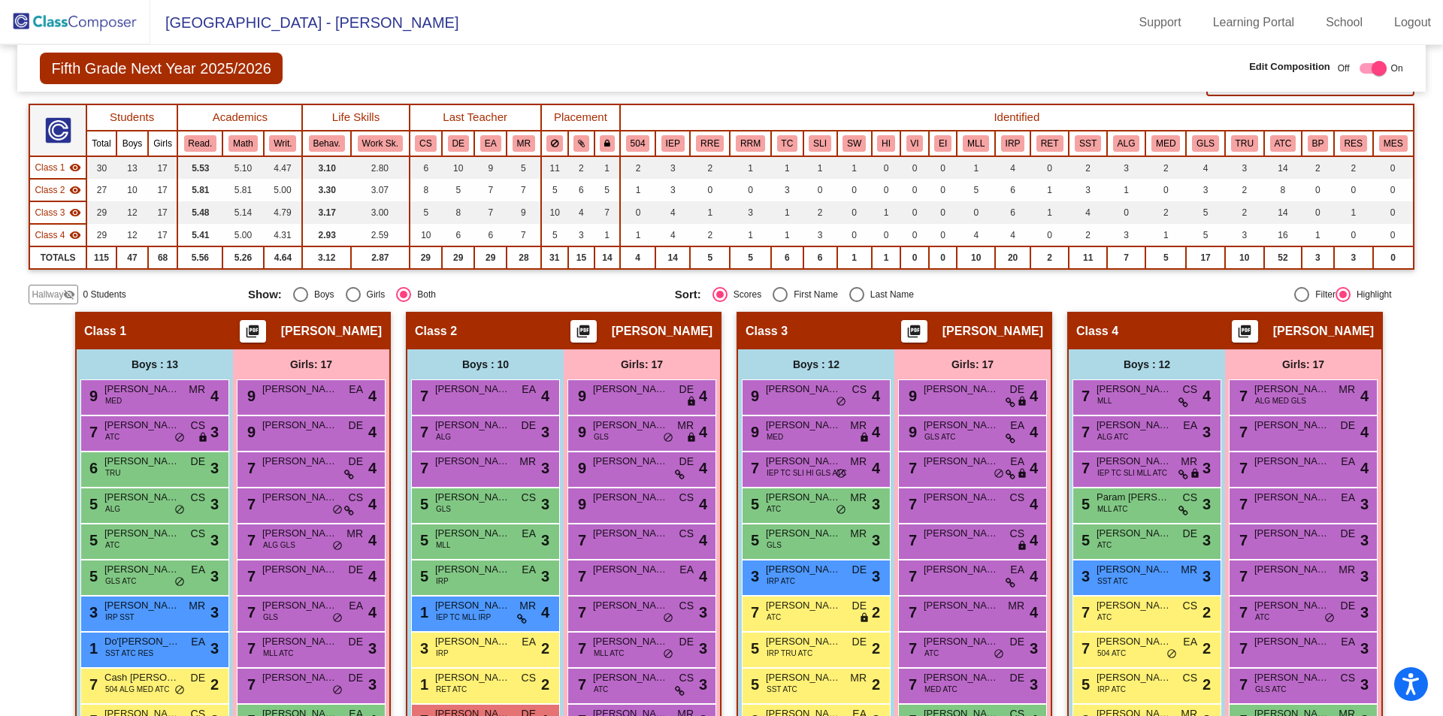
click at [511, 300] on mat-radio-group "Show: Boys Girls Both" at bounding box center [456, 294] width 416 height 15
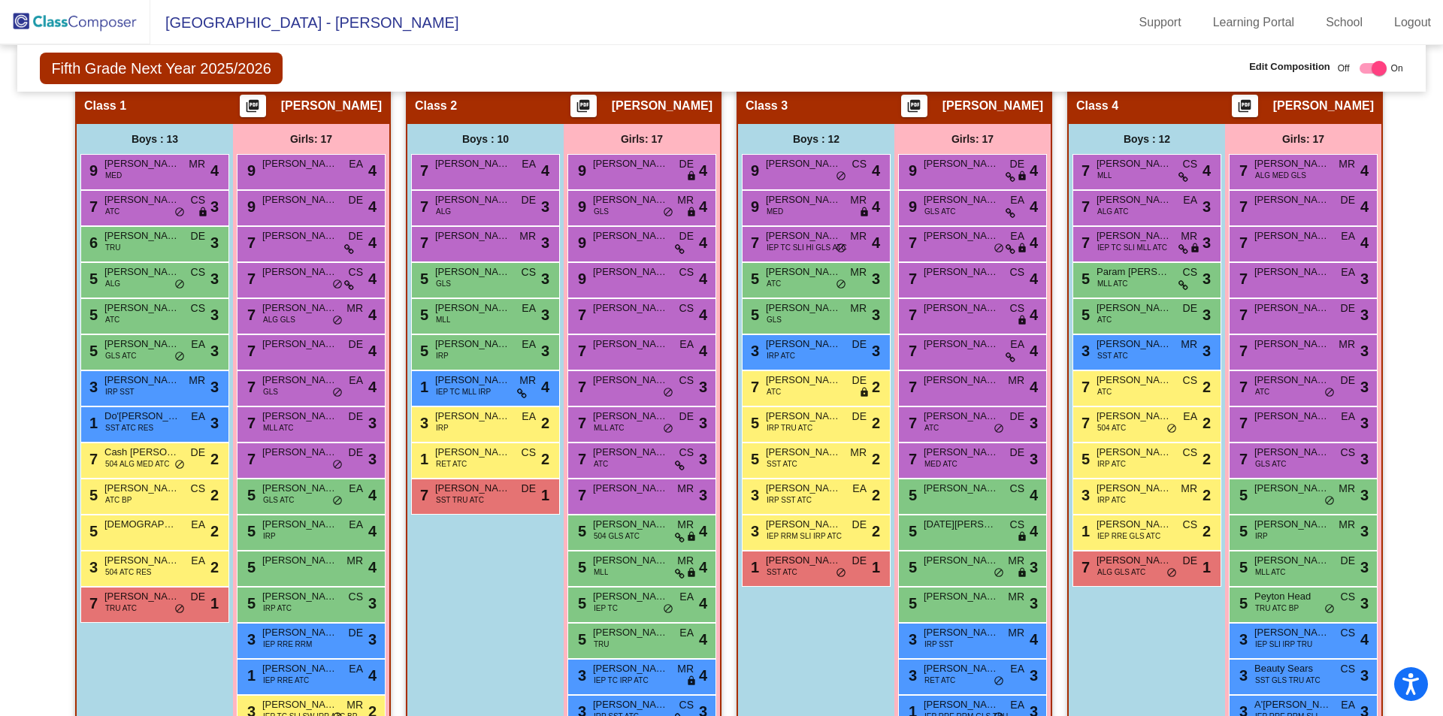
scroll to position [388, 0]
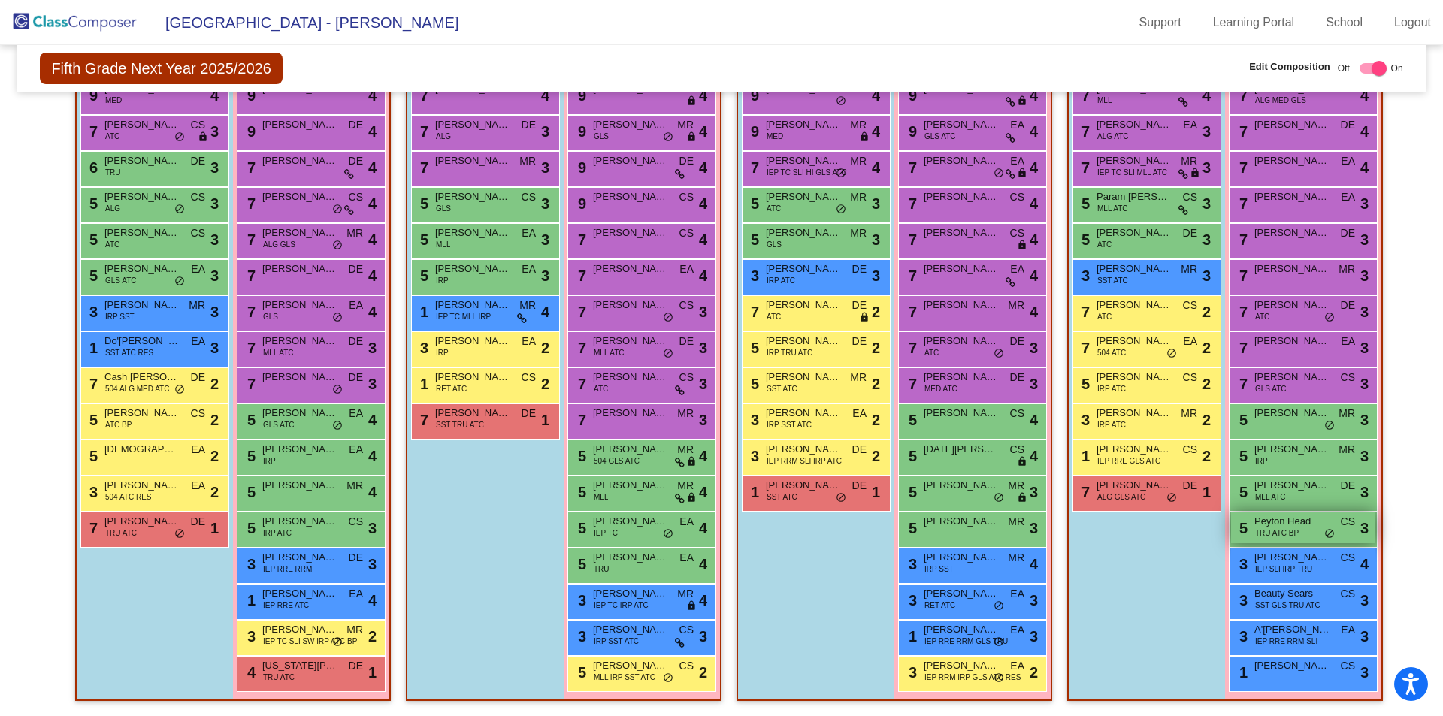
click at [1268, 531] on span "TRU ATC BP" at bounding box center [1277, 533] width 44 height 11
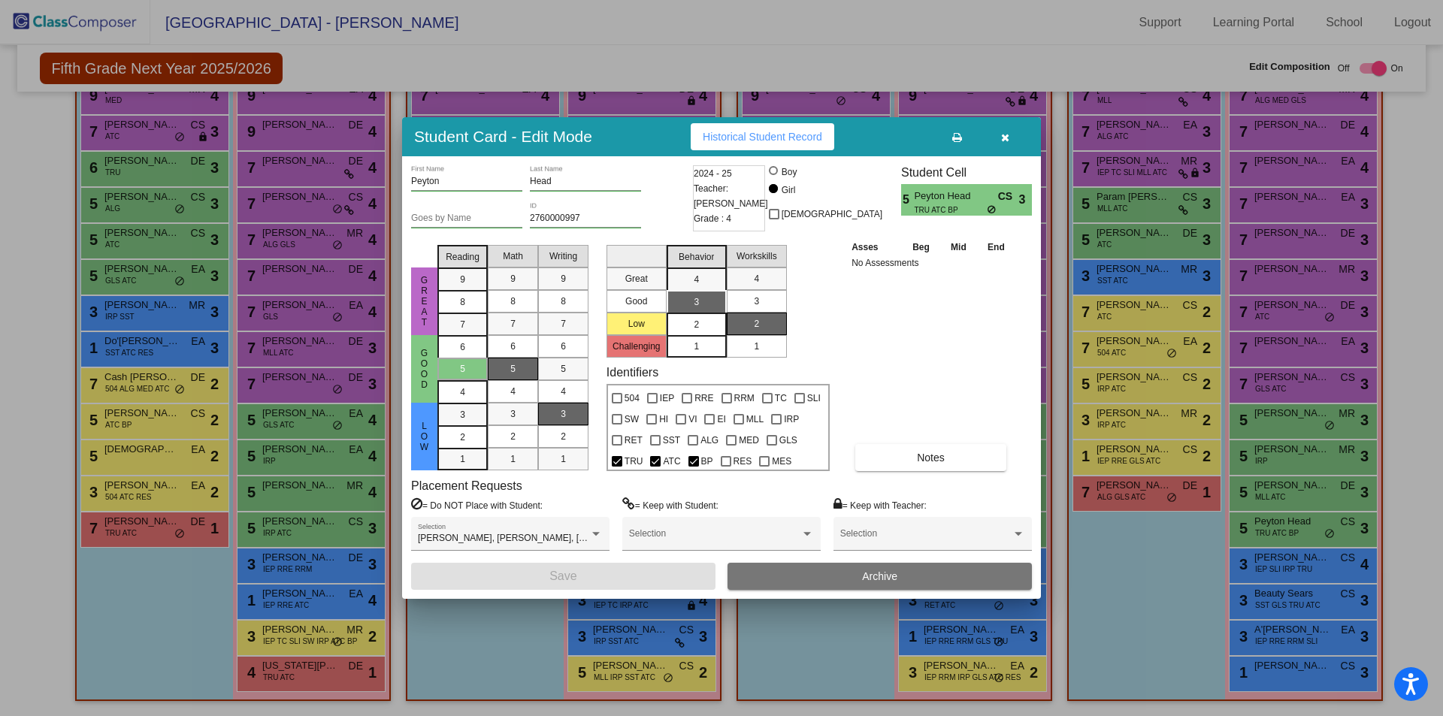
click at [701, 328] on div "2" at bounding box center [696, 324] width 29 height 23
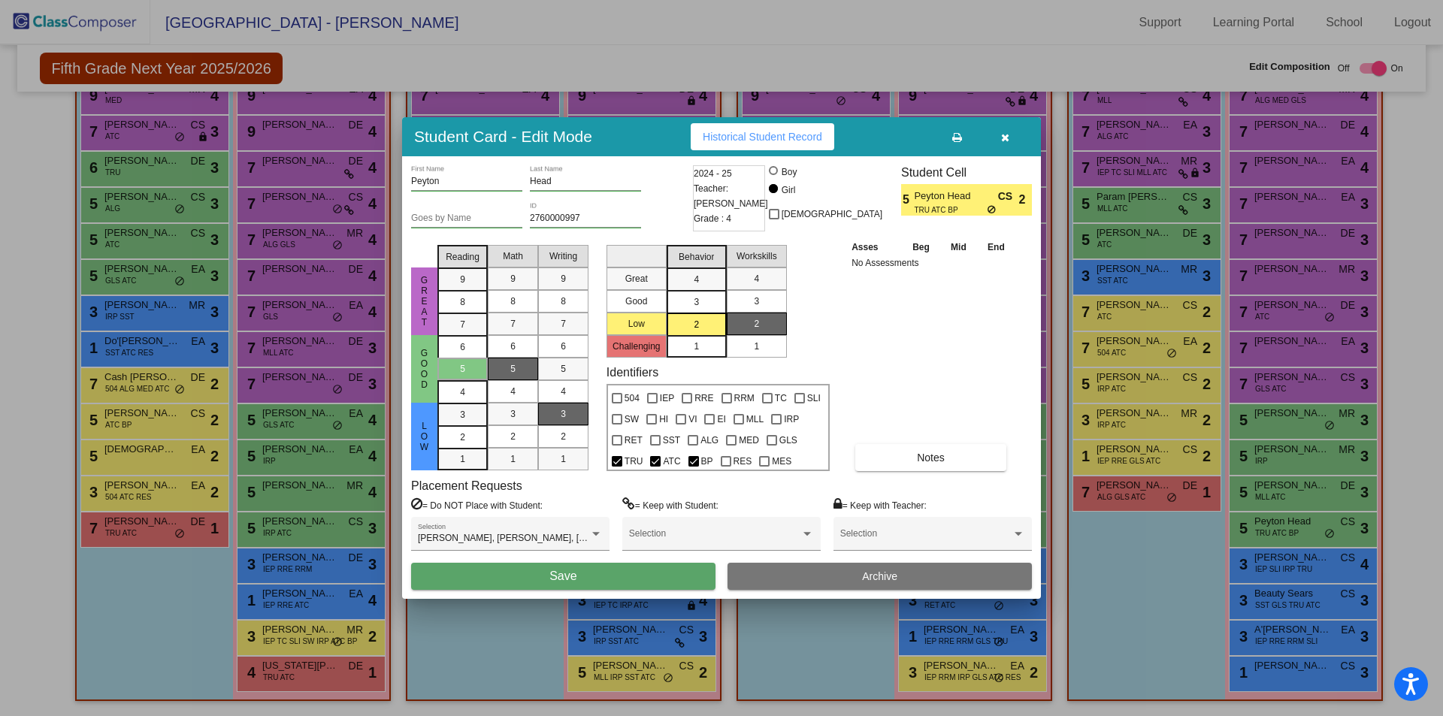
click at [609, 573] on button "Save" at bounding box center [563, 576] width 304 height 27
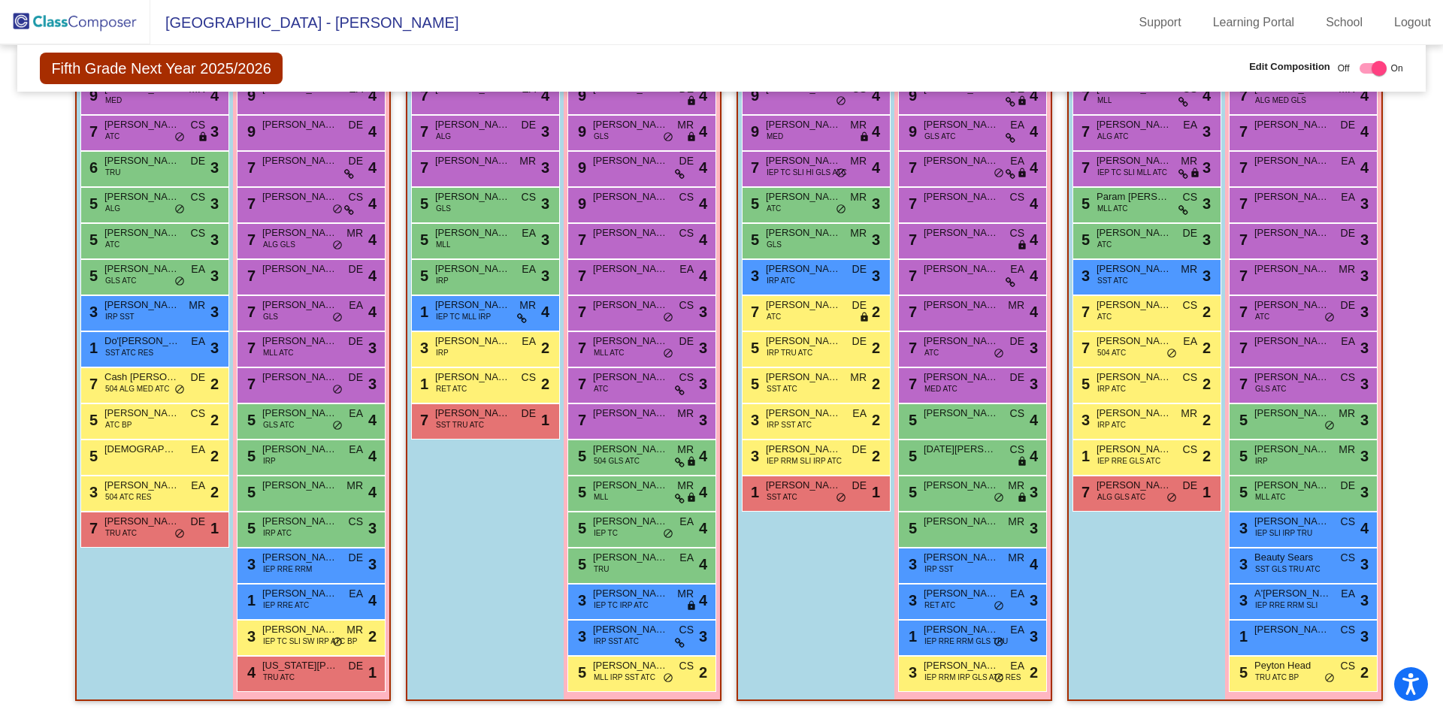
click at [0, 0] on div "Boys : 12 7 Domenic Tunaj MLL CS lock do_not_disturb_alt 4 7 Aidan Smith ALG AT…" at bounding box center [0, 0] width 0 height 0
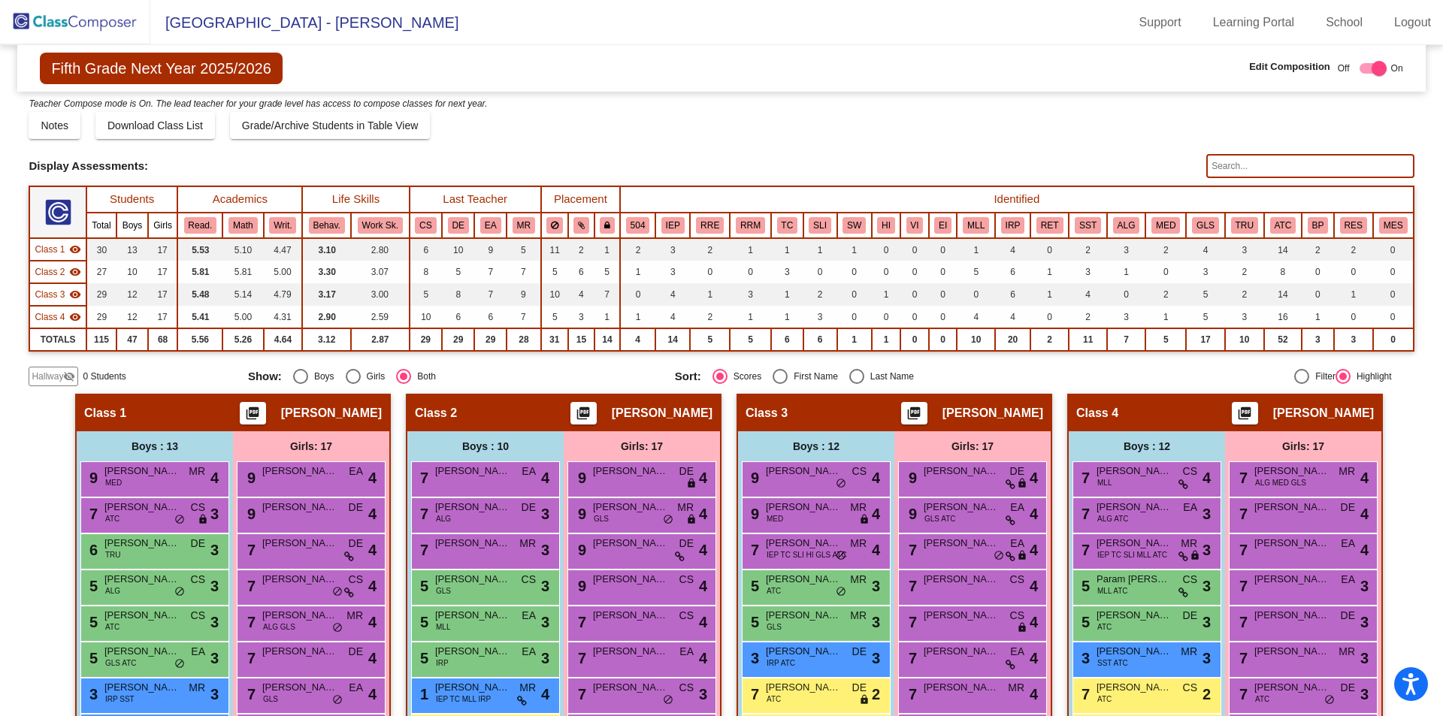
scroll to position [0, 0]
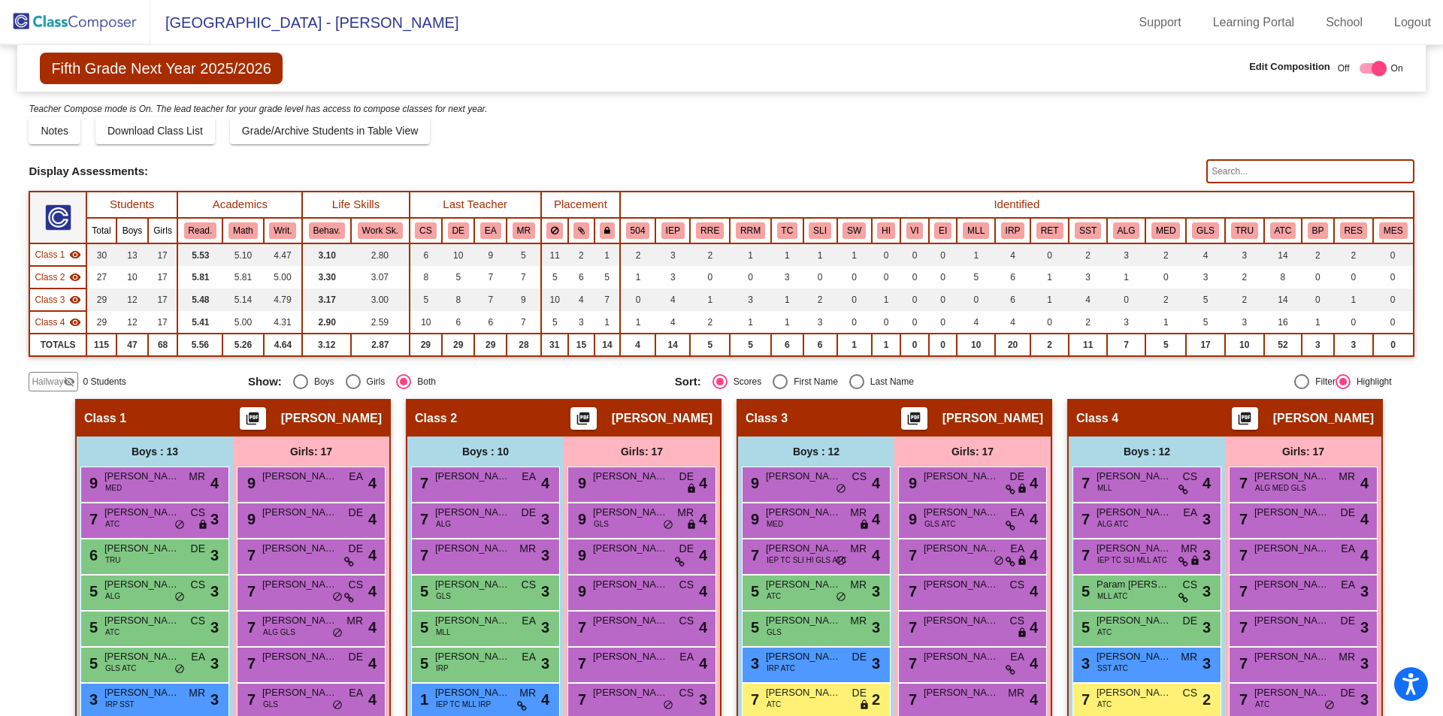
click at [124, 59] on span "Fifth Grade Next Year 2025/2026" at bounding box center [161, 69] width 242 height 32
click at [53, 13] on img at bounding box center [75, 22] width 150 height 44
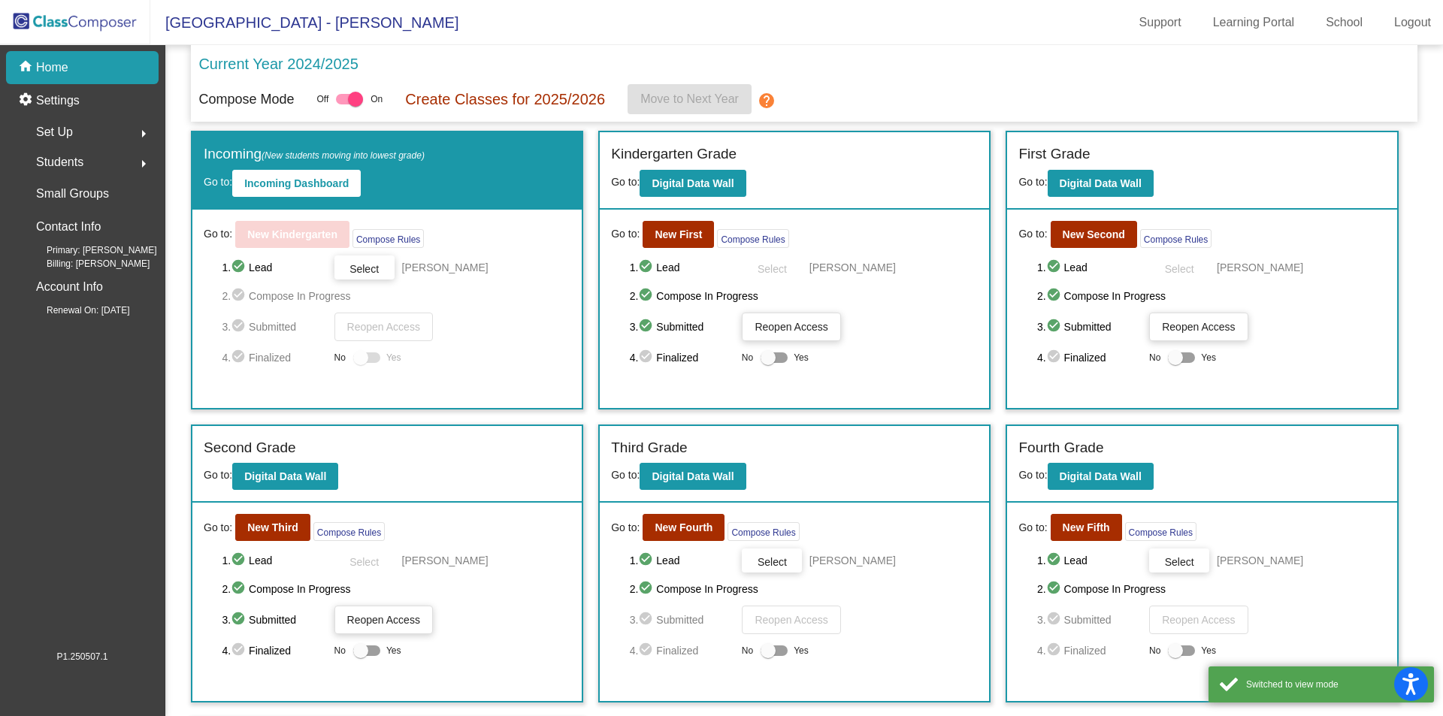
click at [704, 508] on div "Go to: New Fourth Compose Rules 1. check_circle Lead Select Kelly Thorpe 2. che…" at bounding box center [794, 602] width 389 height 198
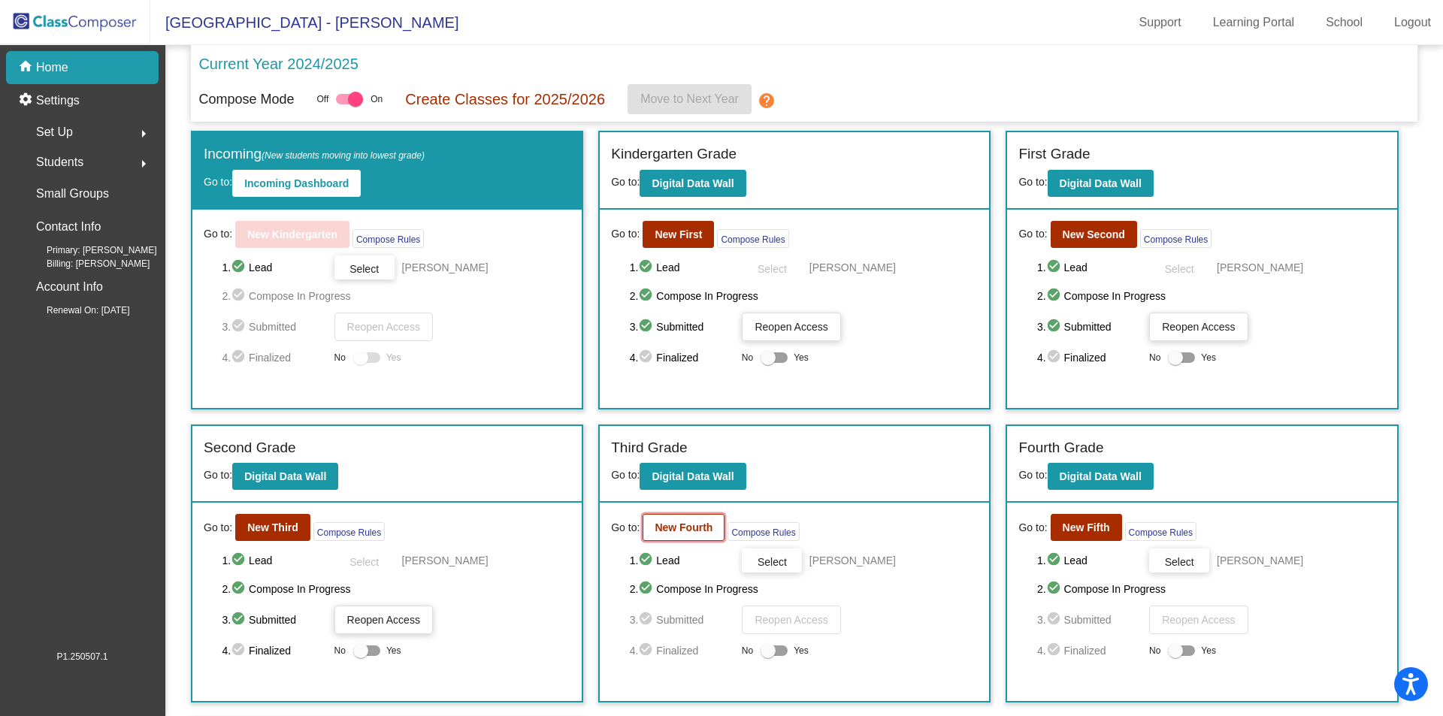
click at [697, 528] on b "New Fourth" at bounding box center [684, 528] width 58 height 12
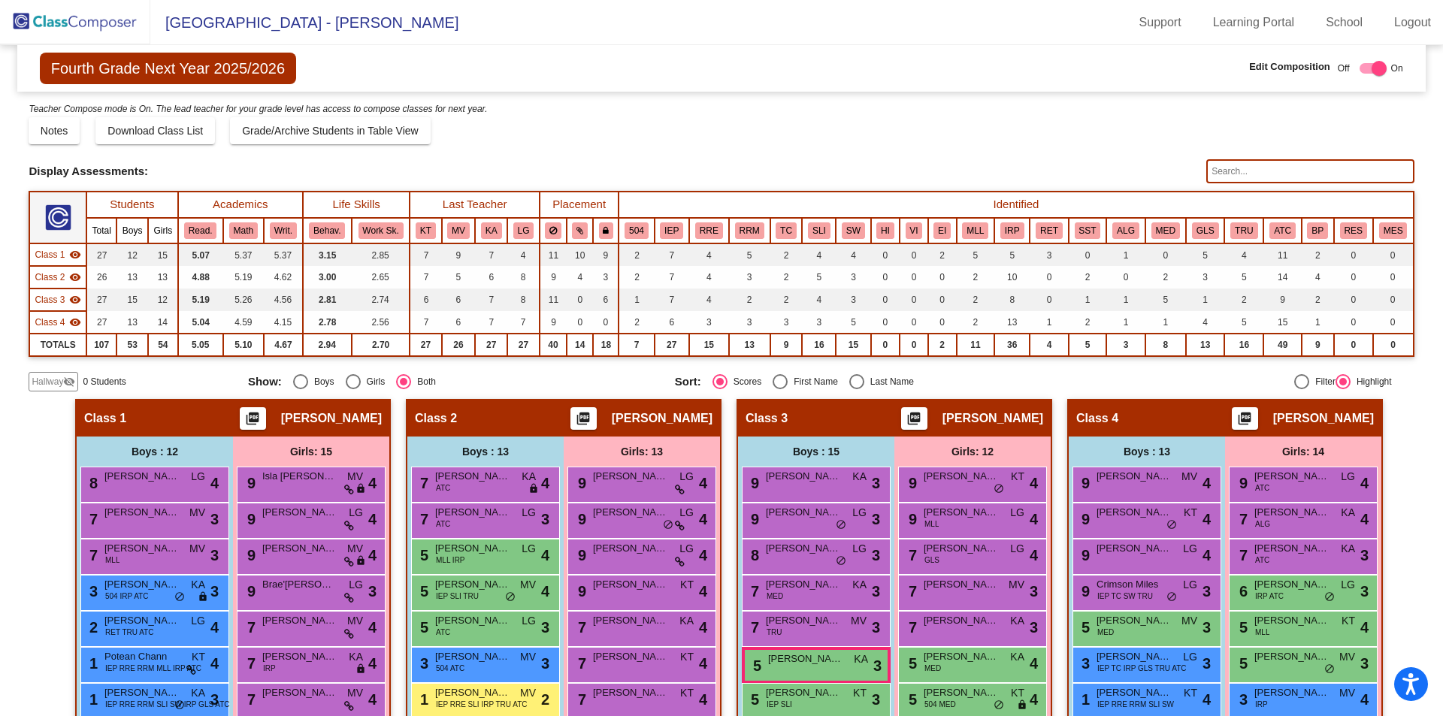
click at [155, 59] on span "Fourth Grade Next Year 2025/2026" at bounding box center [168, 69] width 256 height 32
click at [72, 17] on img at bounding box center [75, 22] width 150 height 44
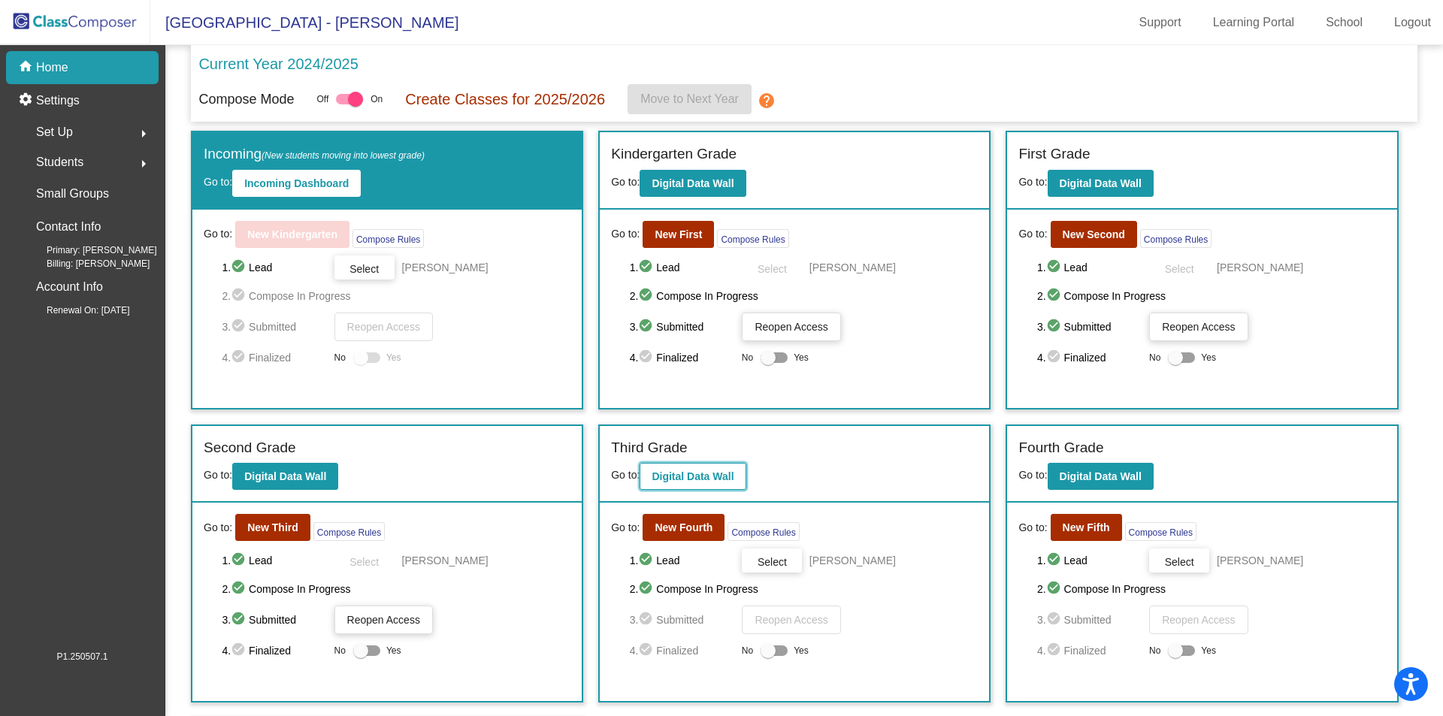
click at [661, 473] on b "Digital Data Wall" at bounding box center [693, 477] width 82 height 12
click at [250, 521] on button "New Third" at bounding box center [272, 527] width 75 height 27
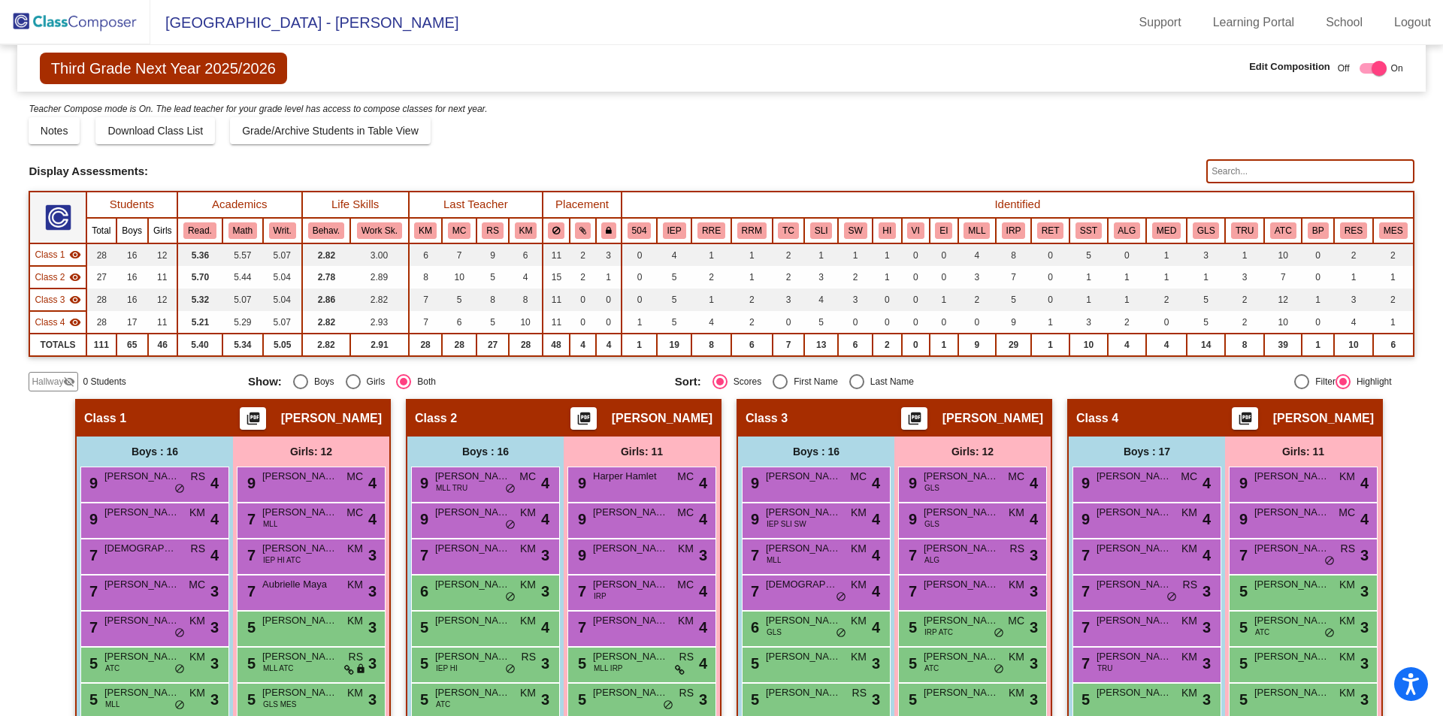
click at [123, 19] on img at bounding box center [75, 22] width 150 height 44
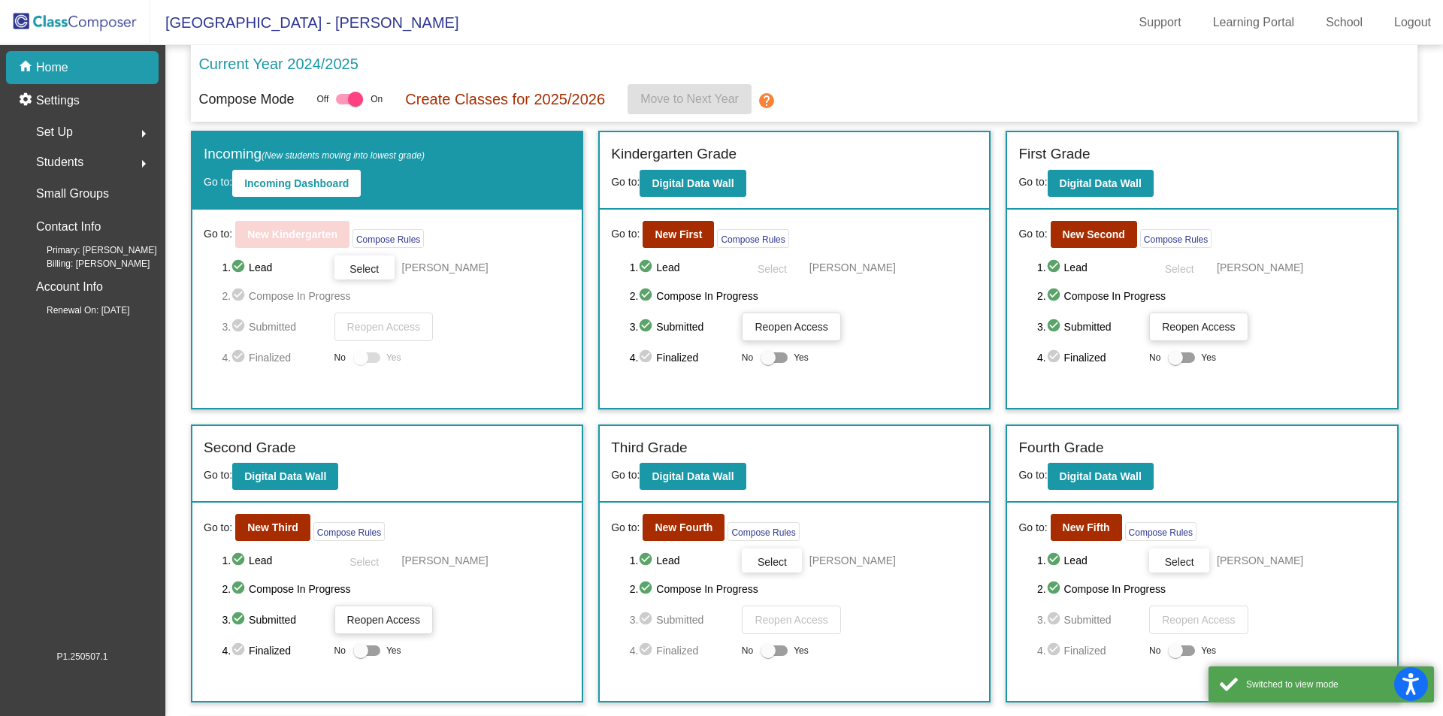
click at [571, 280] on div "1. check_circle Lead Select Cathy Sobel" at bounding box center [396, 268] width 349 height 24
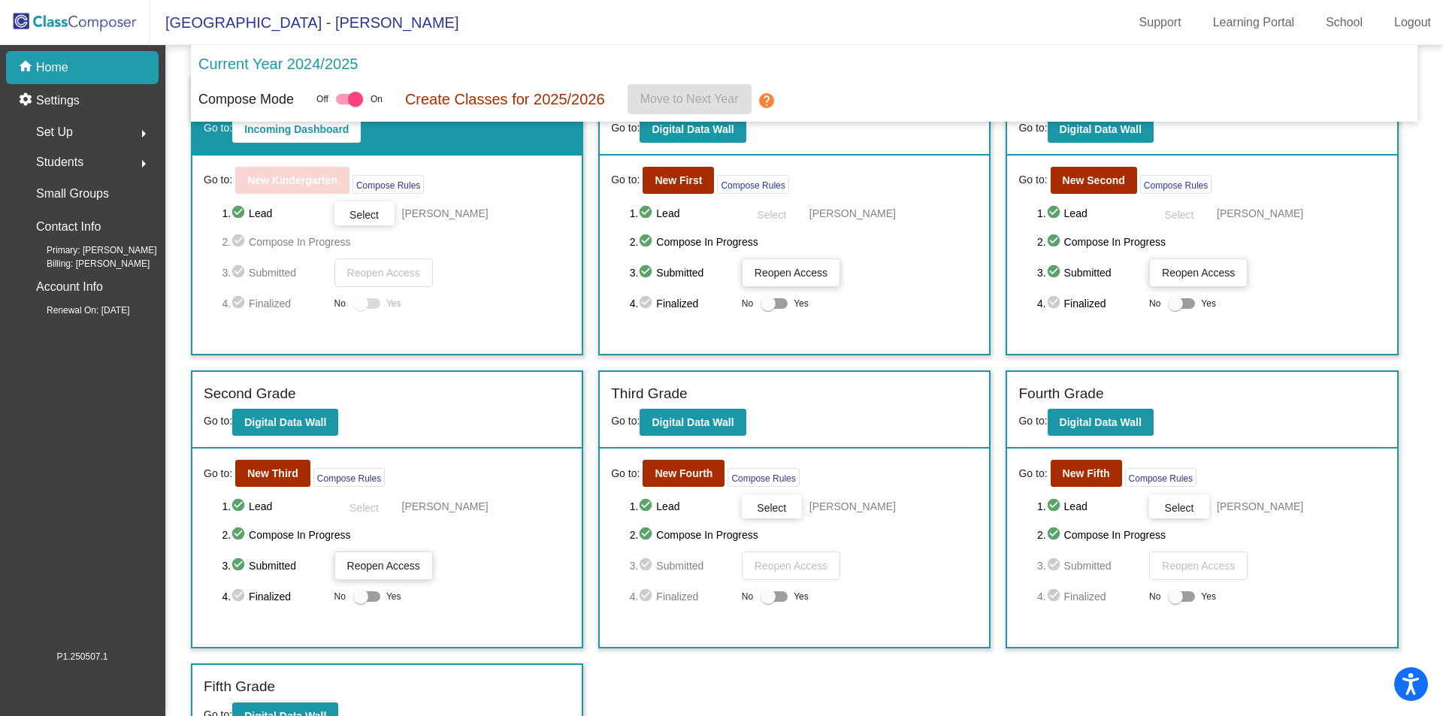
scroll to position [82, 0]
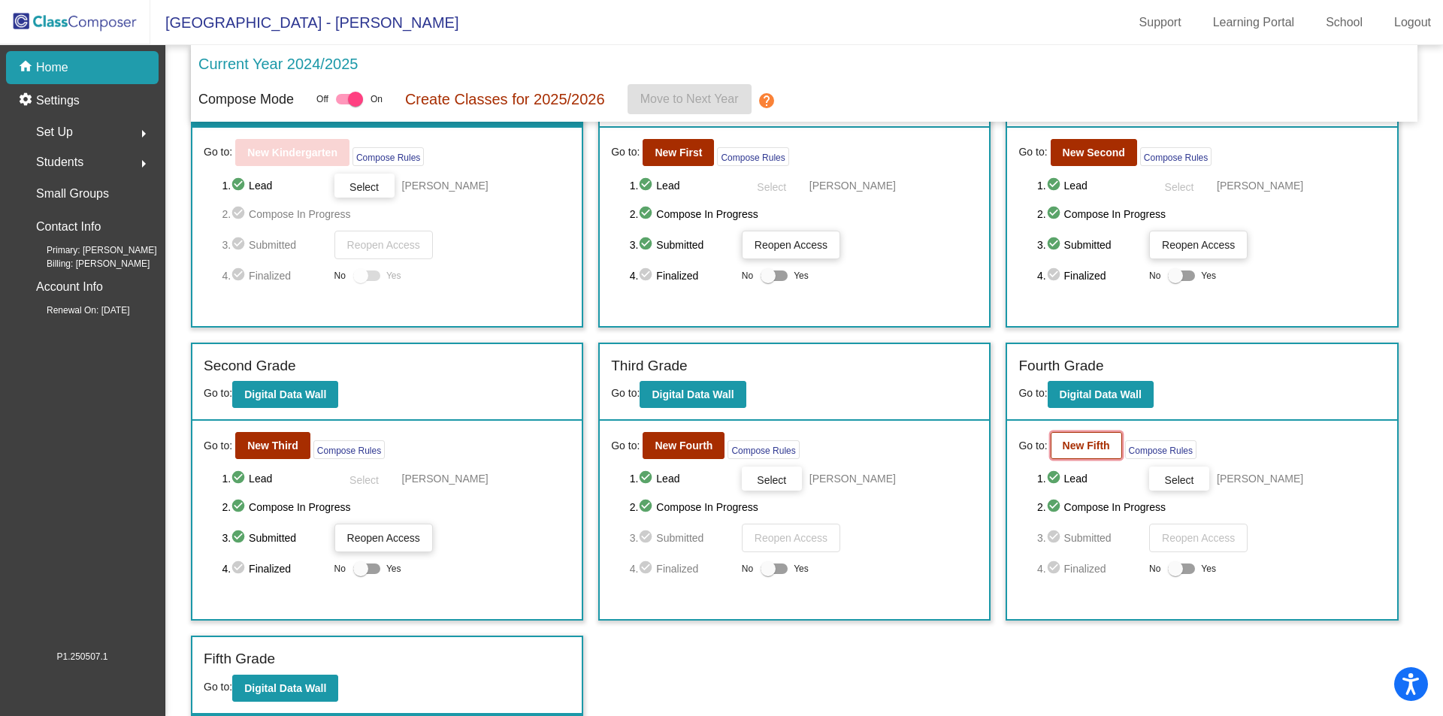
click at [1064, 444] on b "New Fifth" at bounding box center [1086, 446] width 47 height 12
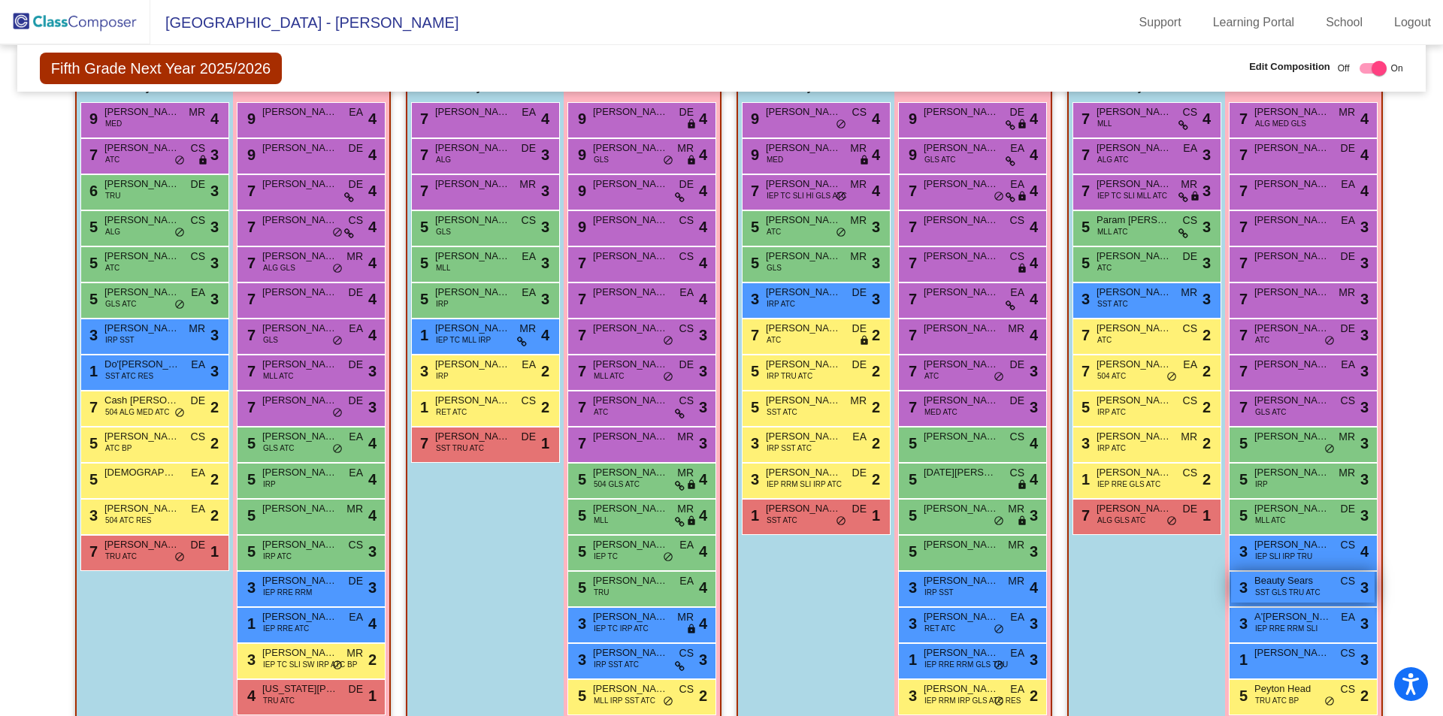
scroll to position [388, 0]
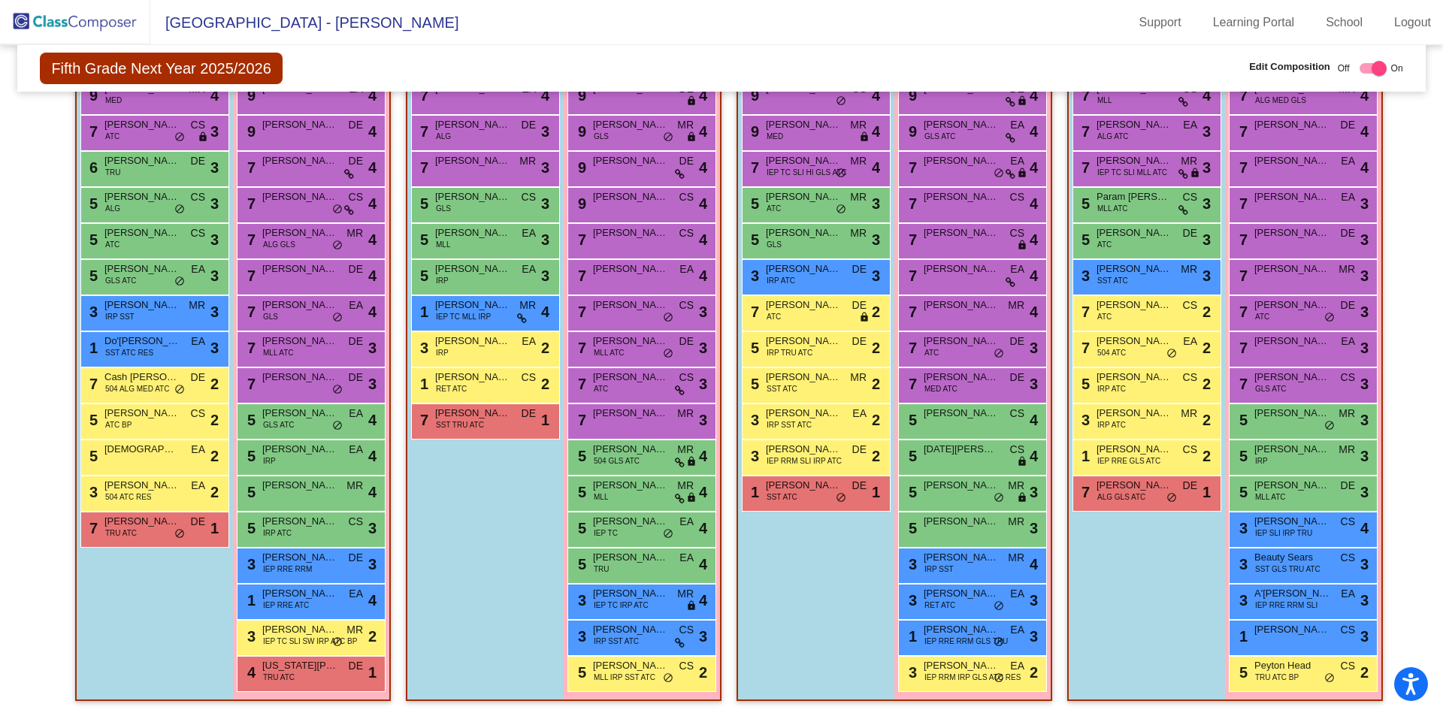
drag, startPoint x: 1272, startPoint y: 663, endPoint x: 1136, endPoint y: 698, distance: 140.6
click at [0, 0] on div "Boys : 12 7 Domenic Tunaj MLL CS lock do_not_disturb_alt 4 7 Aidan Smith ALG AT…" at bounding box center [0, 0] width 0 height 0
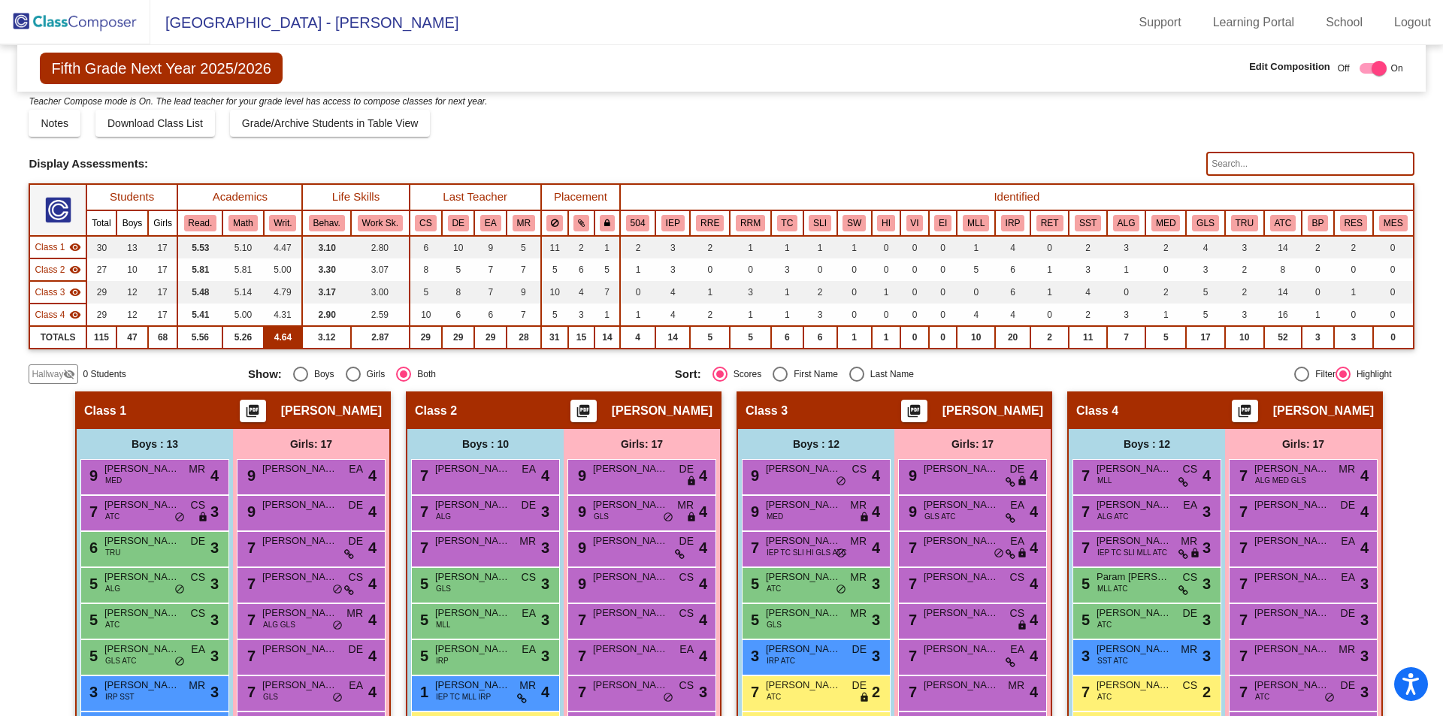
scroll to position [0, 0]
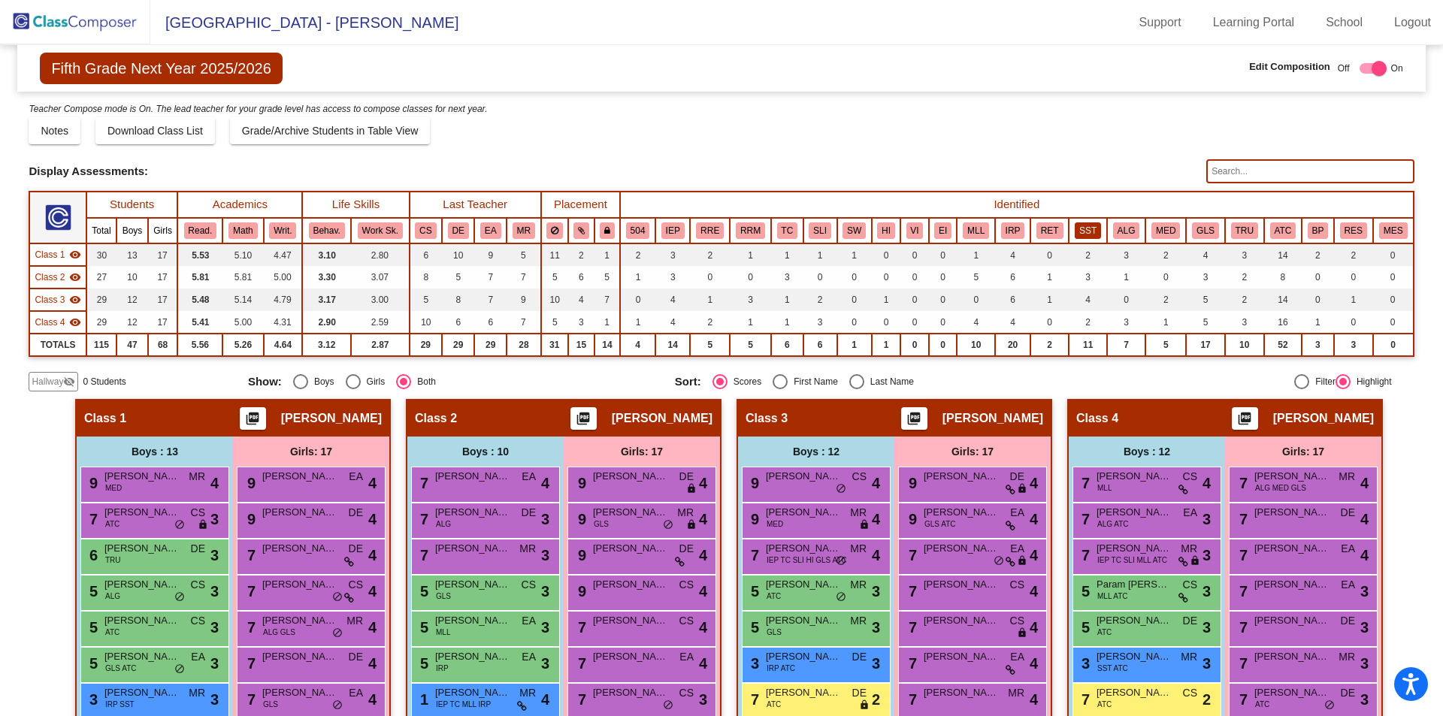
click at [1087, 226] on button "SST" at bounding box center [1088, 231] width 26 height 17
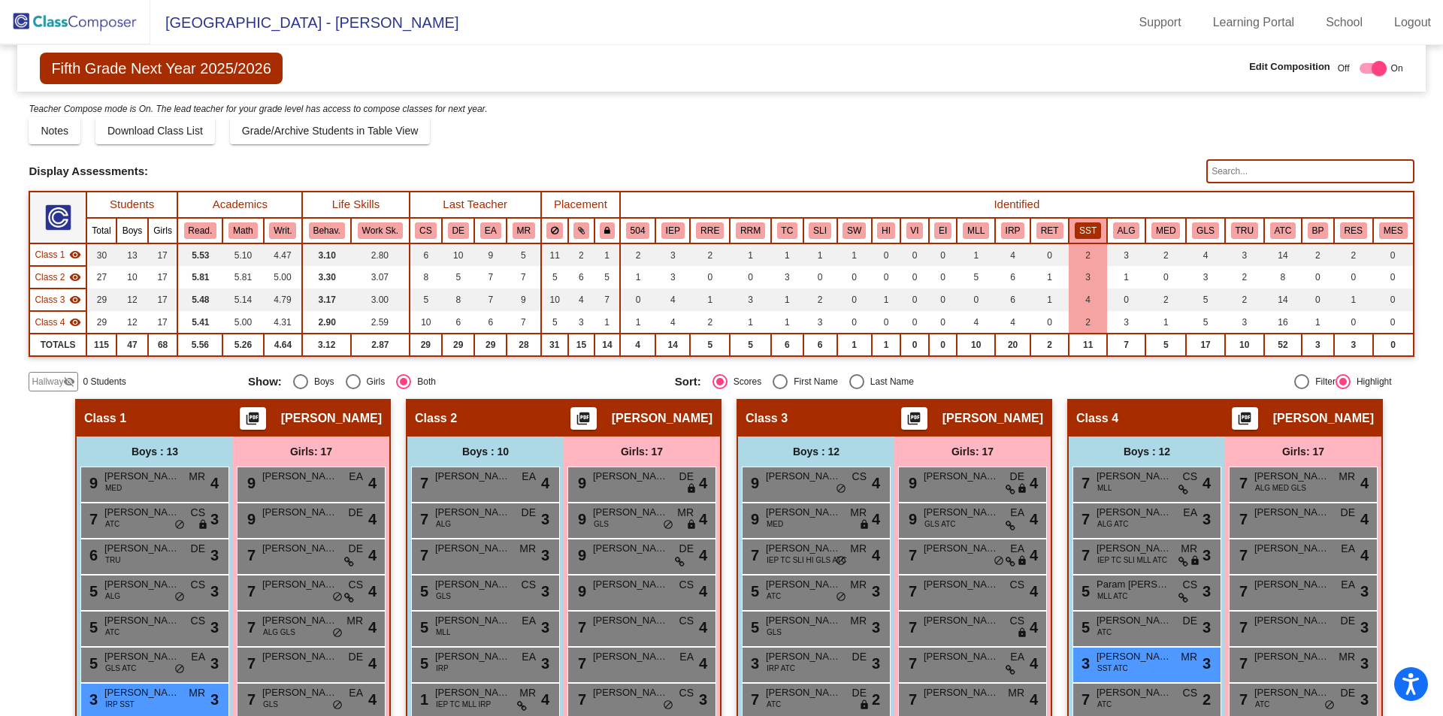
click at [669, 147] on div "Display Scores for Years: 2023 - 2024 2024 - 2025 Grade/Archive Students in Tab…" at bounding box center [722, 246] width 1386 height 291
click at [90, 32] on img at bounding box center [75, 22] width 150 height 44
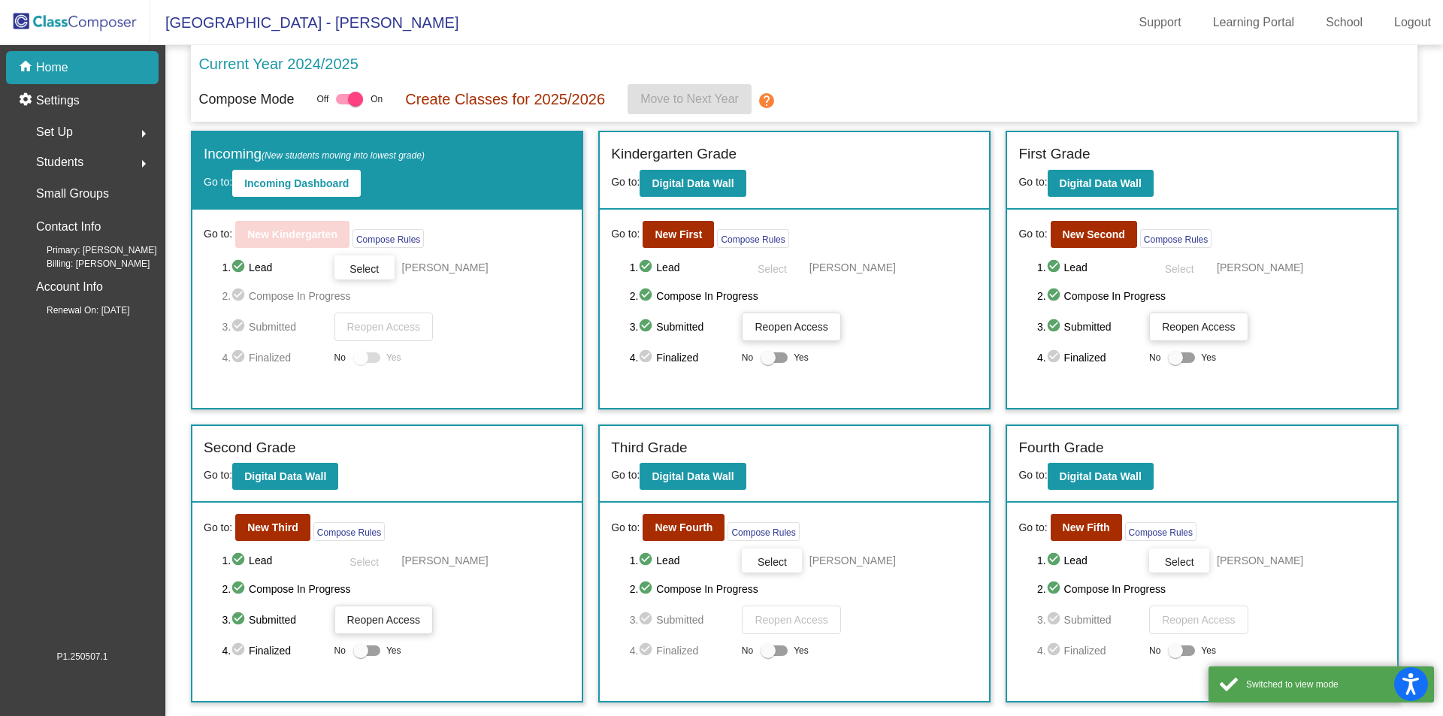
click at [1406, 611] on div "Incoming (New students moving into lowest grade) Go to: Incoming Dashboard Go t…" at bounding box center [804, 465] width 1227 height 668
